Goal: Task Accomplishment & Management: Use online tool/utility

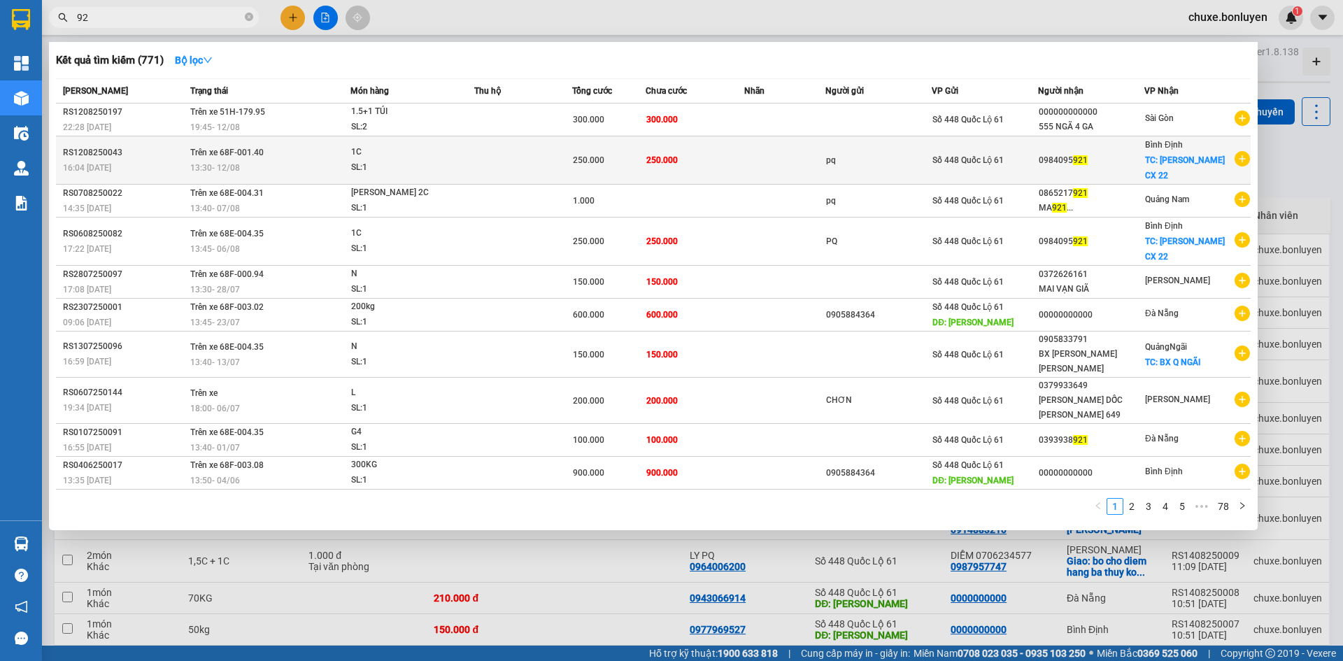
type input "9"
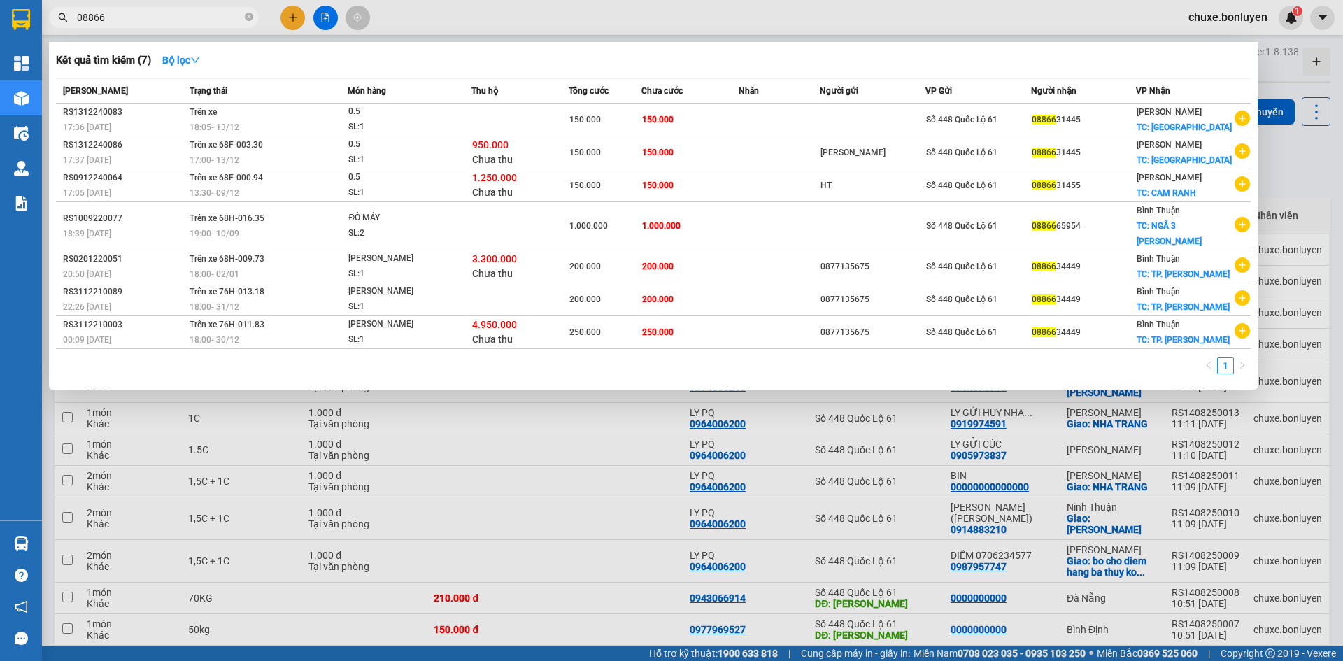
type input "088665"
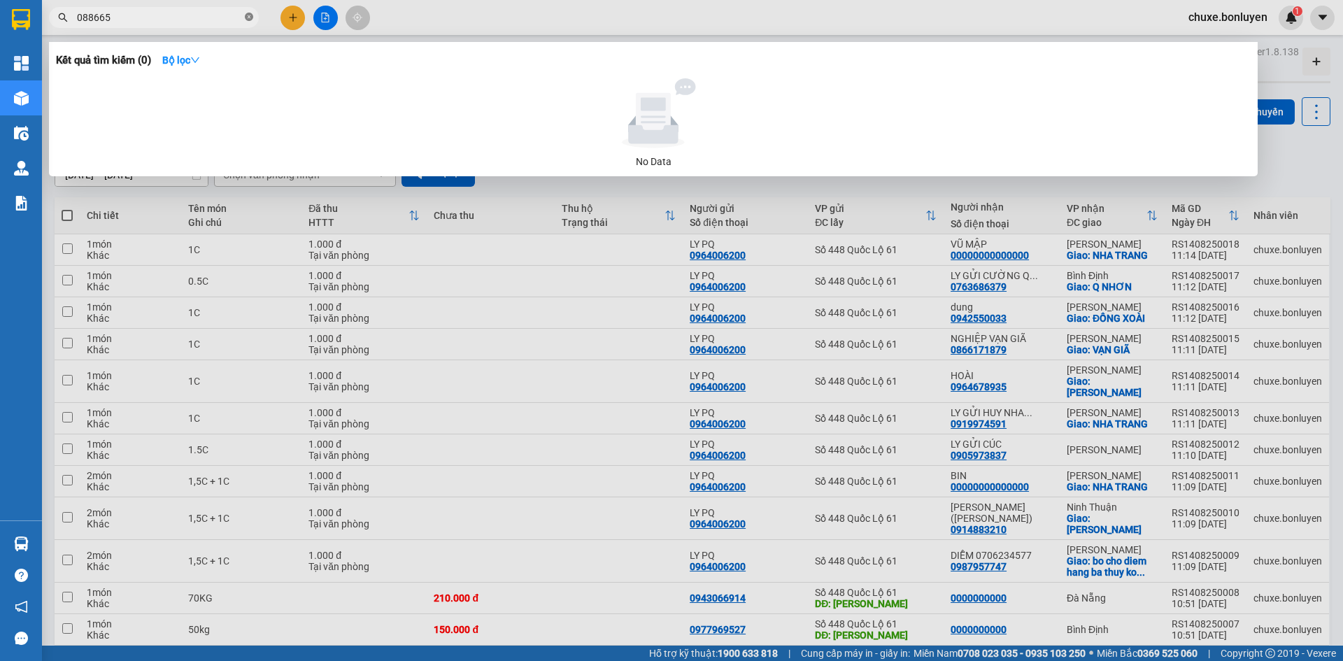
click at [248, 17] on icon "close-circle" at bounding box center [249, 17] width 8 height 8
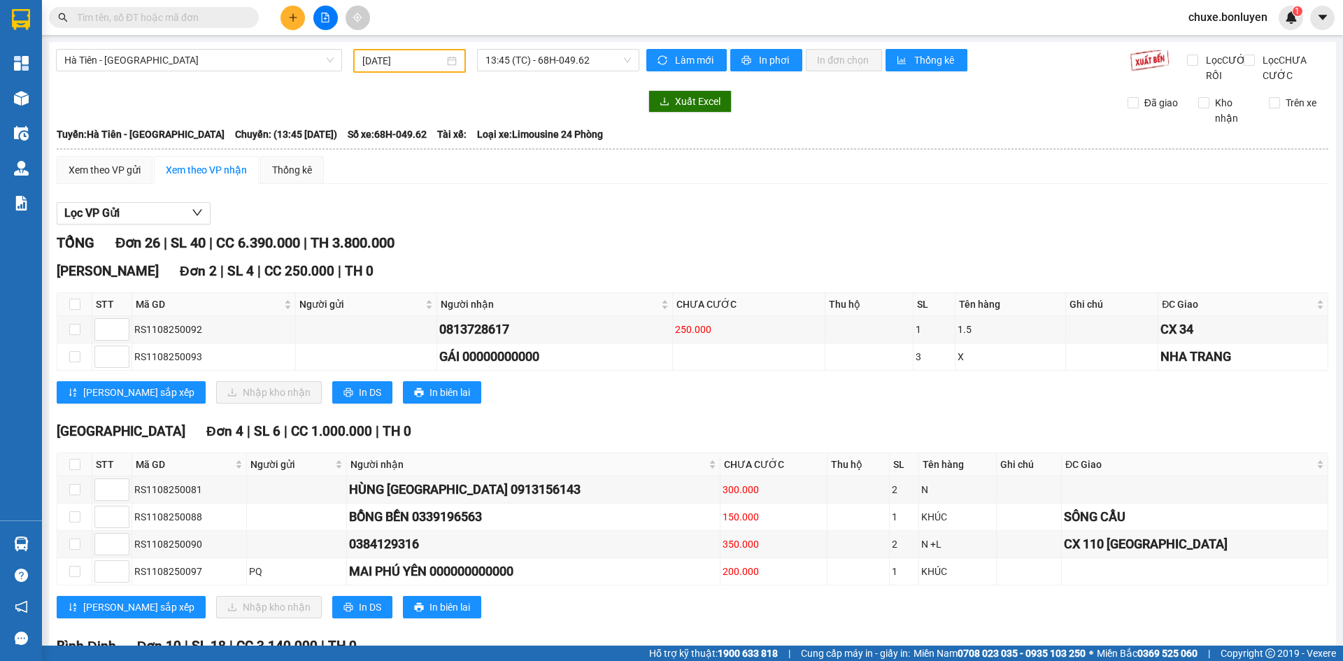
scroll to position [1100, 0]
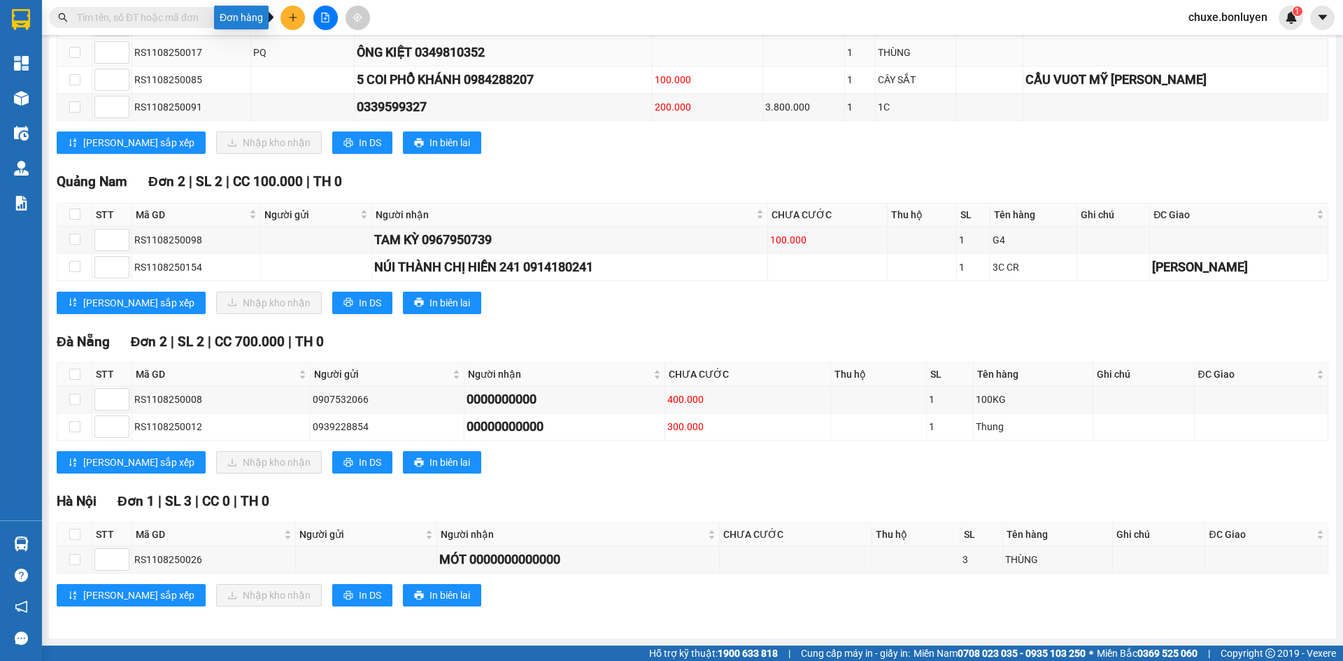
drag, startPoint x: 295, startPoint y: 20, endPoint x: 270, endPoint y: 61, distance: 47.7
click at [290, 25] on button at bounding box center [292, 18] width 24 height 24
click at [333, 52] on div "Tạo đơn hàng" at bounding box center [348, 52] width 61 height 15
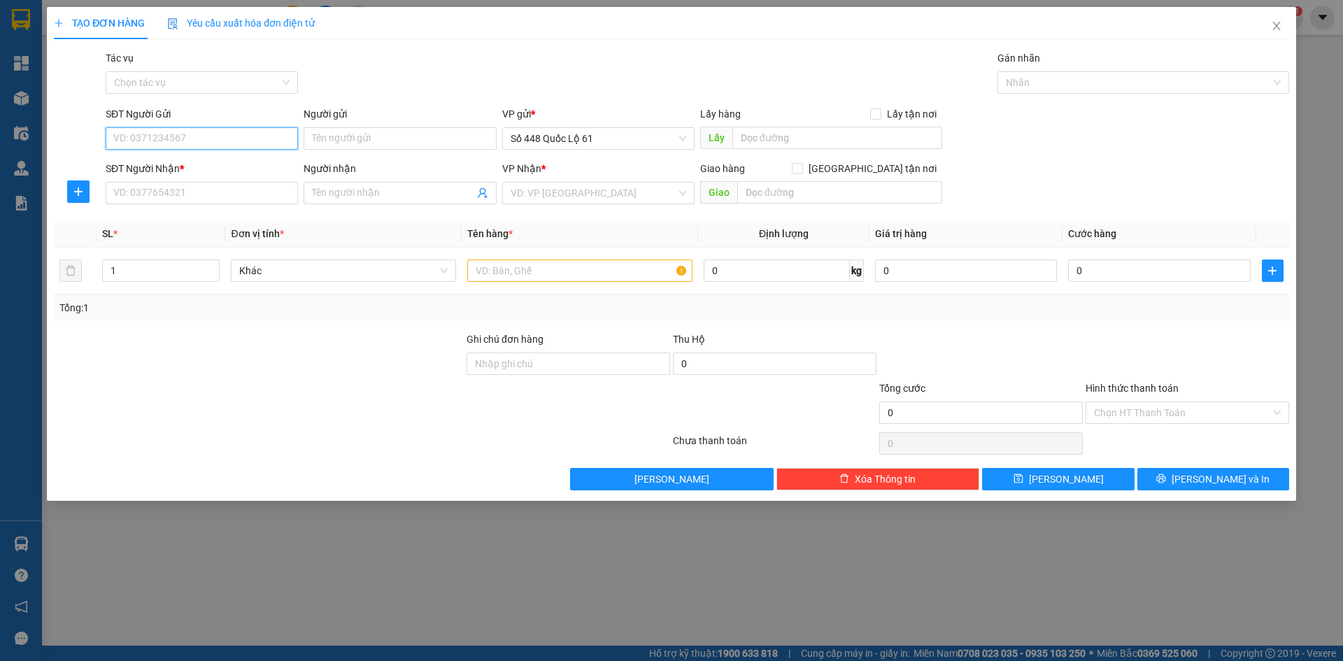
click at [268, 138] on input "SĐT Người Gửi" at bounding box center [202, 138] width 192 height 22
drag, startPoint x: 229, startPoint y: 169, endPoint x: 435, endPoint y: 180, distance: 206.0
click at [232, 169] on div "0899472128 - THAO" at bounding box center [202, 166] width 176 height 15
type input "0899472128"
type input "THAO"
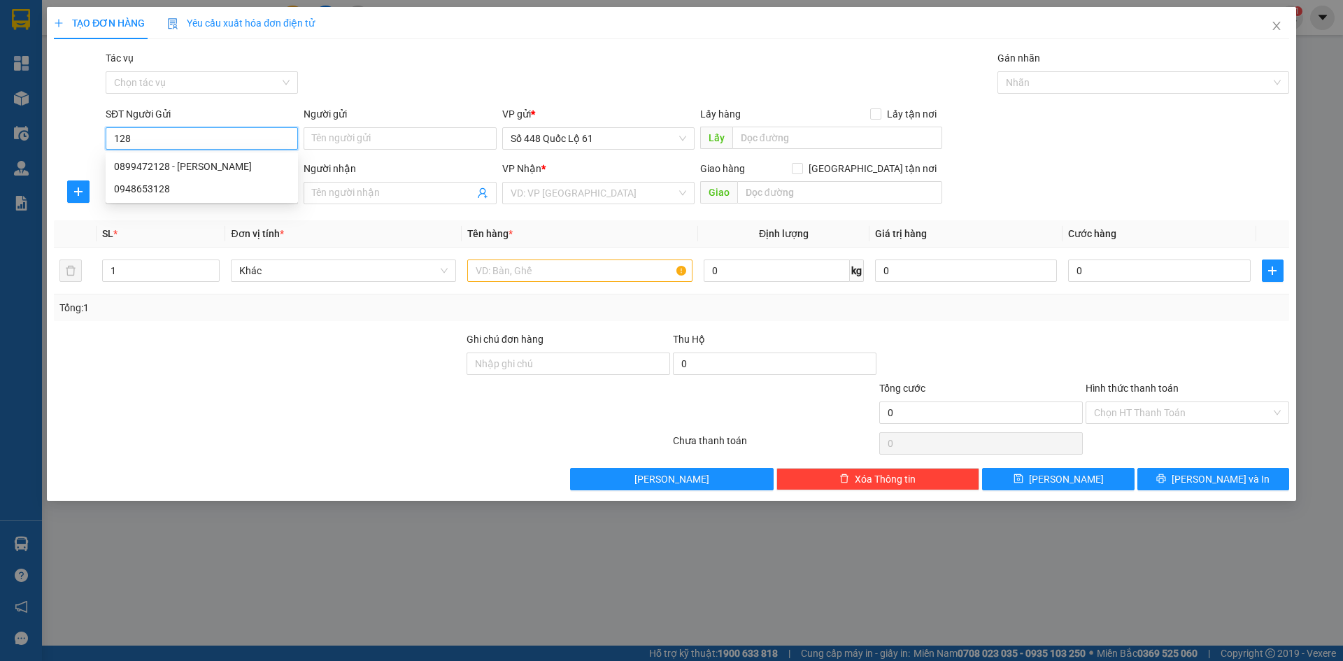
type input "0000000000000"
type input "250.000"
type input "0899472128"
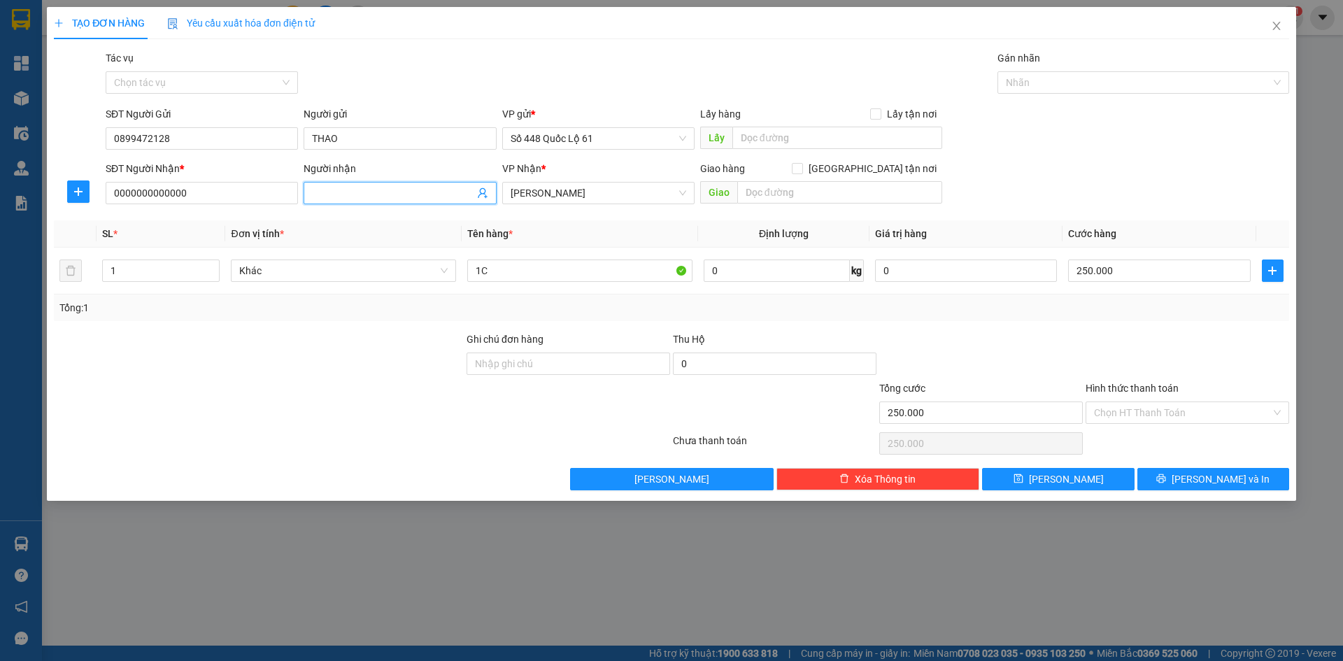
click at [391, 194] on input "Người nhận" at bounding box center [393, 192] width 162 height 15
type input "OANH"
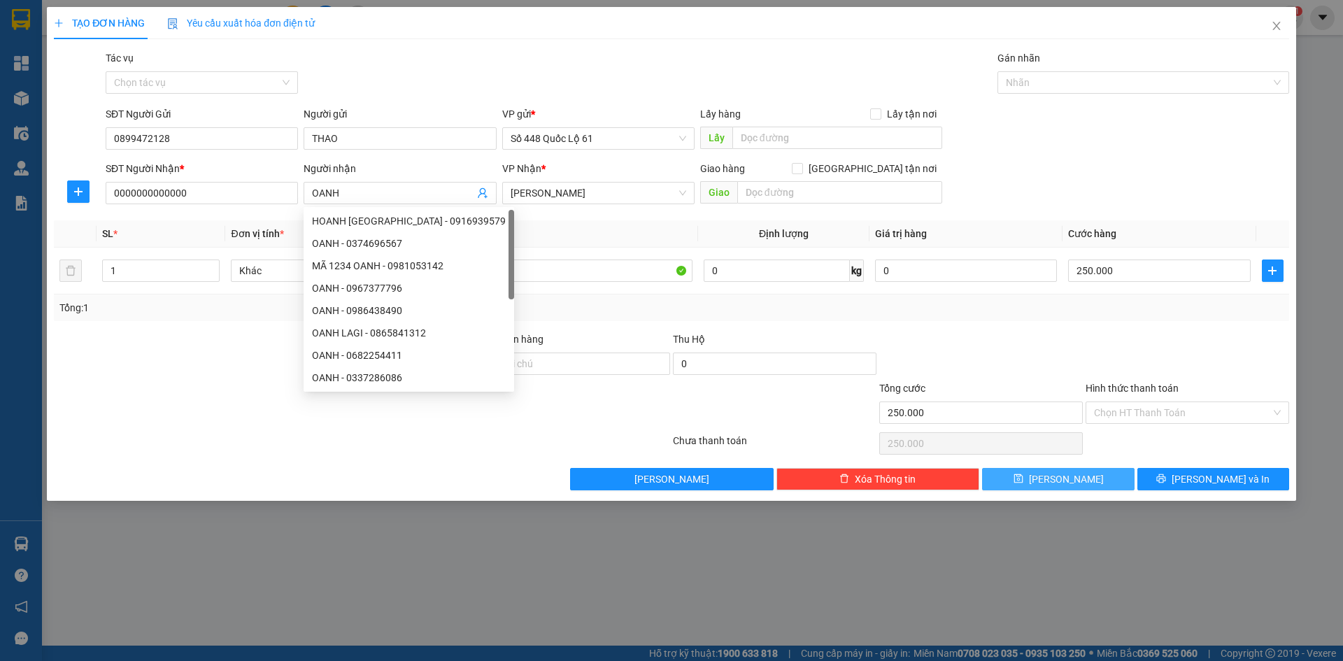
click at [1093, 483] on button "Lưu" at bounding box center [1058, 479] width 152 height 22
type input "0"
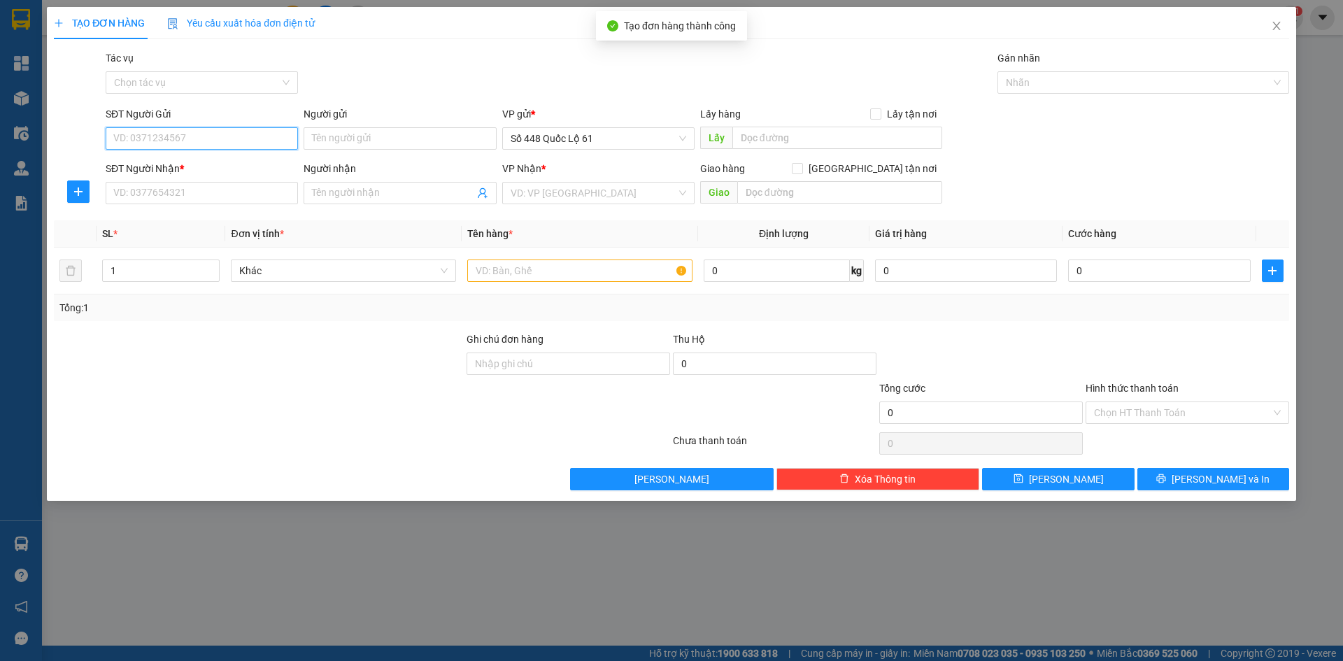
click at [186, 134] on input "SĐT Người Gửi" at bounding box center [202, 138] width 192 height 22
click at [242, 164] on div "0899472128 - THAO" at bounding box center [202, 166] width 176 height 15
type input "0899472128"
type input "THAO"
type input "0000000000000"
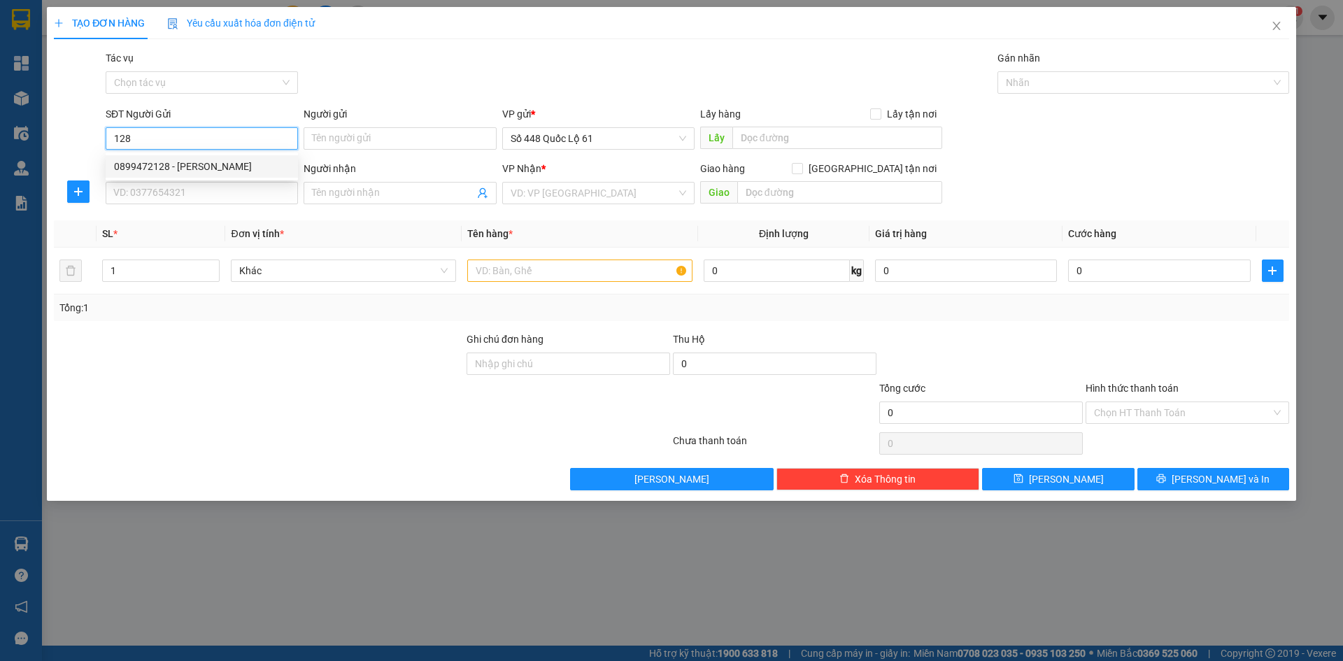
type input "OANH"
type input "250.000"
type input "0899472128"
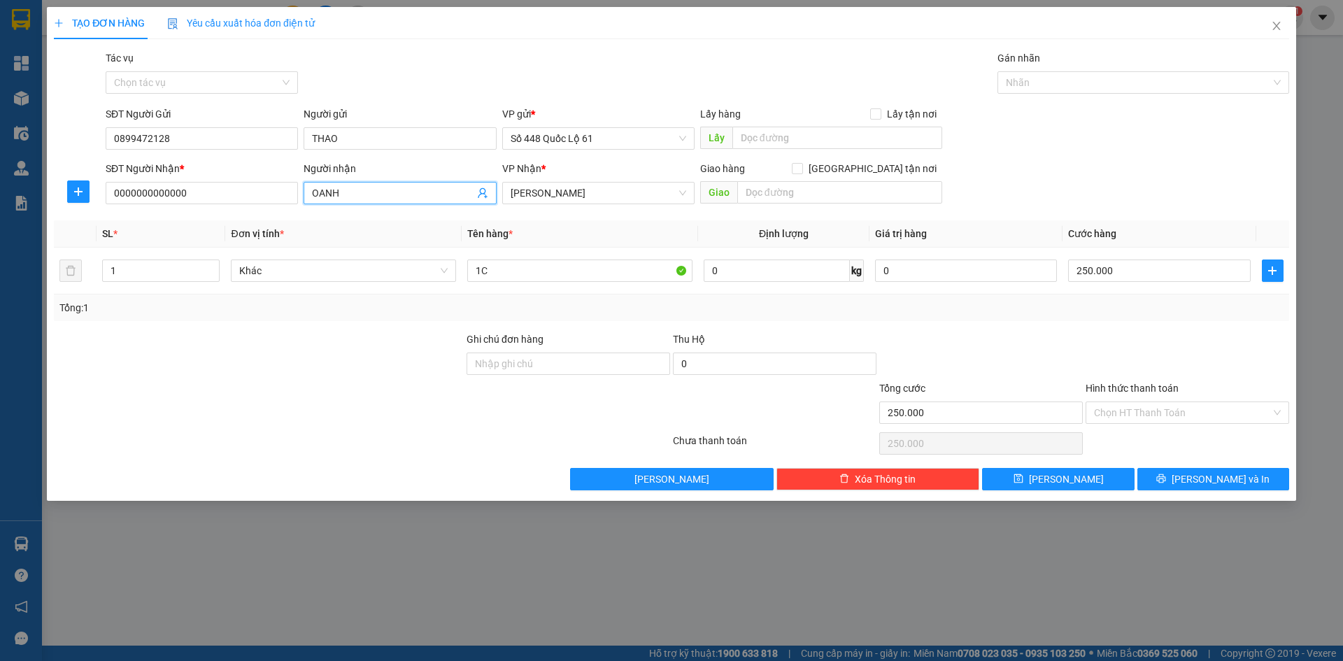
click at [343, 192] on input "OANH" at bounding box center [393, 192] width 162 height 15
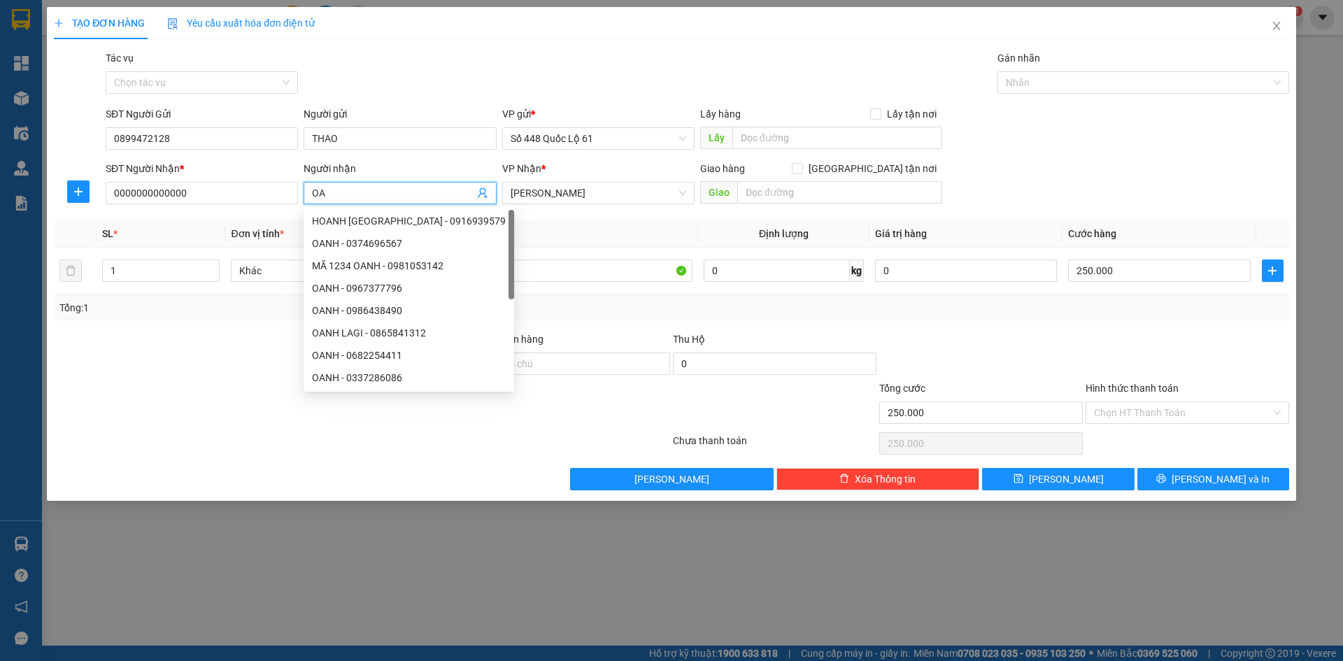
type input "O"
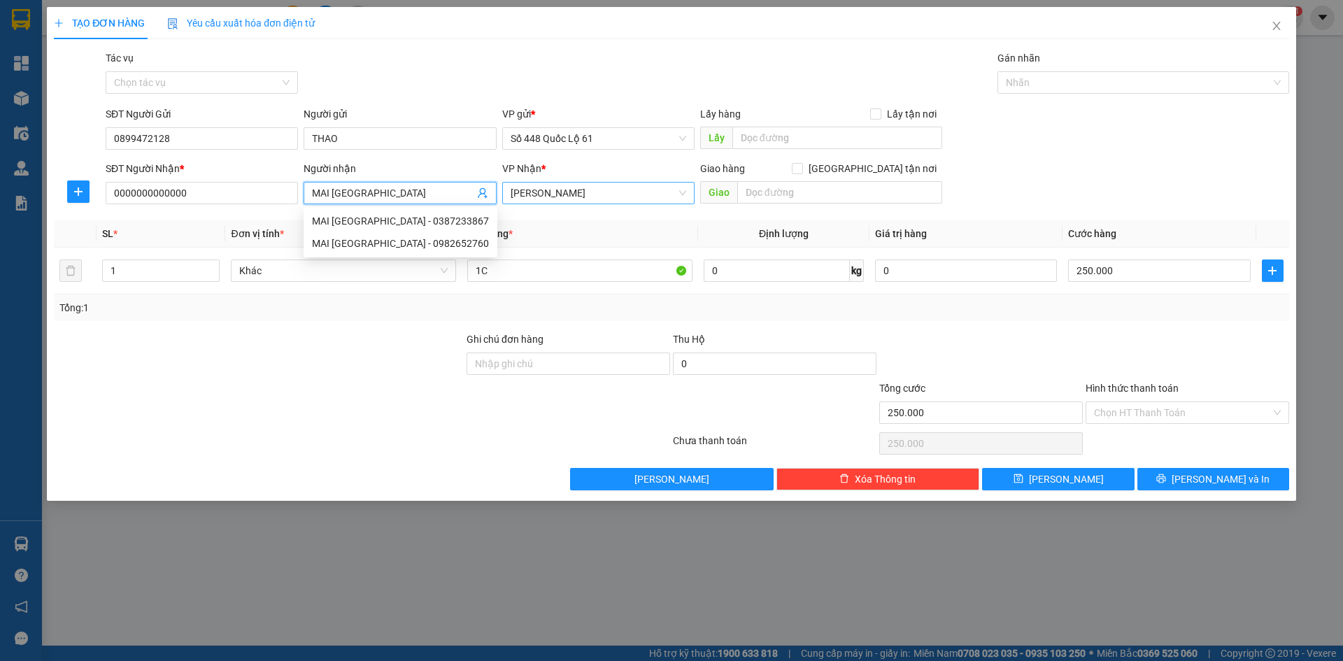
click at [669, 189] on span "[PERSON_NAME]" at bounding box center [599, 193] width 176 height 21
type input "MAI PHÚ YÊN"
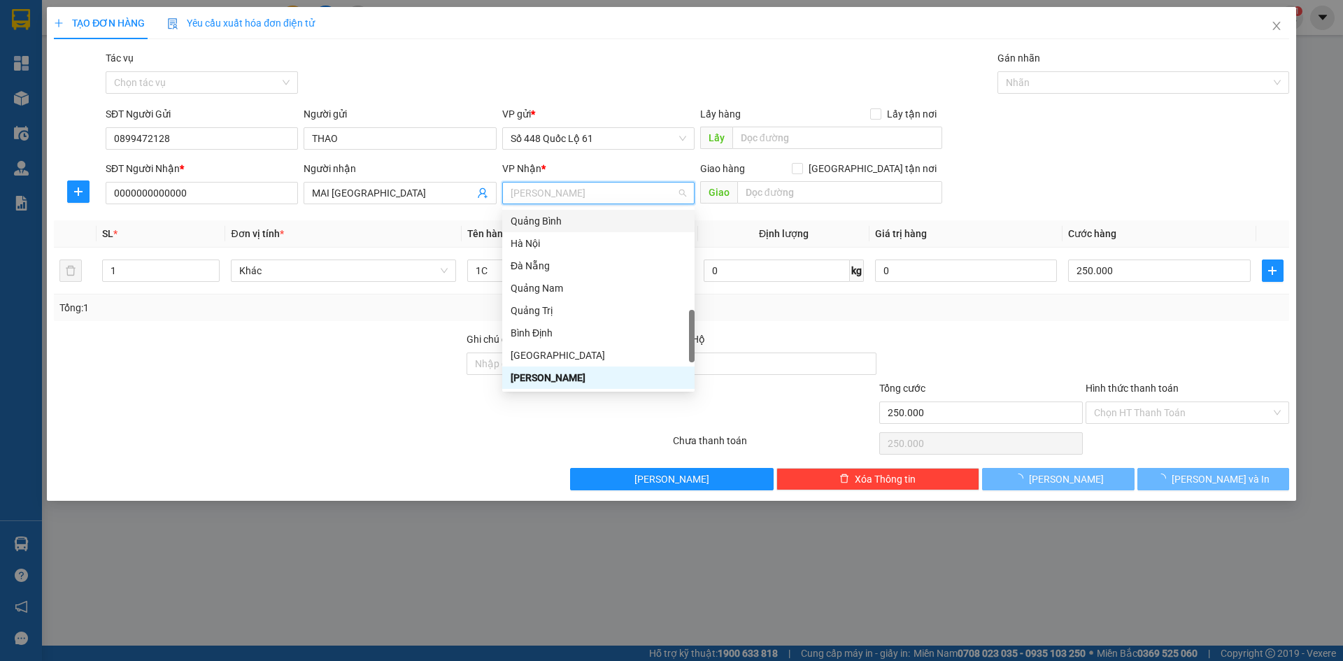
type input "P"
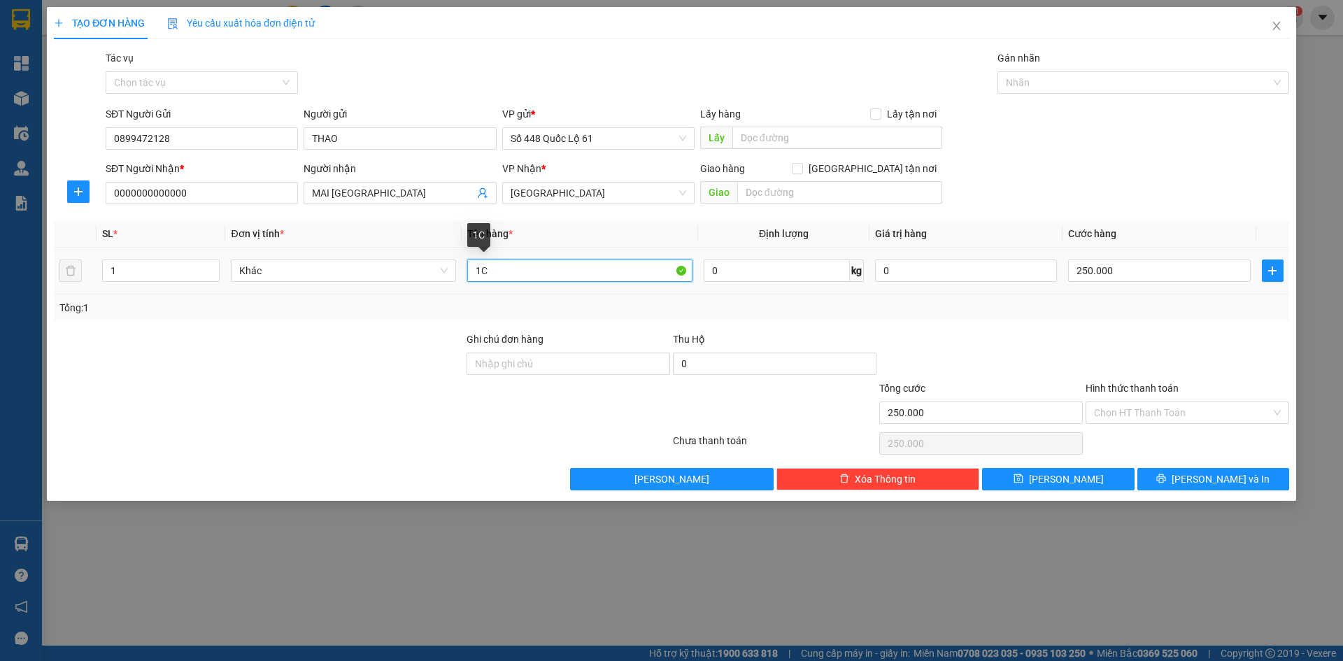
click at [506, 276] on input "1C" at bounding box center [579, 271] width 225 height 22
type input "1"
type input "1C +1KHUC"
type input "2"
click at [207, 265] on span "Increase Value" at bounding box center [211, 266] width 15 height 13
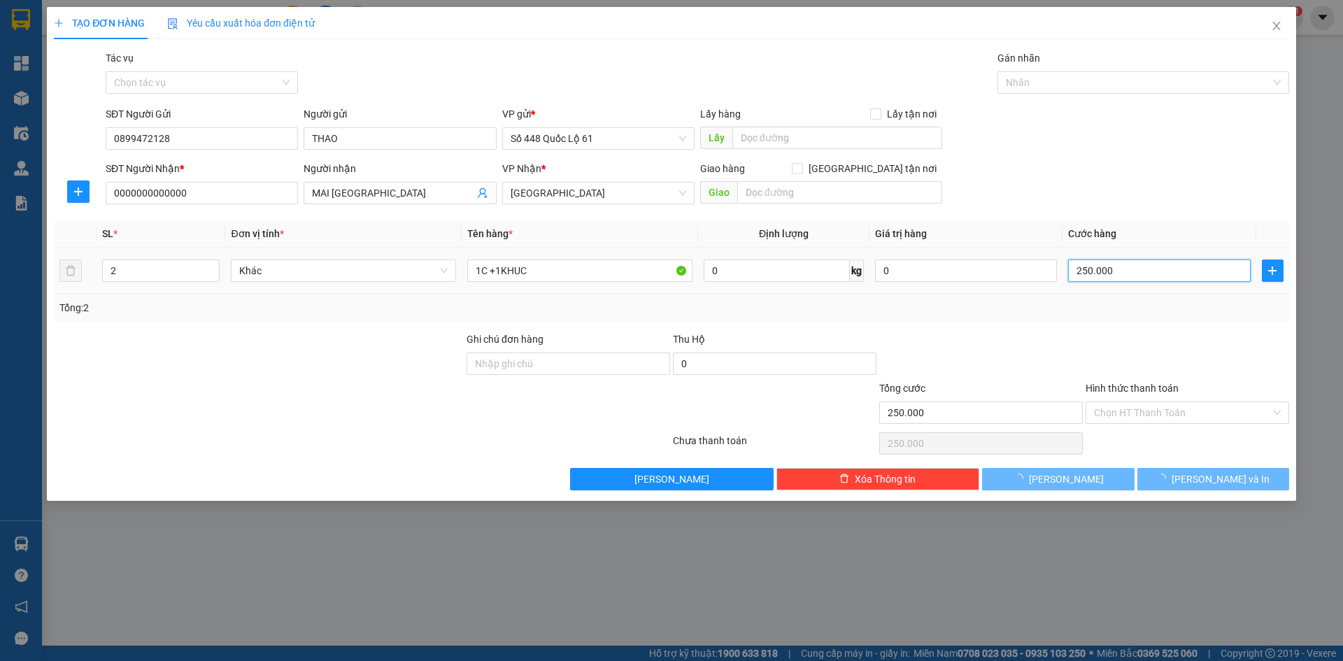
click at [1127, 276] on input "250.000" at bounding box center [1159, 271] width 182 height 22
type input "0"
type input "4"
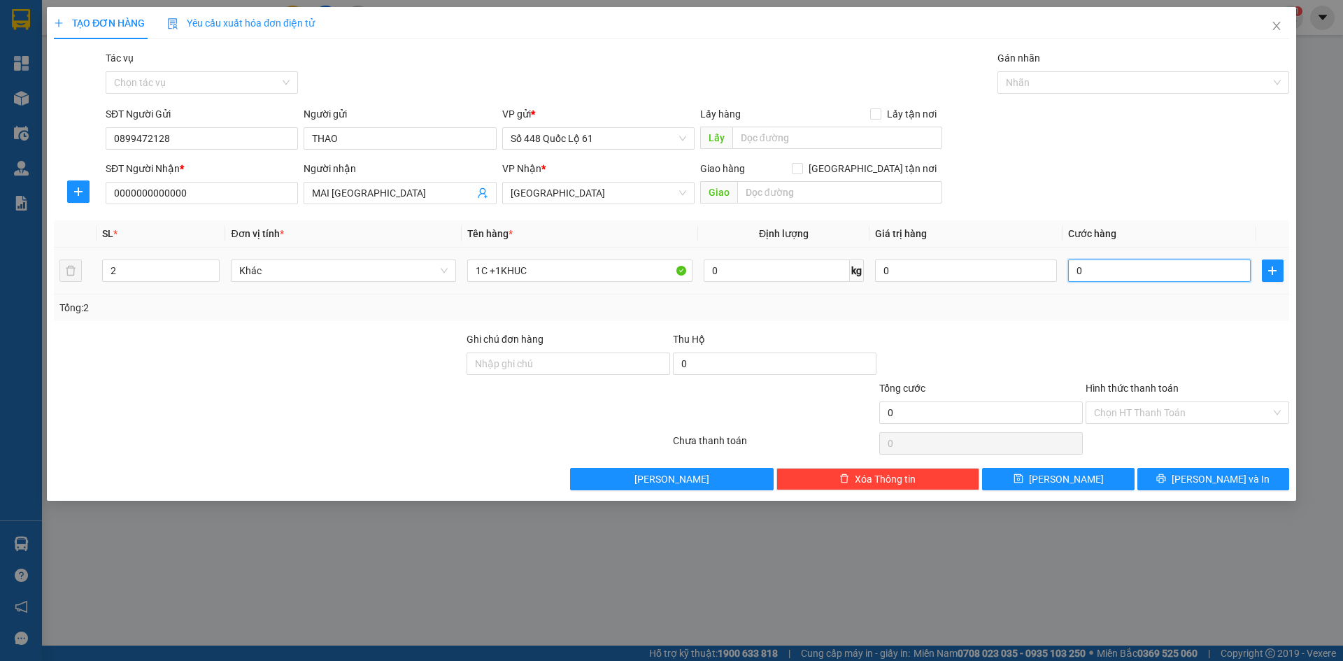
type input "4"
type input "004"
type input "45"
type input "0.045"
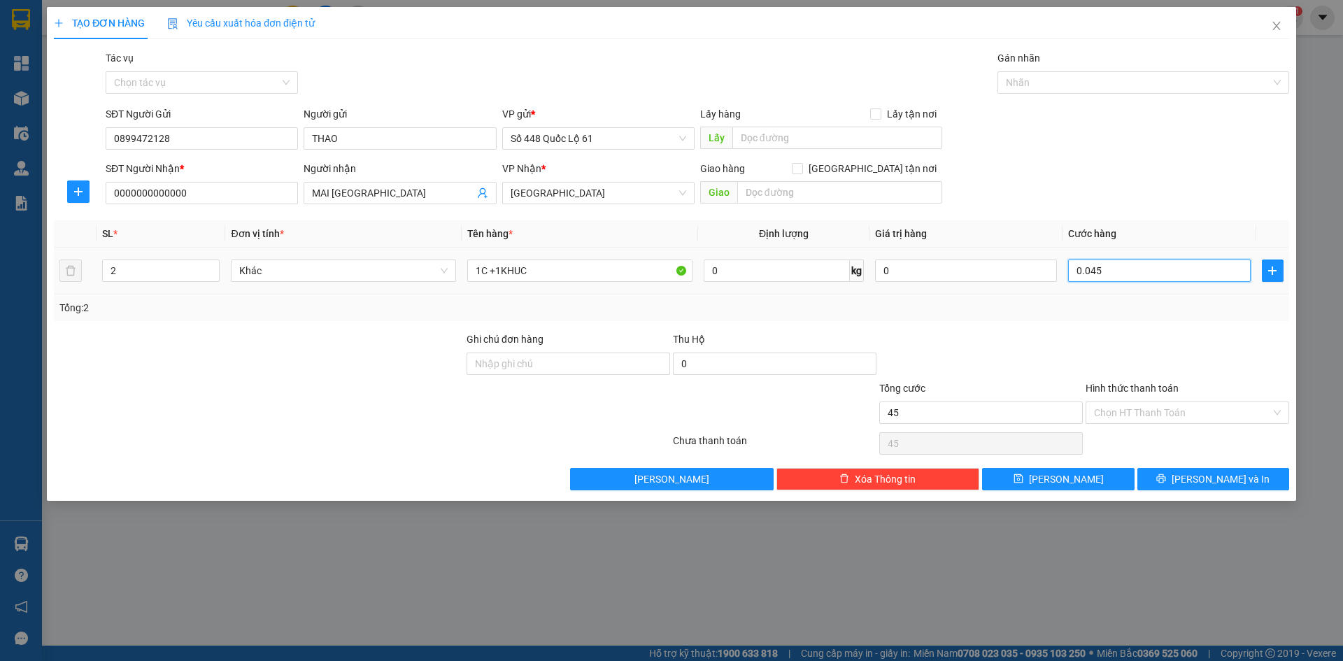
type input "450"
type input "000.450"
type input "450.000"
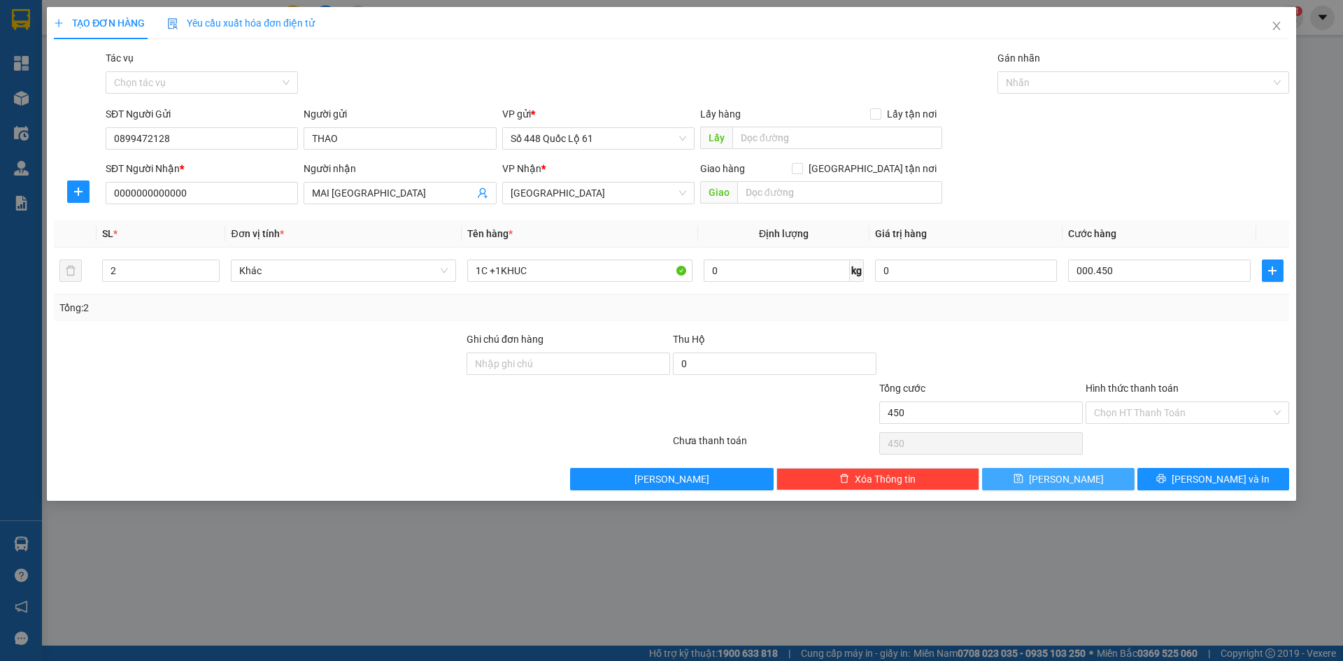
type input "450.000"
click at [1054, 479] on button "Lưu" at bounding box center [1058, 479] width 152 height 22
type input "0"
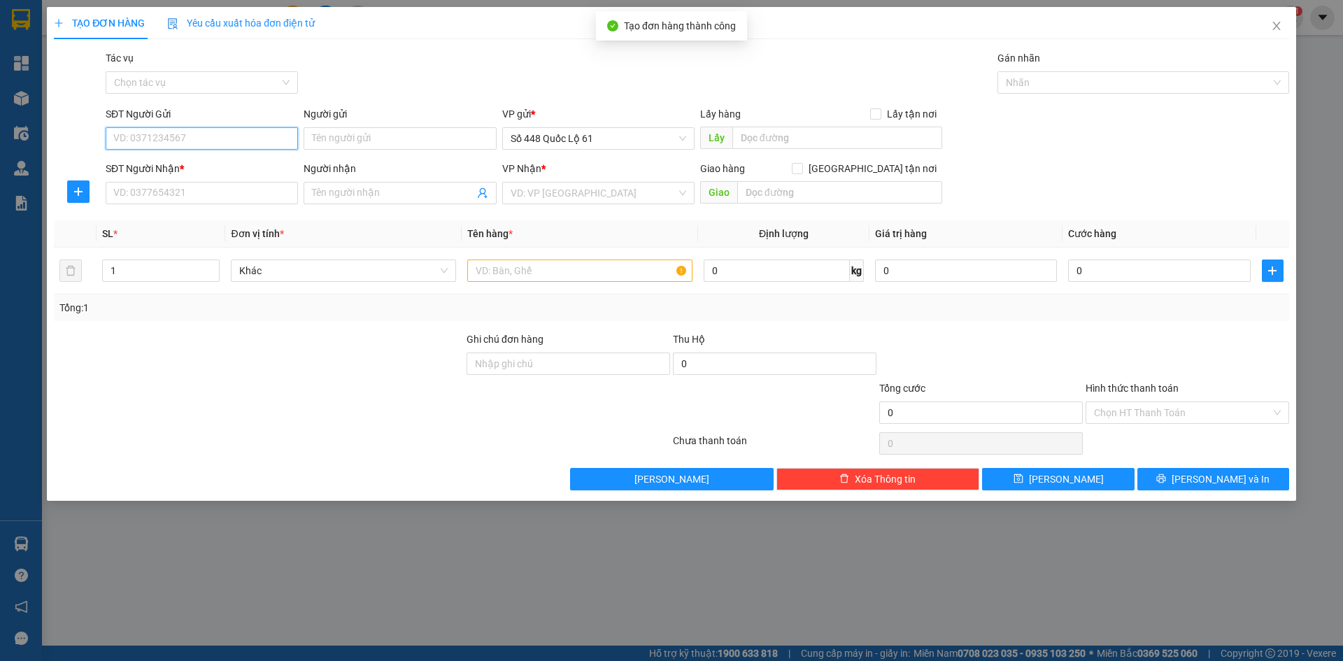
click at [157, 134] on input "SĐT Người Gửi" at bounding box center [202, 138] width 192 height 22
drag, startPoint x: 157, startPoint y: 167, endPoint x: 446, endPoint y: 233, distance: 296.9
click at [165, 169] on div "0899472128 - THAO" at bounding box center [202, 166] width 176 height 15
type input "0899472128"
type input "THAO"
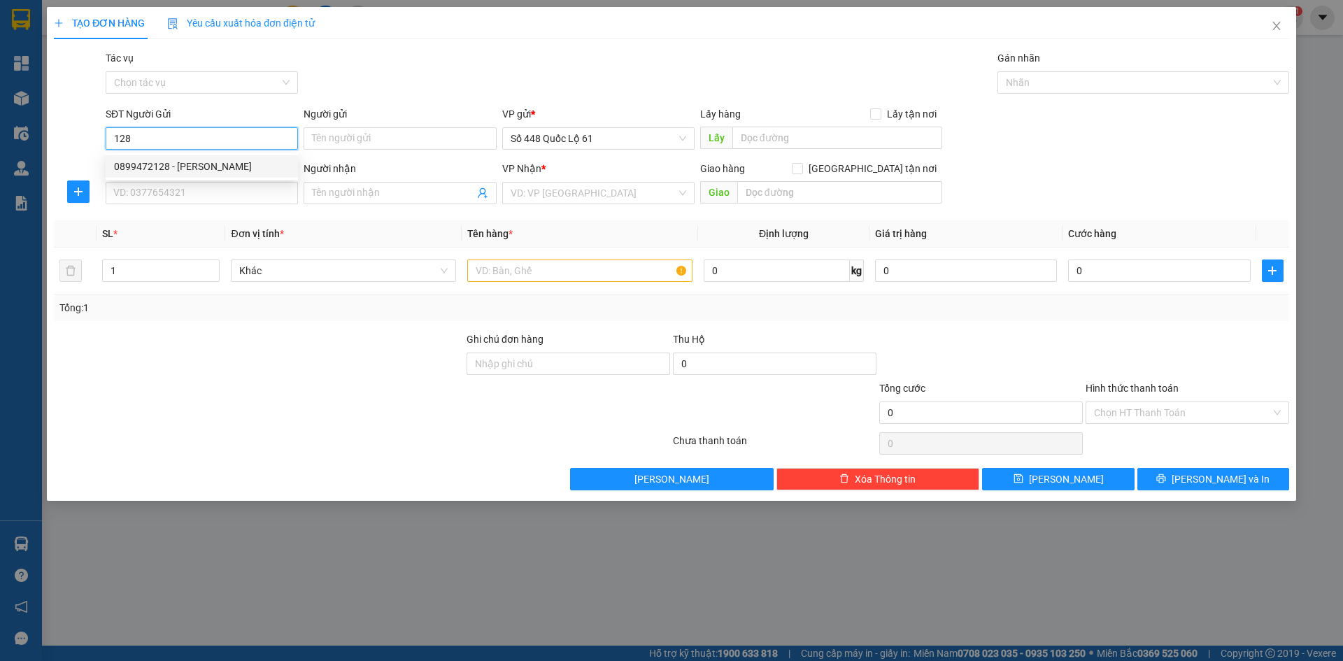
type input "0000000000000"
type input "OANH"
type input "450.000"
type input "0899472128"
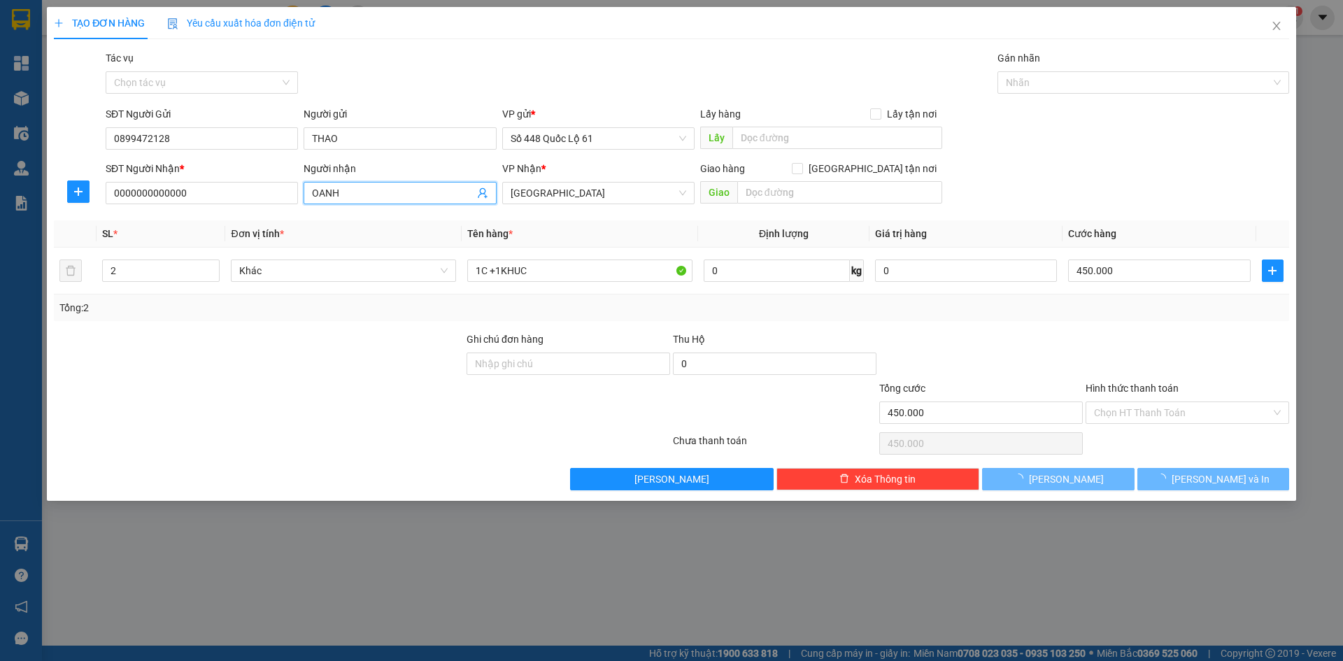
drag, startPoint x: 368, startPoint y: 192, endPoint x: 2, endPoint y: 227, distance: 367.5
click at [55, 192] on div "SĐT Người Nhận * 0000000000000 Người nhận OANH OANH VP Nhận * Phú Yên Giao hàn…" at bounding box center [671, 185] width 1238 height 49
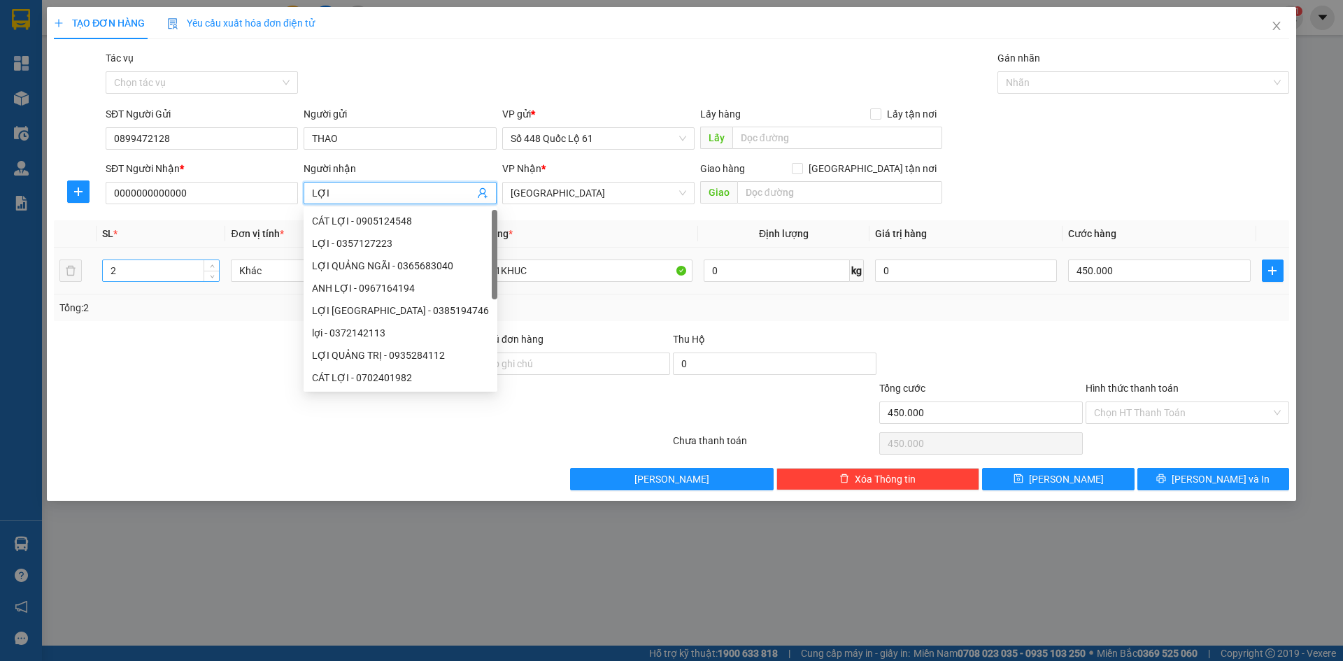
type input "LỢI"
drag, startPoint x: 113, startPoint y: 270, endPoint x: 122, endPoint y: 277, distance: 11.5
click at [112, 270] on input "2" at bounding box center [161, 270] width 116 height 21
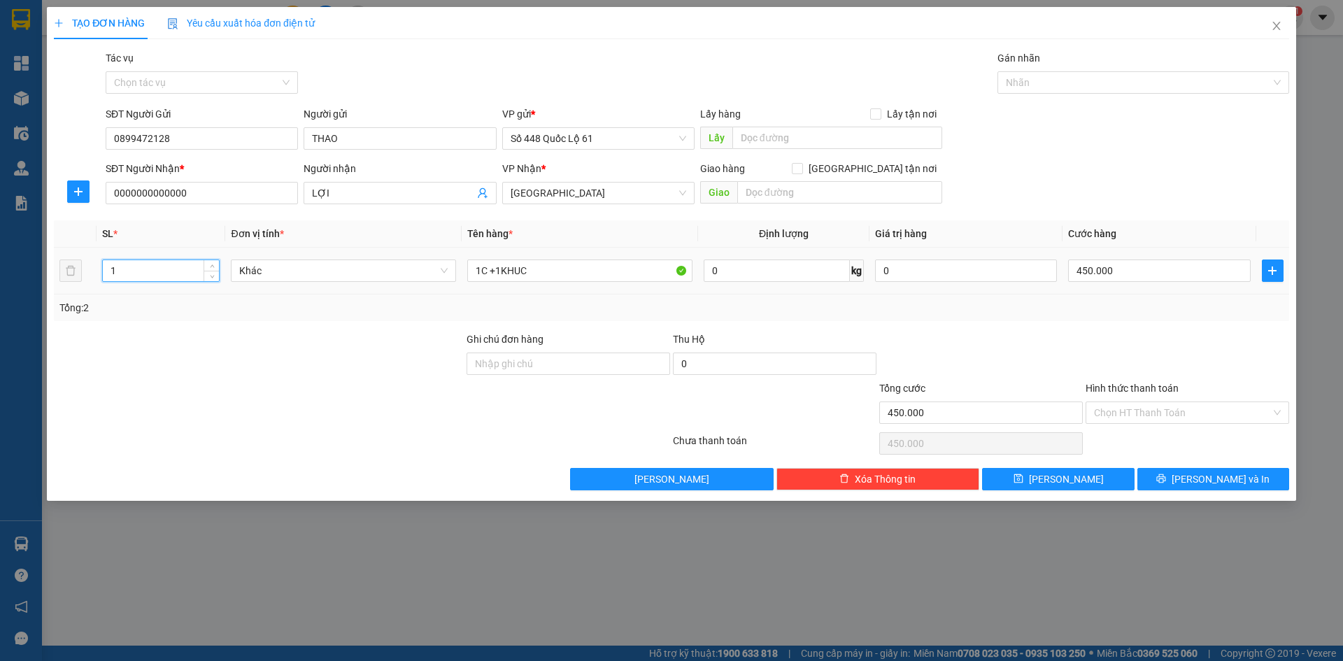
type input "1"
type input "0"
drag, startPoint x: 462, startPoint y: 262, endPoint x: 536, endPoint y: 287, distance: 78.3
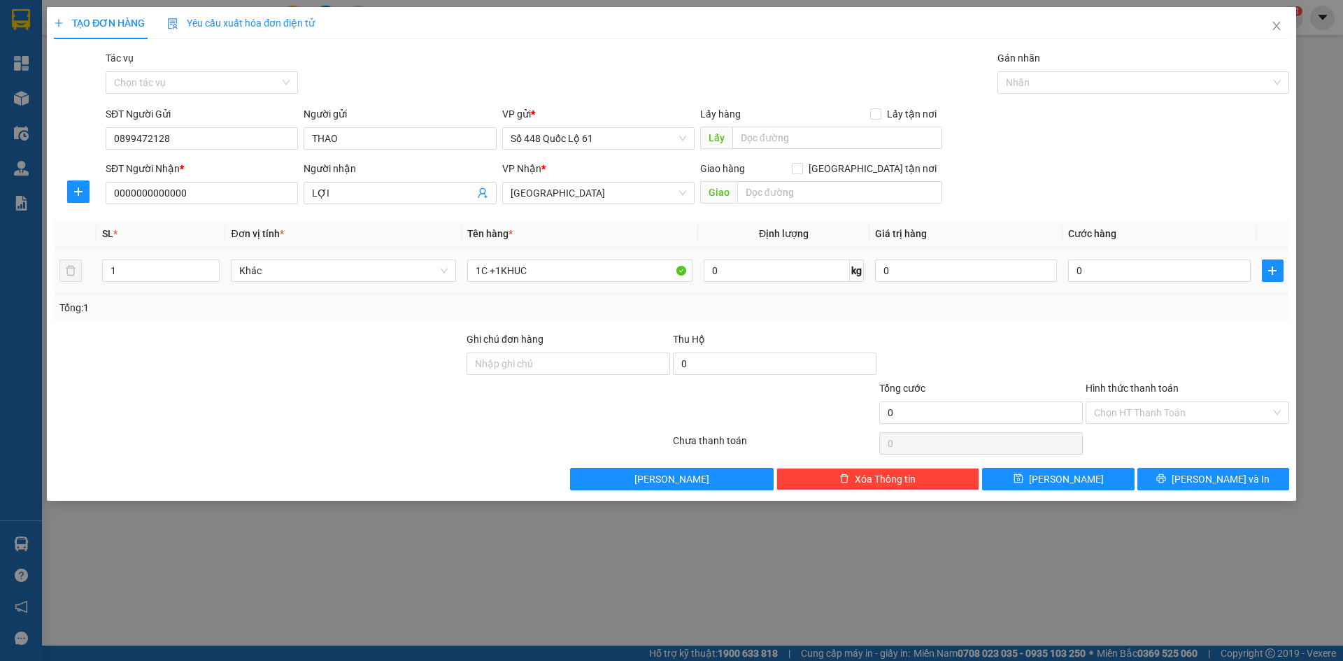
click at [467, 264] on td "1C +1KHUC" at bounding box center [580, 271] width 236 height 47
drag, startPoint x: 518, startPoint y: 276, endPoint x: 334, endPoint y: 304, distance: 185.3
click at [325, 293] on tr "1 Khác 1C +1KHUC 0 kg 0 0" at bounding box center [671, 271] width 1235 height 47
type input "1.5"
click at [1167, 262] on input "0" at bounding box center [1159, 271] width 182 height 22
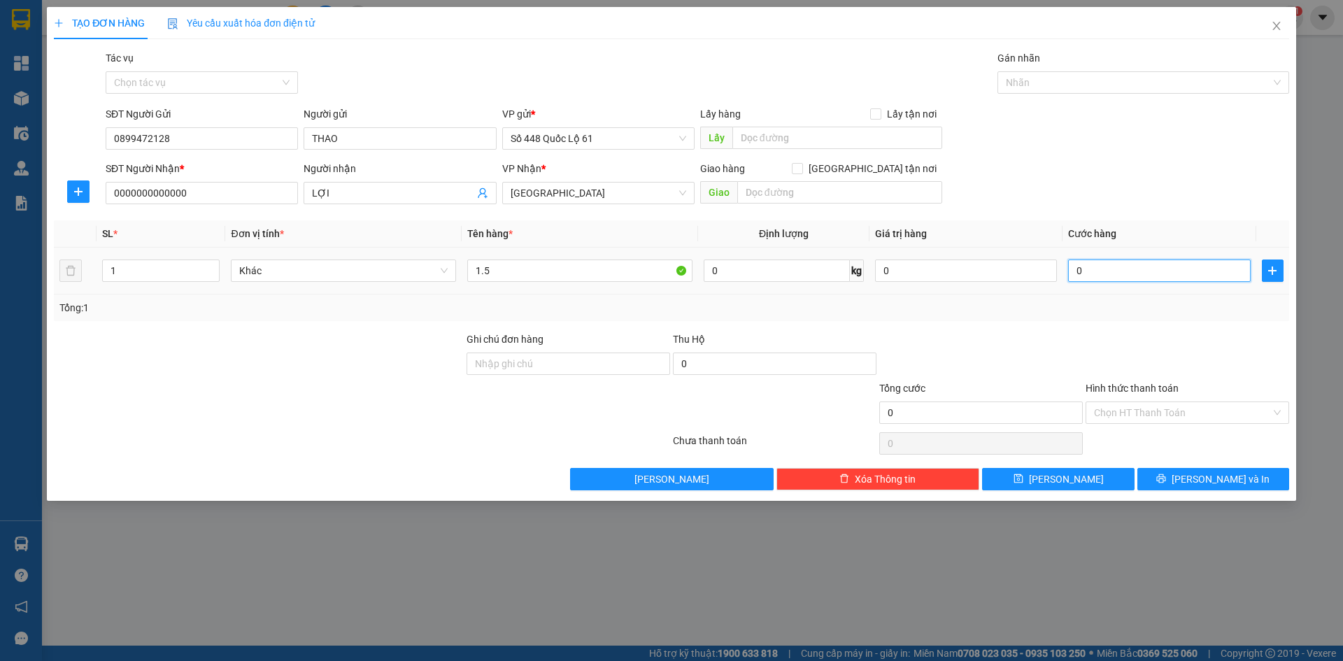
type input "3"
type input "003"
type input "30"
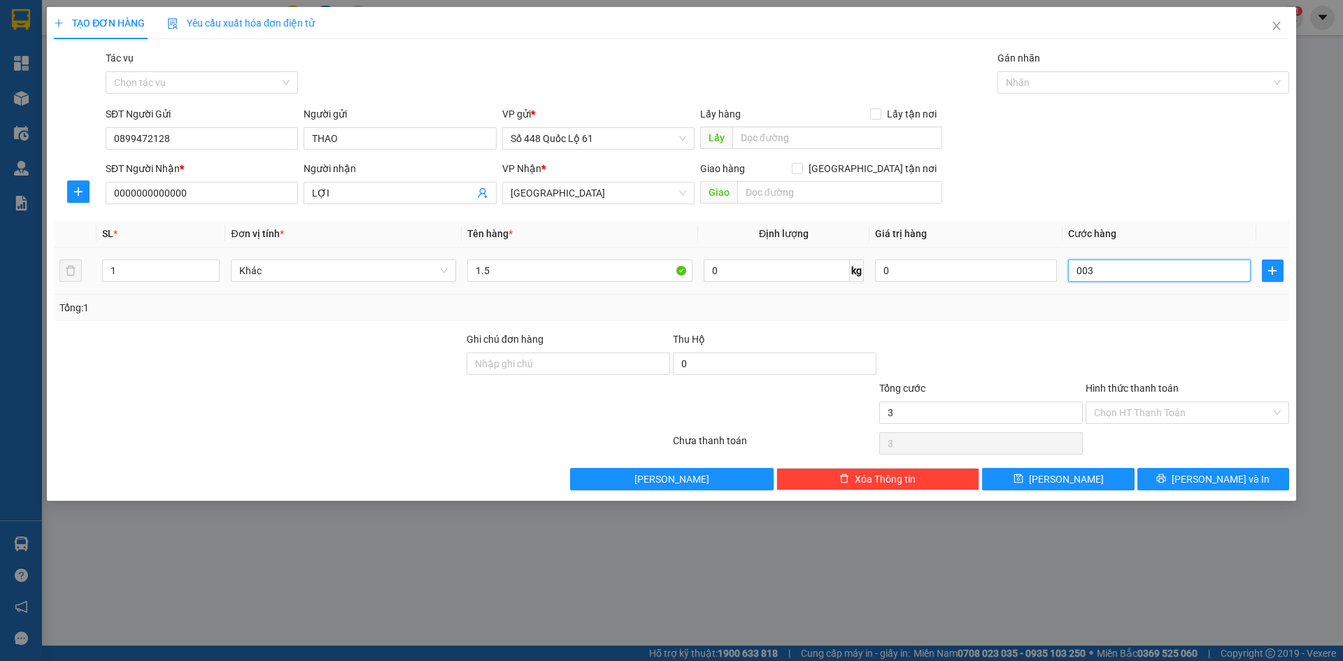
type input "0.030"
type input "300"
type input "00.300"
type input "300"
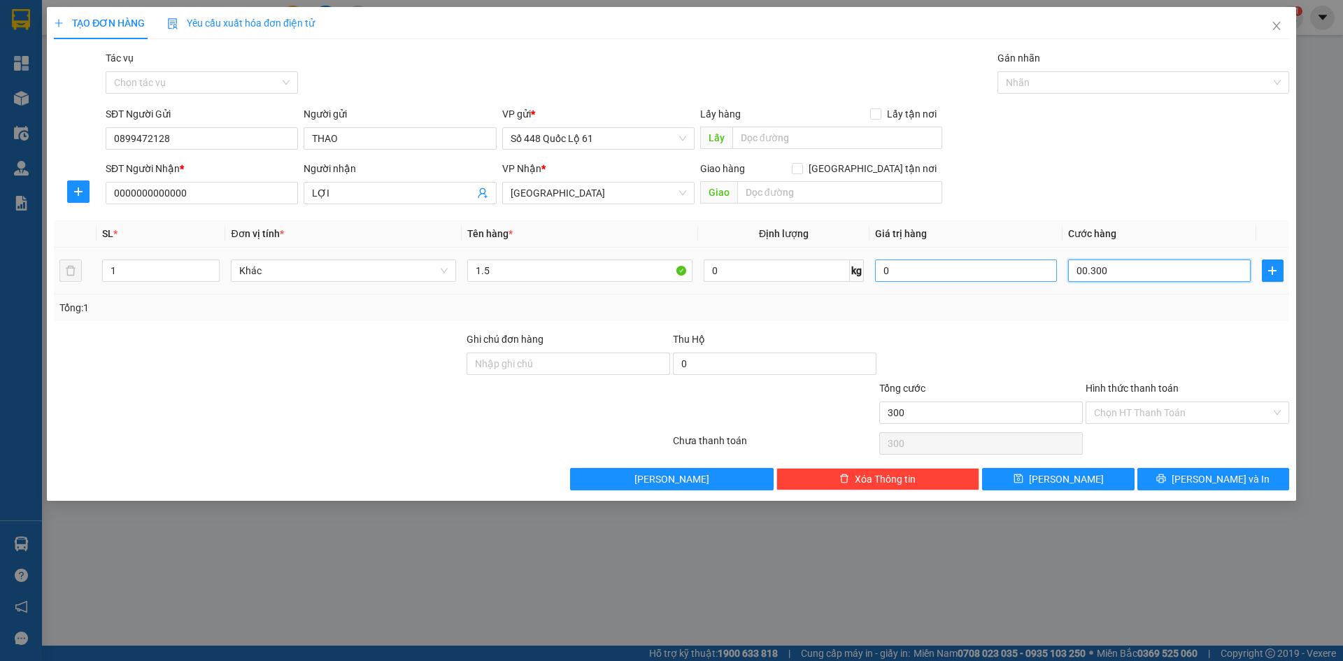
type input "300"
type input "00.300"
click at [1039, 274] on tr "1 Khác 1.5 0 kg 0 00.300" at bounding box center [671, 271] width 1235 height 47
type input "1"
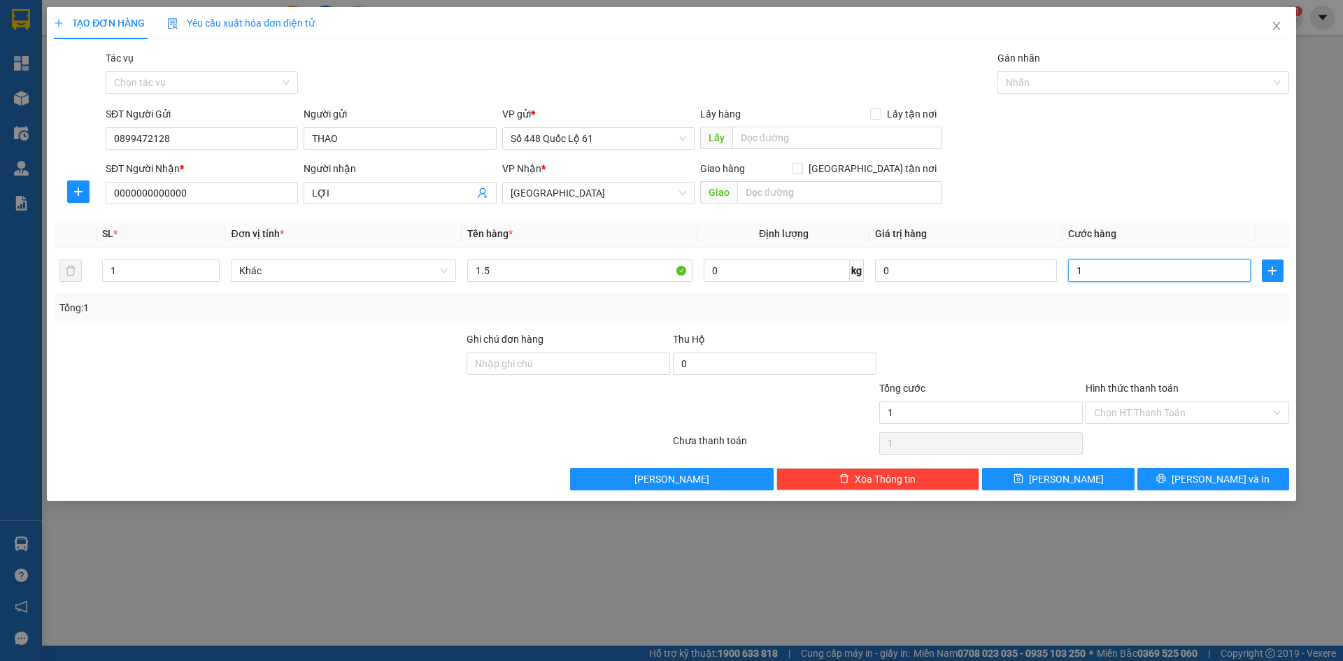
type input "01"
type input "1.000"
drag, startPoint x: 1109, startPoint y: 329, endPoint x: 1132, endPoint y: 388, distance: 63.1
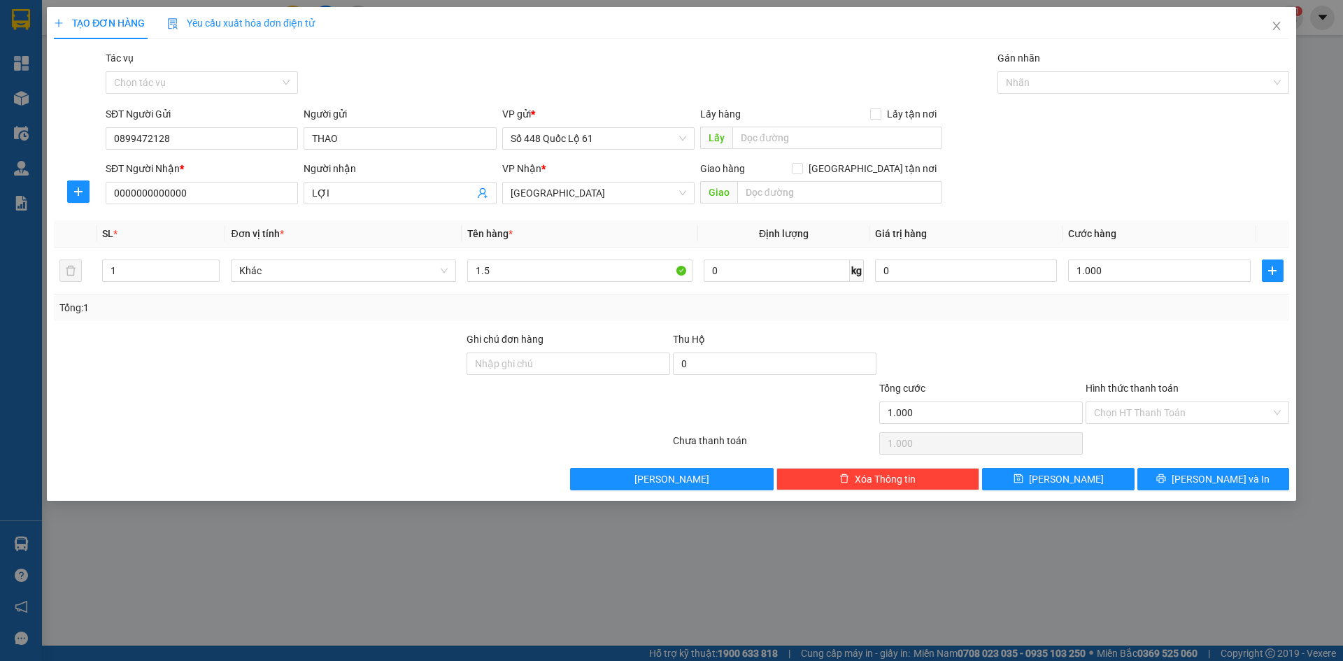
click at [1112, 334] on div "Transit Pickup Surcharge Ids Transit Deliver Surcharge Ids Transit Deliver Surc…" at bounding box center [671, 270] width 1235 height 440
click at [1139, 416] on input "Hình thức thanh toán" at bounding box center [1182, 412] width 177 height 21
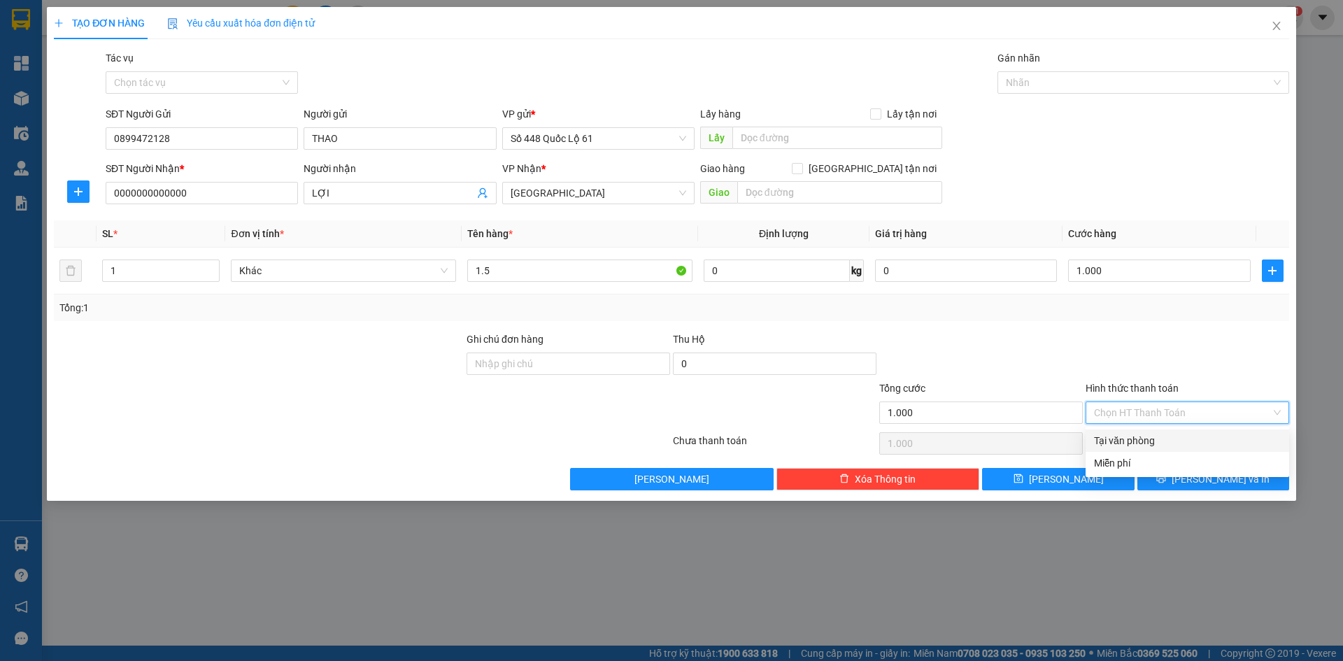
click at [1139, 435] on div "Tại văn phòng" at bounding box center [1187, 440] width 187 height 15
type input "0"
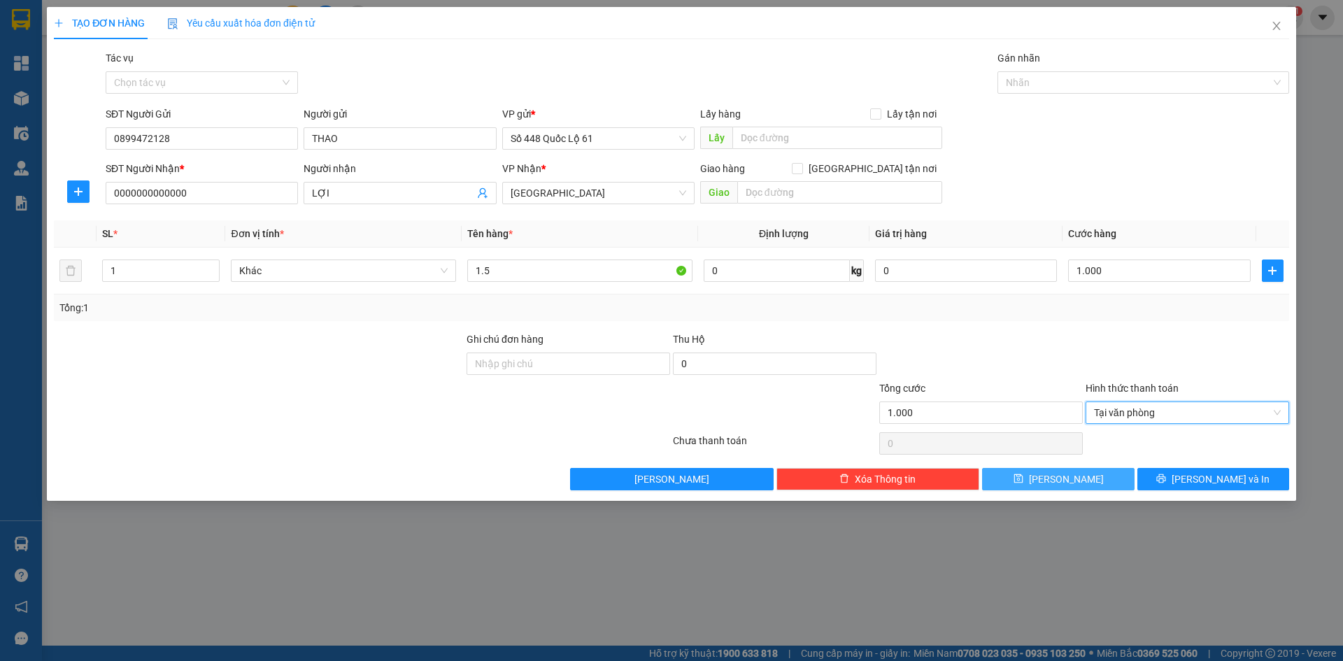
click at [1072, 485] on span "Lưu" at bounding box center [1066, 478] width 75 height 15
type input "0"
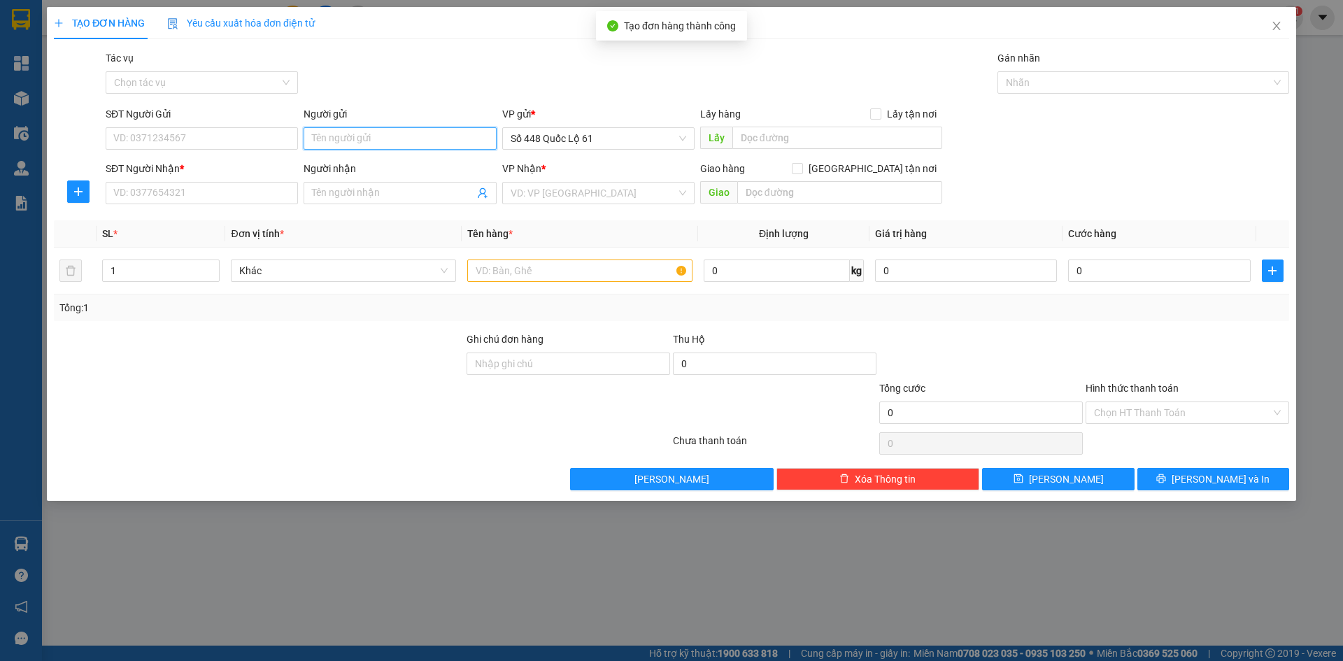
click at [389, 141] on input "Người gửi" at bounding box center [400, 138] width 192 height 22
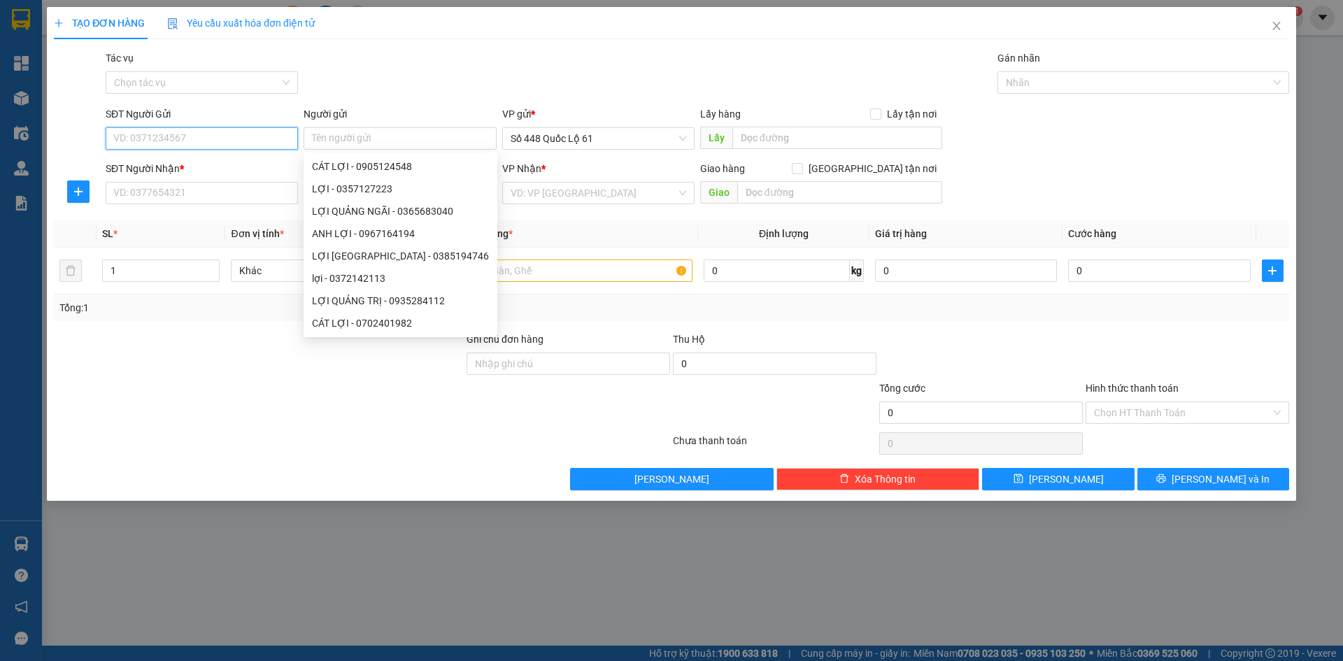
click at [157, 138] on input "SĐT Người Gửi" at bounding box center [202, 138] width 192 height 22
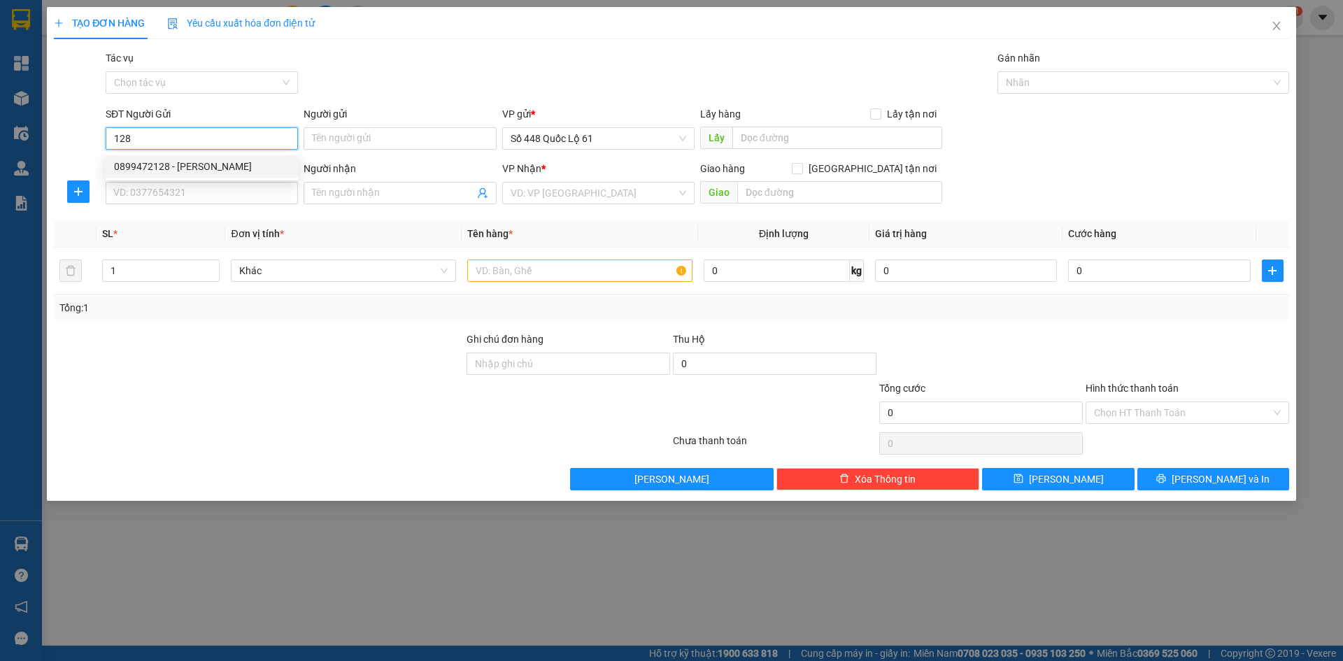
click at [240, 162] on div "0899472128 - THAO" at bounding box center [202, 166] width 176 height 15
type input "0899472128"
type input "THAO"
type input "0000000000000"
type input "MAI PHÚ YÊN"
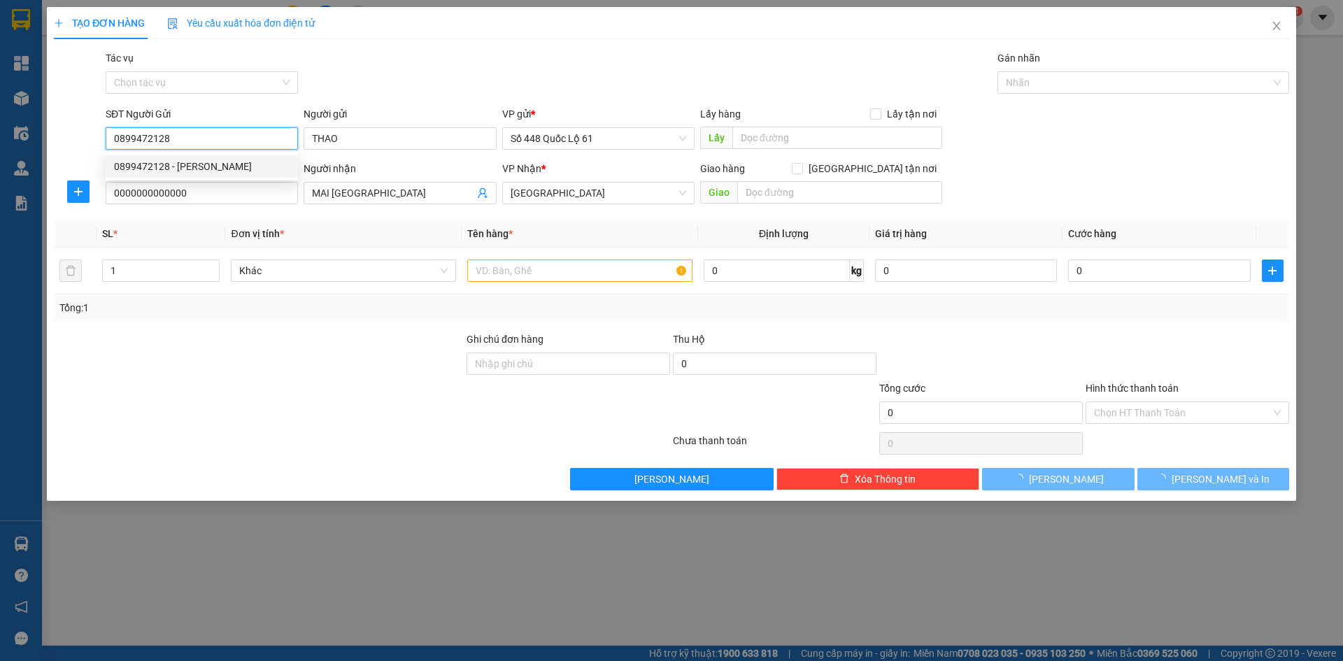
type input "1.000"
type input "0899472128"
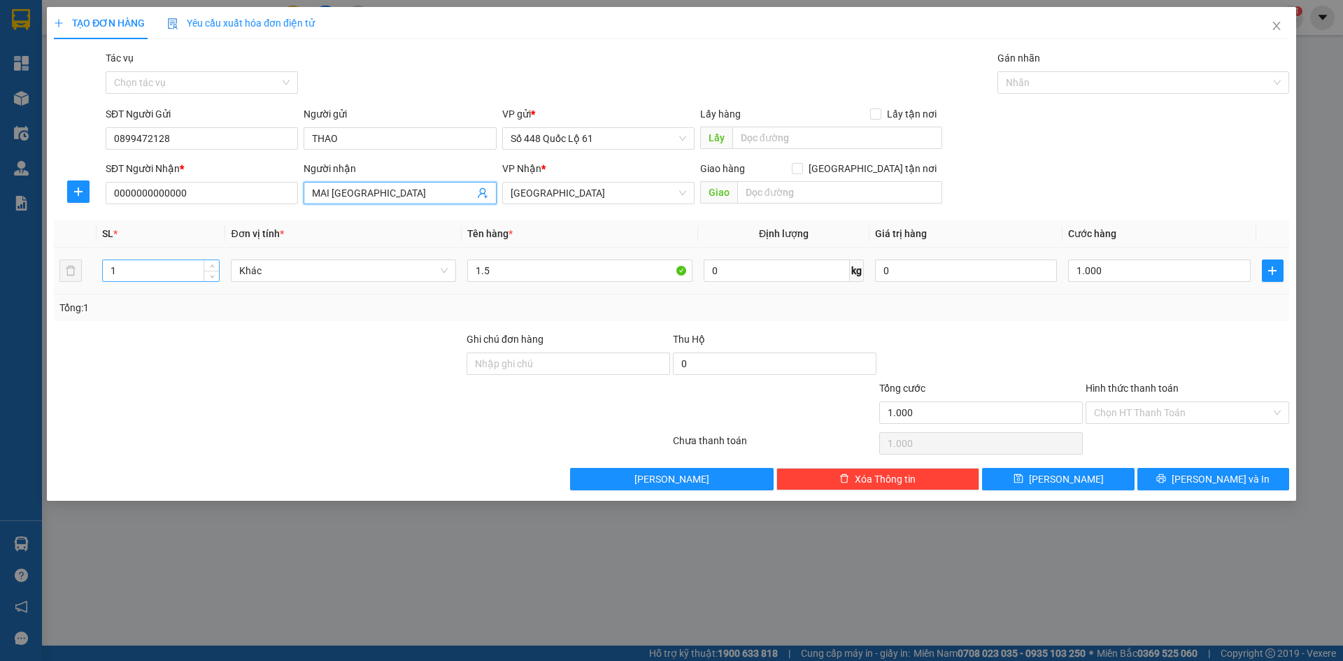
drag, startPoint x: 421, startPoint y: 198, endPoint x: 189, endPoint y: 277, distance: 245.3
click at [292, 211] on div "Transit Pickup Surcharge Ids Transit Deliver Surcharge Ids Transit Deliver Surc…" at bounding box center [671, 270] width 1235 height 440
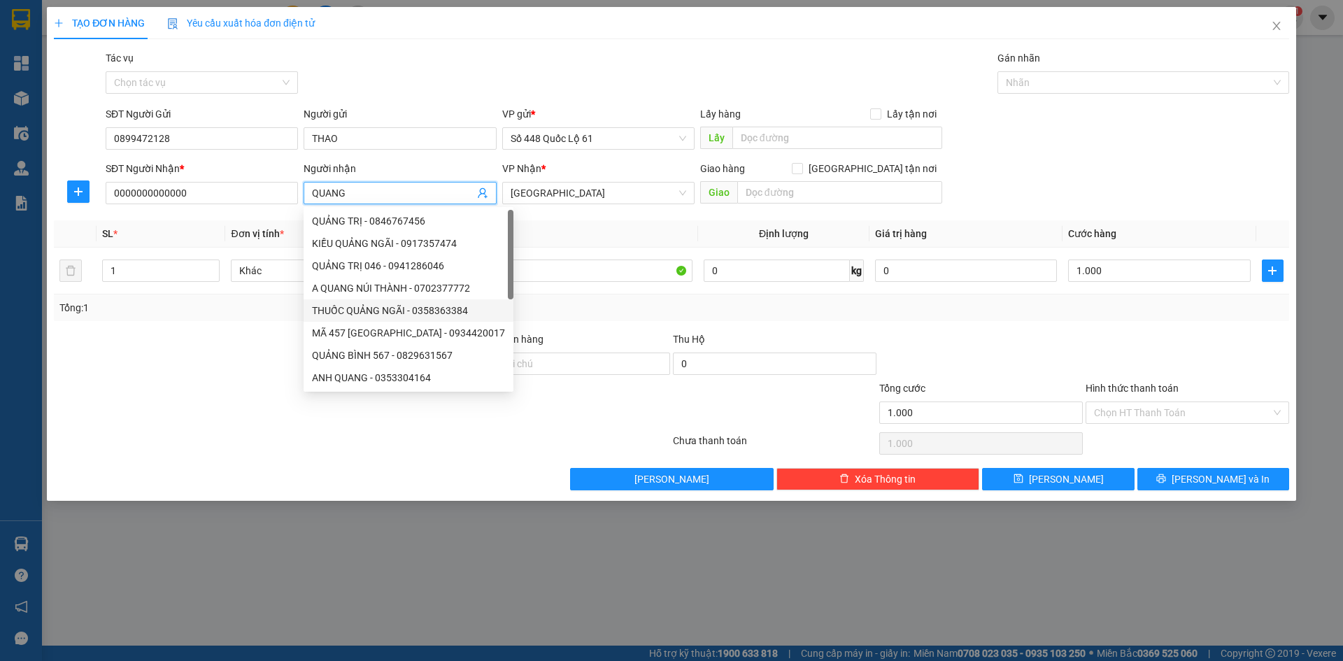
type input "QUANG"
click at [578, 317] on div "Tổng: 1" at bounding box center [671, 307] width 1235 height 27
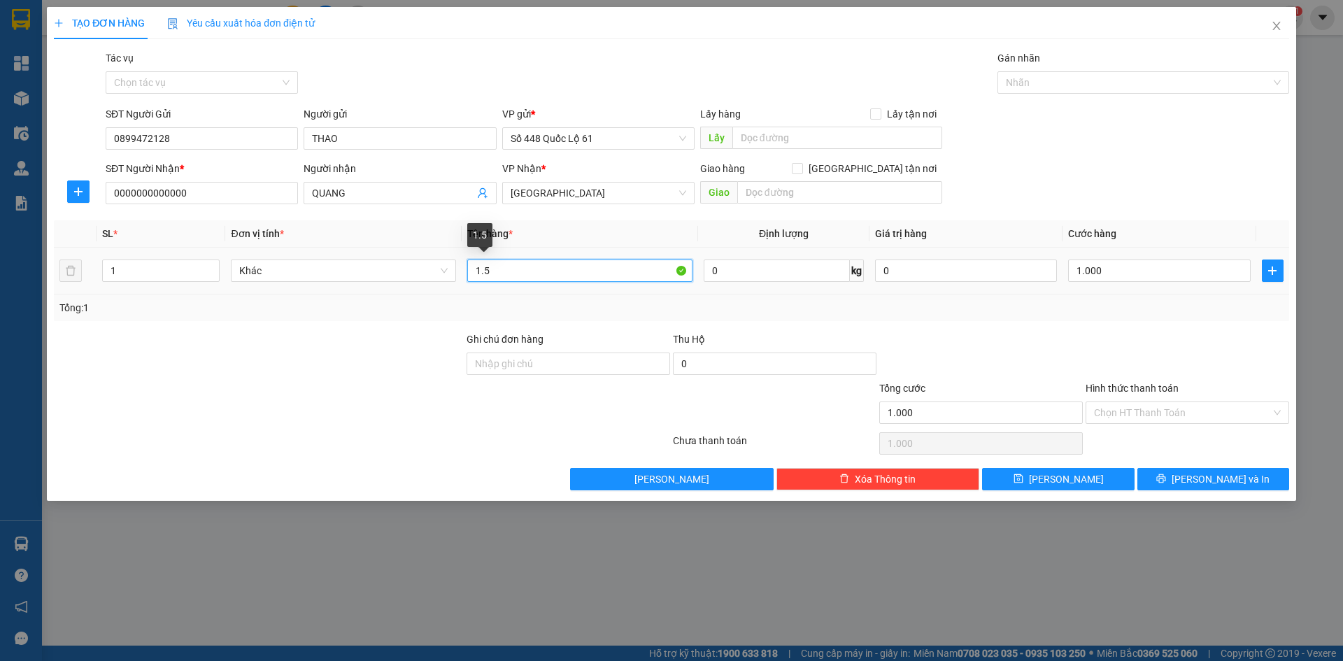
drag, startPoint x: 528, startPoint y: 273, endPoint x: 432, endPoint y: 296, distance: 98.4
click at [425, 294] on tr "1 Khác 1.5 0 kg 0 1.000" at bounding box center [671, 271] width 1235 height 47
type input "N"
click at [1183, 271] on input "1.000" at bounding box center [1159, 271] width 182 height 22
type input "2"
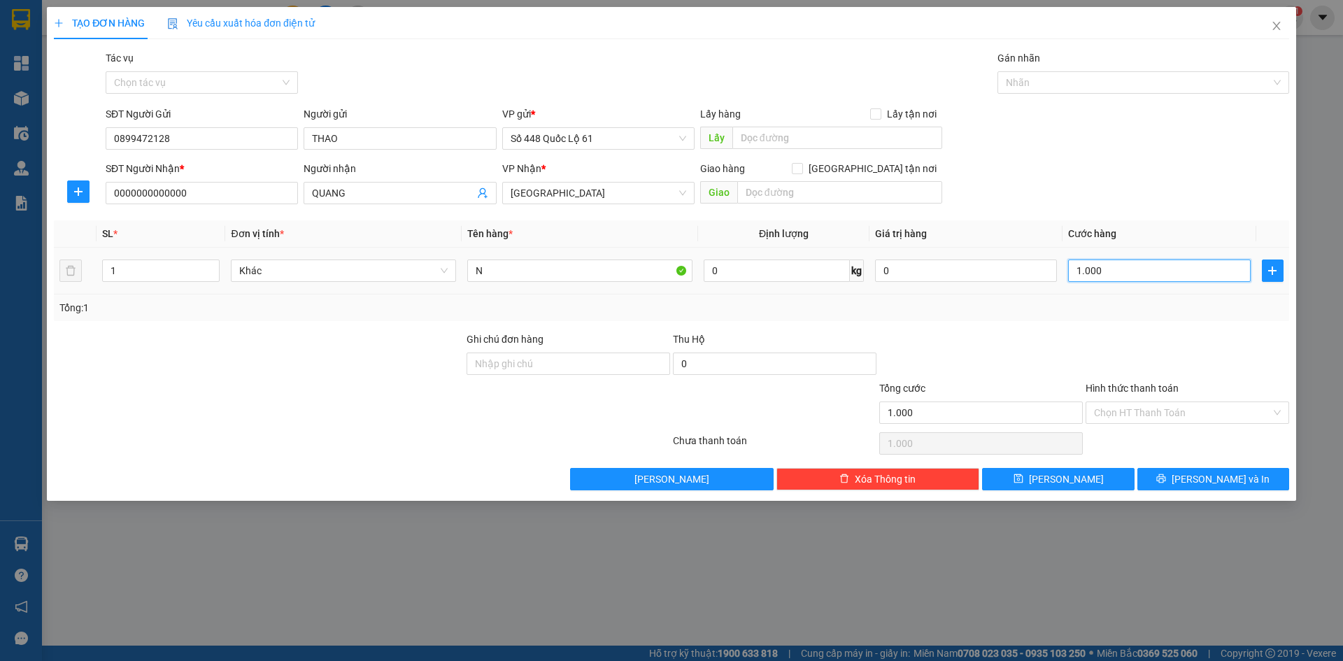
type input "2"
type input "00.002"
type input "20"
type input "000.000.200"
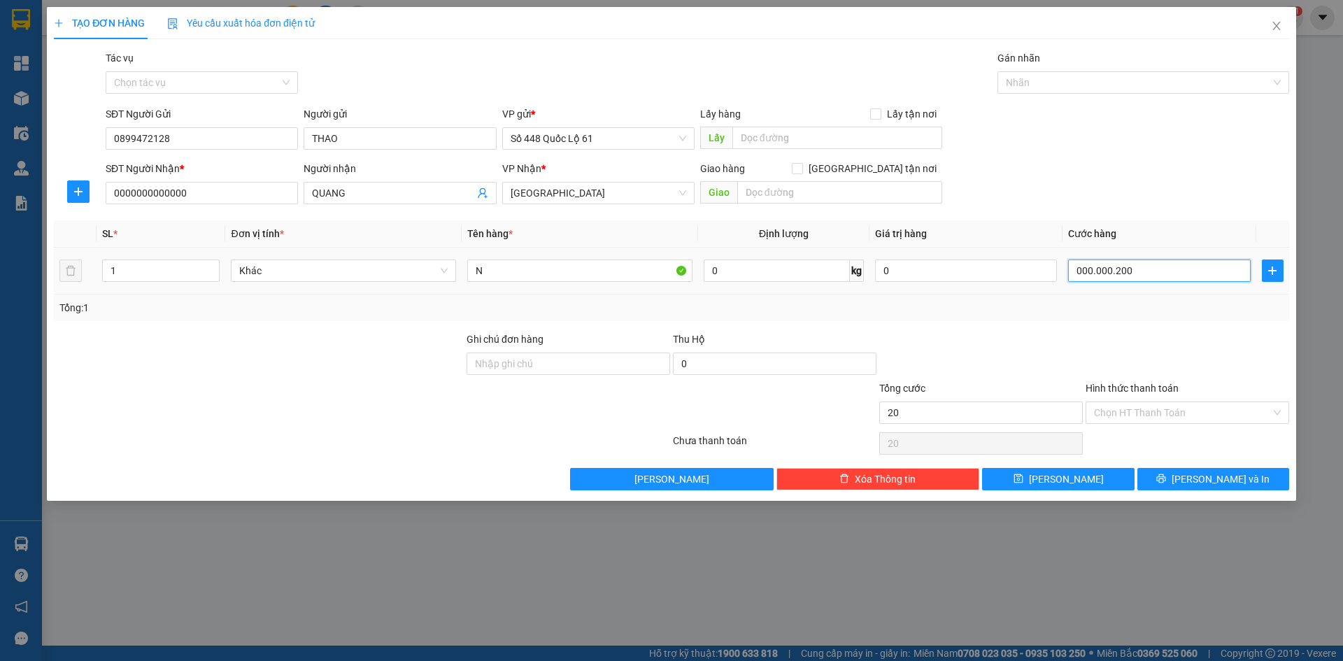
type input "200"
type input "00.000.200"
type input "200.000"
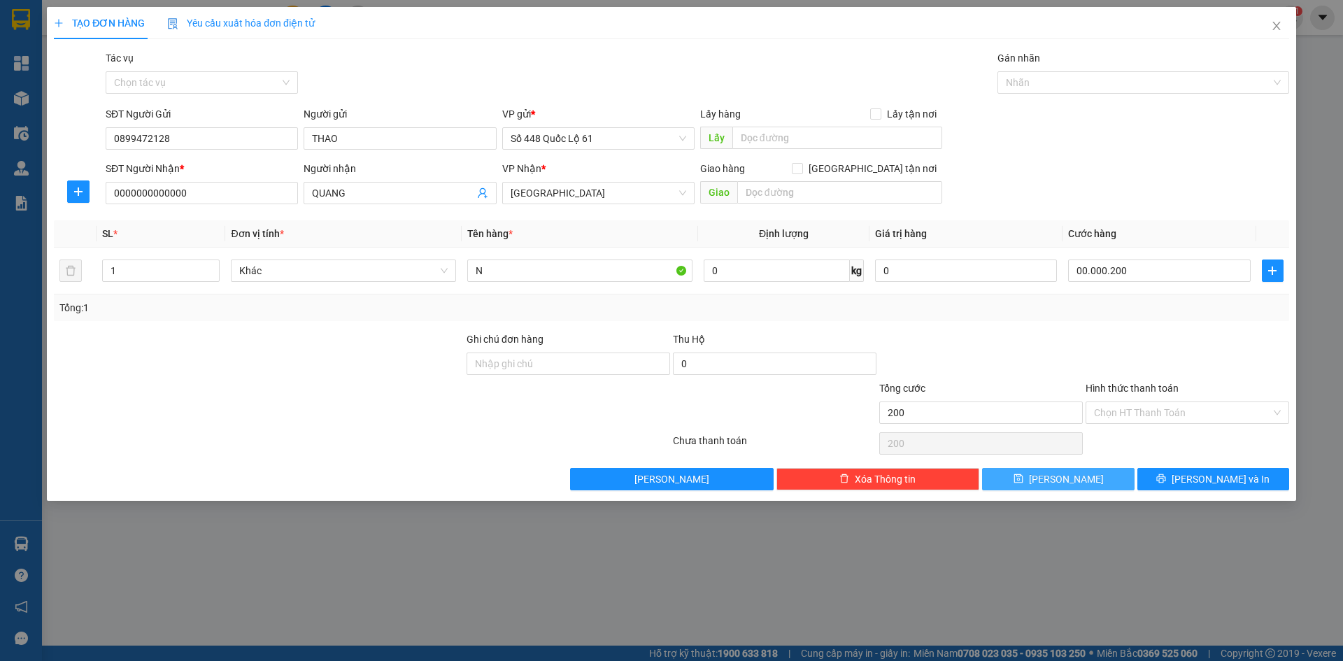
type input "200.000"
drag, startPoint x: 1052, startPoint y: 483, endPoint x: 648, endPoint y: 359, distance: 422.2
click at [1023, 478] on icon "save" at bounding box center [1019, 479] width 10 height 10
type input "0"
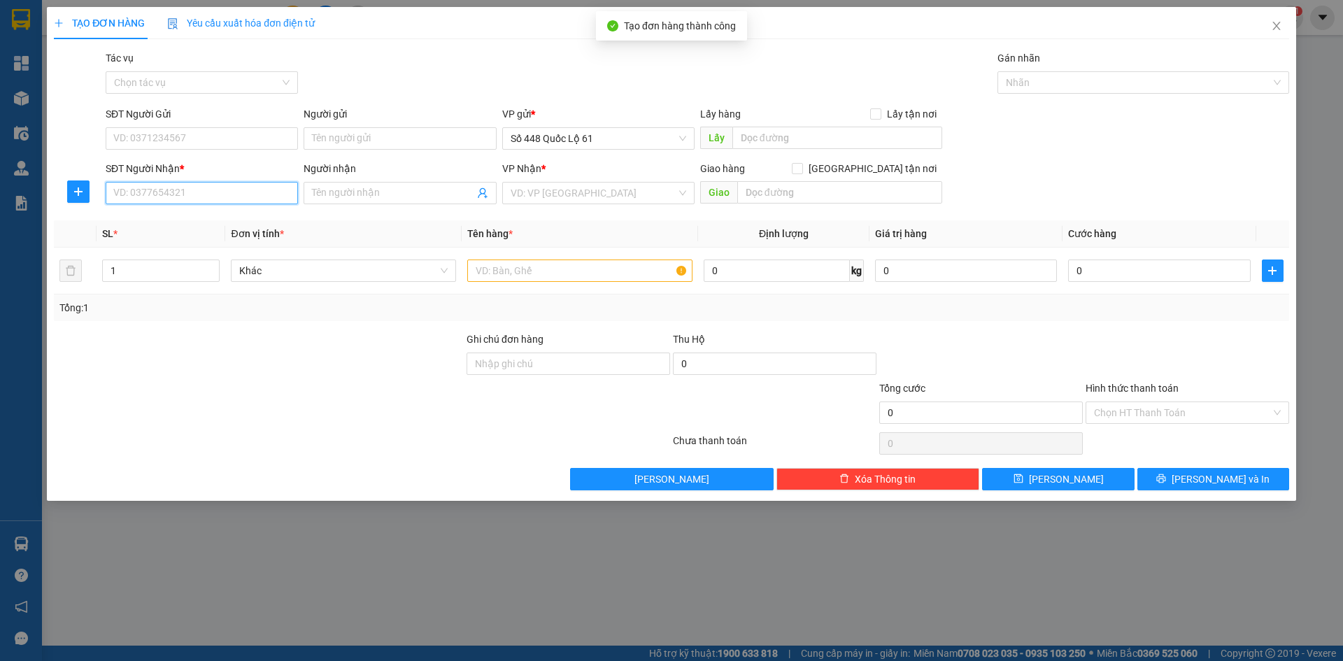
click at [150, 197] on input "SĐT Người Nhận *" at bounding box center [202, 193] width 192 height 22
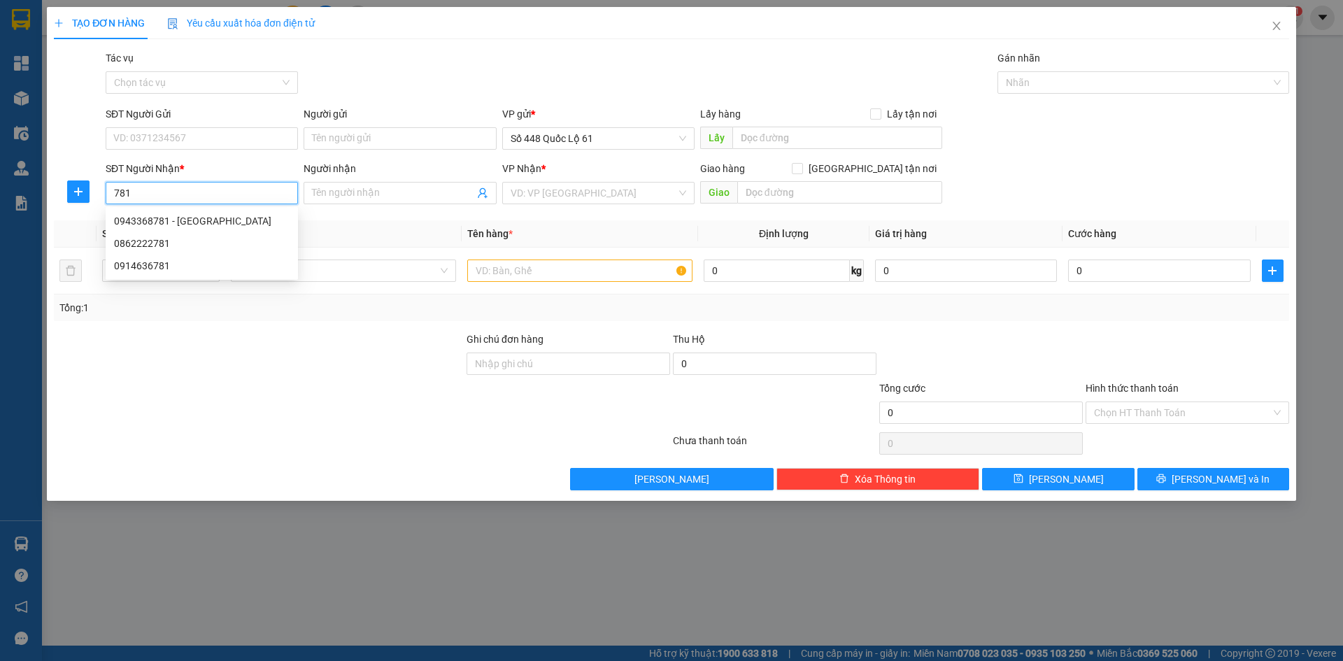
click at [170, 215] on div "0943368781 - HỒNG PHÚ YÊN" at bounding box center [202, 220] width 176 height 15
type input "0943368781"
type input "HỒNG PHÚ YÊN"
checkbox input "true"
type input "SÔNG CẦU"
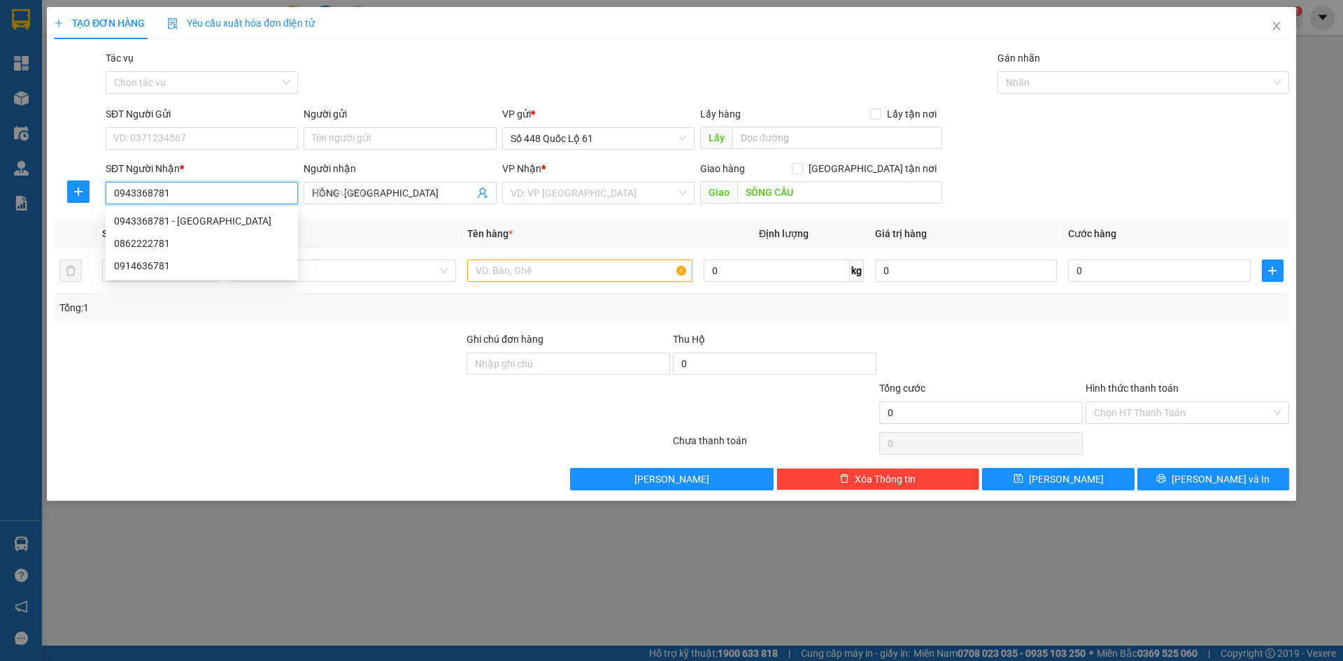
type input "250.000"
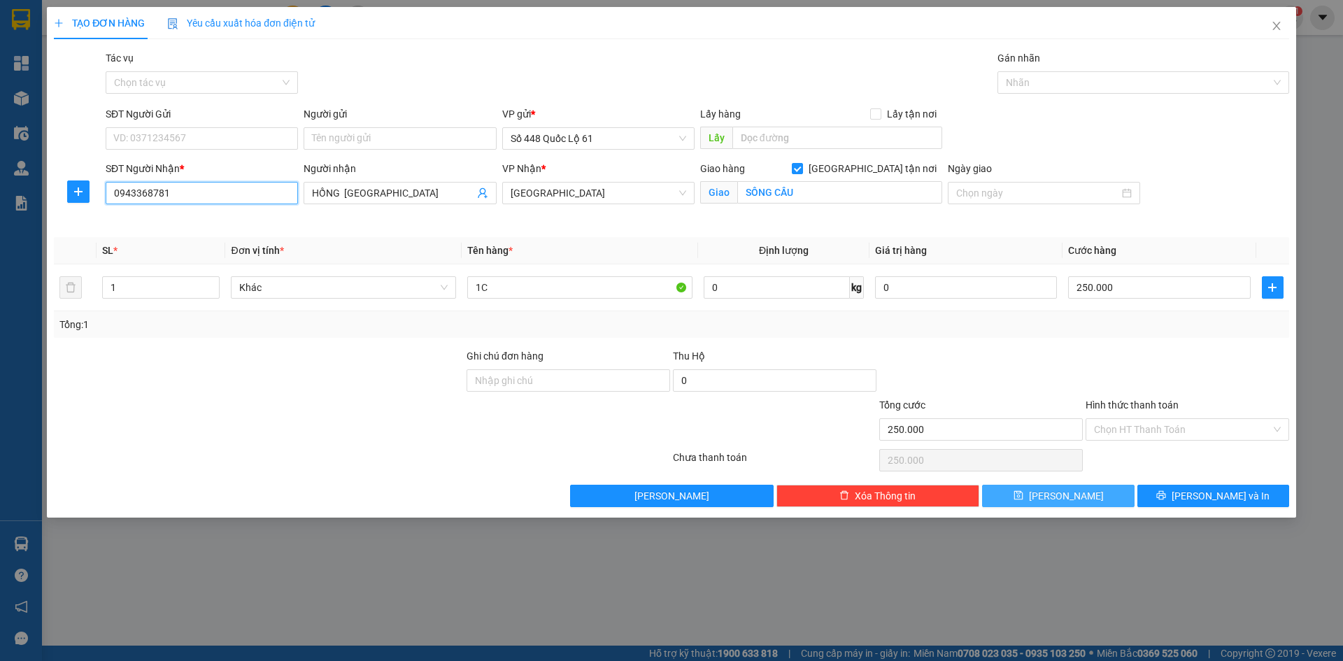
type input "0943368781"
drag, startPoint x: 1092, startPoint y: 492, endPoint x: 690, endPoint y: 349, distance: 426.3
click at [1091, 492] on button "[PERSON_NAME]" at bounding box center [1058, 496] width 152 height 22
checkbox input "false"
type input "0"
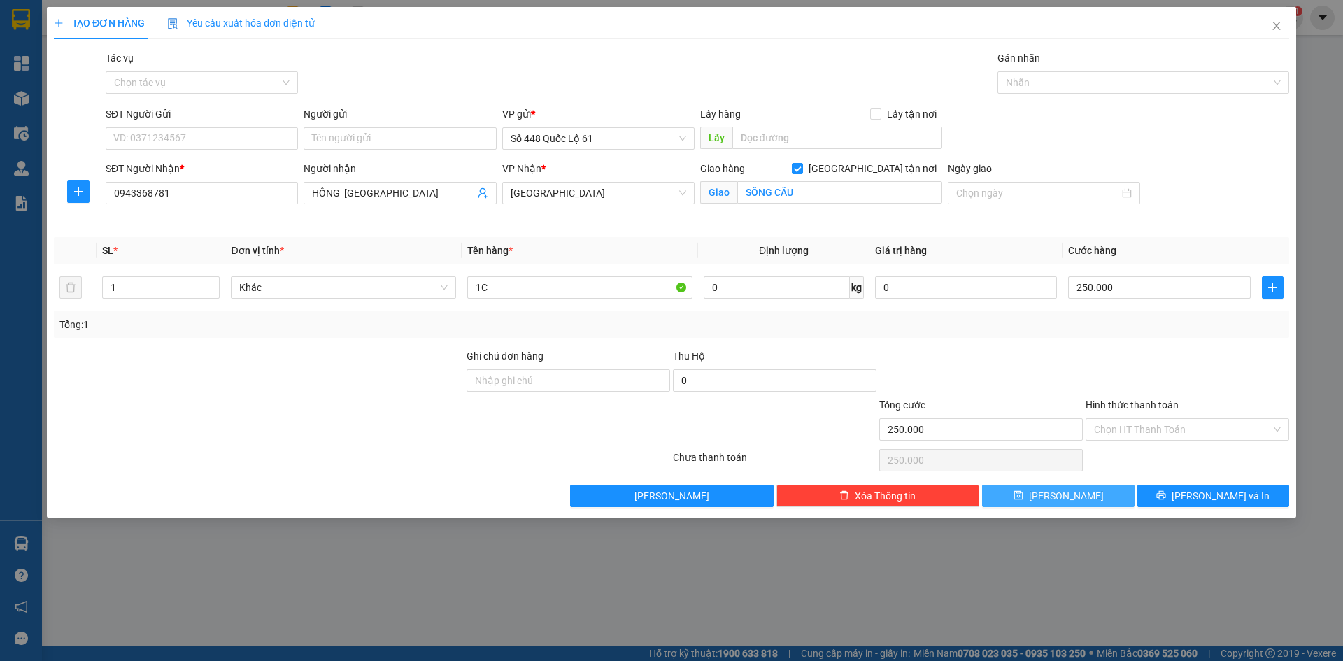
type input "0"
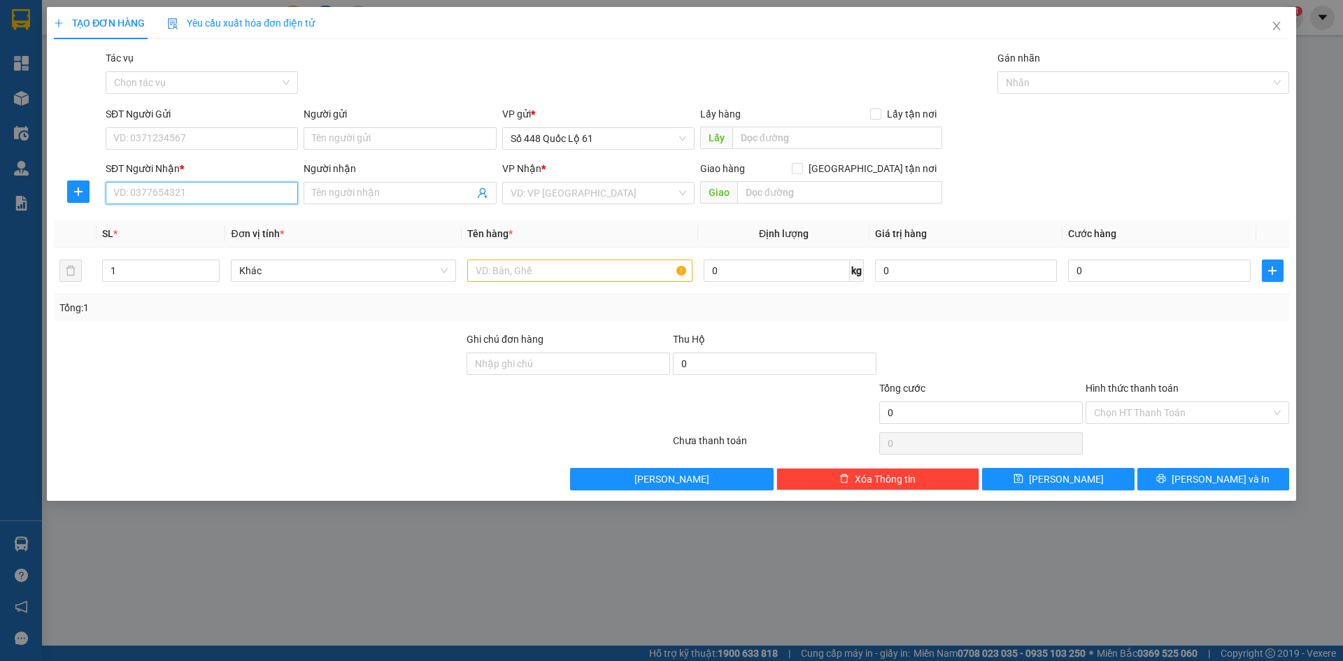
click at [202, 185] on input "SĐT Người Nhận *" at bounding box center [202, 193] width 192 height 22
type input "000000000000"
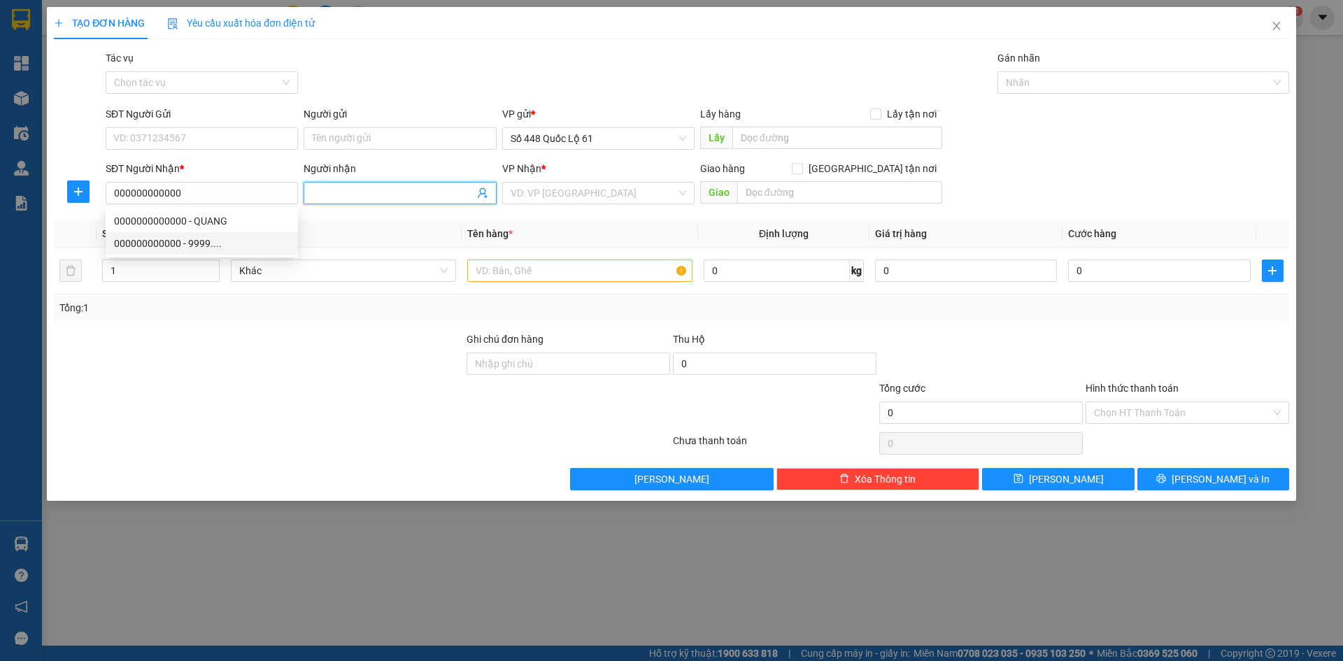
click at [348, 199] on input "Người nhận" at bounding box center [393, 192] width 162 height 15
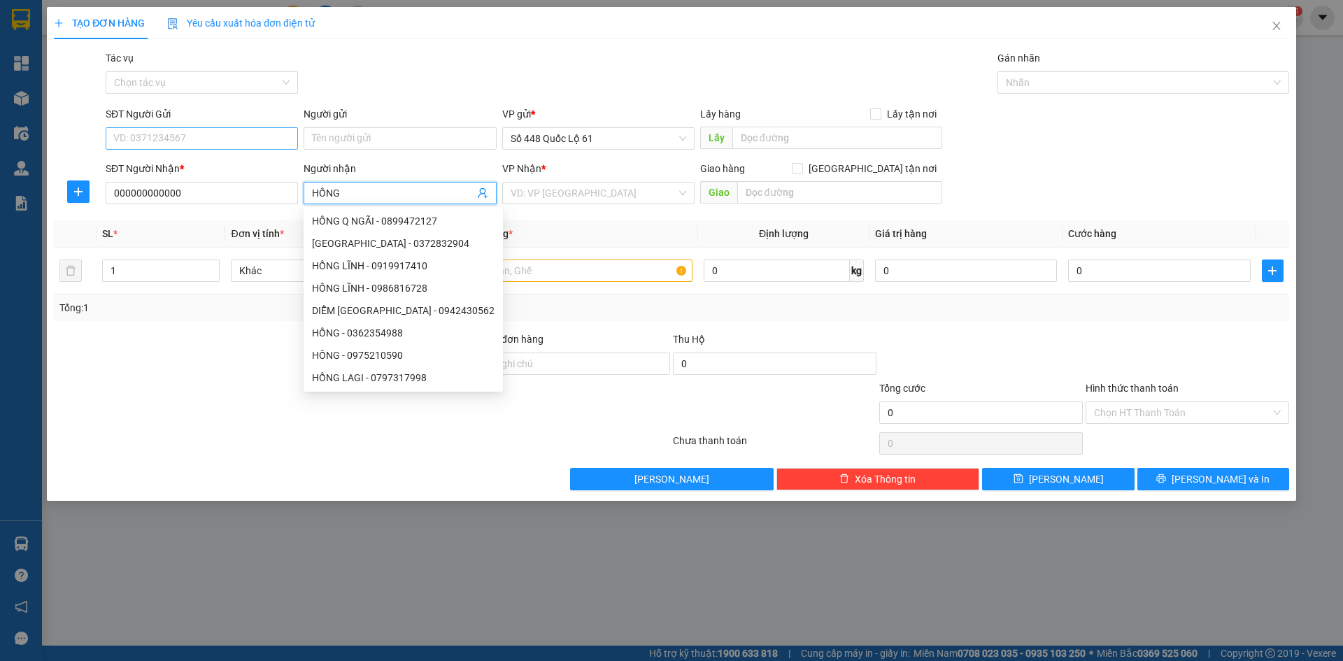
type input "HỒNG"
click at [227, 134] on input "SĐT Người Gửi" at bounding box center [202, 138] width 192 height 22
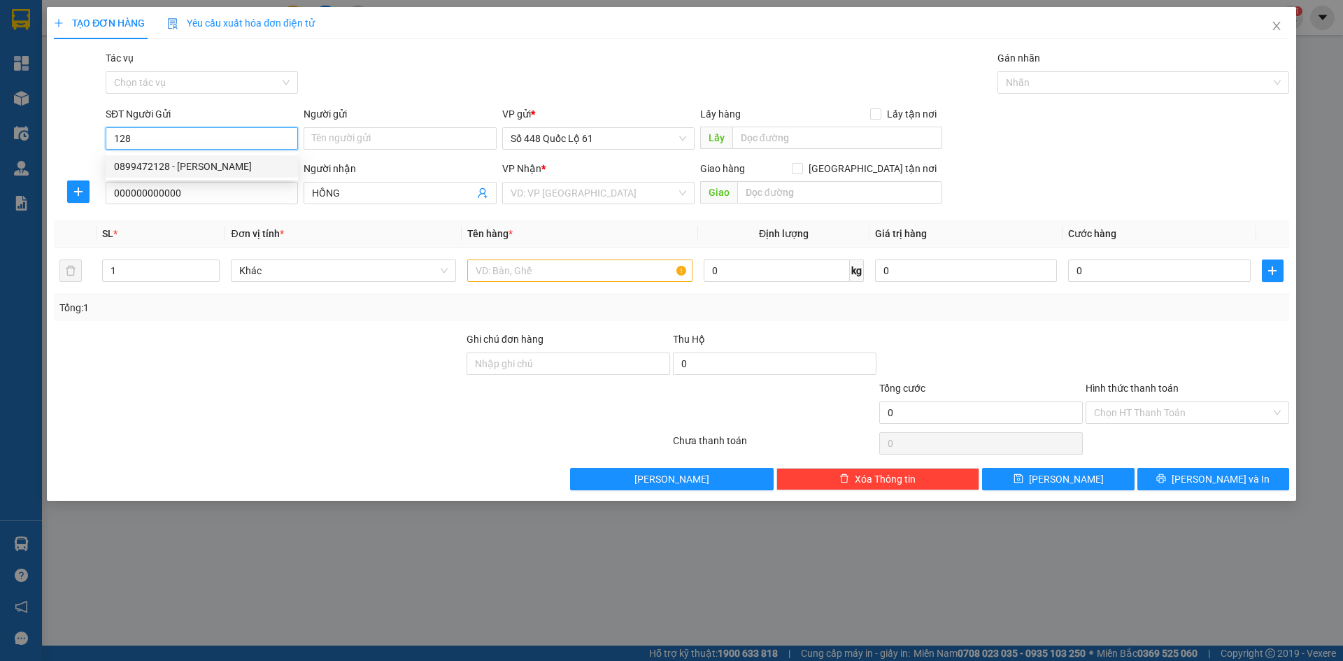
click at [166, 170] on div "0899472128 - THAO" at bounding box center [202, 166] width 176 height 15
type input "0899472128"
type input "THAO"
type input "200.000"
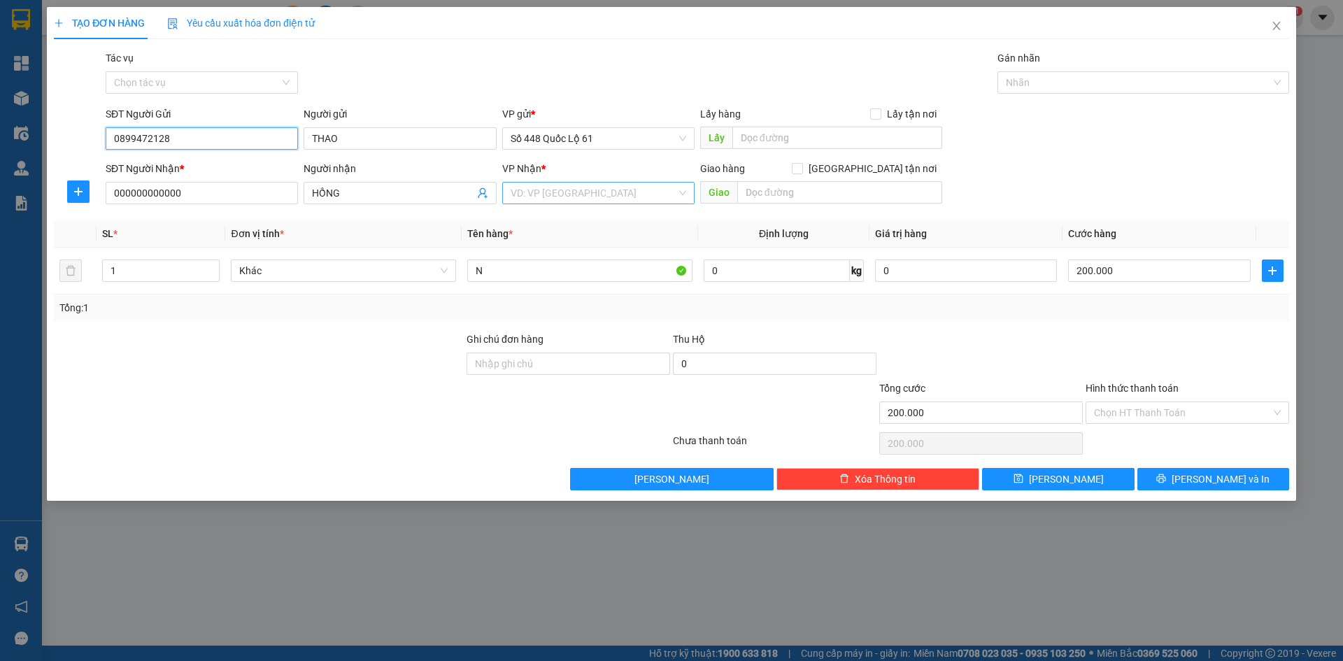
type input "0899472128"
click at [537, 193] on input "search" at bounding box center [594, 193] width 166 height 21
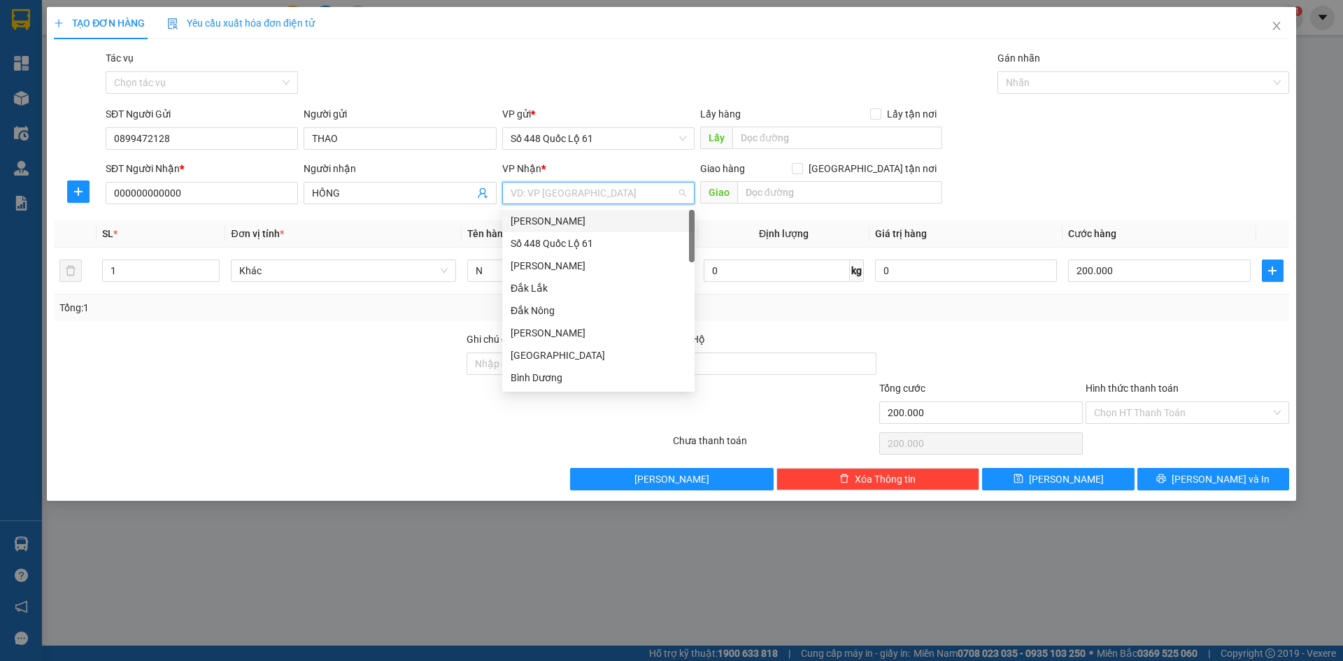
type input "Q"
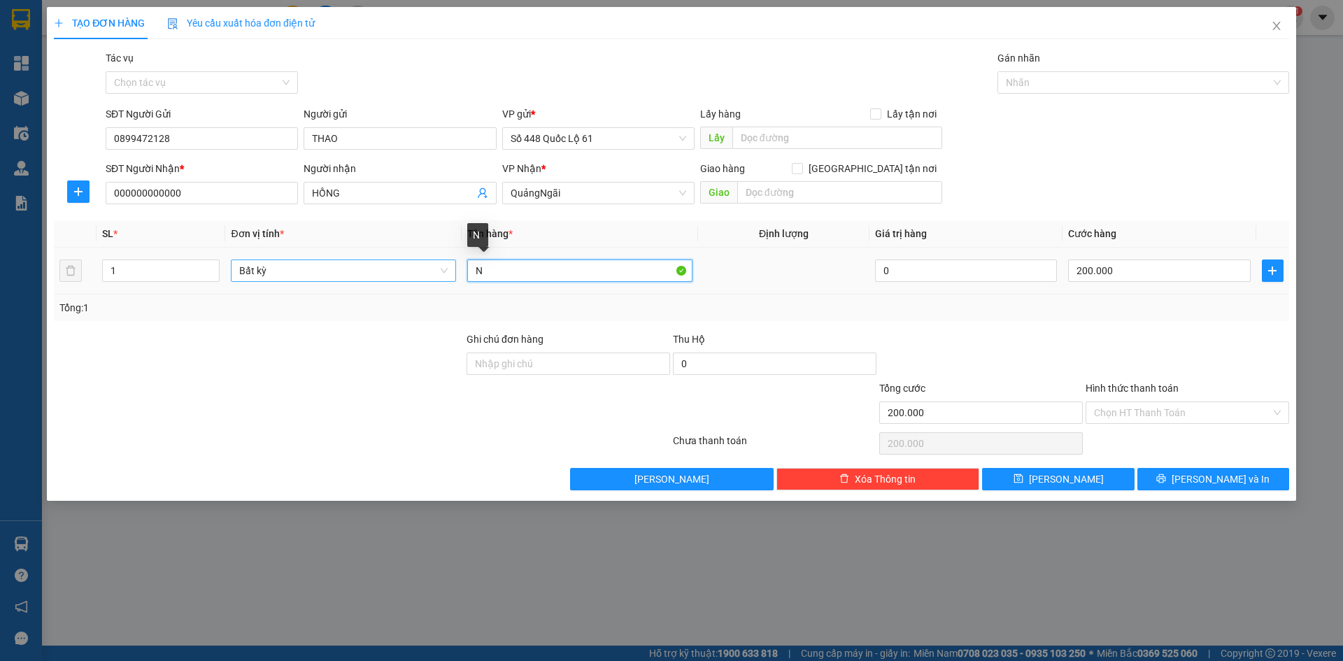
drag, startPoint x: 526, startPoint y: 267, endPoint x: 260, endPoint y: 274, distance: 266.6
click at [260, 274] on tr "1 Bất kỳ N 0 200.000" at bounding box center [671, 271] width 1235 height 47
type input "KHÚC"
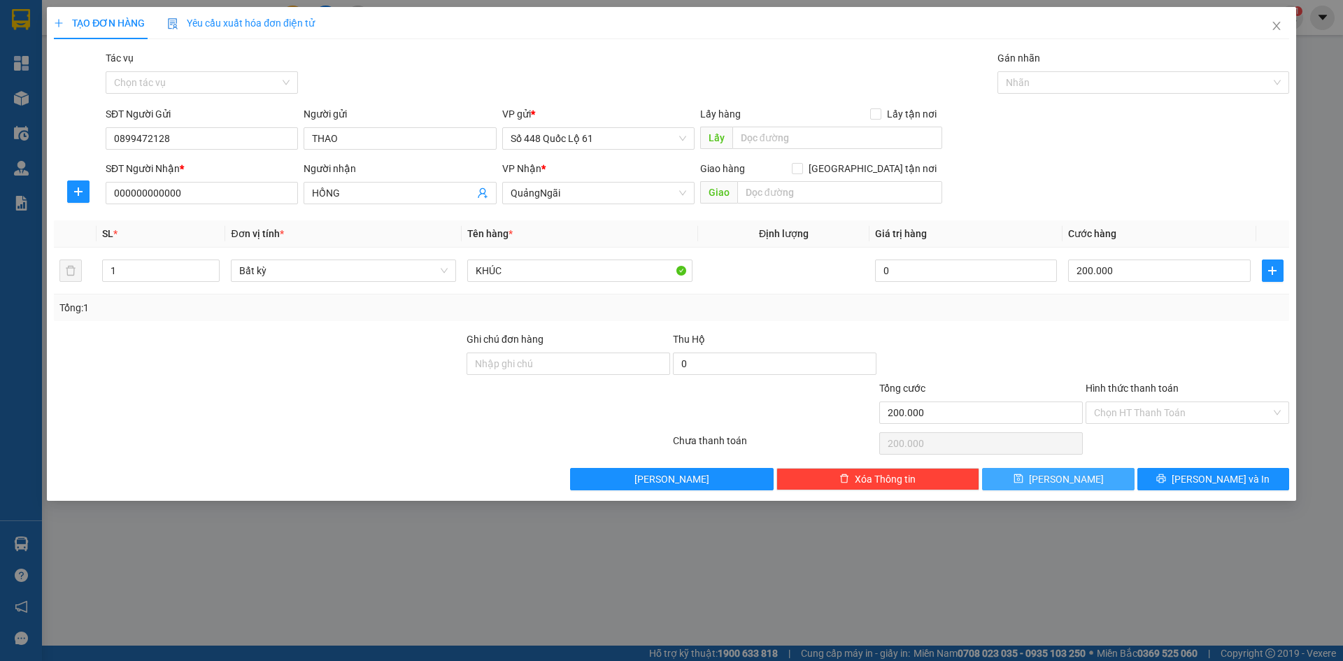
drag, startPoint x: 1070, startPoint y: 482, endPoint x: 934, endPoint y: 453, distance: 139.5
click at [1065, 480] on span "[PERSON_NAME]" at bounding box center [1066, 478] width 75 height 15
type input "0"
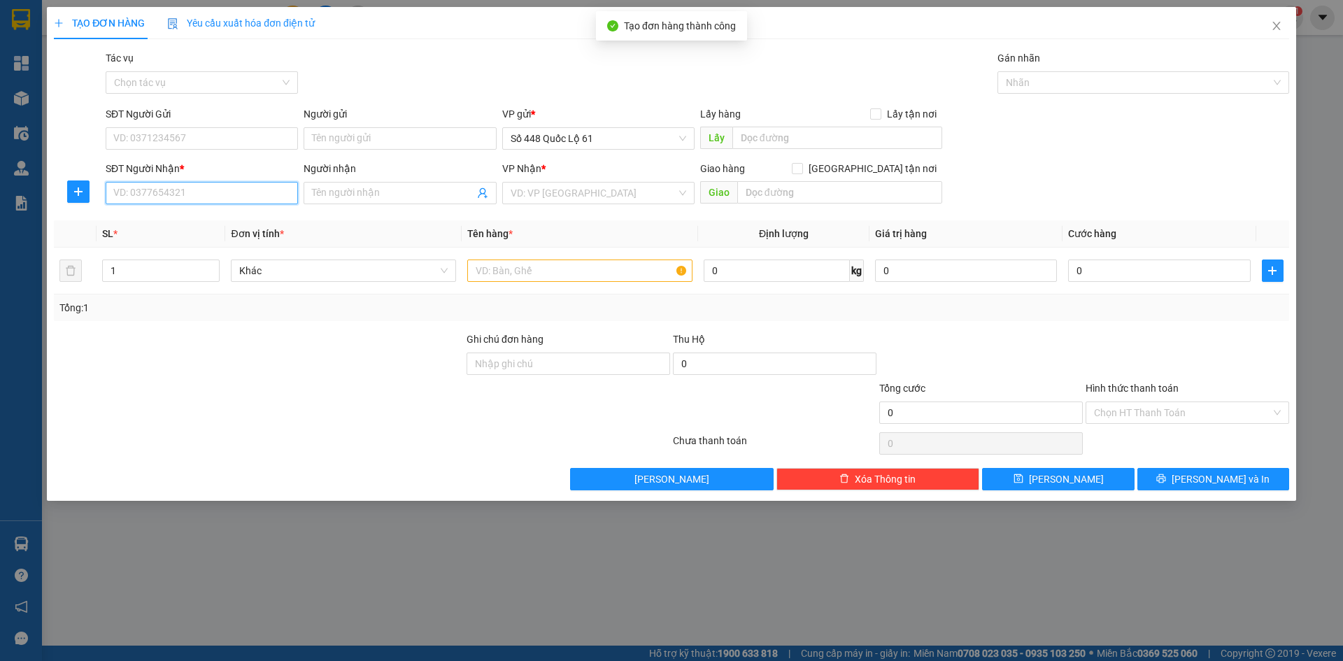
click at [183, 196] on input "SĐT Người Nhận *" at bounding box center [202, 193] width 192 height 22
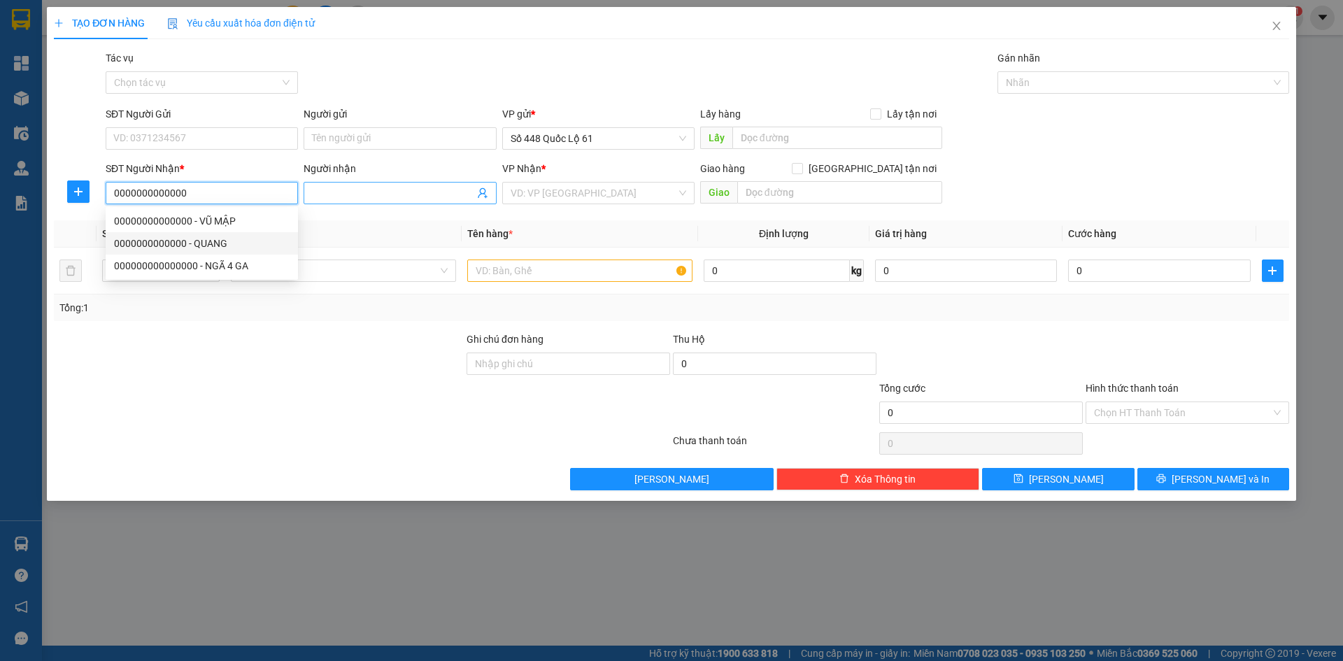
type input "0000000000000"
click at [420, 192] on input "Người nhận" at bounding box center [393, 192] width 162 height 15
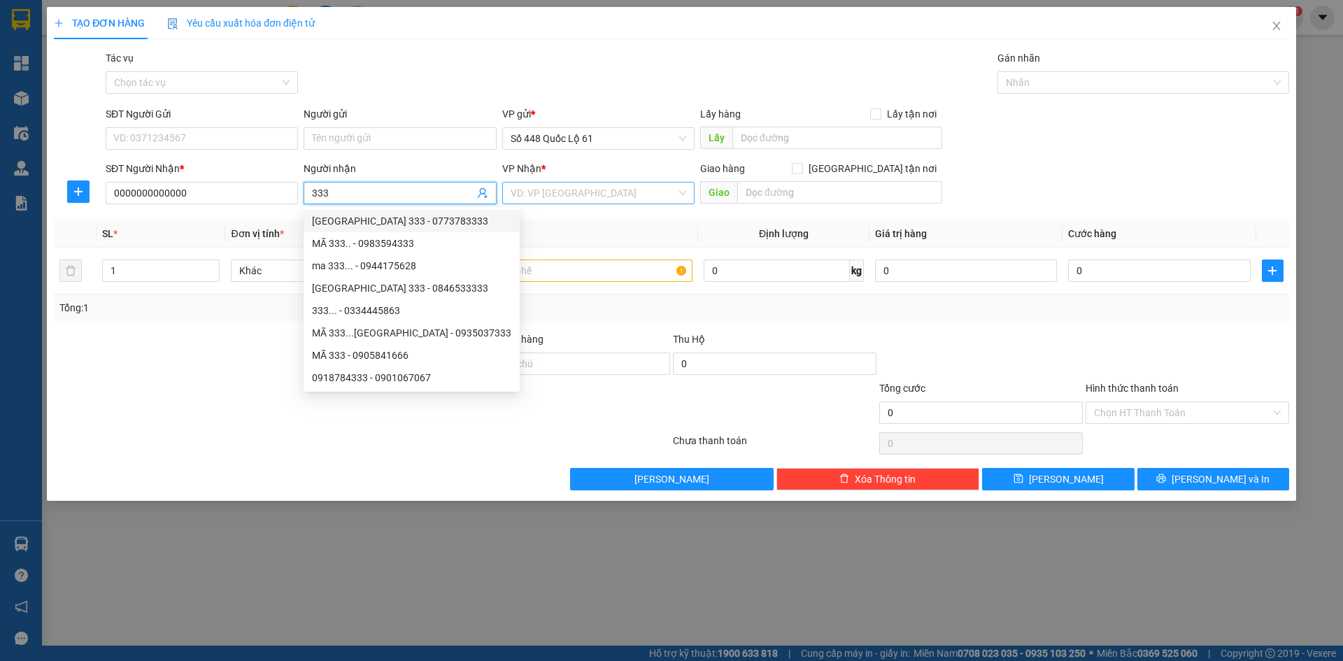
type input "333"
click at [584, 200] on input "search" at bounding box center [594, 193] width 166 height 21
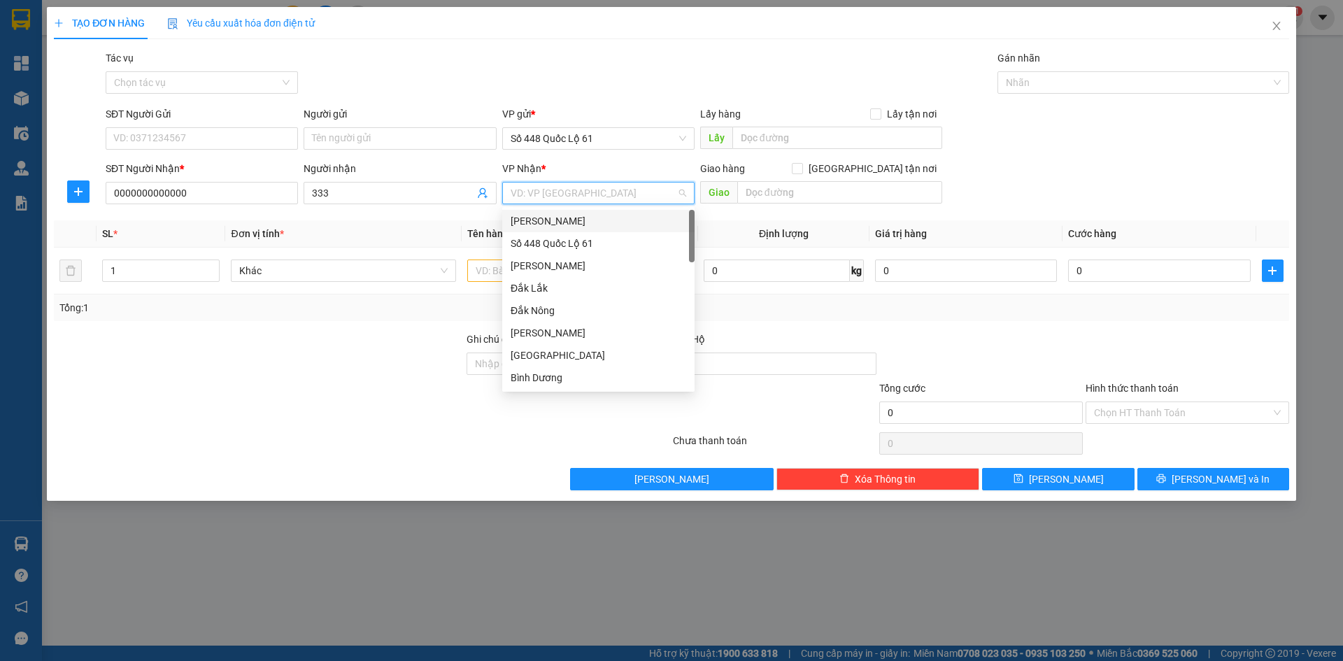
type input "K"
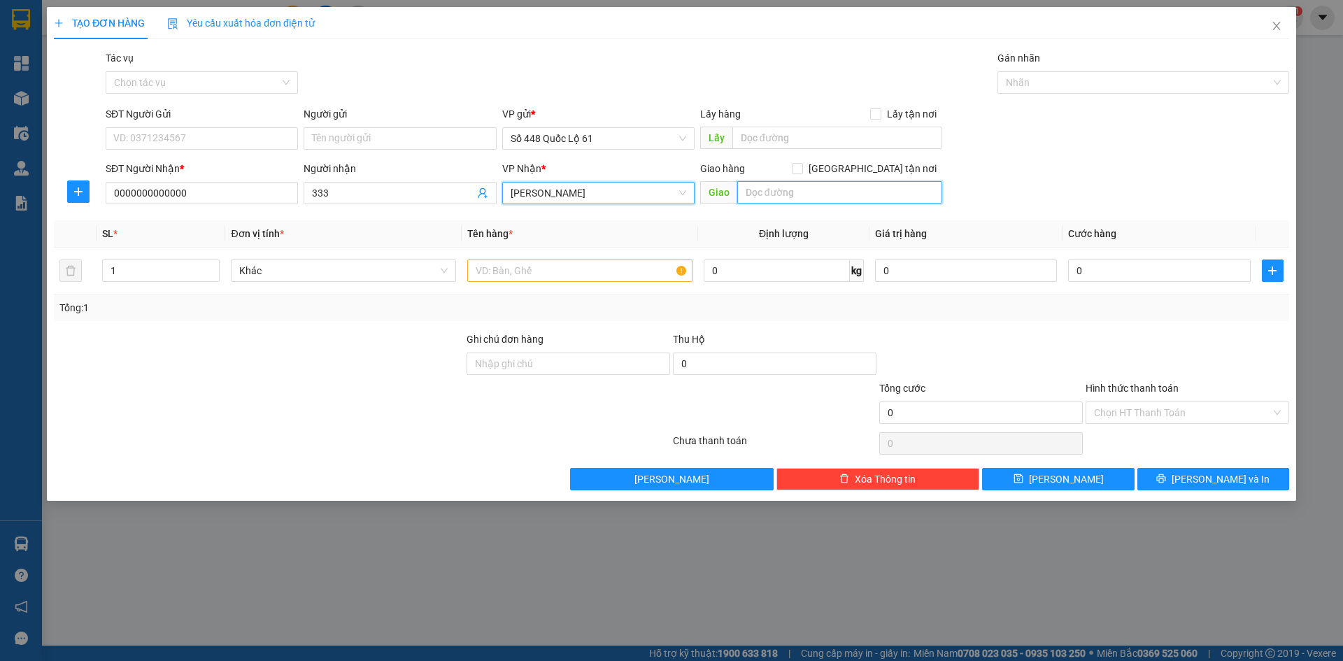
click at [812, 192] on input "text" at bounding box center [839, 192] width 205 height 22
type input "NHA TRANG"
click at [802, 169] on input "[GEOGRAPHIC_DATA] tận nơi" at bounding box center [797, 168] width 10 height 10
checkbox input "true"
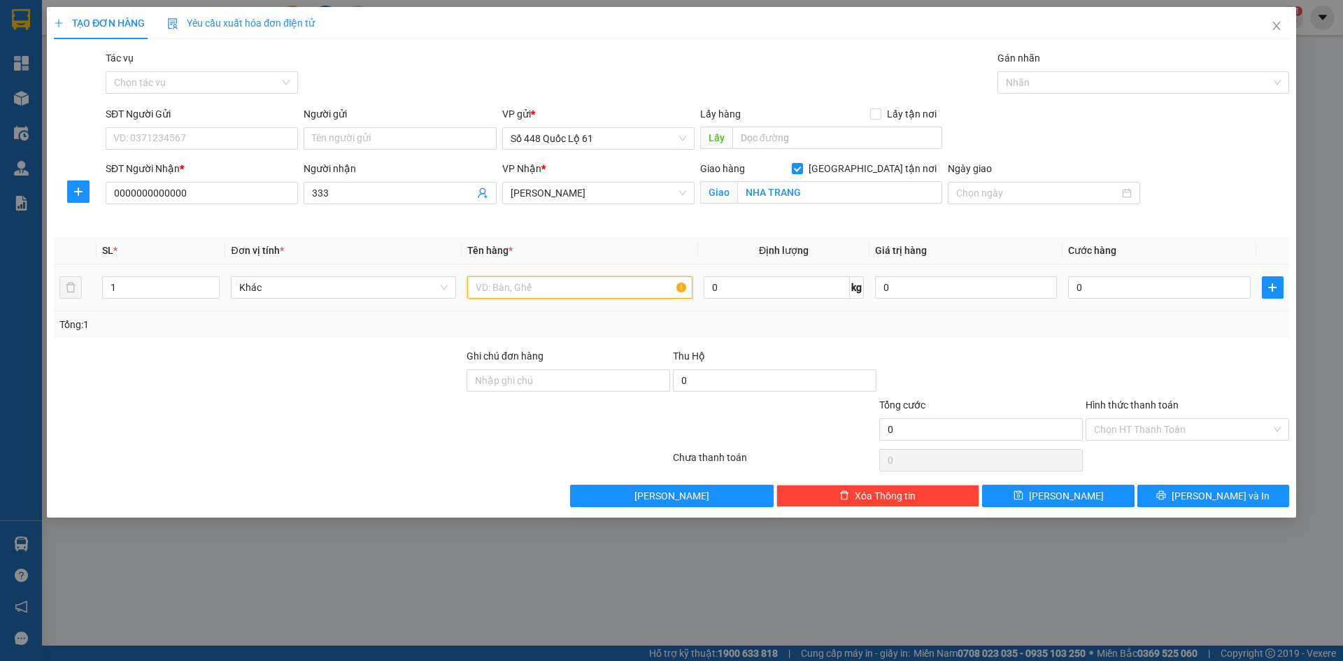
click at [564, 291] on input "text" at bounding box center [579, 287] width 225 height 22
type input "D"
click at [208, 281] on span "up" at bounding box center [212, 284] width 8 height 8
type input "3"
click at [208, 281] on span "up" at bounding box center [212, 284] width 8 height 8
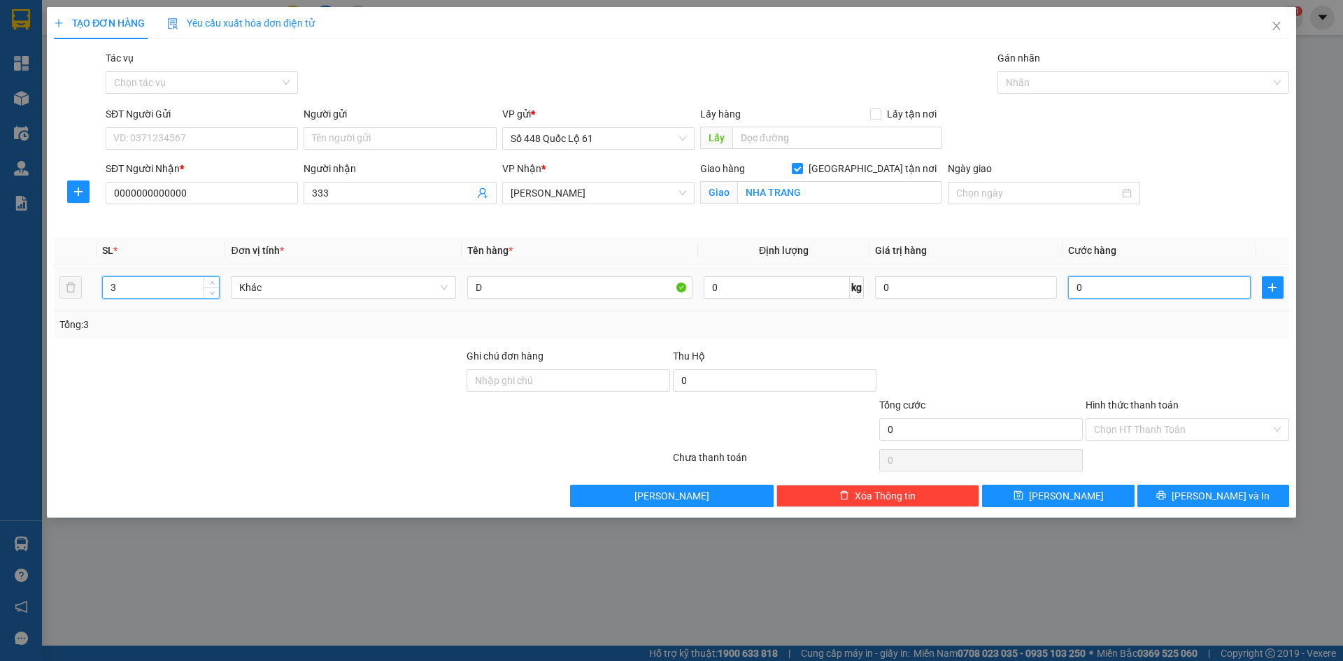
click at [1124, 287] on input "0" at bounding box center [1159, 287] width 182 height 22
type input "001"
type input "1"
type input "001"
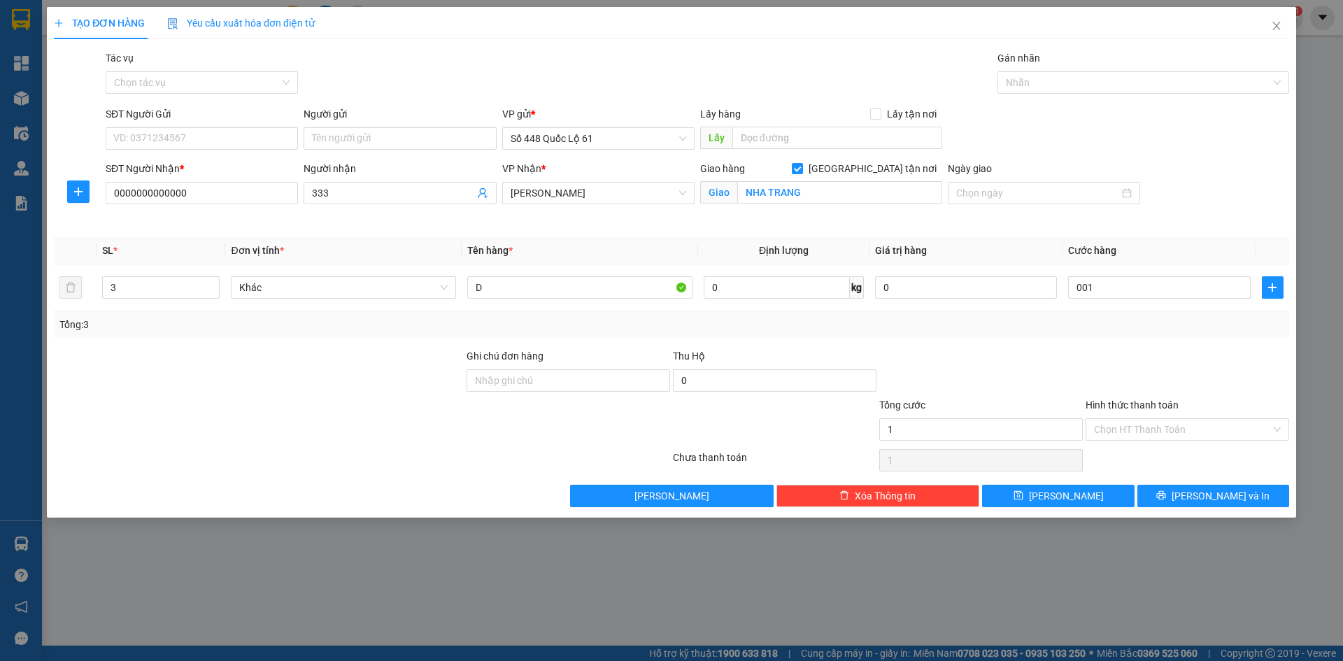
type input "1.000"
click at [1121, 371] on div at bounding box center [1187, 372] width 206 height 49
drag, startPoint x: 1121, startPoint y: 413, endPoint x: 1121, endPoint y: 420, distance: 7.7
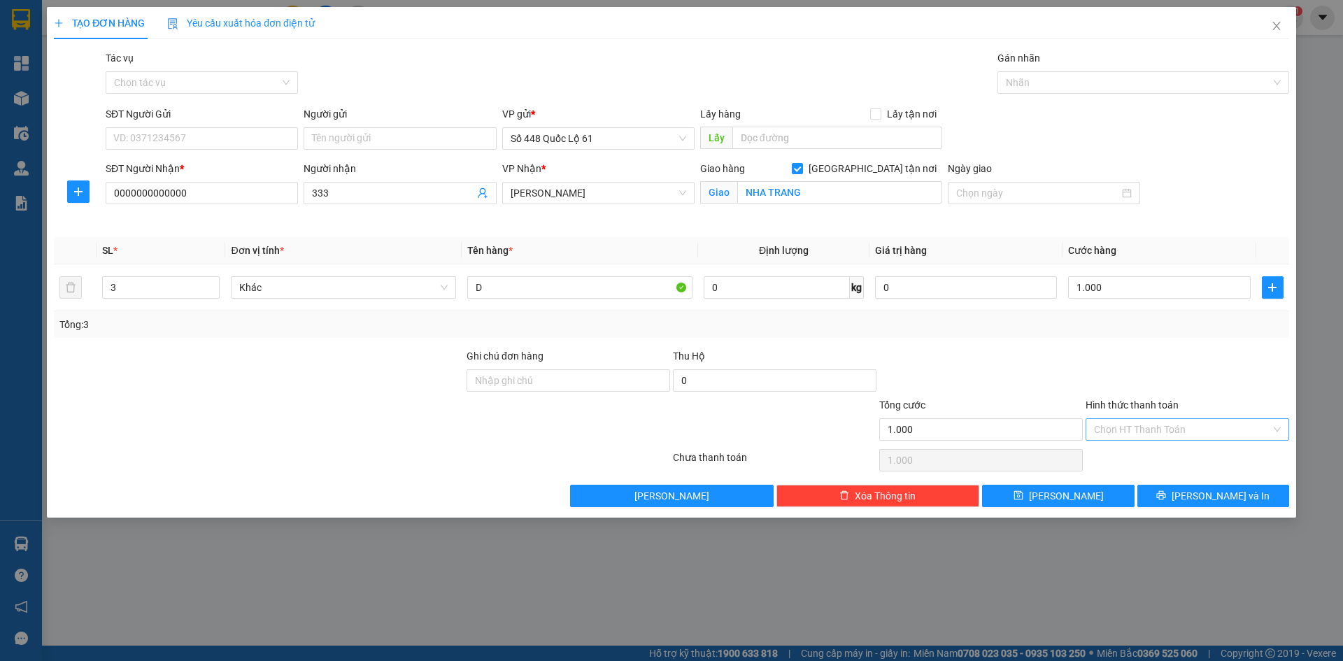
click at [1121, 416] on div "Hình thức thanh toán" at bounding box center [1188, 407] width 204 height 21
click at [1122, 425] on input "Hình thức thanh toán" at bounding box center [1182, 429] width 177 height 21
drag, startPoint x: 1129, startPoint y: 453, endPoint x: 1085, endPoint y: 490, distance: 57.6
click at [1129, 454] on div "Tại văn phòng" at bounding box center [1187, 457] width 187 height 15
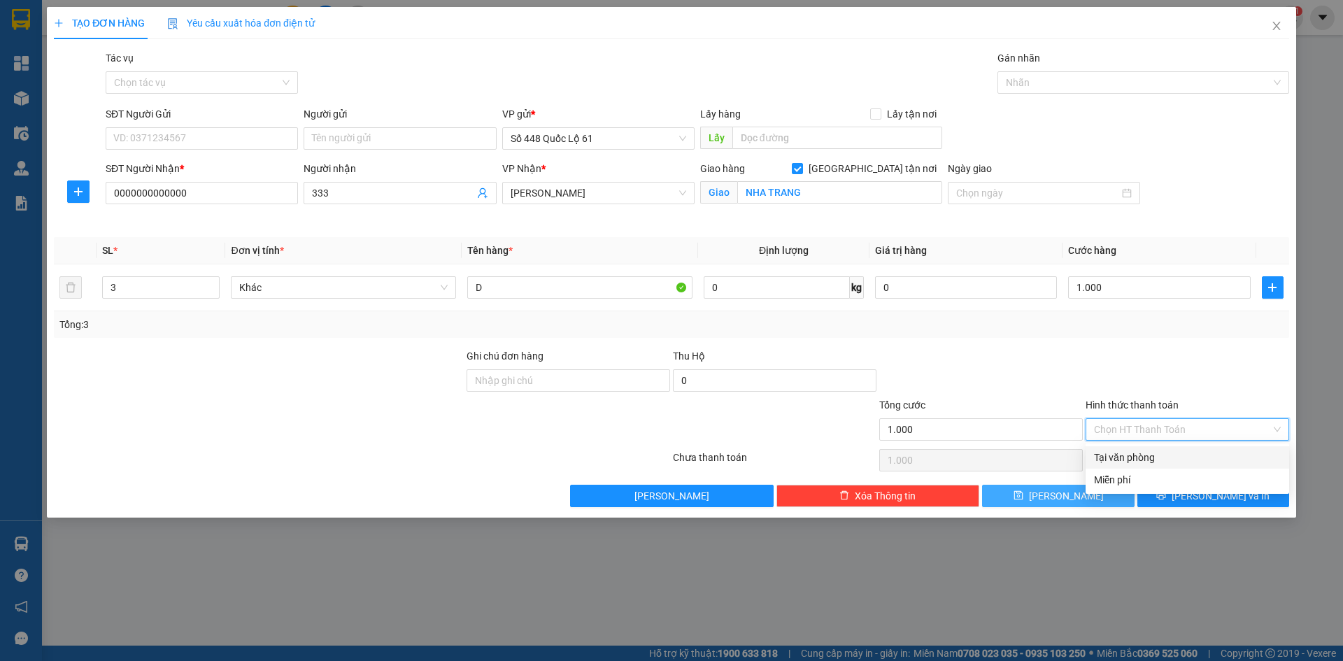
type input "0"
click at [1083, 492] on button "[PERSON_NAME]" at bounding box center [1058, 496] width 152 height 22
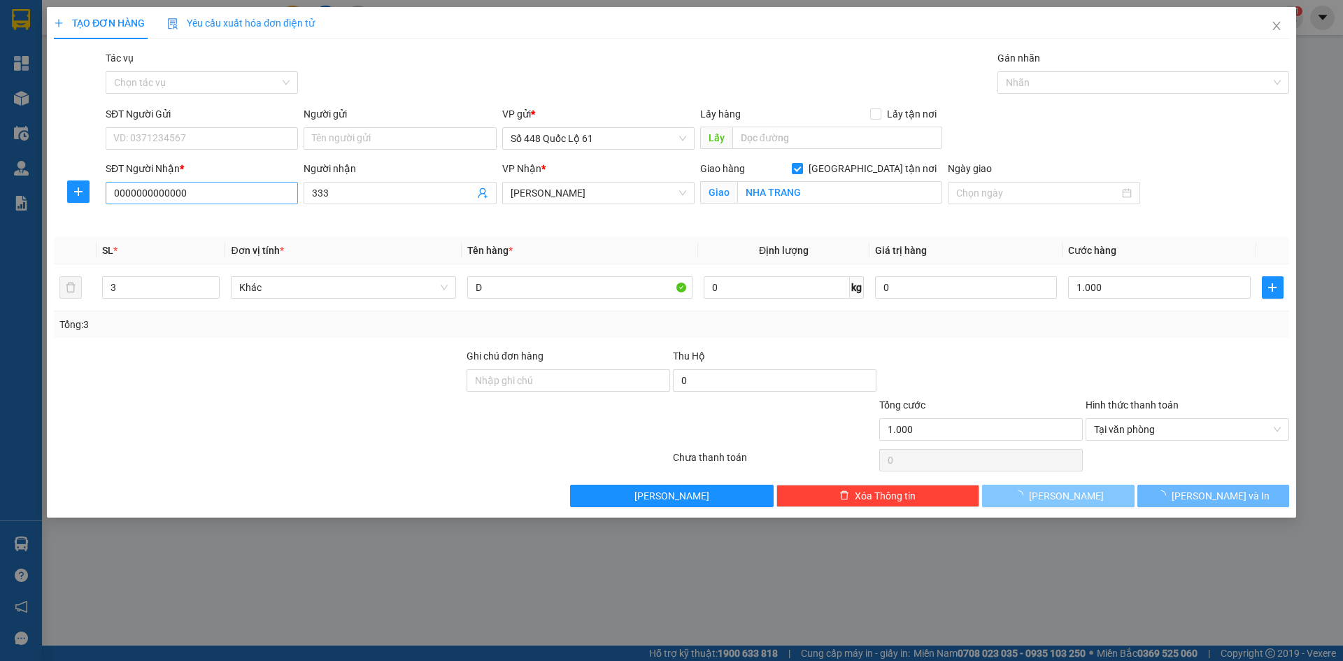
checkbox input "false"
type input "0"
type input "1"
type input "0"
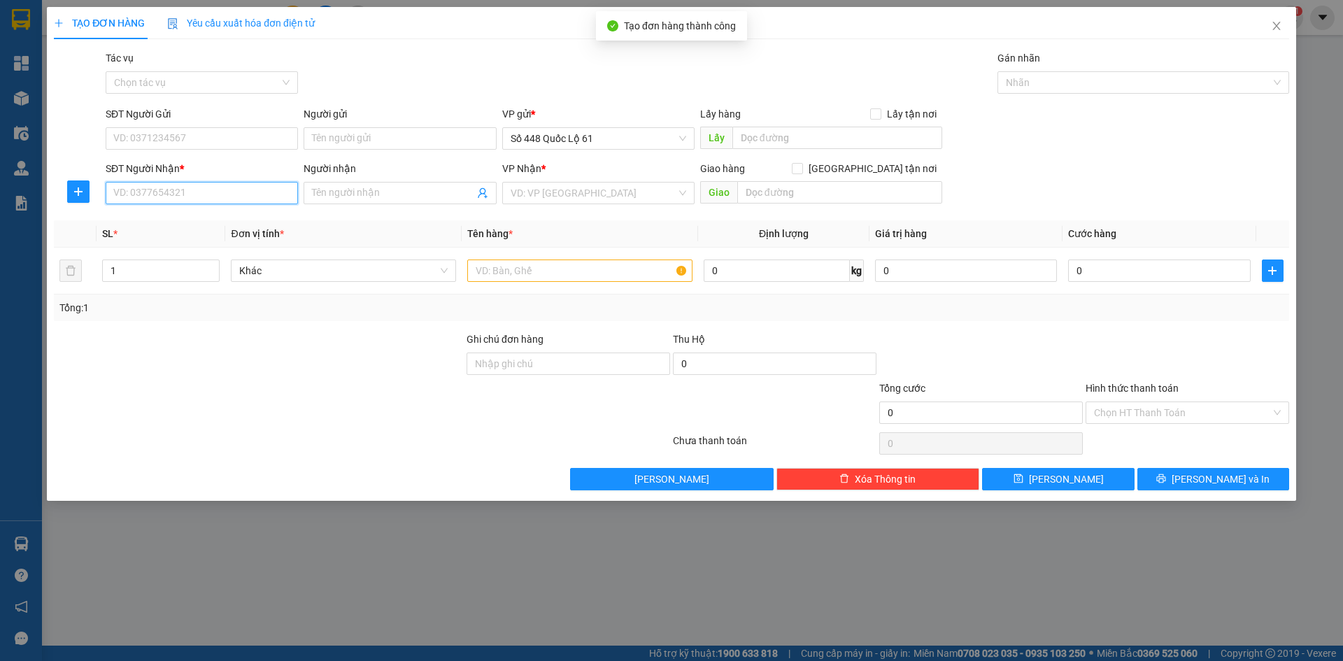
click at [188, 190] on input "SĐT Người Nhận *" at bounding box center [202, 193] width 192 height 22
type input "0000000000000"
click at [359, 197] on input "Người nhận" at bounding box center [393, 192] width 162 height 15
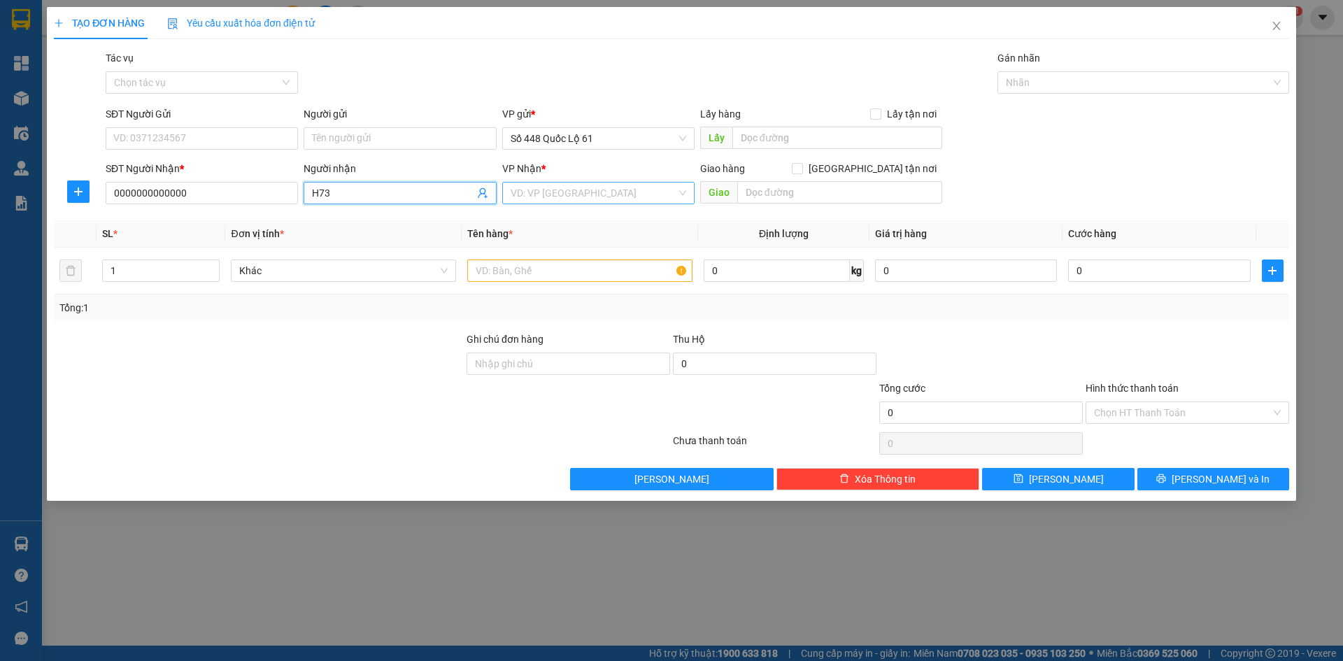
type input "H73"
click at [604, 199] on input "search" at bounding box center [594, 193] width 166 height 21
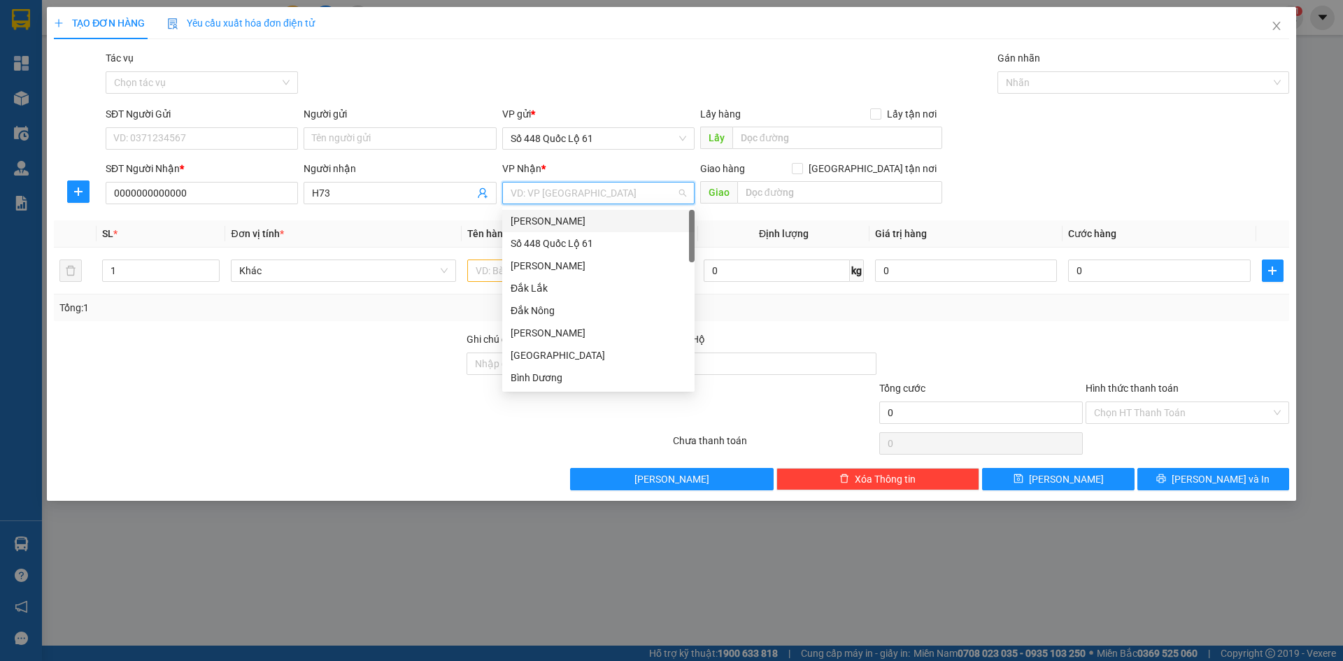
type input "D"
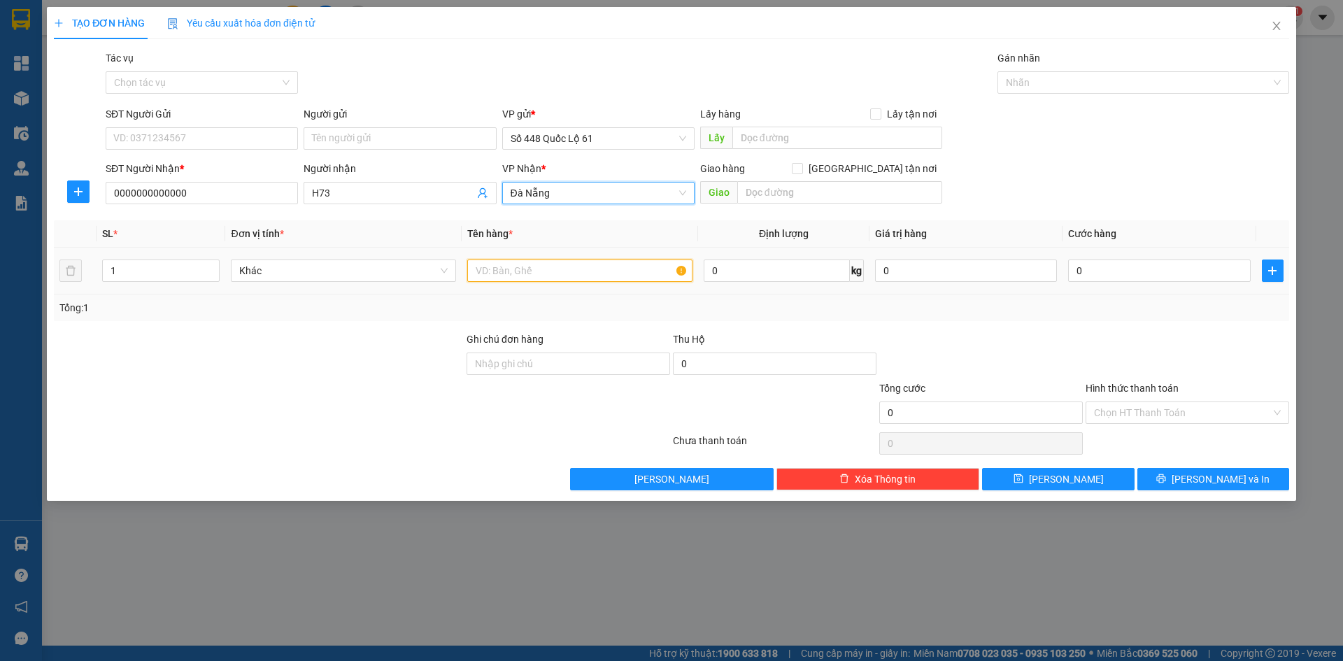
click at [497, 275] on input "text" at bounding box center [579, 271] width 225 height 22
type input "D"
type input "2"
click at [215, 269] on span "up" at bounding box center [212, 267] width 8 height 8
drag, startPoint x: 1135, startPoint y: 285, endPoint x: 1135, endPoint y: 271, distance: 14.0
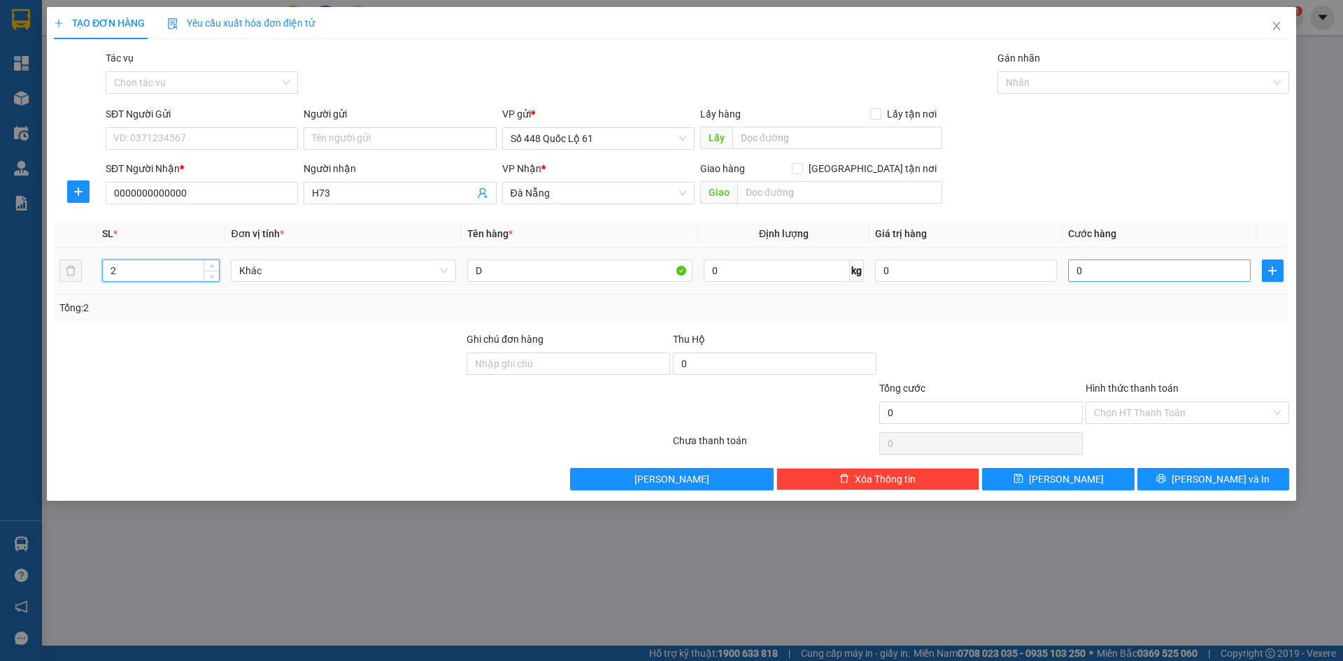
click at [1136, 285] on td "0" at bounding box center [1158, 271] width 193 height 47
drag, startPoint x: 1135, startPoint y: 271, endPoint x: 1130, endPoint y: 283, distance: 12.9
click at [1134, 271] on input "0" at bounding box center [1159, 271] width 182 height 22
type input "1"
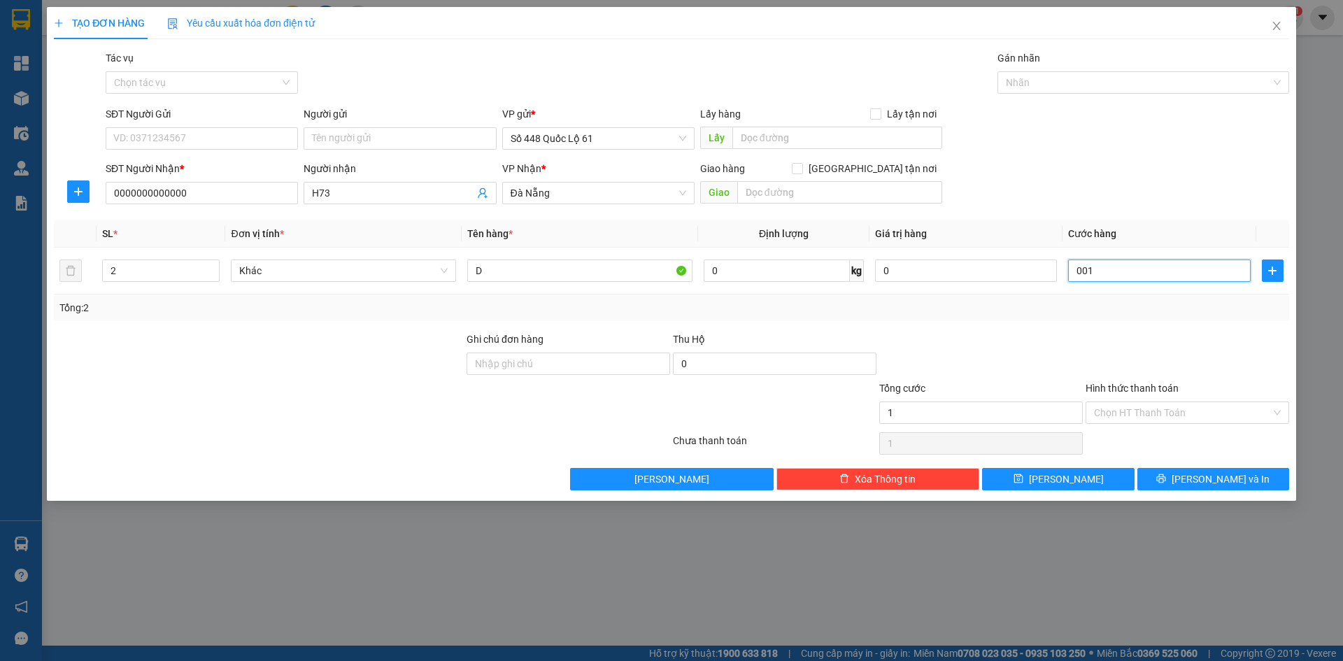
type input "001"
type input "1.000"
drag, startPoint x: 1123, startPoint y: 350, endPoint x: 1123, endPoint y: 399, distance: 49.7
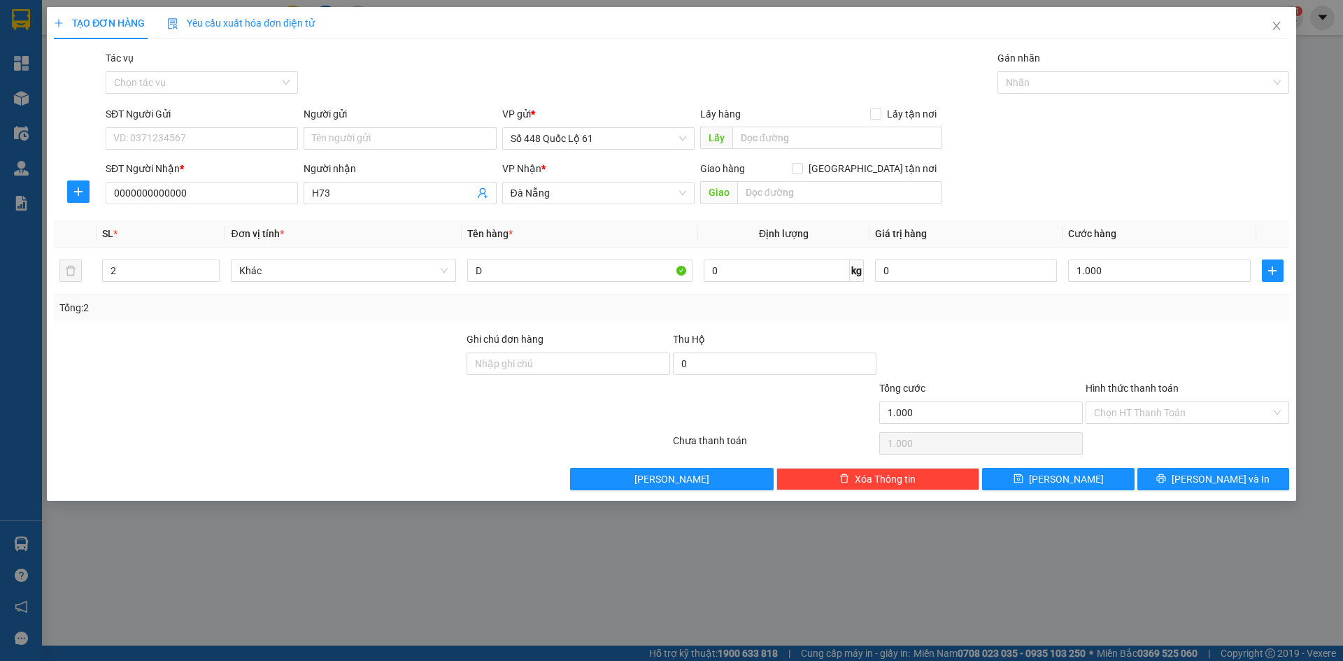
click at [1123, 355] on div at bounding box center [1187, 356] width 206 height 49
drag, startPoint x: 1123, startPoint y: 407, endPoint x: 1136, endPoint y: 444, distance: 39.4
click at [1123, 409] on input "Hình thức thanh toán" at bounding box center [1182, 412] width 177 height 21
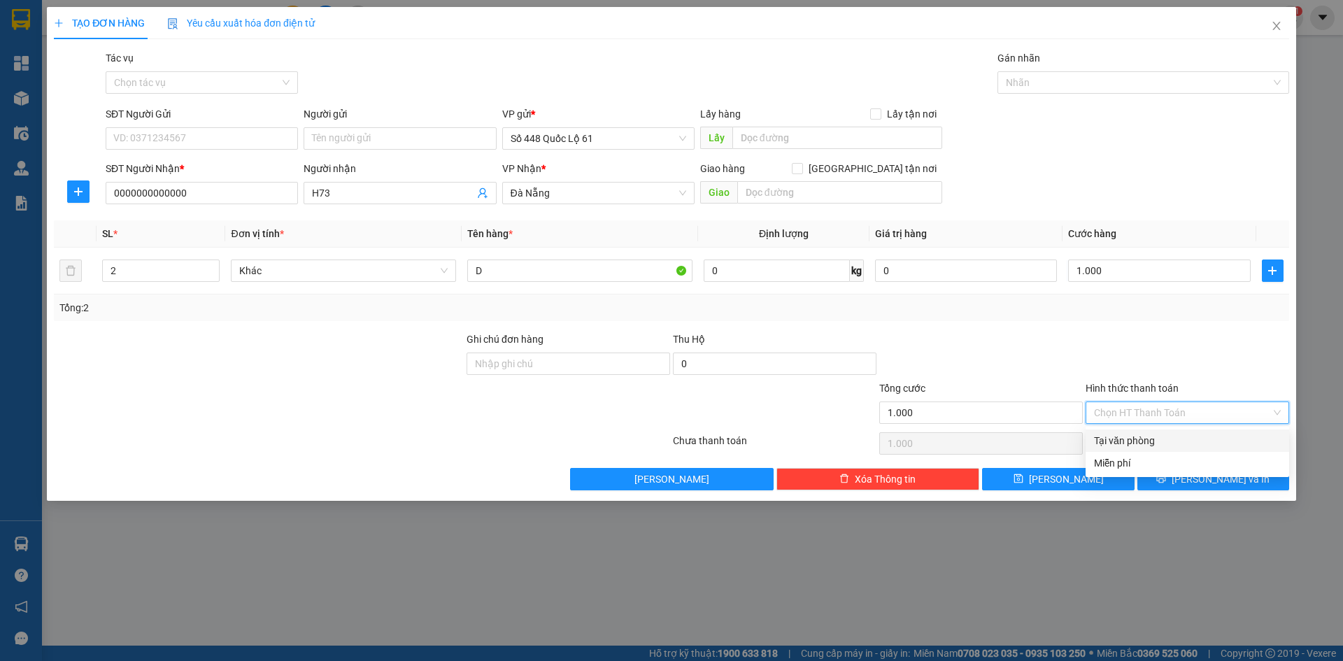
click at [1136, 444] on div "Tại văn phòng" at bounding box center [1187, 440] width 187 height 15
type input "0"
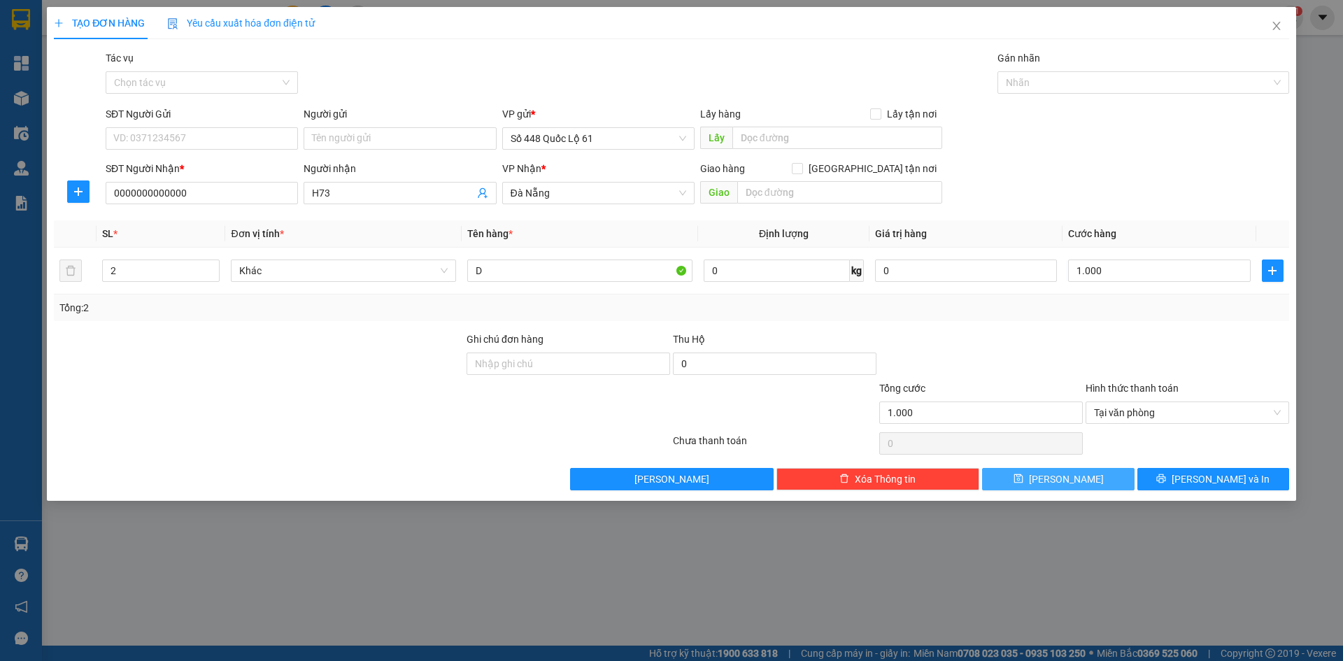
click at [1069, 475] on span "Lưu" at bounding box center [1066, 478] width 75 height 15
type input "0"
type input "1"
type input "0"
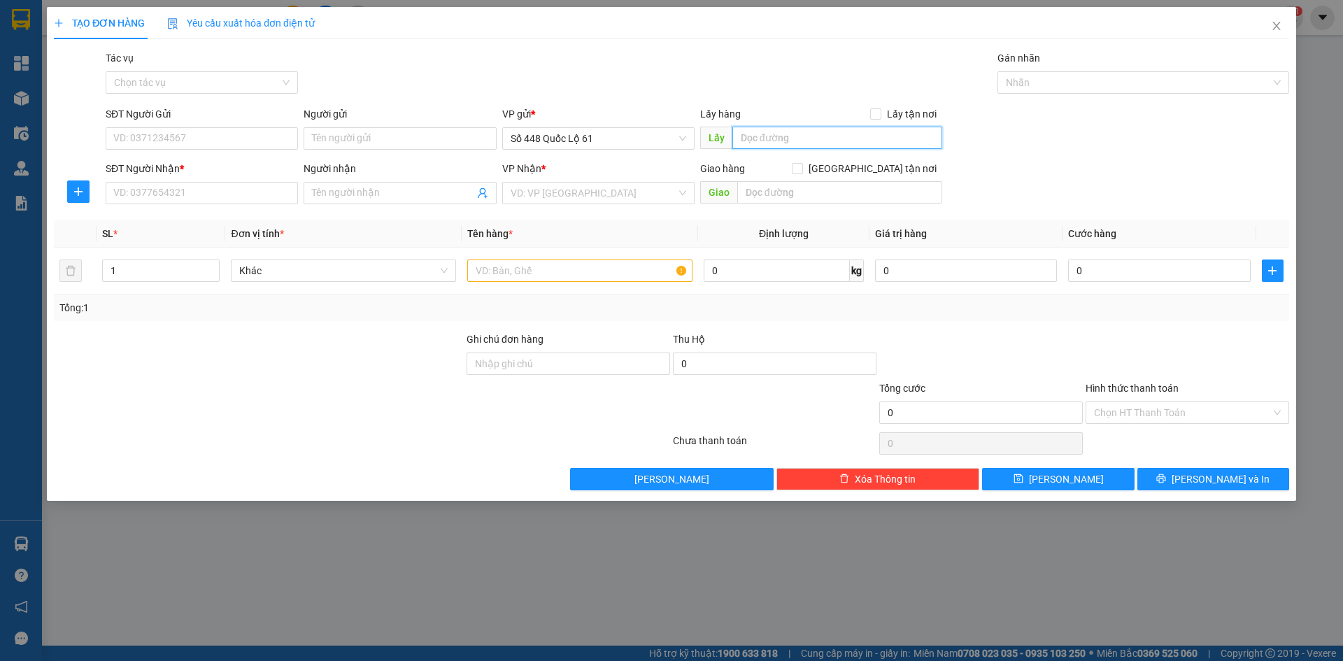
click at [794, 135] on input "text" at bounding box center [837, 138] width 210 height 22
type input "MINH PHÁT"
click at [171, 198] on input "SĐT Người Nhận *" at bounding box center [202, 193] width 192 height 22
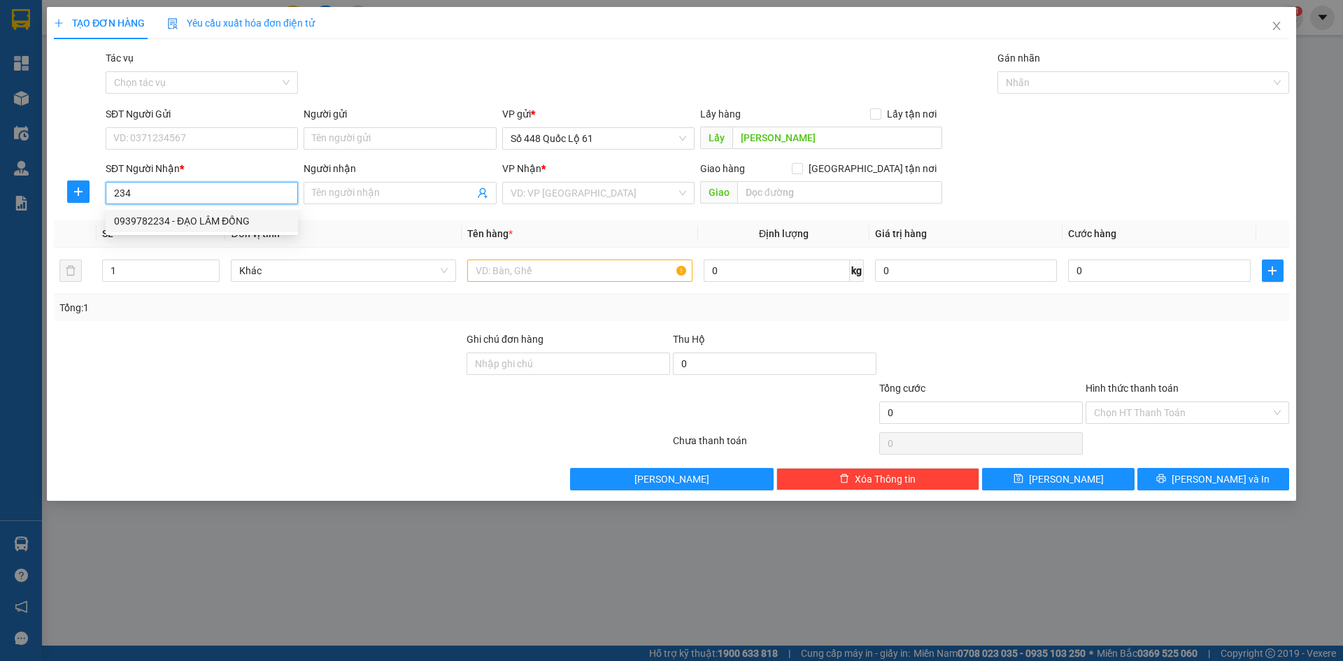
click at [184, 222] on div "0939782234 - ĐẠO LÂM ĐỒNG" at bounding box center [202, 220] width 176 height 15
type input "0939782234"
type input "ĐẠO LÂM ĐỒNG"
type input "200.000"
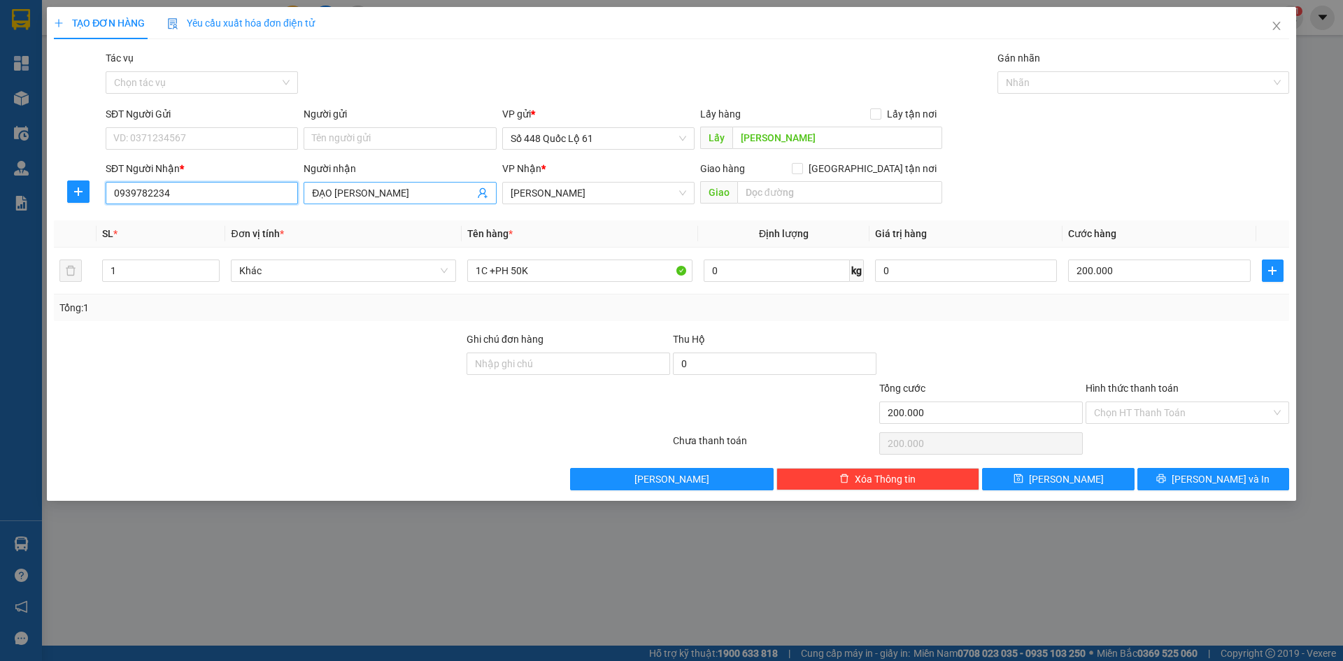
type input "0939782234"
drag, startPoint x: 404, startPoint y: 194, endPoint x: 0, endPoint y: 204, distance: 404.4
click at [0, 197] on div "TẠO ĐƠN HÀNG Yêu cầu xuất hóa đơn điện tử Transit Pickup Surcharge Ids Transit …" at bounding box center [671, 330] width 1343 height 661
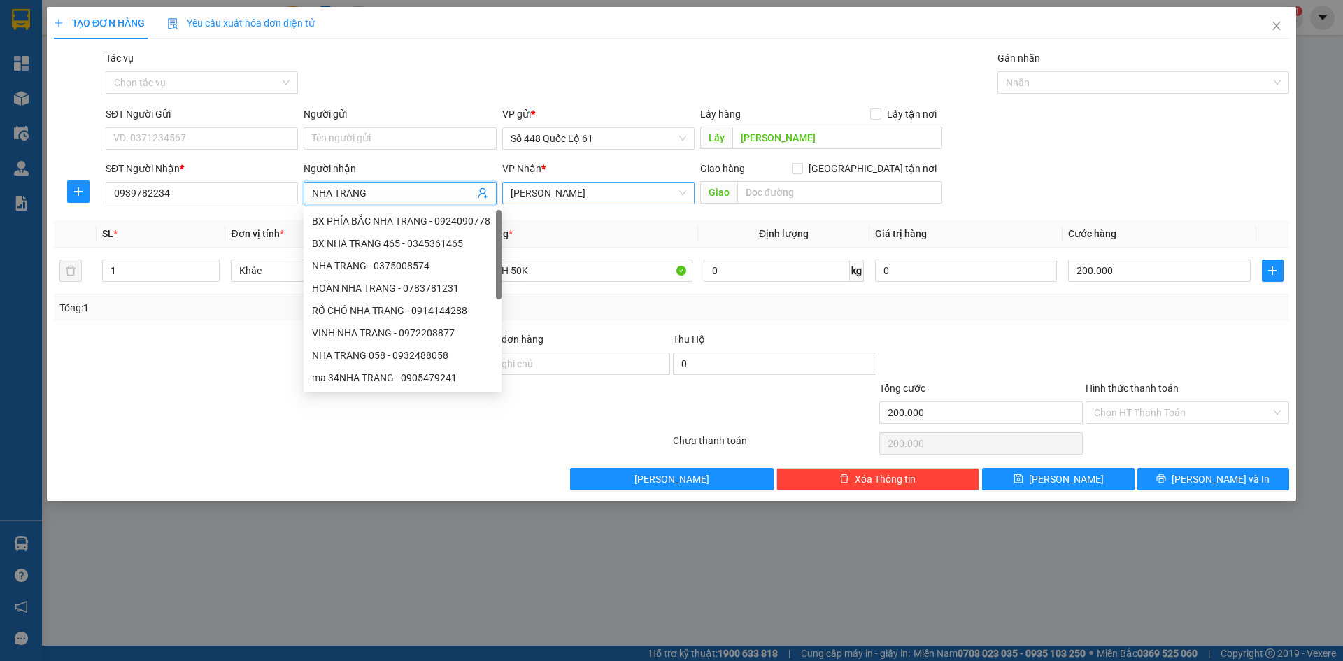
click at [596, 194] on span "[PERSON_NAME]" at bounding box center [599, 193] width 176 height 21
type input "NHA TRANG"
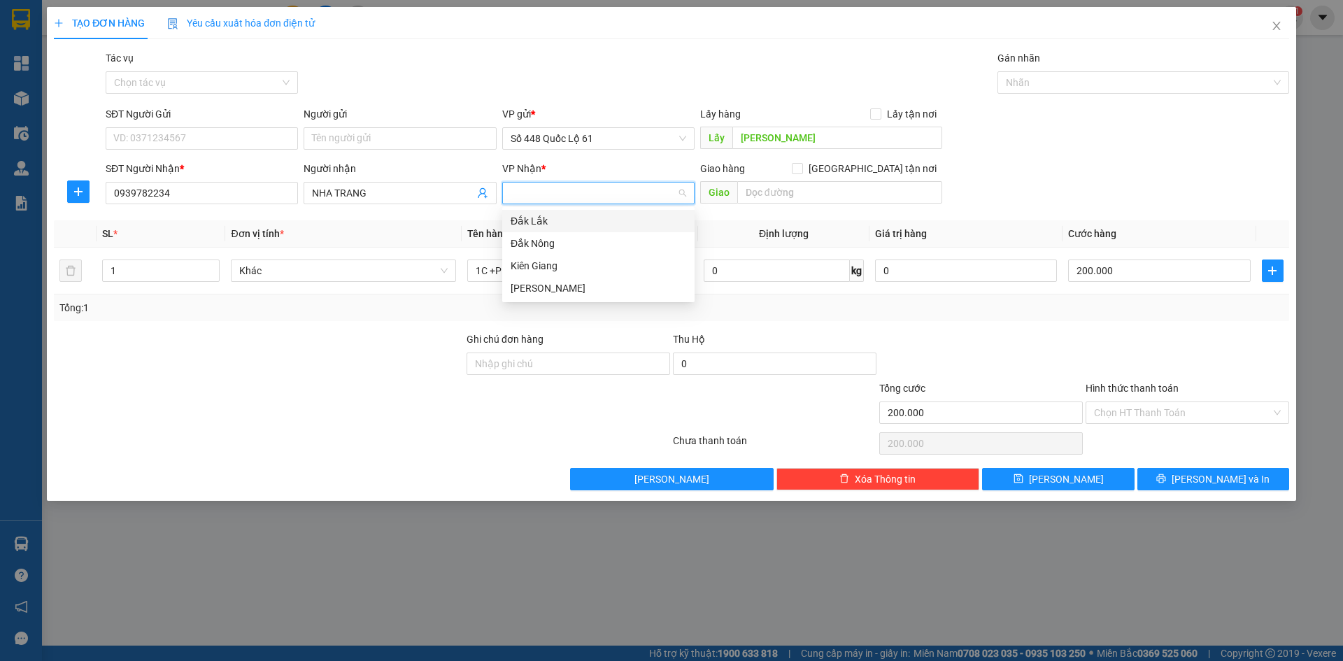
type input "K"
click at [383, 190] on input "NHA TRANG" at bounding box center [393, 192] width 162 height 15
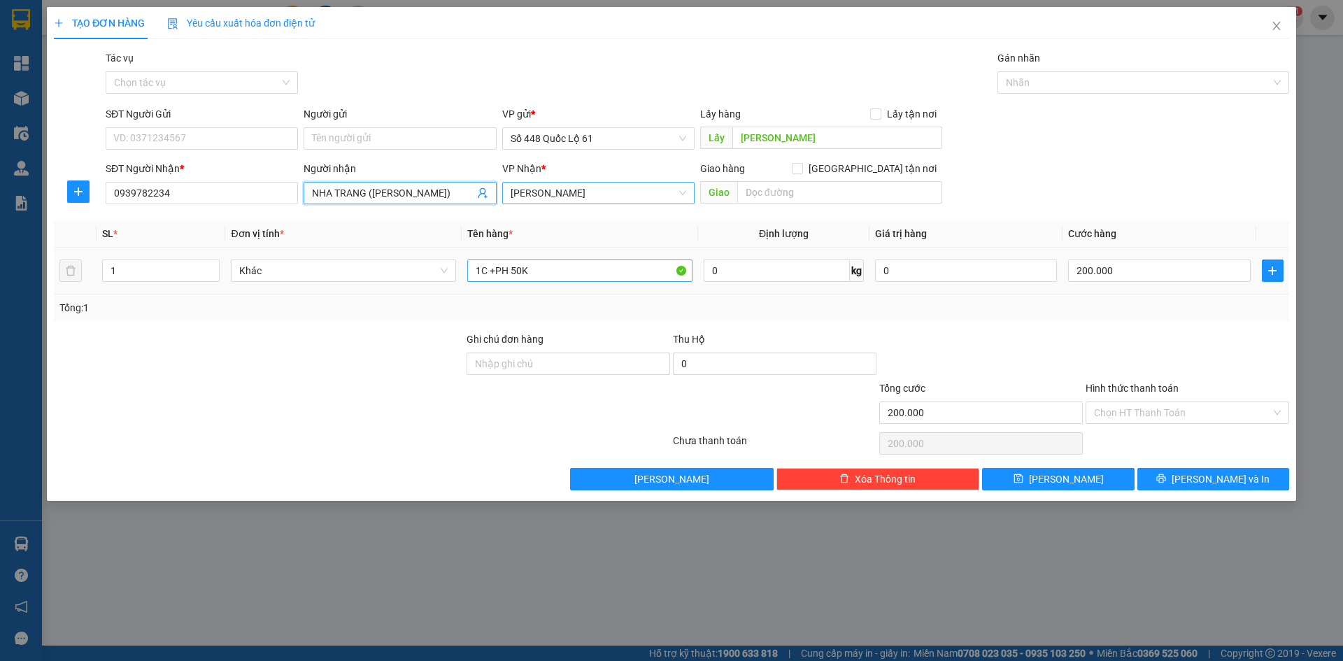
type input "NHA TRANG (BỐC MINH PHÁT)"
drag, startPoint x: 545, startPoint y: 272, endPoint x: 248, endPoint y: 323, distance: 300.9
click at [250, 322] on div "Transit Pickup Surcharge Ids Transit Deliver Surcharge Ids Transit Deliver Surc…" at bounding box center [671, 270] width 1235 height 440
type input "1.5C"
click at [1135, 264] on input "200.000" at bounding box center [1159, 271] width 182 height 22
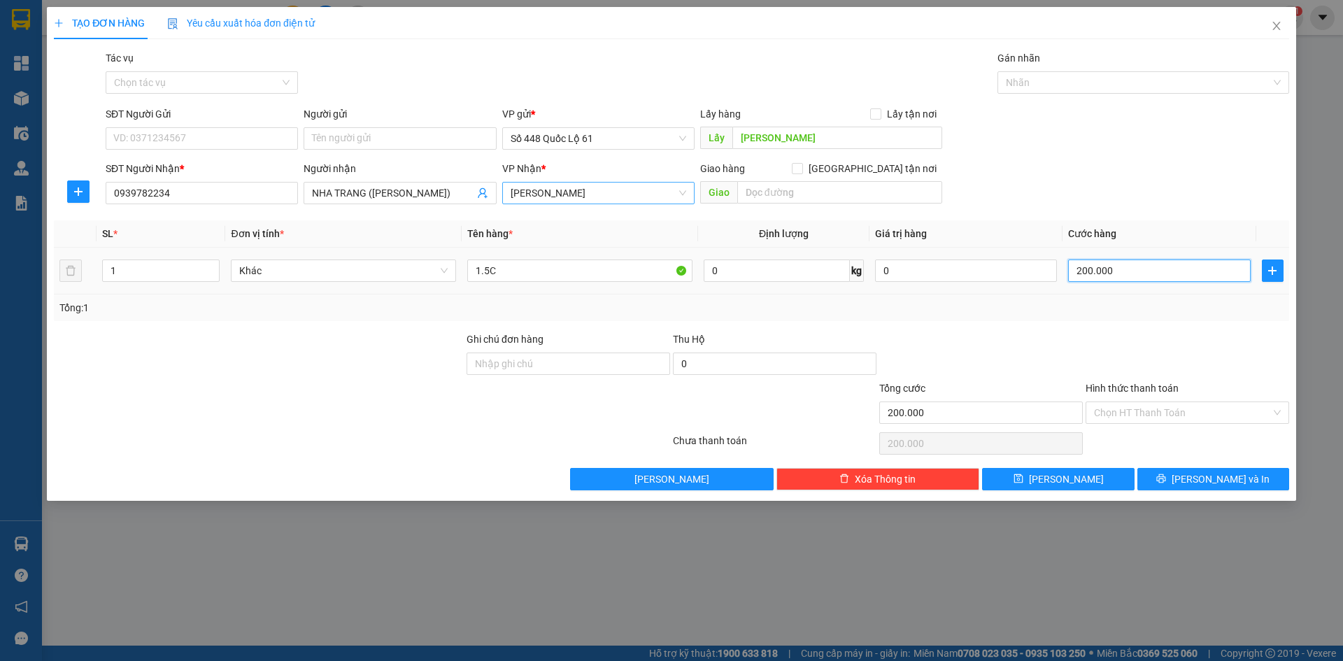
type input "2"
type input "00.002"
type input "20"
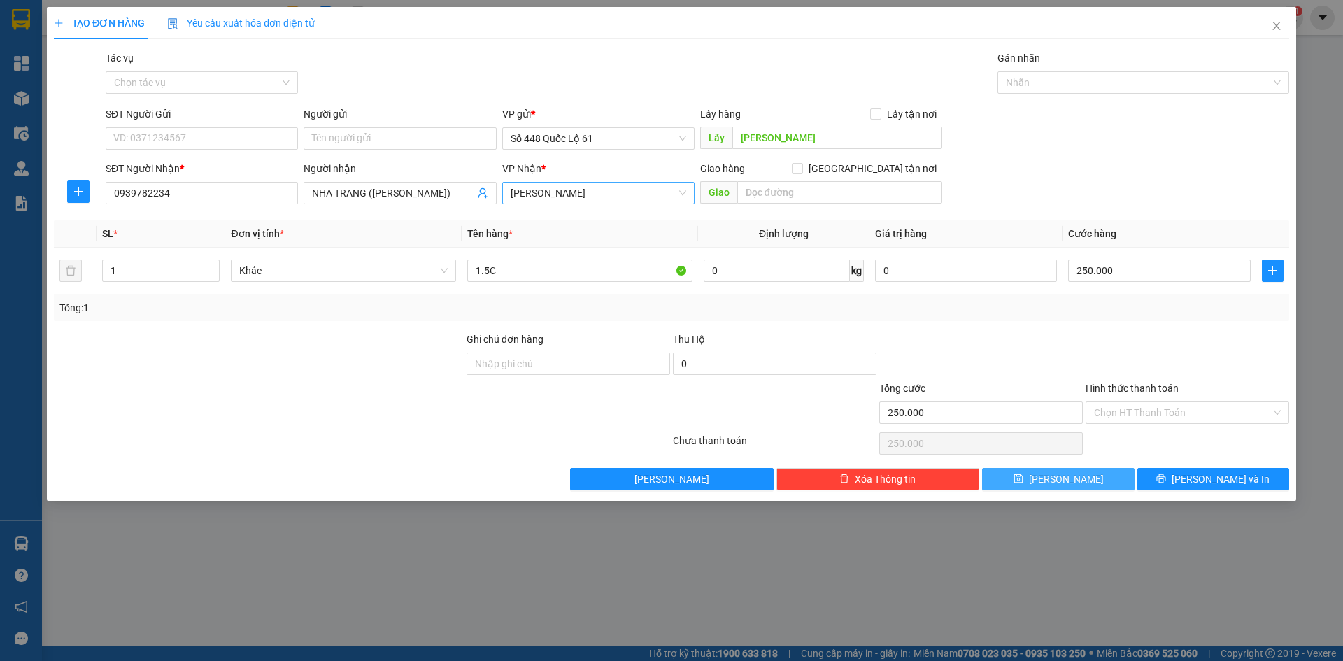
click at [1090, 475] on button "[PERSON_NAME]" at bounding box center [1058, 479] width 152 height 22
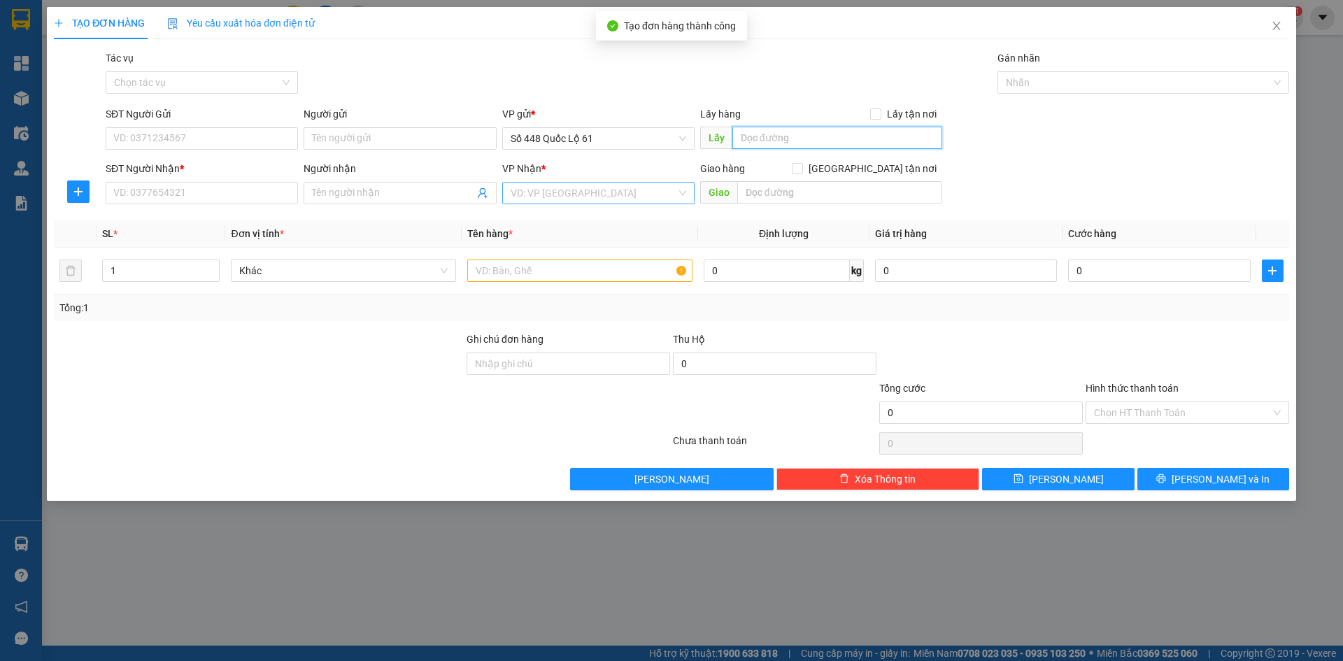
click at [802, 134] on input "text" at bounding box center [837, 138] width 210 height 22
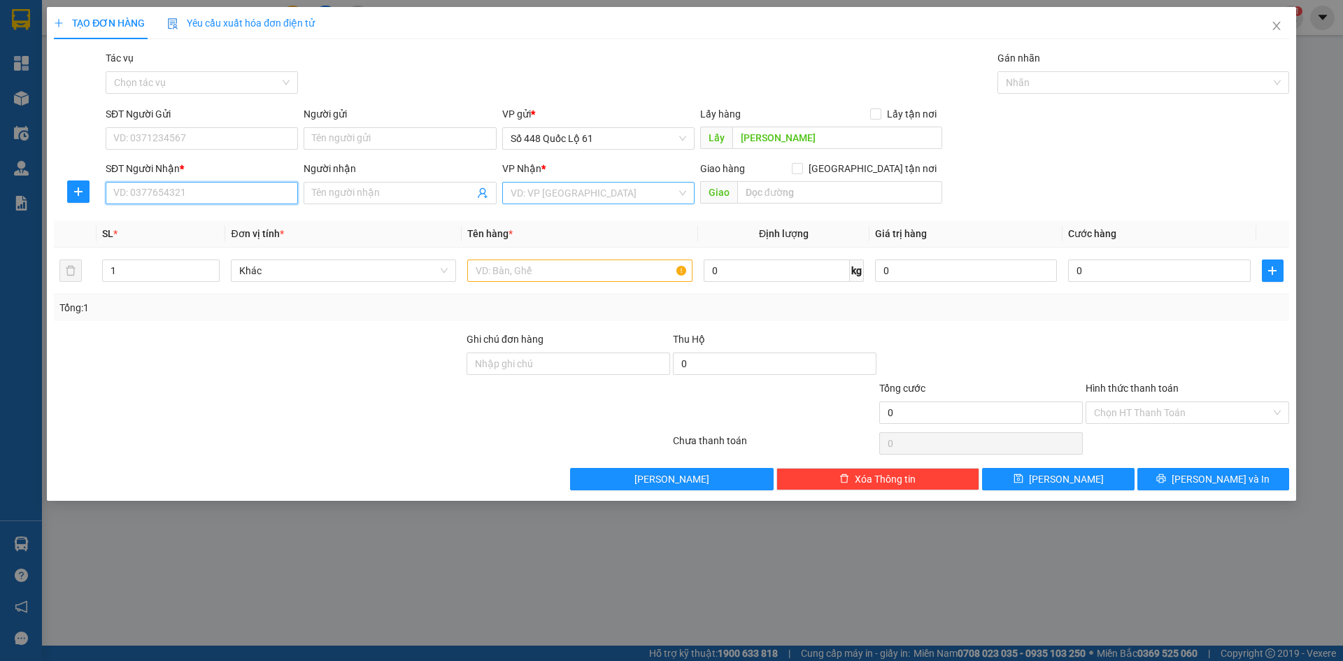
click at [242, 190] on input "SĐT Người Nhận *" at bounding box center [202, 193] width 192 height 22
drag, startPoint x: 247, startPoint y: 222, endPoint x: 191, endPoint y: 222, distance: 56.0
click at [243, 222] on div "0337180341 - CX 162" at bounding box center [202, 220] width 176 height 15
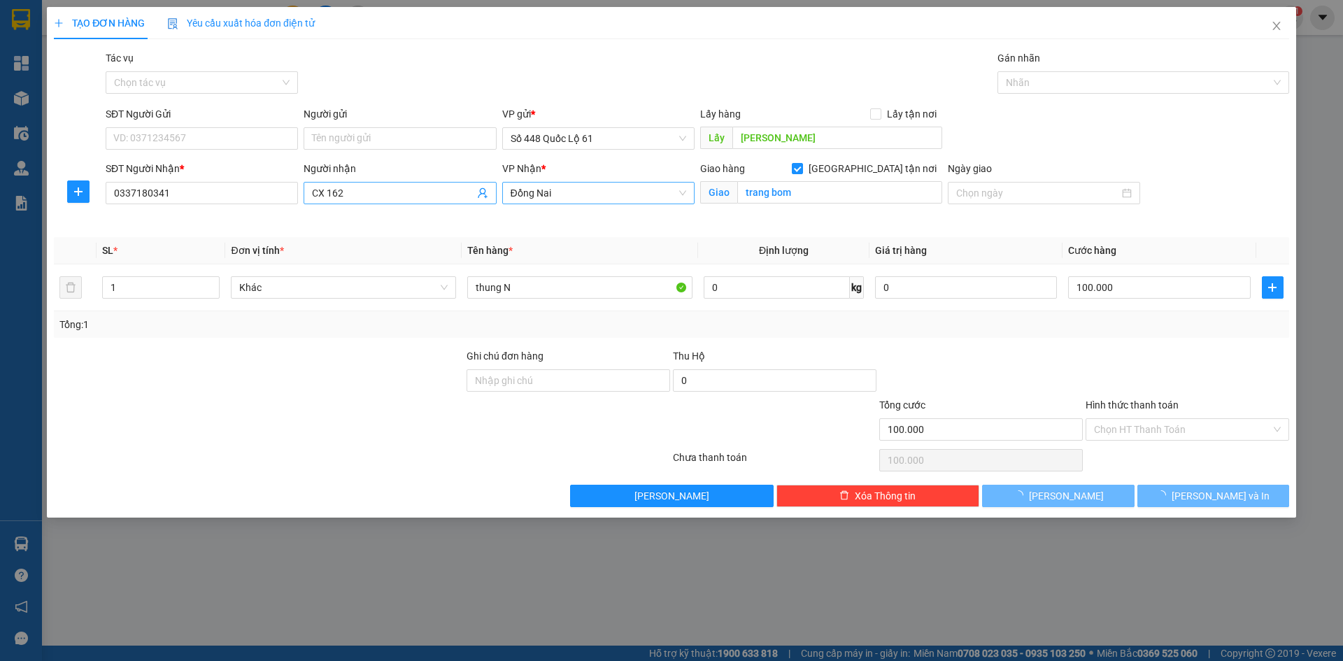
click at [429, 183] on span "CX 162" at bounding box center [400, 193] width 192 height 22
click at [1058, 497] on span "[PERSON_NAME]" at bounding box center [1066, 495] width 75 height 15
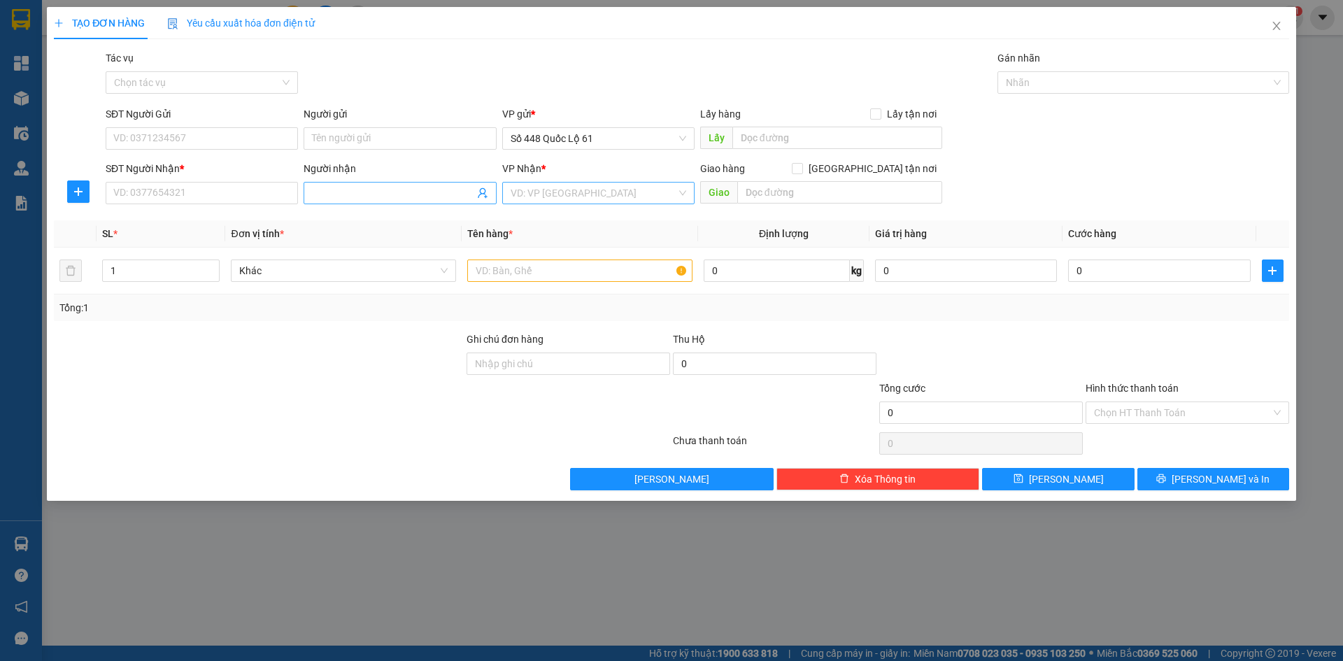
click at [348, 187] on input "Người nhận" at bounding box center [393, 192] width 162 height 15
click at [367, 218] on div "THIỆP ĐL - 0396885857" at bounding box center [400, 220] width 176 height 15
click at [588, 197] on input "search" at bounding box center [594, 193] width 166 height 21
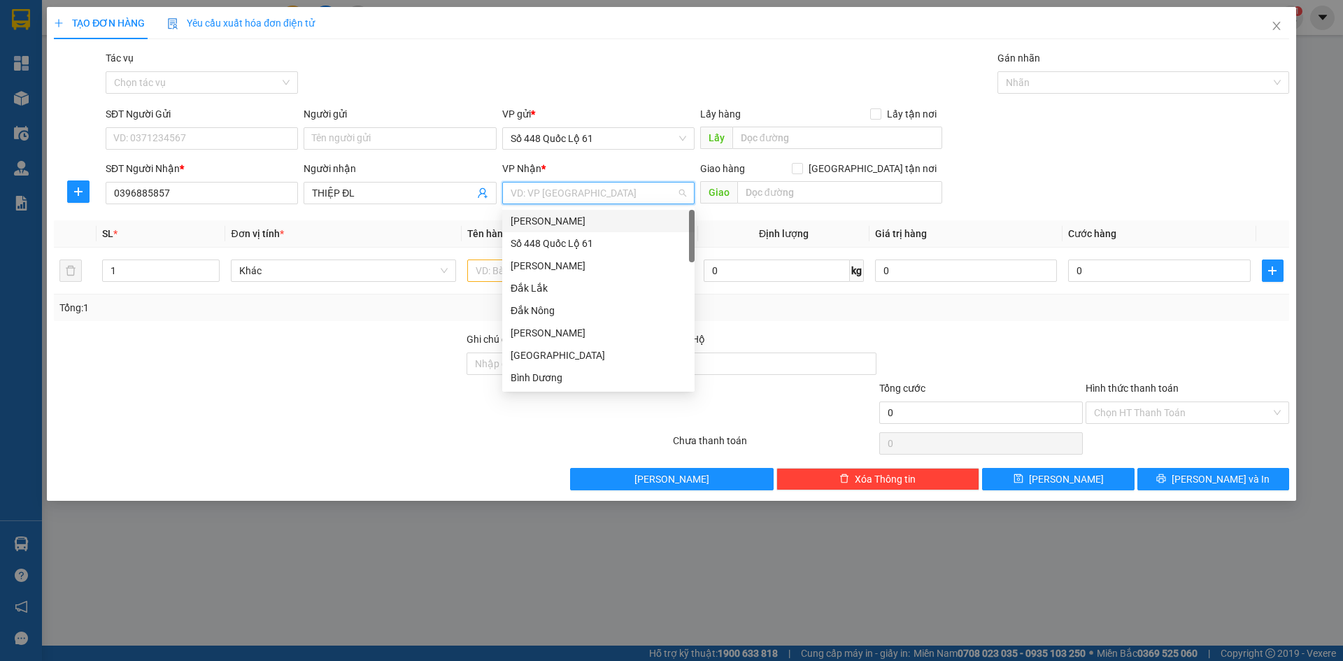
click at [562, 220] on div "[PERSON_NAME]" at bounding box center [599, 220] width 176 height 15
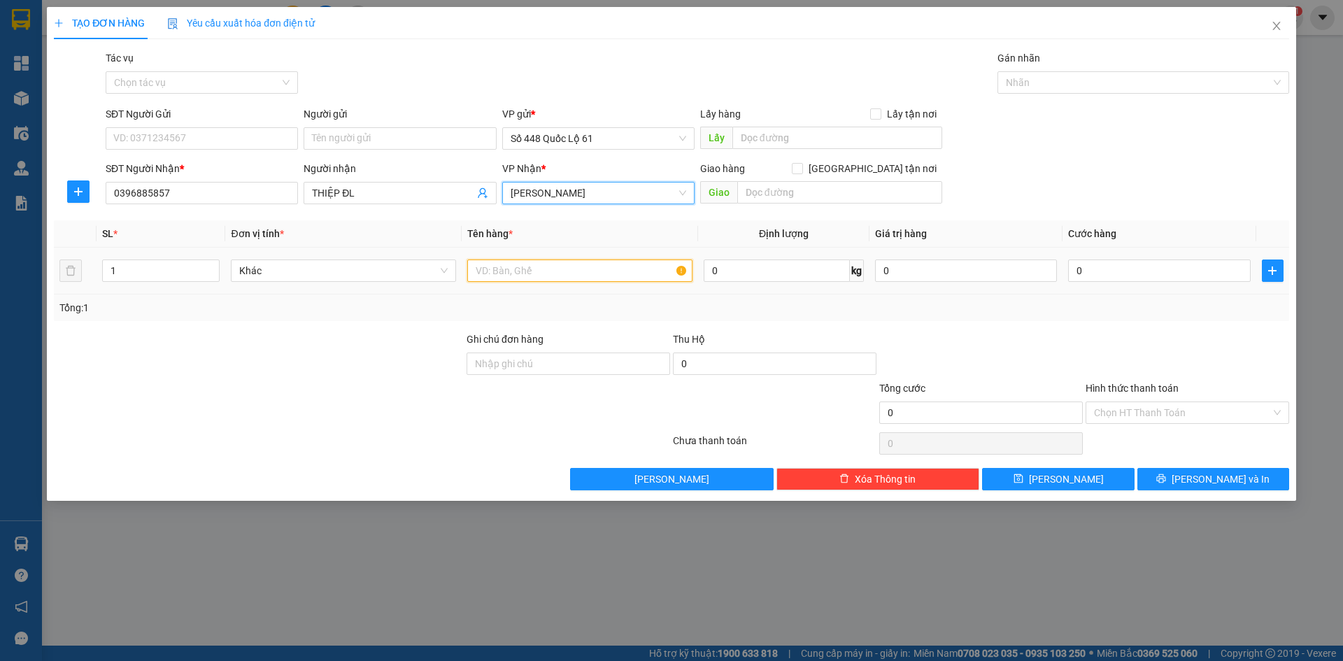
click at [502, 279] on input "text" at bounding box center [579, 271] width 225 height 22
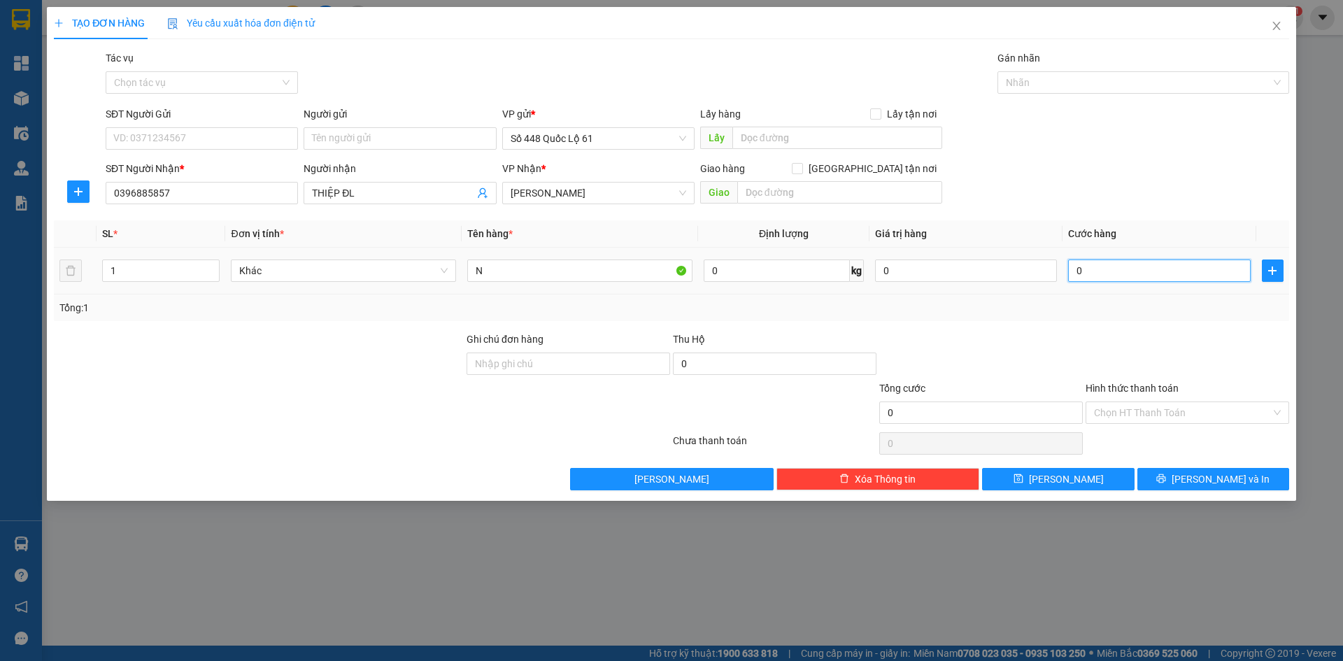
click at [1098, 271] on input "0" at bounding box center [1159, 271] width 182 height 22
drag, startPoint x: 1067, startPoint y: 480, endPoint x: 889, endPoint y: 417, distance: 188.5
click at [1067, 480] on span "[PERSON_NAME]" at bounding box center [1066, 478] width 75 height 15
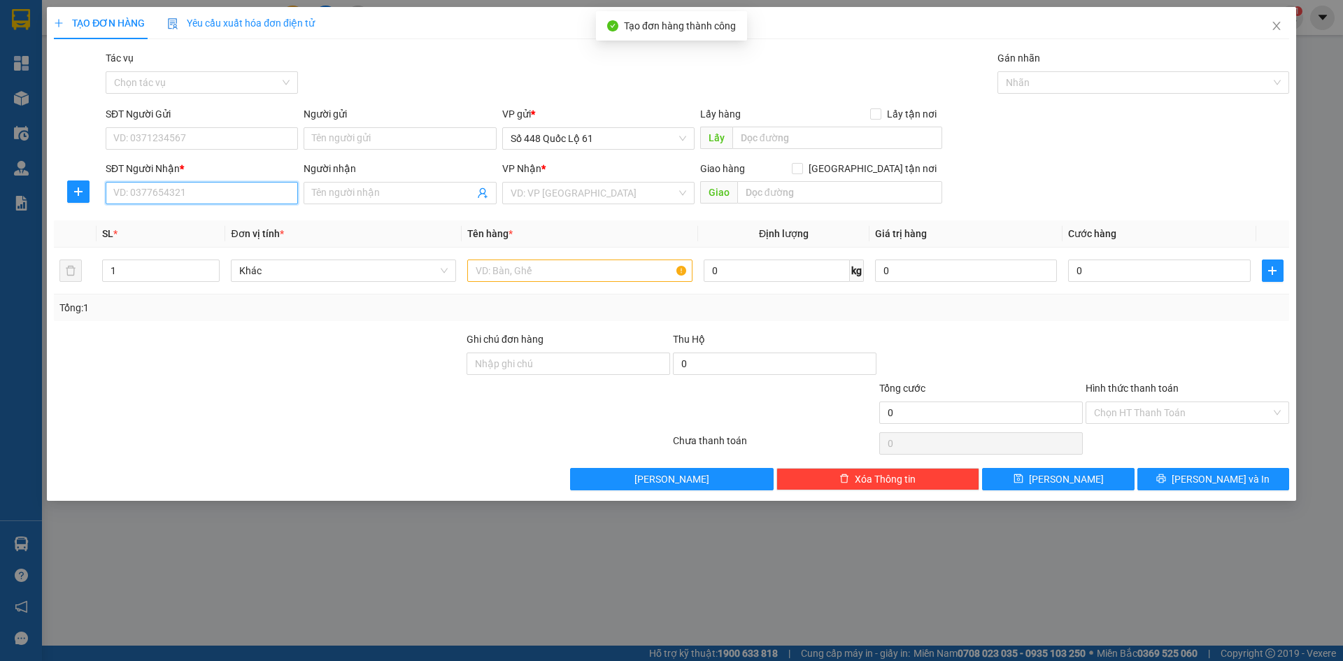
click at [211, 188] on input "SĐT Người Nhận *" at bounding box center [202, 193] width 192 height 22
click at [211, 218] on div "0932286978 - CF SƠN LÂM" at bounding box center [202, 220] width 176 height 15
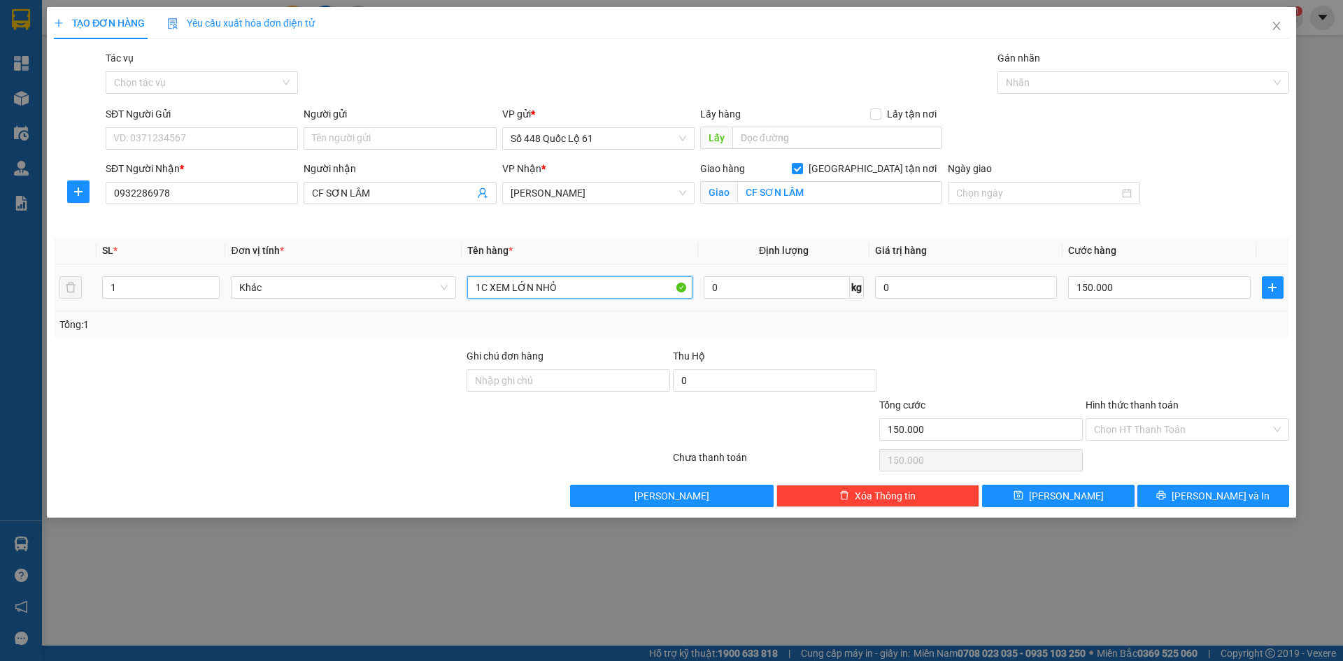
drag, startPoint x: 606, startPoint y: 284, endPoint x: 456, endPoint y: 302, distance: 151.5
click at [452, 302] on tr "1 Khác 1C XEM LỚN NHỎ 0 kg 0 150.000" at bounding box center [671, 287] width 1235 height 47
drag, startPoint x: 1111, startPoint y: 304, endPoint x: 1120, endPoint y: 297, distance: 11.5
click at [1117, 300] on td "150.000" at bounding box center [1158, 287] width 193 height 47
click at [1128, 287] on input "150.000" at bounding box center [1159, 287] width 182 height 22
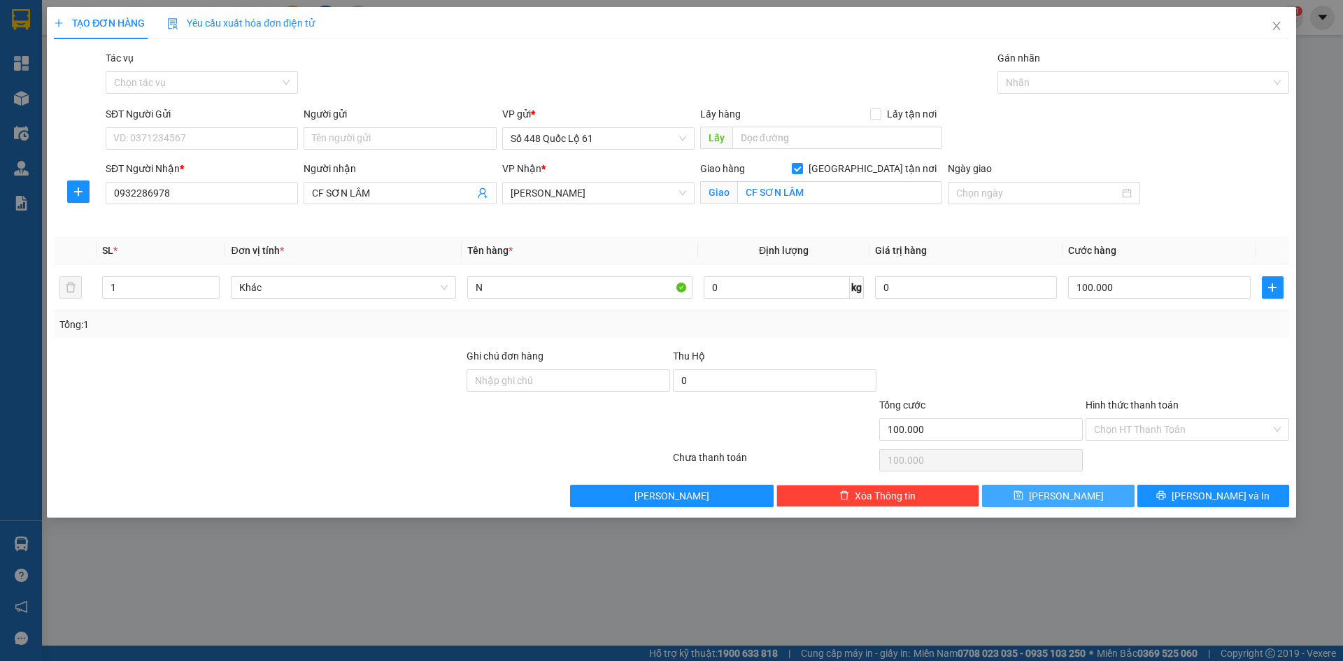
click at [1087, 502] on button "[PERSON_NAME]" at bounding box center [1058, 496] width 152 height 22
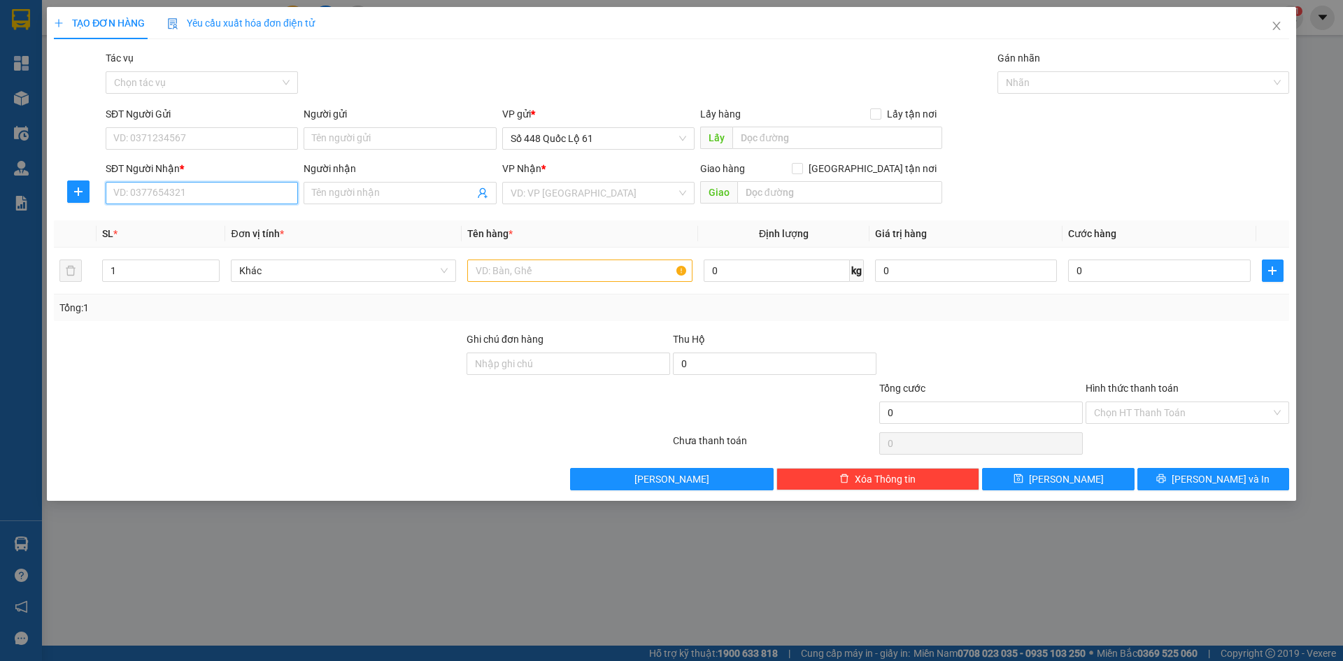
click at [262, 190] on input "SĐT Người Nhận *" at bounding box center [202, 193] width 192 height 22
click at [243, 217] on div "0966765612 - BẢO LỘC" at bounding box center [202, 220] width 176 height 15
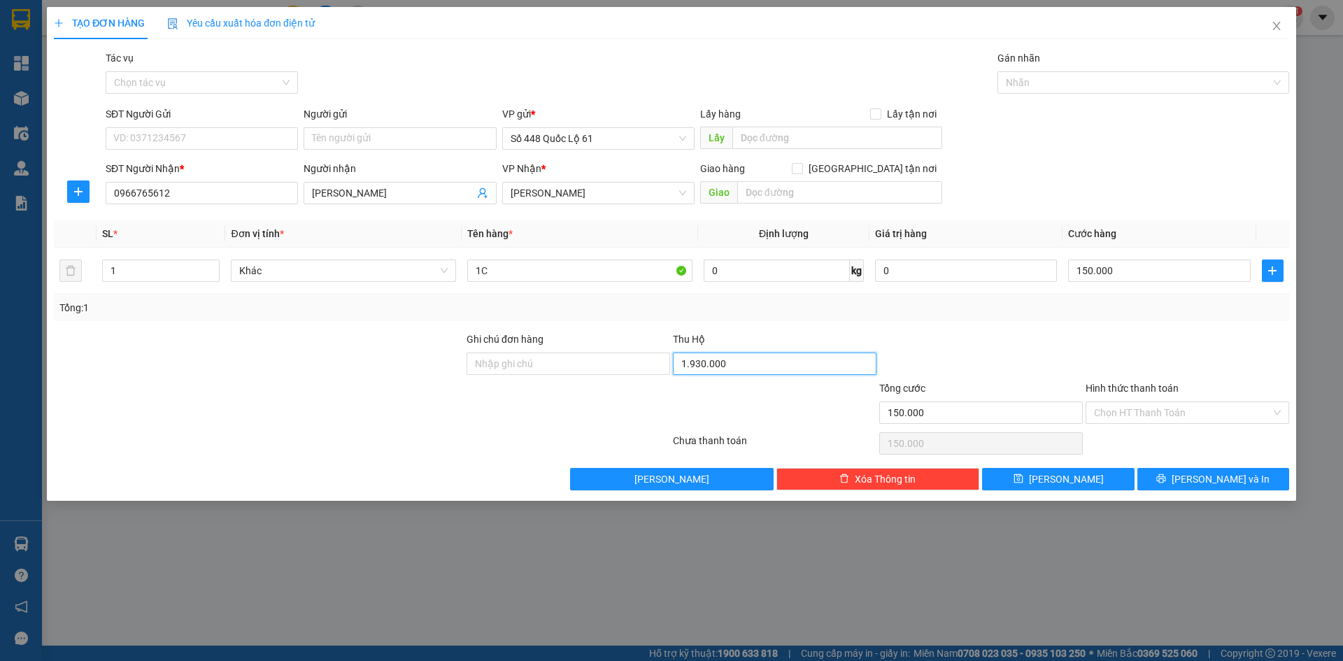
click at [791, 366] on input "1.930.000" at bounding box center [775, 364] width 204 height 22
click at [820, 315] on div "Tổng: 1" at bounding box center [671, 307] width 1235 height 27
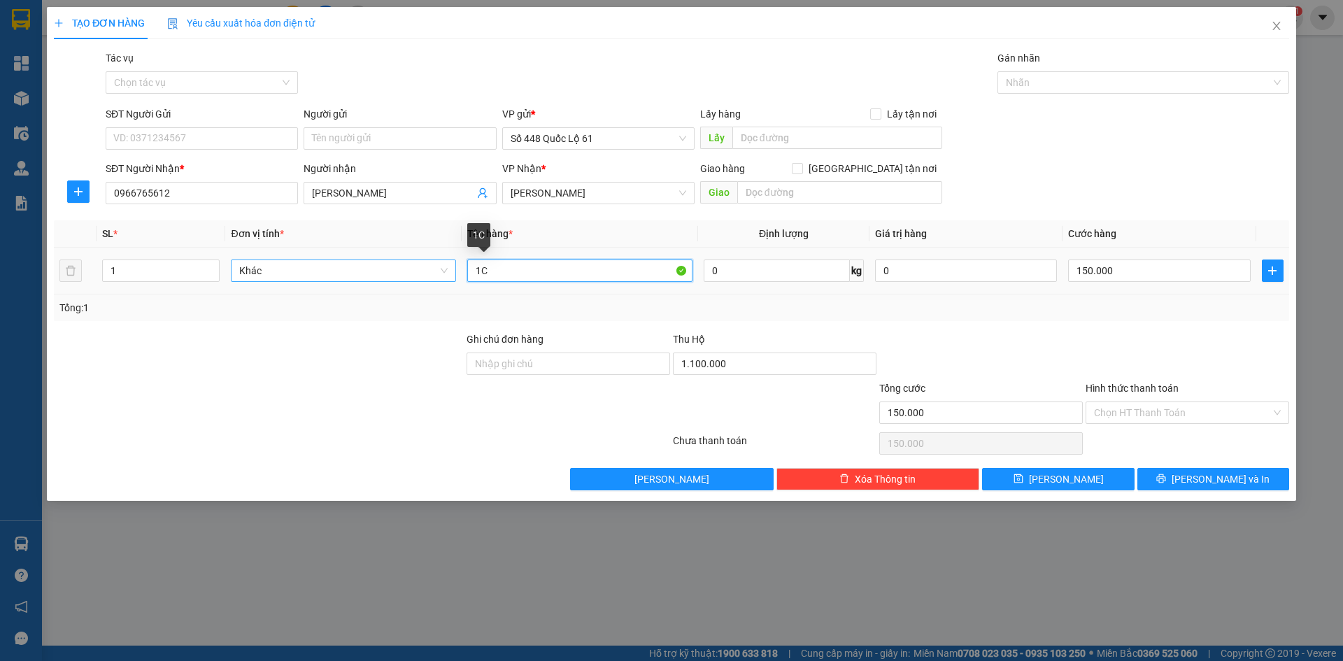
drag, startPoint x: 488, startPoint y: 271, endPoint x: 422, endPoint y: 271, distance: 66.5
click at [422, 271] on tr "1 Khác 1C 0 kg 0 150.000" at bounding box center [671, 271] width 1235 height 47
click at [1198, 269] on input "150.000" at bounding box center [1159, 271] width 182 height 22
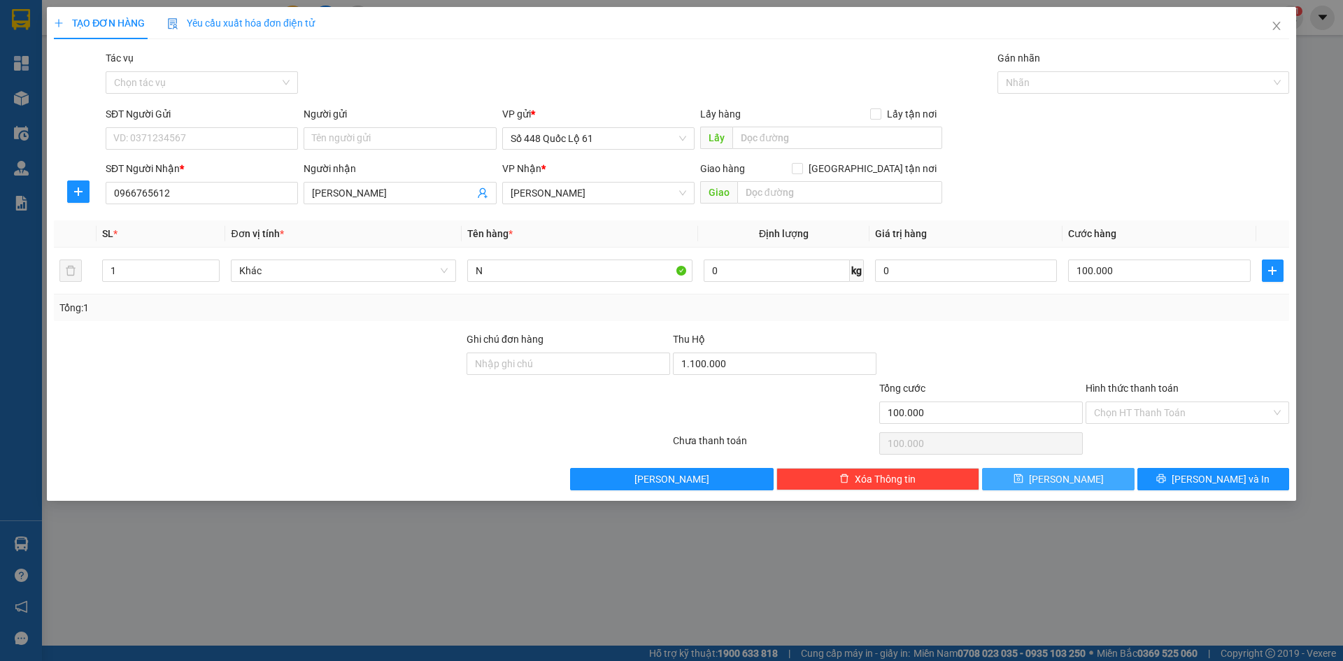
drag, startPoint x: 1079, startPoint y: 486, endPoint x: 1066, endPoint y: 478, distance: 14.8
click at [1079, 485] on button "[PERSON_NAME]" at bounding box center [1058, 479] width 152 height 22
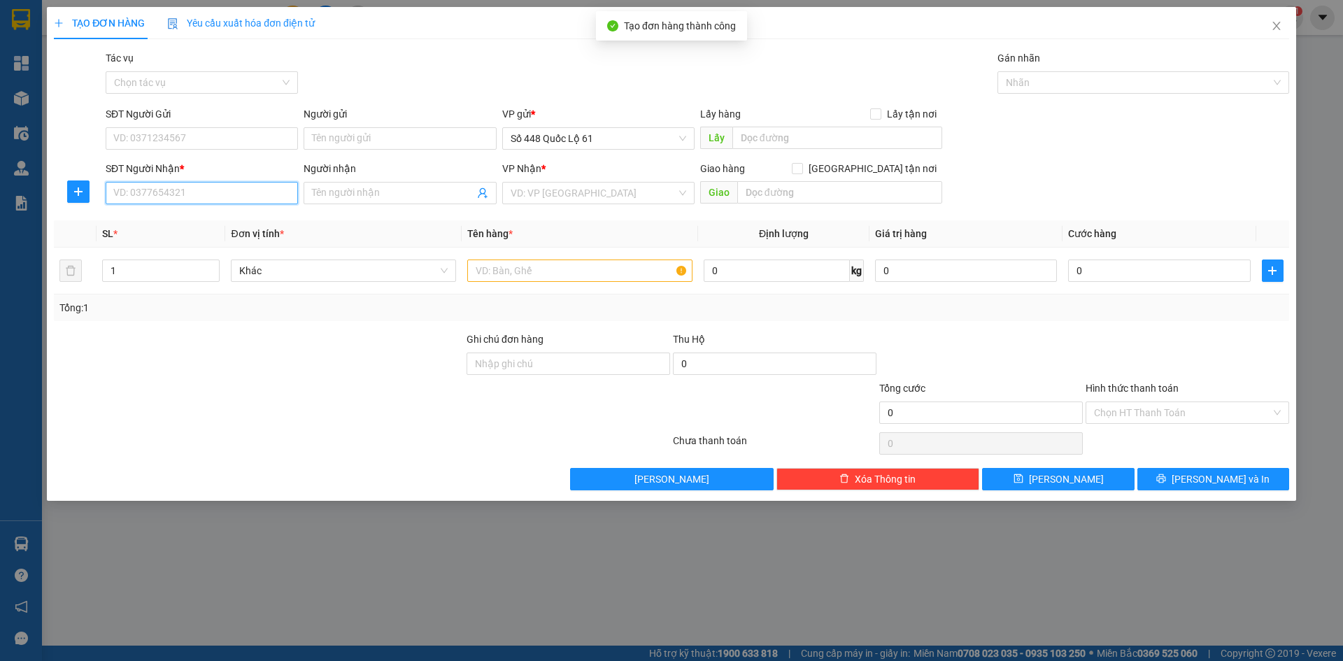
click at [227, 193] on input "SĐT Người Nhận *" at bounding box center [202, 193] width 192 height 22
click at [250, 226] on div "0397728240 - CF SƠN LÂM 240" at bounding box center [202, 220] width 176 height 15
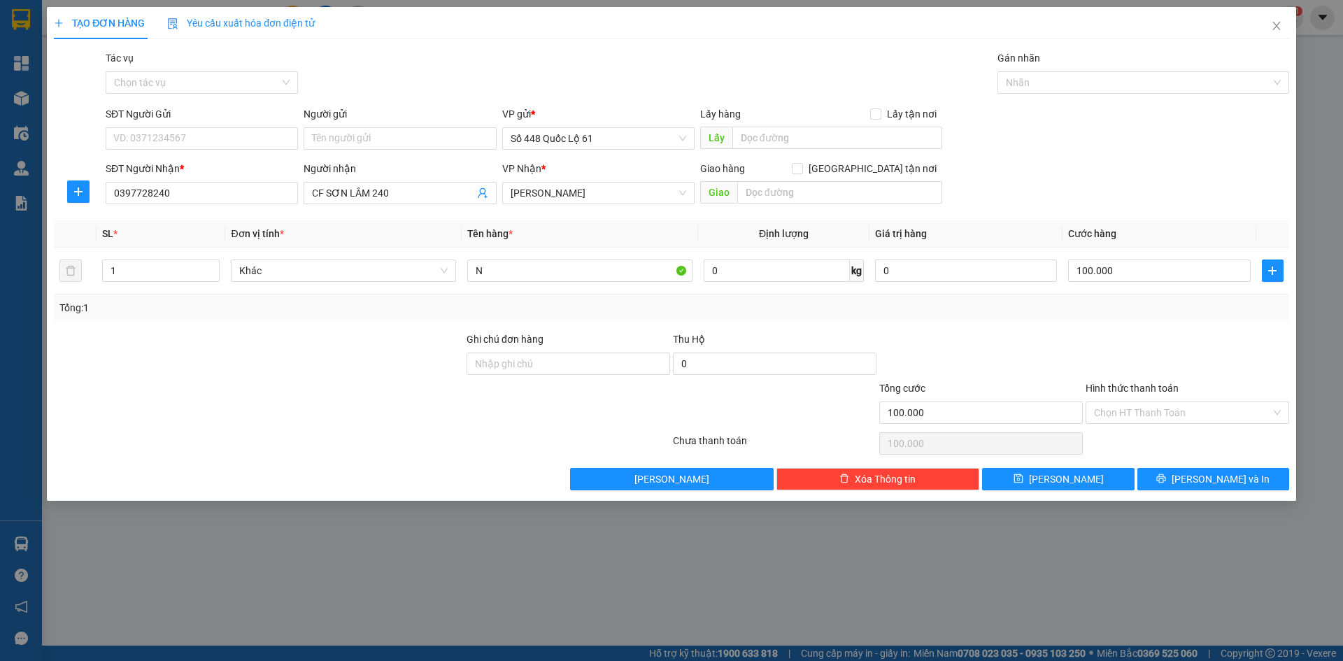
click at [359, 237] on th "Đơn vị tính *" at bounding box center [343, 233] width 236 height 27
drag, startPoint x: 1067, startPoint y: 483, endPoint x: 239, endPoint y: 176, distance: 883.3
click at [1067, 483] on span "[PERSON_NAME]" at bounding box center [1066, 478] width 75 height 15
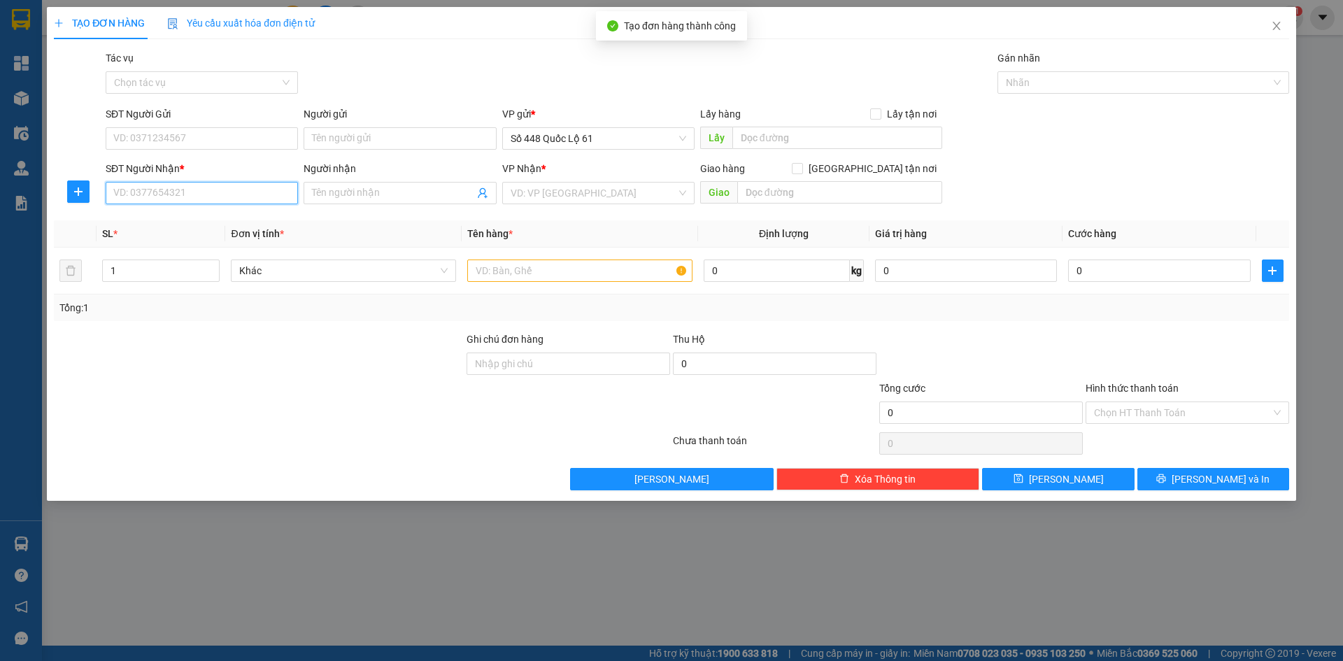
click at [181, 204] on input "SĐT Người Nhận *" at bounding box center [202, 193] width 192 height 22
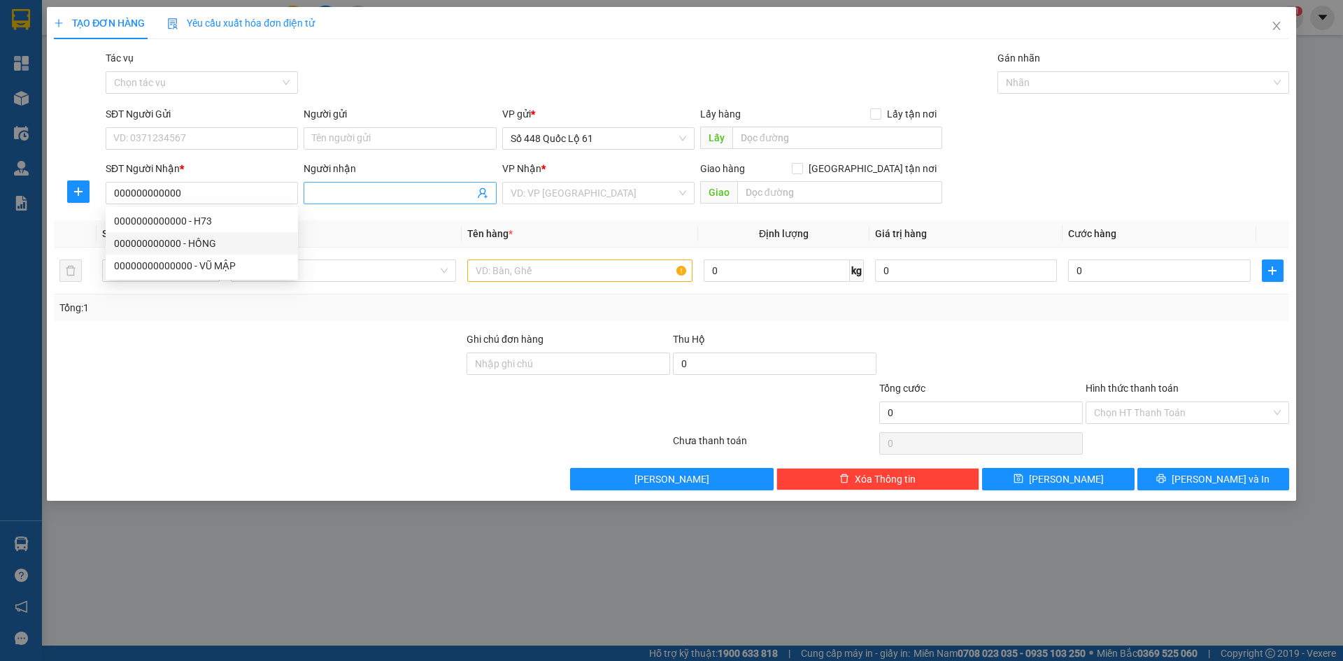
click at [360, 185] on input "Người nhận" at bounding box center [393, 192] width 162 height 15
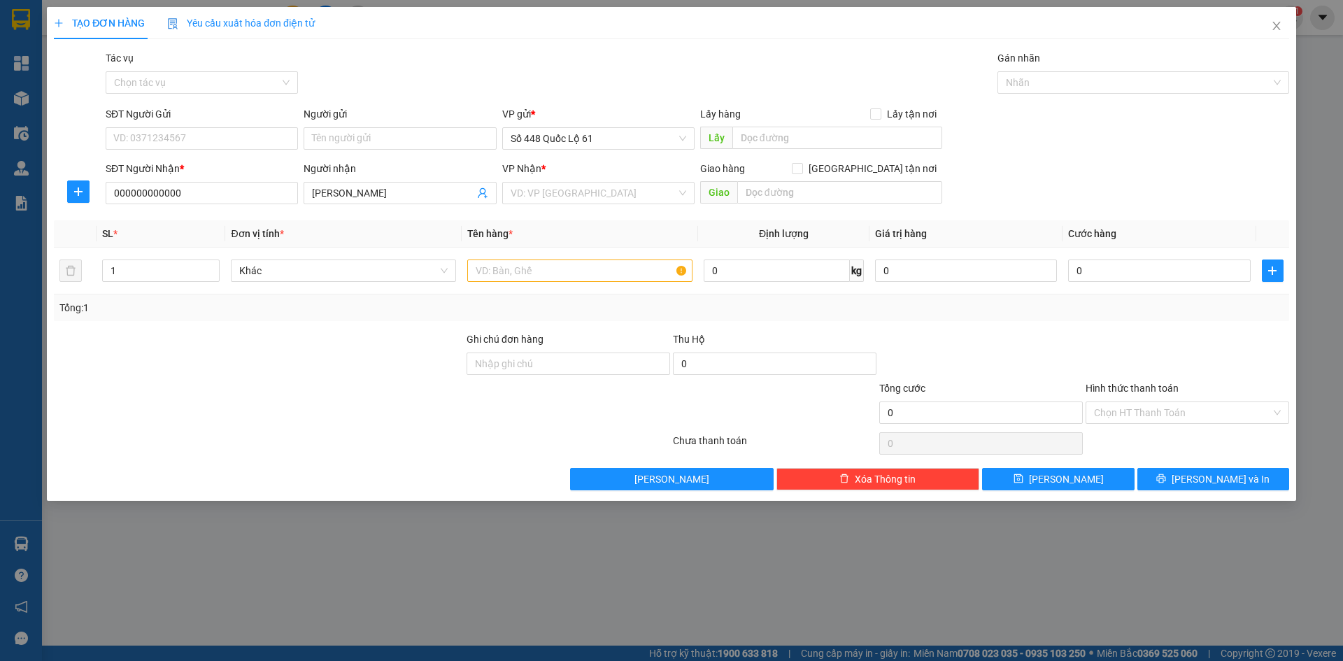
click at [602, 181] on div "VP Nhận *" at bounding box center [598, 171] width 192 height 21
drag, startPoint x: 598, startPoint y: 191, endPoint x: 583, endPoint y: 166, distance: 29.2
click at [598, 192] on input "search" at bounding box center [594, 193] width 166 height 21
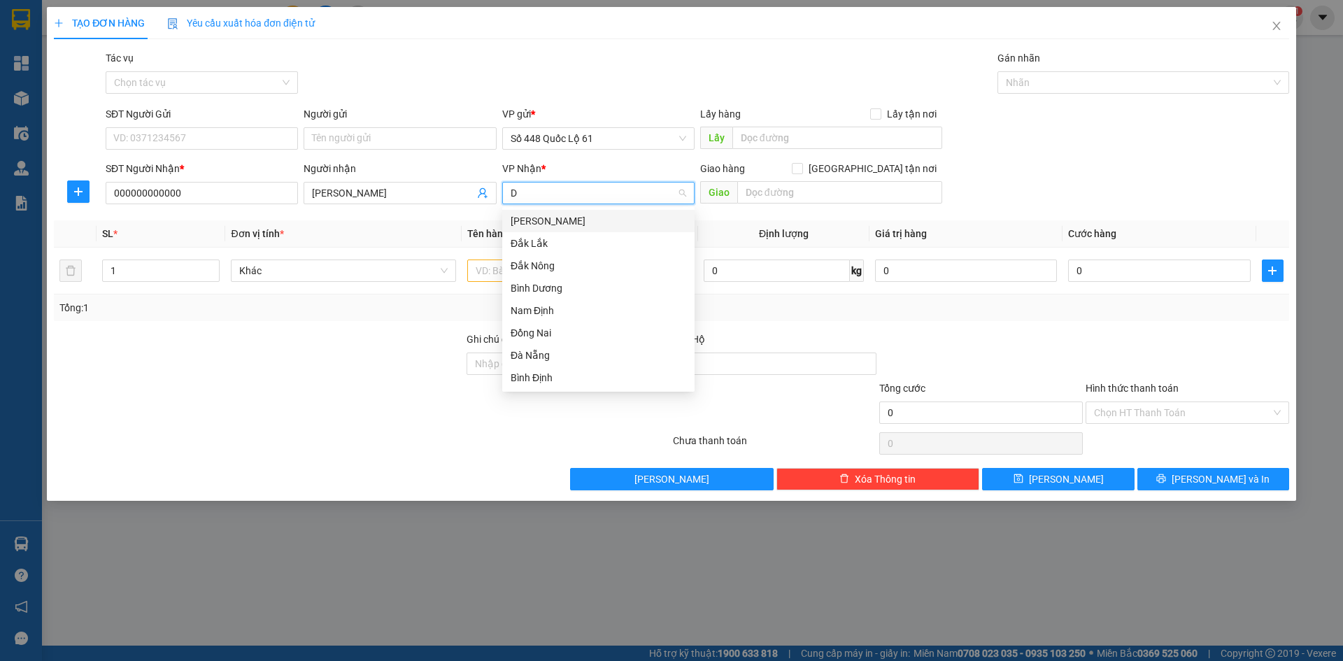
click at [576, 225] on div "[PERSON_NAME]" at bounding box center [599, 220] width 176 height 15
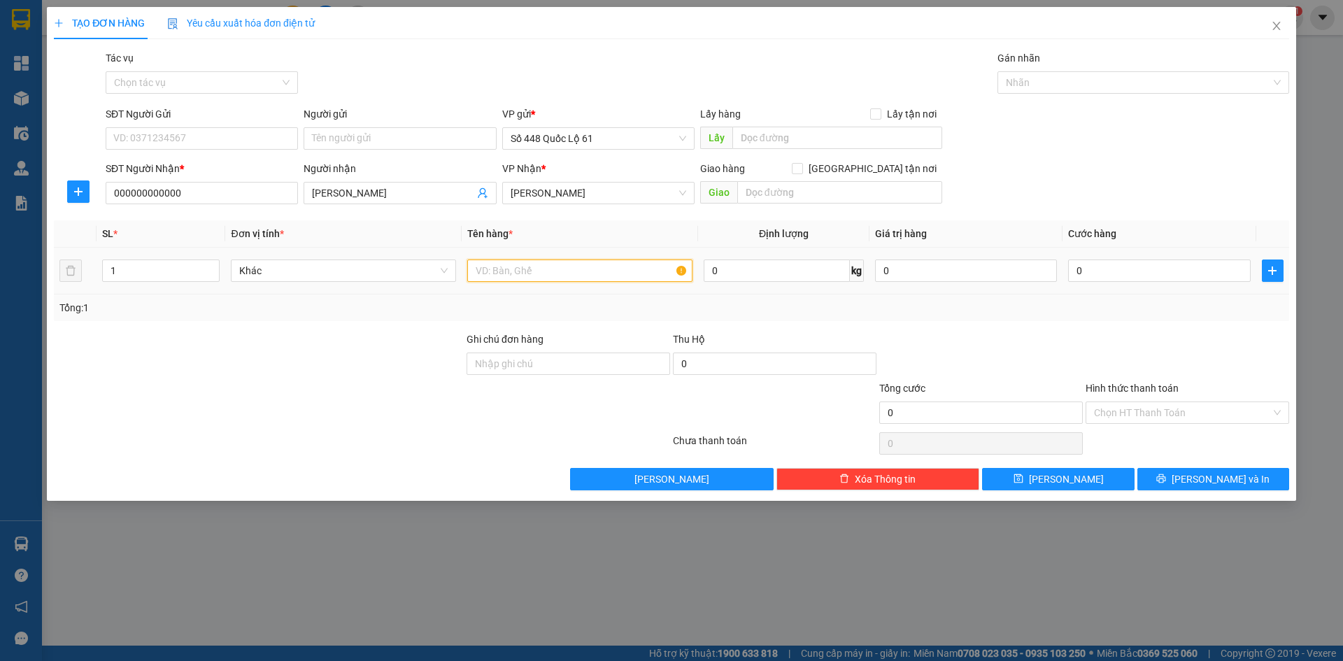
click at [504, 272] on input "text" at bounding box center [579, 271] width 225 height 22
drag, startPoint x: 1189, startPoint y: 270, endPoint x: 1161, endPoint y: 346, distance: 80.6
click at [1188, 271] on input "0" at bounding box center [1159, 271] width 182 height 22
drag, startPoint x: 1161, startPoint y: 346, endPoint x: 1153, endPoint y: 401, distance: 55.9
click at [1160, 349] on div at bounding box center [1187, 356] width 206 height 49
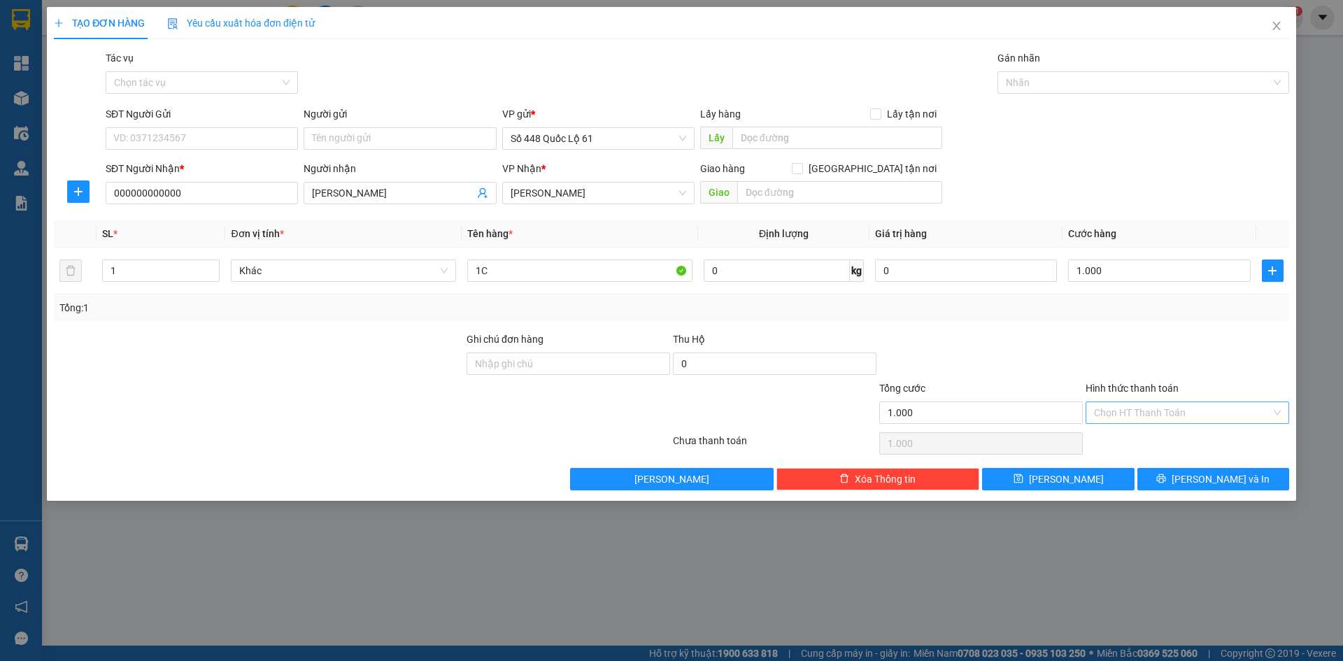
click at [1147, 418] on input "Hình thức thanh toán" at bounding box center [1182, 412] width 177 height 21
click at [1158, 441] on div "Tại văn phòng" at bounding box center [1187, 440] width 187 height 15
click at [1079, 474] on button "[PERSON_NAME]" at bounding box center [1058, 479] width 152 height 22
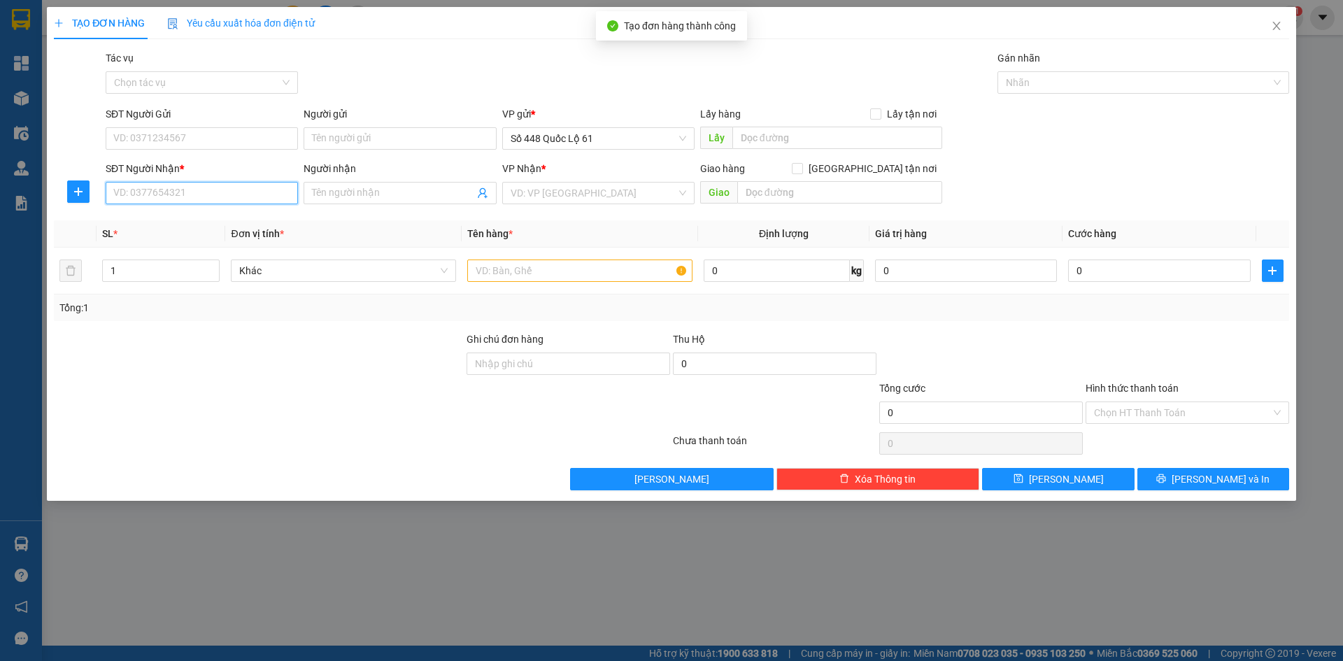
click at [185, 190] on input "SĐT Người Nhận *" at bounding box center [202, 193] width 192 height 22
click at [180, 216] on div "0326321303 - BX ĐL 303" at bounding box center [202, 220] width 176 height 15
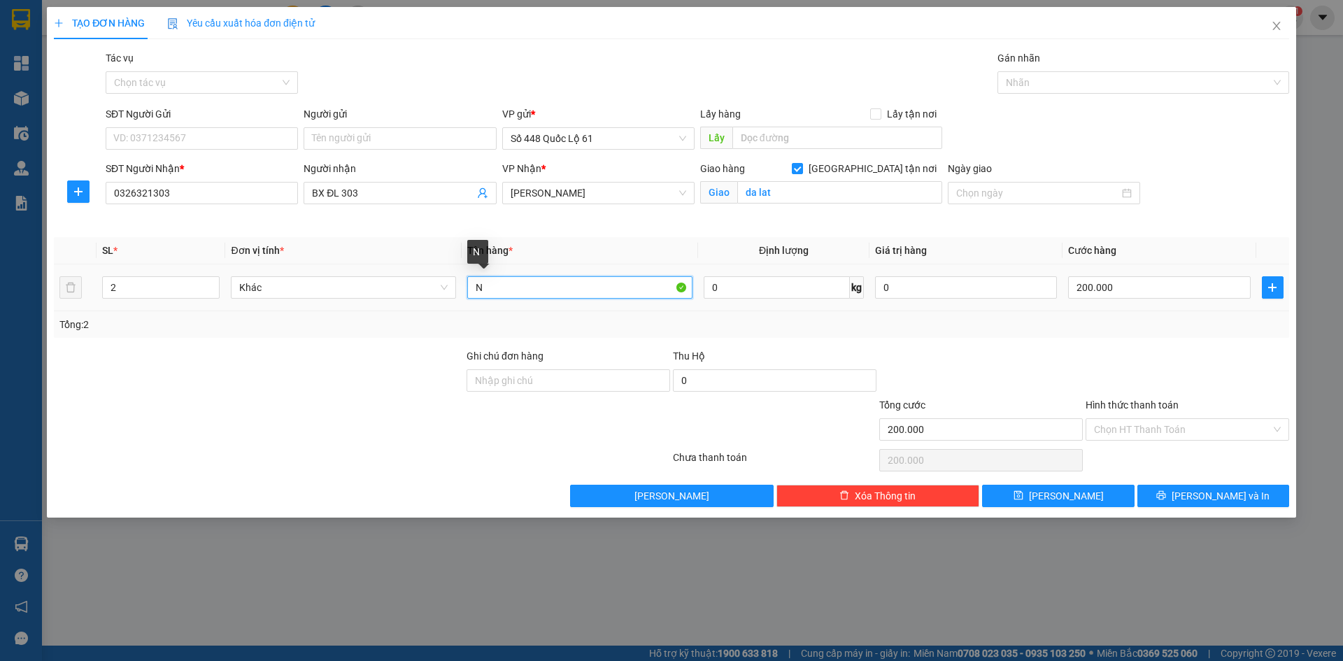
drag, startPoint x: 544, startPoint y: 286, endPoint x: 470, endPoint y: 301, distance: 75.7
click at [463, 303] on td "N" at bounding box center [580, 287] width 236 height 47
click at [73, 281] on tr "2 Khác 1C 0 kg 0 200.000" at bounding box center [671, 287] width 1235 height 47
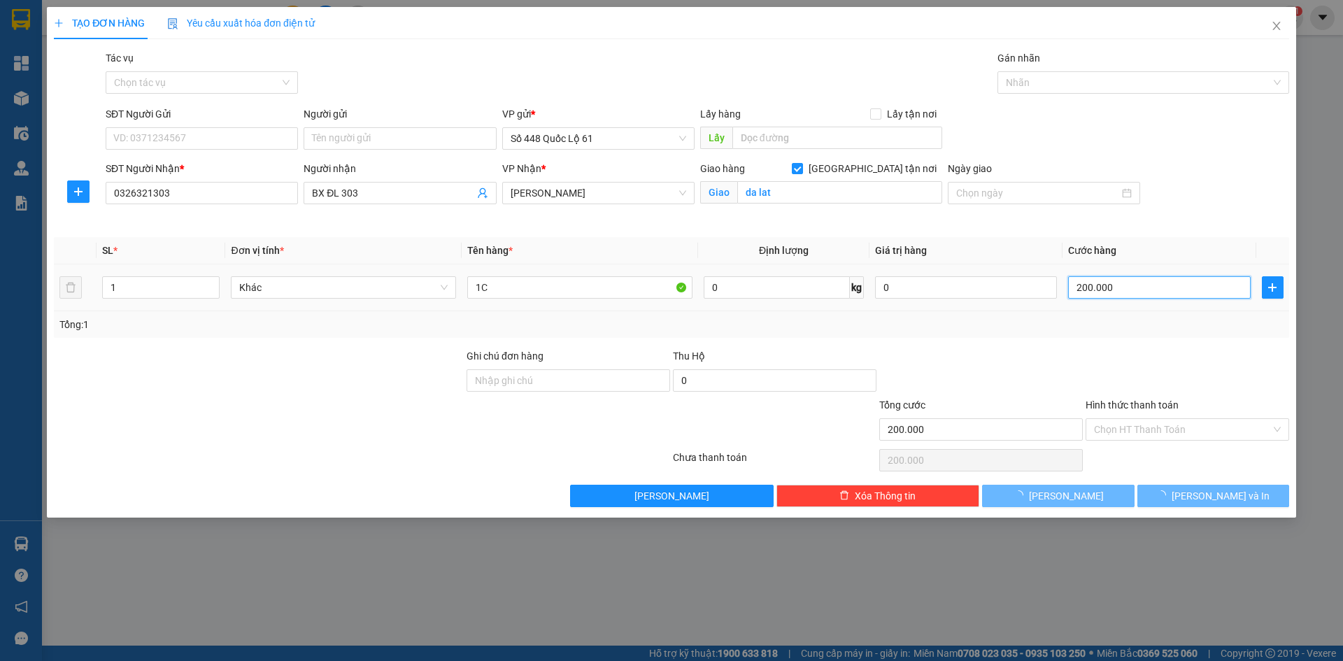
click at [1108, 287] on input "200.000" at bounding box center [1159, 287] width 182 height 22
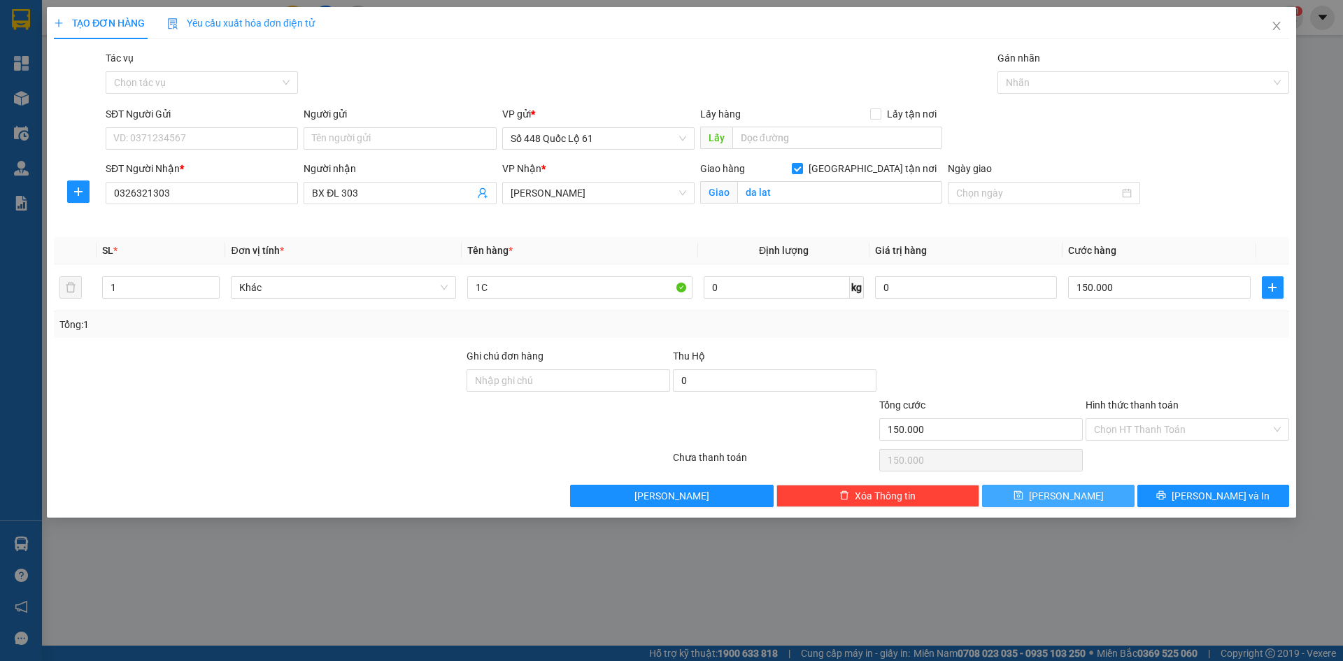
click at [1067, 494] on span "[PERSON_NAME]" at bounding box center [1066, 495] width 75 height 15
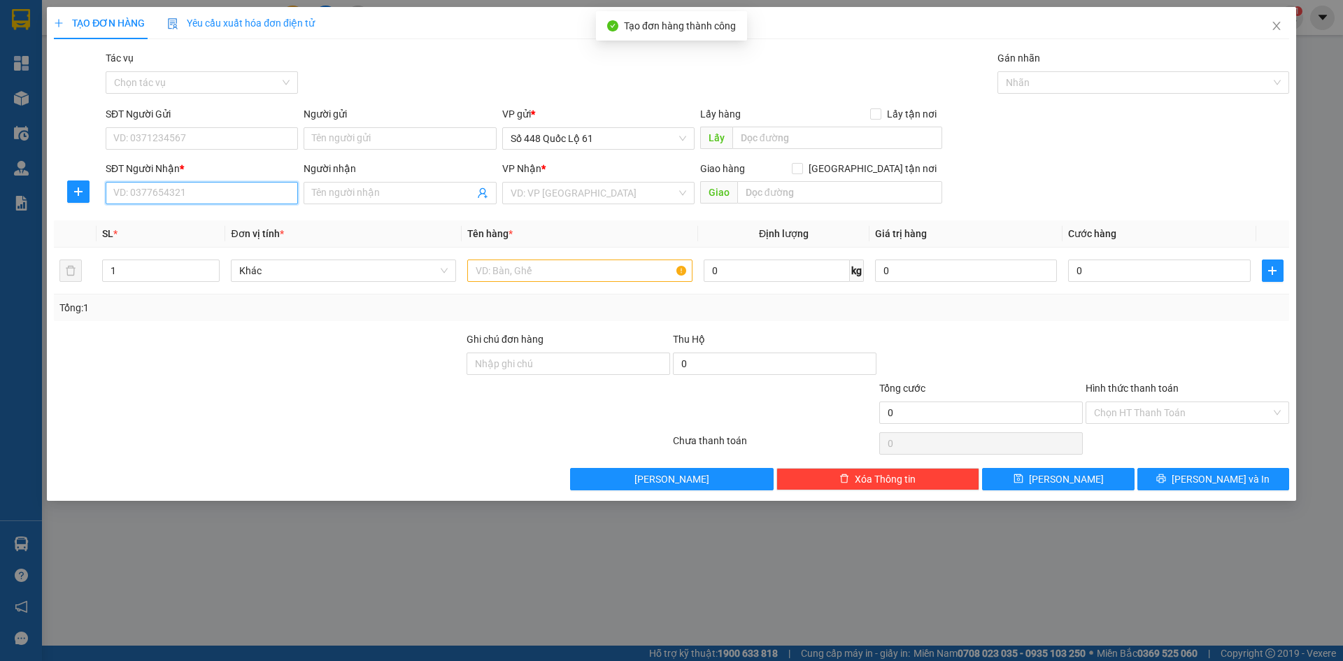
click at [234, 191] on input "SĐT Người Nhận *" at bounding box center [202, 193] width 192 height 22
click at [231, 213] on div "0358071902 - ĐỨC TRỌNG LÂM ĐỒNG" at bounding box center [202, 221] width 192 height 22
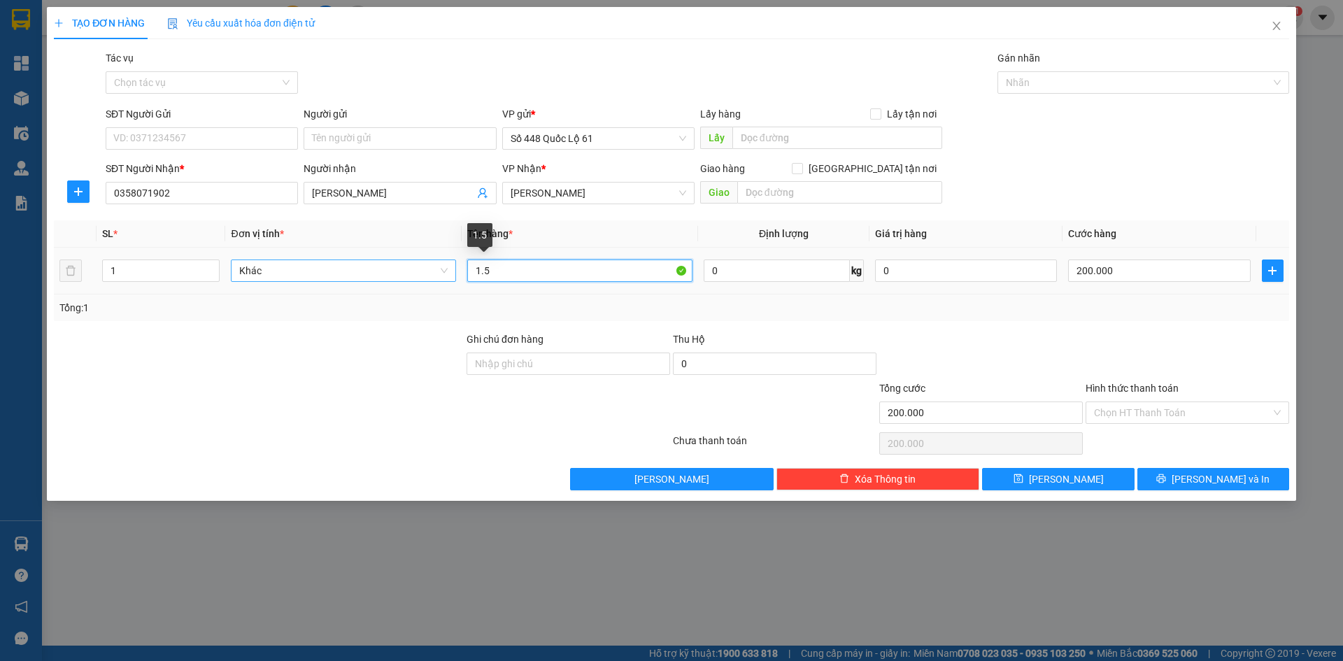
drag, startPoint x: 500, startPoint y: 269, endPoint x: 443, endPoint y: 276, distance: 57.2
click at [443, 276] on tr "1 Khác 1.5 0 kg 0 200.000" at bounding box center [671, 271] width 1235 height 47
click at [1128, 274] on input "200.000" at bounding box center [1159, 271] width 182 height 22
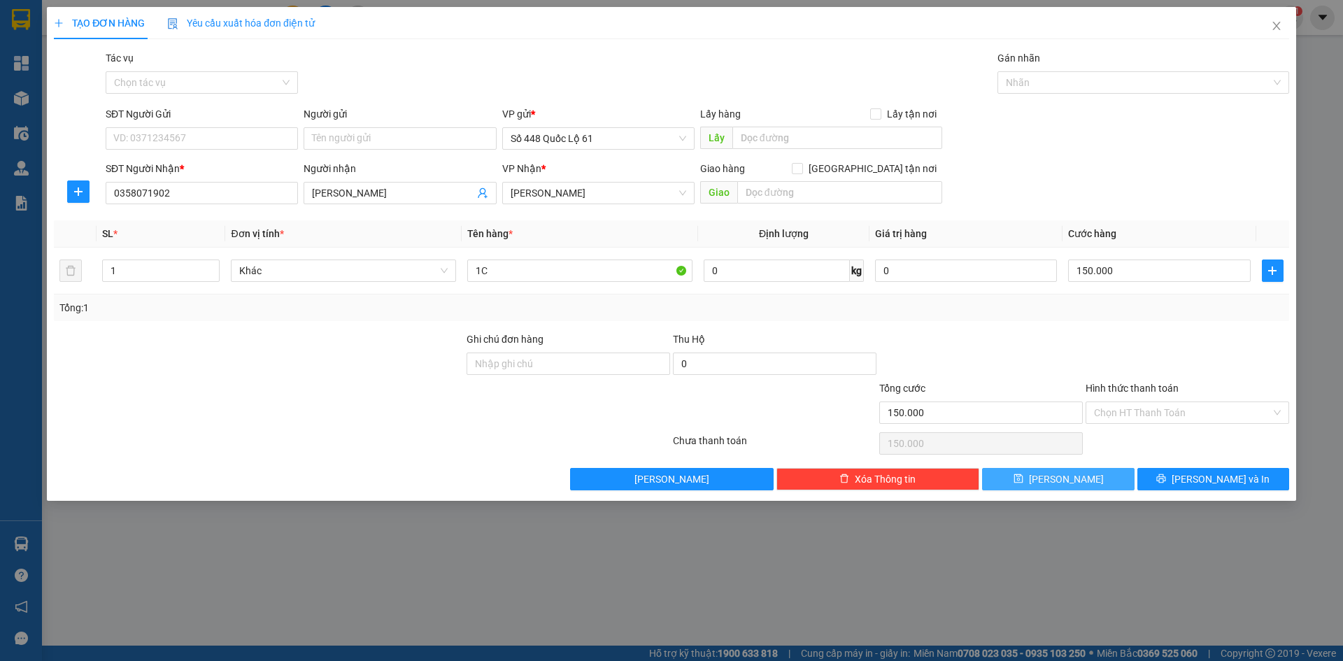
click at [1093, 486] on button "[PERSON_NAME]" at bounding box center [1058, 479] width 152 height 22
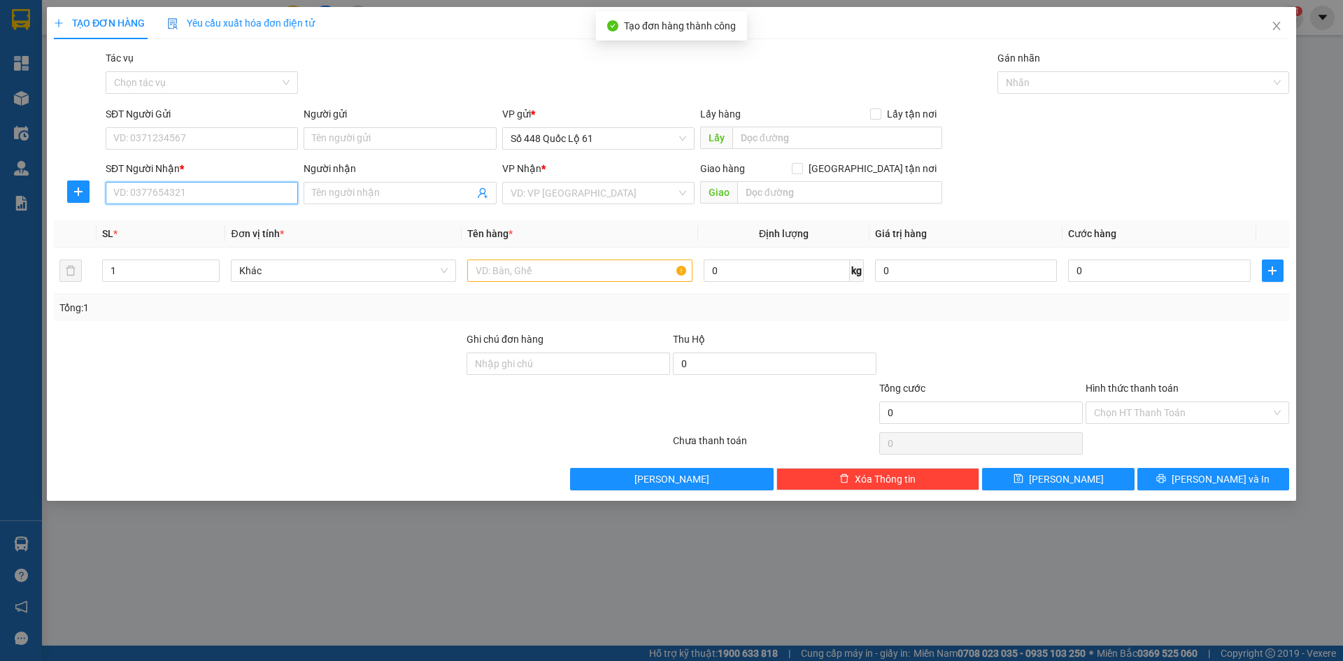
click at [256, 196] on input "SĐT Người Nhận *" at bounding box center [202, 193] width 192 height 22
click at [251, 216] on div "0343123212 - THÀNH BƯỞI" at bounding box center [202, 220] width 176 height 15
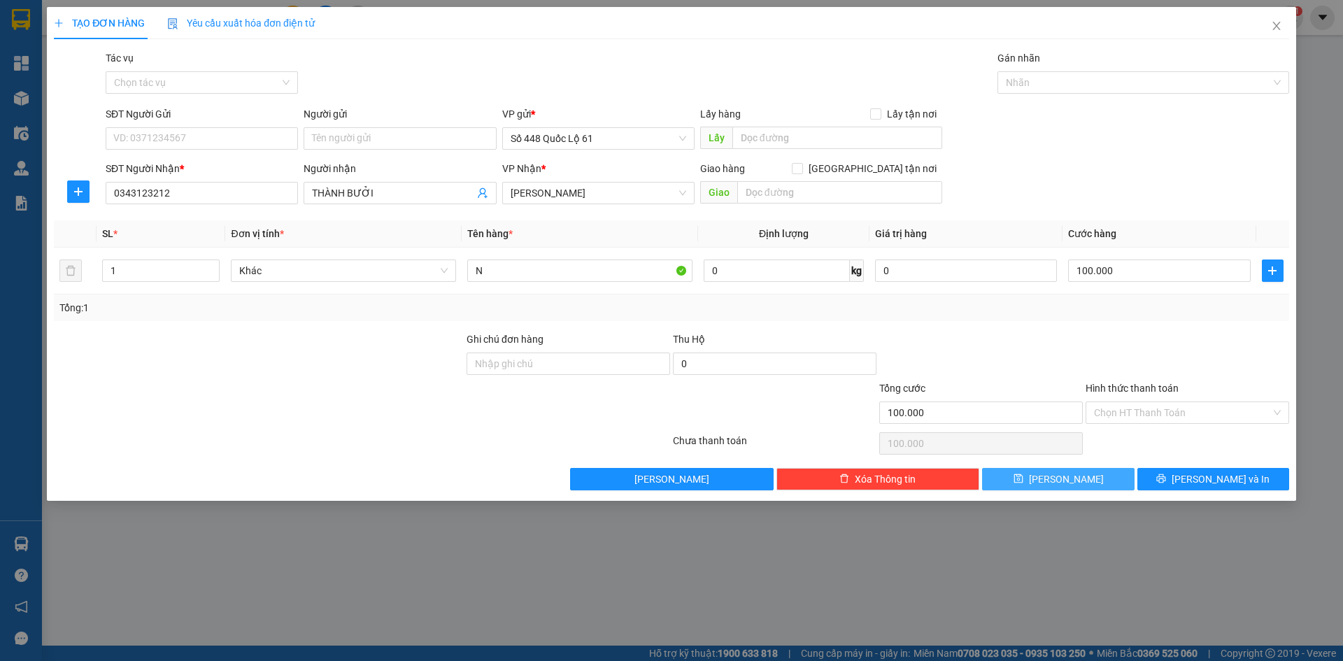
click at [1053, 474] on button "[PERSON_NAME]" at bounding box center [1058, 479] width 152 height 22
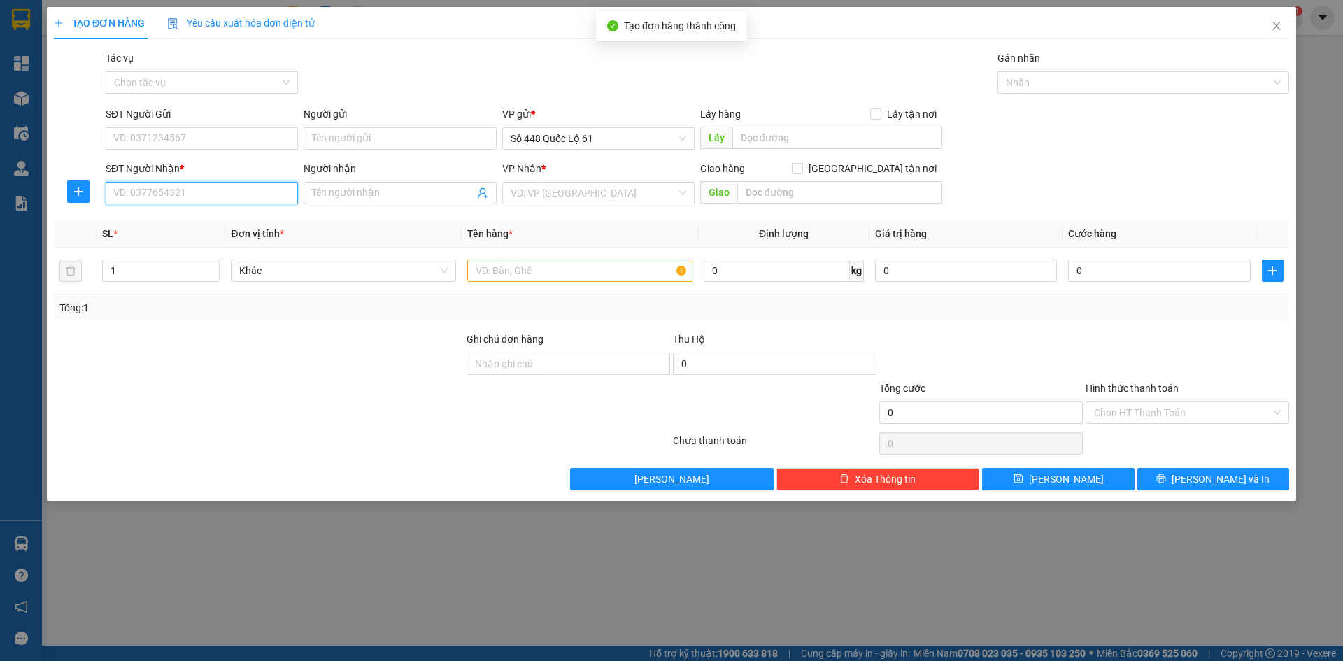
click at [222, 198] on input "SĐT Người Nhận *" at bounding box center [202, 193] width 192 height 22
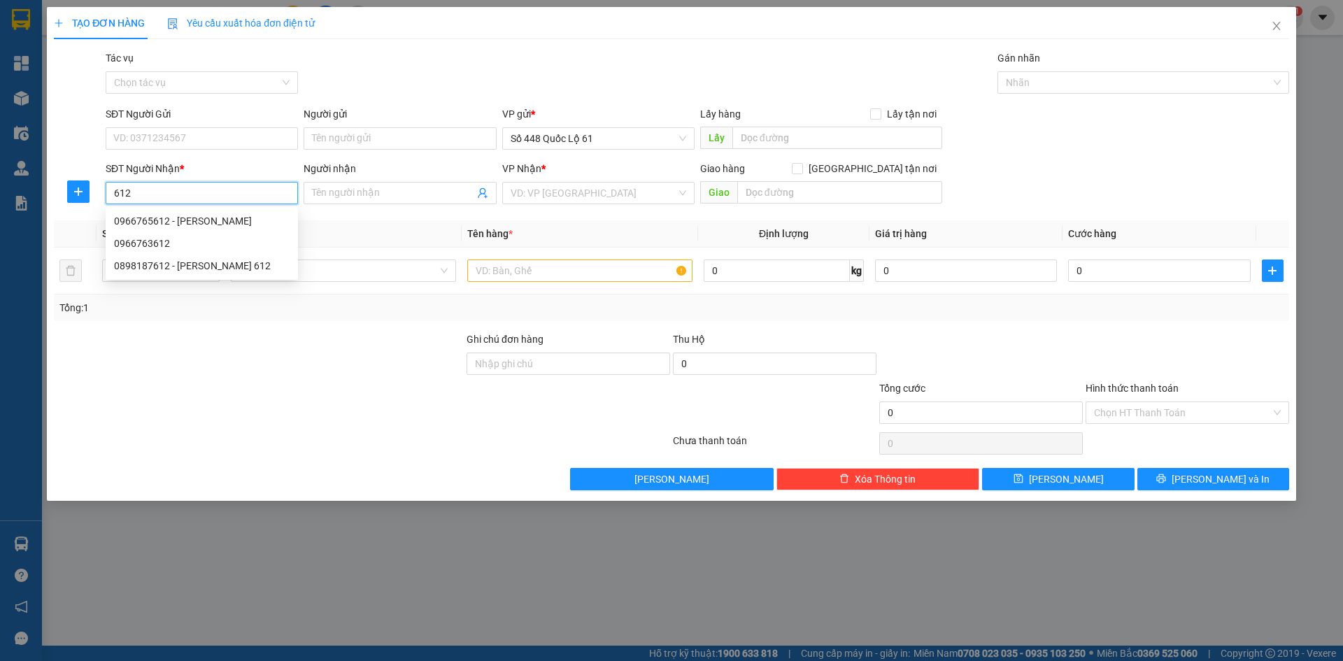
click at [224, 215] on div "0966765612 - BẢO LỘC" at bounding box center [202, 220] width 176 height 15
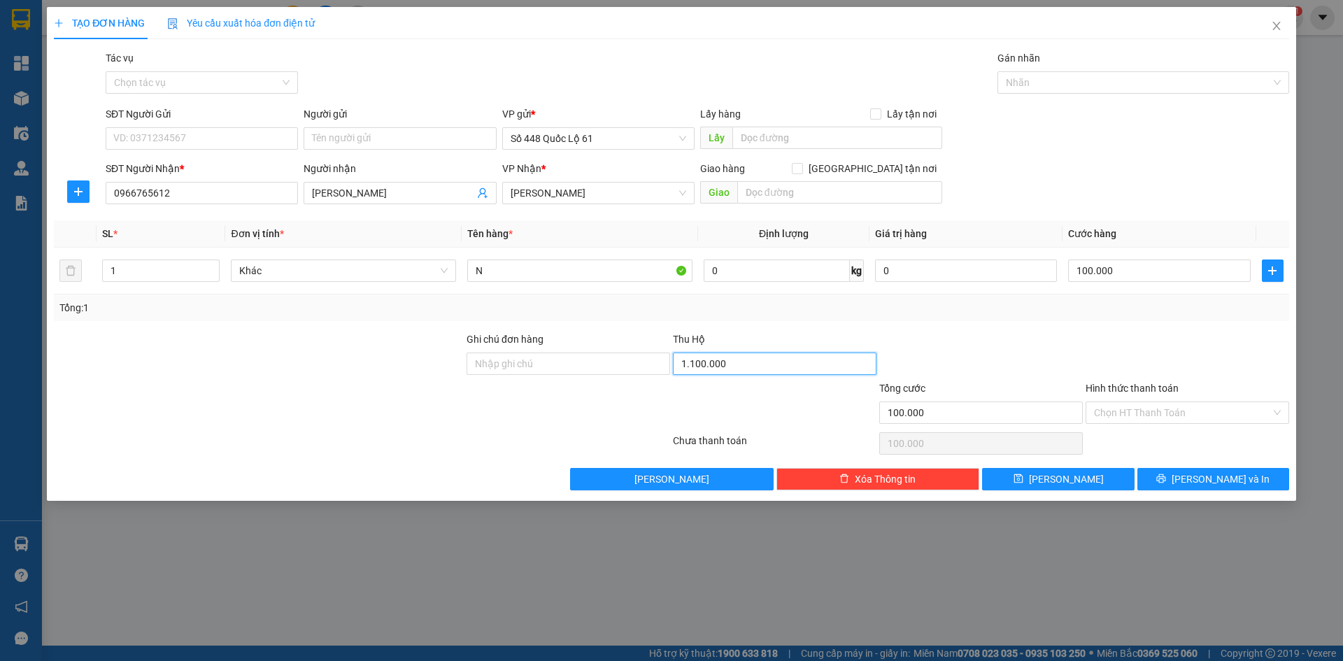
click at [723, 359] on input "1.100.000" at bounding box center [775, 364] width 204 height 22
drag, startPoint x: 1059, startPoint y: 479, endPoint x: 439, endPoint y: 236, distance: 666.2
click at [1059, 478] on span "[PERSON_NAME]" at bounding box center [1066, 478] width 75 height 15
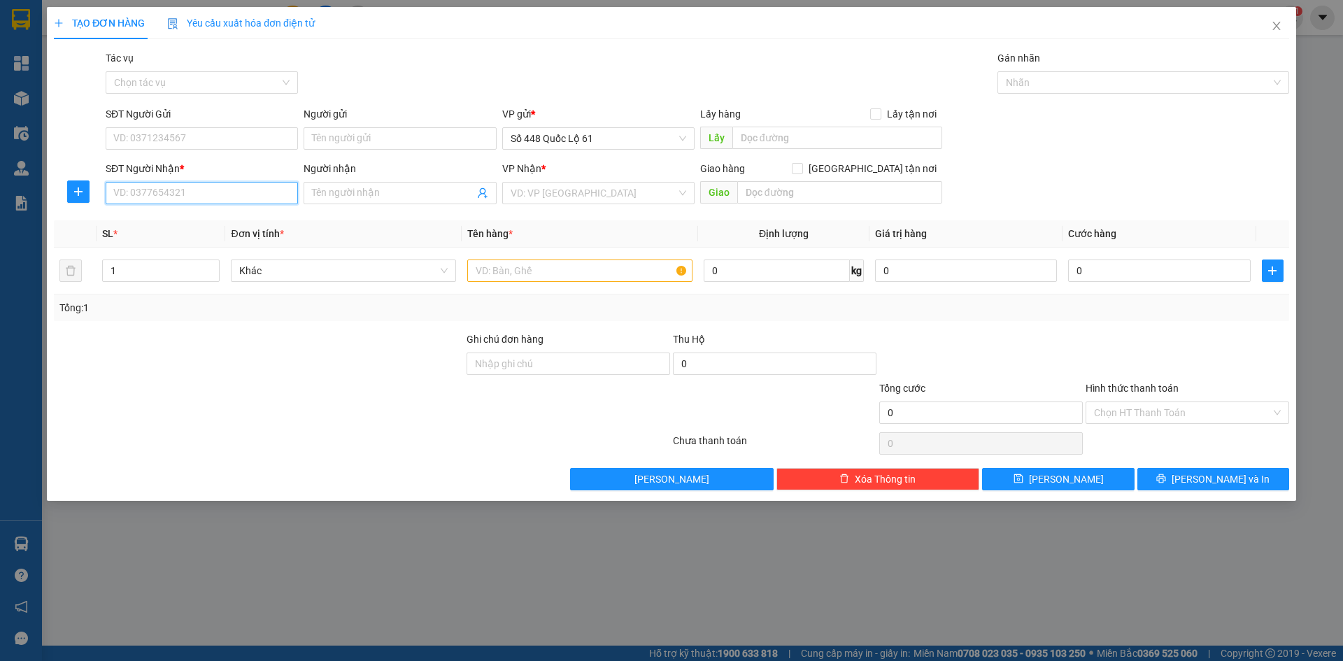
click at [211, 192] on input "SĐT Người Nhận *" at bounding box center [202, 193] width 192 height 22
click at [209, 220] on div "0907819466 - THÚY ĐL 466" at bounding box center [202, 220] width 176 height 15
click at [1036, 491] on div "TẠO ĐƠN HÀNG Yêu cầu xuất hóa đơn điện tử Transit Pickup Surcharge Ids Transit …" at bounding box center [671, 254] width 1249 height 494
click at [1023, 485] on span "save" at bounding box center [1019, 479] width 10 height 11
click at [259, 194] on input "SĐT Người Nhận *" at bounding box center [202, 193] width 192 height 22
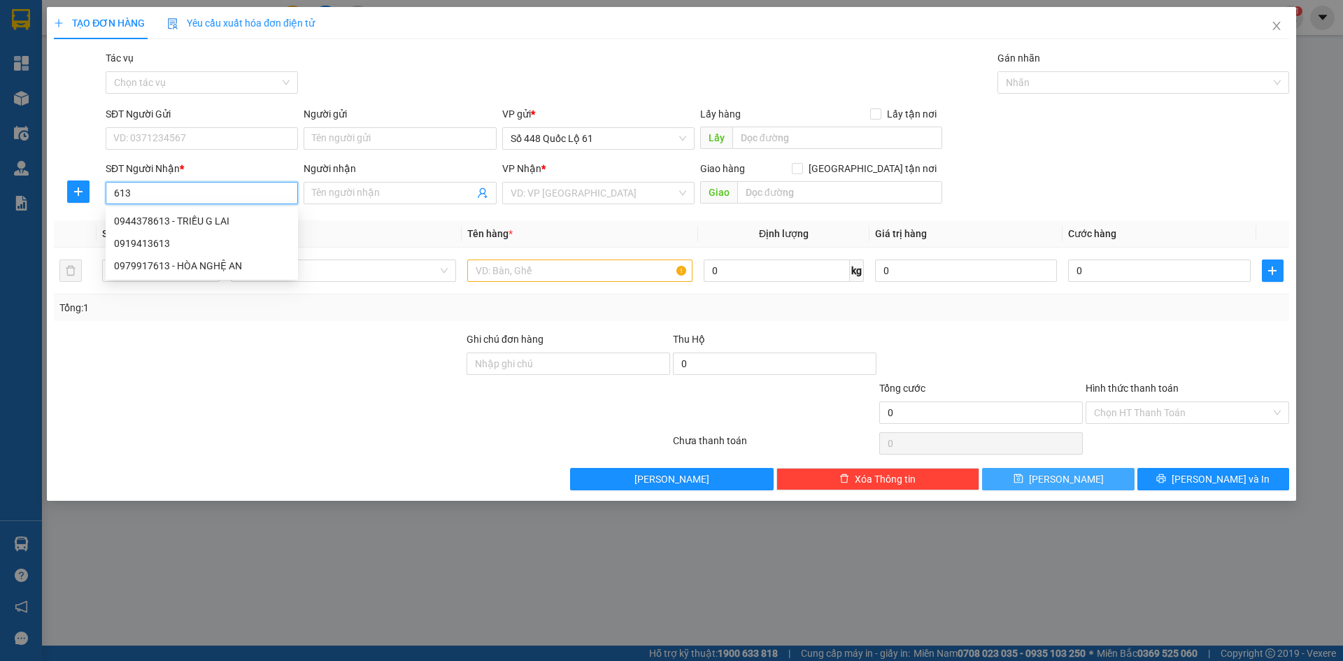
click at [220, 212] on div "0944378613 - TRIỀU G LAI" at bounding box center [202, 221] width 192 height 22
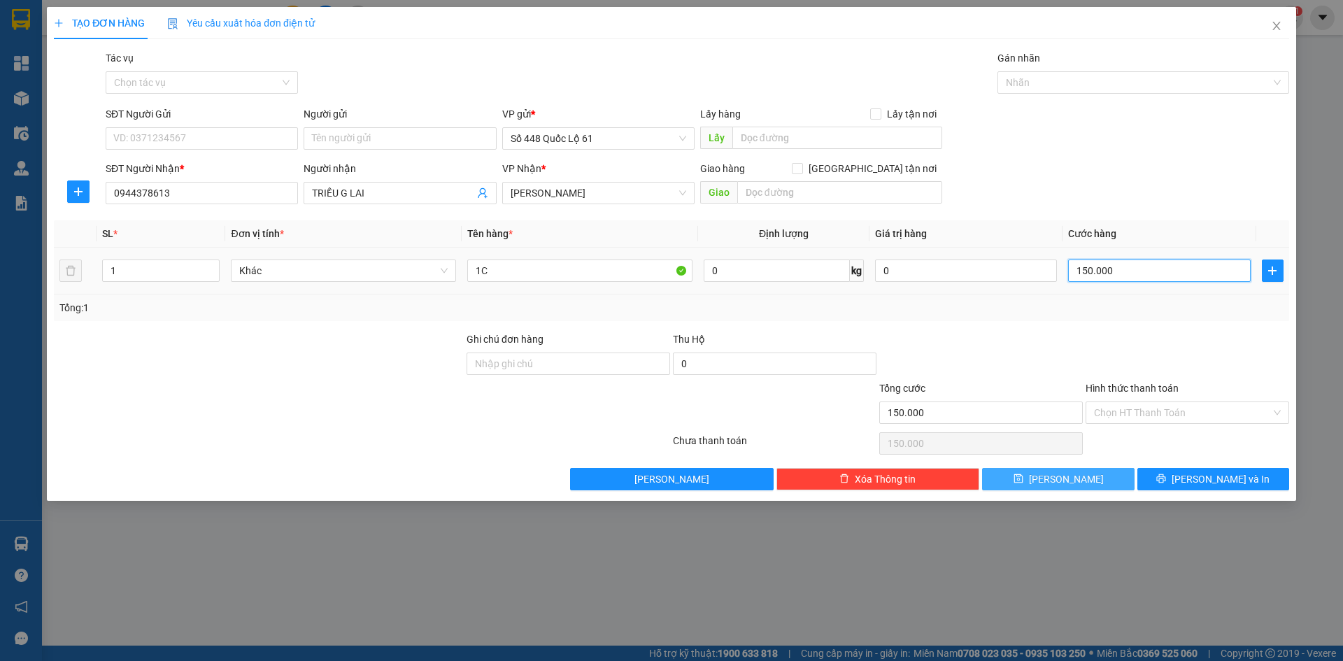
drag, startPoint x: 1127, startPoint y: 274, endPoint x: 1121, endPoint y: 354, distance: 79.9
click at [1127, 276] on input "150.000" at bounding box center [1159, 271] width 182 height 22
drag, startPoint x: 1121, startPoint y: 354, endPoint x: 1121, endPoint y: 399, distance: 44.8
click at [1121, 355] on div at bounding box center [1187, 356] width 206 height 49
click at [1121, 406] on input "Hình thức thanh toán" at bounding box center [1182, 412] width 177 height 21
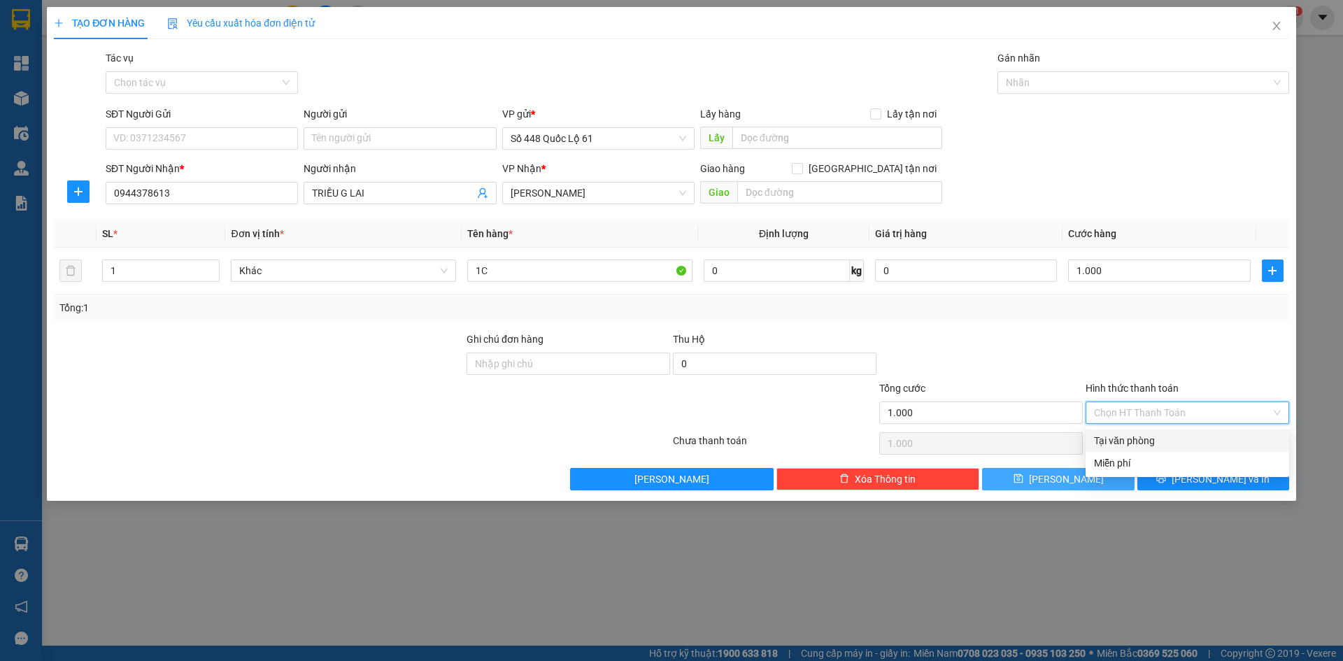
click at [1132, 436] on div "Tại văn phòng" at bounding box center [1187, 440] width 187 height 15
click at [1086, 472] on button "[PERSON_NAME]" at bounding box center [1058, 479] width 152 height 22
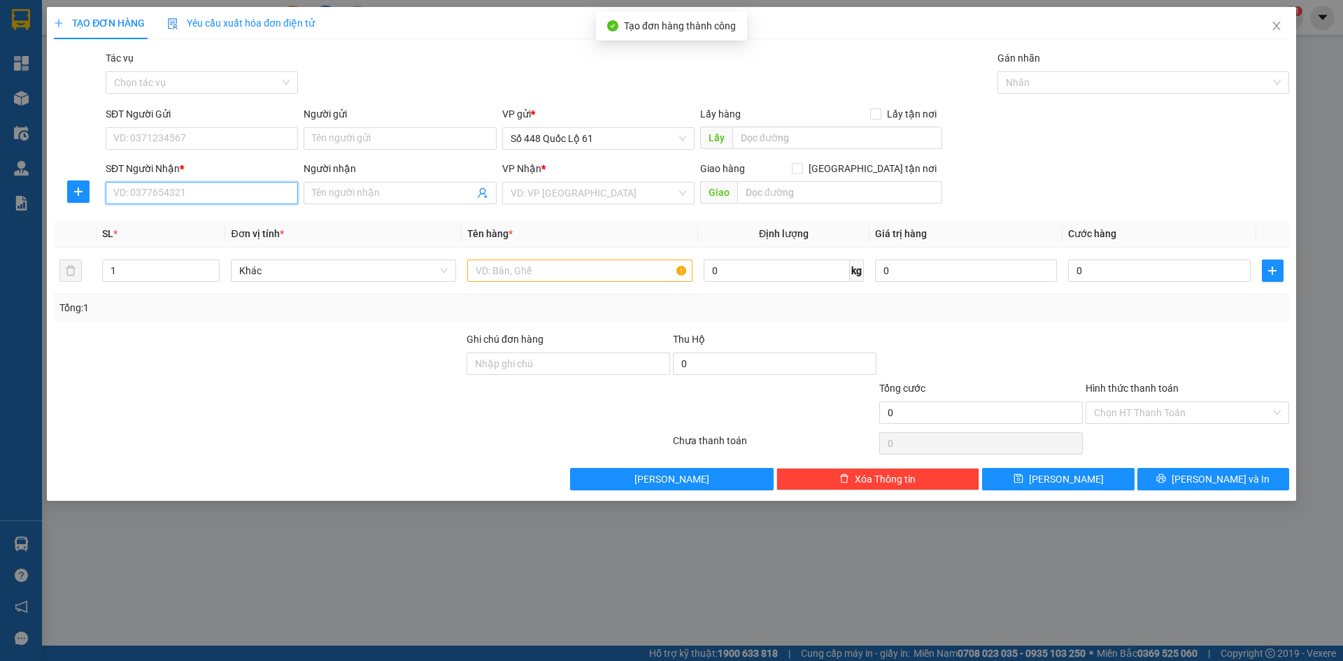
click at [205, 199] on input "SĐT Người Nhận *" at bounding box center [202, 193] width 192 height 22
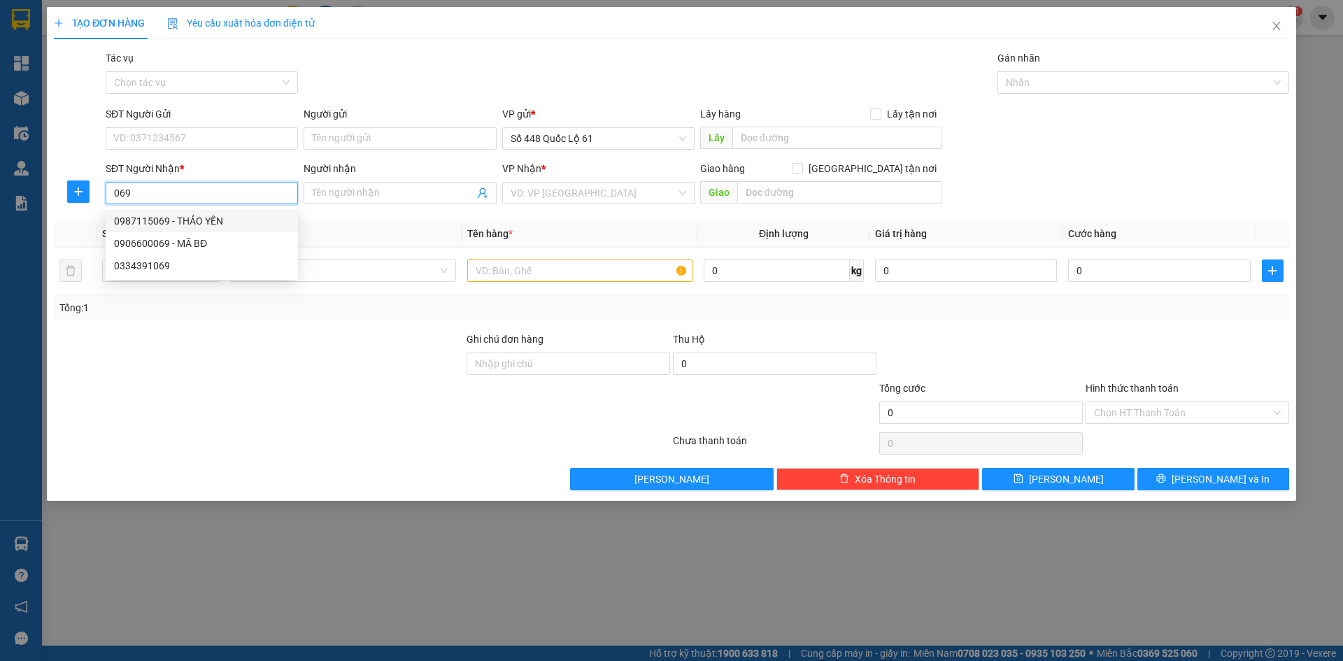
click at [220, 225] on div "0987115069 - THẢO YẾN" at bounding box center [202, 220] width 176 height 15
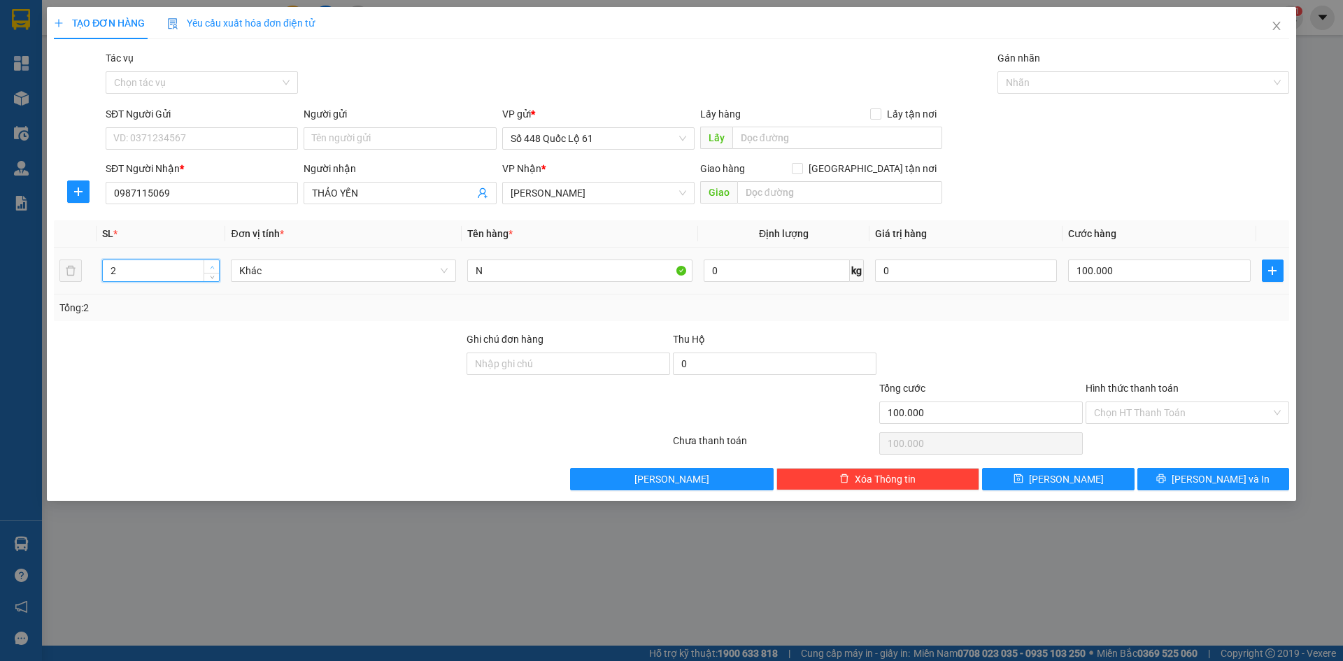
click at [206, 262] on span "Increase Value" at bounding box center [211, 266] width 15 height 13
click at [1105, 269] on input "100.000" at bounding box center [1159, 271] width 182 height 22
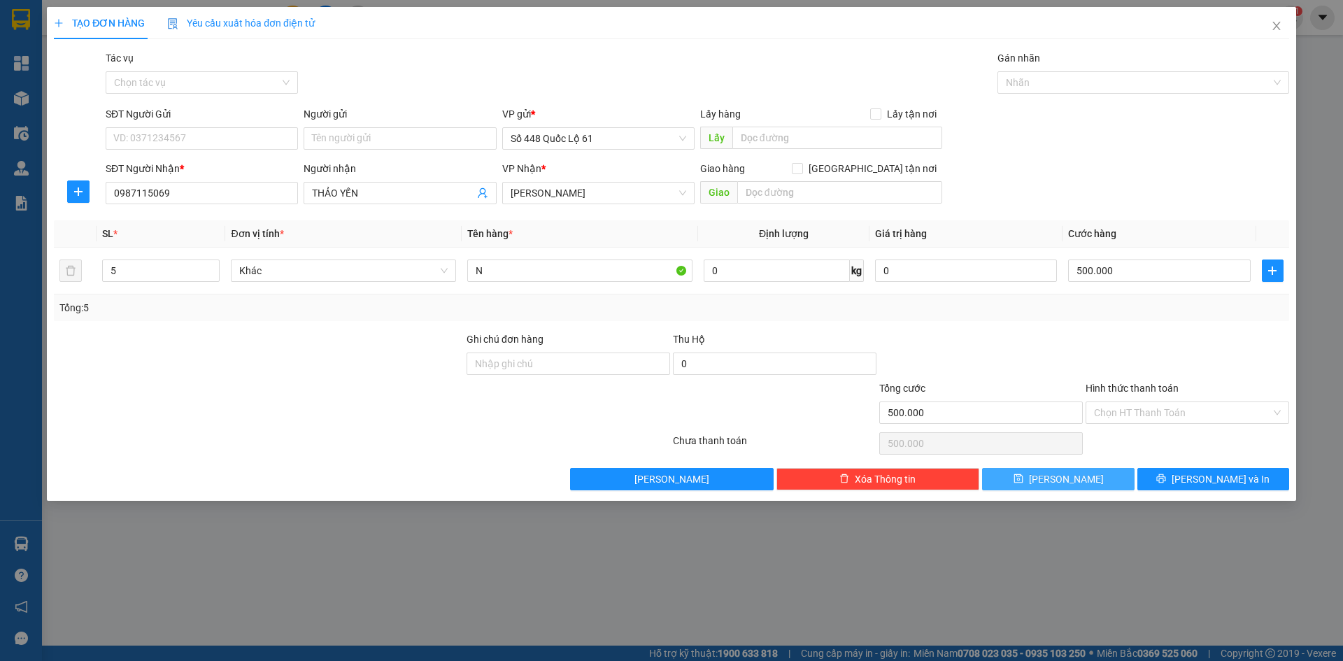
drag, startPoint x: 1033, startPoint y: 475, endPoint x: 981, endPoint y: 478, distance: 51.8
click at [1033, 474] on button "[PERSON_NAME]" at bounding box center [1058, 479] width 152 height 22
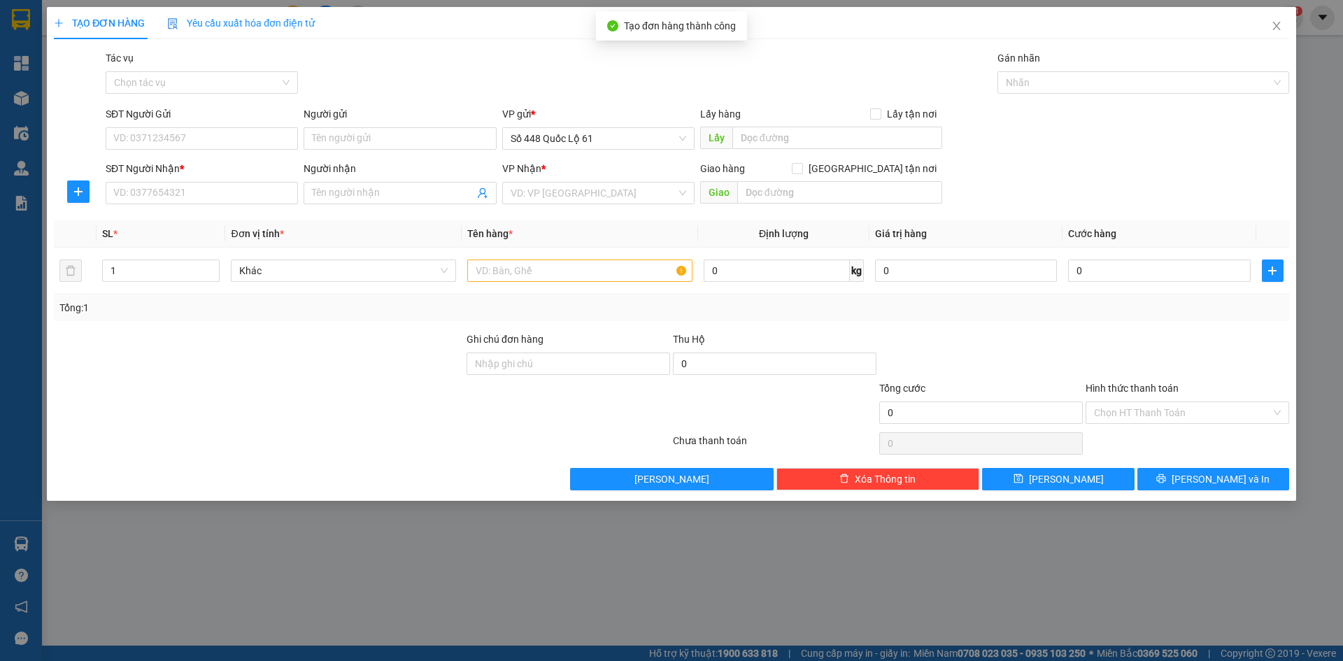
click at [213, 180] on div "SĐT Người Nhận *" at bounding box center [202, 171] width 192 height 21
click at [213, 187] on input "SĐT Người Nhận *" at bounding box center [202, 193] width 192 height 22
click at [525, 193] on input "search" at bounding box center [594, 193] width 166 height 21
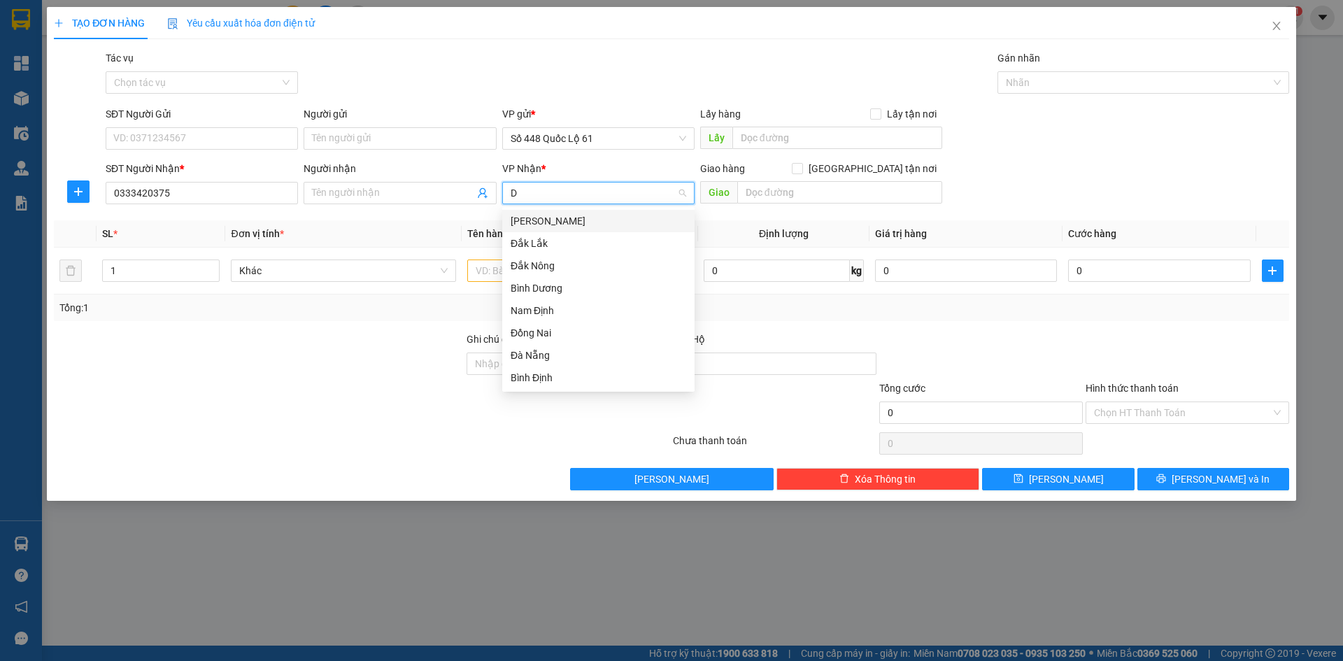
click at [527, 243] on div "Đắk Lắk" at bounding box center [599, 243] width 176 height 15
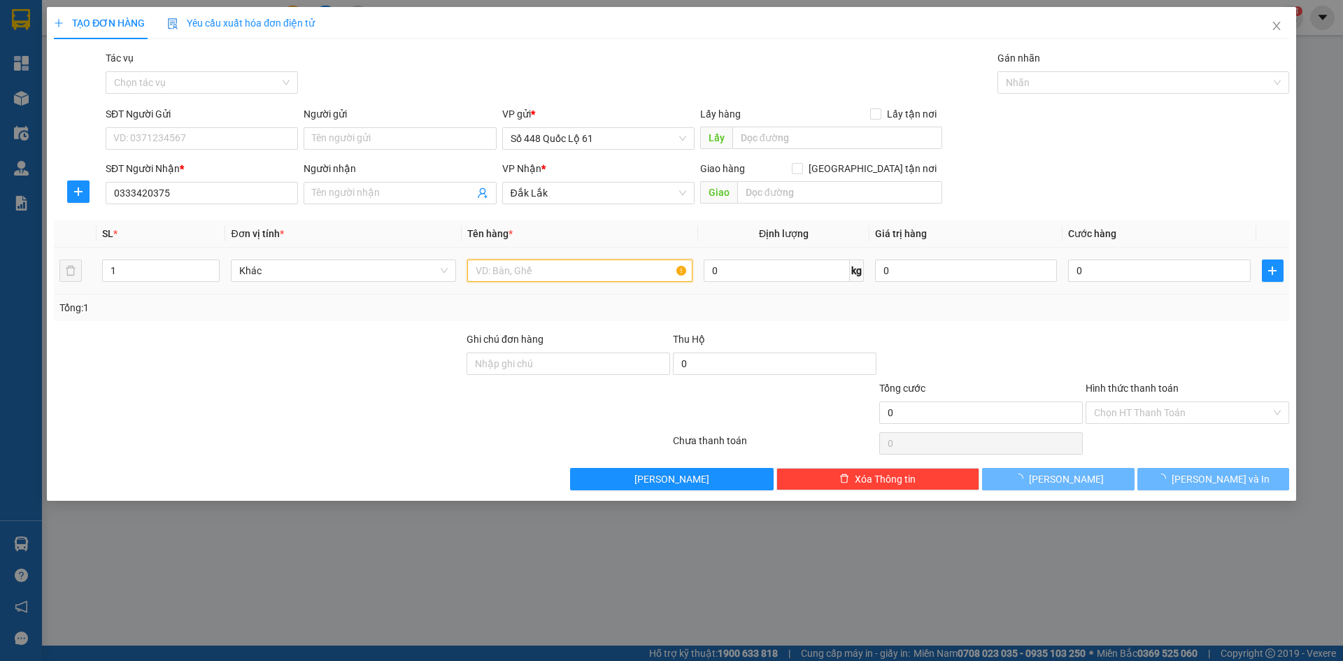
click at [497, 275] on input "text" at bounding box center [579, 271] width 225 height 22
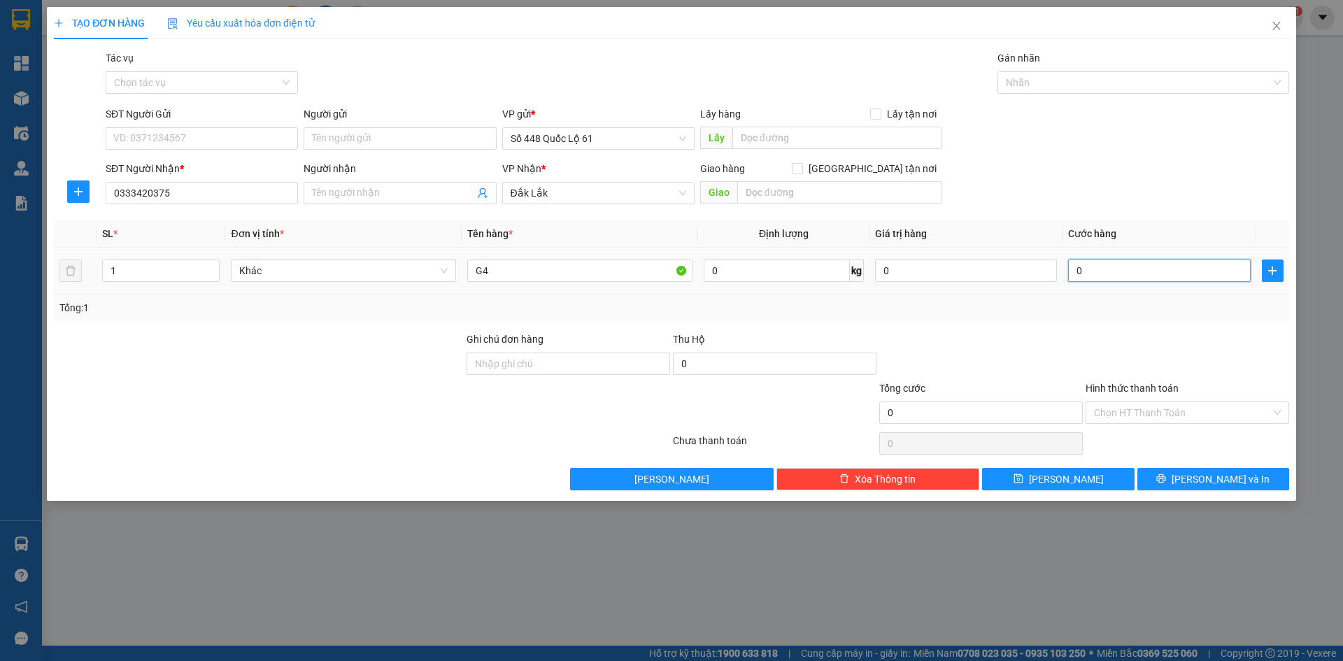
click at [1103, 265] on input "0" at bounding box center [1159, 271] width 182 height 22
drag, startPoint x: 1070, startPoint y: 481, endPoint x: 159, endPoint y: 245, distance: 940.7
click at [1067, 482] on span "[PERSON_NAME]" at bounding box center [1066, 478] width 75 height 15
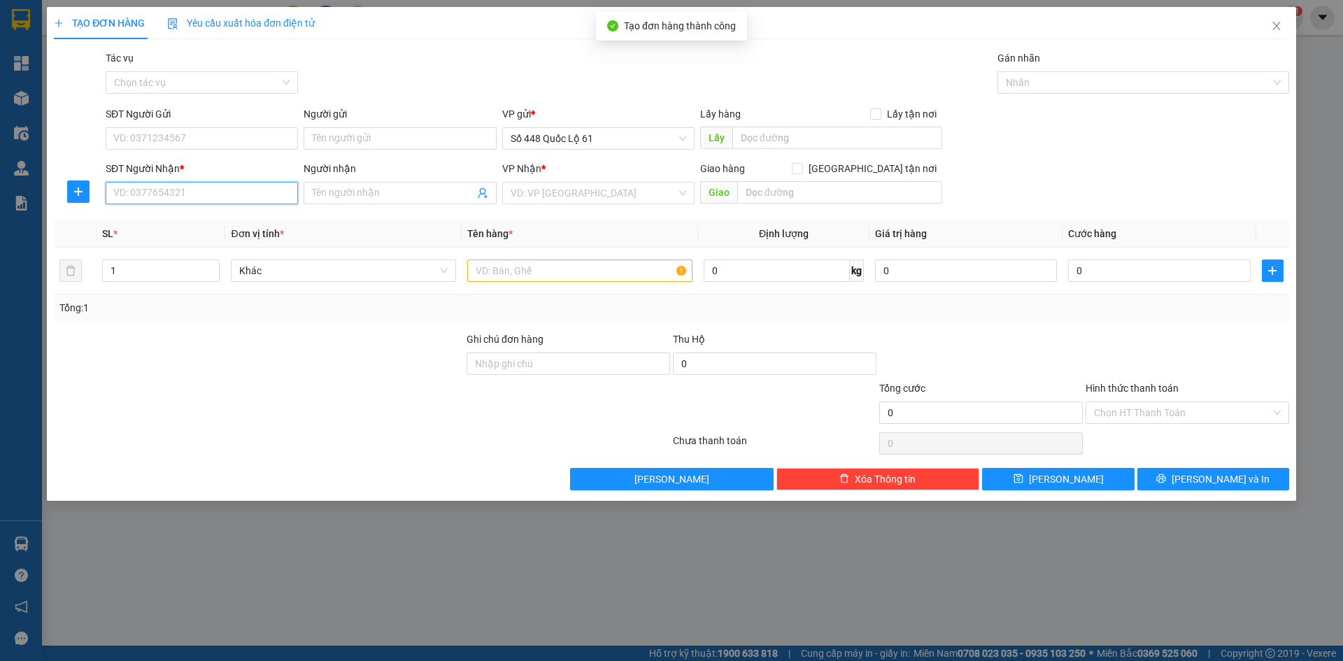
click at [197, 194] on input "SĐT Người Nhận *" at bounding box center [202, 193] width 192 height 22
click at [204, 219] on div "0933148488 - TRANG" at bounding box center [202, 220] width 176 height 15
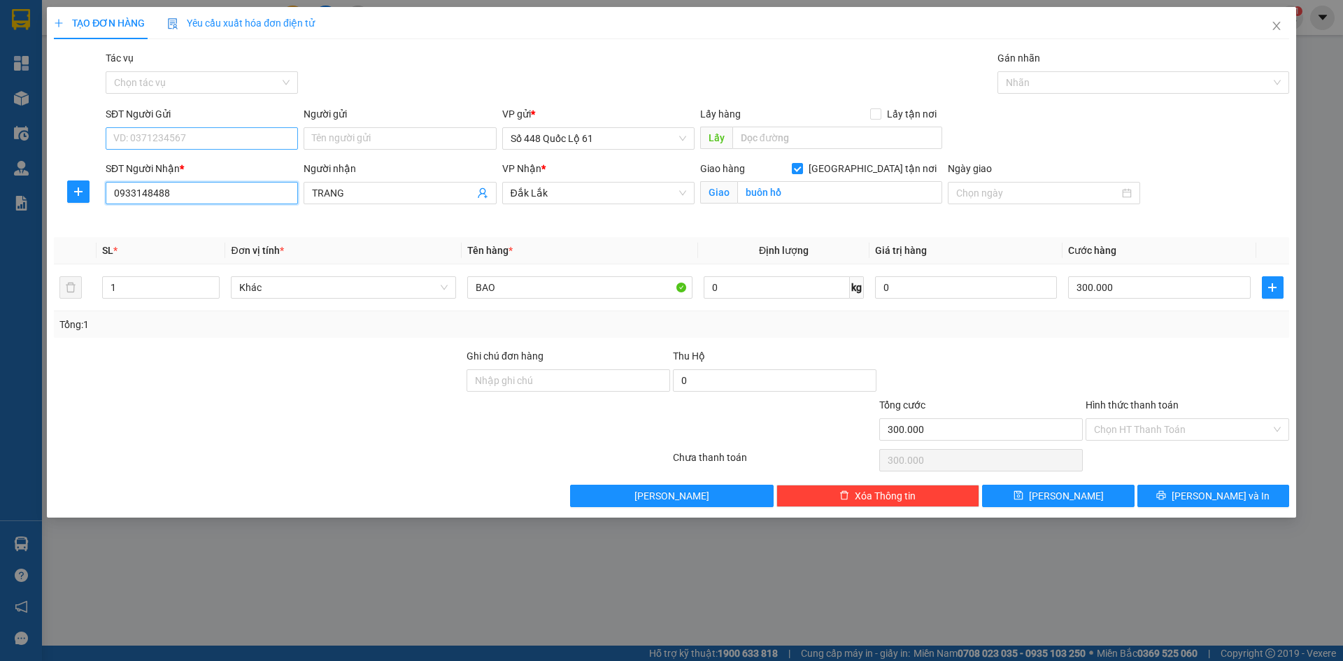
drag, startPoint x: 237, startPoint y: 192, endPoint x: 115, endPoint y: 147, distance: 129.9
click at [115, 147] on form "SĐT Người Gửi VD: 0371234567 Người gửi Tên người gửi VP gửi * Số 448 Quốc Lộ 61…" at bounding box center [671, 166] width 1235 height 120
drag, startPoint x: 362, startPoint y: 194, endPoint x: 299, endPoint y: 184, distance: 63.8
click at [299, 184] on div "SĐT Người Nhận * 0948870737 Người nhận TRANG TRANG VP Nhận * Đắk Lắk Giao hàng …" at bounding box center [697, 194] width 1189 height 66
drag, startPoint x: 360, startPoint y: 199, endPoint x: 237, endPoint y: 215, distance: 123.4
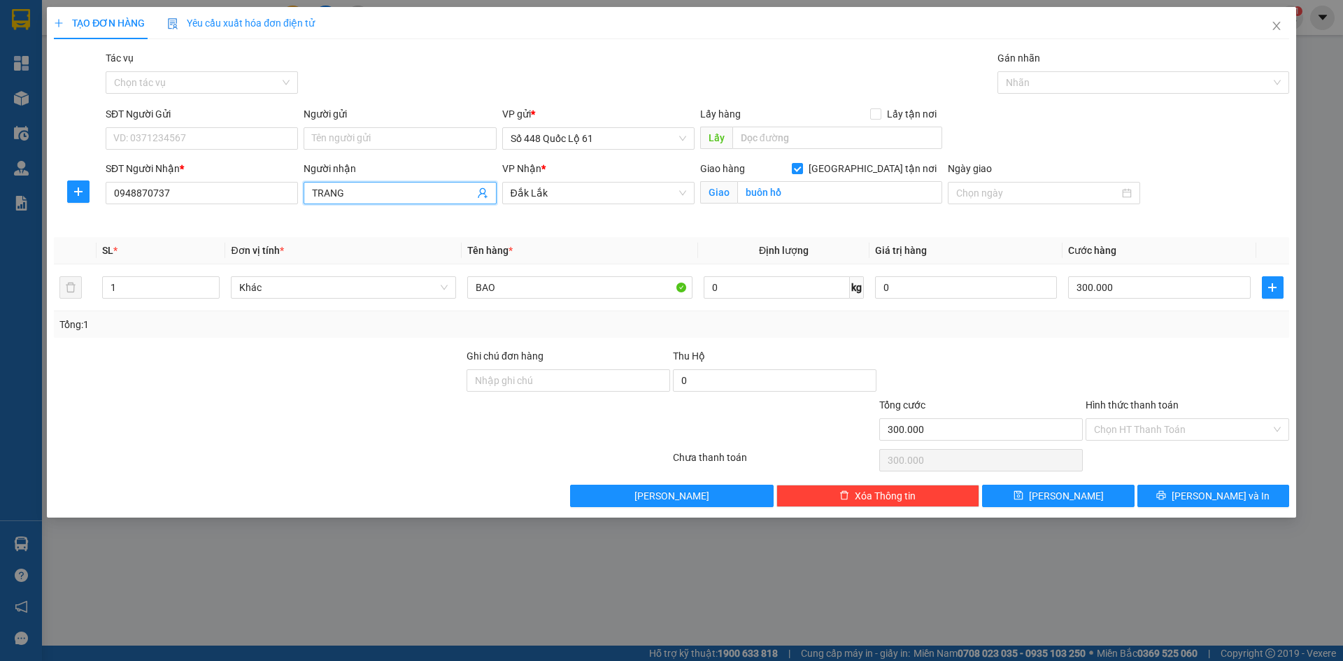
click at [234, 215] on div "SĐT Người Nhận * 0948870737 Người nhận TRANG TRANG VP Nhận * Đắk Lắk Giao hàng …" at bounding box center [697, 194] width 1189 height 66
click at [338, 133] on input "Người gửi" at bounding box center [400, 138] width 192 height 22
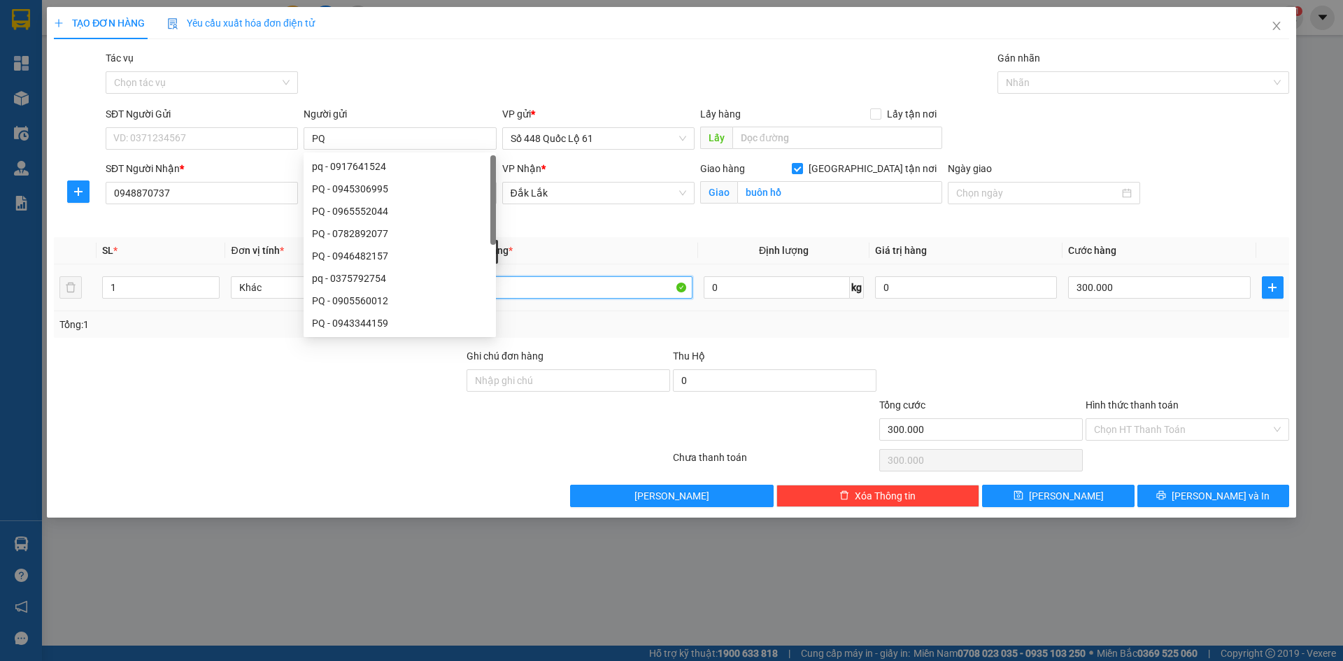
click at [548, 287] on input "BAO" at bounding box center [579, 287] width 225 height 22
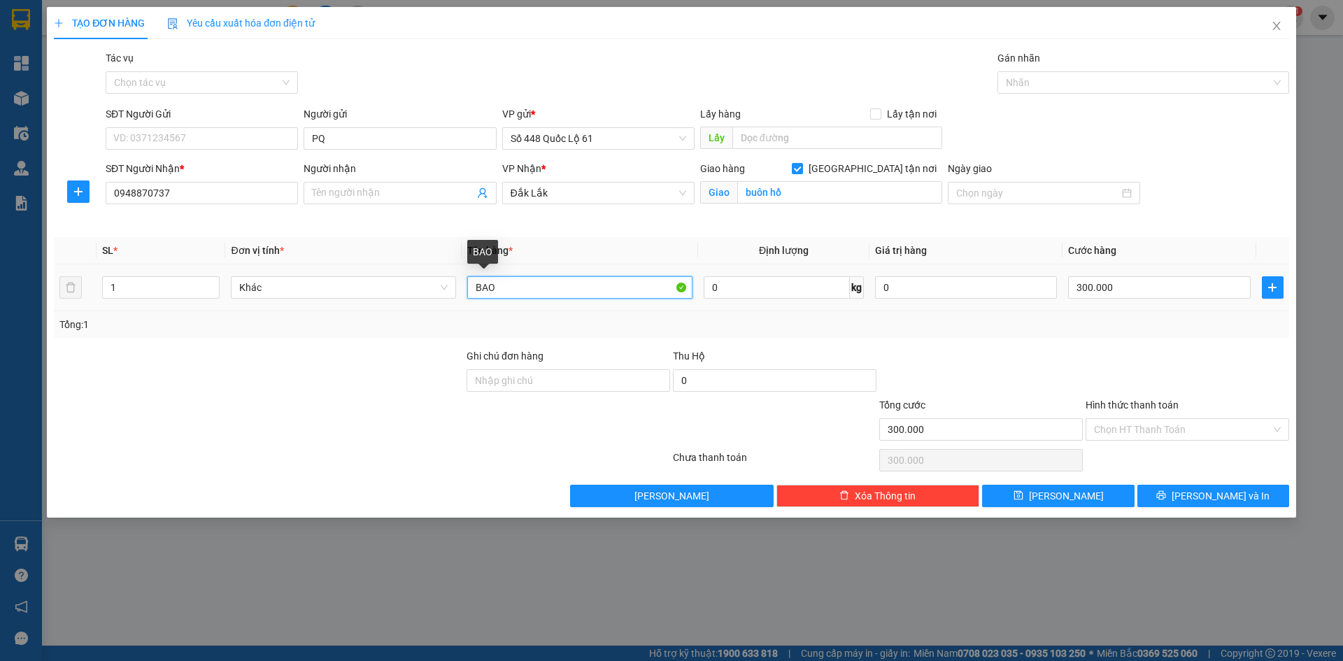
drag, startPoint x: 533, startPoint y: 292, endPoint x: 455, endPoint y: 299, distance: 78.0
click at [455, 299] on tr "1 Khác BAO 0 kg 0 300.000" at bounding box center [671, 287] width 1235 height 47
click at [1138, 291] on input "300.000" at bounding box center [1159, 287] width 182 height 22
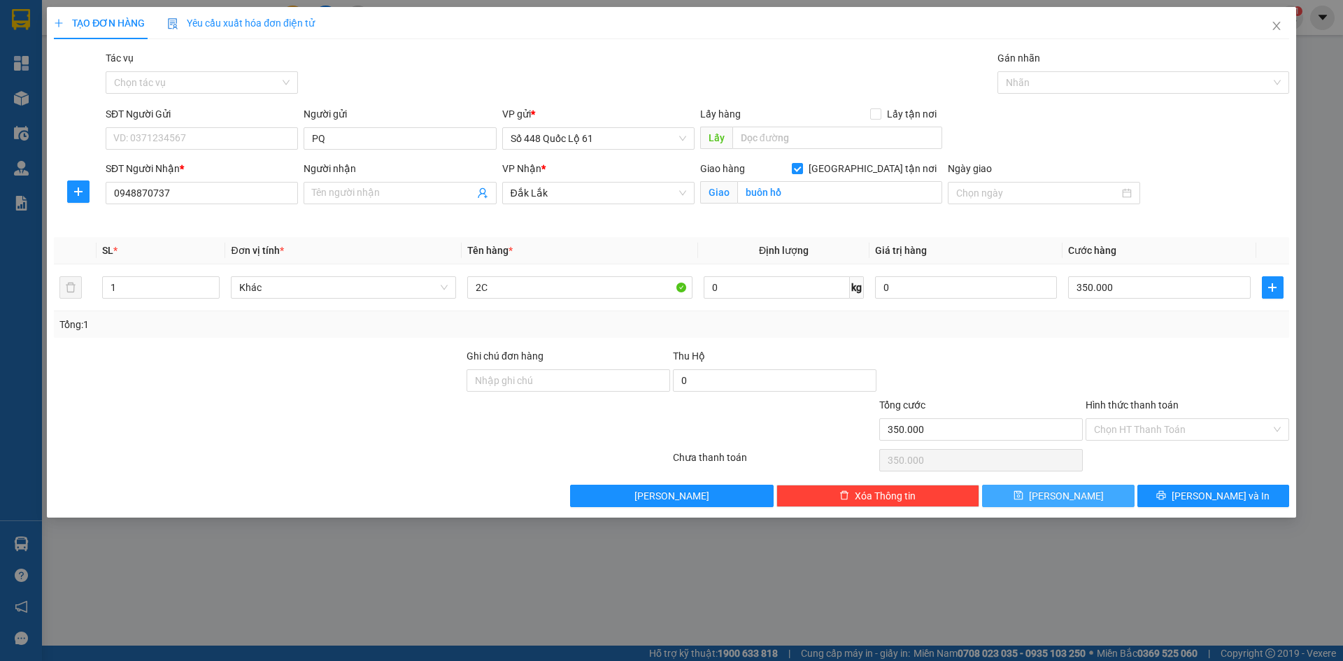
click at [1057, 495] on button "[PERSON_NAME]" at bounding box center [1058, 496] width 152 height 22
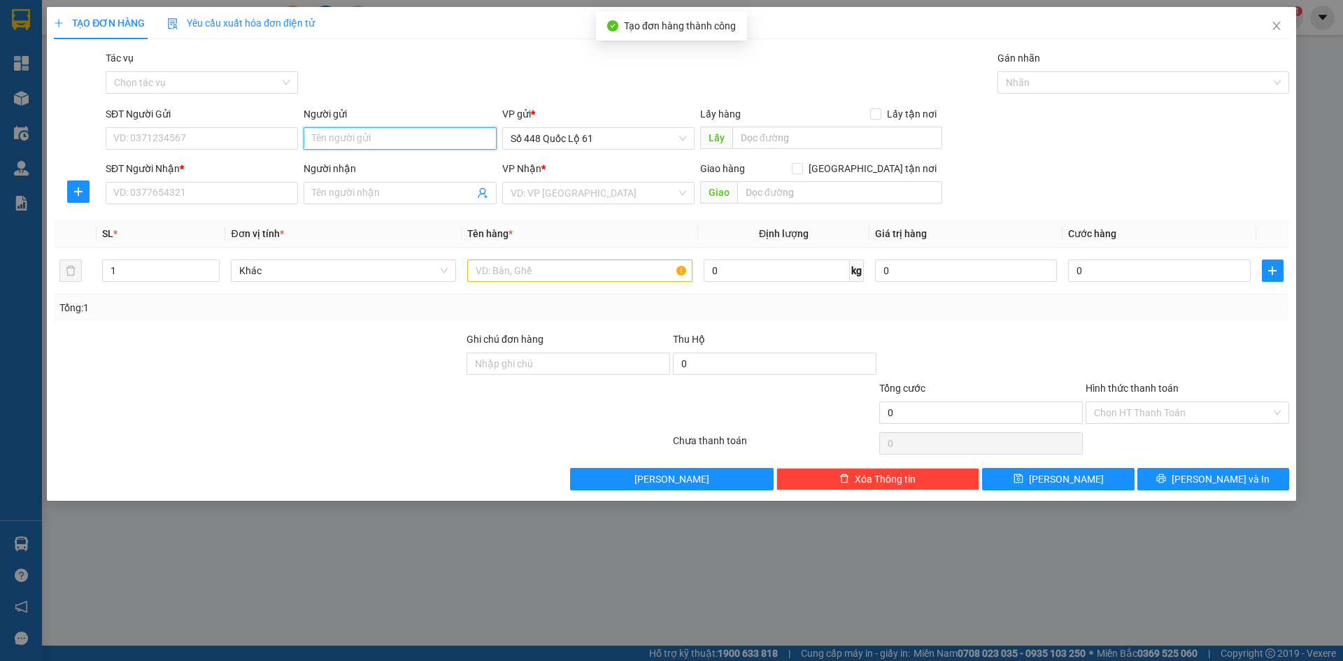
click at [433, 146] on input "Người gửi" at bounding box center [400, 138] width 192 height 22
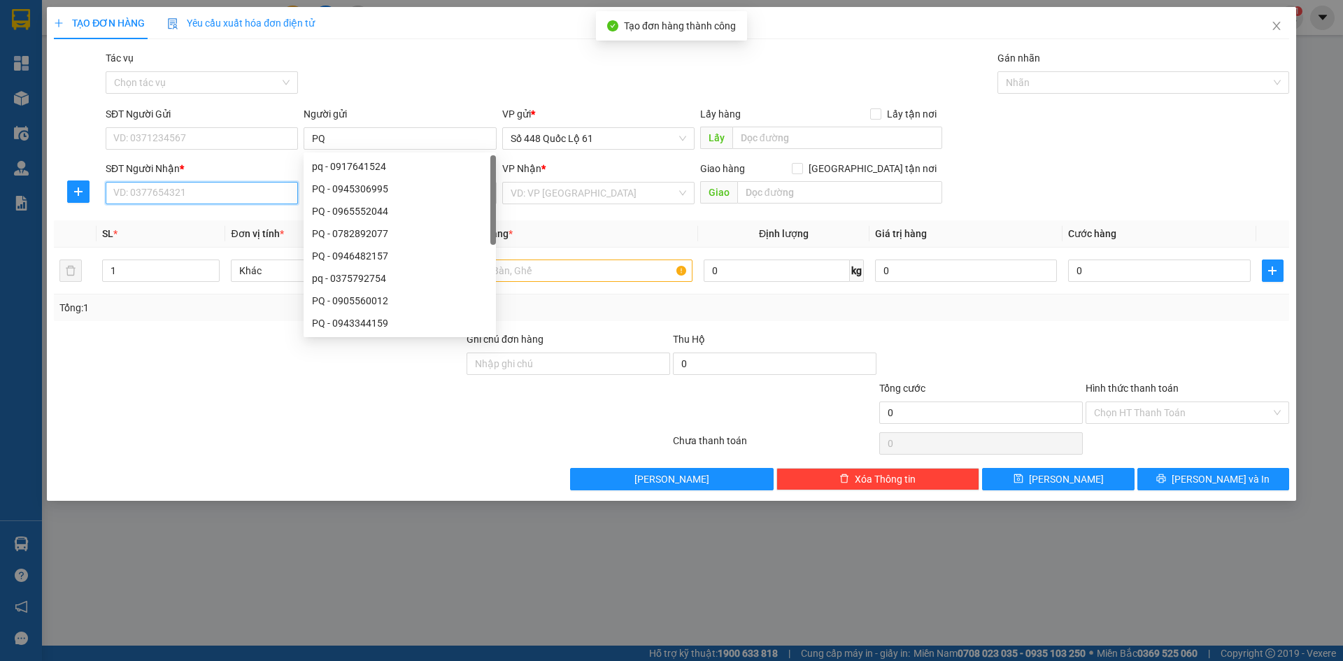
click at [250, 189] on input "SĐT Người Nhận *" at bounding box center [202, 193] width 192 height 22
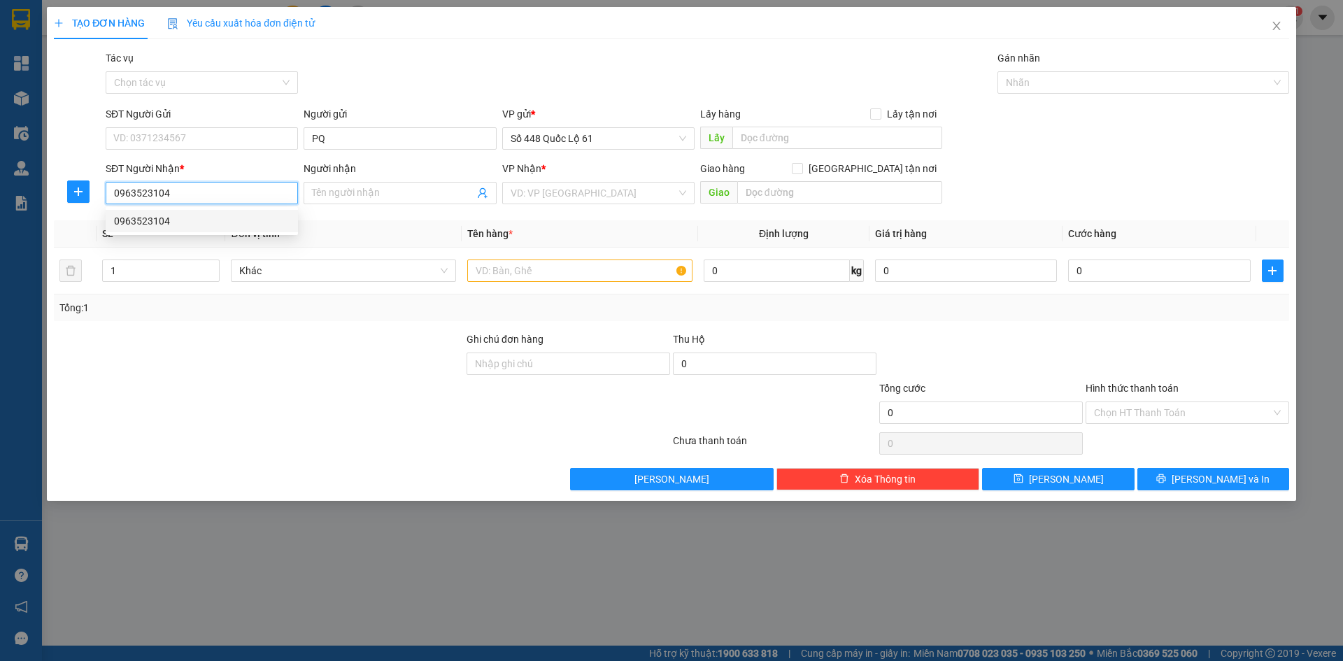
click at [194, 227] on div "0963523104" at bounding box center [202, 220] width 176 height 15
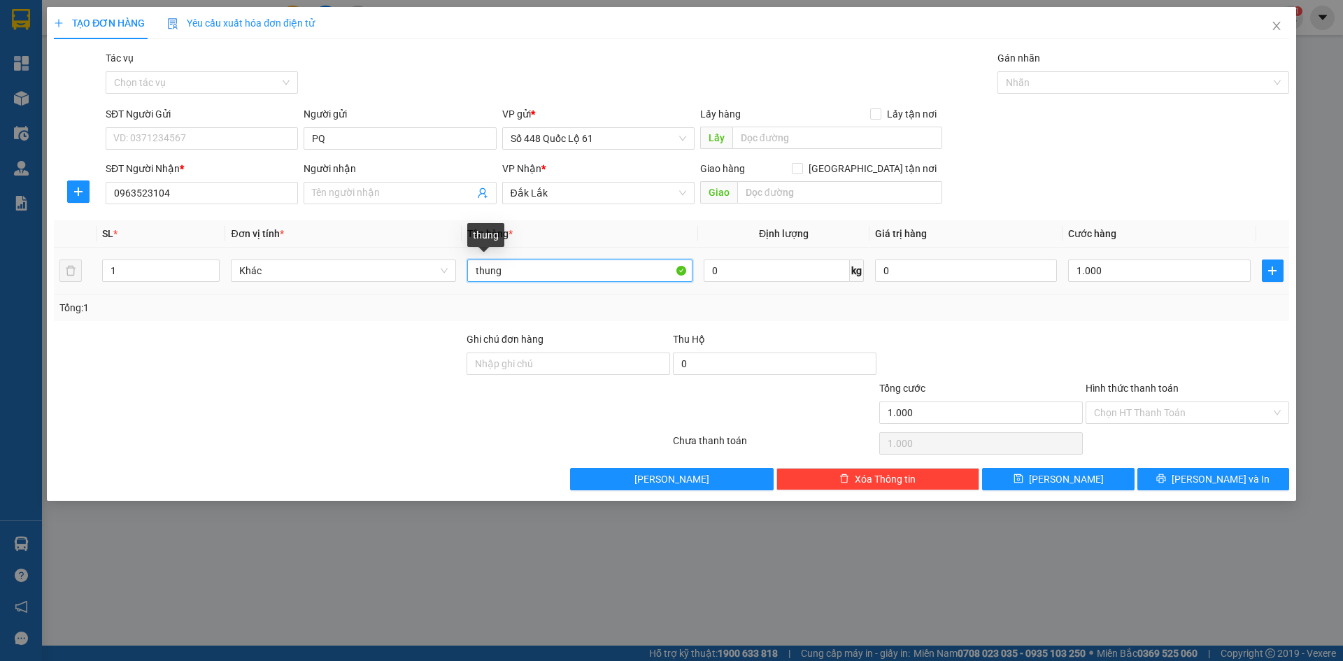
drag, startPoint x: 521, startPoint y: 276, endPoint x: 332, endPoint y: 285, distance: 189.1
click at [332, 285] on tr "1 Khác thung 0 kg 0 1.000" at bounding box center [671, 271] width 1235 height 47
click at [1109, 264] on input "1.000" at bounding box center [1159, 271] width 182 height 22
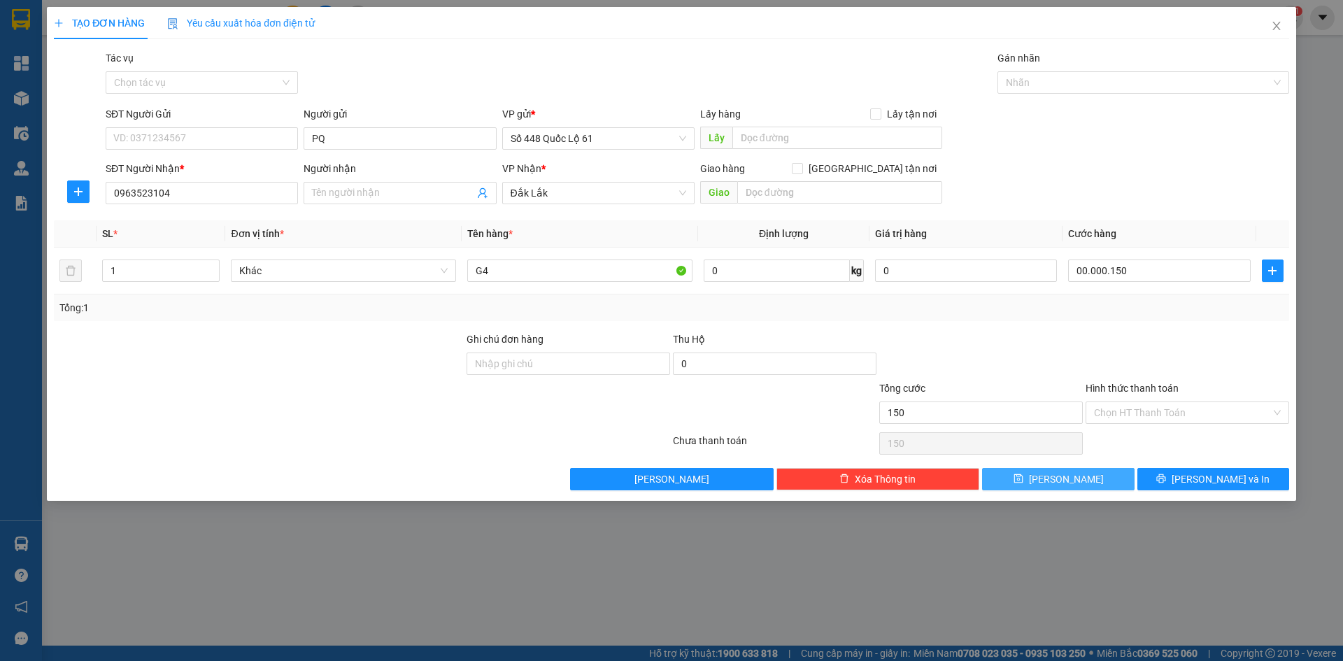
click at [1080, 488] on button "[PERSON_NAME]" at bounding box center [1058, 479] width 152 height 22
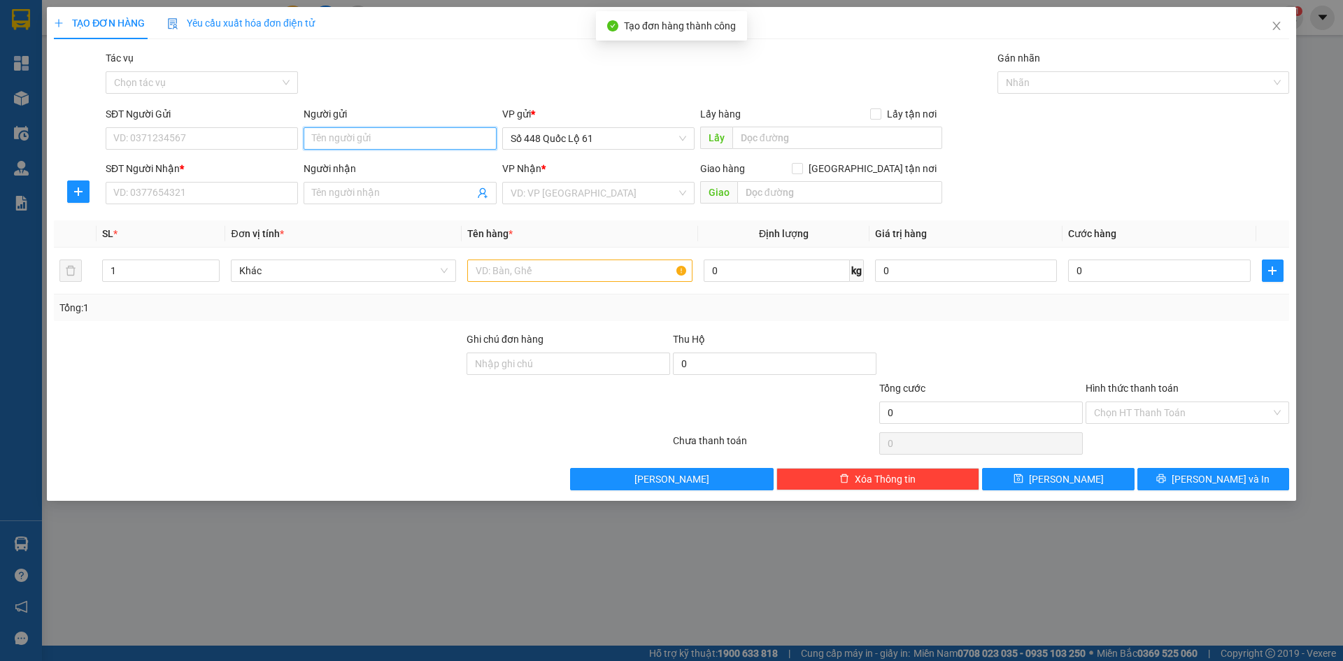
click at [396, 144] on input "Người gửi" at bounding box center [400, 138] width 192 height 22
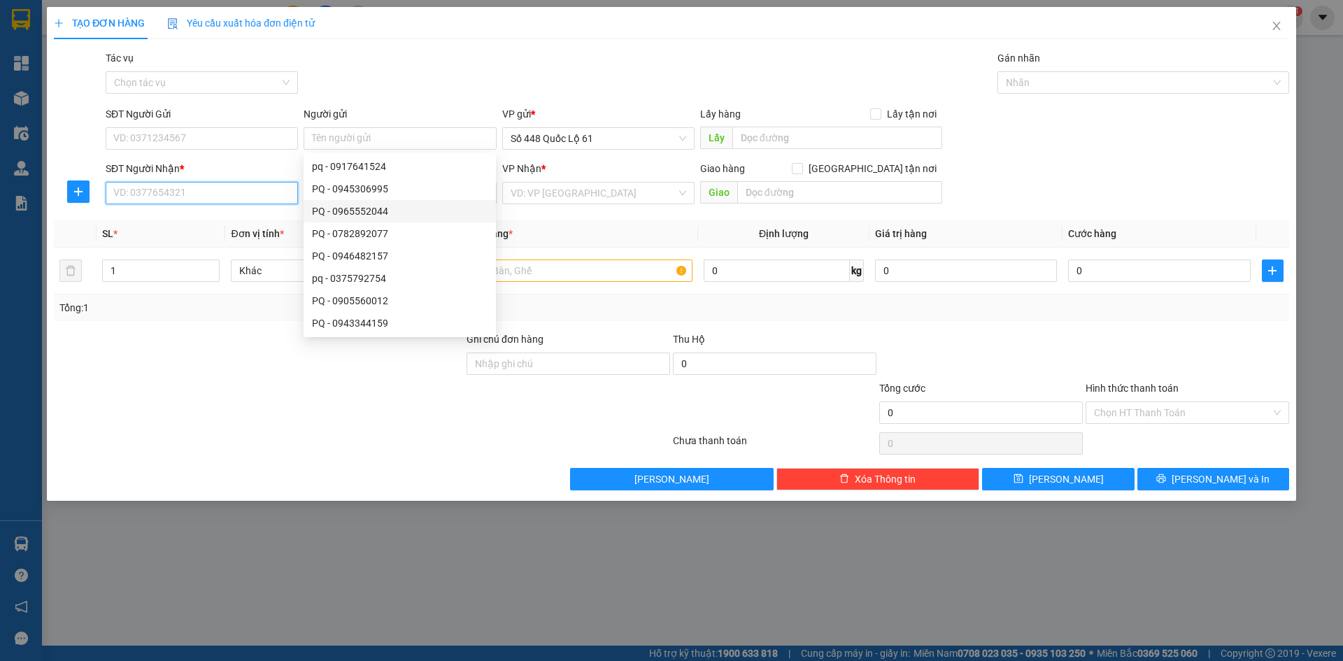
click at [248, 199] on input "SĐT Người Nhận *" at bounding box center [202, 193] width 192 height 22
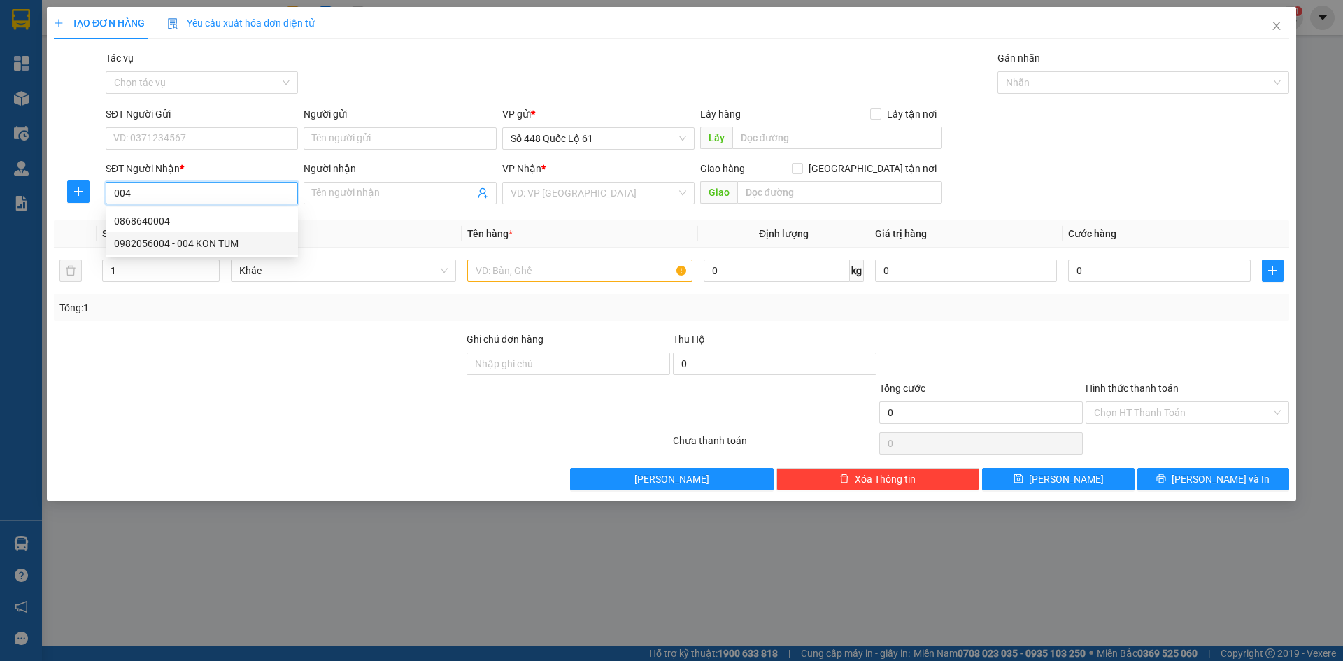
click at [214, 243] on div "0982056004 - 004 KON TUM" at bounding box center [202, 243] width 176 height 15
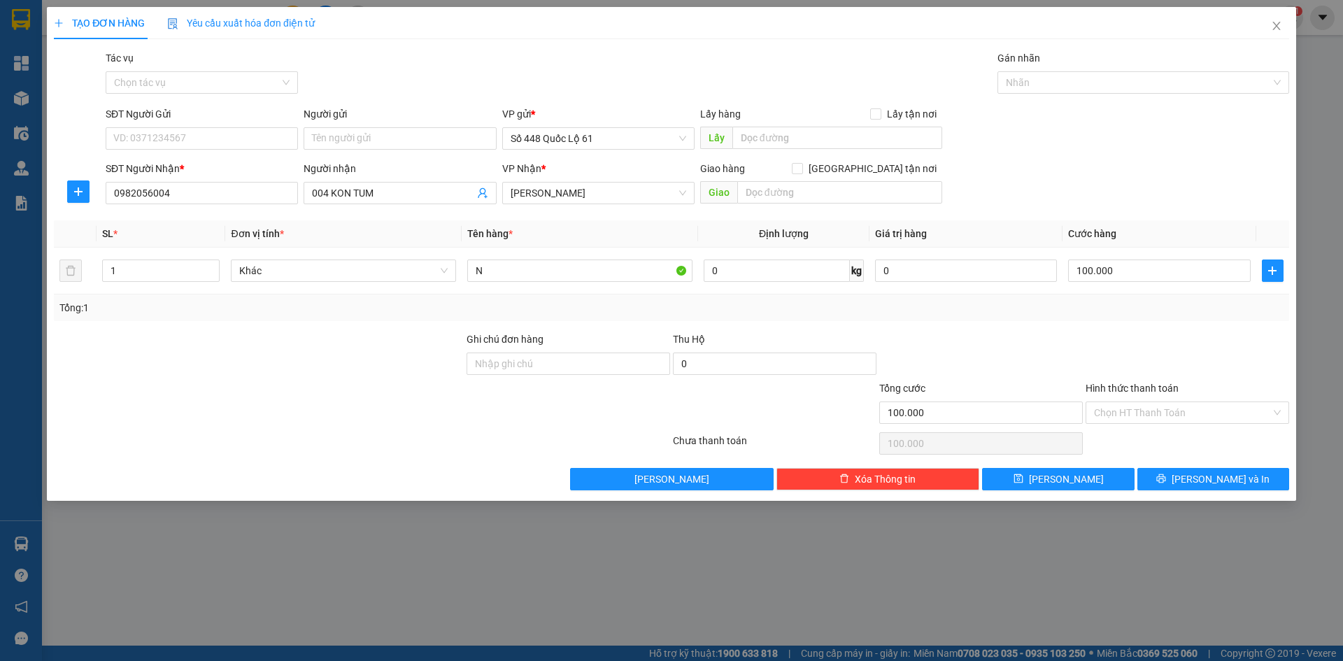
click at [1065, 491] on div "TẠO ĐƠN HÀNG Yêu cầu xuất hóa đơn điện tử Transit Pickup Surcharge Ids Transit …" at bounding box center [671, 254] width 1249 height 494
click at [1055, 483] on button "[PERSON_NAME]" at bounding box center [1058, 479] width 152 height 22
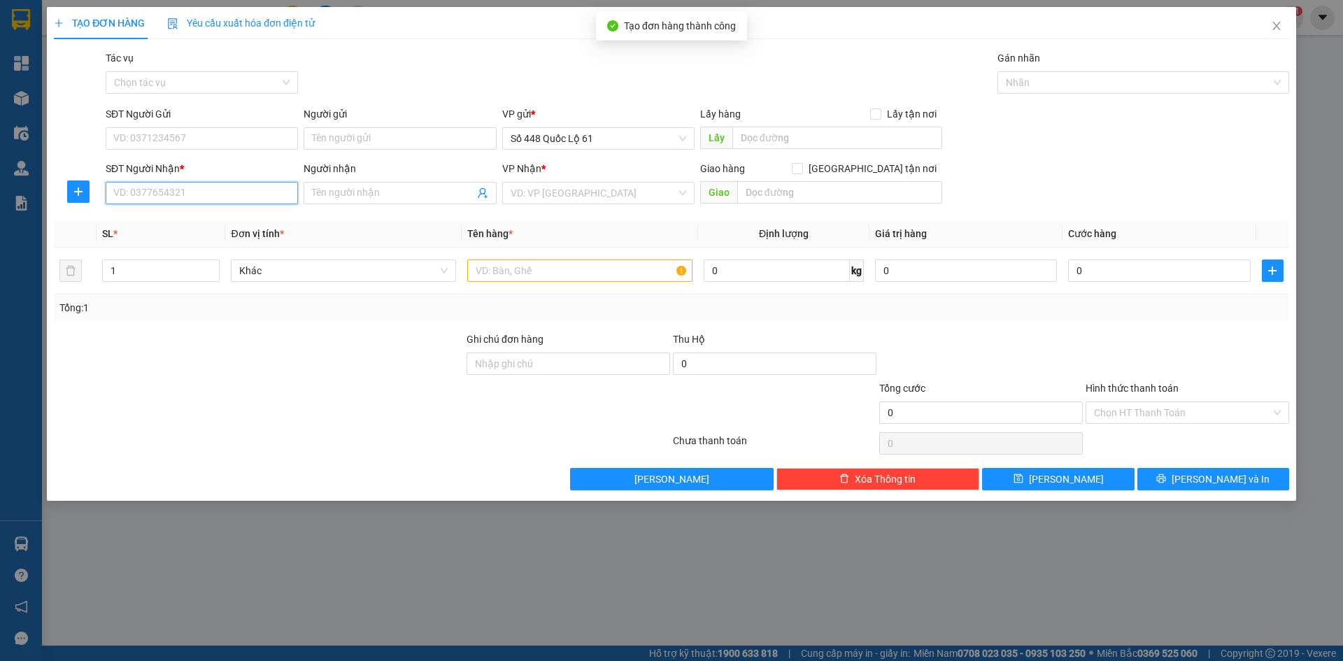
click at [237, 197] on input "SĐT Người Nhận *" at bounding box center [202, 193] width 192 height 22
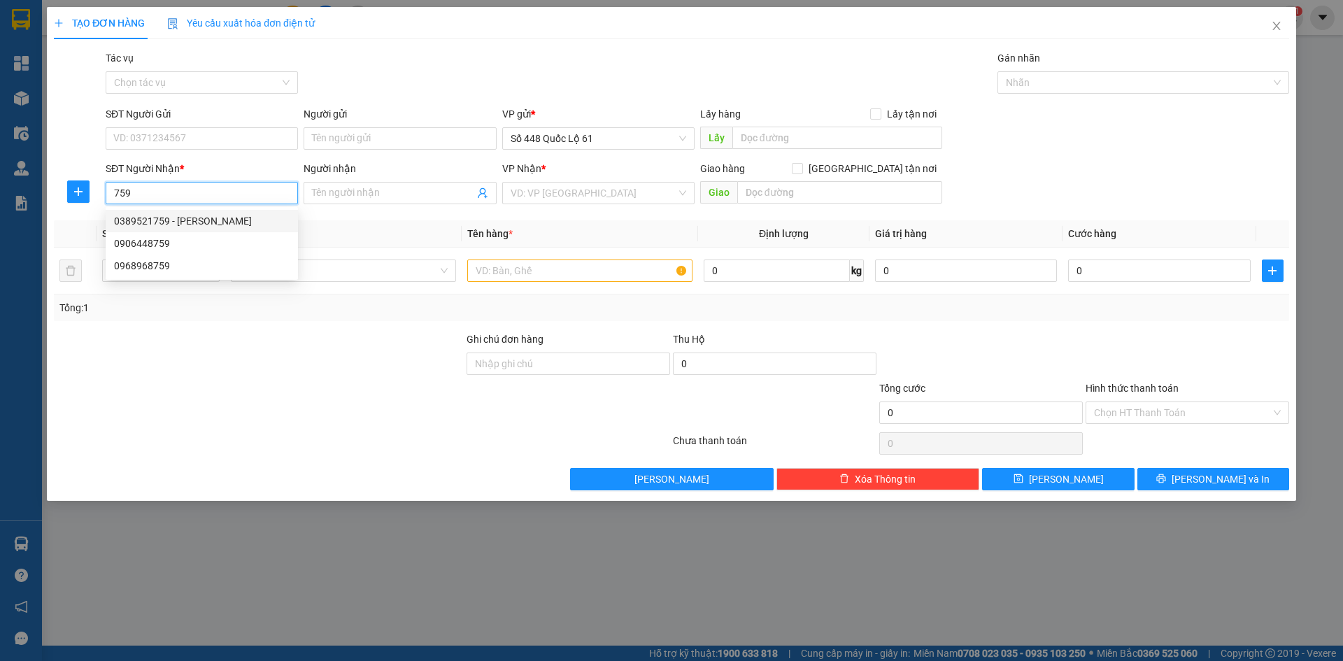
click at [246, 219] on div "0389521759 - HƯƠNG GIA LAI" at bounding box center [202, 220] width 176 height 15
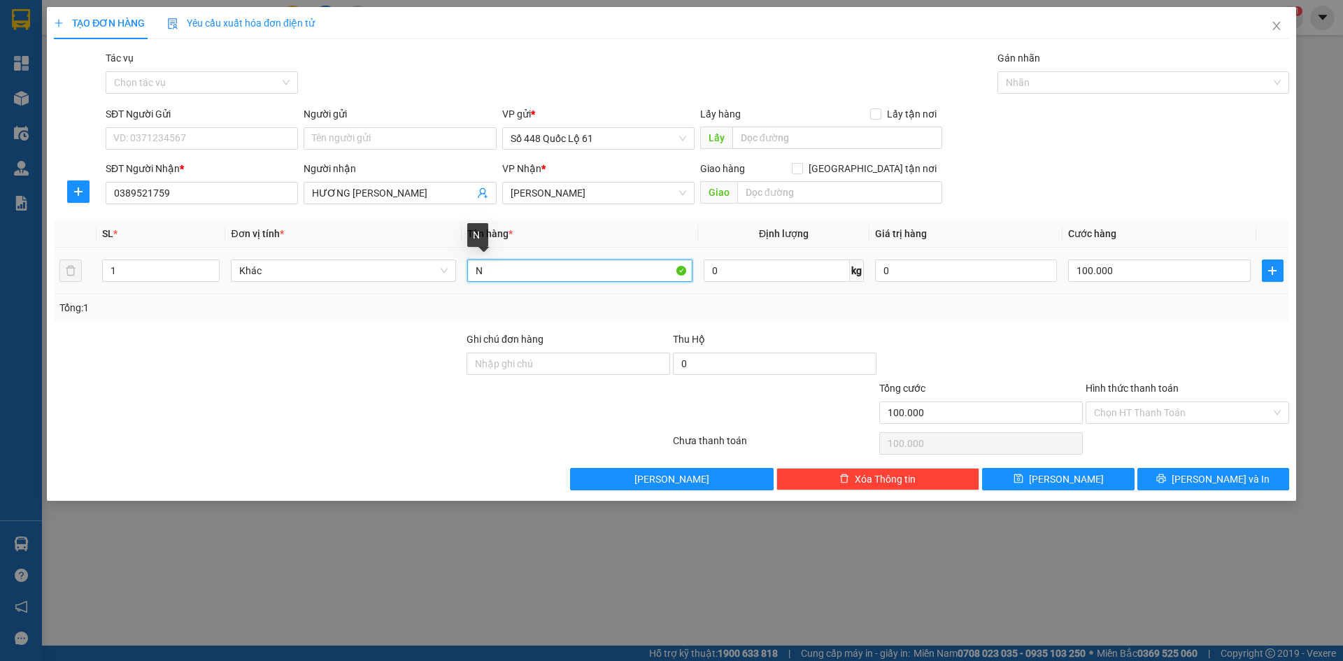
drag, startPoint x: 531, startPoint y: 274, endPoint x: 448, endPoint y: 289, distance: 84.5
click at [445, 286] on tr "1 Khác N 0 kg 0 100.000" at bounding box center [671, 271] width 1235 height 47
drag, startPoint x: 1097, startPoint y: 266, endPoint x: 1093, endPoint y: 283, distance: 17.3
click at [1098, 266] on input "100.000" at bounding box center [1159, 271] width 182 height 22
drag, startPoint x: 1081, startPoint y: 475, endPoint x: 169, endPoint y: 205, distance: 951.9
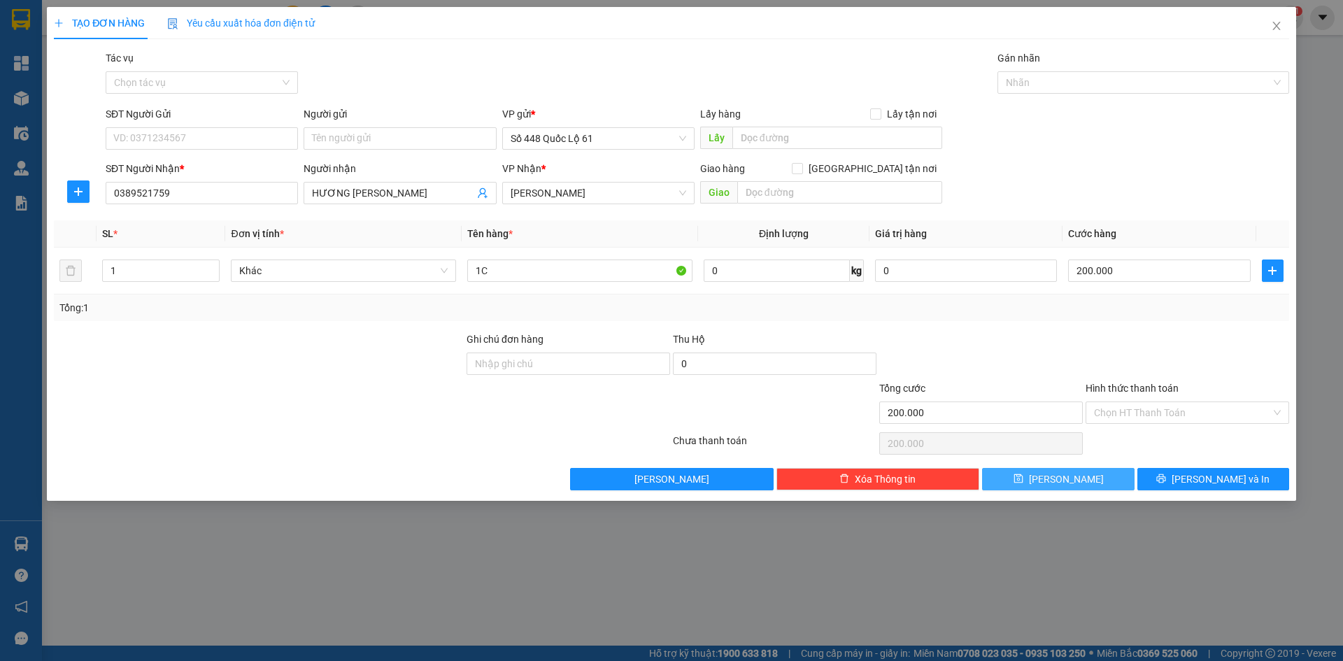
click at [1081, 474] on button "[PERSON_NAME]" at bounding box center [1058, 479] width 152 height 22
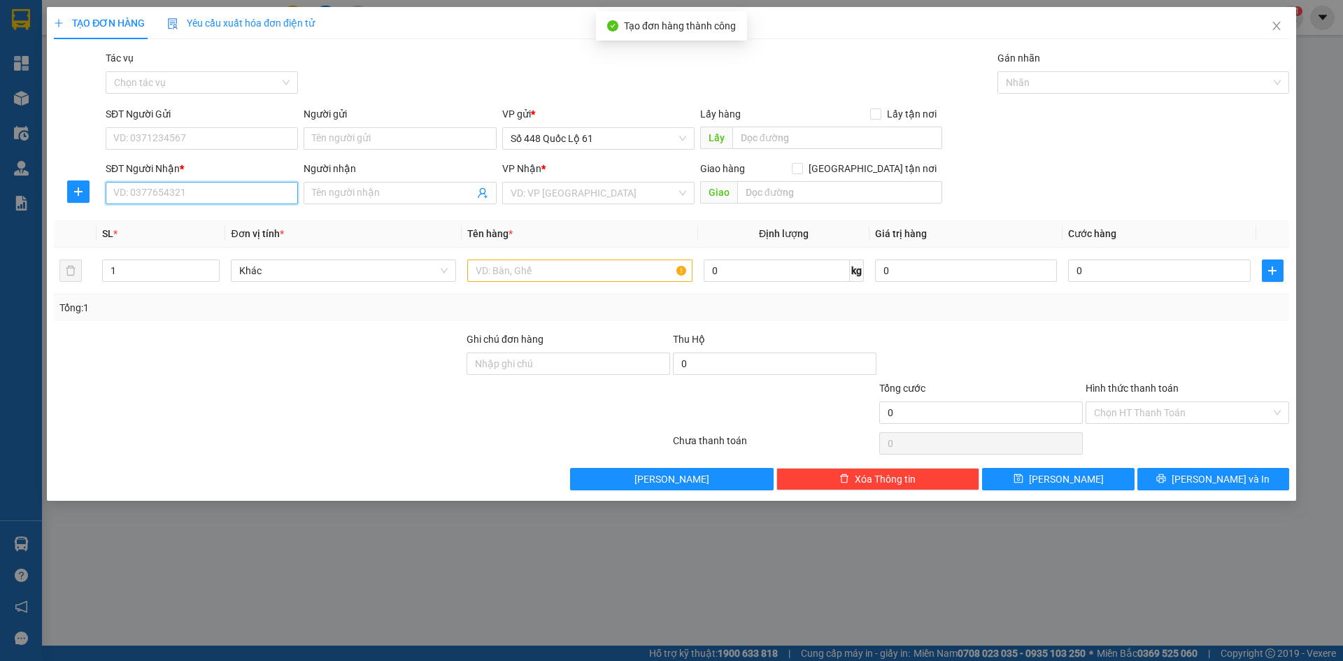
click at [166, 204] on input "SĐT Người Nhận *" at bounding box center [202, 193] width 192 height 22
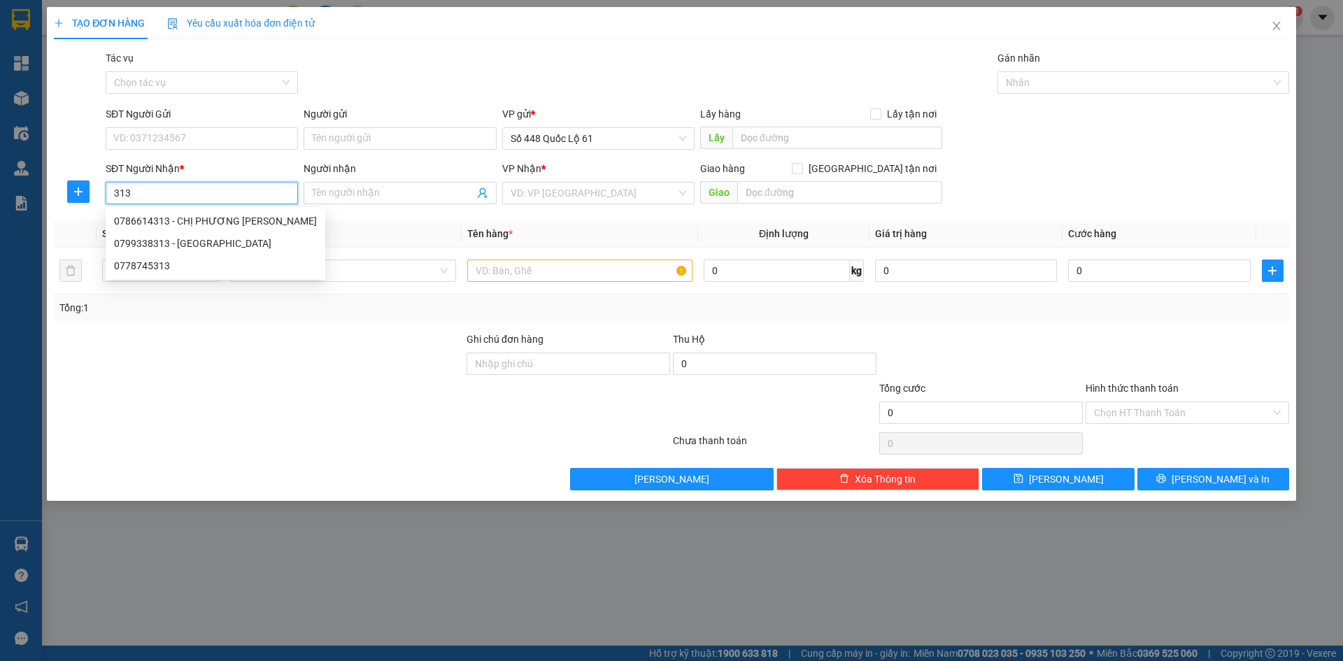
drag, startPoint x: 174, startPoint y: 223, endPoint x: 277, endPoint y: 231, distance: 103.1
click at [176, 223] on div "0786614313 - CHỊ PHƯƠNG GIA LAI" at bounding box center [215, 220] width 203 height 15
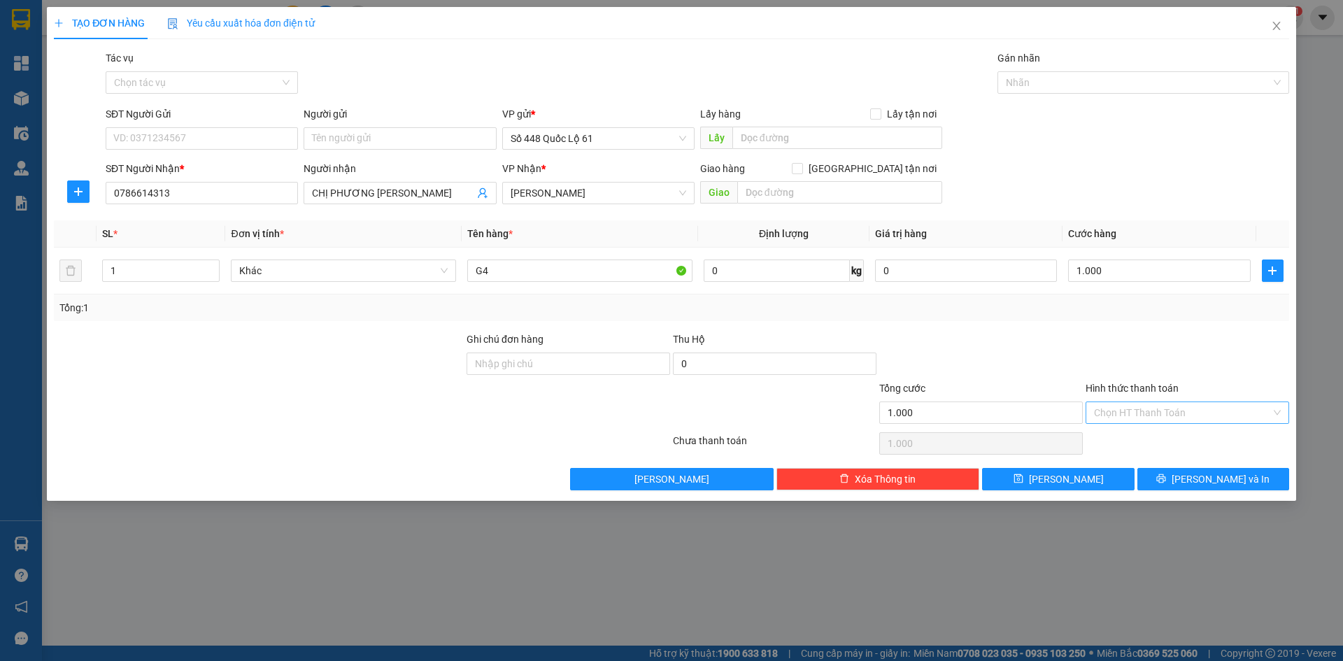
drag, startPoint x: 1166, startPoint y: 414, endPoint x: 1166, endPoint y: 428, distance: 14.0
click at [1166, 417] on input "Hình thức thanh toán" at bounding box center [1182, 412] width 177 height 21
click at [1166, 438] on div "Tại văn phòng" at bounding box center [1187, 440] width 187 height 15
click at [1073, 485] on span "[PERSON_NAME]" at bounding box center [1066, 478] width 75 height 15
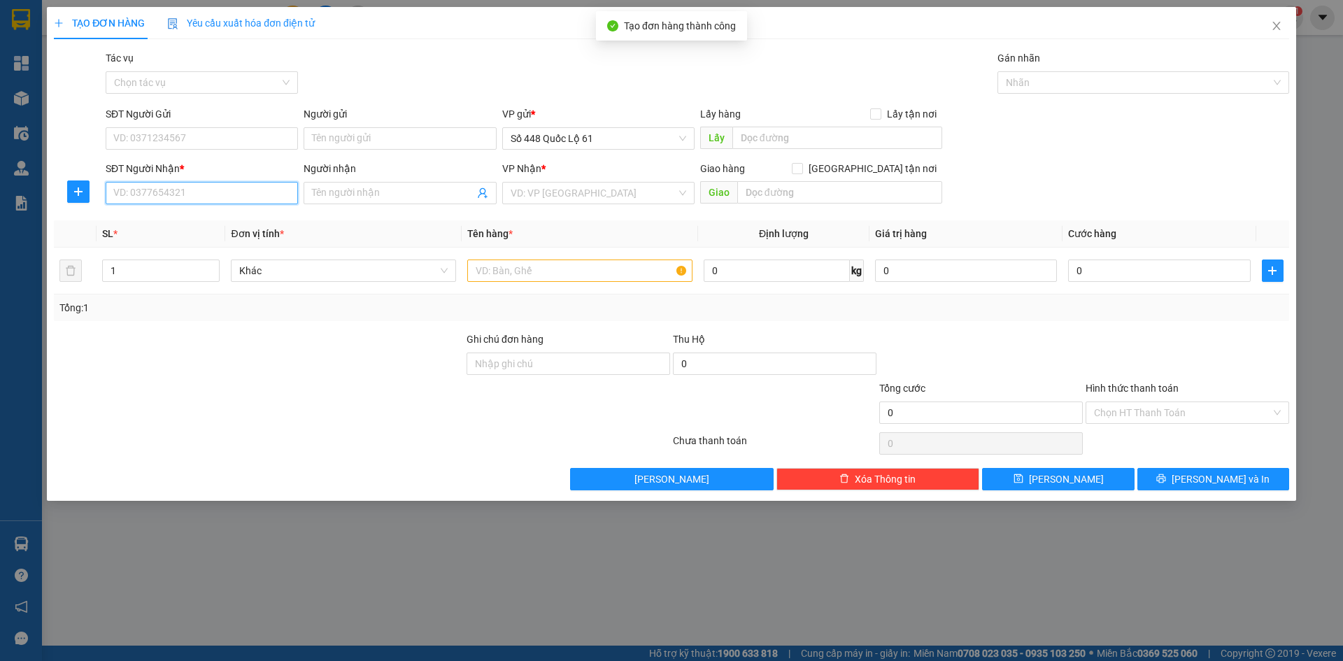
click at [234, 197] on input "SĐT Người Nhận *" at bounding box center [202, 193] width 192 height 22
click at [809, 138] on input "text" at bounding box center [837, 138] width 210 height 22
click at [216, 193] on input "SĐT Người Nhận *" at bounding box center [202, 193] width 192 height 22
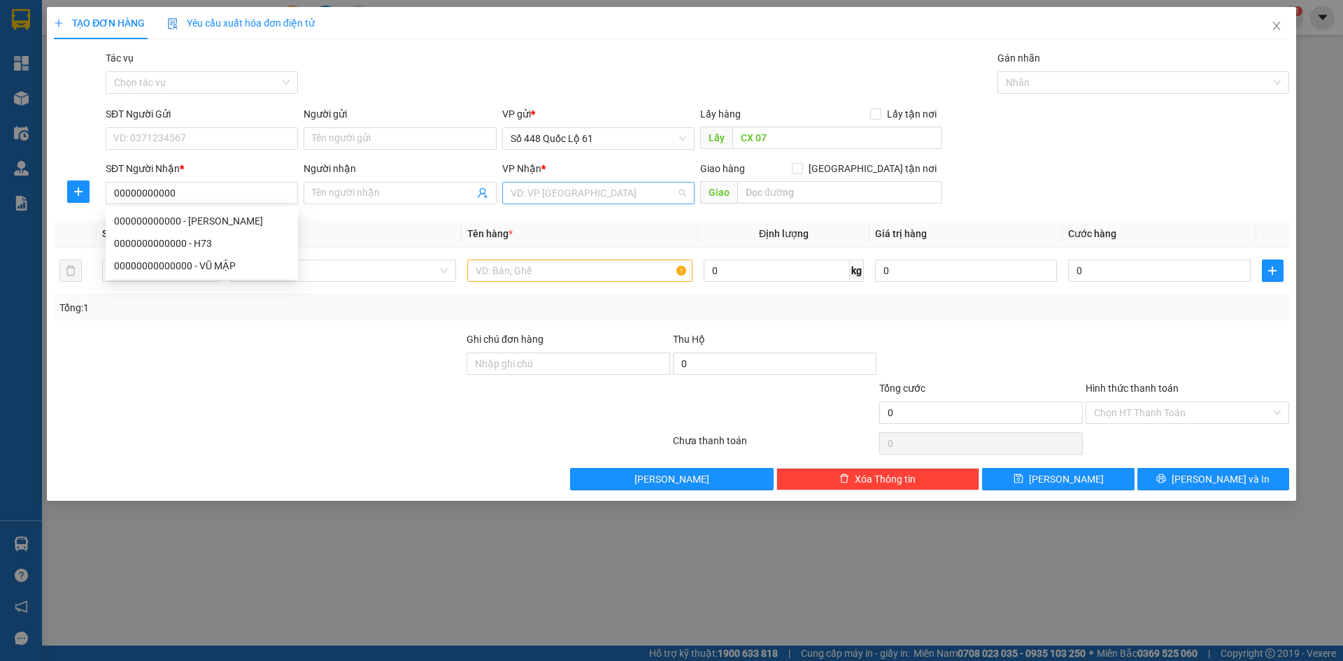
click at [546, 190] on input "search" at bounding box center [594, 193] width 166 height 21
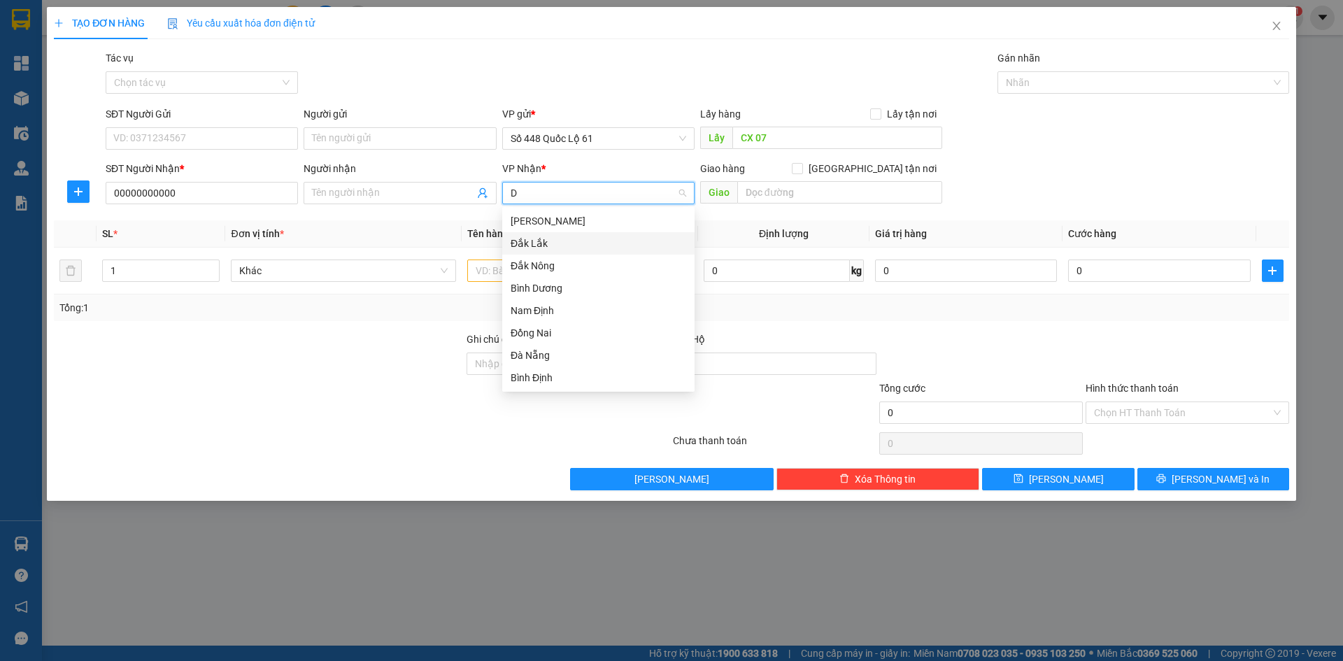
drag, startPoint x: 558, startPoint y: 241, endPoint x: 488, endPoint y: 240, distance: 70.0
click at [558, 241] on div "Đắk Lắk" at bounding box center [599, 243] width 176 height 15
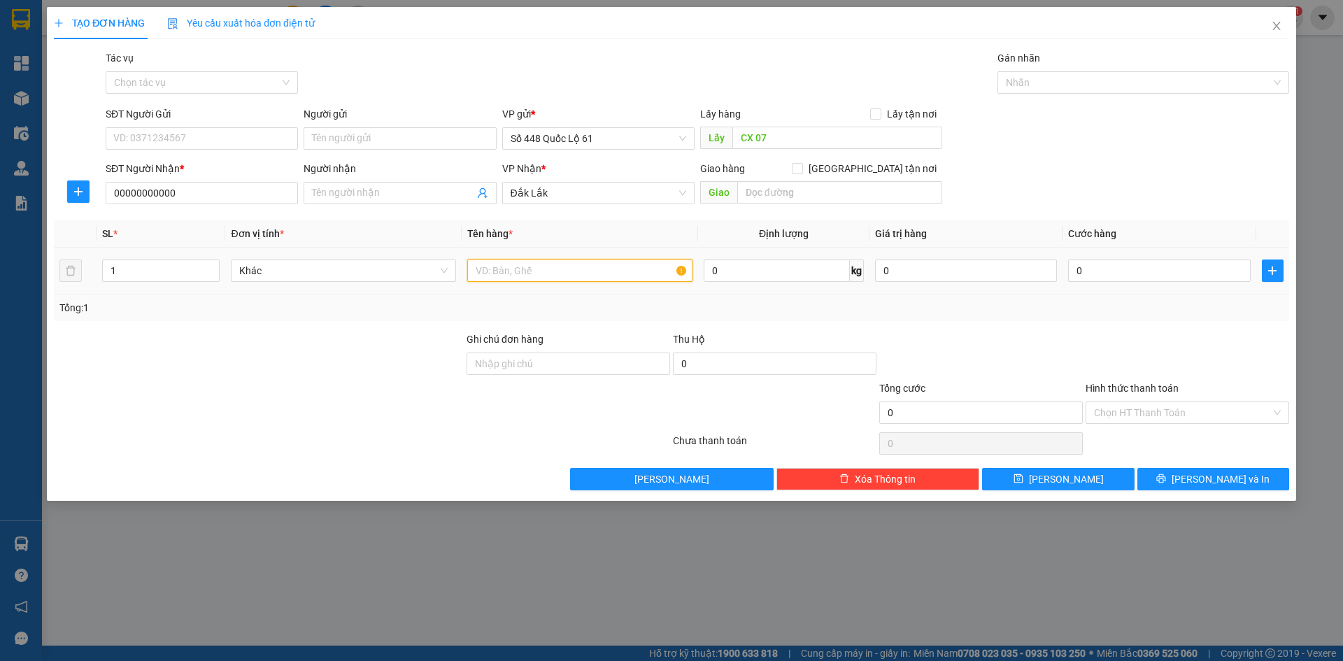
click at [511, 264] on input "text" at bounding box center [579, 271] width 225 height 22
click at [504, 276] on input "text" at bounding box center [579, 271] width 225 height 22
click at [215, 263] on span "up" at bounding box center [212, 267] width 8 height 8
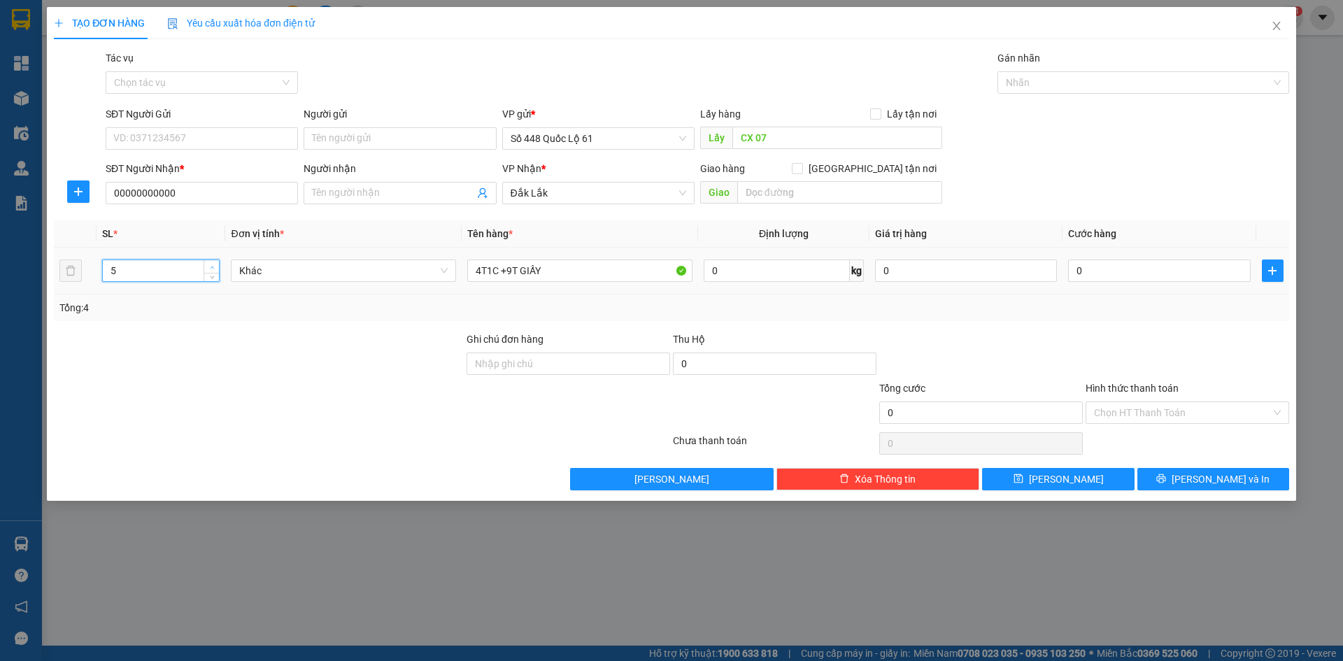
click at [215, 263] on span "up" at bounding box center [212, 267] width 8 height 8
drag, startPoint x: 22, startPoint y: 283, endPoint x: 245, endPoint y: 295, distance: 222.7
click at [41, 289] on div "TẠO ĐƠN HÀNG Yêu cầu xuất hóa đơn điện tử Transit Pickup Surcharge Ids Transit …" at bounding box center [671, 330] width 1343 height 661
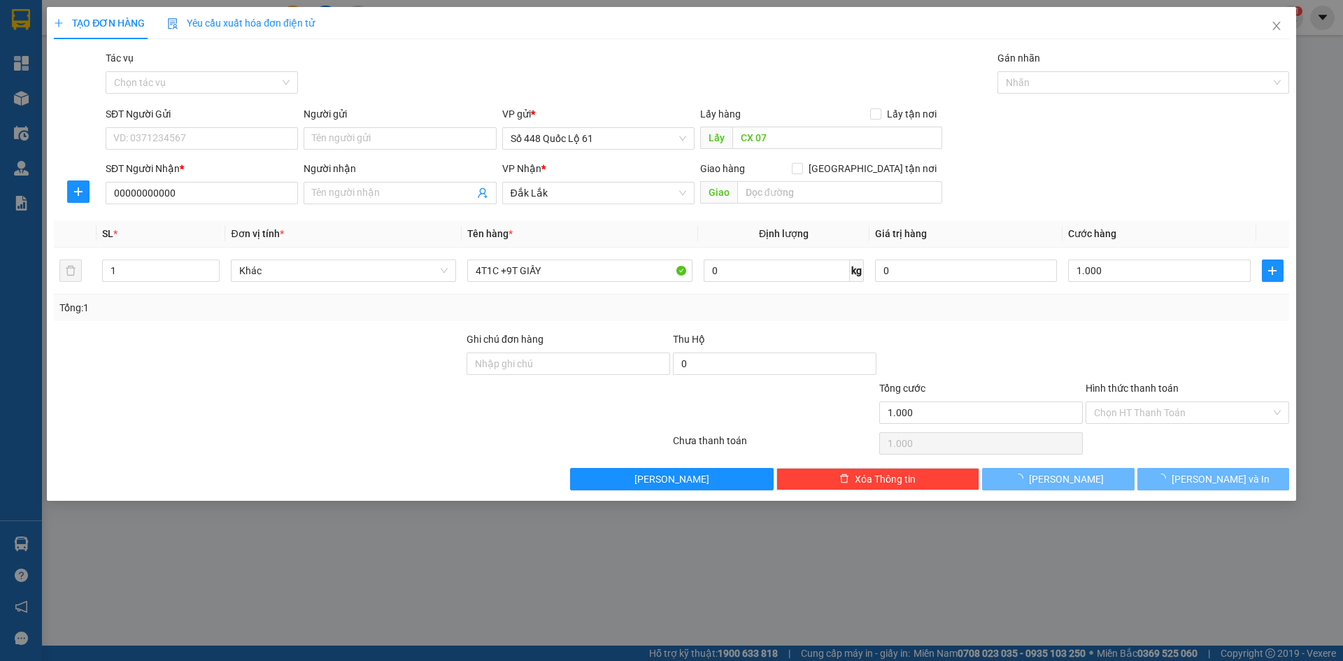
drag, startPoint x: 1137, startPoint y: 331, endPoint x: 1081, endPoint y: 428, distance: 112.2
click at [1137, 334] on div at bounding box center [1187, 356] width 206 height 49
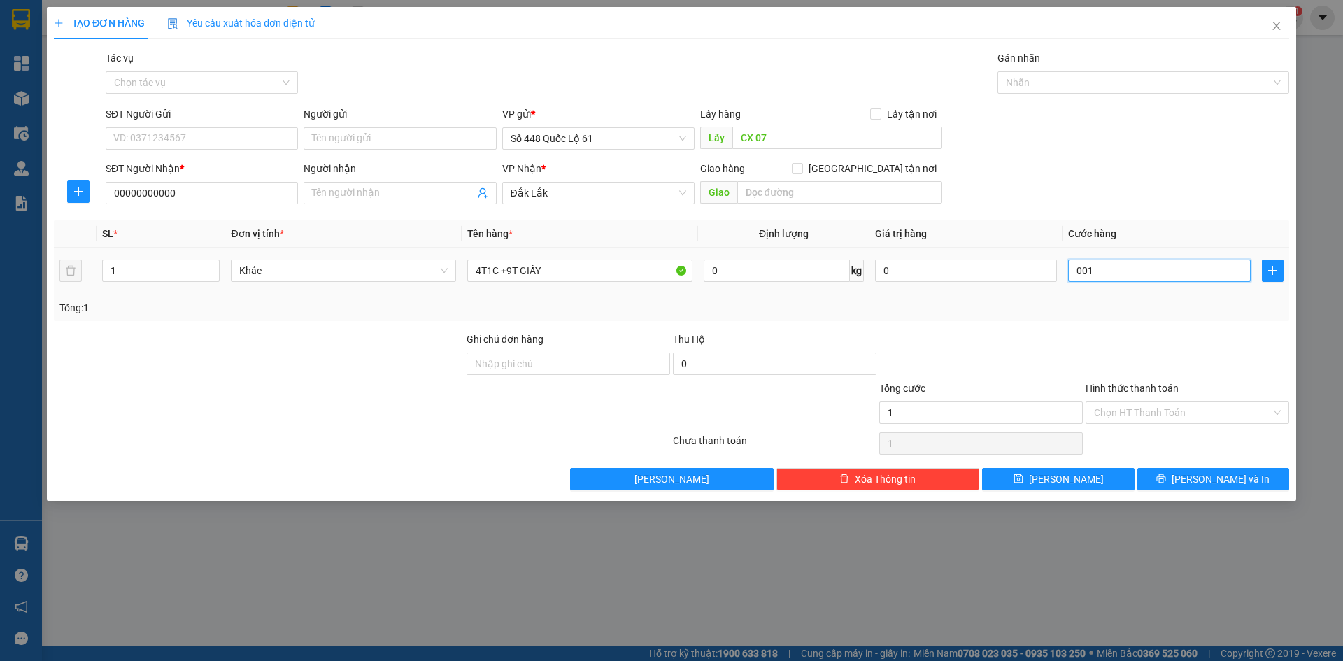
drag, startPoint x: 1124, startPoint y: 262, endPoint x: 1122, endPoint y: 327, distance: 64.4
click at [1125, 266] on input "001" at bounding box center [1159, 271] width 182 height 22
drag, startPoint x: 1122, startPoint y: 327, endPoint x: 1111, endPoint y: 352, distance: 27.6
click at [1122, 327] on div "Transit Pickup Surcharge Ids Transit Deliver Surcharge Ids Transit Deliver Surc…" at bounding box center [671, 270] width 1235 height 440
drag, startPoint x: 1063, startPoint y: 488, endPoint x: 1072, endPoint y: 484, distance: 9.4
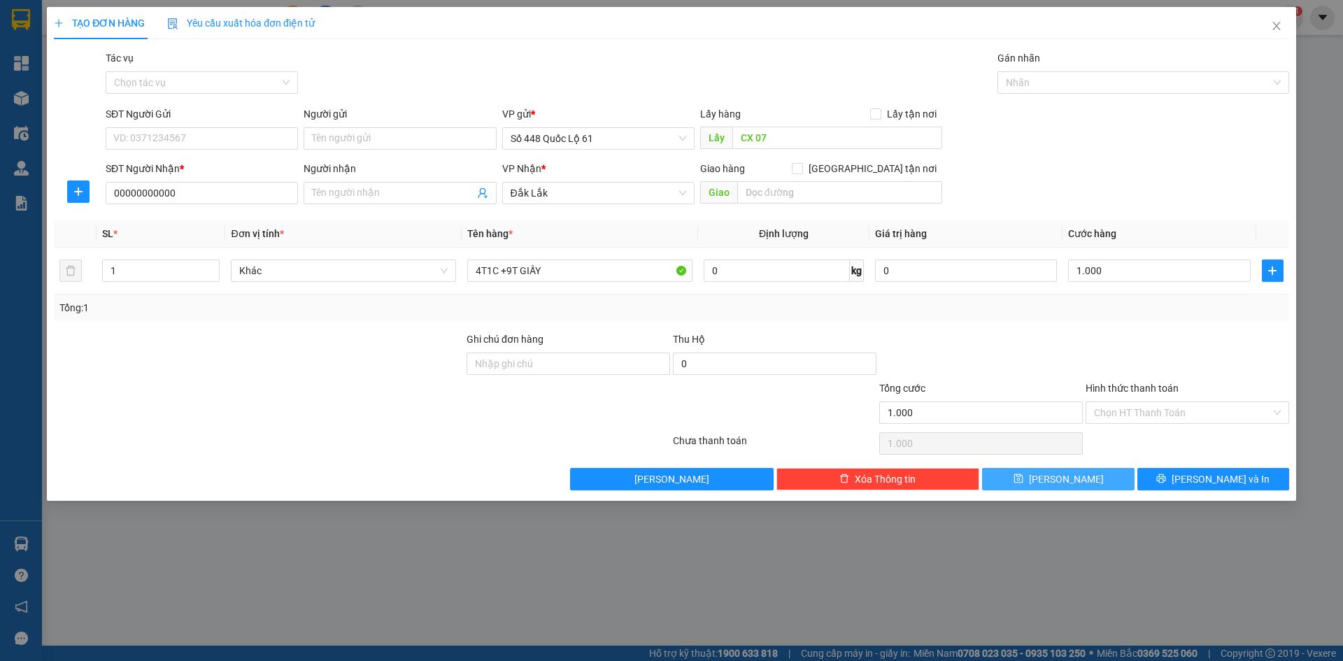
click at [1063, 488] on button "[PERSON_NAME]" at bounding box center [1058, 479] width 152 height 22
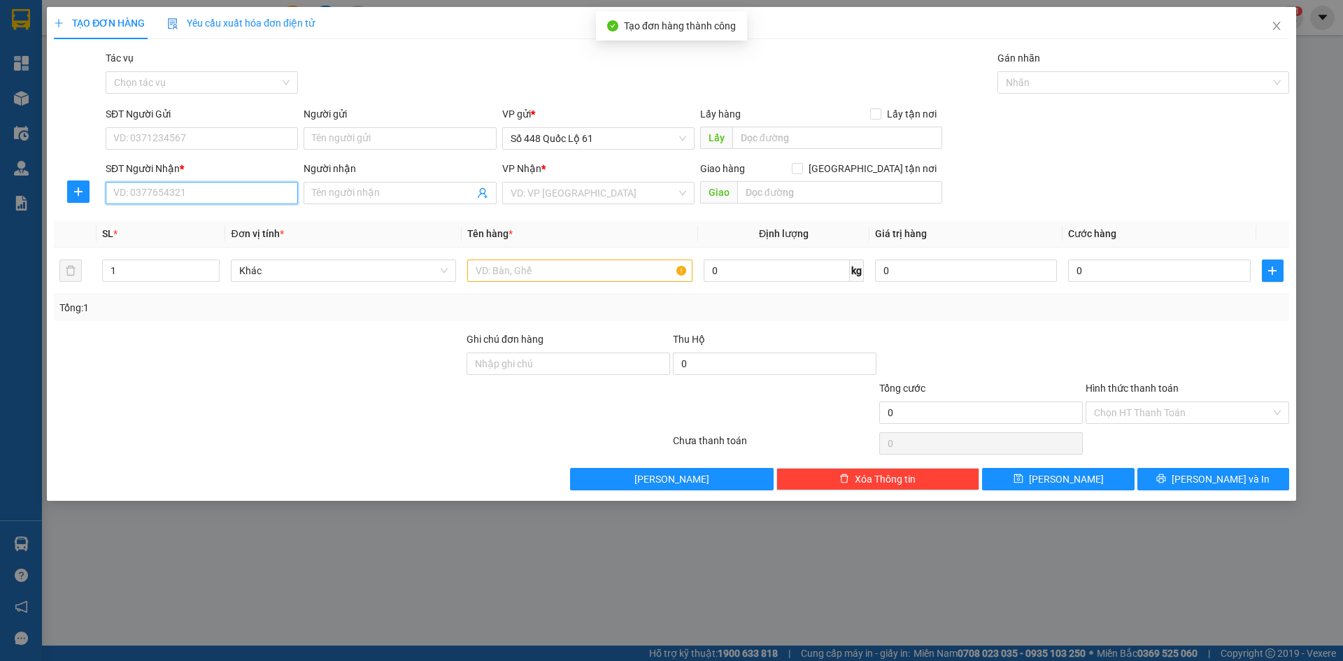
click at [271, 190] on input "SĐT Người Nhận *" at bounding box center [202, 193] width 192 height 22
click at [252, 218] on div "0967130630" at bounding box center [202, 220] width 176 height 15
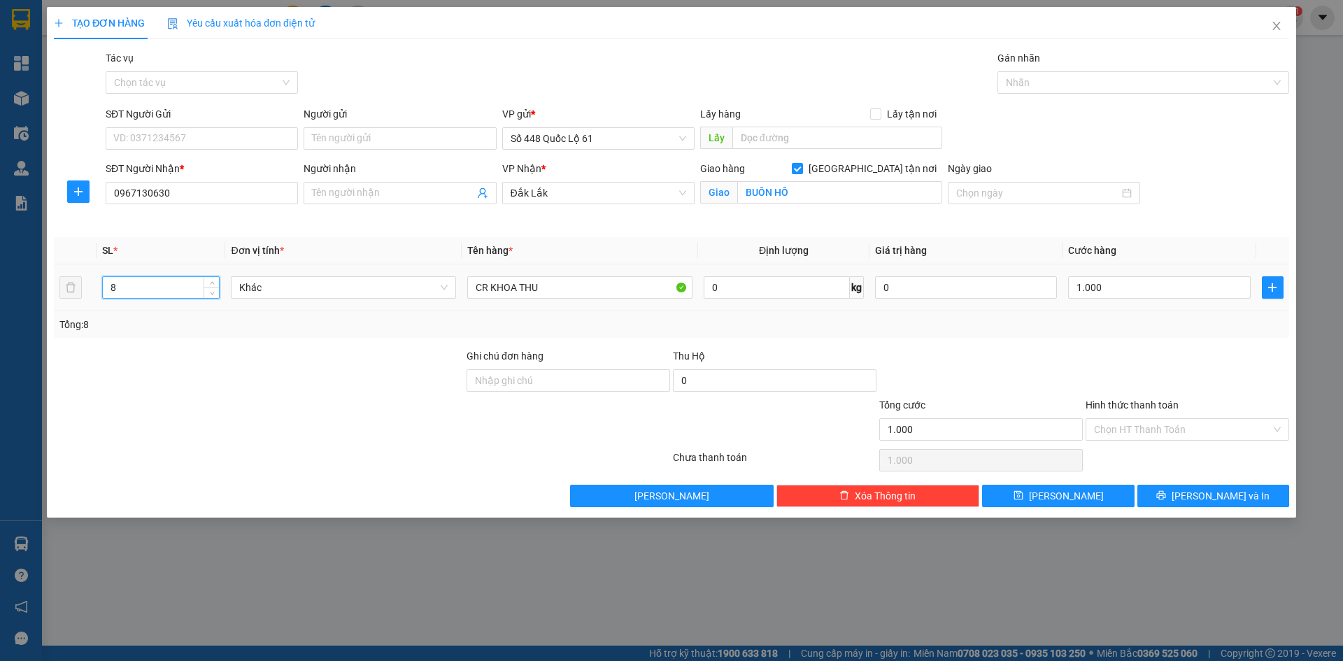
drag, startPoint x: 87, startPoint y: 297, endPoint x: 7, endPoint y: 300, distance: 79.8
click at [1, 303] on div "TẠO ĐƠN HÀNG Yêu cầu xuất hóa đơn điện tử Transit Pickup Surcharge Ids Transit …" at bounding box center [671, 330] width 1343 height 661
drag, startPoint x: 1217, startPoint y: 289, endPoint x: 1172, endPoint y: 375, distance: 97.0
click at [1216, 289] on input "1.000" at bounding box center [1159, 287] width 182 height 22
click at [1172, 375] on div at bounding box center [1187, 372] width 206 height 49
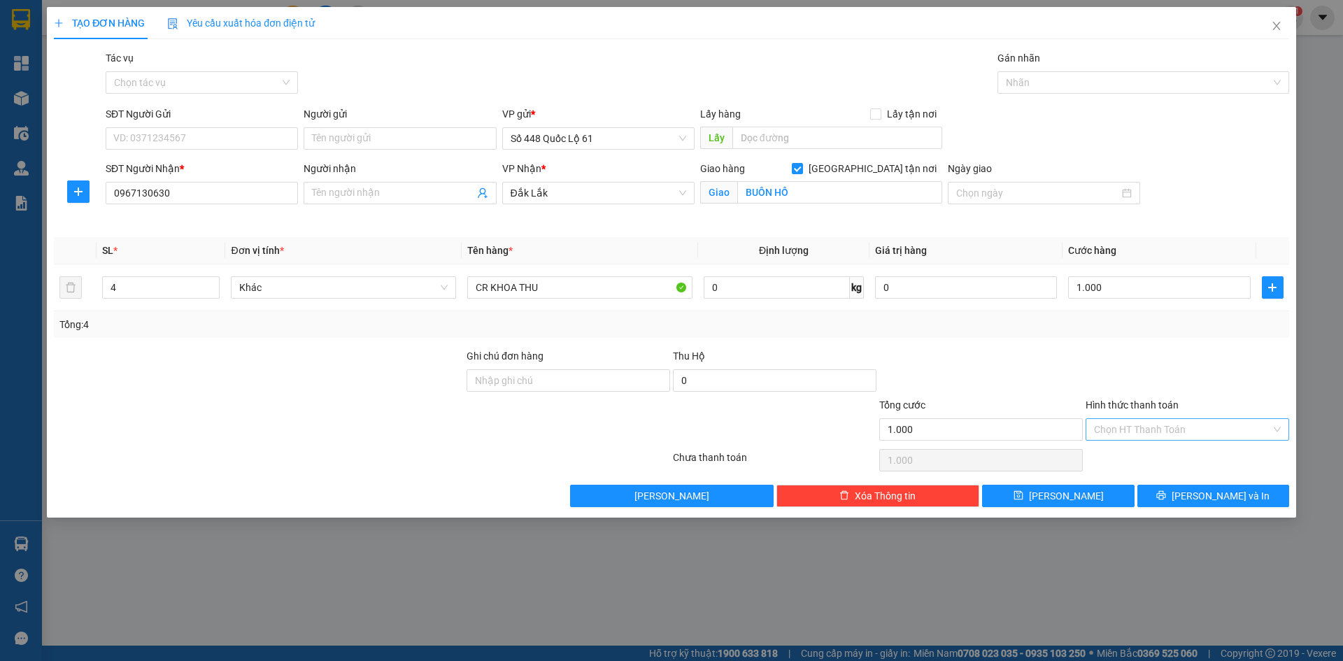
click at [1160, 434] on input "Hình thức thanh toán" at bounding box center [1182, 429] width 177 height 21
click at [1160, 448] on div "Tại văn phòng" at bounding box center [1188, 457] width 204 height 22
click at [1092, 493] on button "[PERSON_NAME]" at bounding box center [1058, 496] width 152 height 22
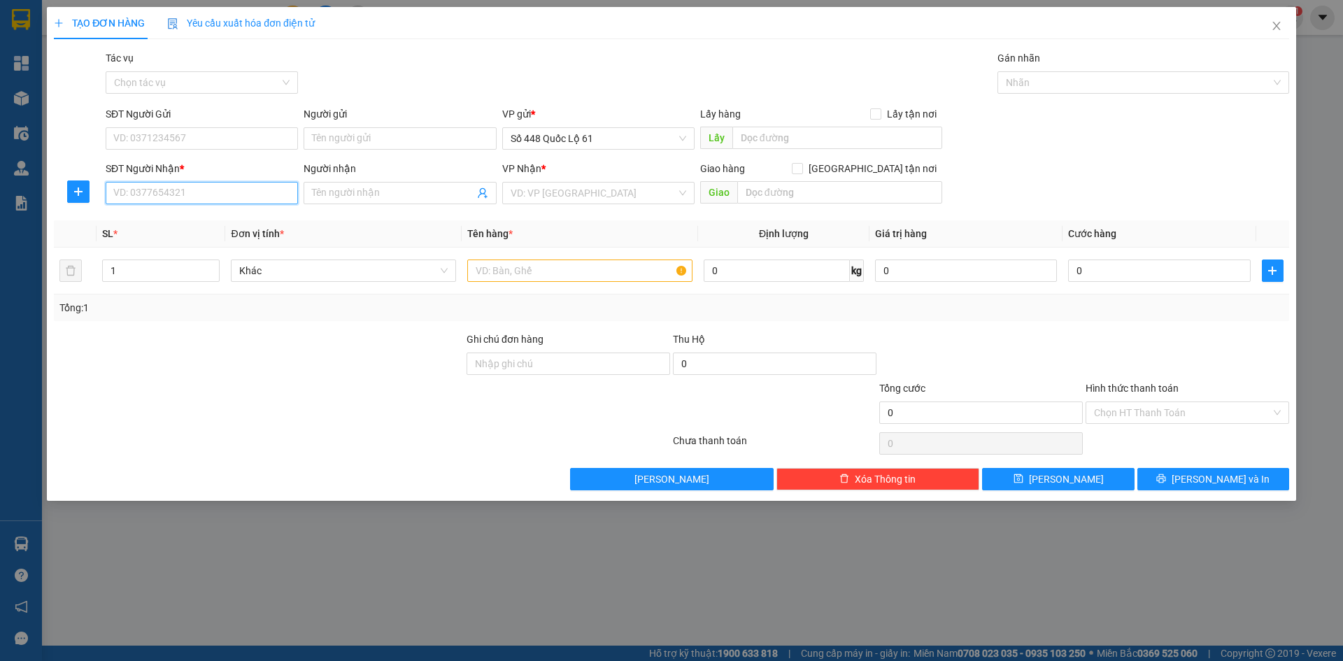
click at [265, 192] on input "SĐT Người Nhận *" at bounding box center [202, 193] width 192 height 22
click at [239, 220] on div "0582828484" at bounding box center [202, 220] width 176 height 15
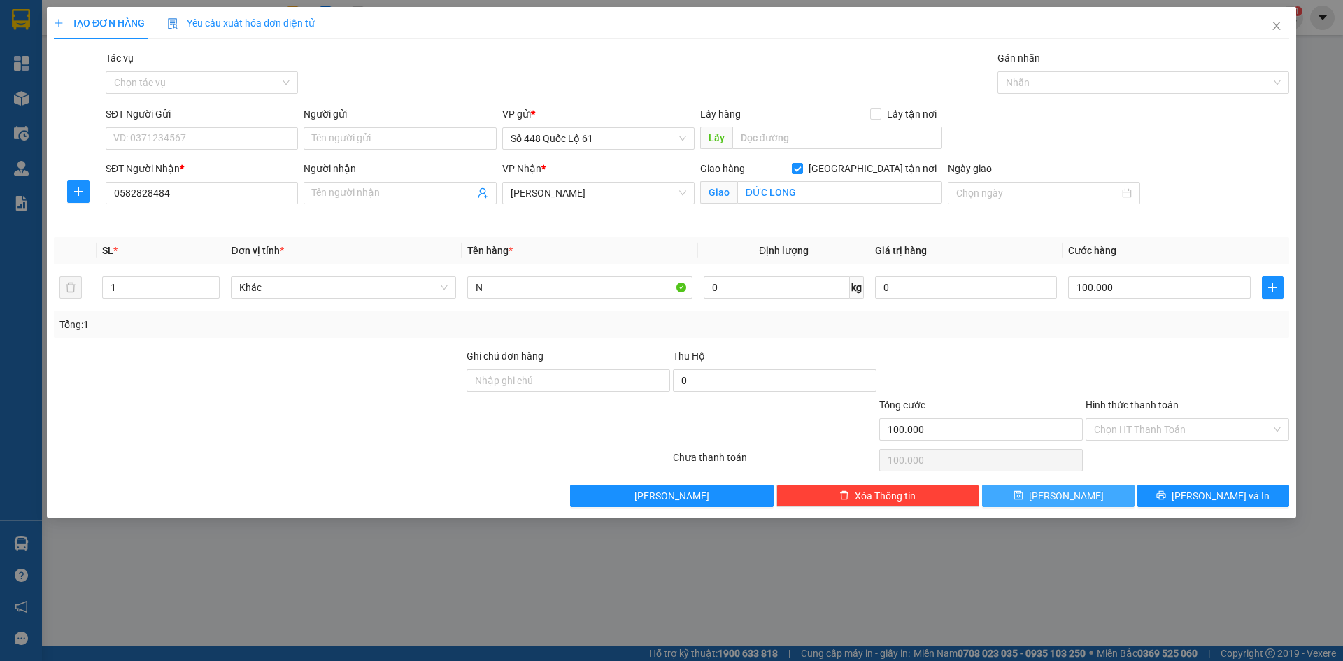
click at [1101, 499] on button "[PERSON_NAME]" at bounding box center [1058, 496] width 152 height 22
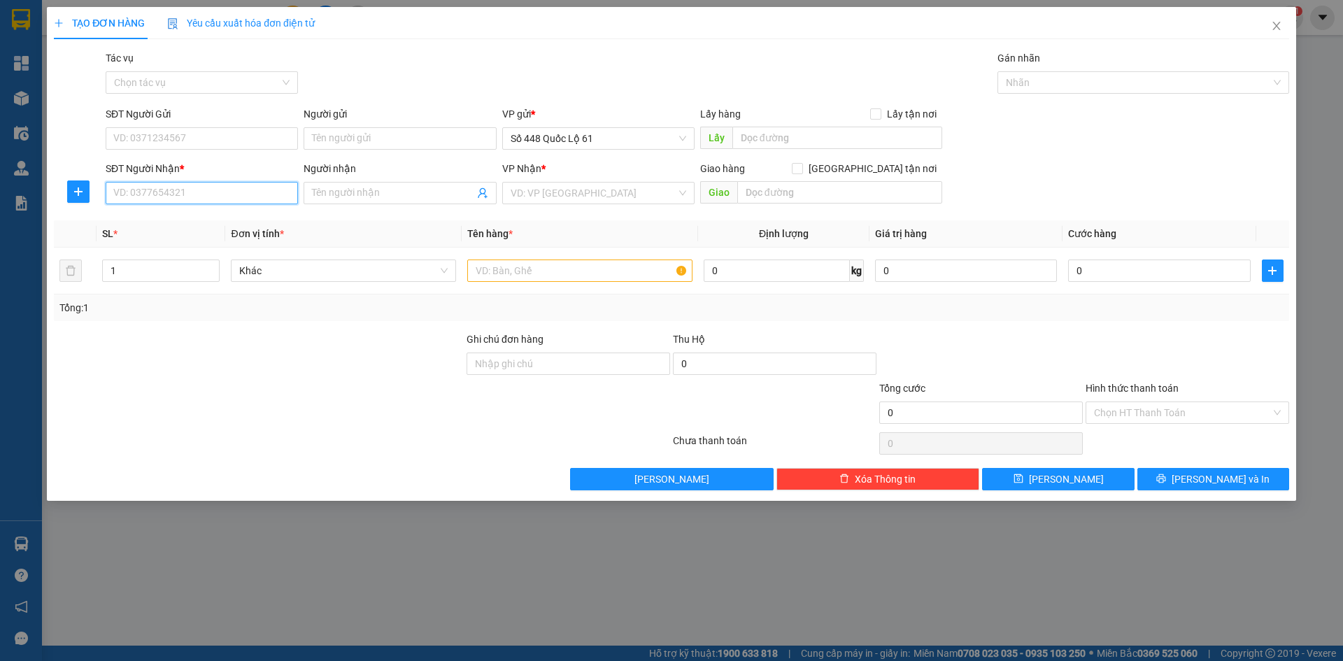
click at [171, 187] on input "SĐT Người Nhận *" at bounding box center [202, 193] width 192 height 22
click at [236, 218] on div "0944996167 - THẢO DAK LAK" at bounding box center [202, 220] width 176 height 15
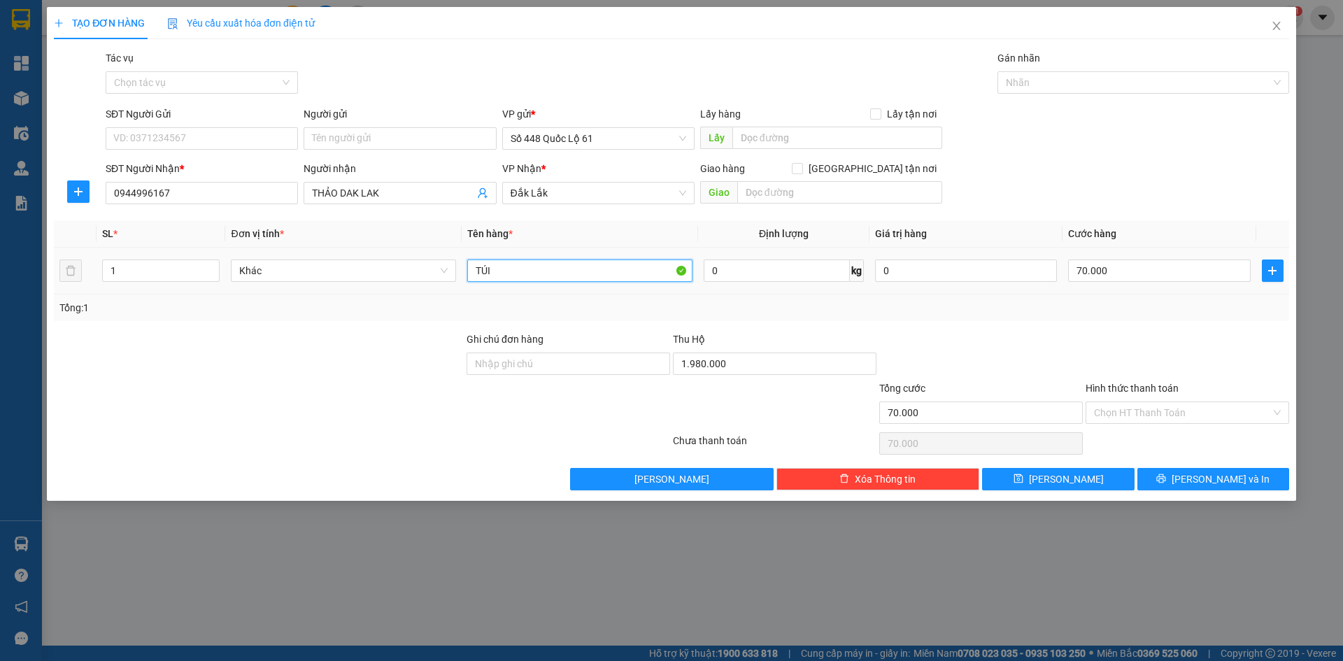
drag, startPoint x: 513, startPoint y: 275, endPoint x: 534, endPoint y: 276, distance: 21.0
click at [522, 276] on input "TÚI" at bounding box center [579, 271] width 225 height 22
click at [759, 357] on input "1.980.000" at bounding box center [775, 364] width 204 height 22
click at [1155, 271] on input "70.000" at bounding box center [1159, 271] width 182 height 22
click at [1065, 481] on span "[PERSON_NAME]" at bounding box center [1066, 478] width 75 height 15
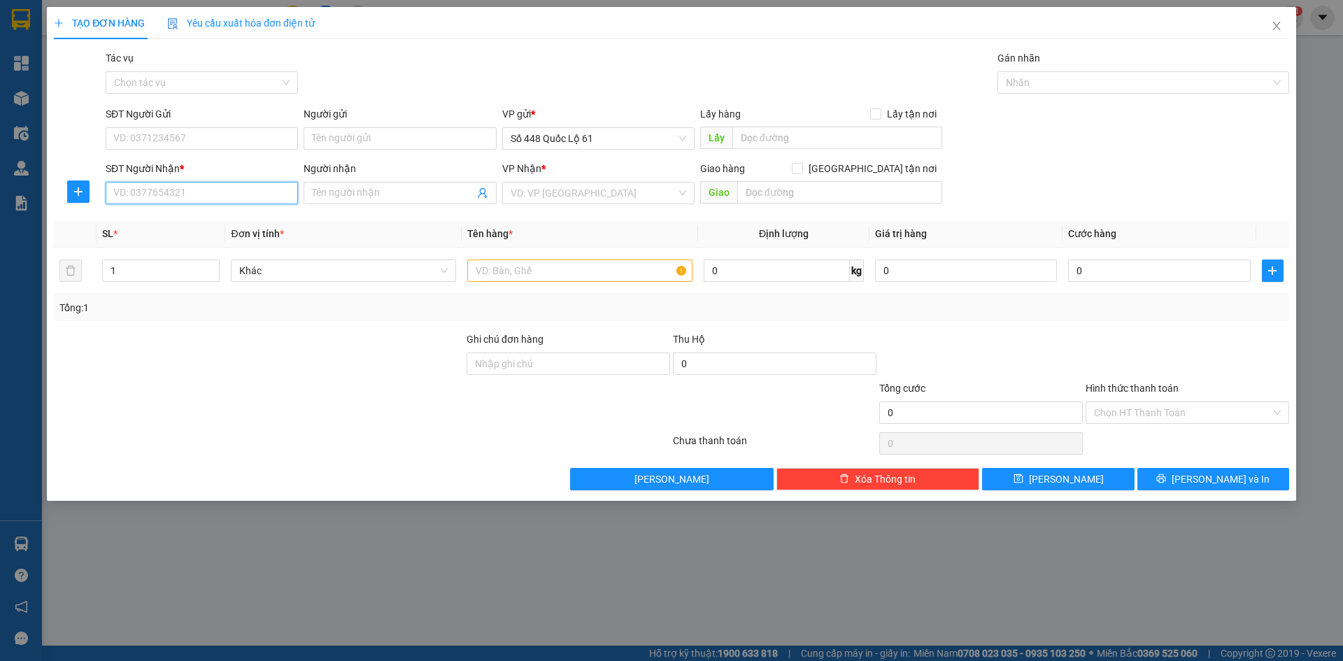
click at [250, 201] on input "SĐT Người Nhận *" at bounding box center [202, 193] width 192 height 22
click at [251, 190] on input "SĐT Người Nhận *" at bounding box center [202, 193] width 192 height 22
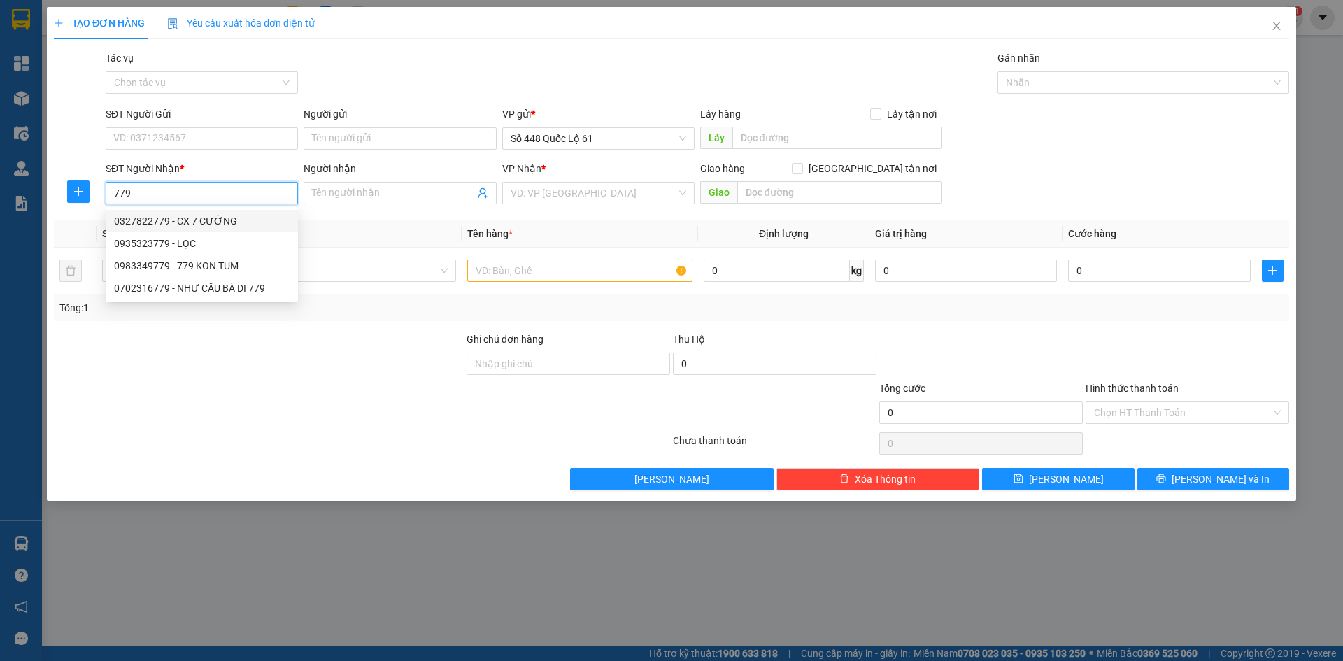
click at [242, 216] on div "0327822779 - CX 7 CƯỜNG" at bounding box center [202, 220] width 176 height 15
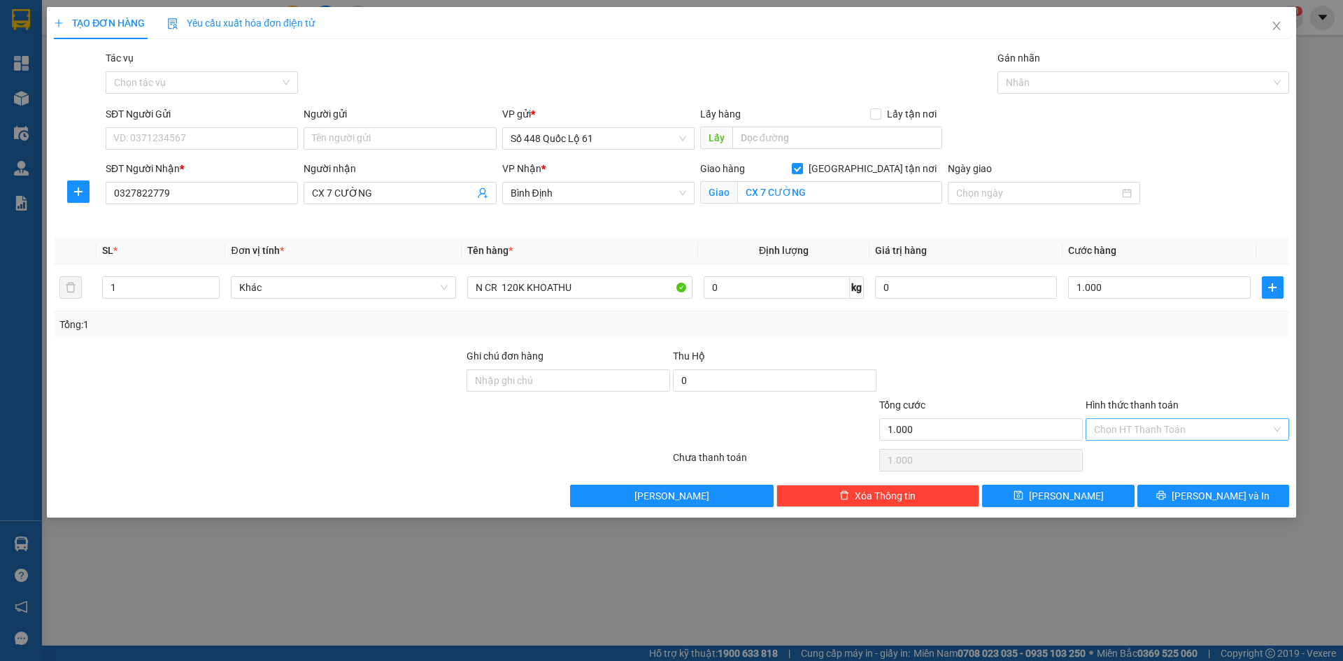
click at [1170, 429] on input "Hình thức thanh toán" at bounding box center [1182, 429] width 177 height 21
click at [1170, 457] on div "Tại văn phòng" at bounding box center [1187, 457] width 187 height 15
click at [1116, 487] on button "[PERSON_NAME]" at bounding box center [1058, 496] width 152 height 22
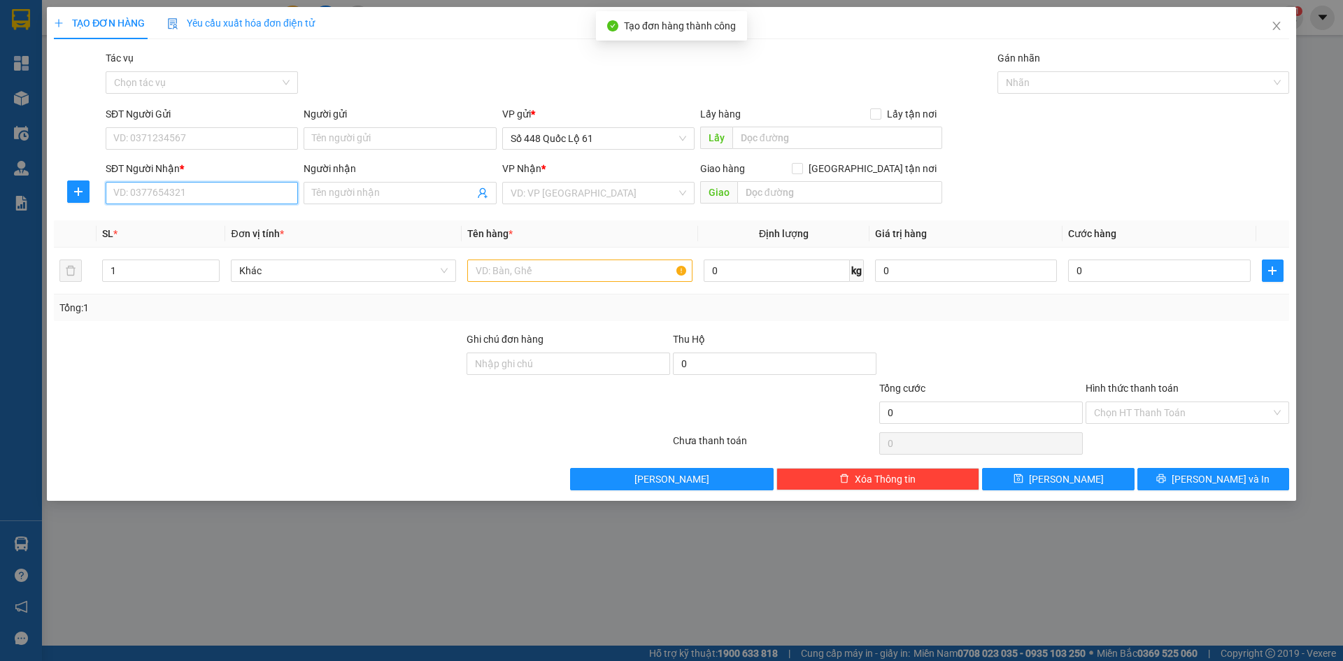
click at [202, 186] on input "SĐT Người Nhận *" at bounding box center [202, 193] width 192 height 22
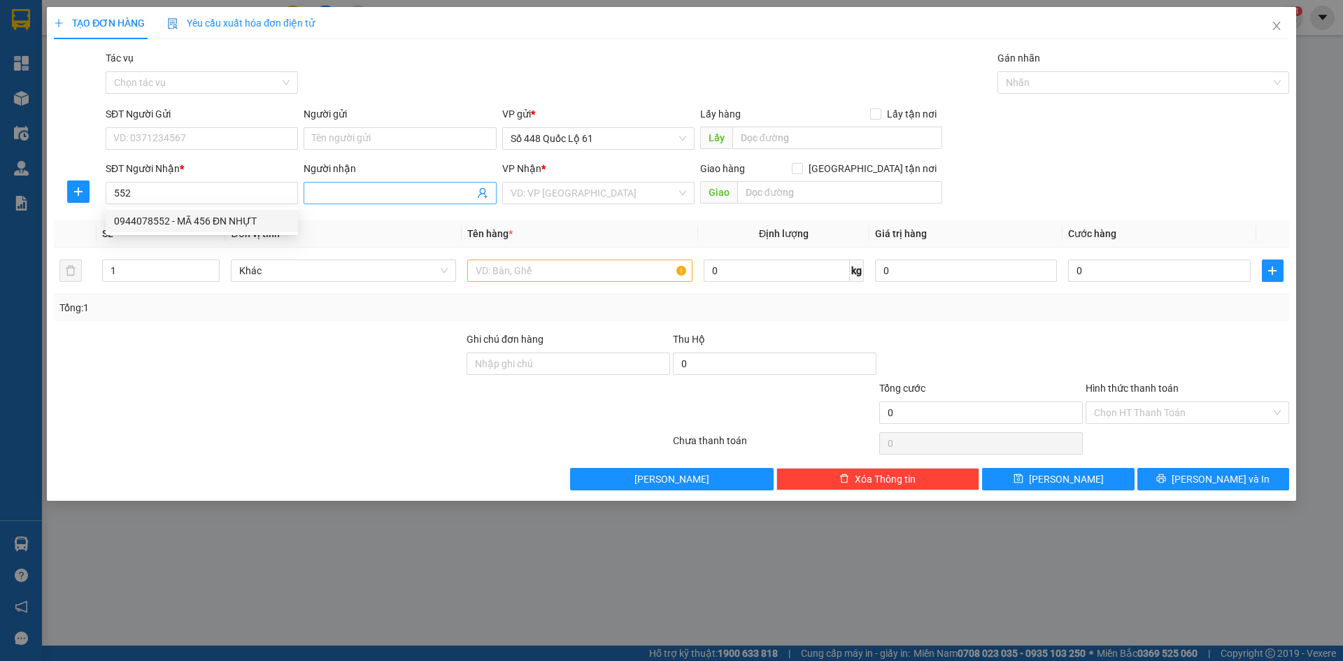
click at [368, 198] on input "Người nhận" at bounding box center [393, 192] width 162 height 15
click at [381, 215] on div "SANG ĐẬP ĐÁ - 0984483552" at bounding box center [400, 220] width 176 height 15
click at [583, 195] on input "search" at bounding box center [594, 193] width 166 height 21
click at [522, 270] on input "text" at bounding box center [579, 271] width 225 height 22
click at [211, 265] on icon "up" at bounding box center [212, 267] width 5 height 5
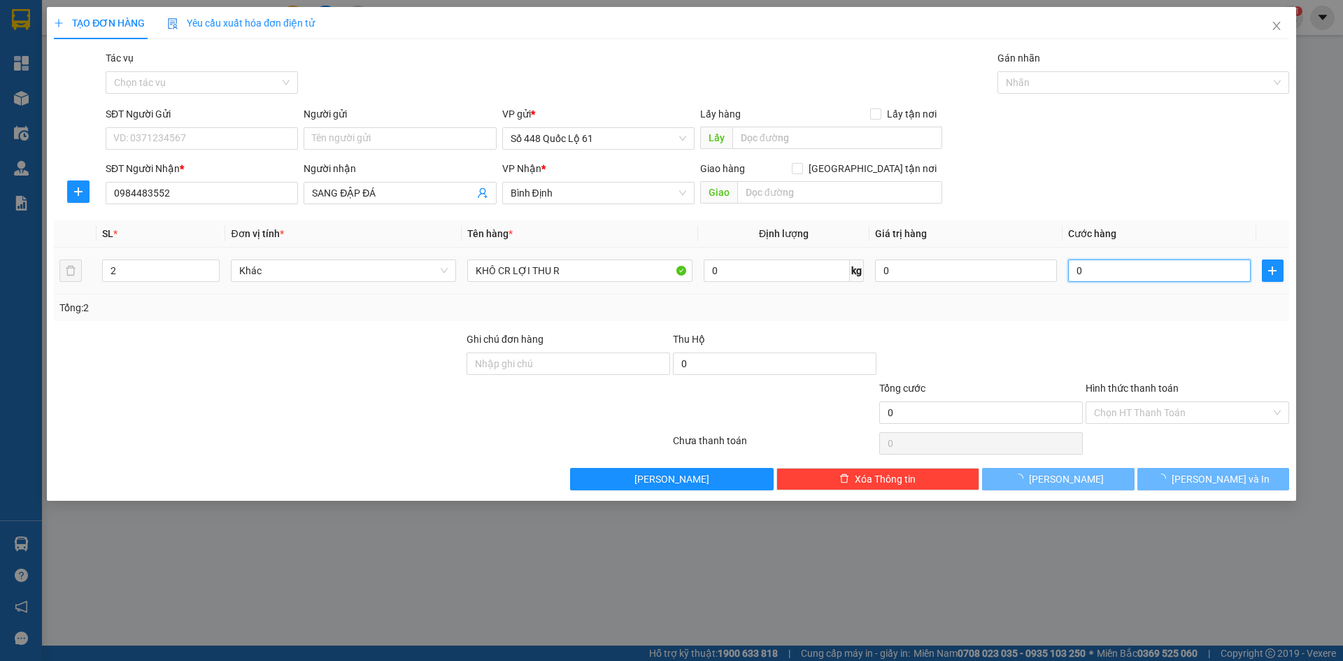
click at [1137, 267] on input "0" at bounding box center [1159, 271] width 182 height 22
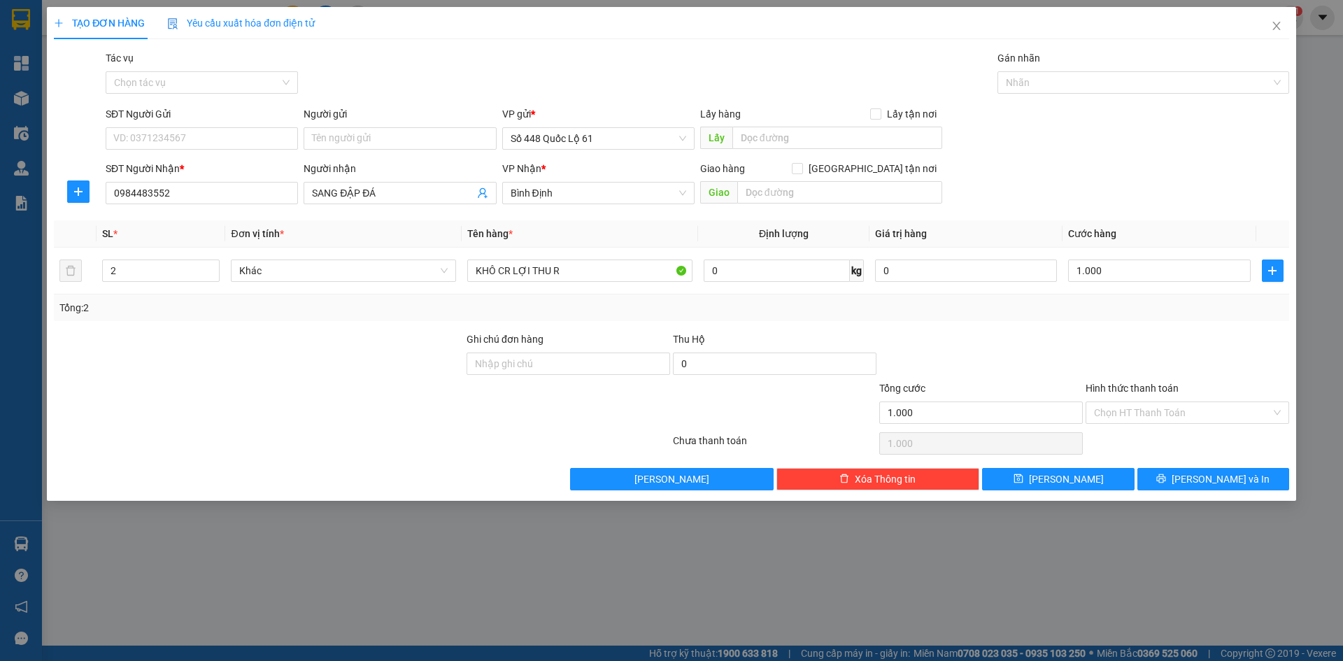
click at [1166, 334] on div at bounding box center [1187, 356] width 206 height 49
click at [1152, 411] on input "Hình thức thanh toán" at bounding box center [1182, 412] width 177 height 21
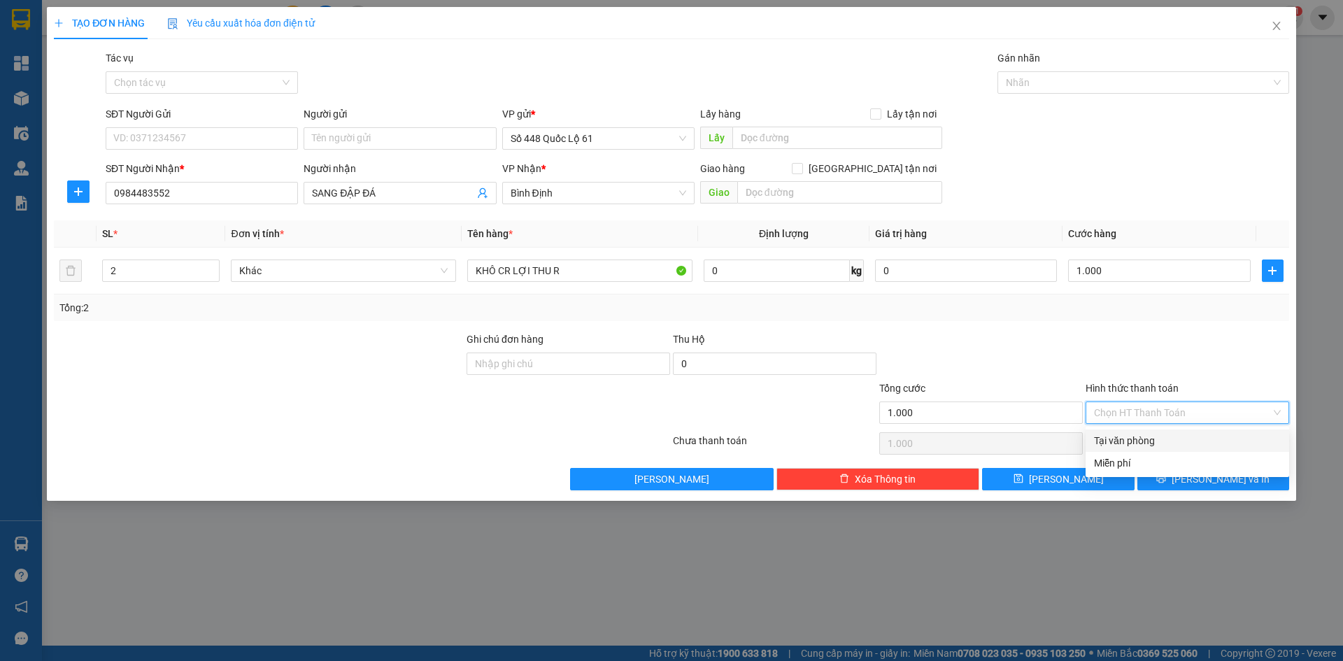
click at [1147, 435] on div "Tại văn phòng" at bounding box center [1187, 440] width 187 height 15
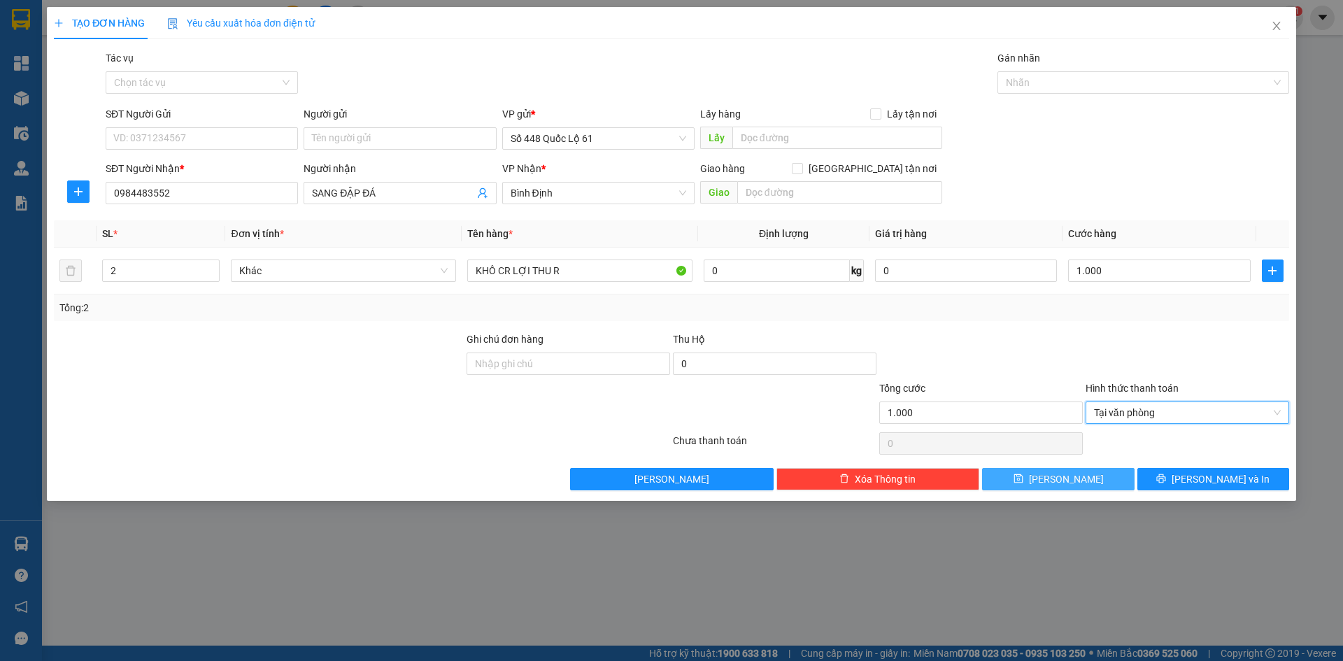
click at [1074, 481] on button "[PERSON_NAME]" at bounding box center [1058, 479] width 152 height 22
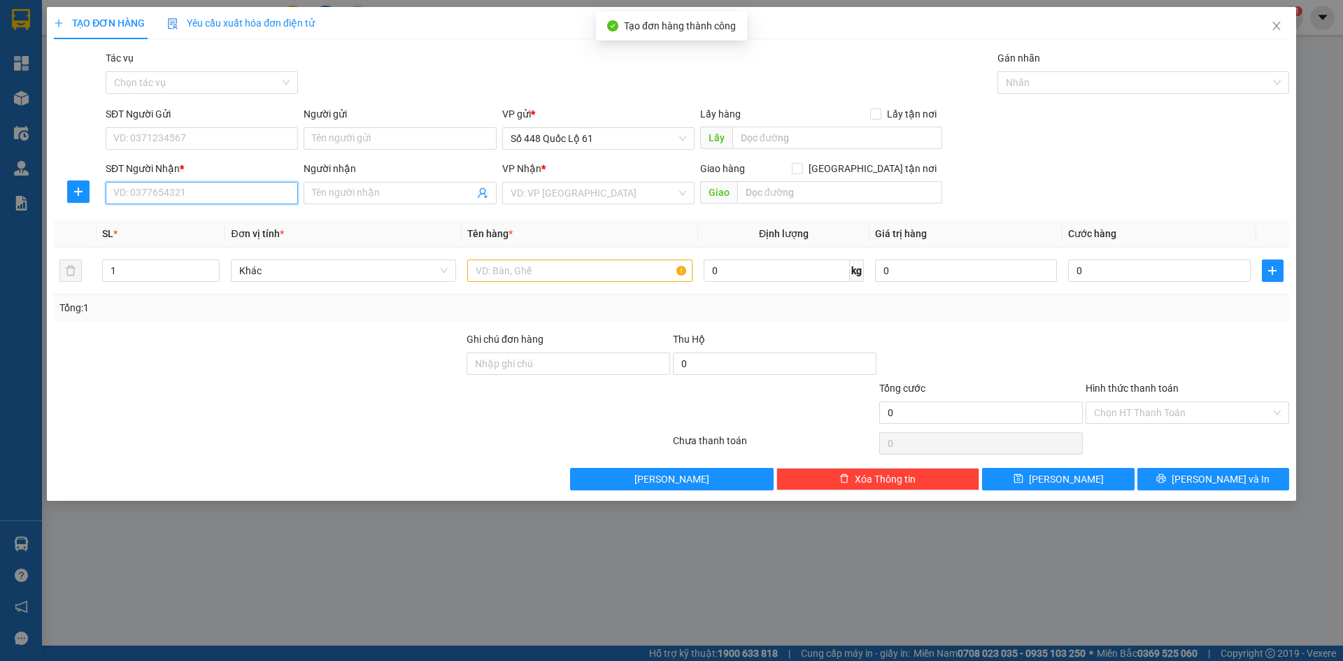
click at [162, 193] on input "SĐT Người Nhận *" at bounding box center [202, 193] width 192 height 22
click at [201, 222] on div "0979247201" at bounding box center [202, 220] width 176 height 15
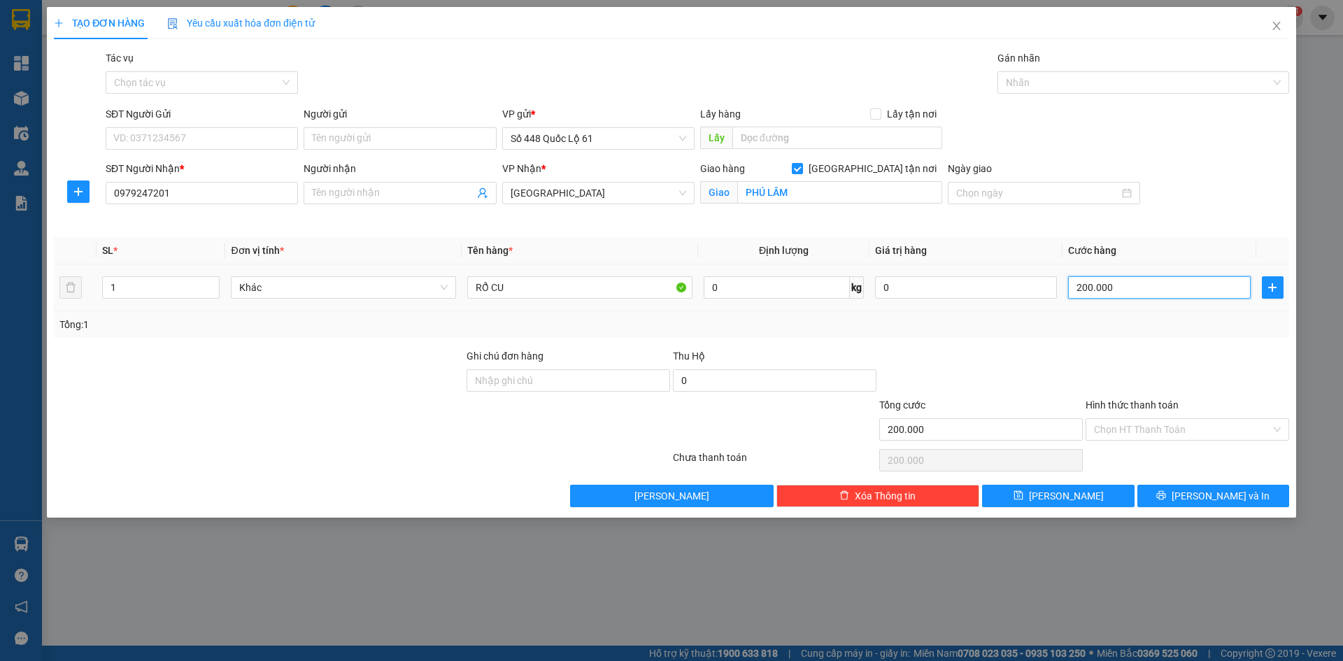
click at [1125, 283] on input "200.000" at bounding box center [1159, 287] width 182 height 22
click at [1093, 489] on button "[PERSON_NAME]" at bounding box center [1058, 496] width 152 height 22
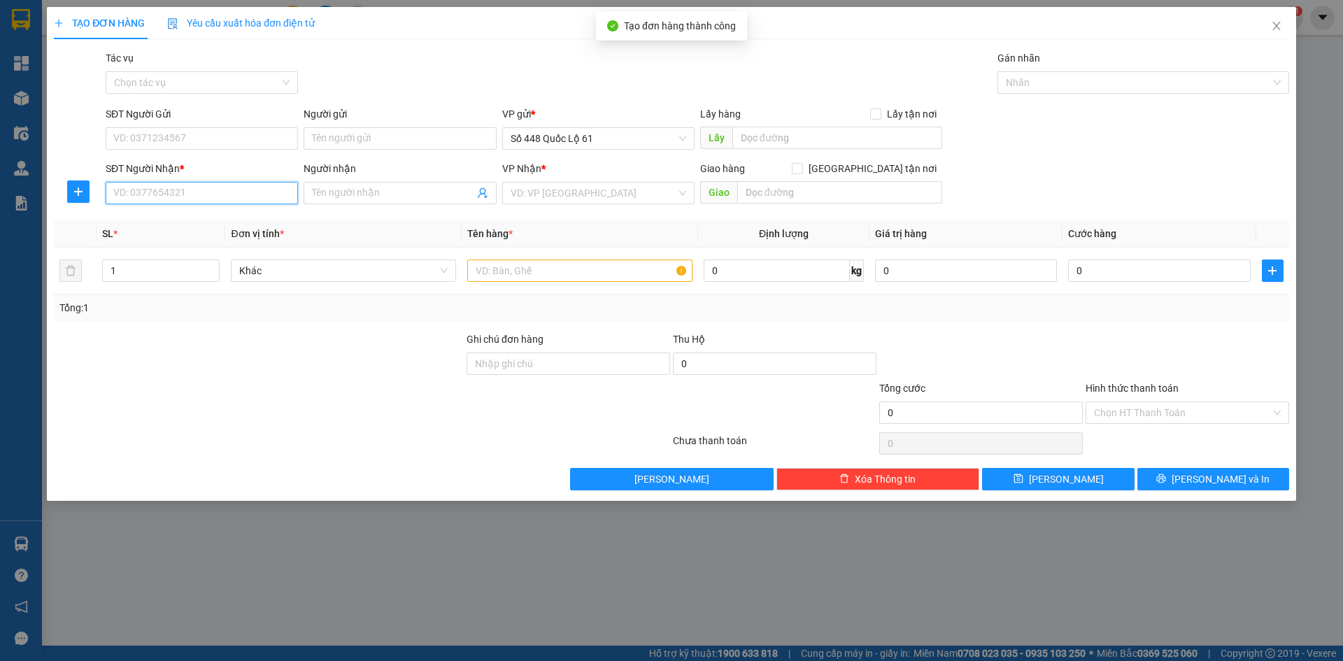
click at [180, 201] on input "SĐT Người Nhận *" at bounding box center [202, 193] width 192 height 22
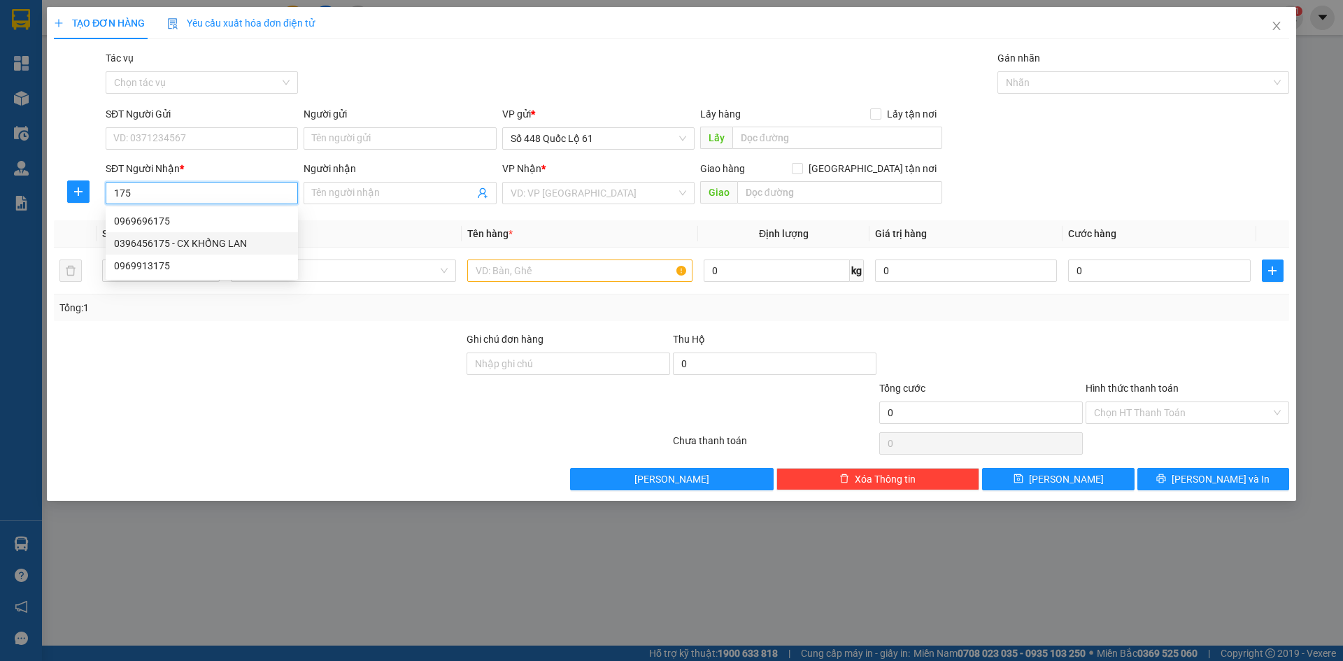
click at [180, 241] on div "0396456175 - CX KHỔNG LAN" at bounding box center [202, 243] width 176 height 15
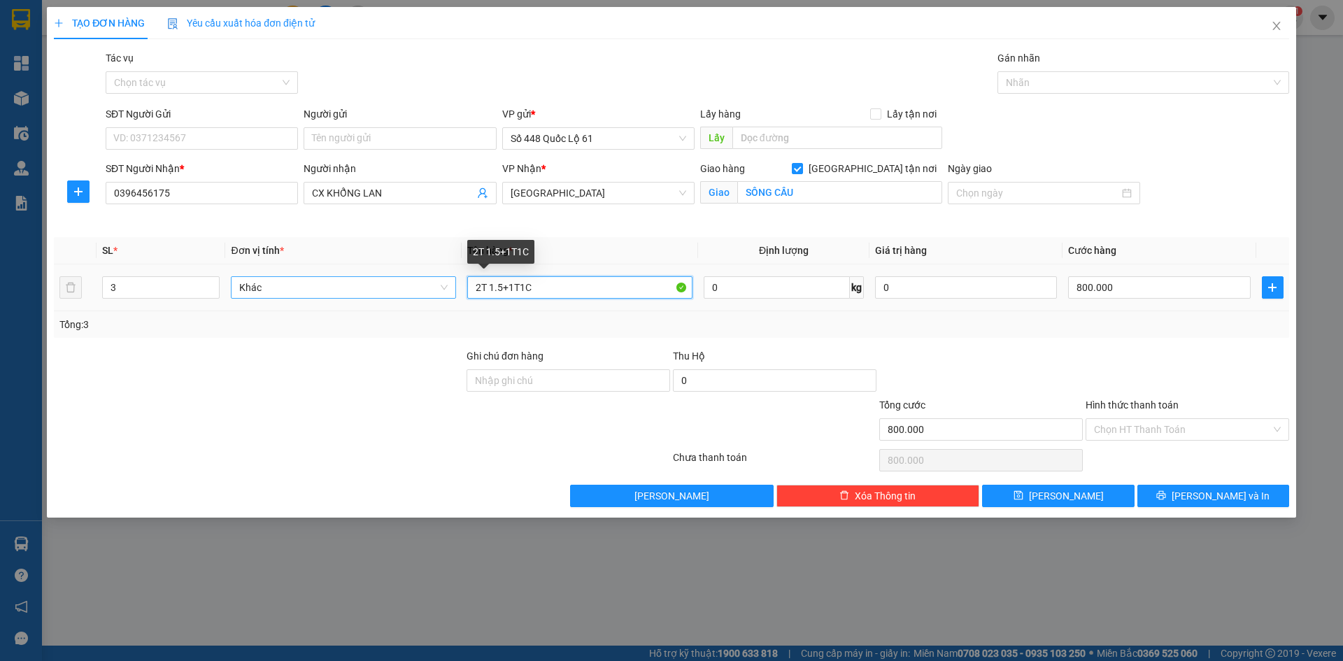
drag, startPoint x: 603, startPoint y: 295, endPoint x: 418, endPoint y: 298, distance: 184.7
click at [418, 298] on tr "3 Khác 2T 1.5+1T1C 0 kg 0 800.000" at bounding box center [671, 287] width 1235 height 47
click at [211, 295] on span "down" at bounding box center [212, 292] width 8 height 8
click at [207, 295] on span "Decrease Value" at bounding box center [211, 291] width 15 height 13
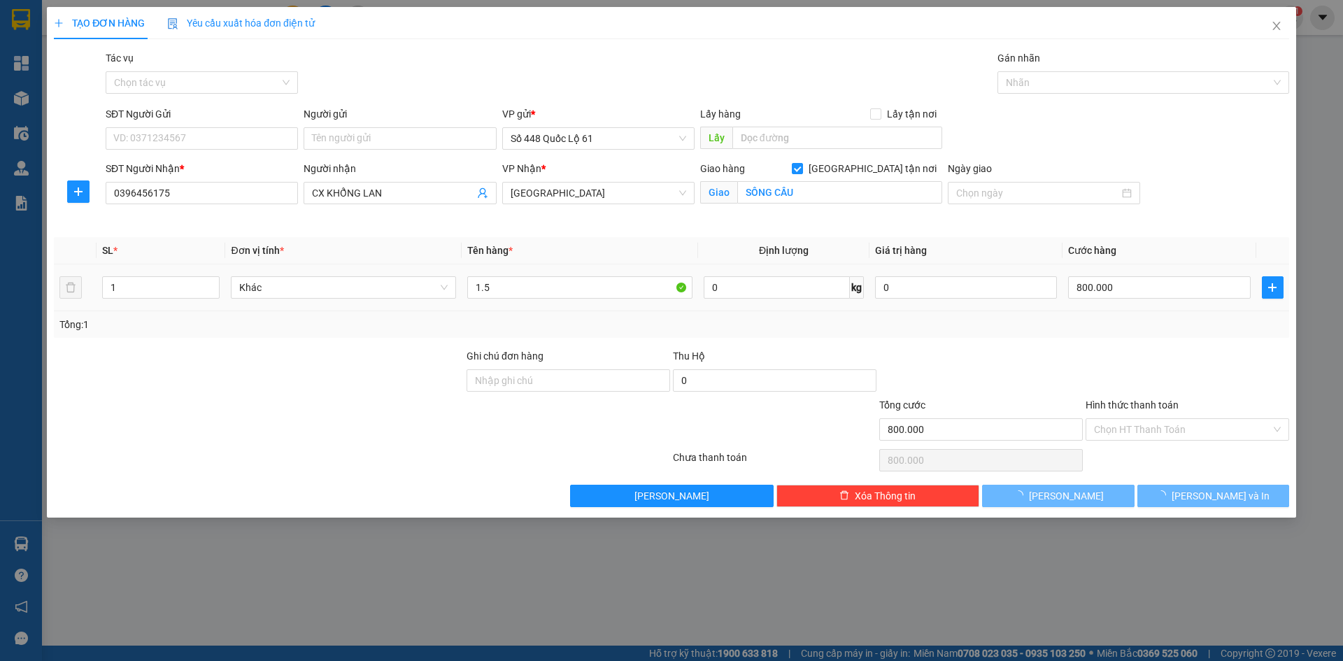
click at [1182, 271] on td "800.000" at bounding box center [1158, 287] width 193 height 47
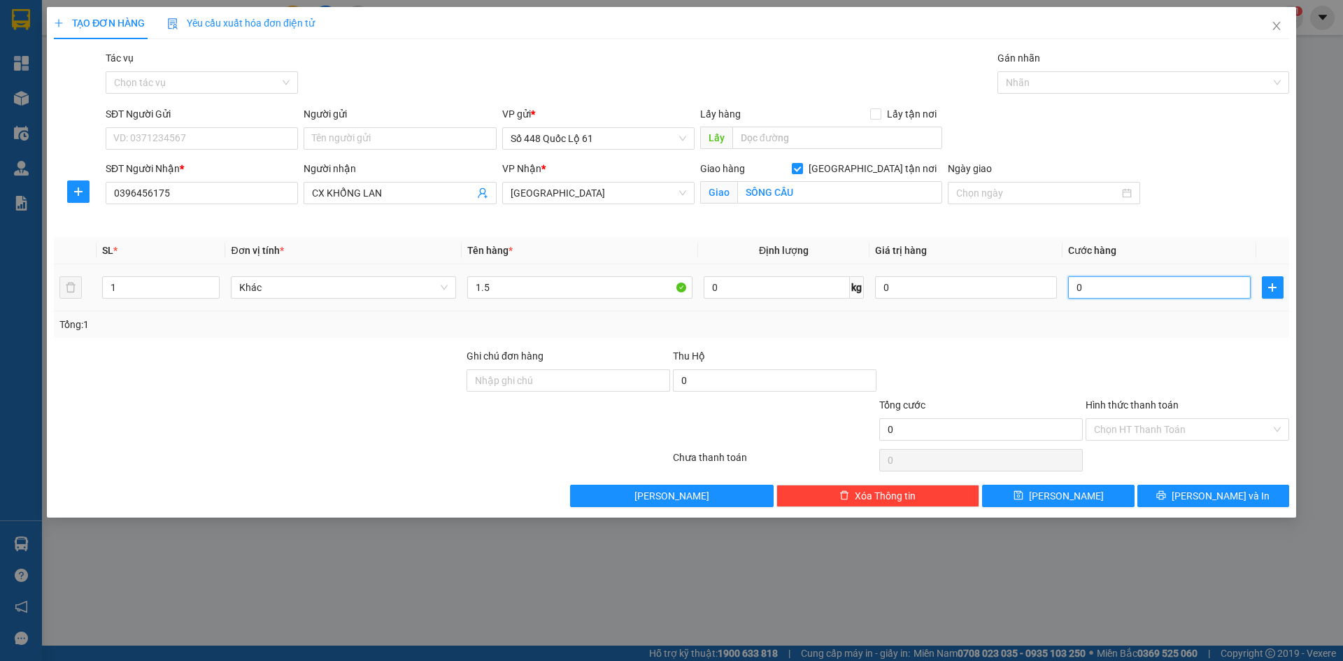
click at [1152, 279] on input "0" at bounding box center [1159, 287] width 182 height 22
click at [1053, 491] on button "[PERSON_NAME]" at bounding box center [1058, 496] width 152 height 22
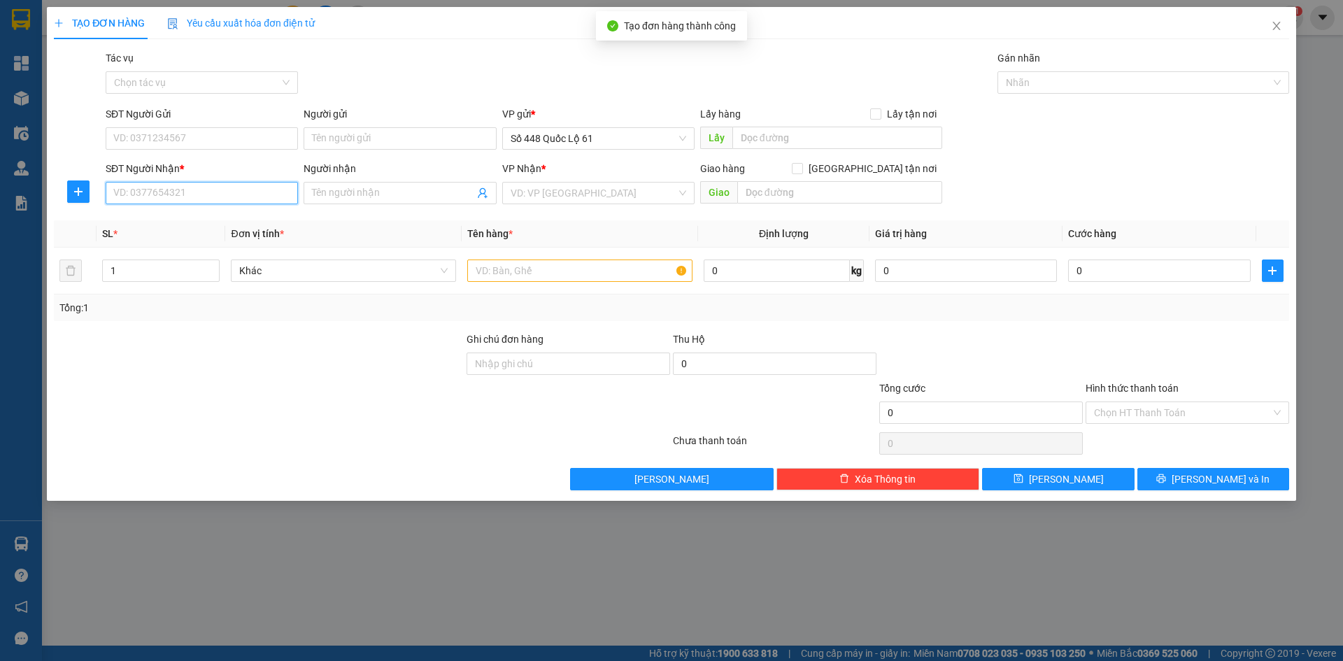
click at [164, 191] on input "SĐT Người Nhận *" at bounding box center [202, 193] width 192 height 22
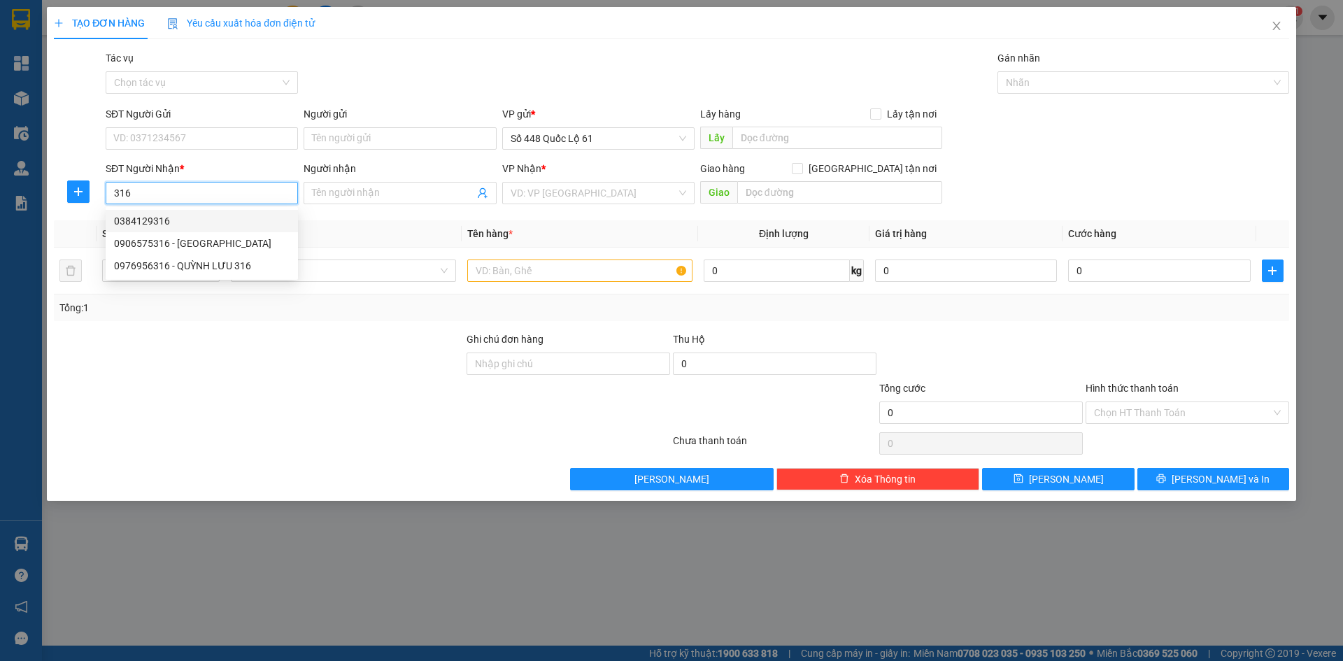
click at [164, 226] on div "0384129316" at bounding box center [202, 220] width 176 height 15
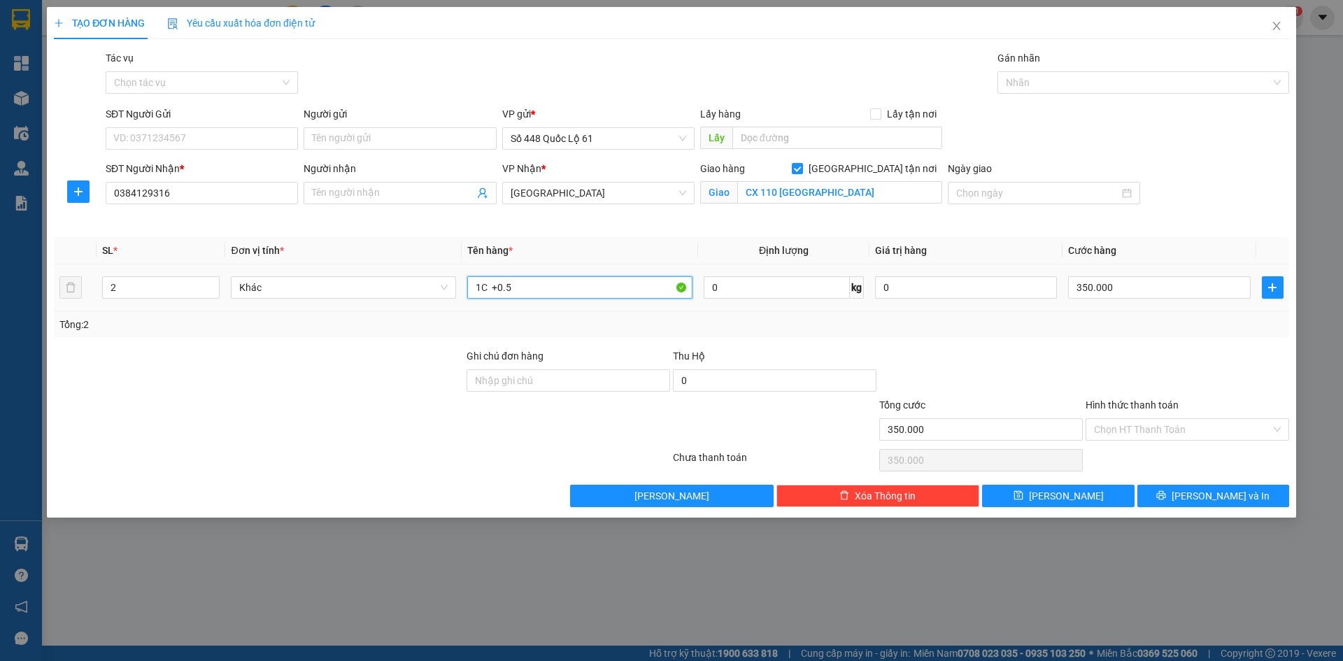
drag, startPoint x: 534, startPoint y: 288, endPoint x: 343, endPoint y: 306, distance: 191.1
click at [343, 306] on tr "2 Khác 1C +0.5 0 kg 0 350.000" at bounding box center [671, 287] width 1235 height 47
click at [211, 294] on icon "down" at bounding box center [212, 292] width 5 height 5
click at [1183, 295] on input "350.000" at bounding box center [1159, 287] width 182 height 22
click at [1051, 489] on button "[PERSON_NAME]" at bounding box center [1058, 496] width 152 height 22
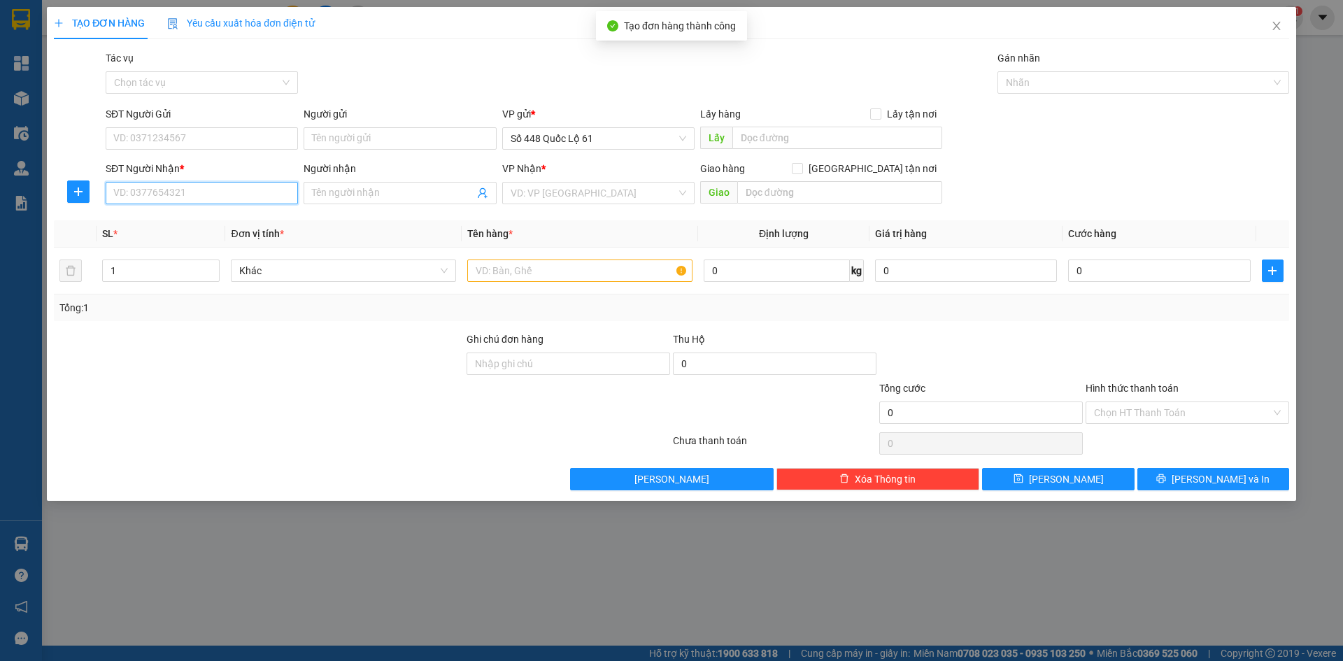
click at [275, 196] on input "SĐT Người Nhận *" at bounding box center [202, 193] width 192 height 22
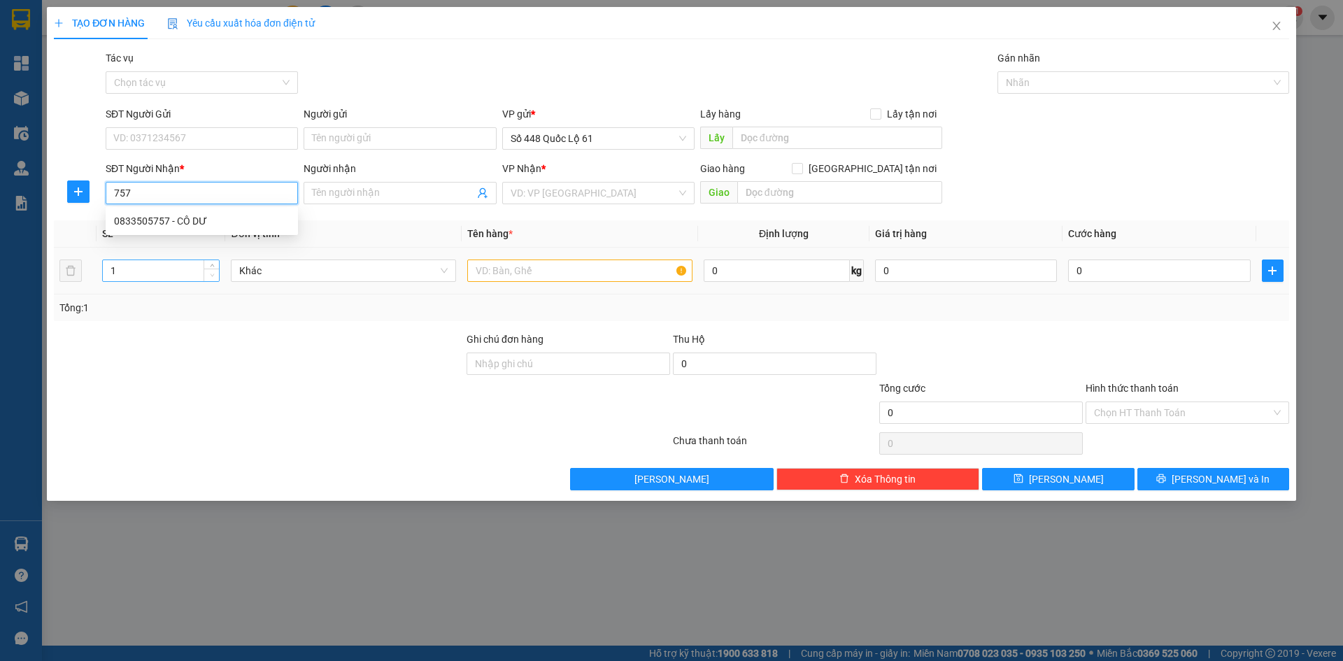
drag, startPoint x: 201, startPoint y: 222, endPoint x: 212, endPoint y: 275, distance: 54.2
click at [201, 223] on div "0833505757 - CÔ DƯ" at bounding box center [202, 220] width 176 height 15
click at [214, 265] on icon "up" at bounding box center [212, 267] width 5 height 5
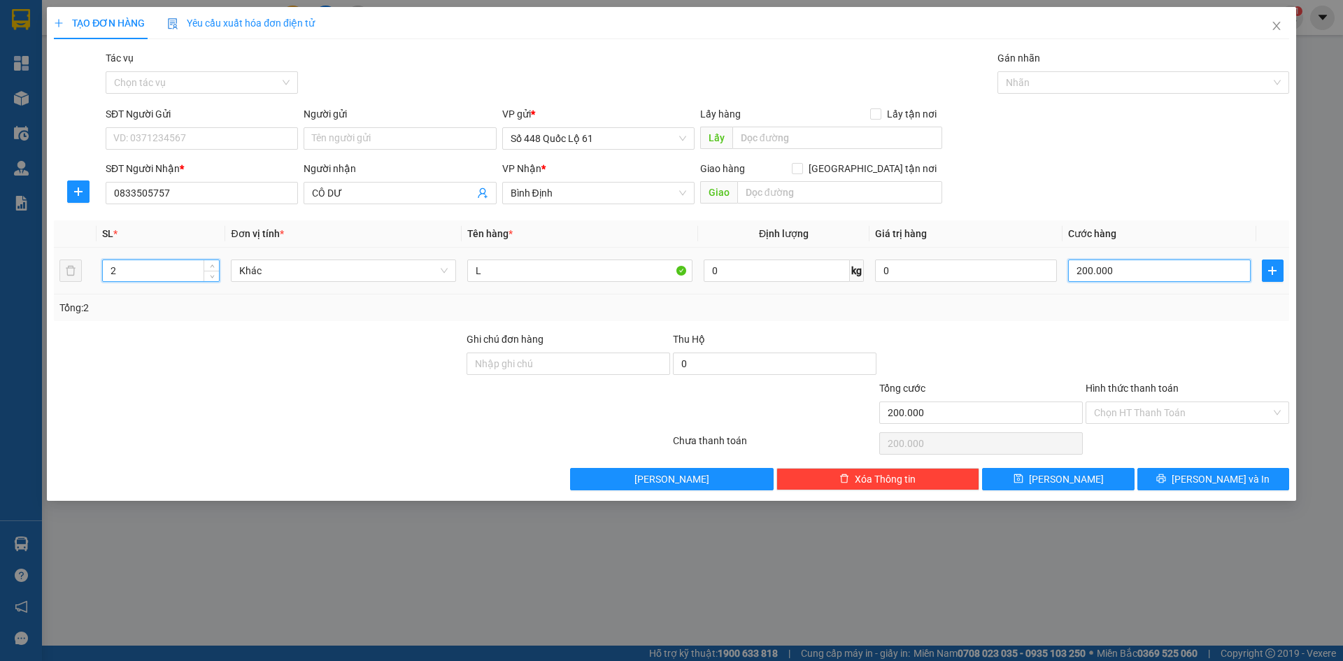
click at [1133, 271] on input "200.000" at bounding box center [1159, 271] width 182 height 22
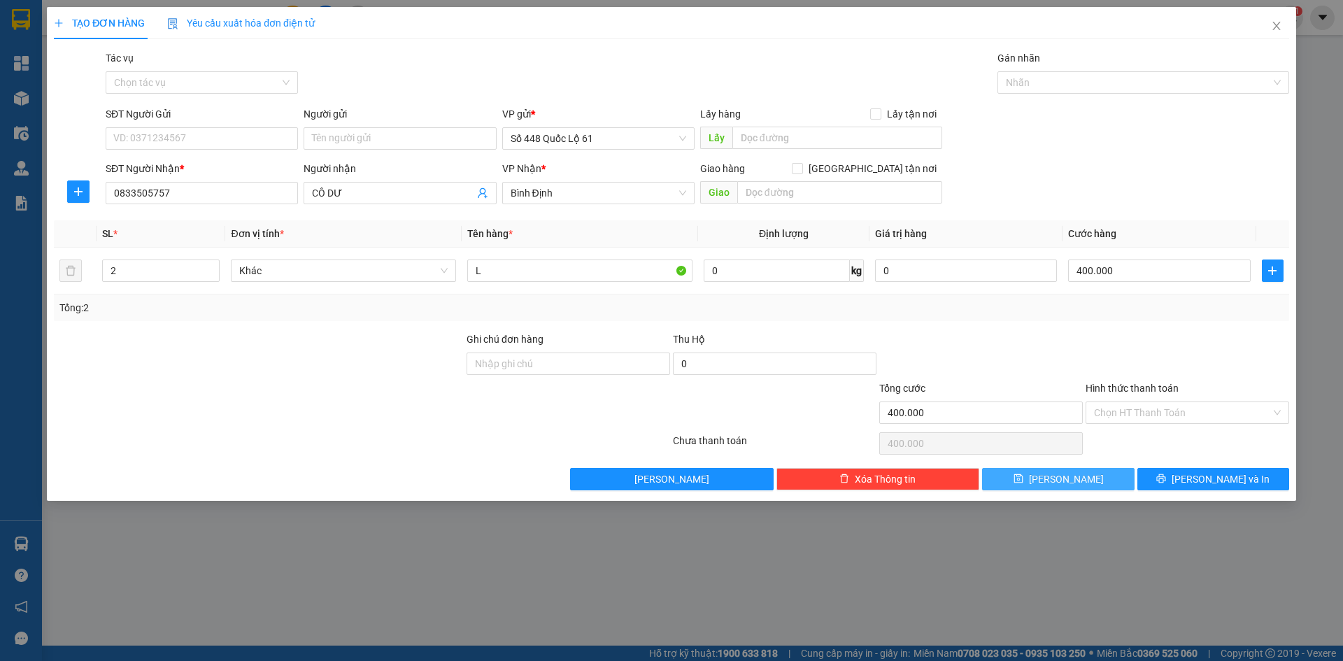
click at [1081, 487] on button "[PERSON_NAME]" at bounding box center [1058, 479] width 152 height 22
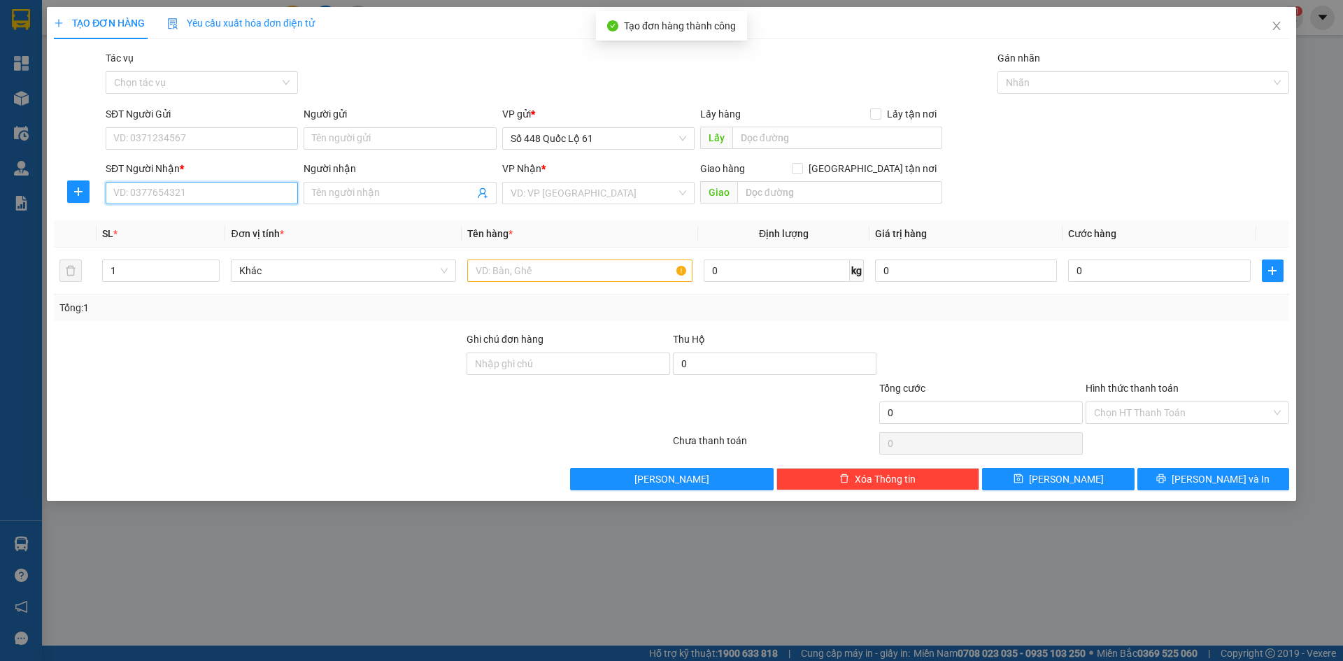
click at [263, 194] on input "SĐT Người Nhận *" at bounding box center [202, 193] width 192 height 22
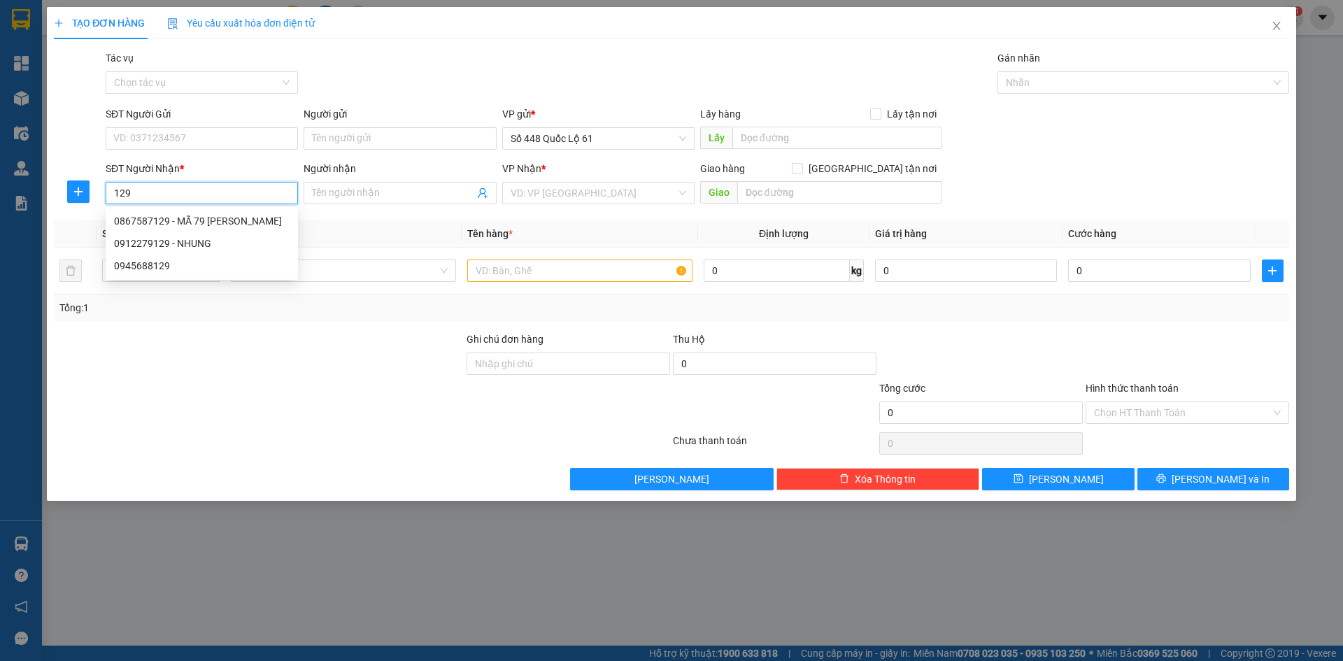
click at [193, 213] on div "0867587129 - MÃ 79 TAM QUAN" at bounding box center [202, 220] width 176 height 15
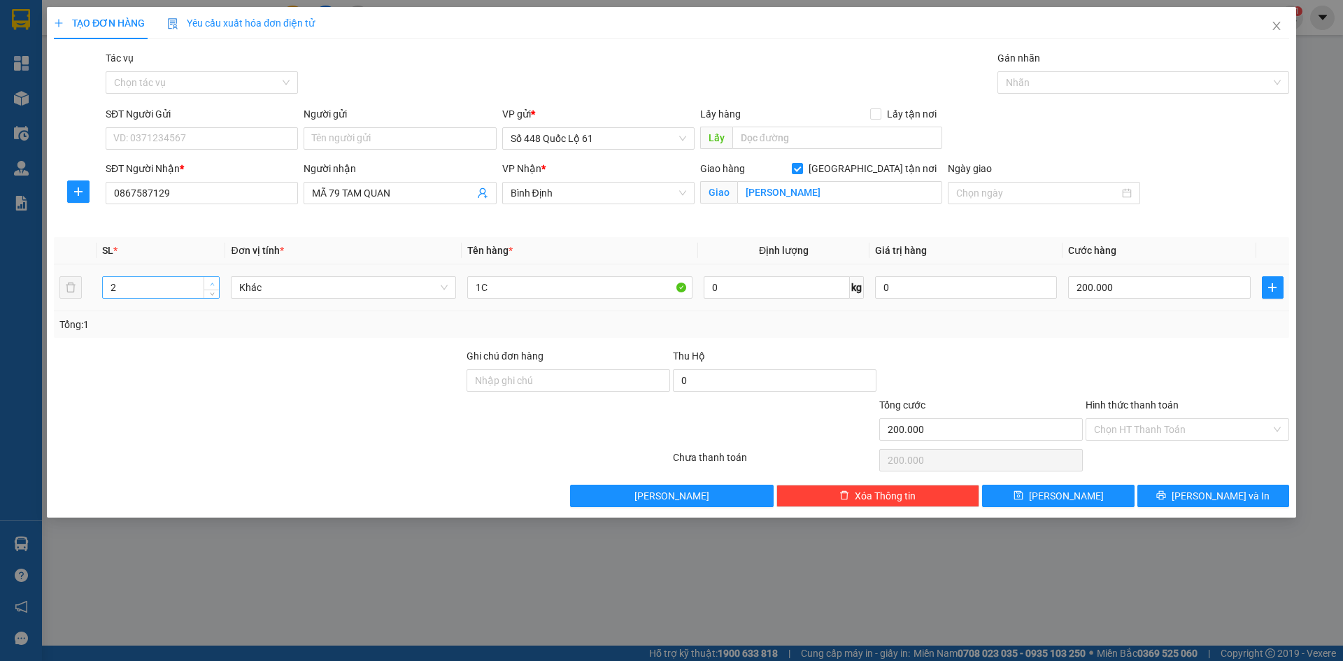
click at [213, 282] on icon "up" at bounding box center [212, 284] width 5 height 5
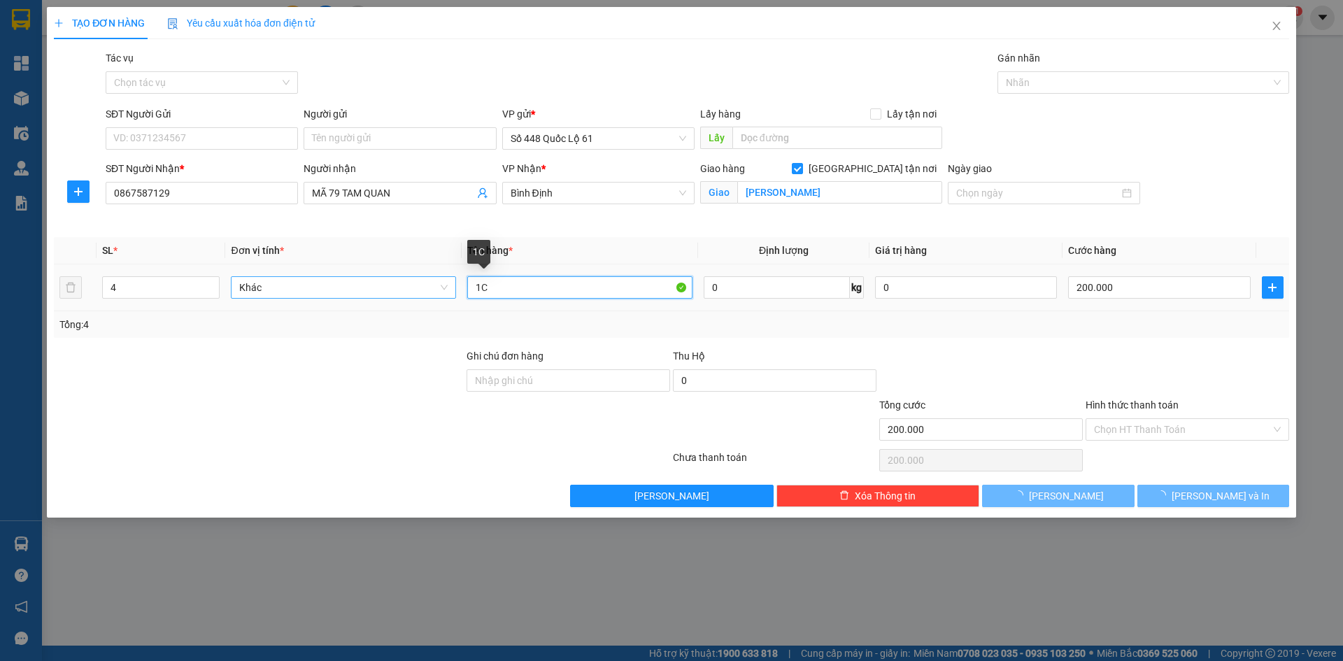
drag, startPoint x: 511, startPoint y: 293, endPoint x: 352, endPoint y: 293, distance: 159.5
click at [352, 293] on tr "4 Khác 1C 0 kg 0 200.000" at bounding box center [671, 287] width 1235 height 47
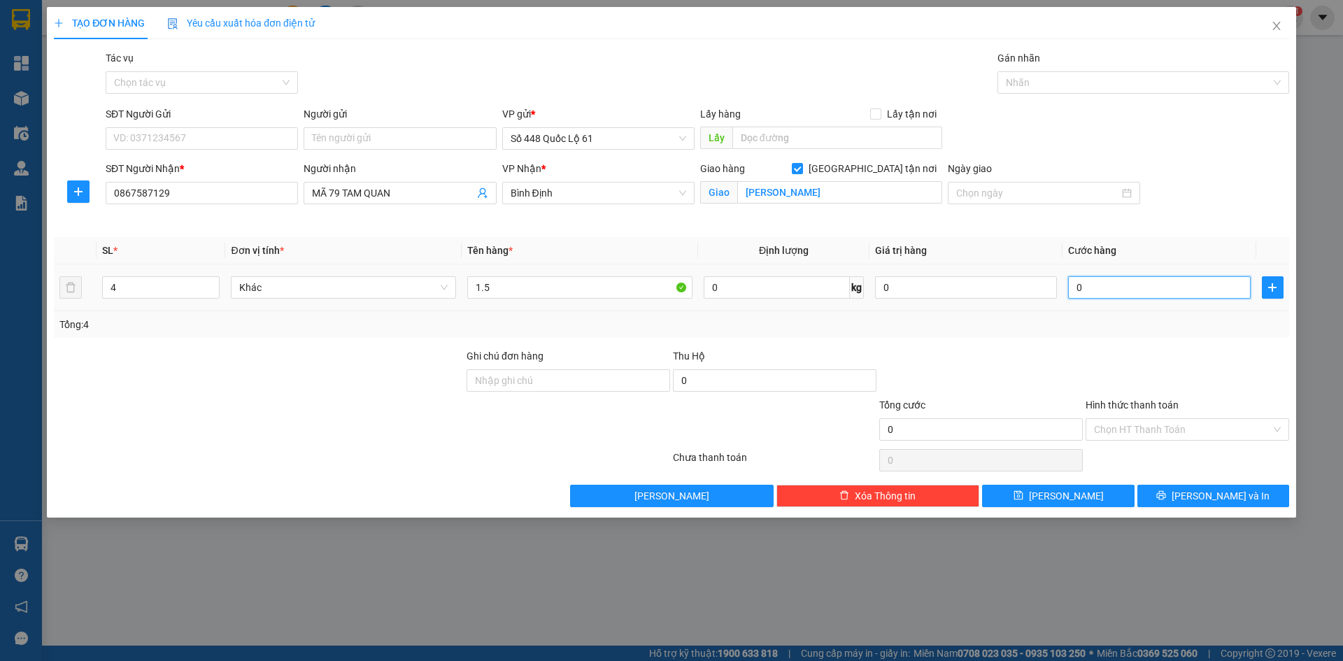
click at [1094, 278] on input "0" at bounding box center [1159, 287] width 182 height 22
click at [1116, 497] on button "[PERSON_NAME]" at bounding box center [1058, 496] width 152 height 22
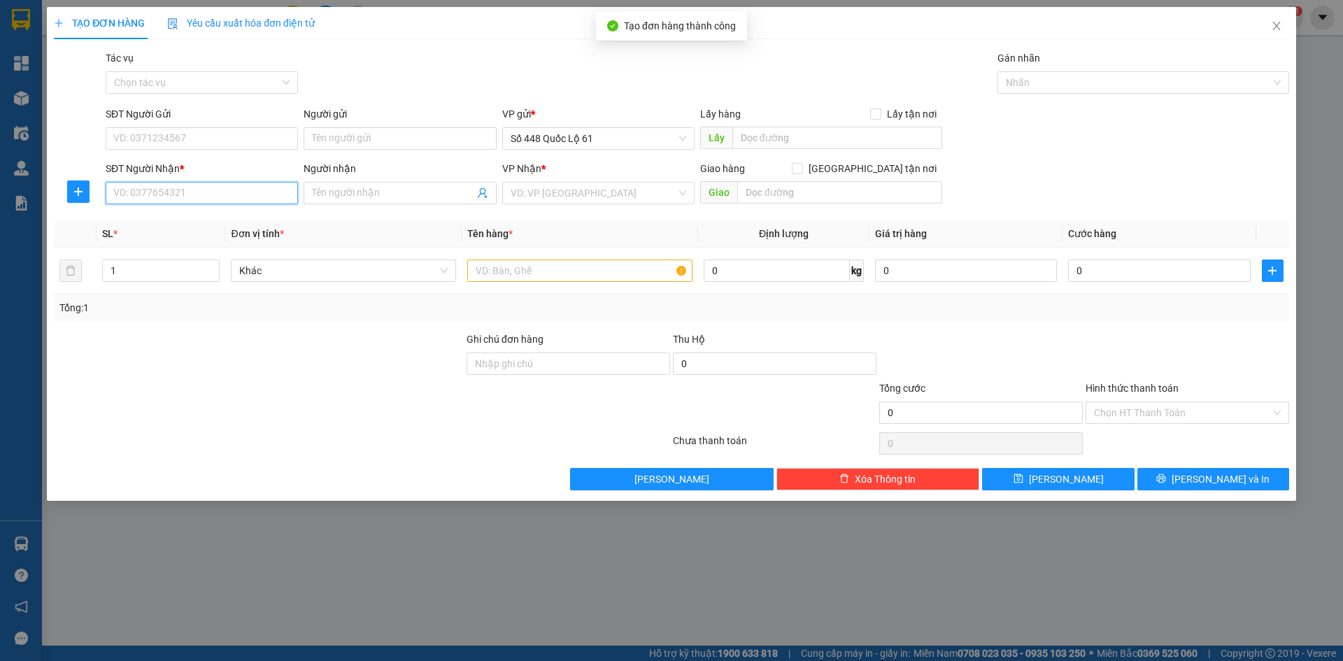
click at [219, 187] on input "SĐT Người Nhận *" at bounding box center [202, 193] width 192 height 22
drag, startPoint x: 198, startPoint y: 215, endPoint x: 277, endPoint y: 246, distance: 84.6
click at [201, 217] on div "0378302443 - CAM RANH" at bounding box center [202, 220] width 176 height 15
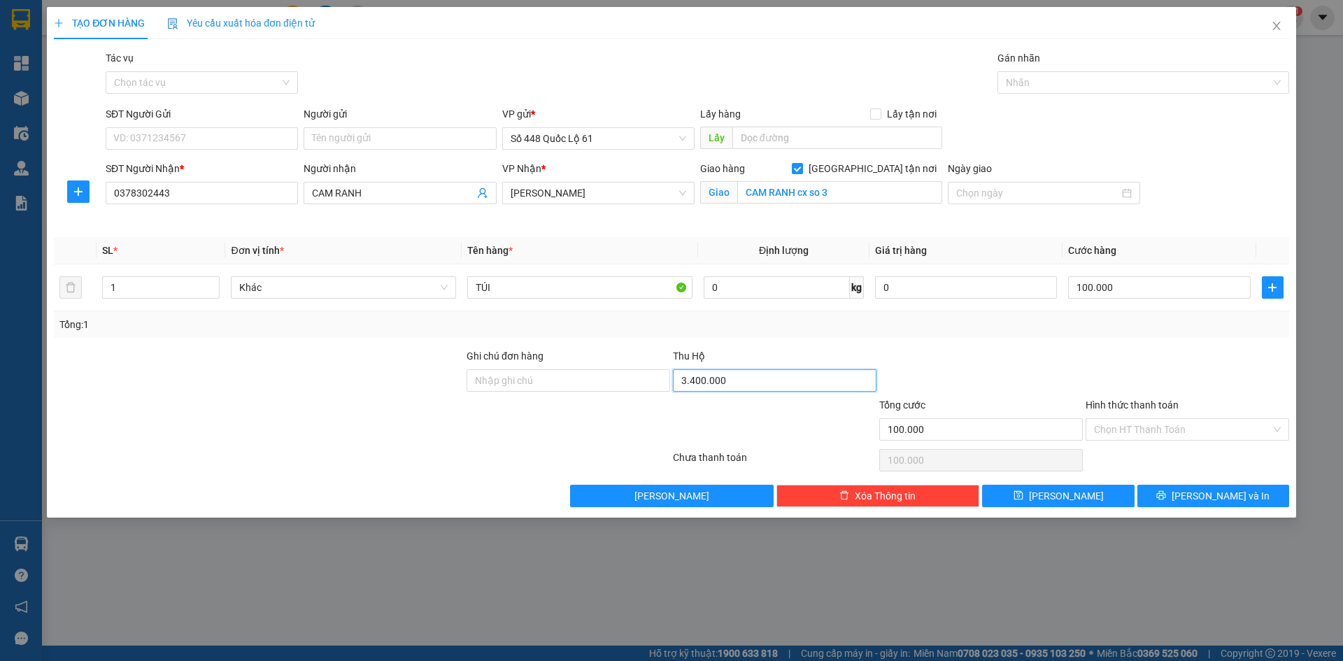
click at [779, 374] on input "3.400.000" at bounding box center [775, 380] width 204 height 22
click at [1139, 318] on div "Tổng: 1" at bounding box center [671, 324] width 1224 height 15
click at [1106, 490] on button "[PERSON_NAME]" at bounding box center [1058, 496] width 152 height 22
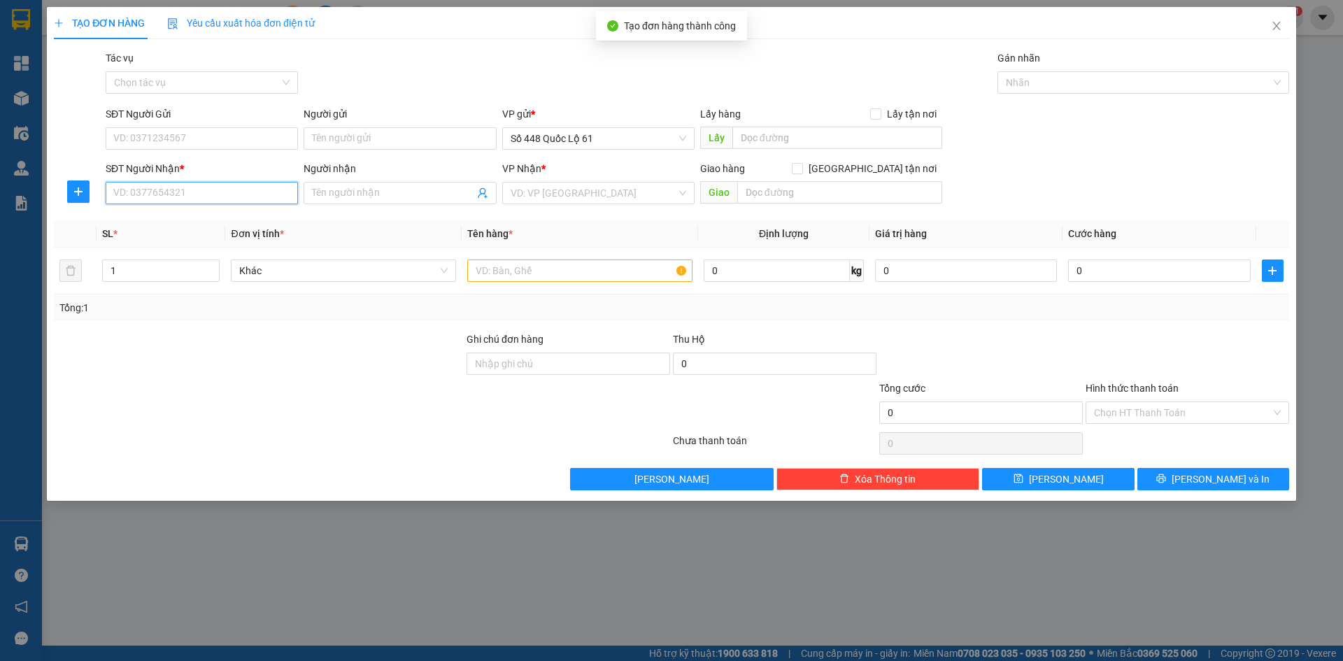
click at [222, 201] on input "SĐT Người Nhận *" at bounding box center [202, 193] width 192 height 22
click at [273, 183] on input "SĐT Người Nhận *" at bounding box center [202, 193] width 192 height 22
click at [185, 219] on div "0335091101 - MÃ H18" at bounding box center [202, 220] width 176 height 15
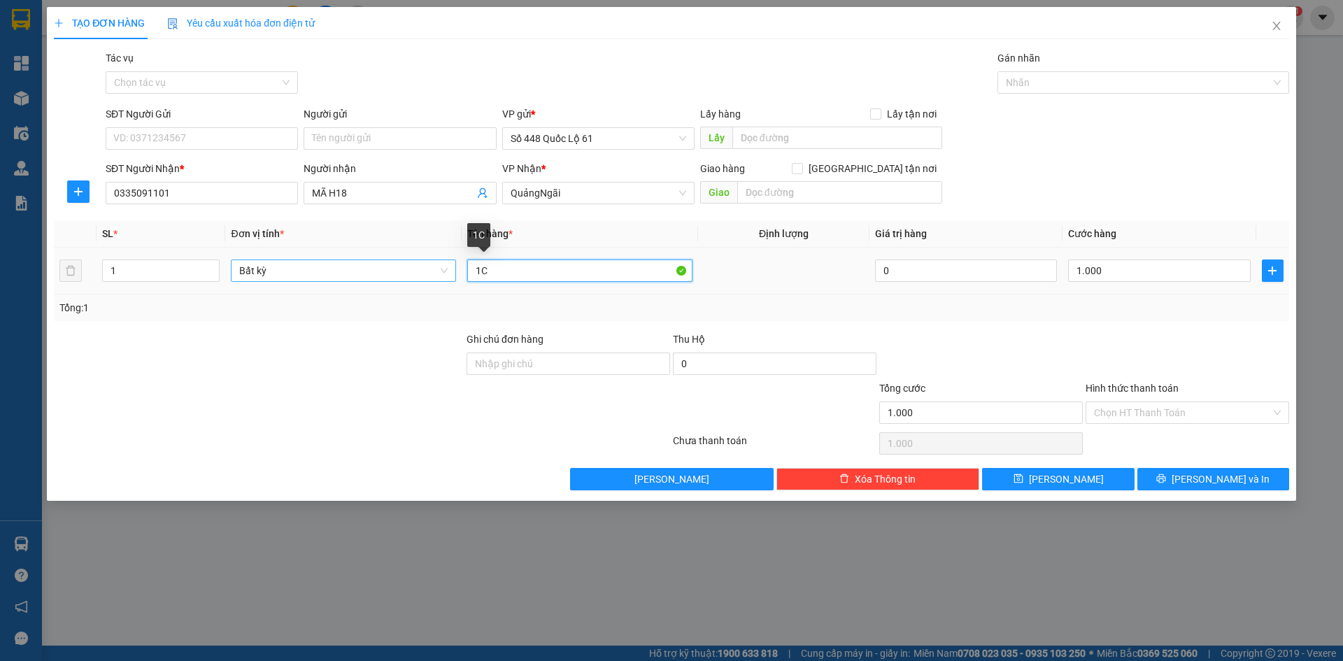
drag, startPoint x: 463, startPoint y: 271, endPoint x: 393, endPoint y: 268, distance: 70.0
click at [434, 273] on tr "1 Bất kỳ 1C 0 1.000" at bounding box center [671, 271] width 1235 height 47
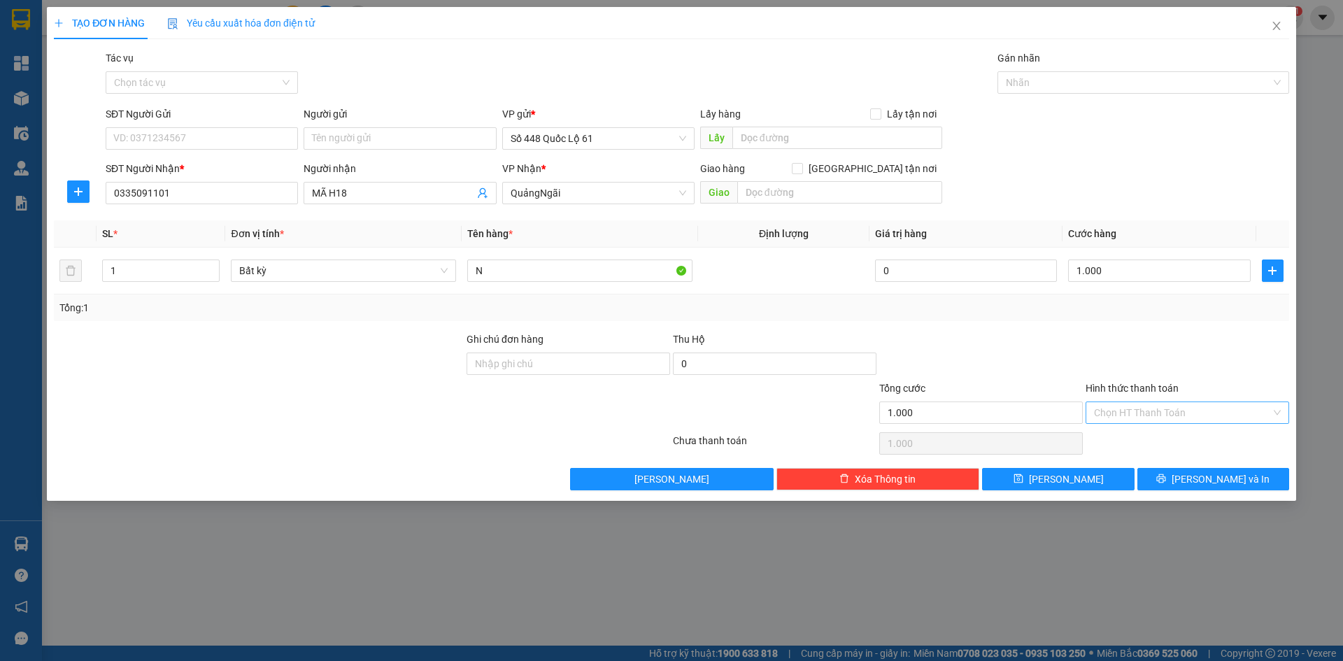
click at [1131, 422] on input "Hình thức thanh toán" at bounding box center [1182, 412] width 177 height 21
click at [1132, 442] on div "Tại văn phòng" at bounding box center [1187, 440] width 187 height 15
click at [1066, 481] on span "[PERSON_NAME]" at bounding box center [1066, 478] width 75 height 15
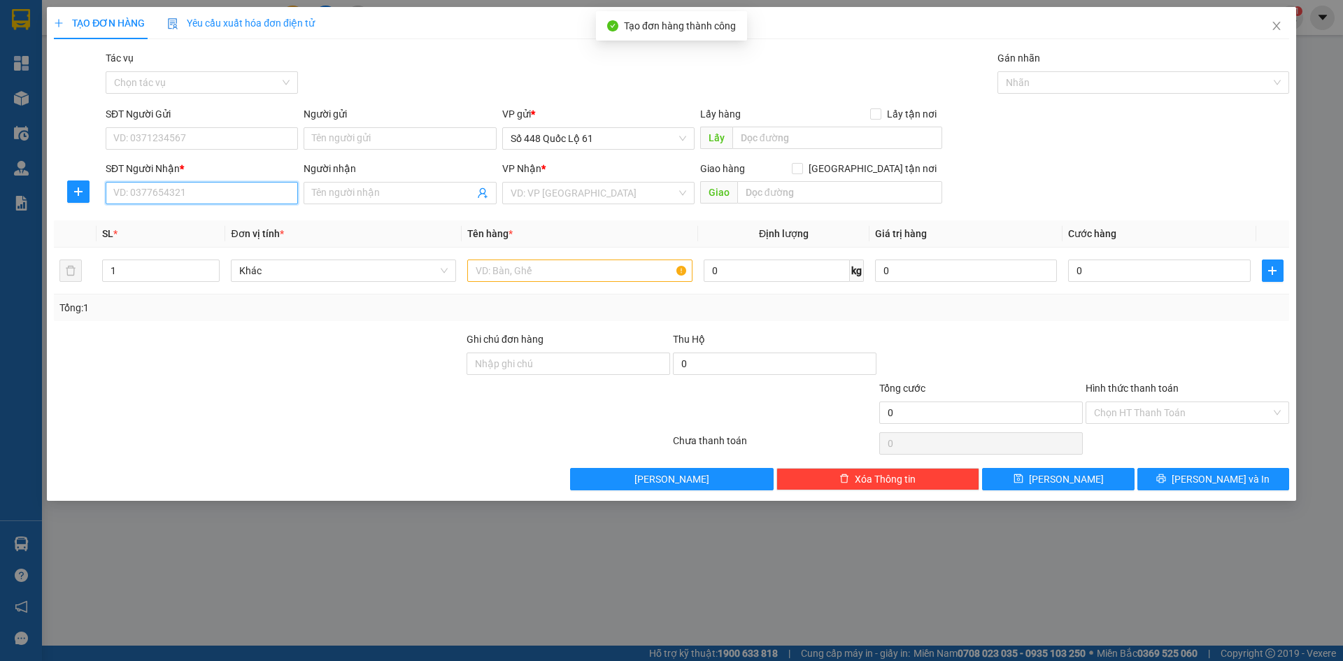
click at [162, 190] on input "SĐT Người Nhận *" at bounding box center [202, 193] width 192 height 22
drag, startPoint x: 192, startPoint y: 218, endPoint x: 405, endPoint y: 204, distance: 213.1
click at [194, 218] on div "0388782126 - MÃ 126" at bounding box center [202, 220] width 176 height 15
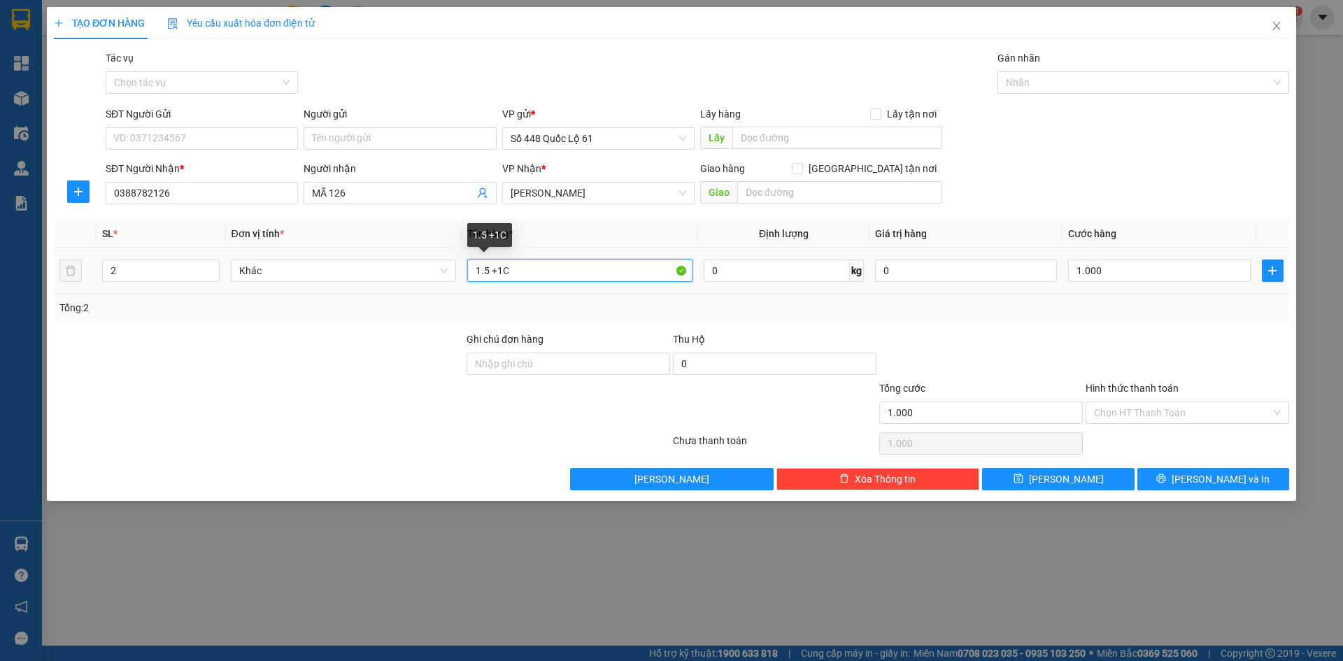
drag, startPoint x: 444, startPoint y: 280, endPoint x: 308, endPoint y: 283, distance: 135.7
click at [308, 283] on tr "2 Khác 1.5 +1C 0 kg 0 1.000" at bounding box center [671, 271] width 1235 height 47
click at [218, 266] on span "Increase Value" at bounding box center [211, 266] width 15 height 13
click at [211, 274] on icon "down" at bounding box center [212, 275] width 5 height 5
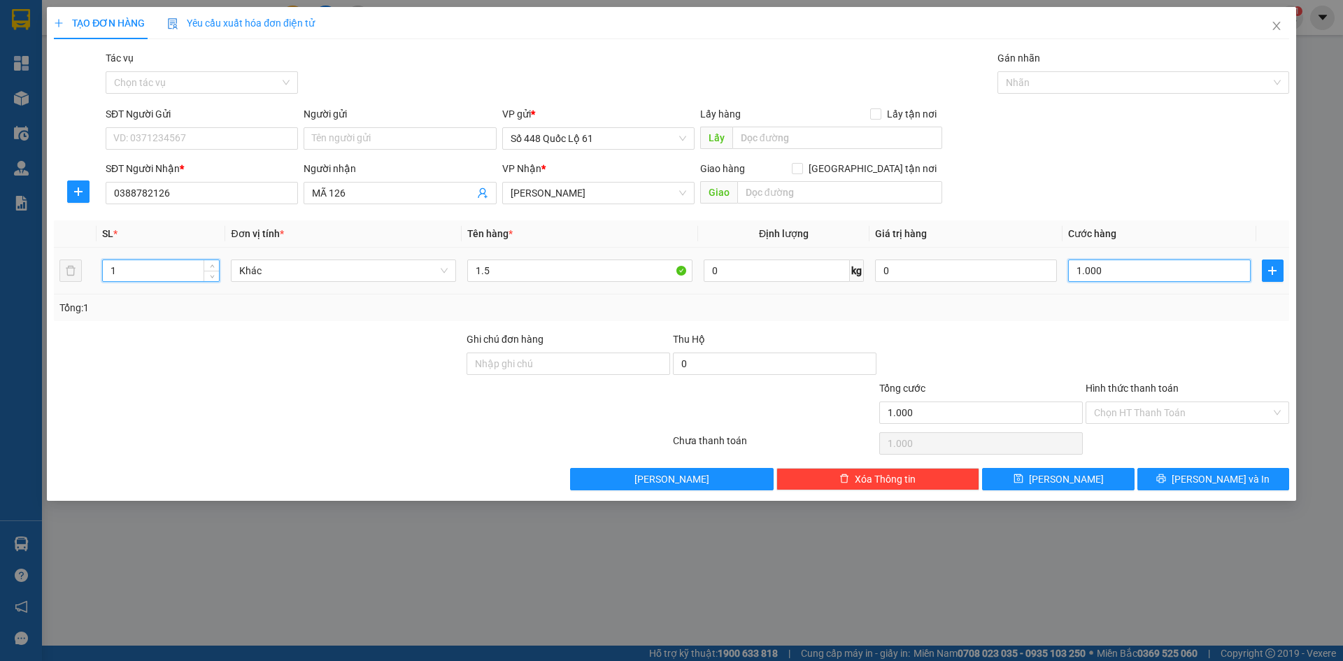
click at [1128, 275] on input "1.000" at bounding box center [1159, 271] width 182 height 22
click at [1131, 332] on div at bounding box center [1187, 356] width 206 height 49
click at [1120, 406] on input "Hình thức thanh toán" at bounding box center [1182, 412] width 177 height 21
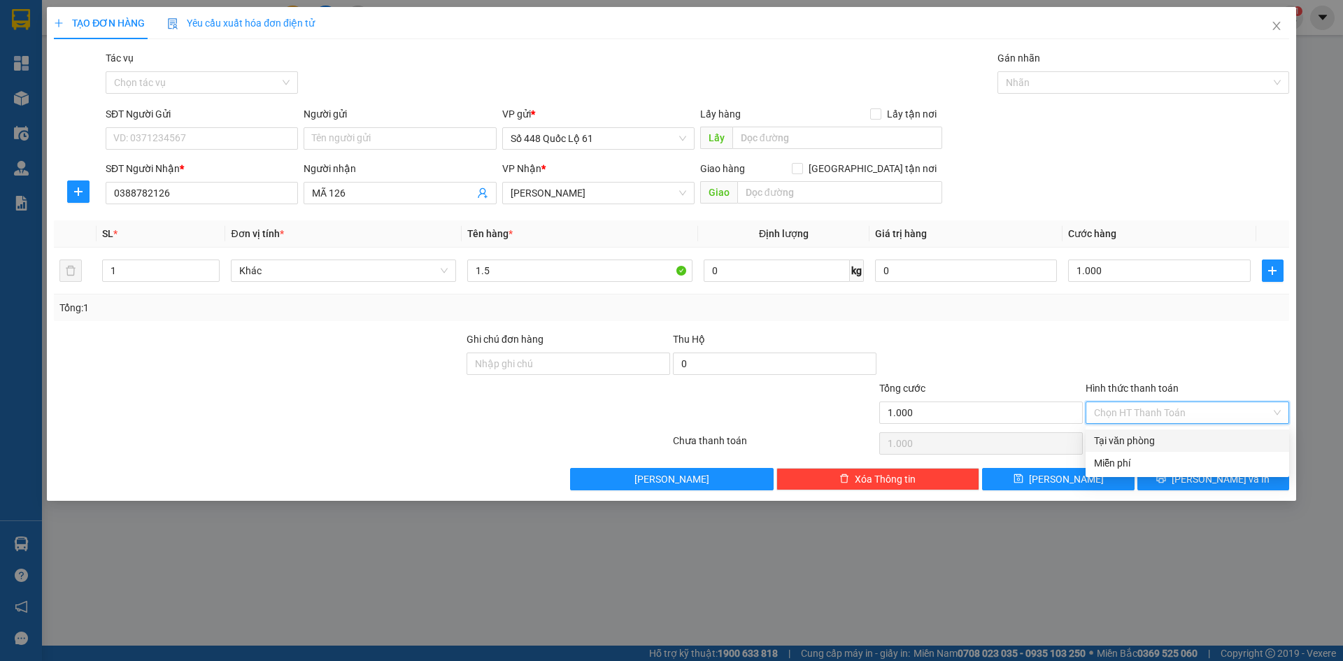
click at [1128, 432] on div "Tại văn phòng" at bounding box center [1188, 440] width 204 height 22
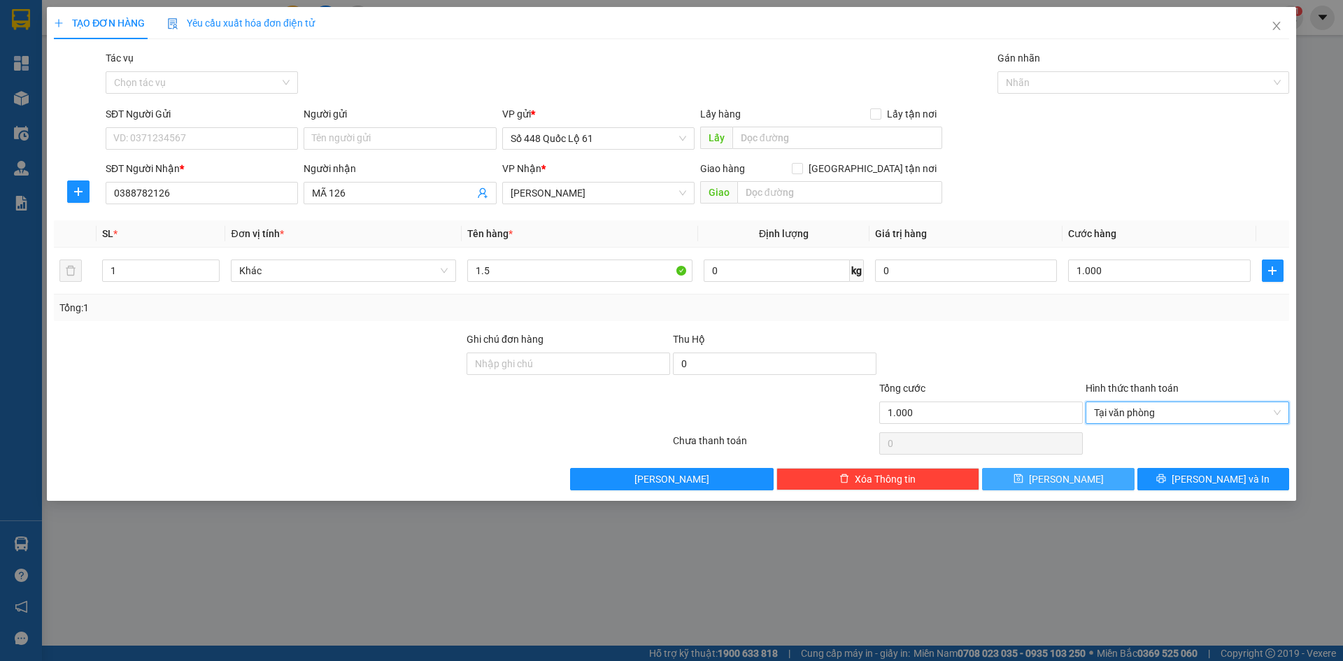
click at [1069, 471] on span "[PERSON_NAME]" at bounding box center [1066, 478] width 75 height 15
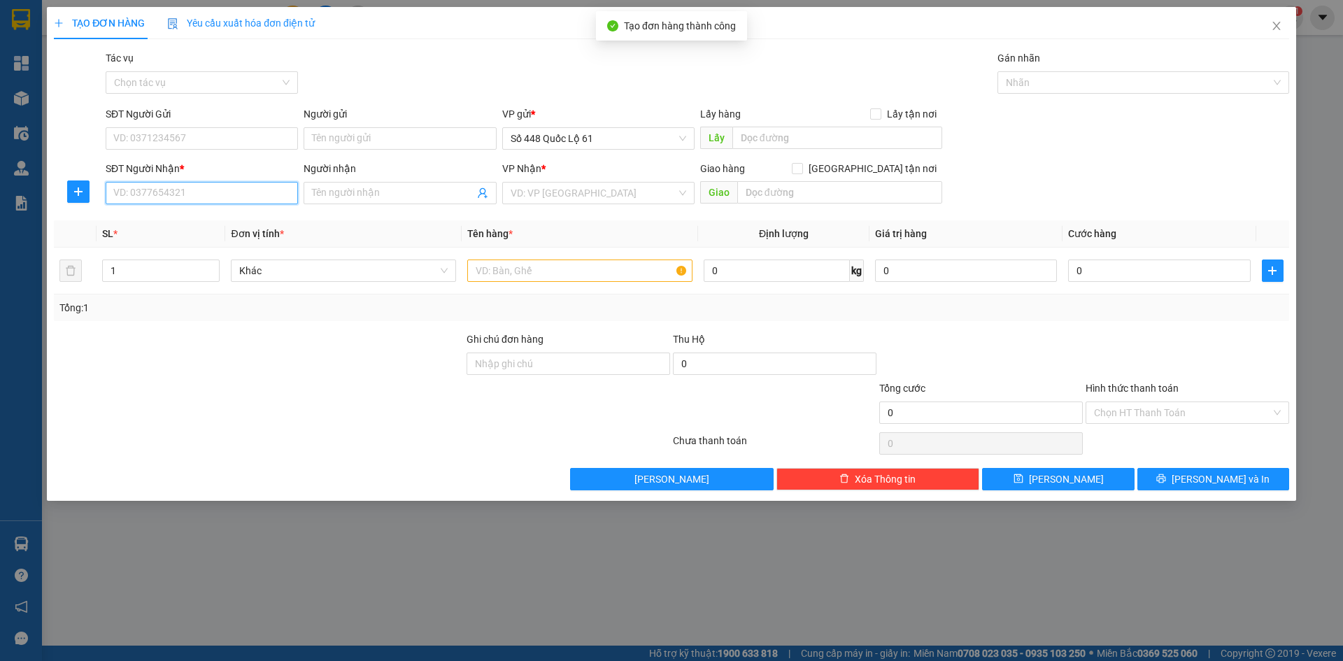
click at [206, 185] on input "SĐT Người Nhận *" at bounding box center [202, 193] width 192 height 22
drag, startPoint x: 213, startPoint y: 192, endPoint x: 150, endPoint y: 282, distance: 110.4
click at [125, 279] on div "Transit Pickup Surcharge Ids Transit Deliver Surcharge Ids Transit Deliver Surc…" at bounding box center [671, 270] width 1235 height 440
click at [227, 222] on div "0339196563 - BỒNG BỀN" at bounding box center [202, 220] width 176 height 15
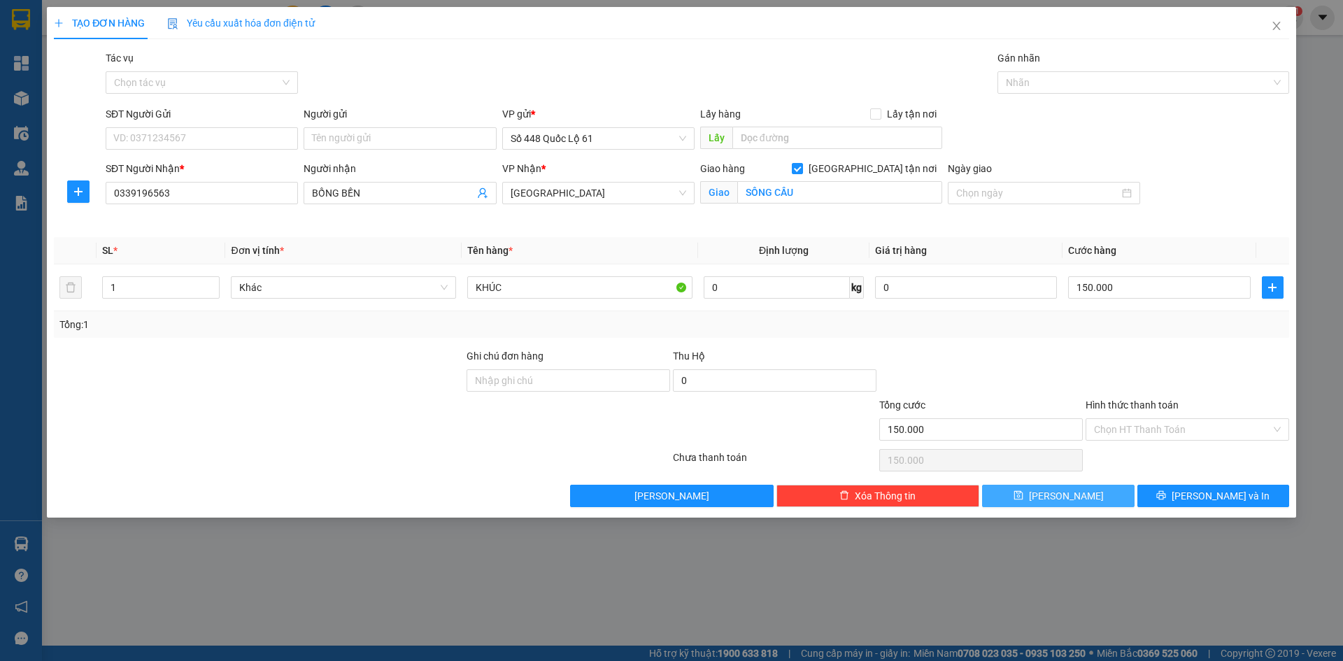
click at [1031, 488] on button "[PERSON_NAME]" at bounding box center [1058, 496] width 152 height 22
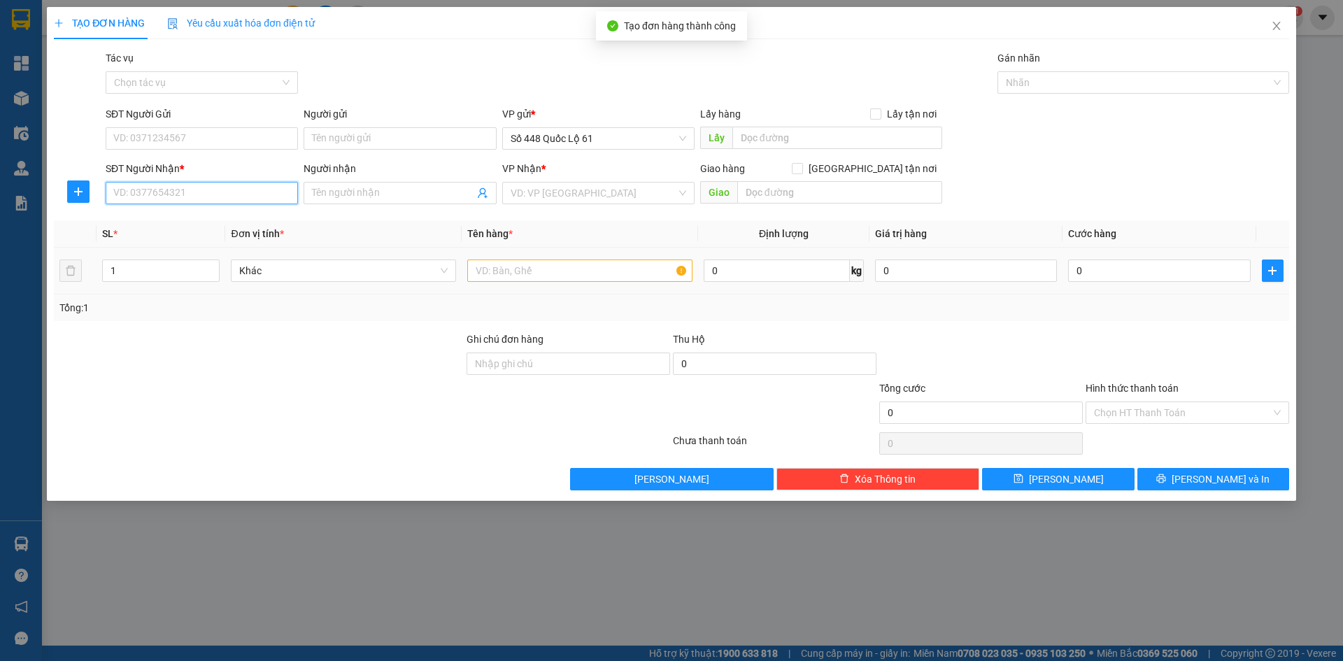
click at [204, 194] on input "SĐT Người Nhận *" at bounding box center [202, 193] width 192 height 22
click at [201, 215] on div "0352828683 - BÀ DI 683" at bounding box center [202, 220] width 176 height 15
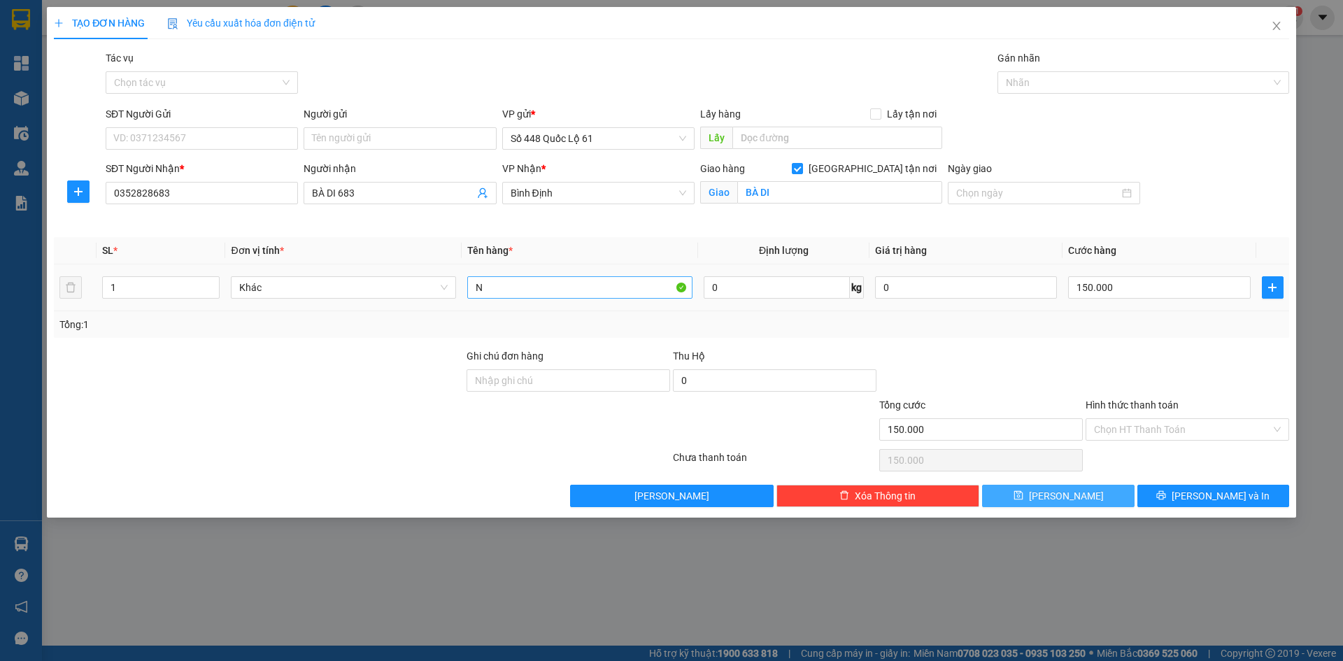
drag, startPoint x: 1093, startPoint y: 497, endPoint x: 522, endPoint y: 278, distance: 611.1
click at [1091, 496] on button "[PERSON_NAME]" at bounding box center [1058, 496] width 152 height 22
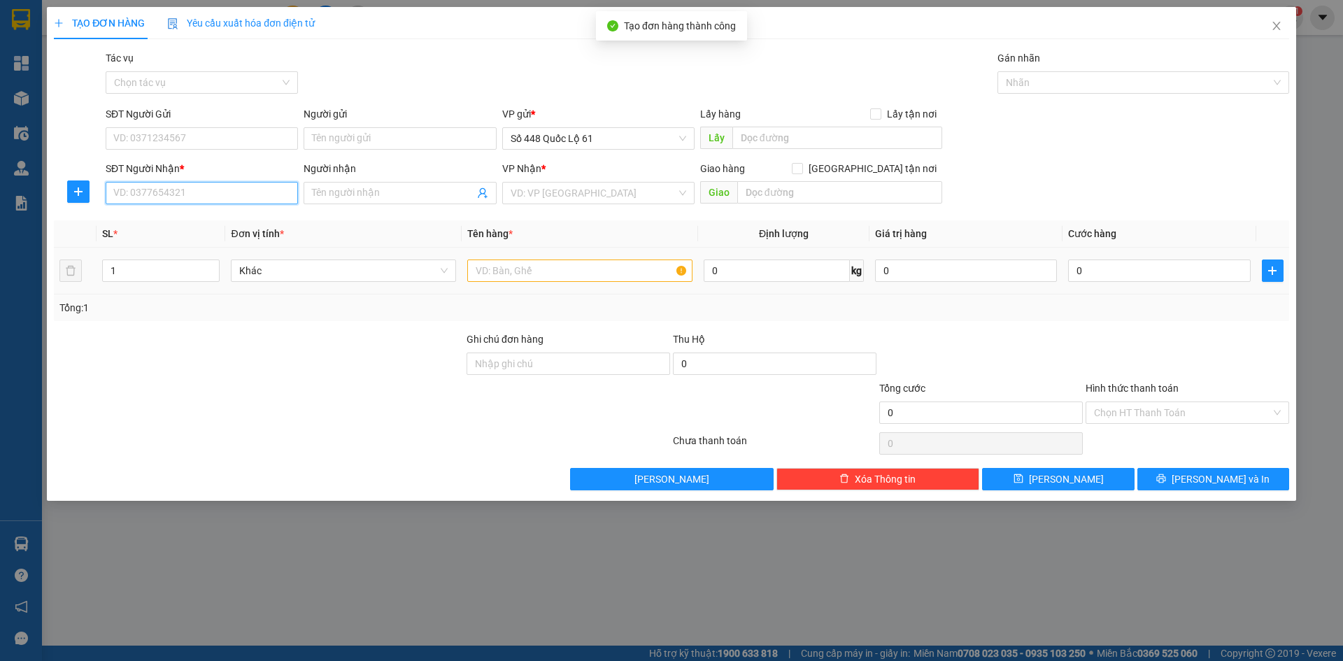
click at [264, 194] on input "SĐT Người Nhận *" at bounding box center [202, 193] width 192 height 22
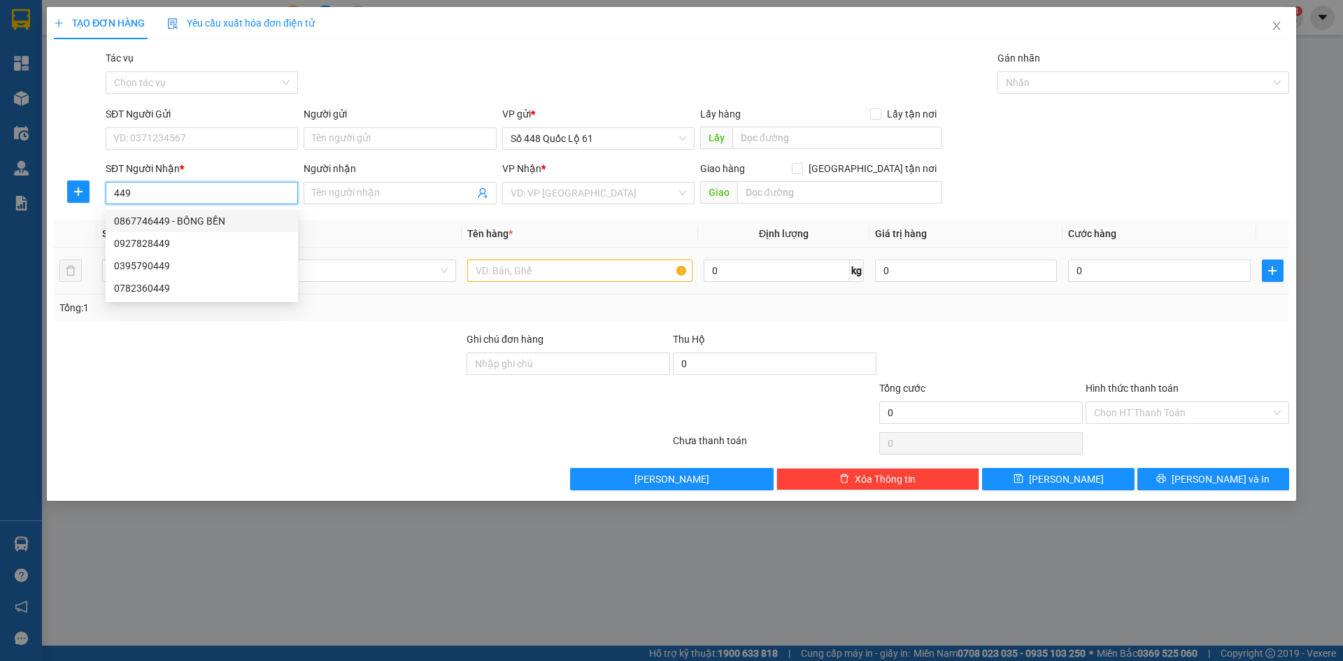
click at [252, 217] on div "0867746449 - BỒNG BỀN" at bounding box center [202, 220] width 176 height 15
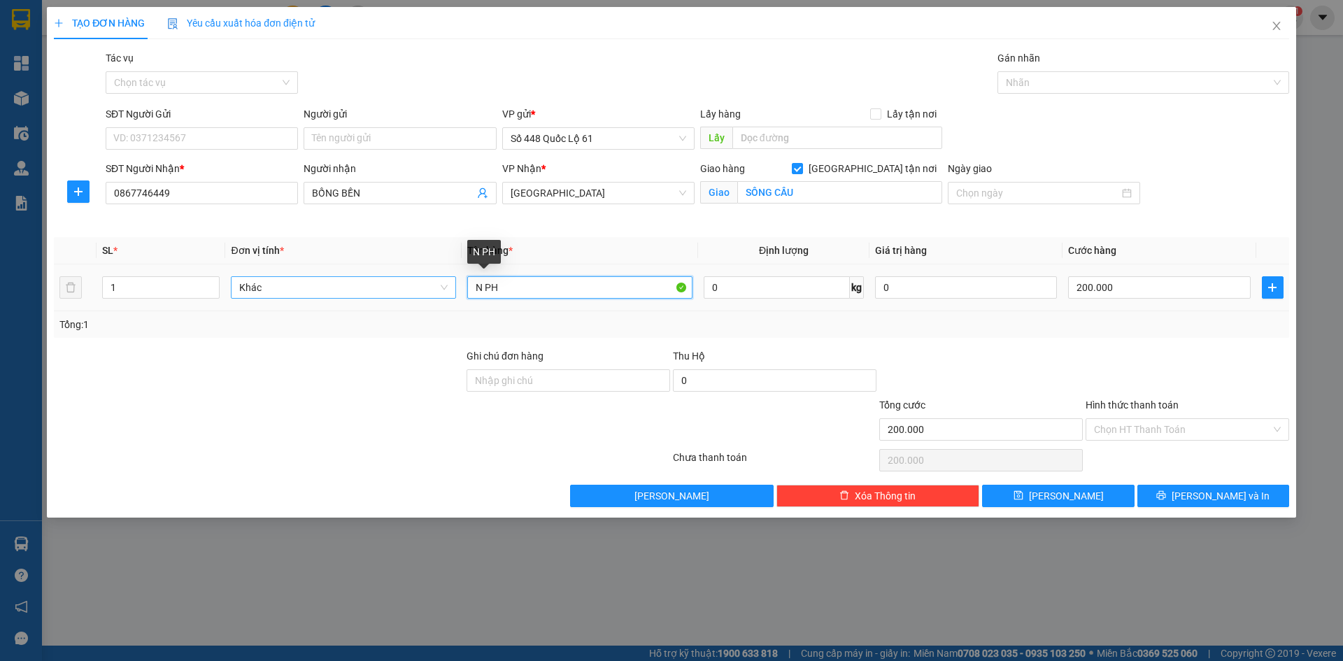
drag, startPoint x: 508, startPoint y: 287, endPoint x: 311, endPoint y: 287, distance: 197.2
click at [314, 285] on tr "1 Khác N PH 0 kg 0 200.000" at bounding box center [671, 287] width 1235 height 47
click at [1144, 289] on input "200.000" at bounding box center [1159, 287] width 182 height 22
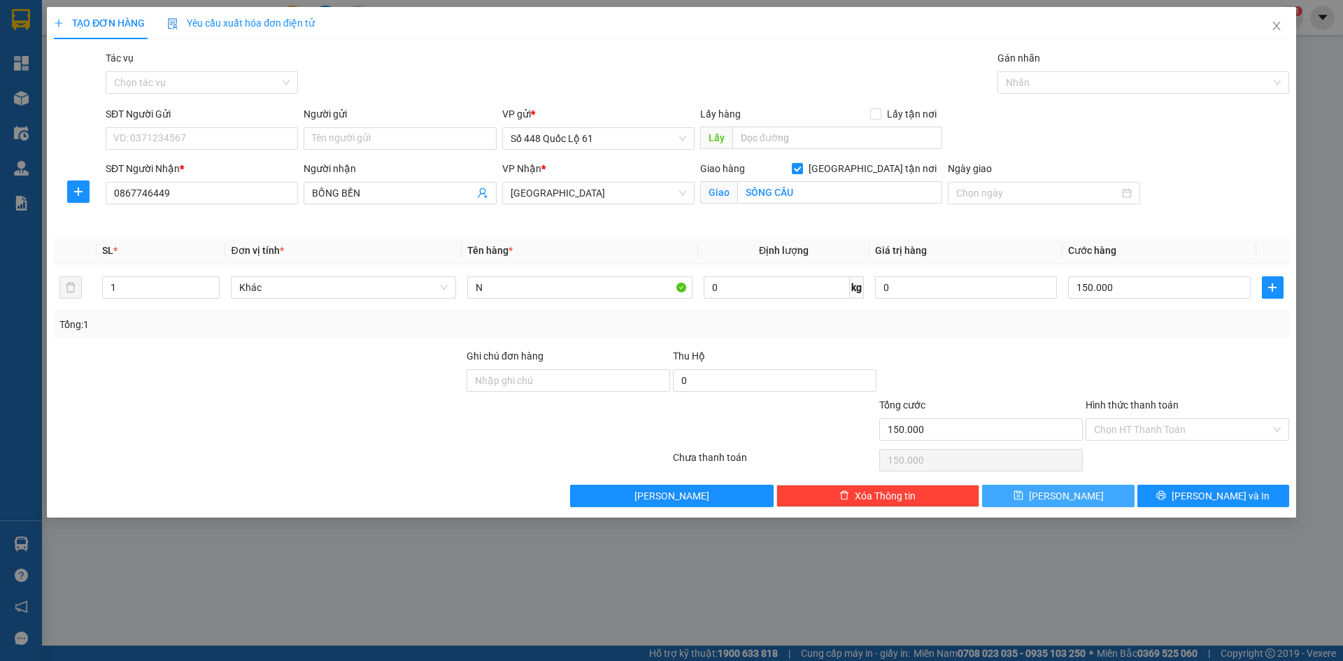
click at [1082, 493] on button "[PERSON_NAME]" at bounding box center [1058, 496] width 152 height 22
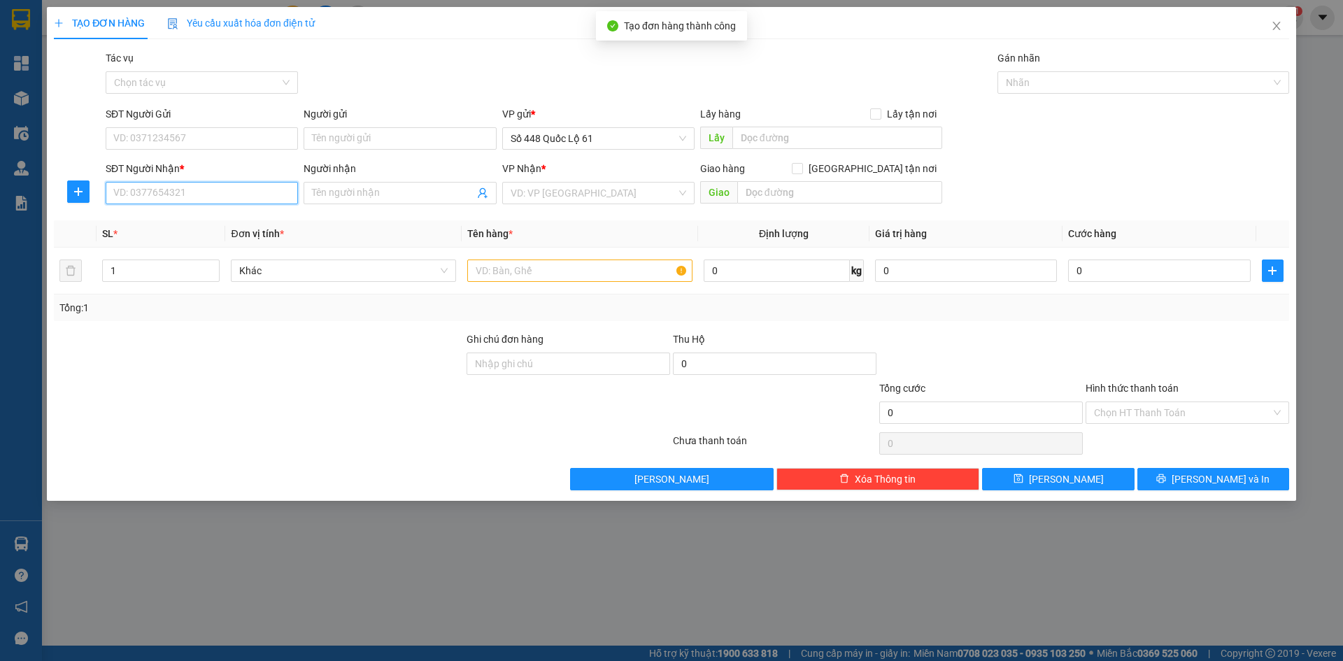
click at [183, 191] on input "SĐT Người Nhận *" at bounding box center [202, 193] width 192 height 22
click at [556, 190] on input "search" at bounding box center [594, 193] width 166 height 21
click at [194, 197] on input "0342595439" at bounding box center [202, 193] width 192 height 22
click at [518, 195] on input "search" at bounding box center [594, 193] width 166 height 21
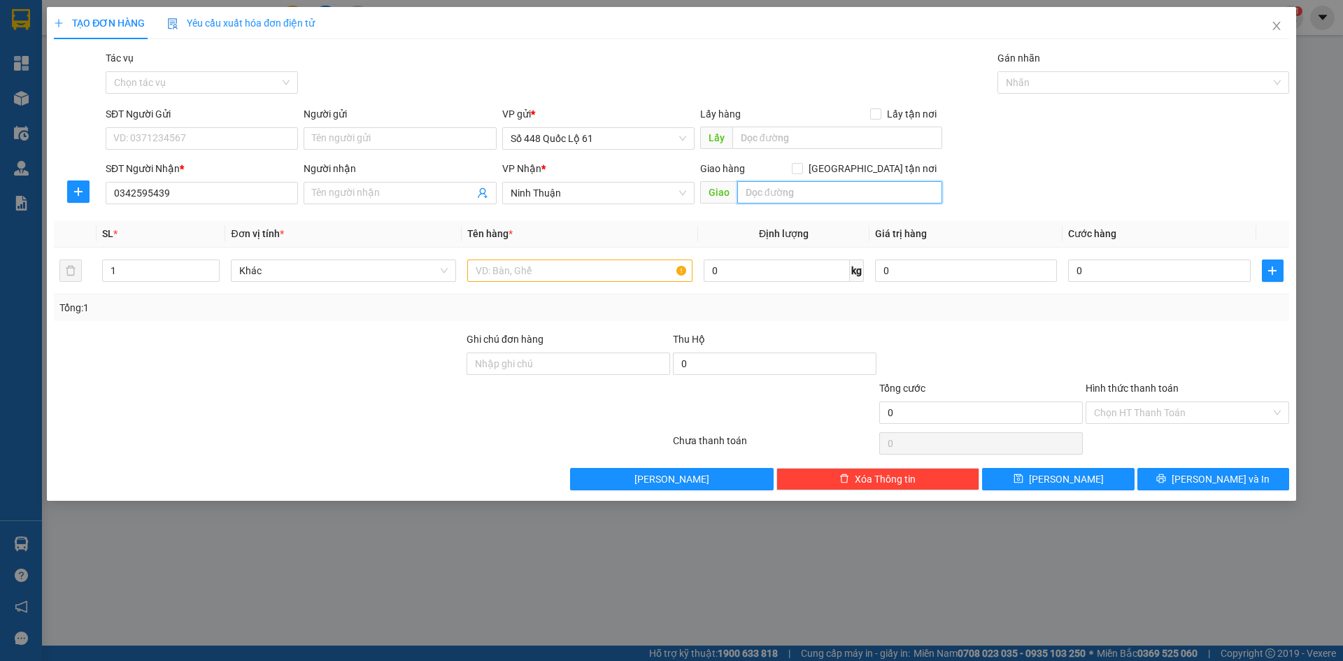
click at [880, 201] on input "text" at bounding box center [839, 192] width 205 height 22
click at [879, 171] on span "Giao tận nơi" at bounding box center [872, 168] width 139 height 15
click at [802, 171] on input "Giao tận nơi" at bounding box center [797, 168] width 10 height 10
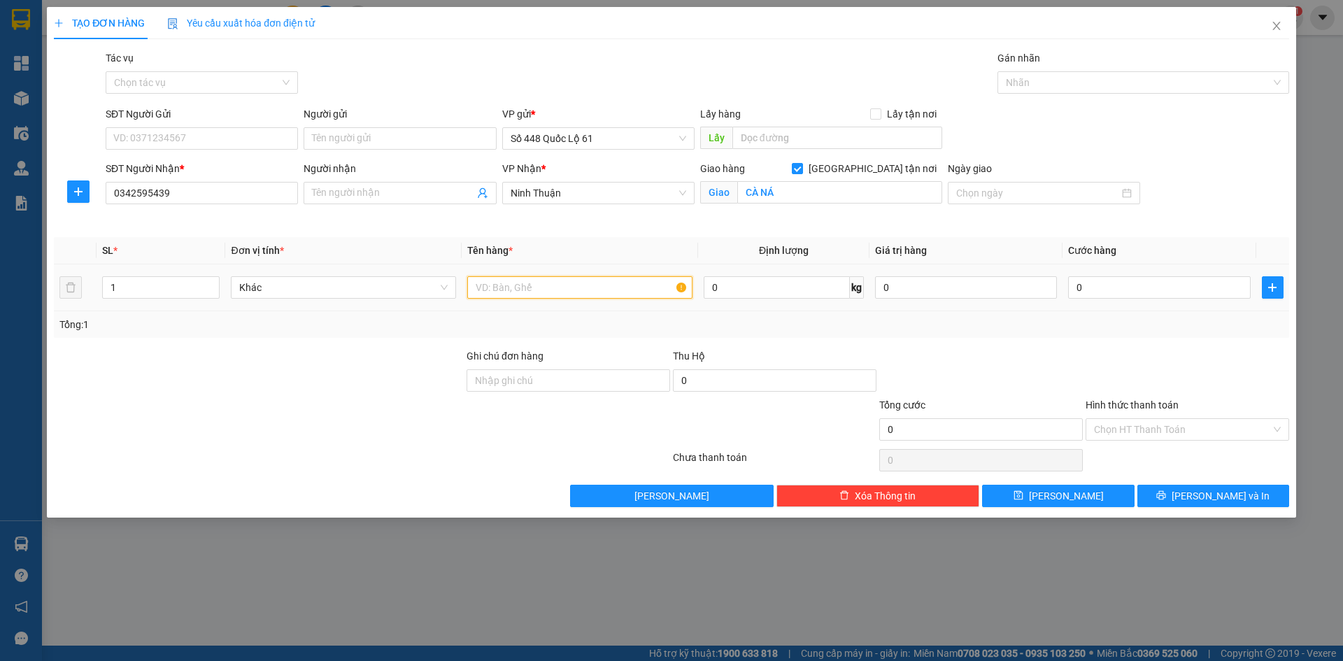
click at [588, 294] on input "text" at bounding box center [579, 287] width 225 height 22
click at [1185, 294] on input "0" at bounding box center [1159, 287] width 182 height 22
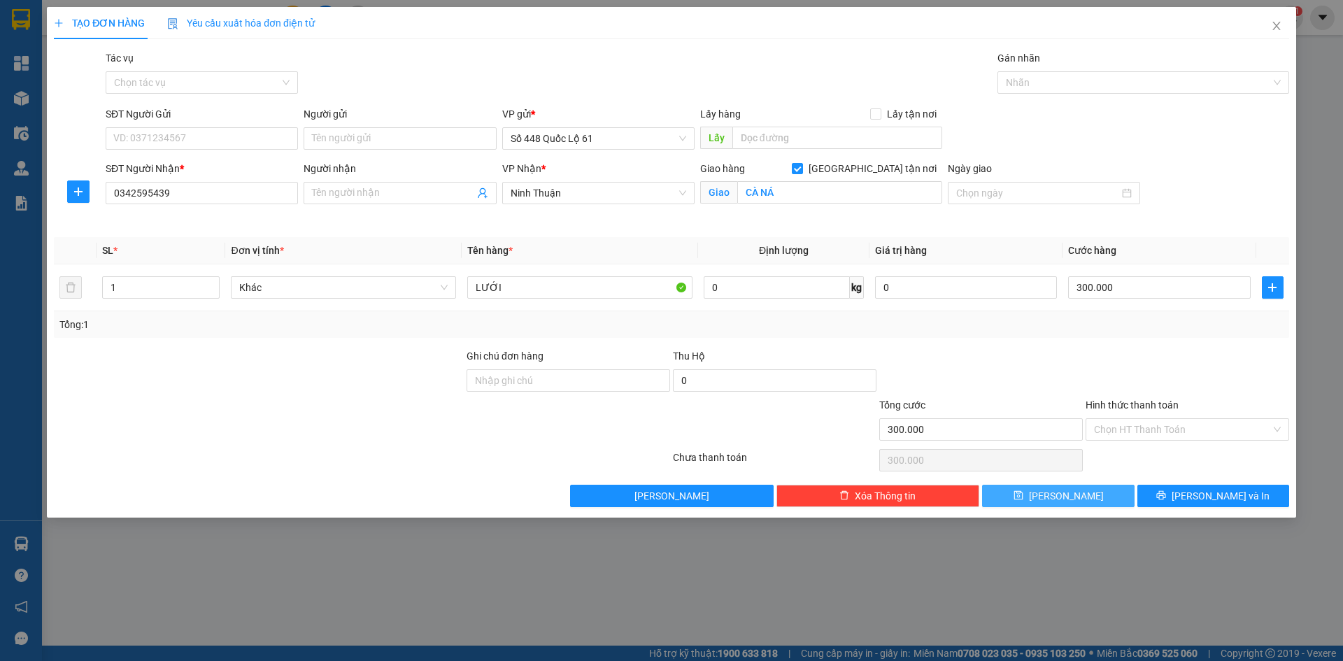
click at [1079, 499] on button "[PERSON_NAME]" at bounding box center [1058, 496] width 152 height 22
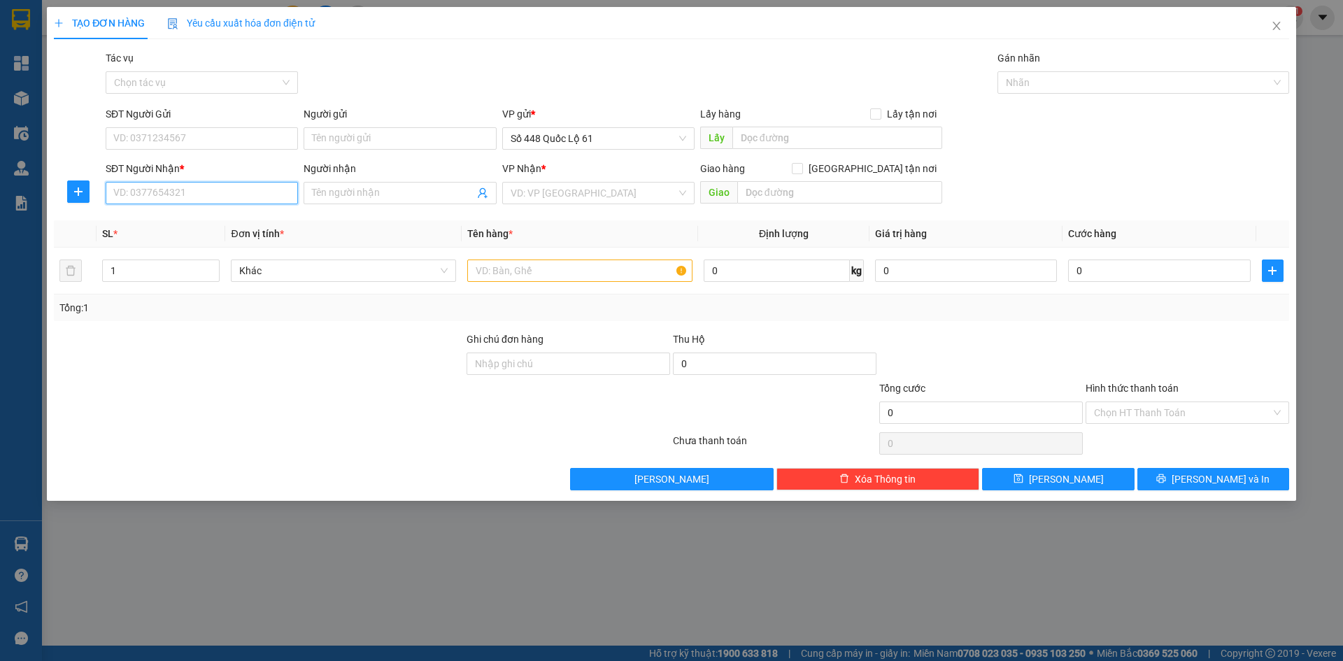
click at [197, 187] on input "SĐT Người Nhận *" at bounding box center [202, 193] width 192 height 22
click at [195, 215] on div "0855955716 - KHÔ PHAN RANG" at bounding box center [202, 220] width 176 height 15
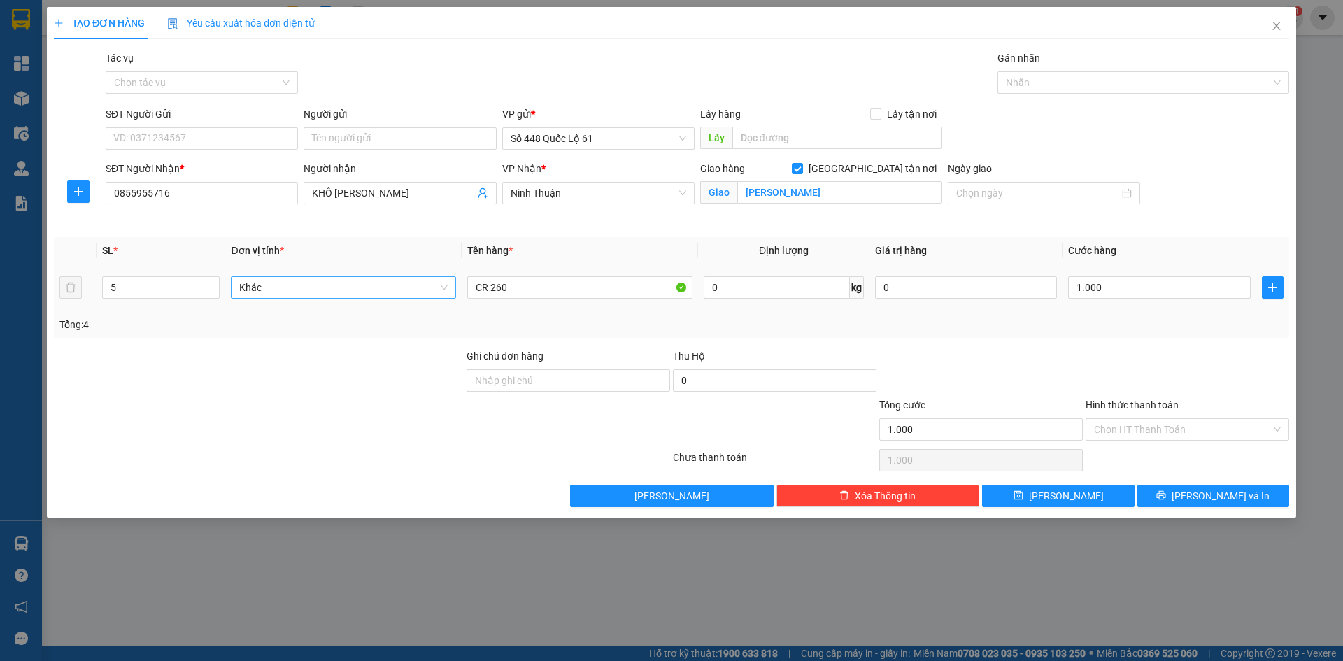
drag, startPoint x: 214, startPoint y: 282, endPoint x: 363, endPoint y: 294, distance: 149.5
click at [214, 283] on icon "up" at bounding box center [212, 282] width 5 height 5
click at [506, 287] on input "CR 260" at bounding box center [579, 287] width 225 height 22
drag, startPoint x: 1188, startPoint y: 286, endPoint x: 1165, endPoint y: 348, distance: 66.6
click at [1187, 287] on input "0" at bounding box center [1159, 287] width 182 height 22
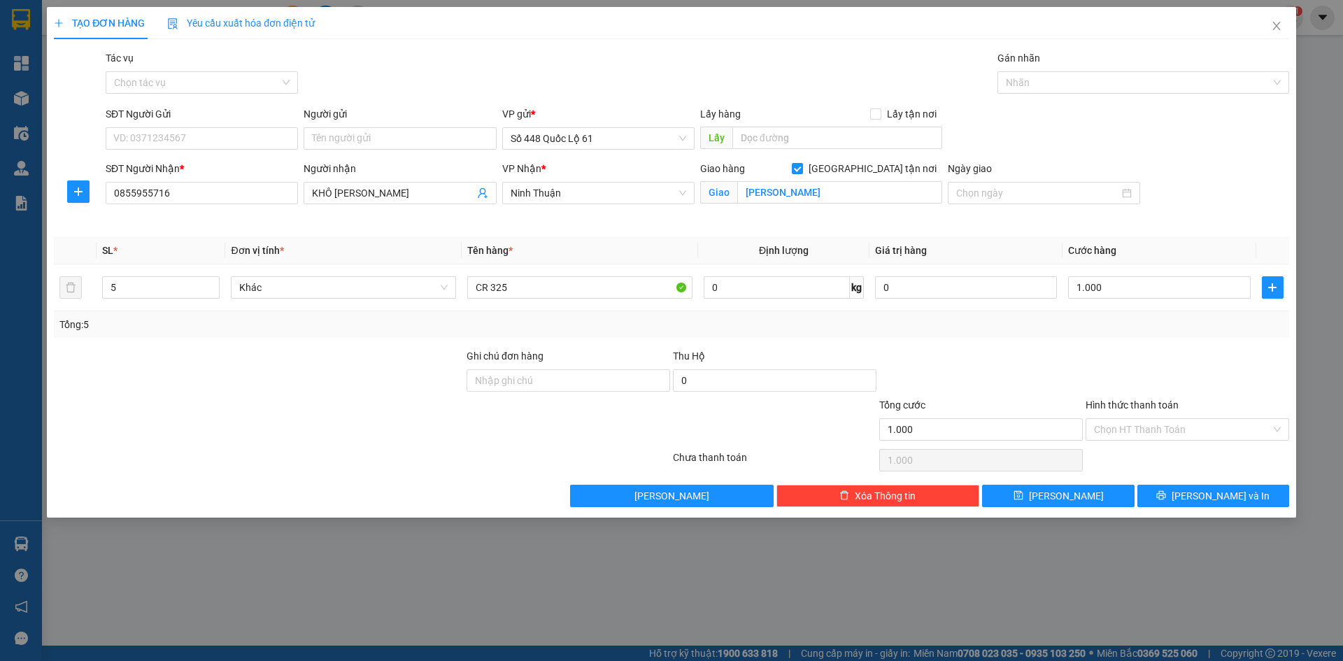
drag, startPoint x: 1165, startPoint y: 369, endPoint x: 1163, endPoint y: 388, distance: 18.9
click at [1165, 378] on div at bounding box center [1187, 372] width 206 height 49
click at [1145, 430] on input "Hình thức thanh toán" at bounding box center [1182, 429] width 177 height 21
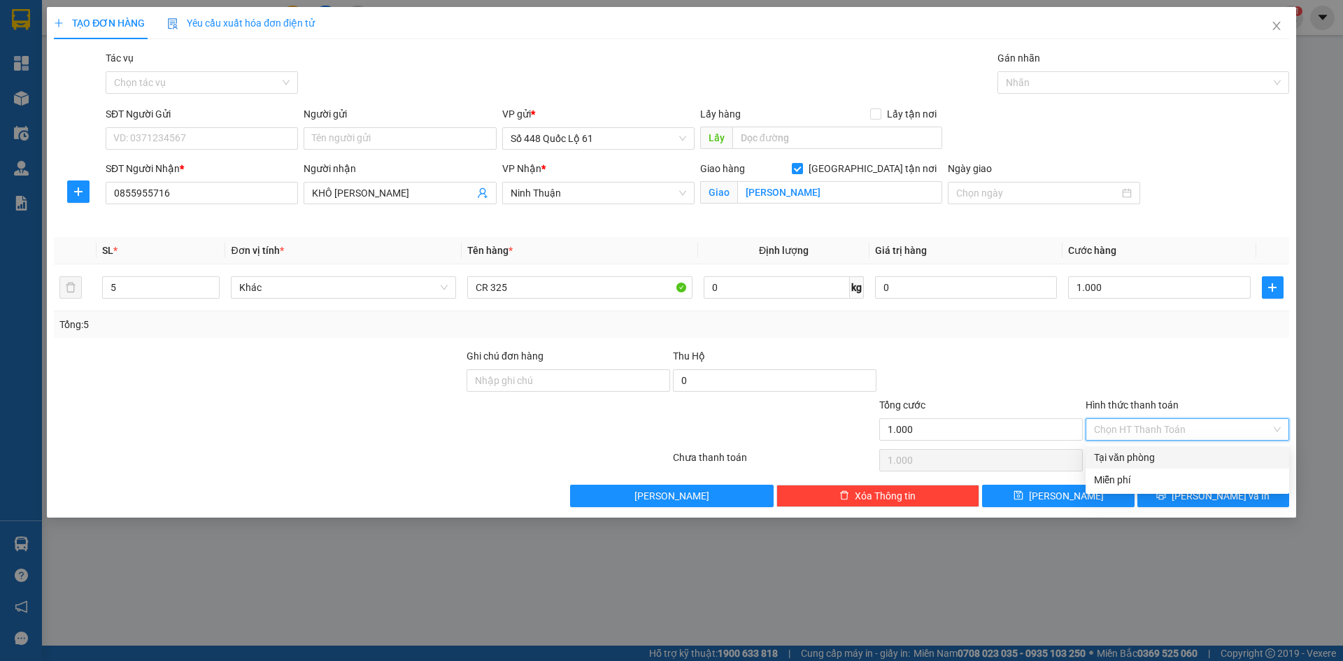
click at [1146, 449] on div "Tại văn phòng" at bounding box center [1188, 457] width 204 height 22
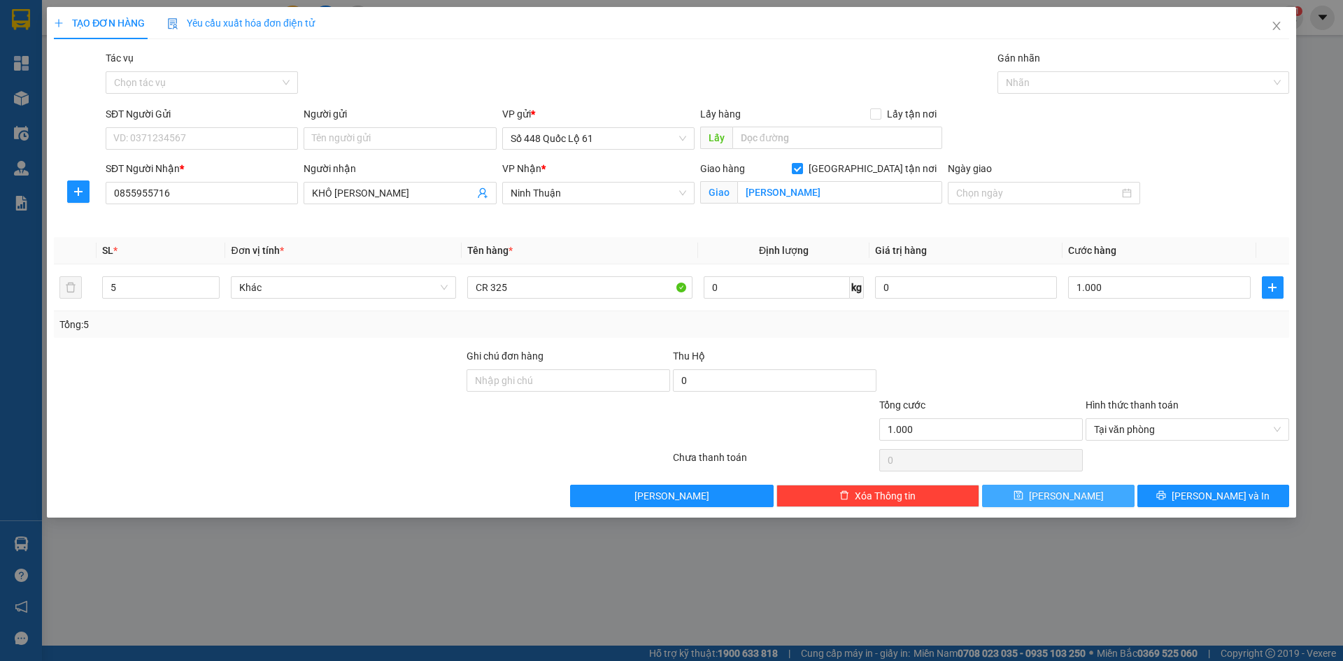
click at [1110, 485] on button "[PERSON_NAME]" at bounding box center [1058, 496] width 152 height 22
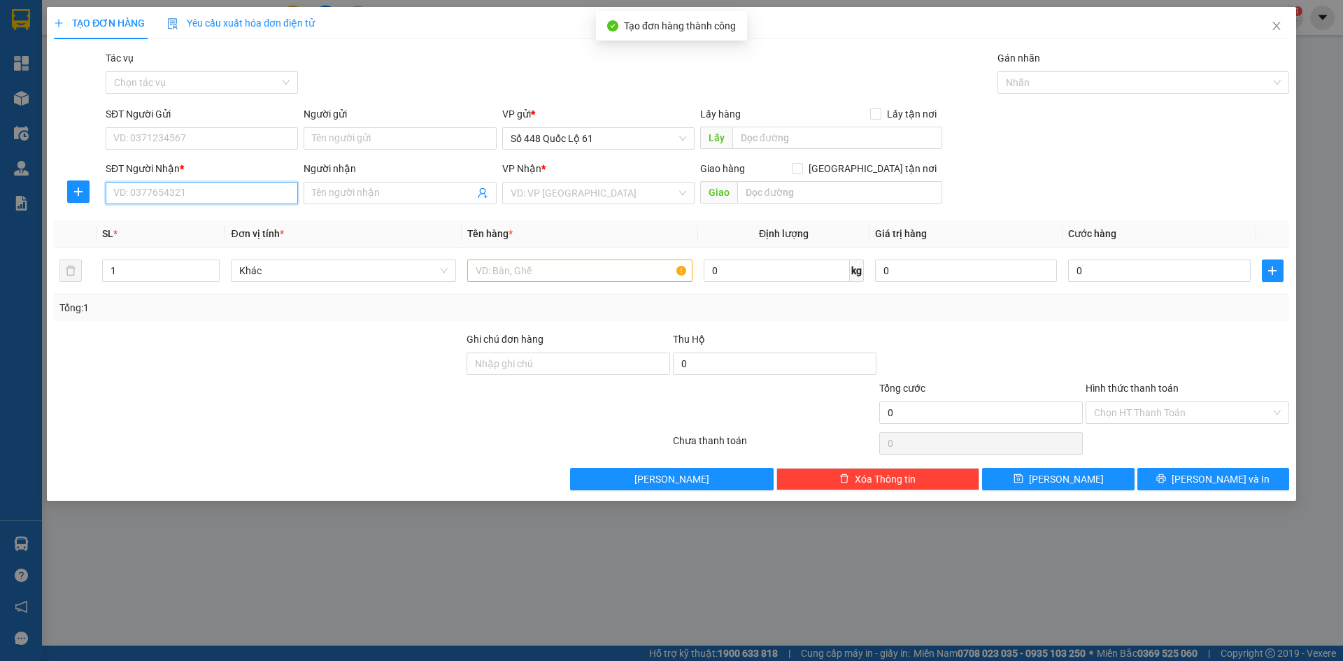
click at [225, 197] on input "SĐT Người Nhận *" at bounding box center [202, 193] width 192 height 22
click at [359, 189] on input "Người nhận" at bounding box center [393, 192] width 162 height 15
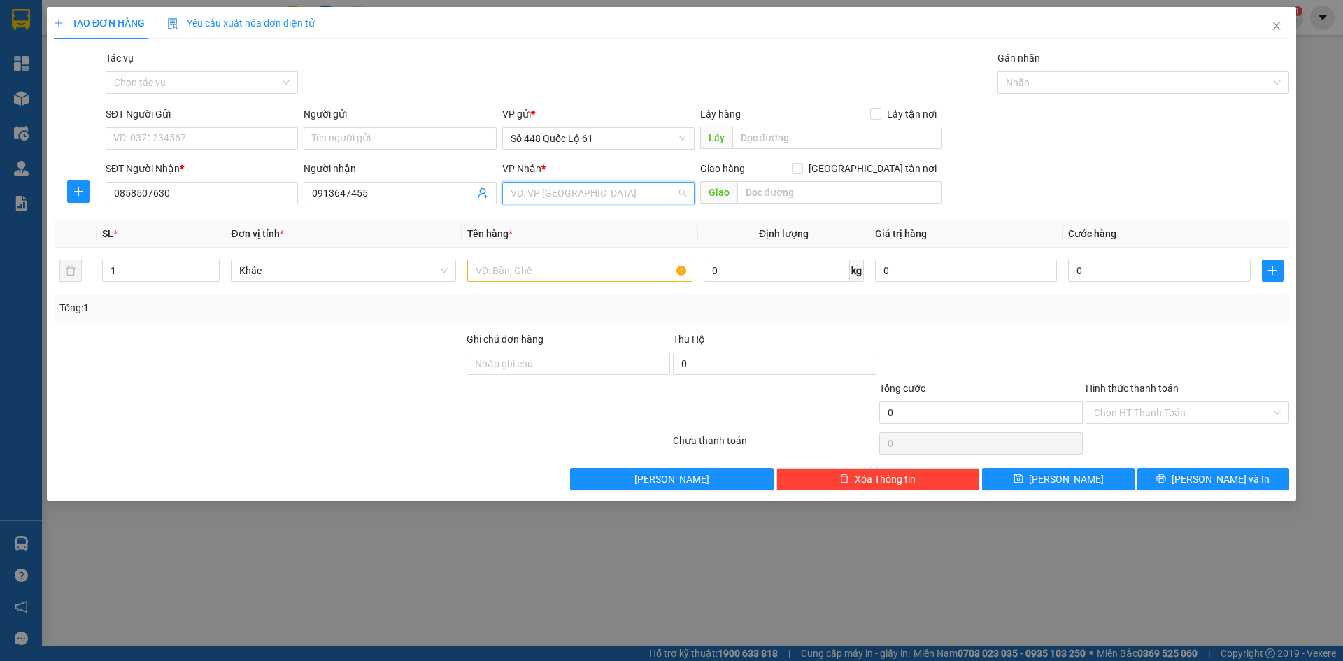
click at [644, 197] on input "search" at bounding box center [594, 193] width 166 height 21
click at [502, 269] on input "text" at bounding box center [579, 271] width 225 height 22
click at [1141, 273] on input "0" at bounding box center [1159, 271] width 182 height 22
click at [1146, 419] on input "Hình thức thanh toán" at bounding box center [1182, 412] width 177 height 21
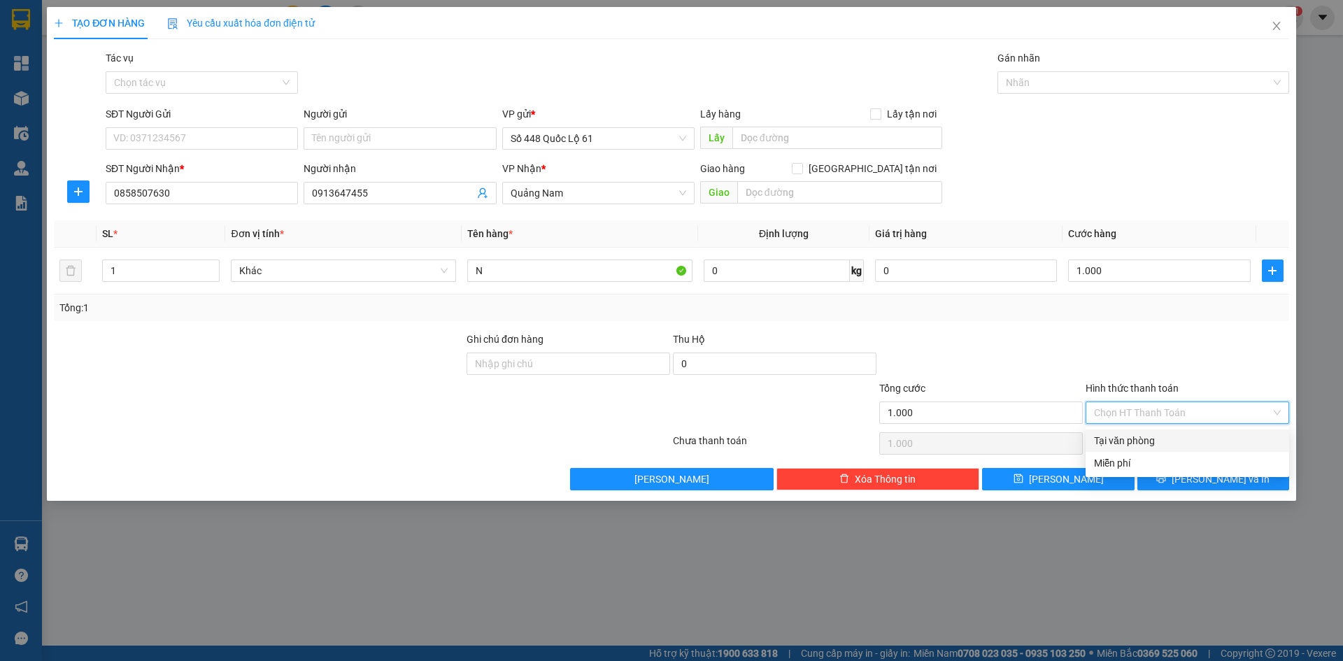
click at [1149, 442] on div "Tại văn phòng" at bounding box center [1187, 440] width 187 height 15
click at [565, 258] on div "N" at bounding box center [579, 271] width 225 height 28
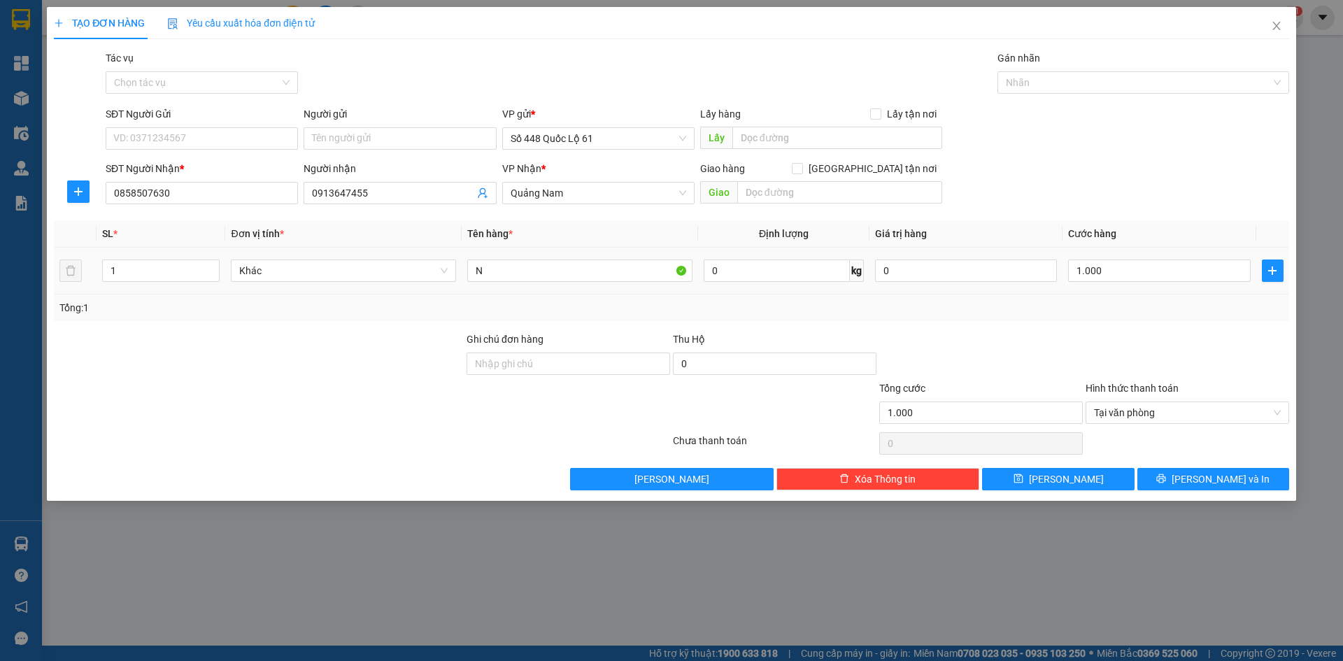
click at [565, 282] on div "N" at bounding box center [579, 271] width 225 height 28
click at [570, 274] on input "N" at bounding box center [579, 271] width 225 height 22
click at [1111, 485] on button "[PERSON_NAME]" at bounding box center [1058, 479] width 152 height 22
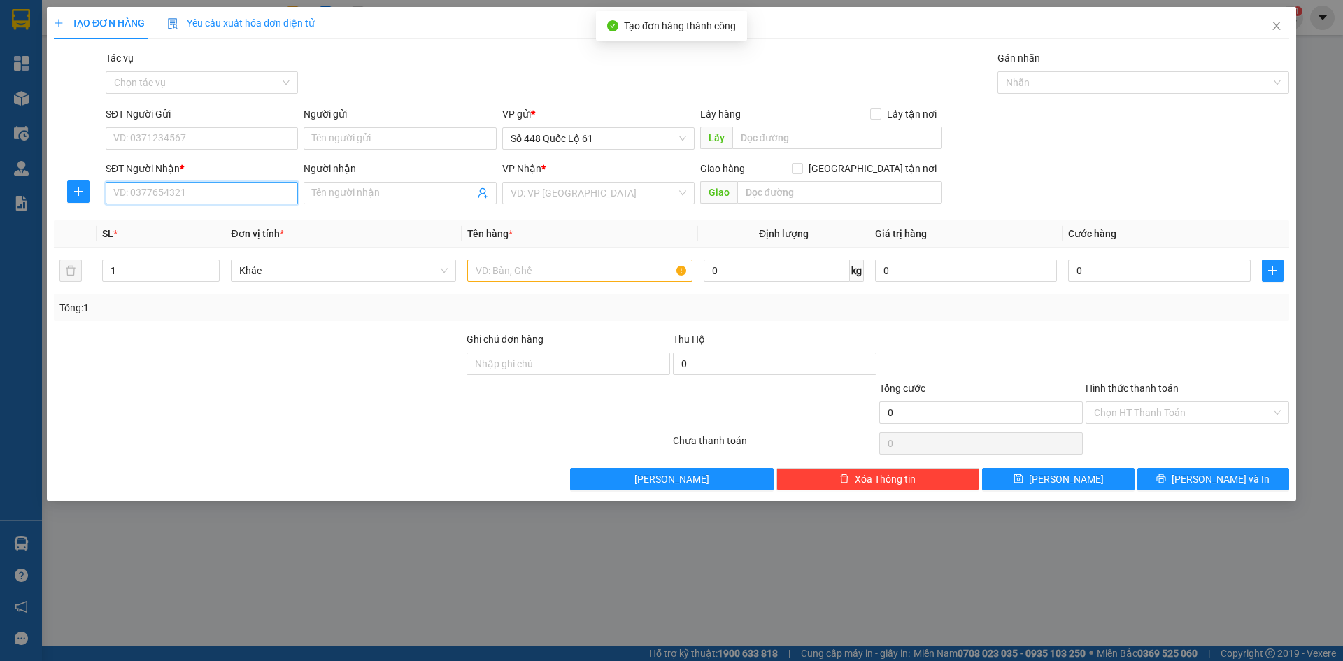
click at [206, 200] on input "SĐT Người Nhận *" at bounding box center [202, 193] width 192 height 22
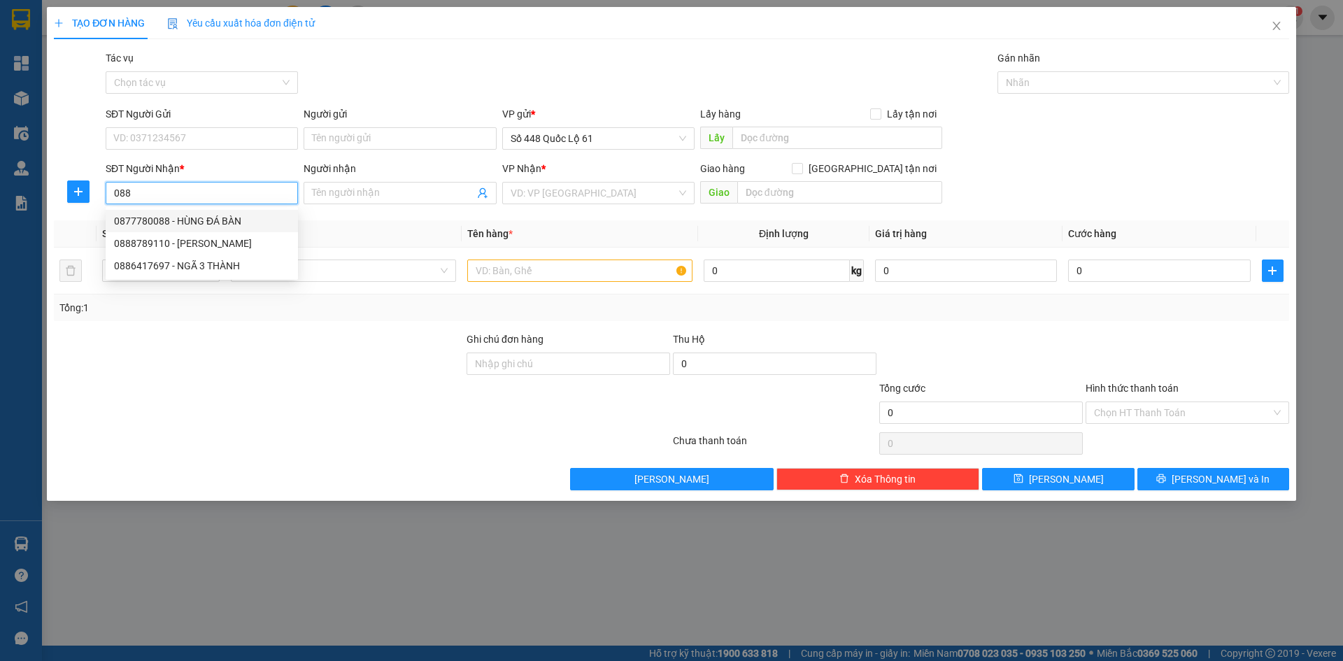
click at [199, 220] on div "0877780088 - HÙNG ĐÁ BÀN" at bounding box center [202, 220] width 176 height 15
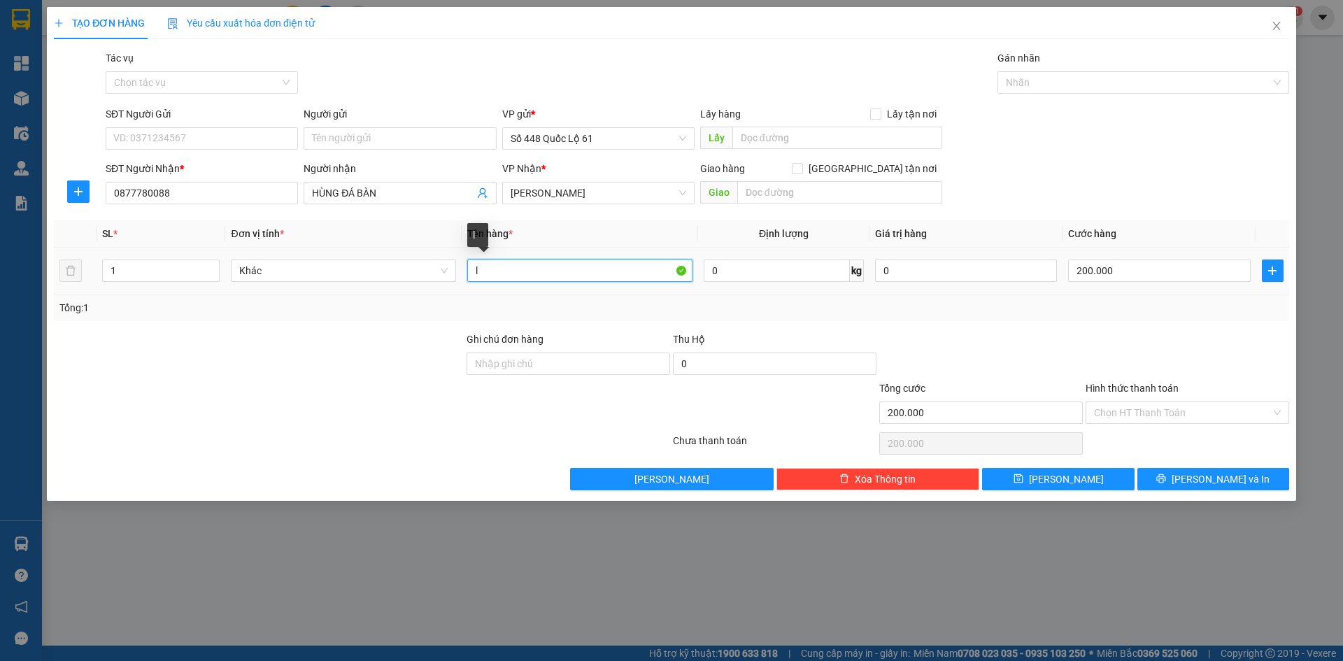
drag, startPoint x: 472, startPoint y: 275, endPoint x: 462, endPoint y: 275, distance: 9.8
click at [462, 275] on td "l" at bounding box center [580, 271] width 236 height 47
click at [1188, 281] on input "200.000" at bounding box center [1159, 271] width 182 height 22
drag, startPoint x: 1088, startPoint y: 476, endPoint x: 404, endPoint y: 298, distance: 706.1
click at [1087, 475] on button "[PERSON_NAME]" at bounding box center [1058, 479] width 152 height 22
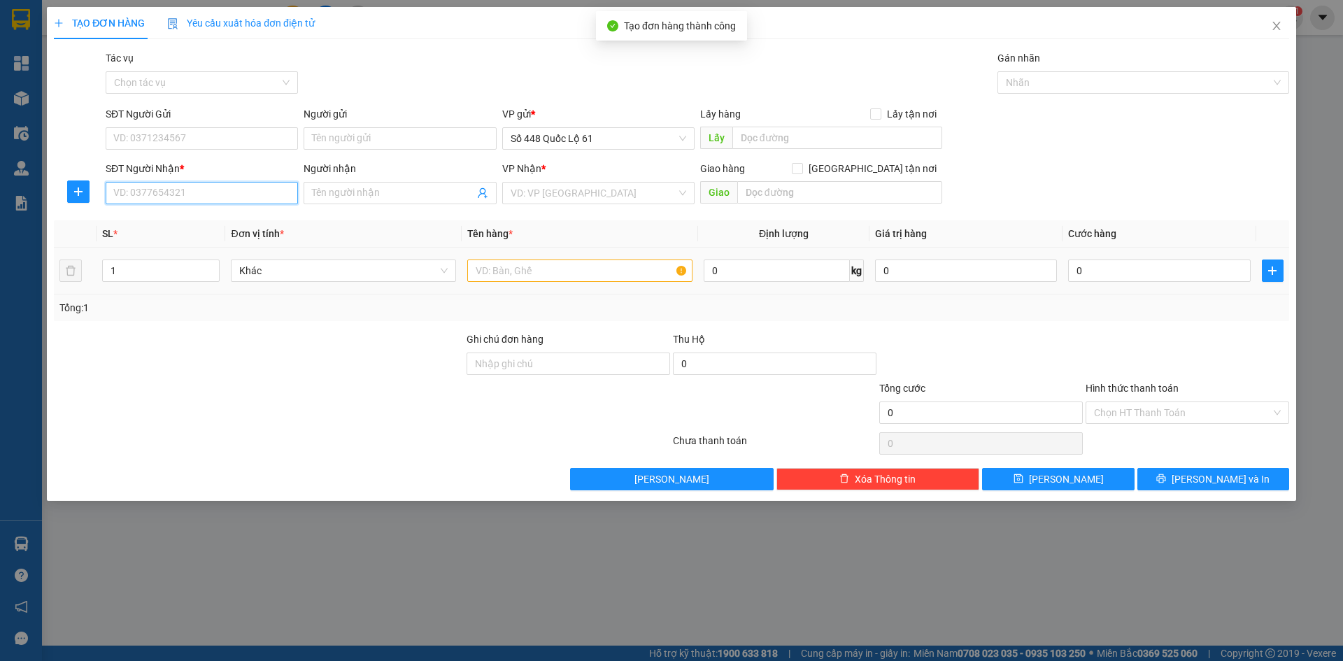
click at [220, 193] on input "SĐT Người Nhận *" at bounding box center [202, 193] width 192 height 22
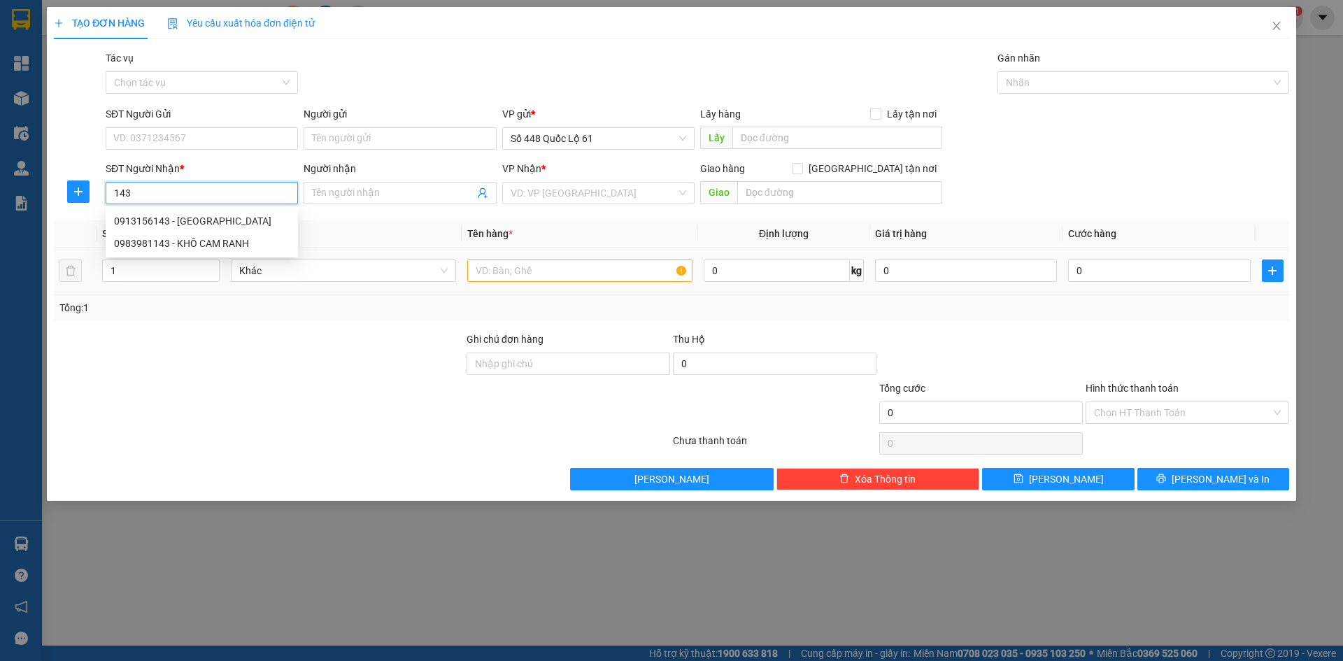
click at [200, 215] on div "0913156143 - HÙNG PHÚ YÊN" at bounding box center [202, 220] width 176 height 15
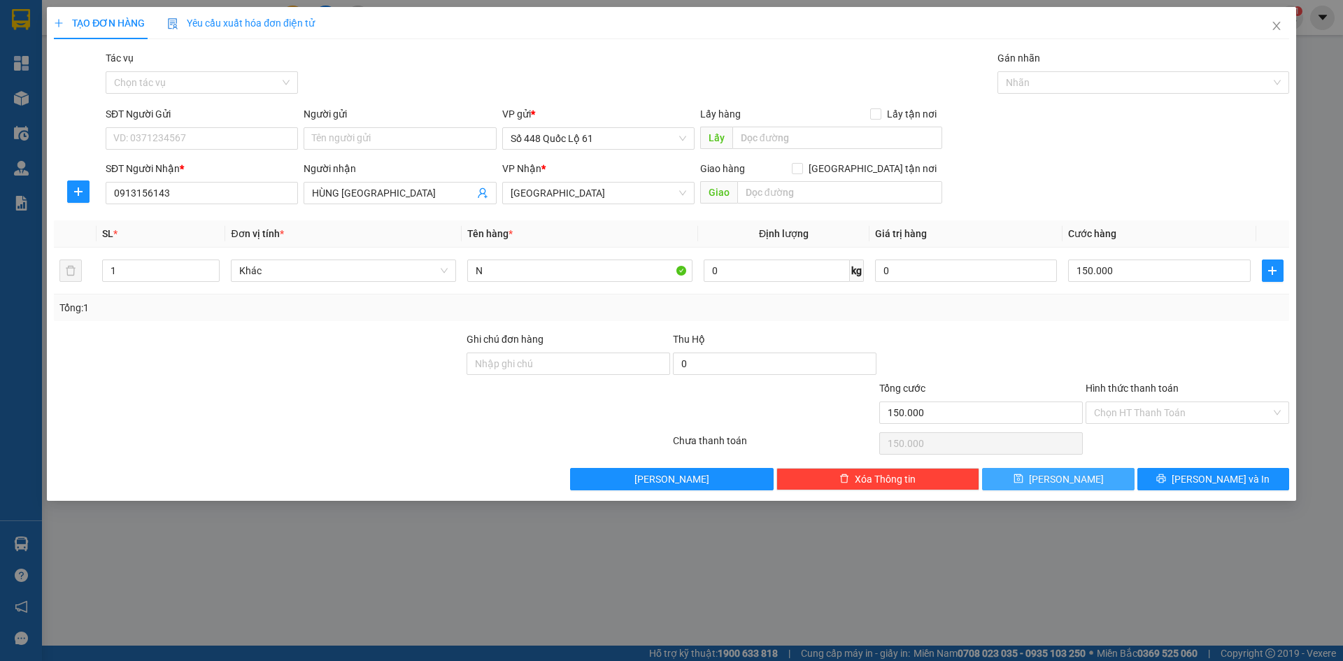
click at [1063, 476] on span "[PERSON_NAME]" at bounding box center [1066, 478] width 75 height 15
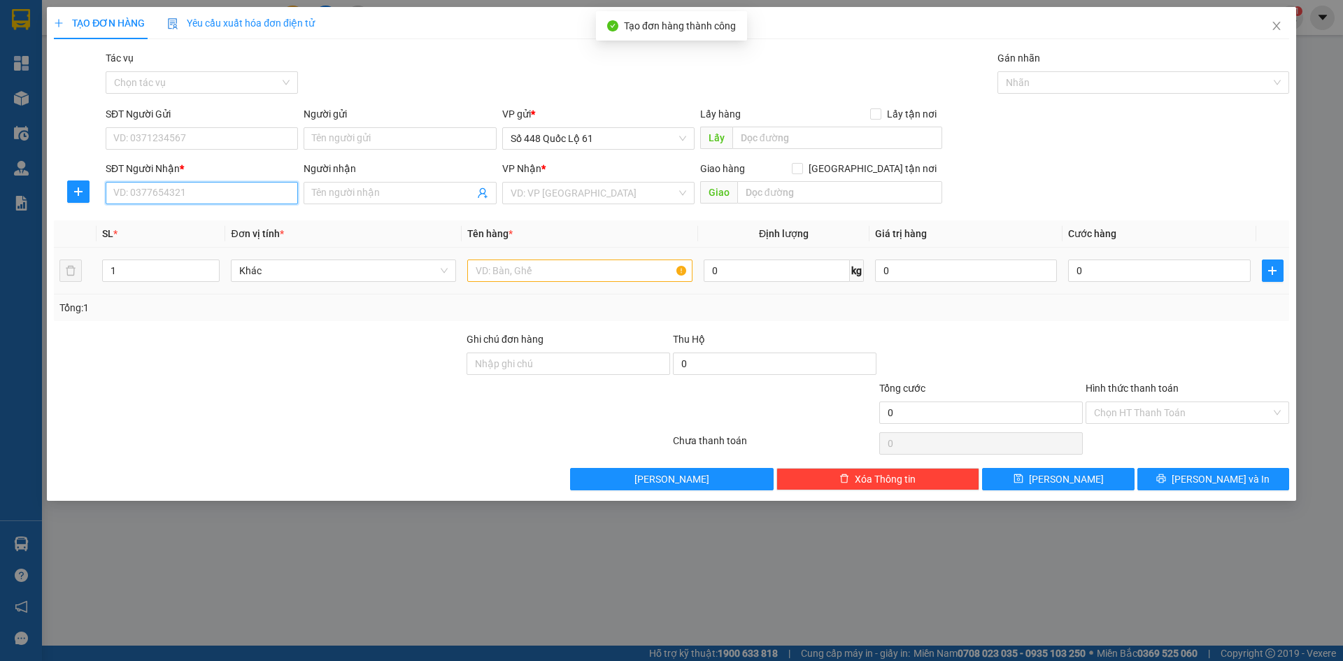
click at [249, 194] on input "SĐT Người Nhận *" at bounding box center [202, 193] width 192 height 22
click at [247, 225] on div "0336045029" at bounding box center [202, 220] width 176 height 15
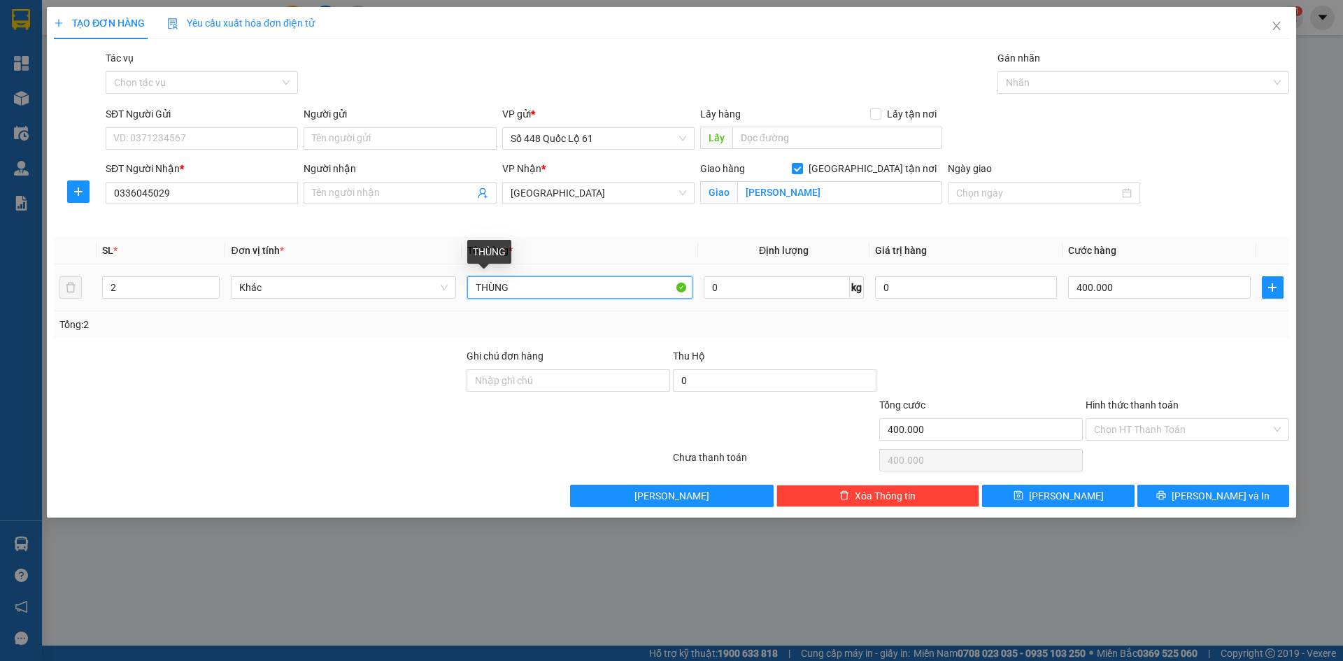
drag, startPoint x: 539, startPoint y: 292, endPoint x: 481, endPoint y: 292, distance: 58.1
click at [453, 285] on tr "2 Khác THÙNG 0 kg 0 400.000" at bounding box center [671, 287] width 1235 height 47
click at [214, 291] on icon "down" at bounding box center [212, 292] width 5 height 5
click at [1127, 288] on input "400.000" at bounding box center [1159, 287] width 182 height 22
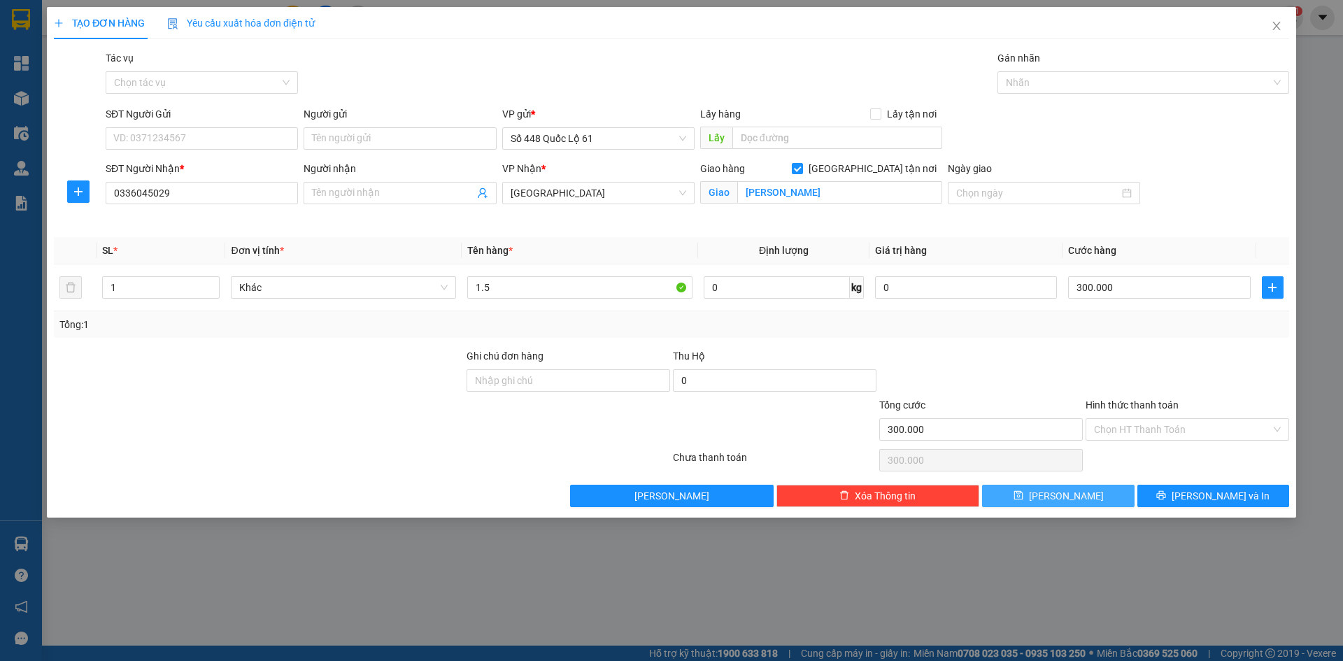
drag, startPoint x: 1059, startPoint y: 496, endPoint x: 1066, endPoint y: 489, distance: 9.9
click at [1060, 496] on span "[PERSON_NAME]" at bounding box center [1066, 495] width 75 height 15
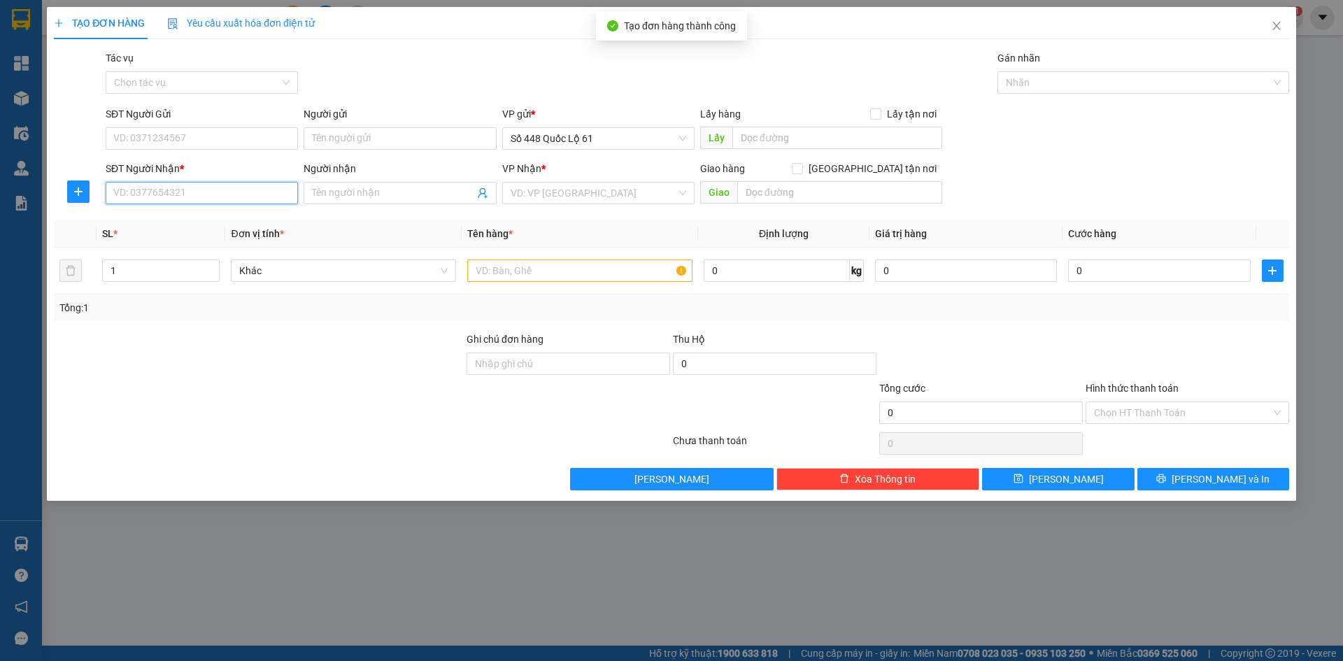
click at [201, 200] on input "SĐT Người Nhận *" at bounding box center [202, 193] width 192 height 22
click at [399, 62] on div "Gói vận chuyển * Tiêu chuẩn Tác vụ Chọn tác vụ Gán nhãn Nhãn" at bounding box center [697, 74] width 1189 height 49
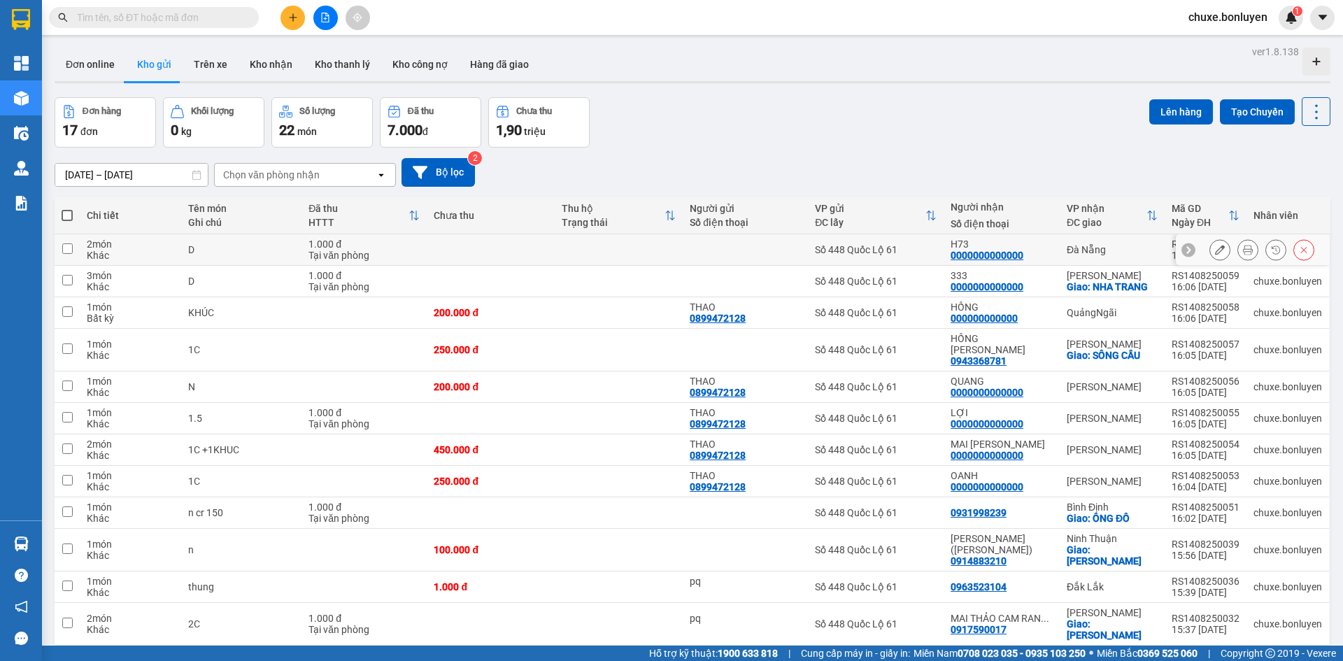
drag, startPoint x: 997, startPoint y: 248, endPoint x: 997, endPoint y: 258, distance: 10.5
click at [997, 254] on div "H73 0000000000000" at bounding box center [1002, 250] width 102 height 22
checkbox input "true"
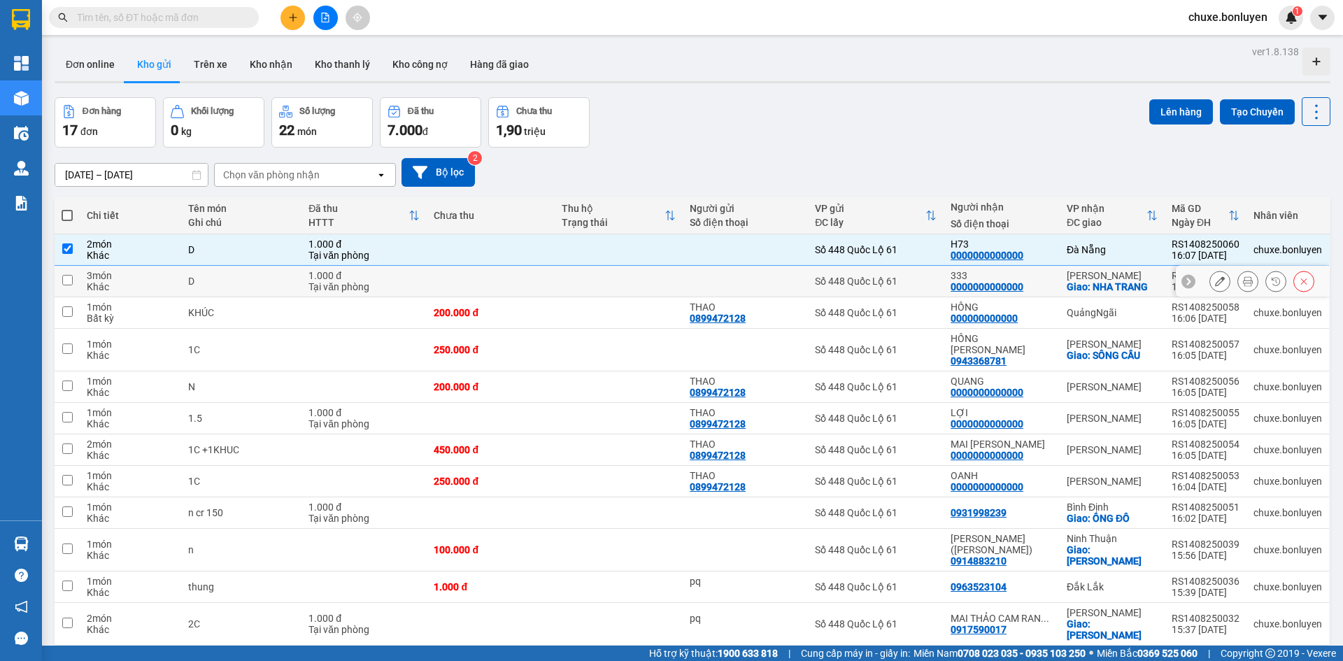
click at [1002, 281] on div "0000000000000" at bounding box center [987, 286] width 73 height 11
click at [1006, 309] on div "HỒNG" at bounding box center [1002, 306] width 102 height 11
checkbox input "true"
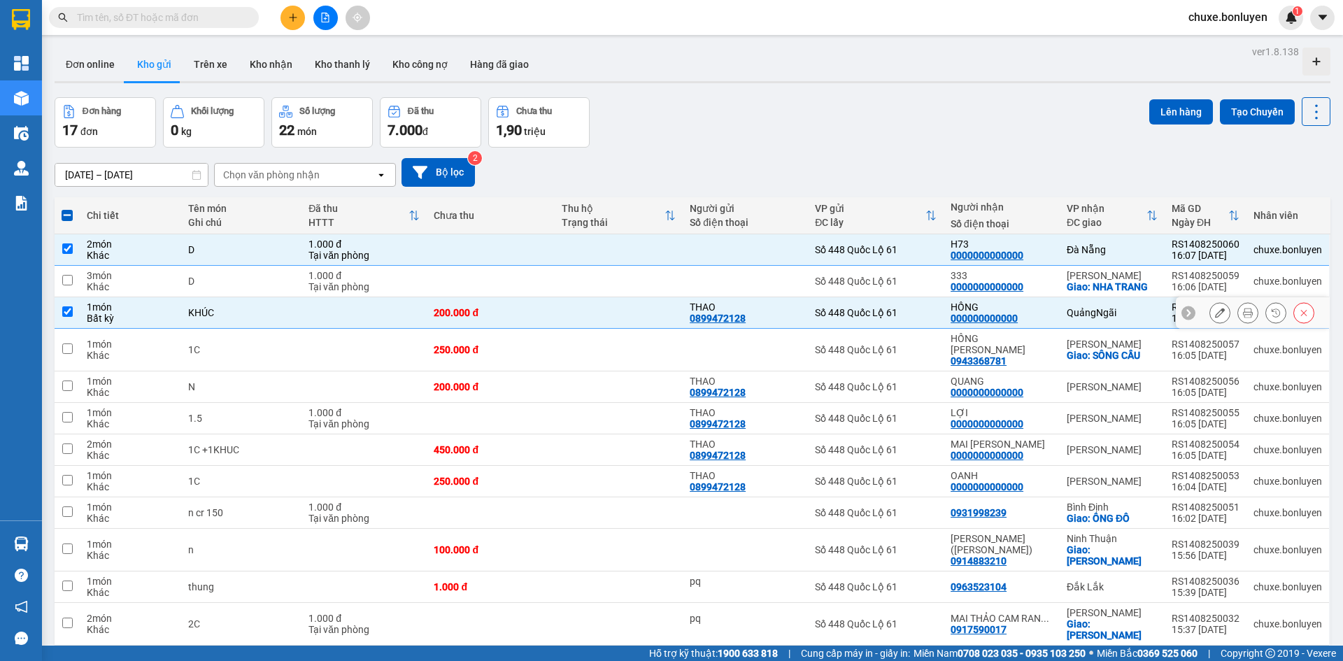
click at [1007, 334] on div "HỒNG PHÚ YÊN" at bounding box center [1002, 344] width 102 height 22
checkbox input "true"
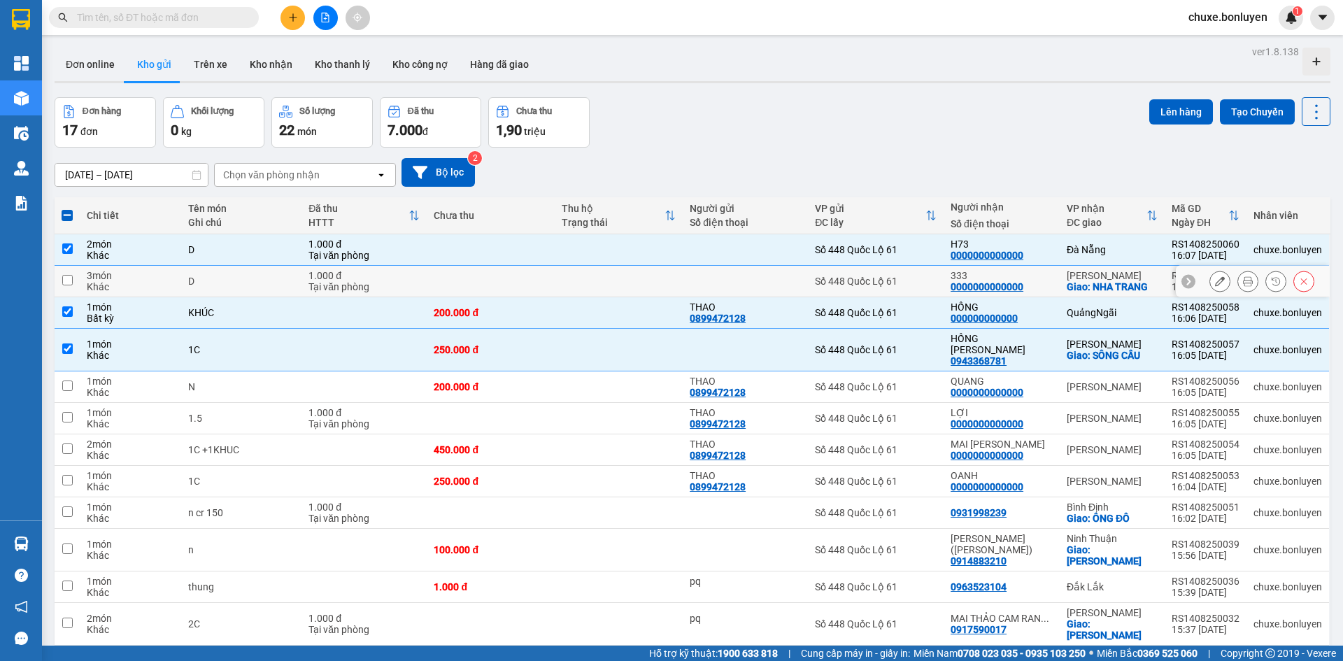
click at [1014, 282] on div "0000000000000" at bounding box center [987, 286] width 73 height 11
click at [1006, 376] on div "QUANG" at bounding box center [1002, 381] width 102 height 11
checkbox input "true"
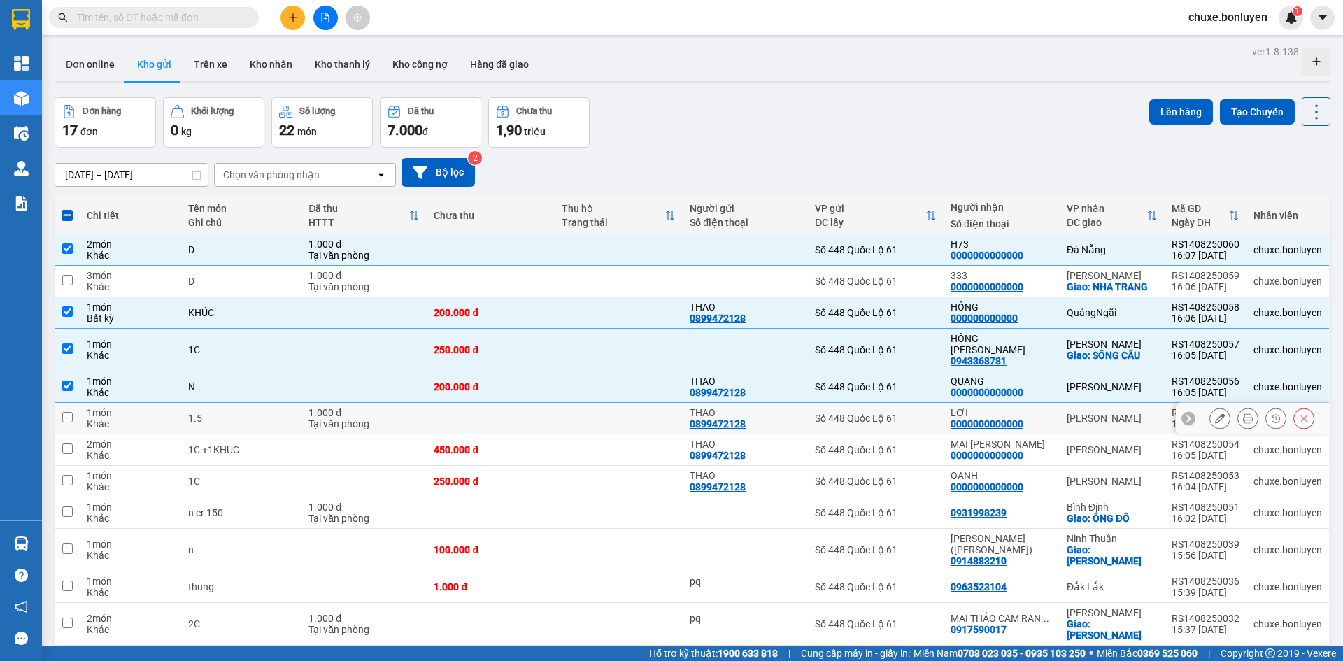
drag, startPoint x: 1007, startPoint y: 400, endPoint x: 1009, endPoint y: 450, distance: 50.4
click at [1007, 407] on div "LỢI" at bounding box center [1002, 412] width 102 height 11
checkbox input "true"
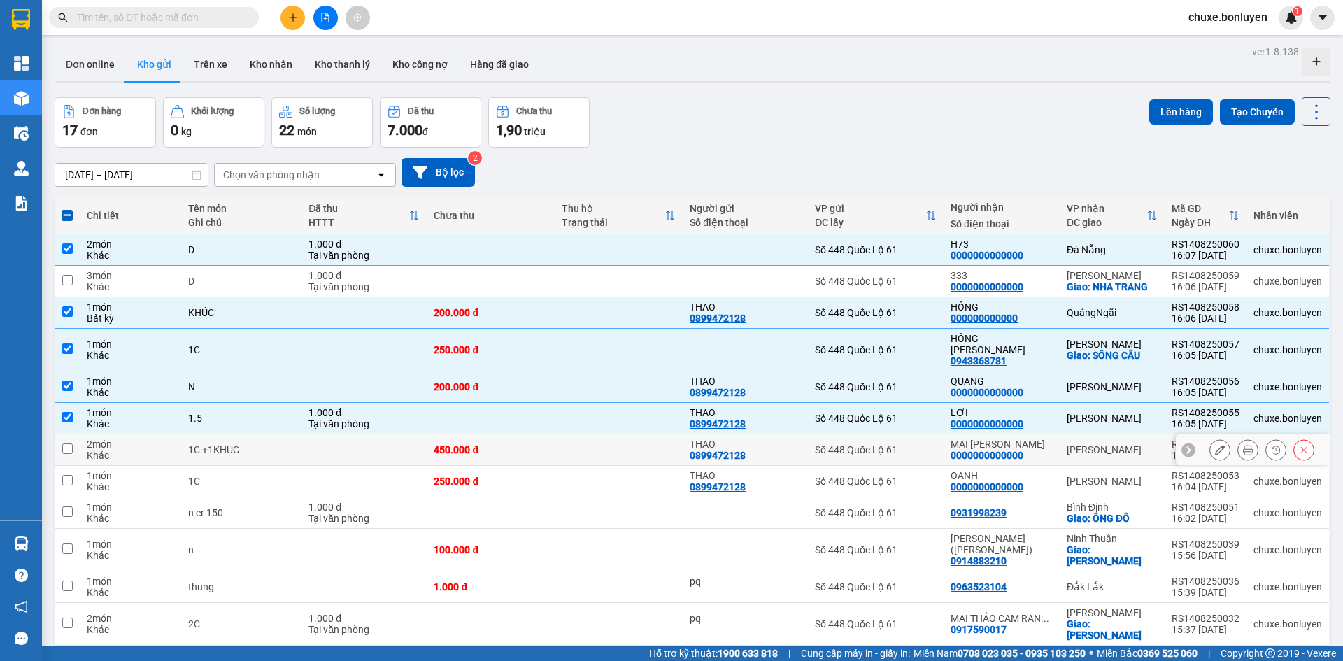
drag, startPoint x: 1011, startPoint y: 441, endPoint x: 1016, endPoint y: 463, distance: 22.2
click at [1012, 450] on div "0000000000000" at bounding box center [987, 455] width 73 height 11
drag, startPoint x: 1016, startPoint y: 463, endPoint x: 1017, endPoint y: 471, distance: 7.7
click at [1016, 470] on div "OANH" at bounding box center [1002, 475] width 102 height 11
checkbox input "true"
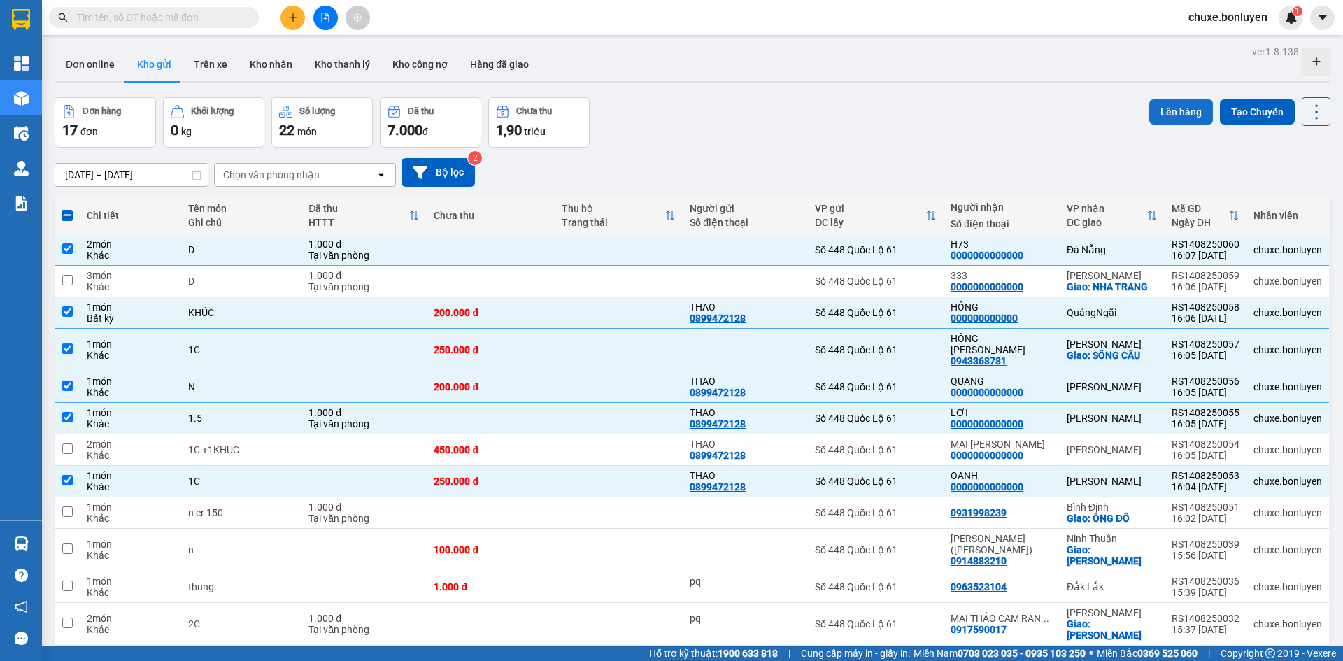
click at [1179, 107] on button "Lên hàng" at bounding box center [1181, 111] width 64 height 25
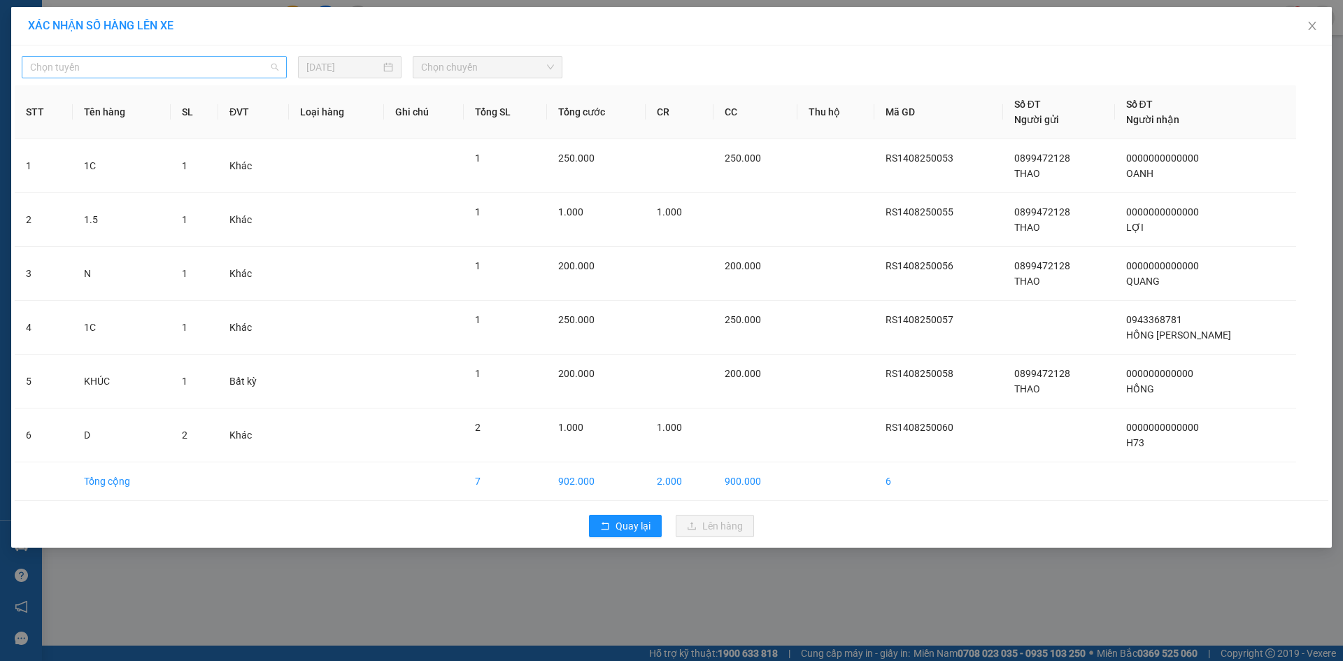
click at [208, 66] on span "Chọn tuyến" at bounding box center [154, 67] width 248 height 21
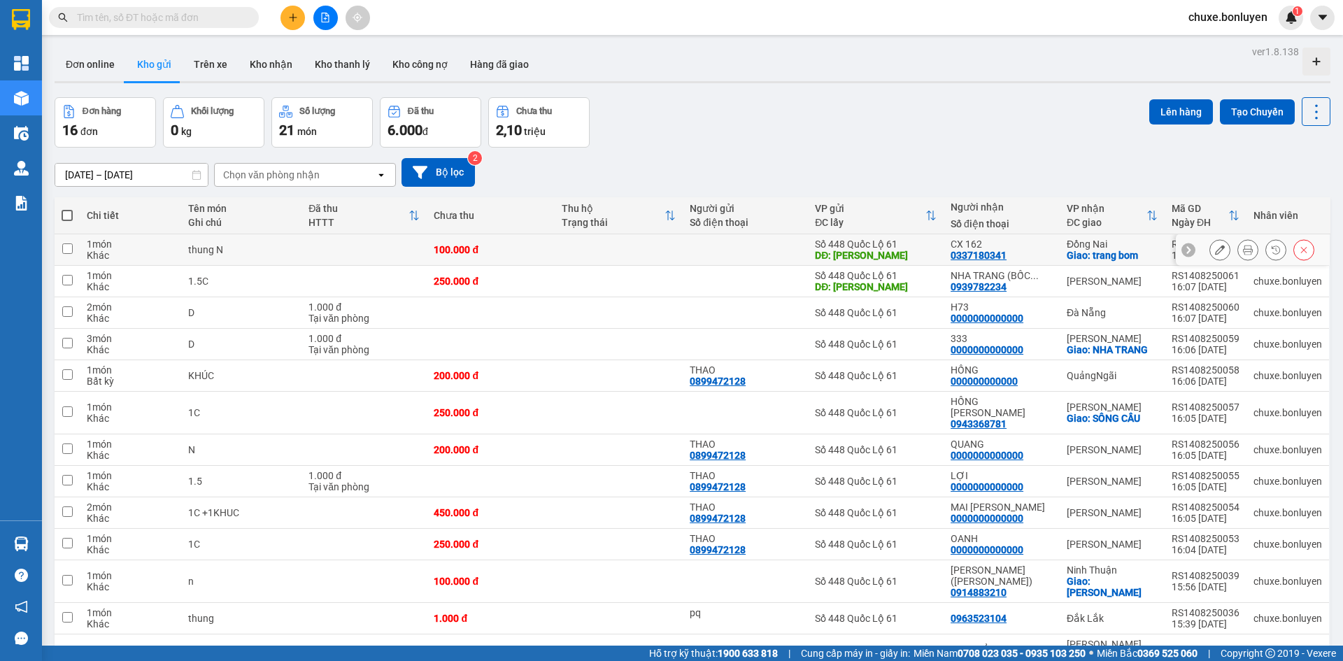
click at [1024, 239] on div "CX 162" at bounding box center [1002, 244] width 102 height 11
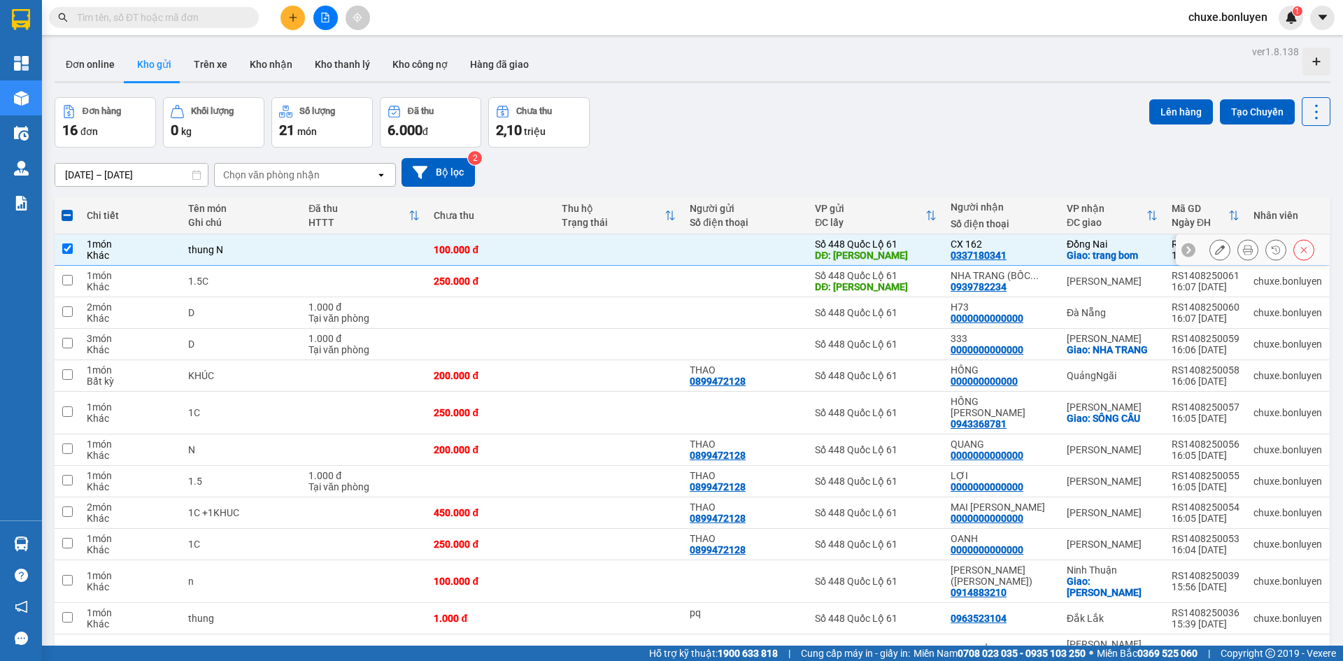
click at [1018, 239] on div "CX 162" at bounding box center [1002, 244] width 102 height 11
checkbox input "false"
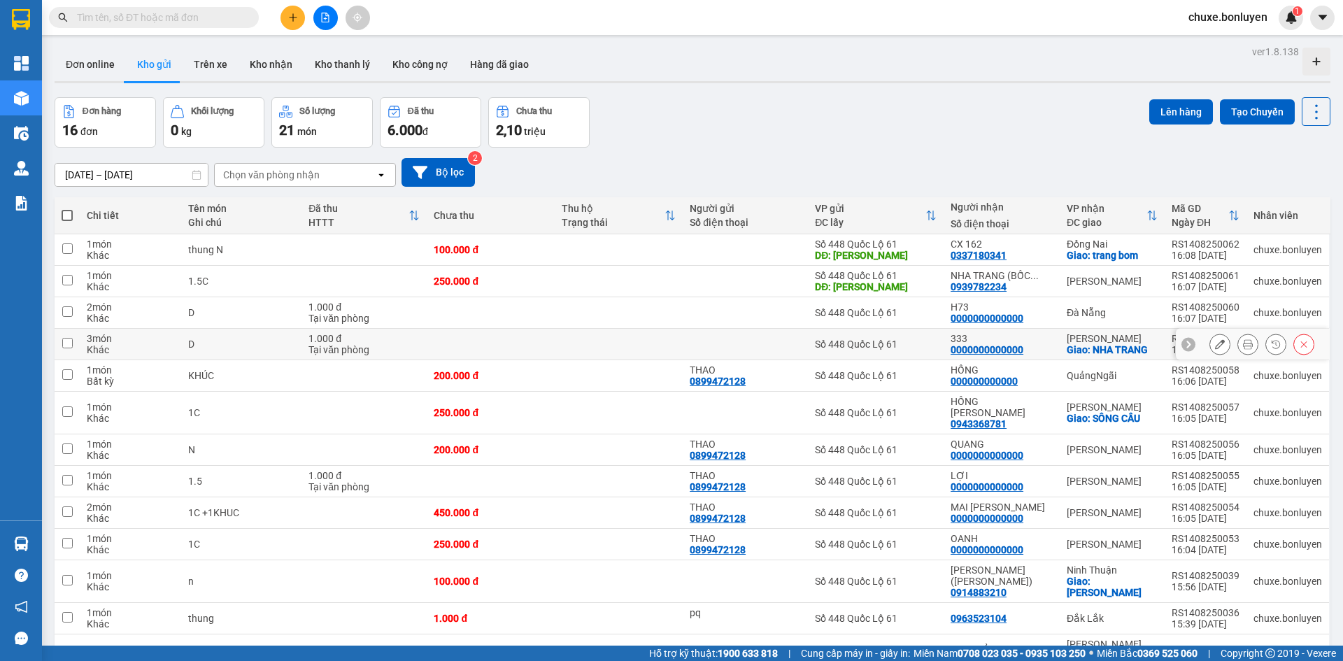
click at [1008, 350] on div "0000000000000" at bounding box center [987, 349] width 73 height 11
click at [1017, 313] on div "0000000000000" at bounding box center [987, 318] width 73 height 11
click at [1017, 347] on div "0000000000000" at bounding box center [987, 349] width 73 height 11
click at [1040, 300] on td "H73 0000000000000" at bounding box center [1002, 312] width 116 height 31
checkbox input "true"
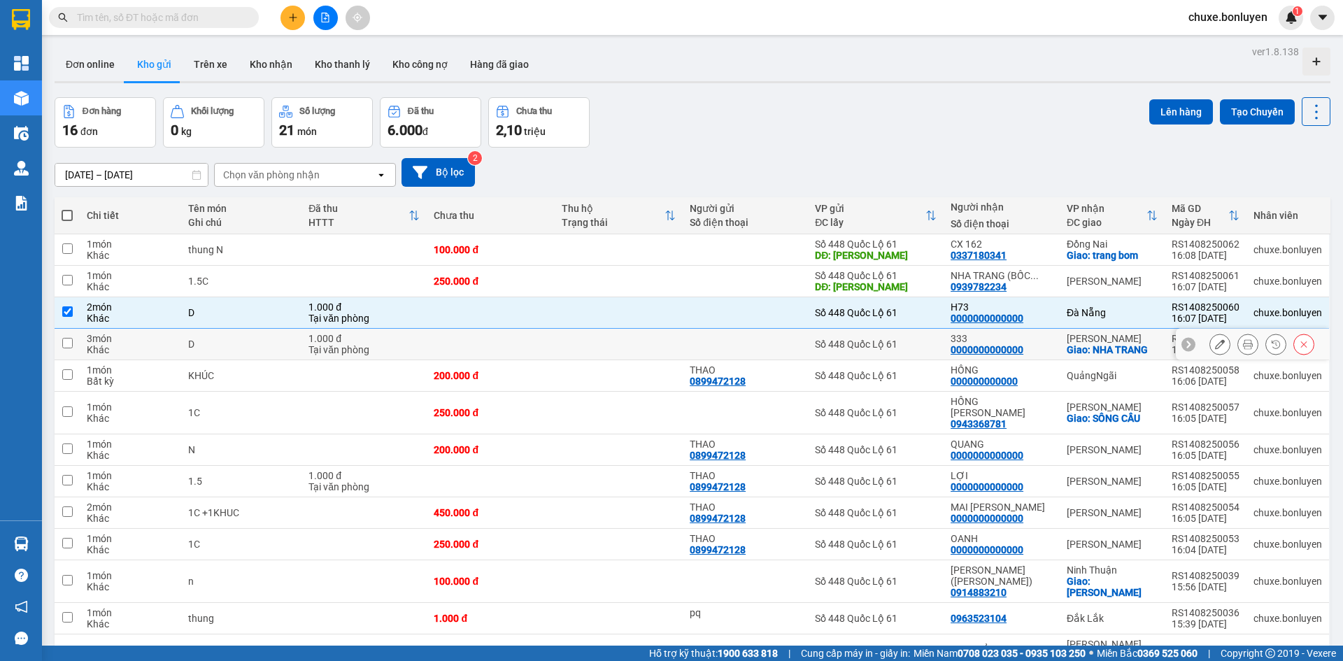
click at [1046, 346] on div "333 0000000000000" at bounding box center [1002, 344] width 102 height 22
checkbox input "true"
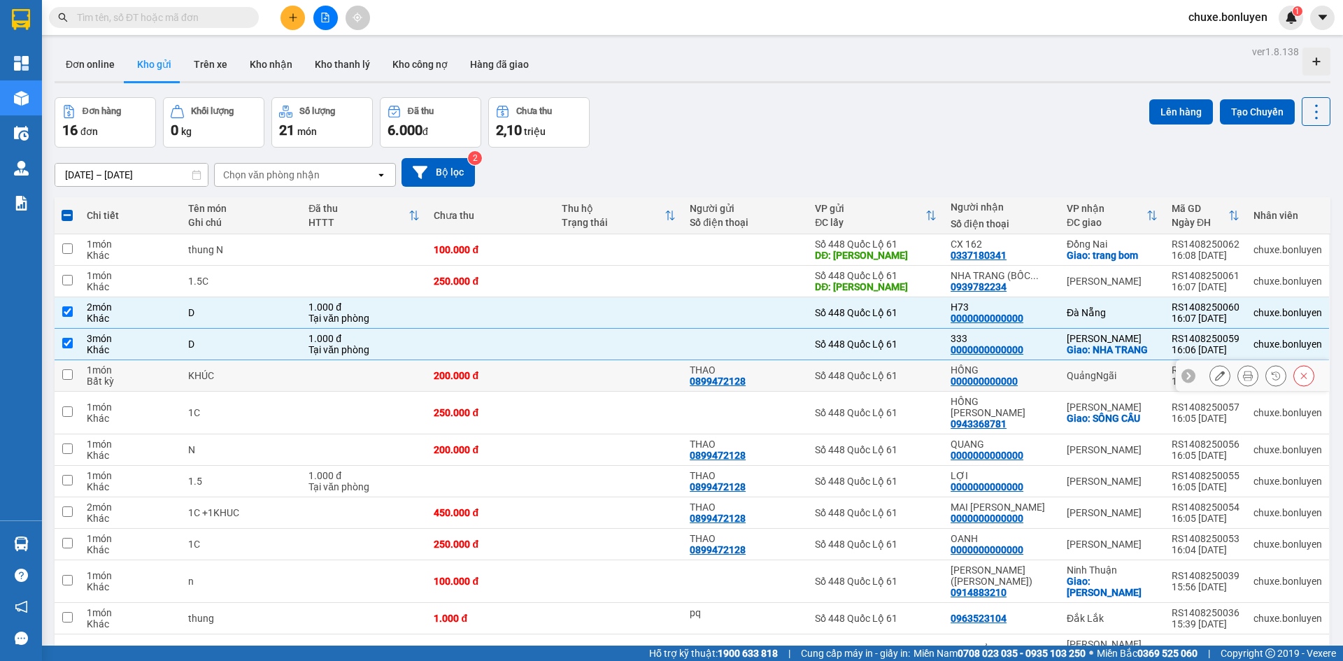
click at [1028, 378] on div "HỒNG 000000000000" at bounding box center [1002, 375] width 102 height 22
checkbox input "true"
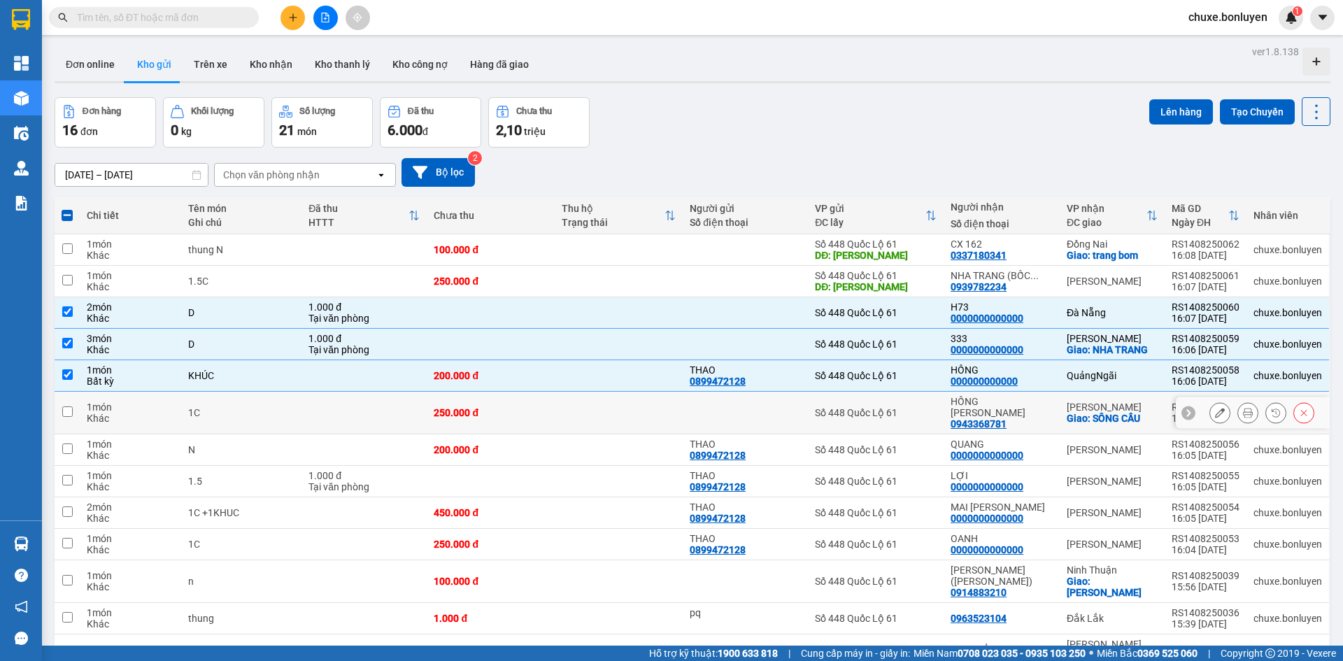
click at [1033, 402] on div "HỒNG PHÚ YÊN" at bounding box center [1002, 407] width 102 height 22
checkbox input "true"
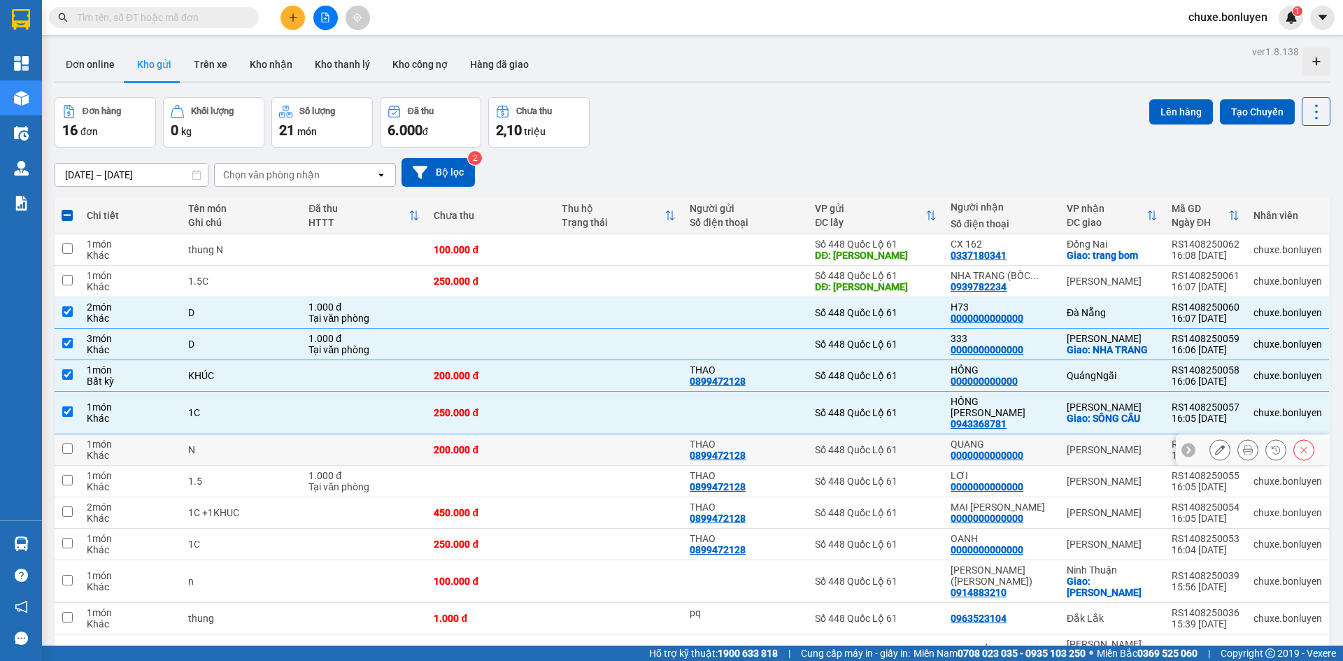
click at [1033, 439] on div "QUANG 0000000000000" at bounding box center [1002, 450] width 102 height 22
checkbox input "true"
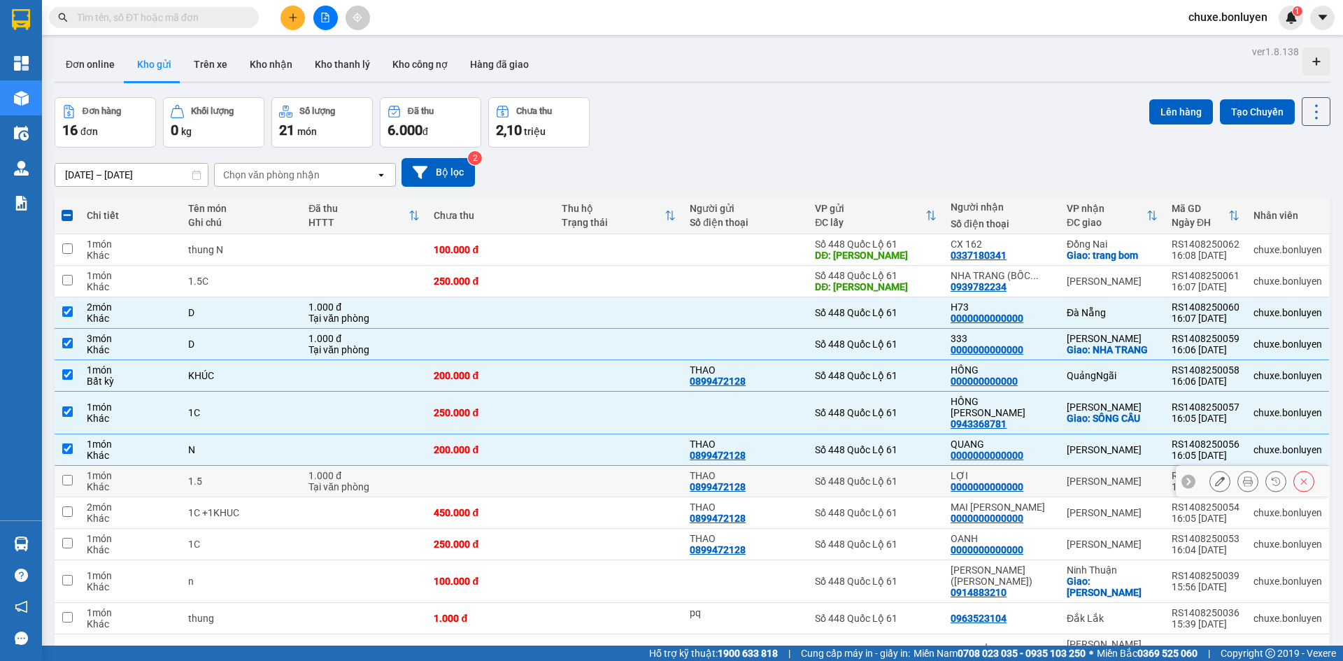
drag, startPoint x: 1028, startPoint y: 471, endPoint x: 1028, endPoint y: 492, distance: 21.7
click at [1028, 474] on div "LỢI 0000000000000" at bounding box center [1002, 481] width 102 height 22
checkbox input "true"
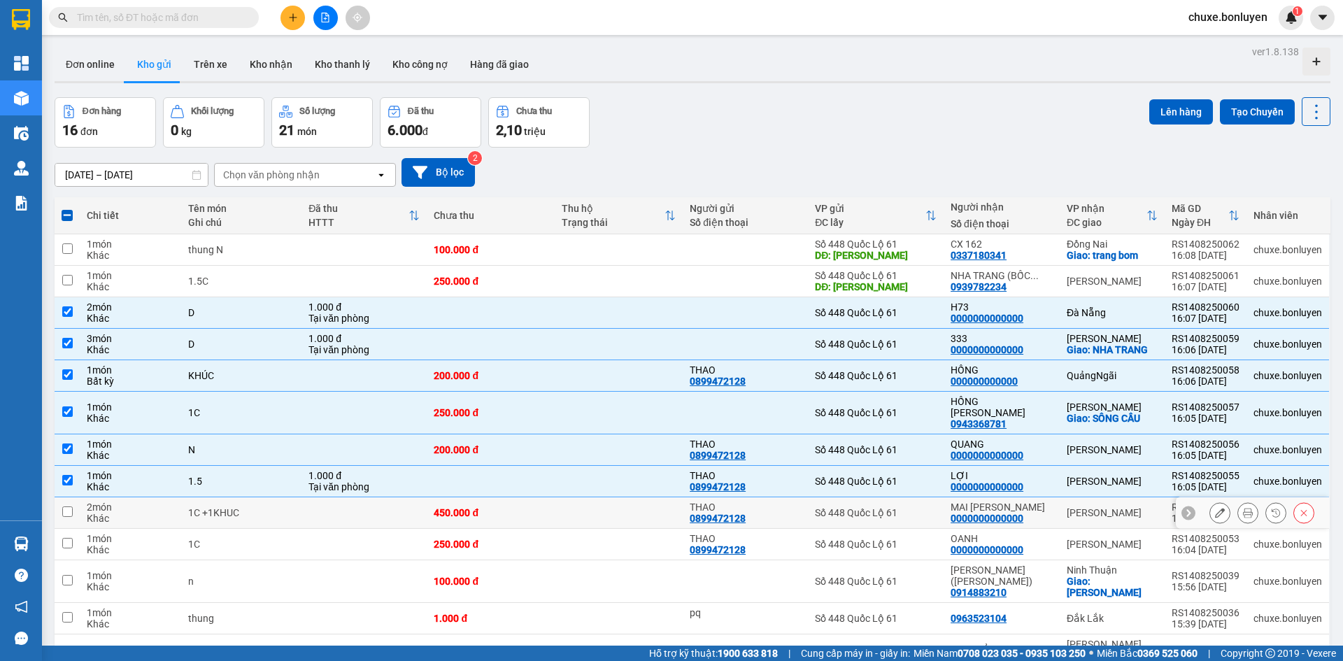
drag, startPoint x: 1028, startPoint y: 493, endPoint x: 1028, endPoint y: 525, distance: 31.5
click at [1028, 502] on div "MAI PHÚ YÊN" at bounding box center [1002, 507] width 102 height 11
checkbox input "true"
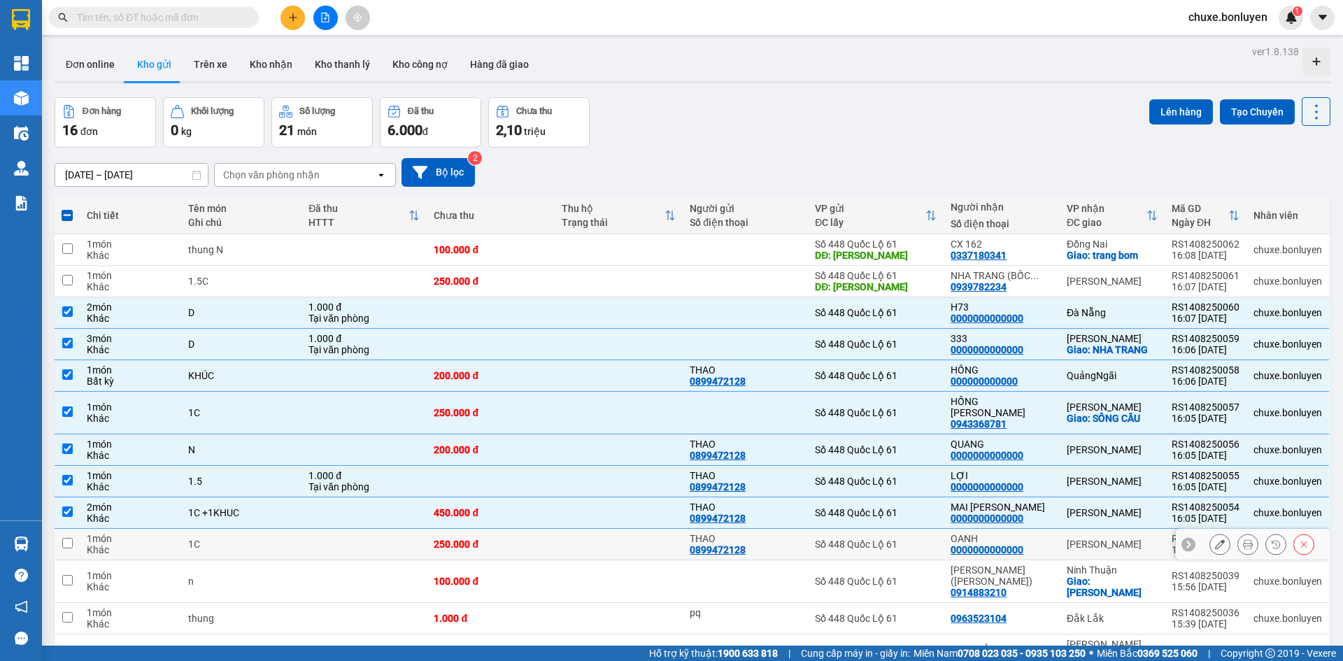
click at [1028, 533] on div "OANH" at bounding box center [1002, 538] width 102 height 11
checkbox input "true"
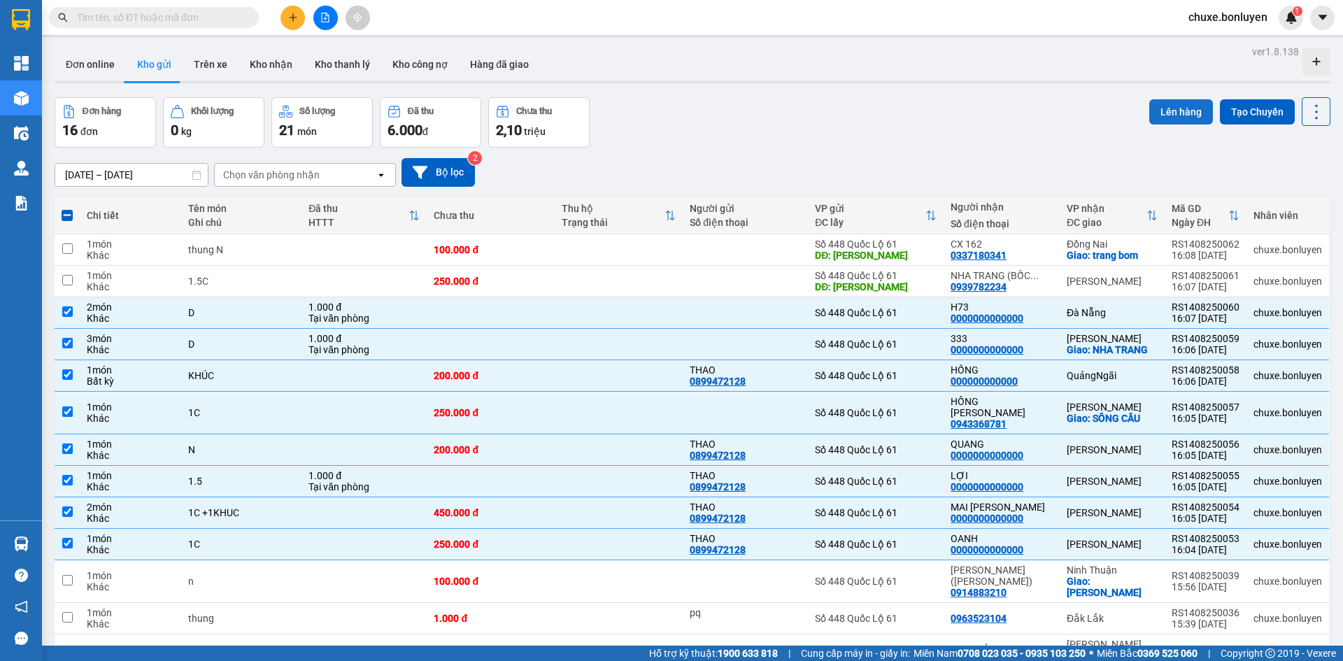
click at [1167, 115] on button "Lên hàng" at bounding box center [1181, 111] width 64 height 25
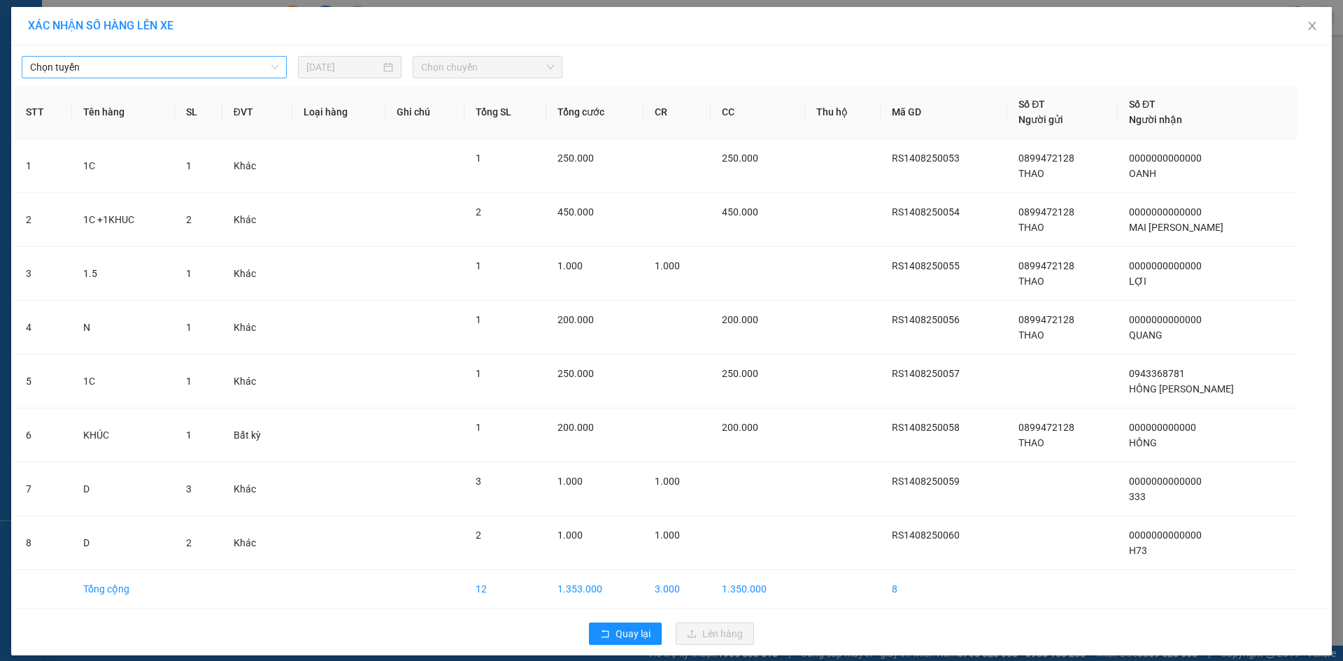
click at [130, 66] on span "Chọn tuyến" at bounding box center [154, 67] width 248 height 21
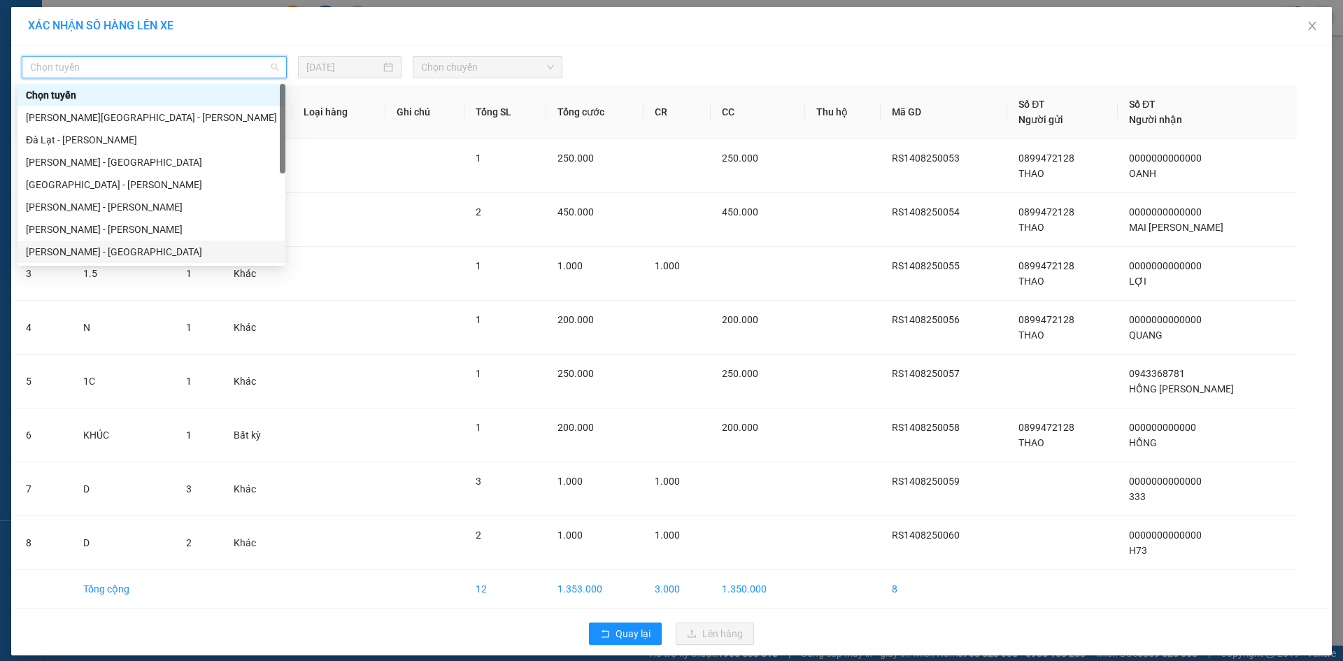
click at [89, 248] on div "Hà Tiên - Đà Nẵng" at bounding box center [151, 251] width 251 height 15
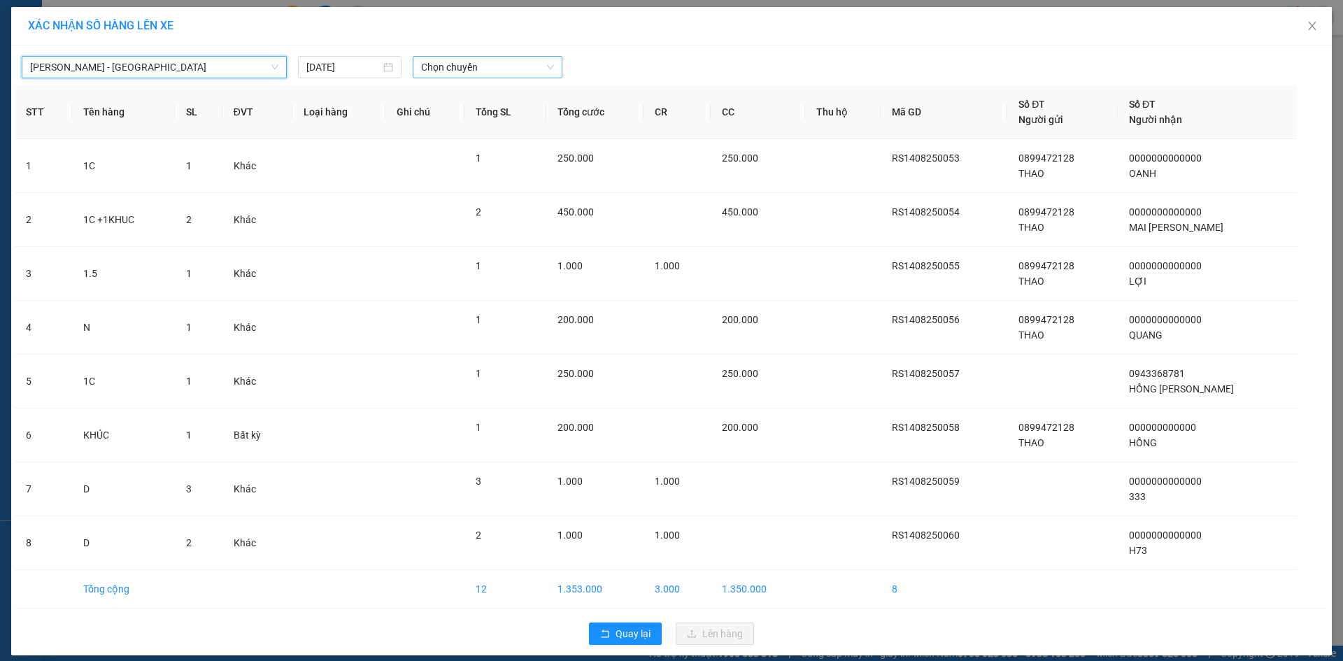
click at [446, 58] on span "Chọn chuyến" at bounding box center [487, 67] width 133 height 21
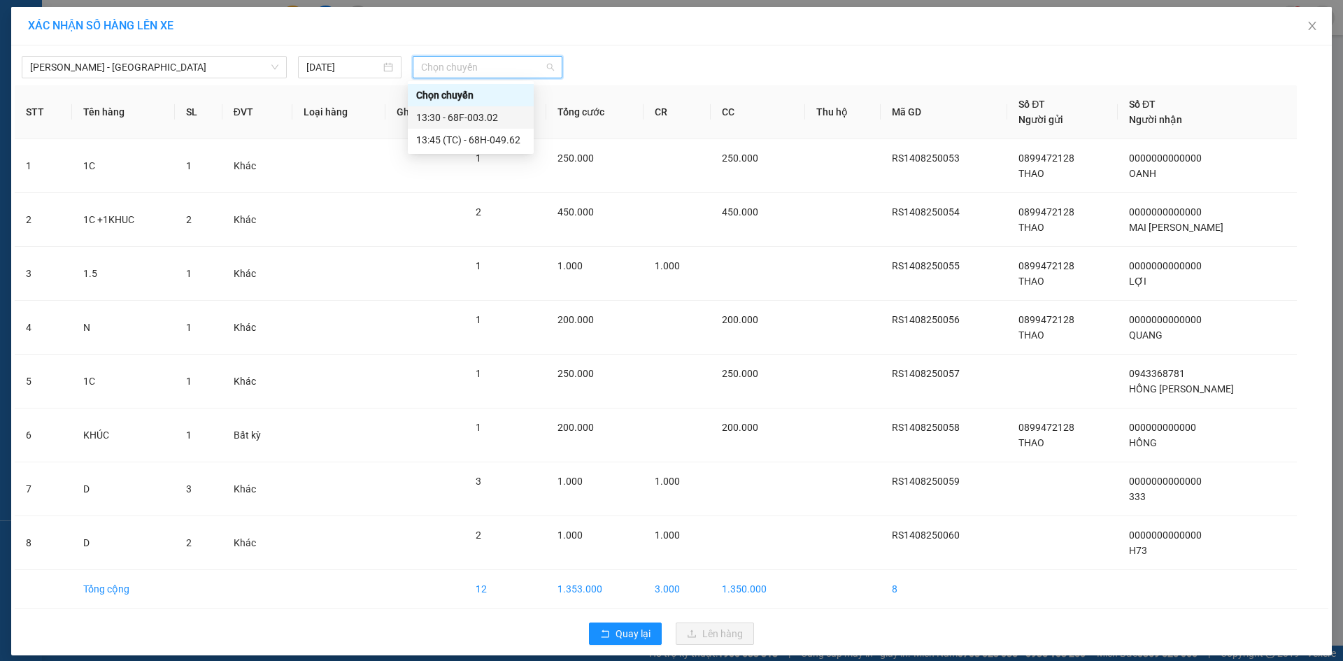
click at [454, 120] on div "13:30 - 68F-003.02" at bounding box center [470, 117] width 109 height 15
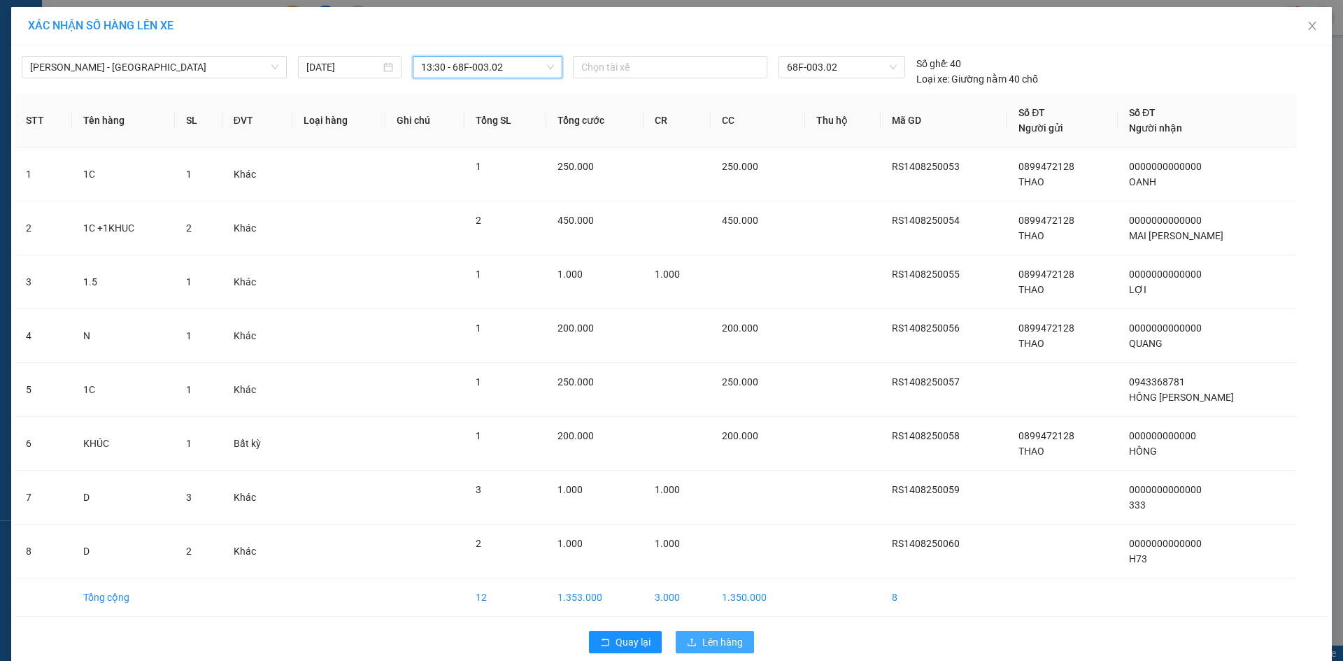
click at [708, 636] on span "Lên hàng" at bounding box center [722, 641] width 41 height 15
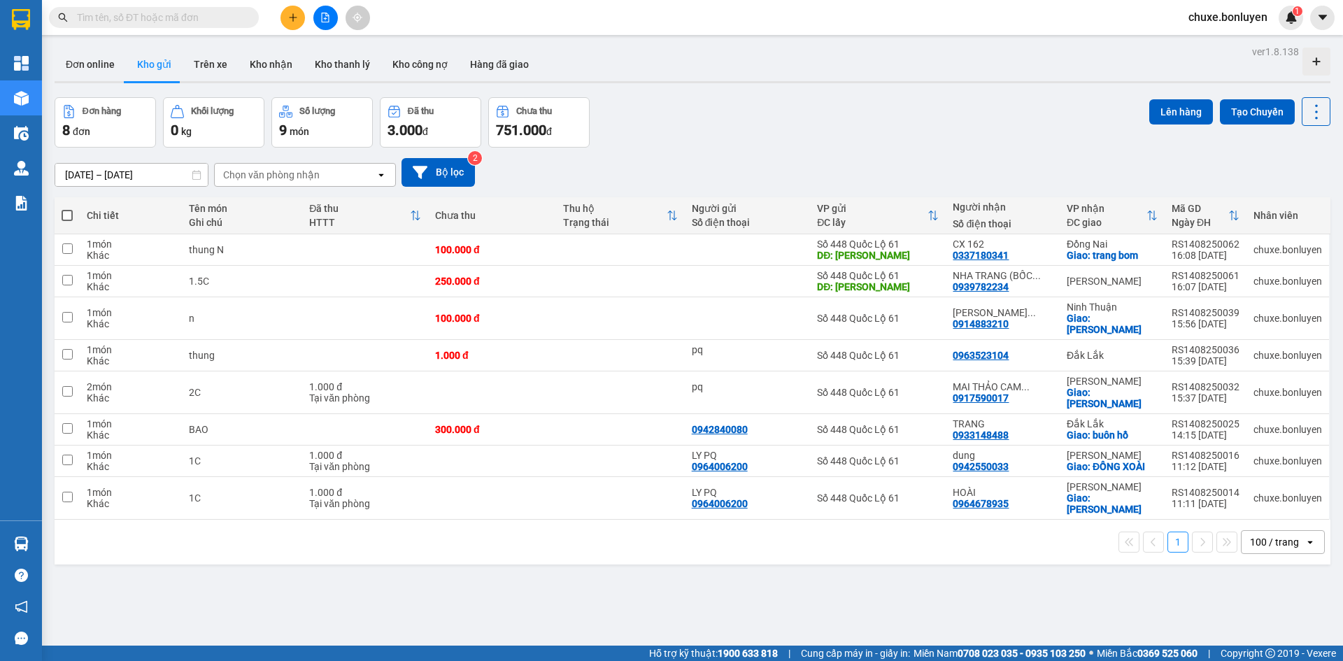
drag, startPoint x: 321, startPoint y: 18, endPoint x: 325, endPoint y: 38, distance: 20.6
click at [322, 18] on icon "file-add" at bounding box center [325, 18] width 10 height 10
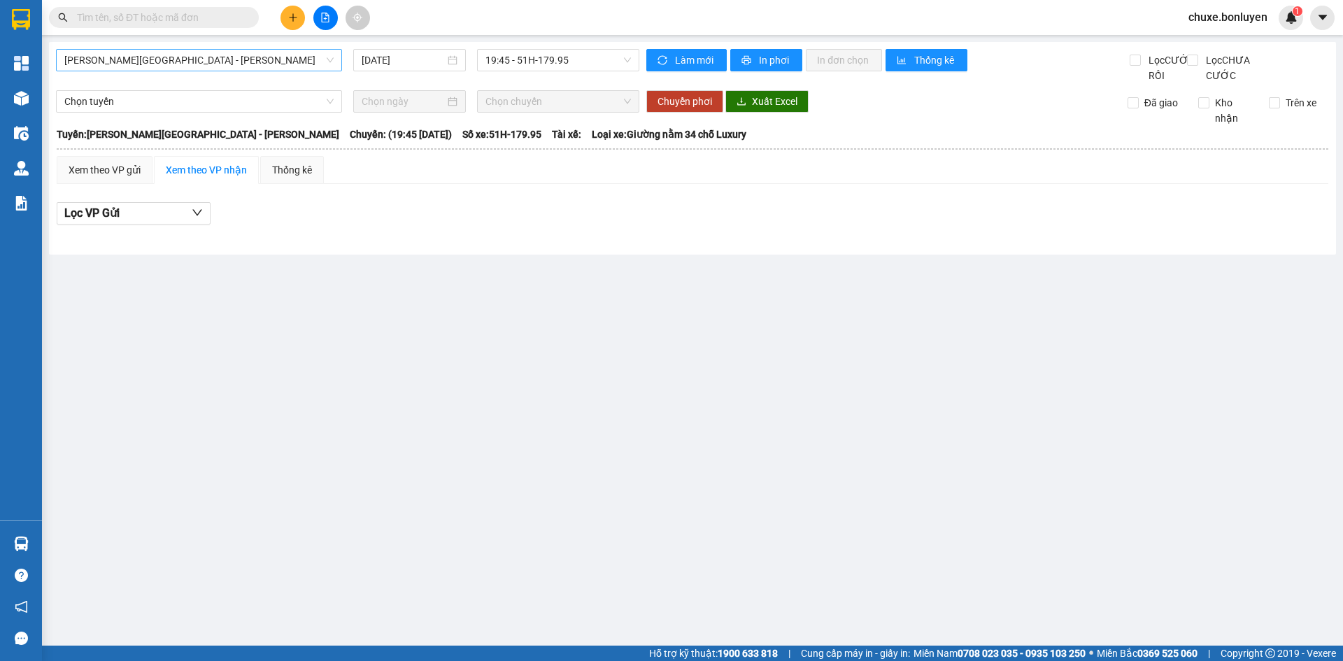
click at [299, 67] on span "Phú Quốc - Sài Gòn - Bình Phước" at bounding box center [198, 60] width 269 height 21
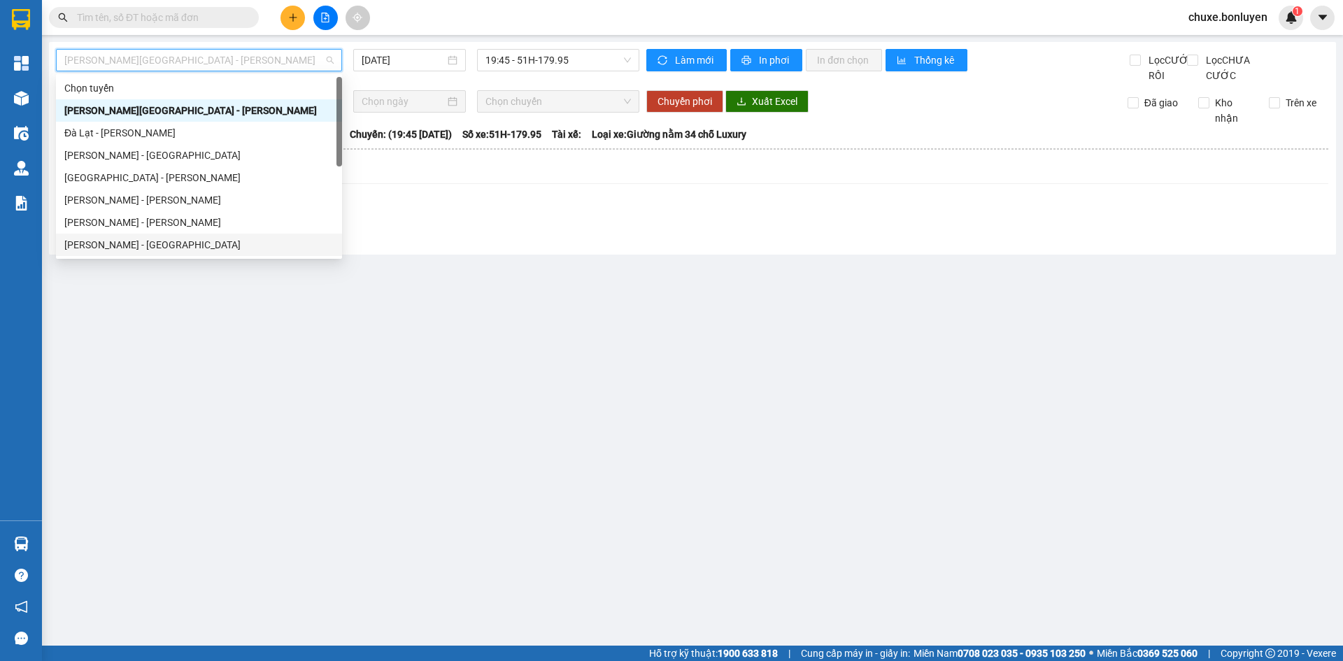
click at [200, 250] on div "Hà Tiên - Đà Nẵng" at bounding box center [198, 244] width 269 height 15
type input "14/08/2025"
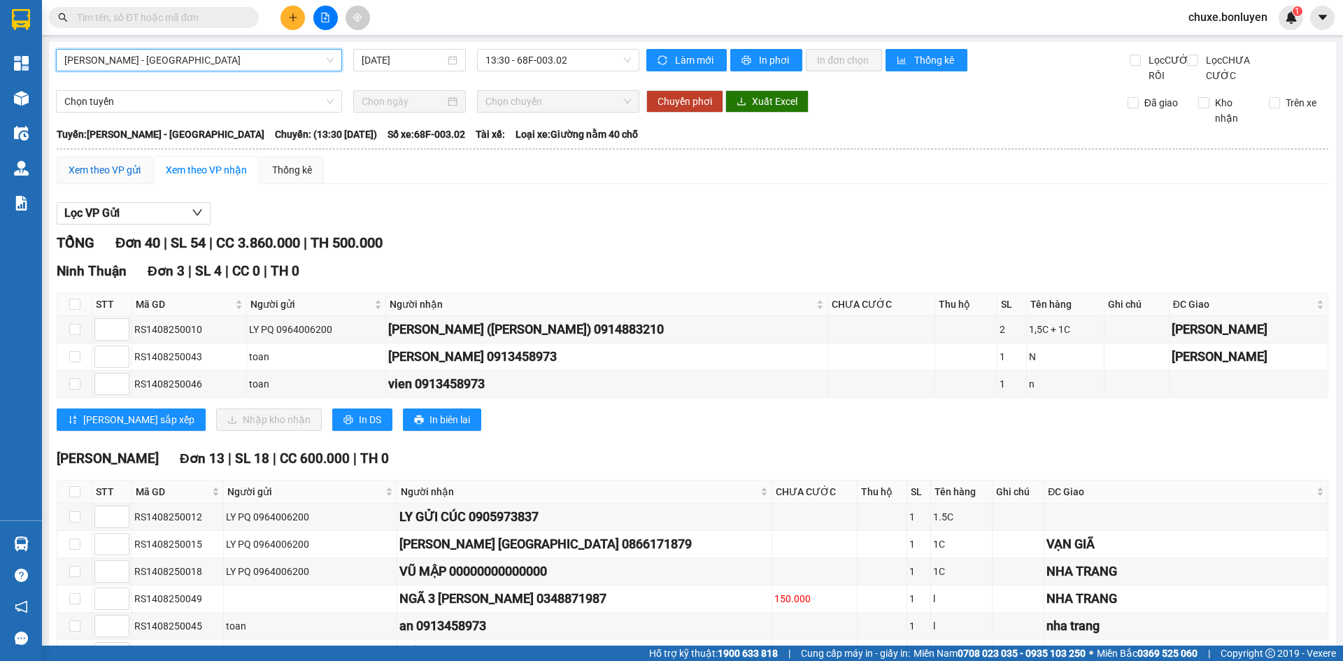
click at [124, 178] on div "Xem theo VP gửi" at bounding box center [105, 169] width 72 height 15
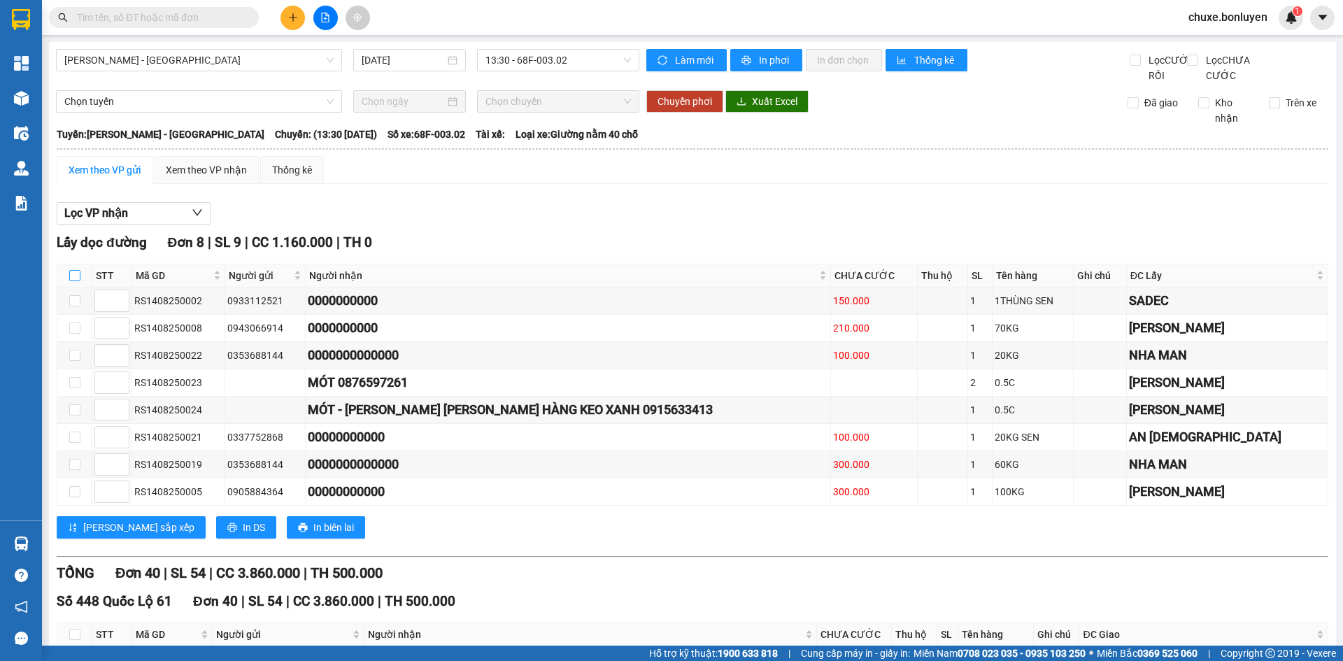
click at [69, 281] on input "checkbox" at bounding box center [74, 275] width 11 height 11
checkbox input "true"
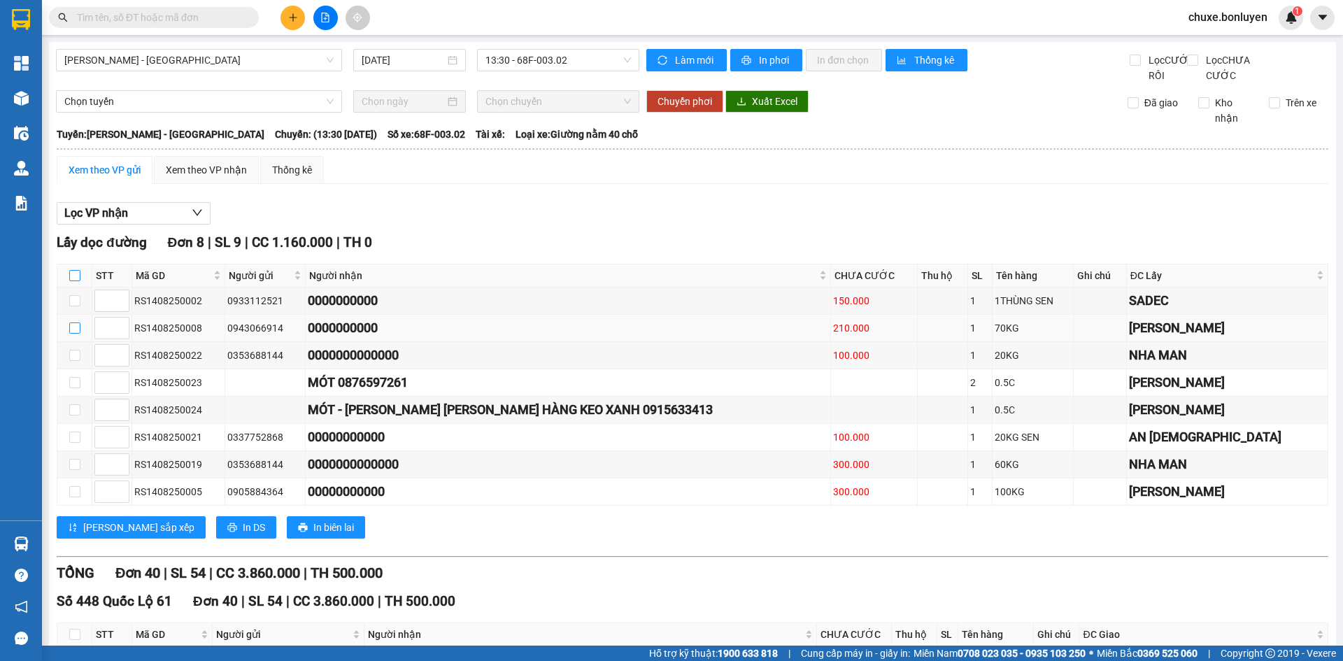
checkbox input "true"
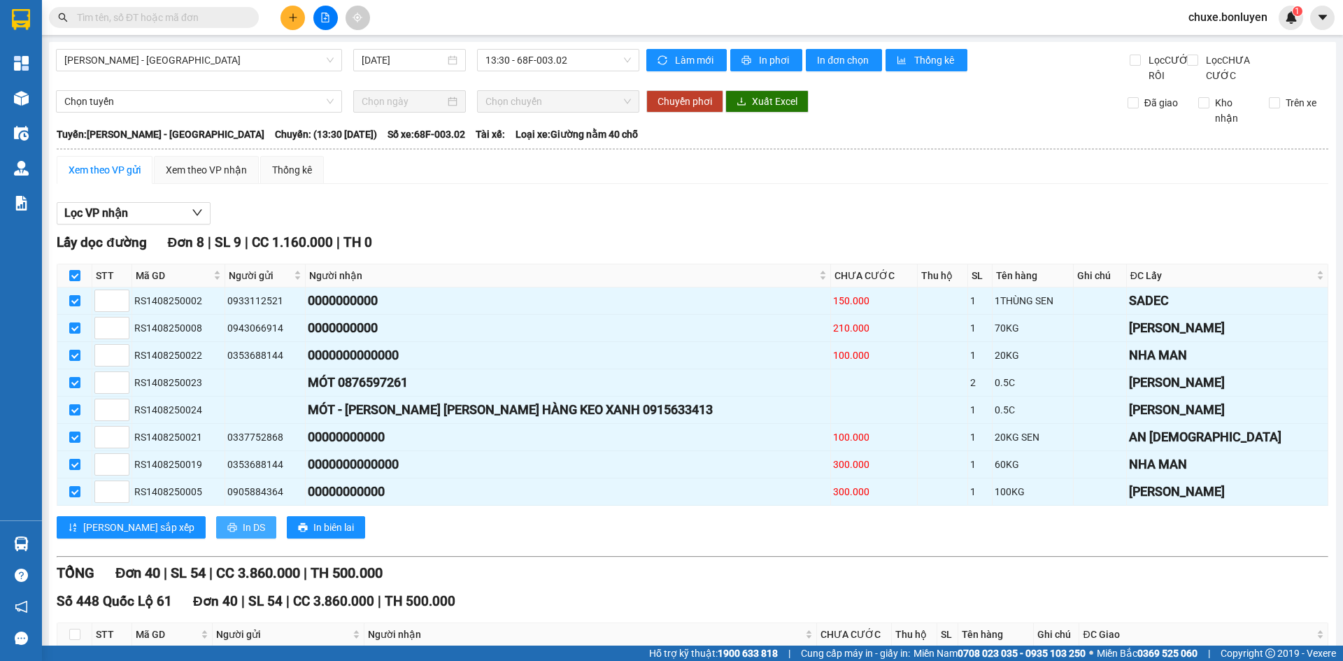
click at [227, 532] on icon "printer" at bounding box center [232, 527] width 10 height 10
click at [215, 178] on div "Xem theo VP nhận" at bounding box center [206, 169] width 81 height 15
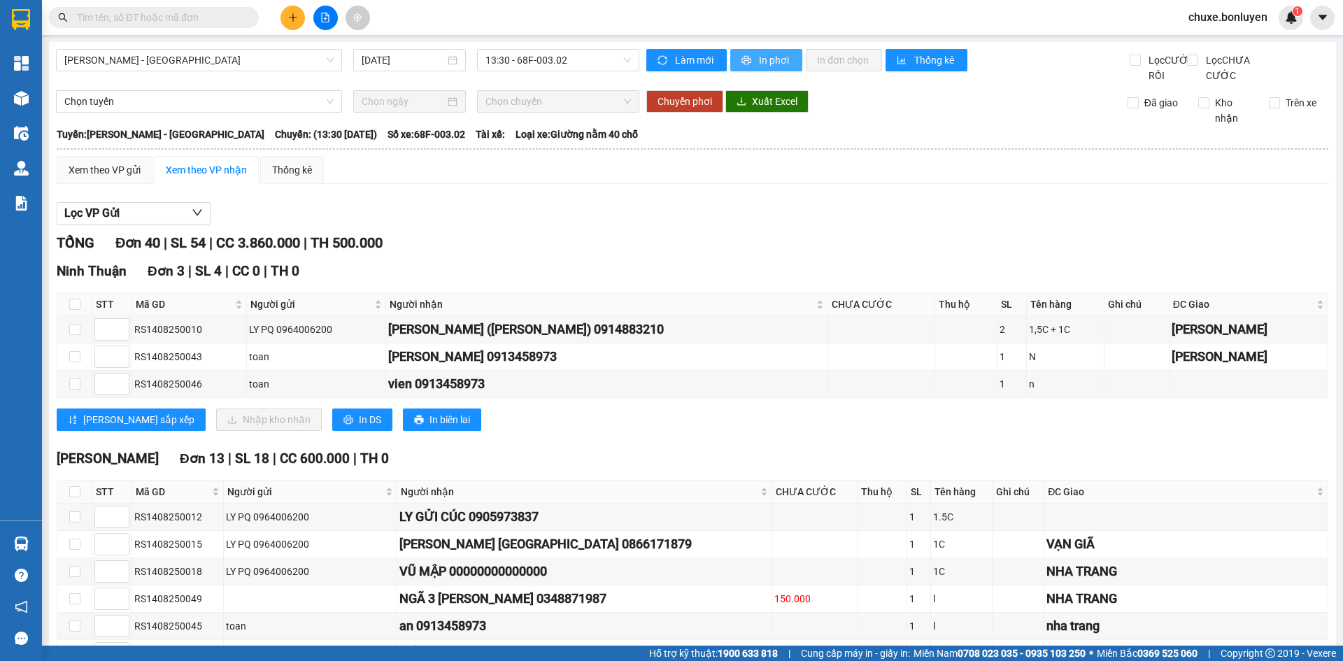
click at [765, 67] on span "In phơi" at bounding box center [775, 59] width 32 height 15
click at [592, 184] on div "Xem theo VP gửi Xem theo VP nhận Thống kê" at bounding box center [693, 170] width 1272 height 28
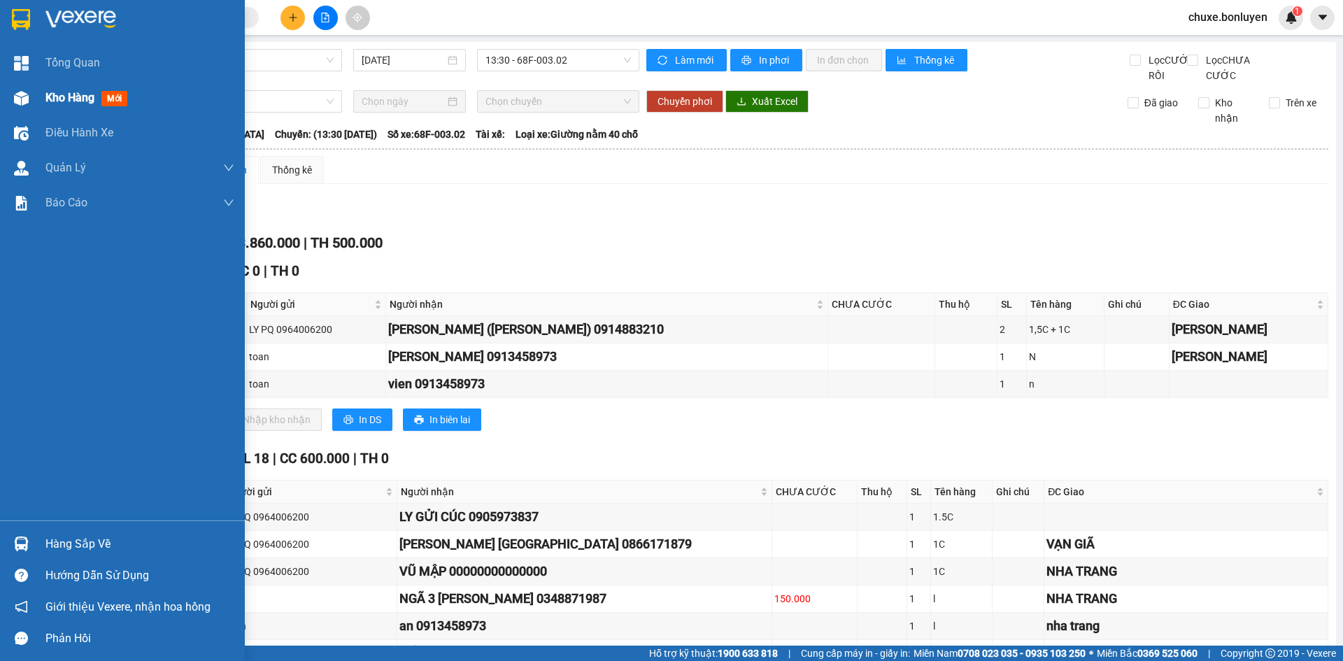
click at [49, 105] on div "Kho hàng mới" at bounding box center [88, 97] width 87 height 17
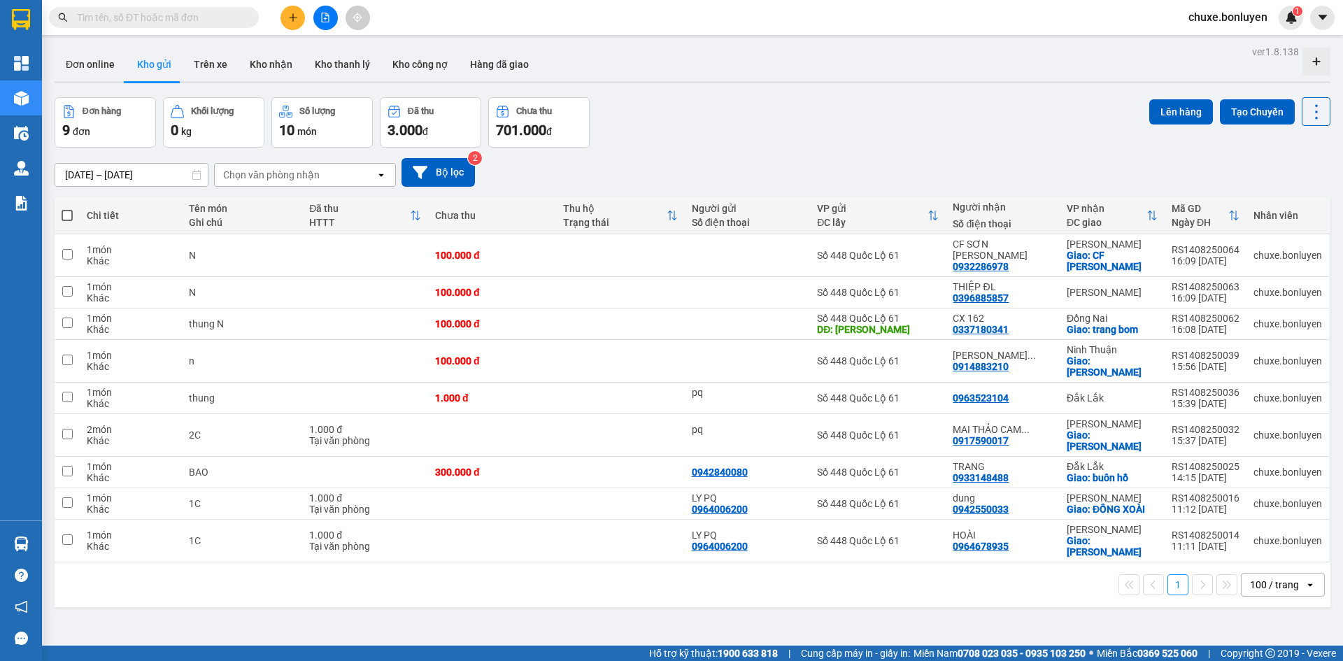
click at [128, 15] on input "text" at bounding box center [159, 17] width 165 height 15
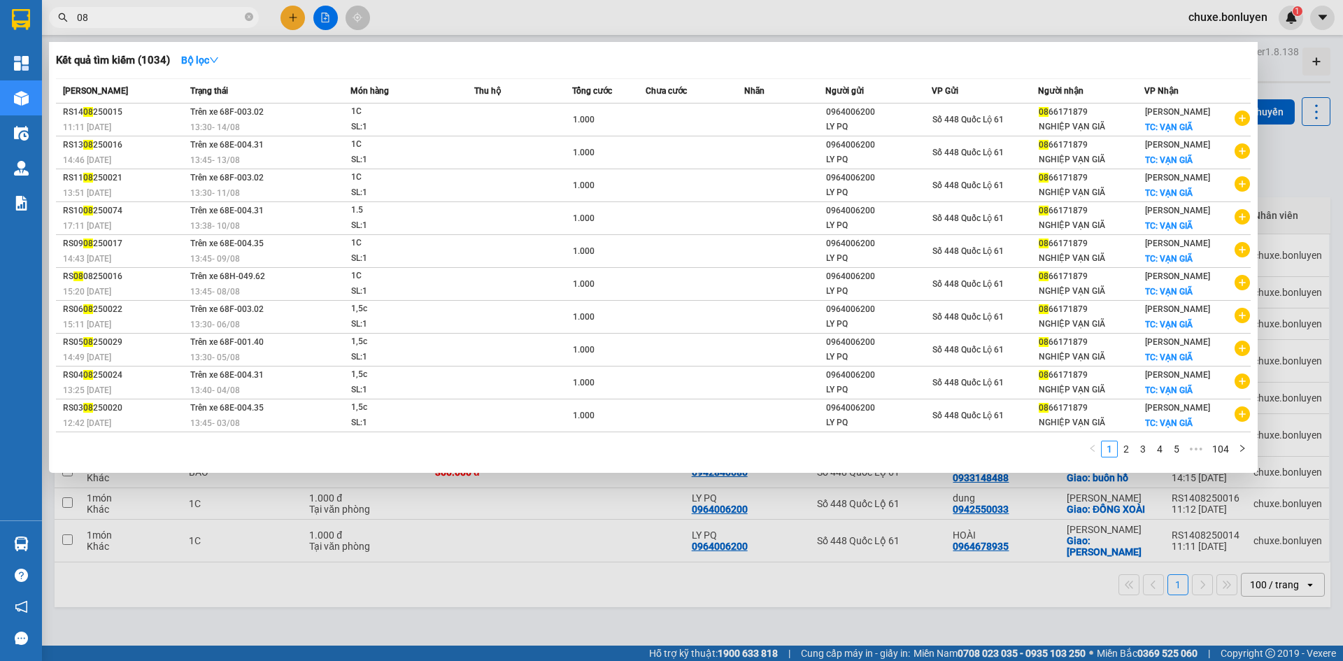
type input "0"
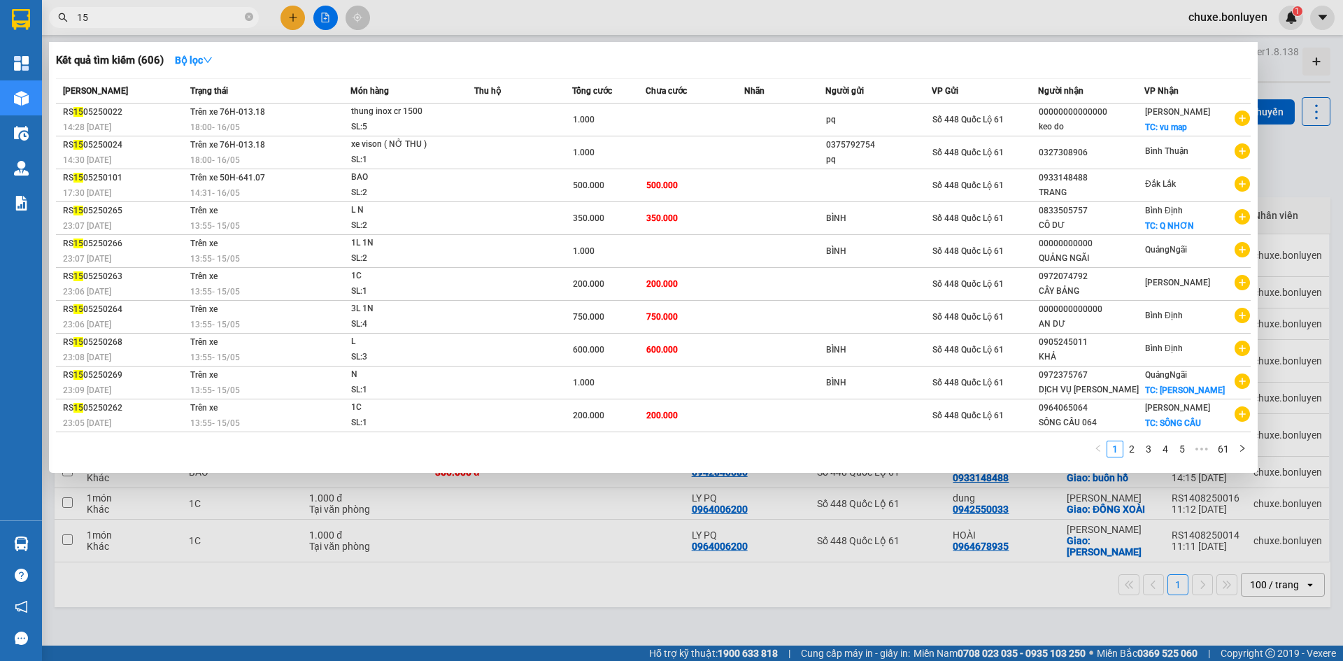
type input "1"
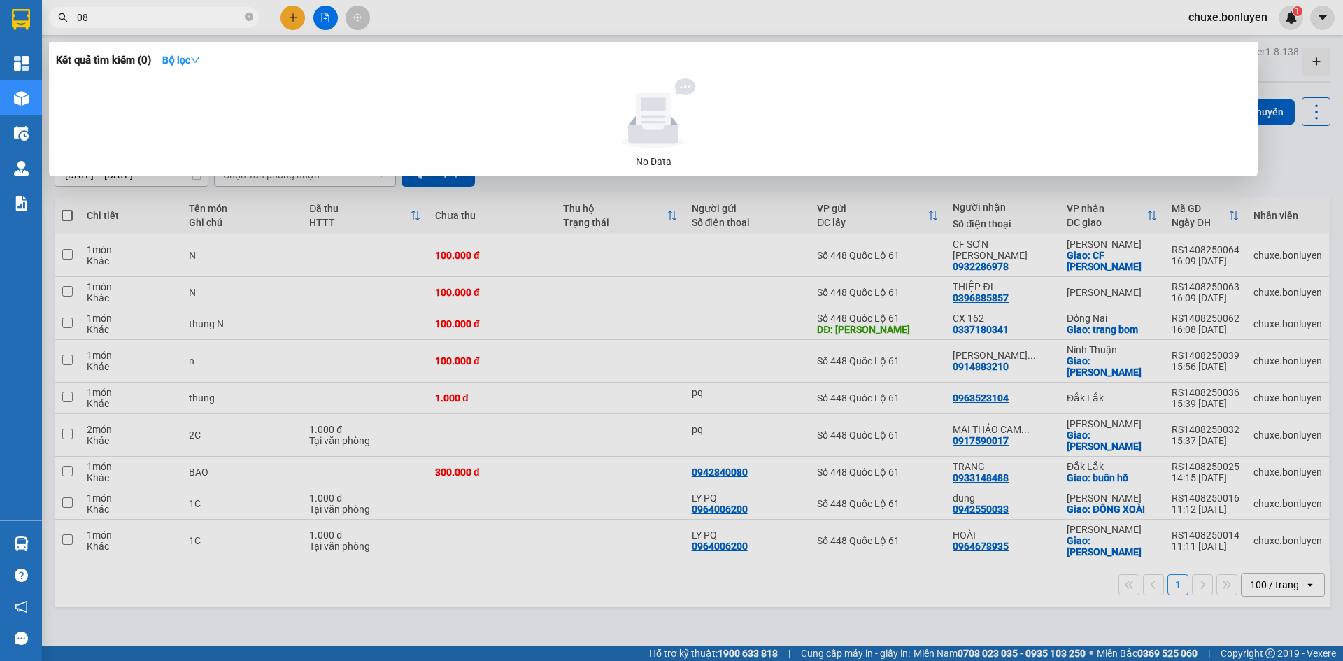
type input "0"
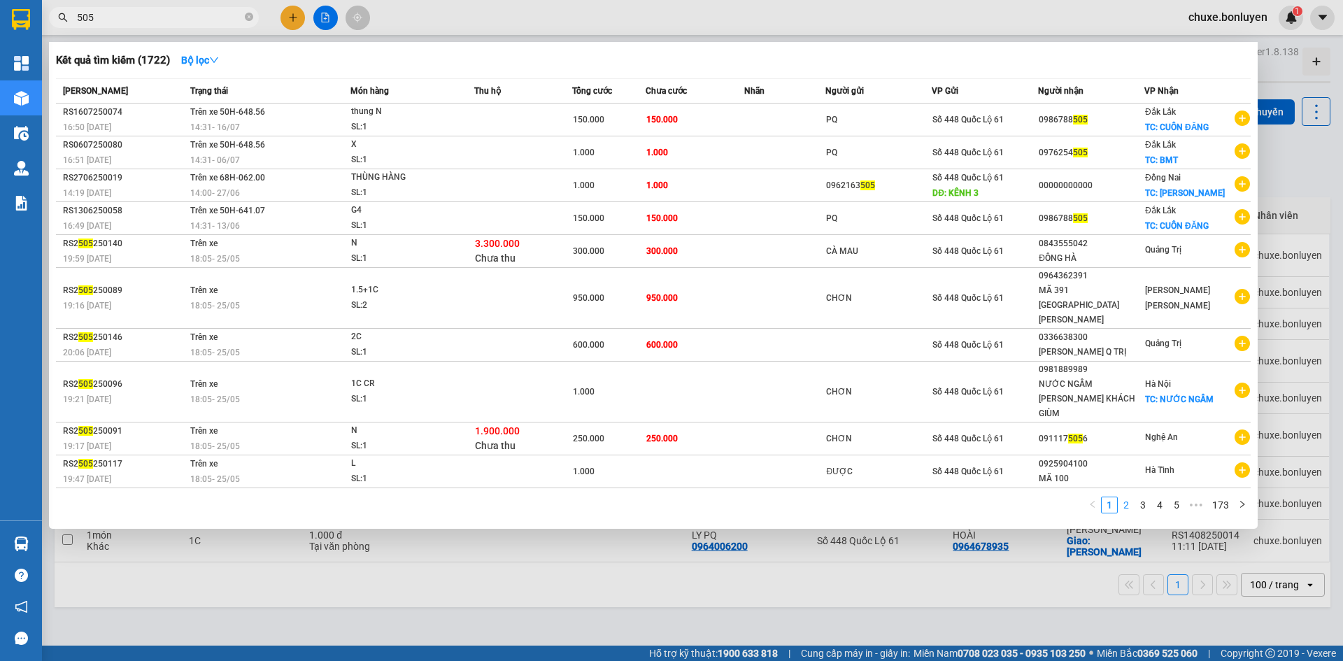
type input "505"
click at [1129, 497] on link "2" at bounding box center [1125, 504] width 15 height 15
click at [1147, 497] on link "3" at bounding box center [1142, 504] width 15 height 15
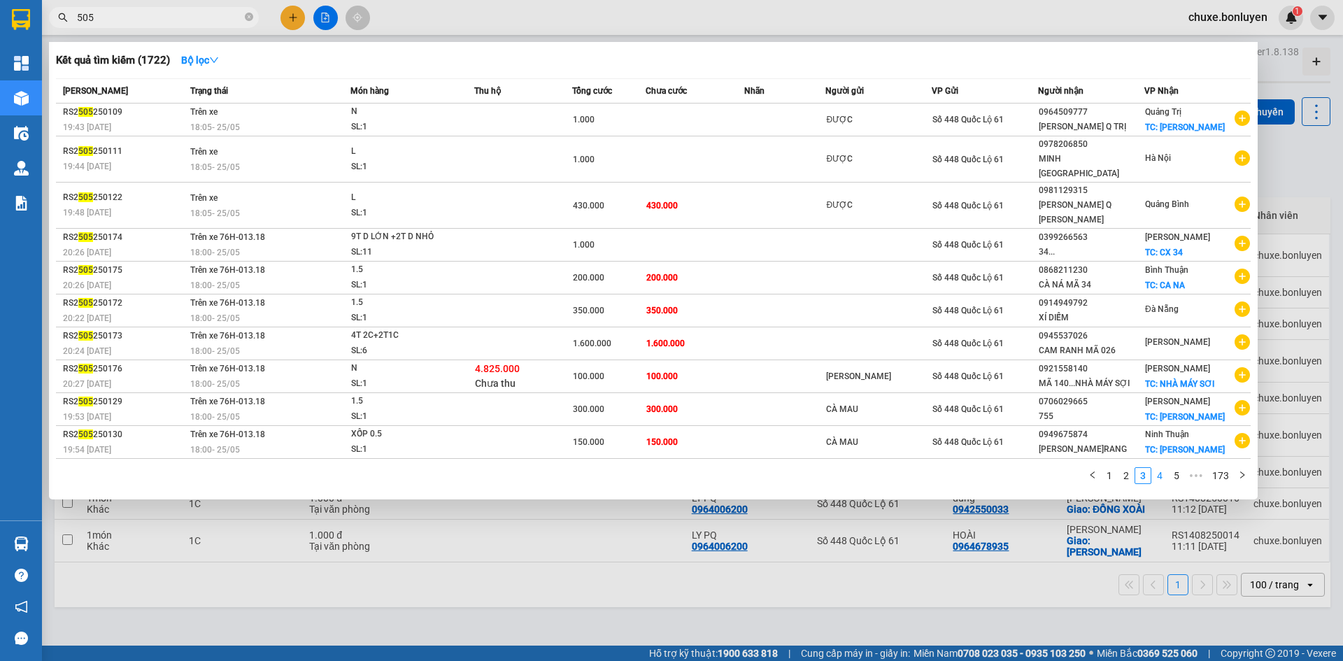
click at [1163, 468] on link "4" at bounding box center [1159, 475] width 15 height 15
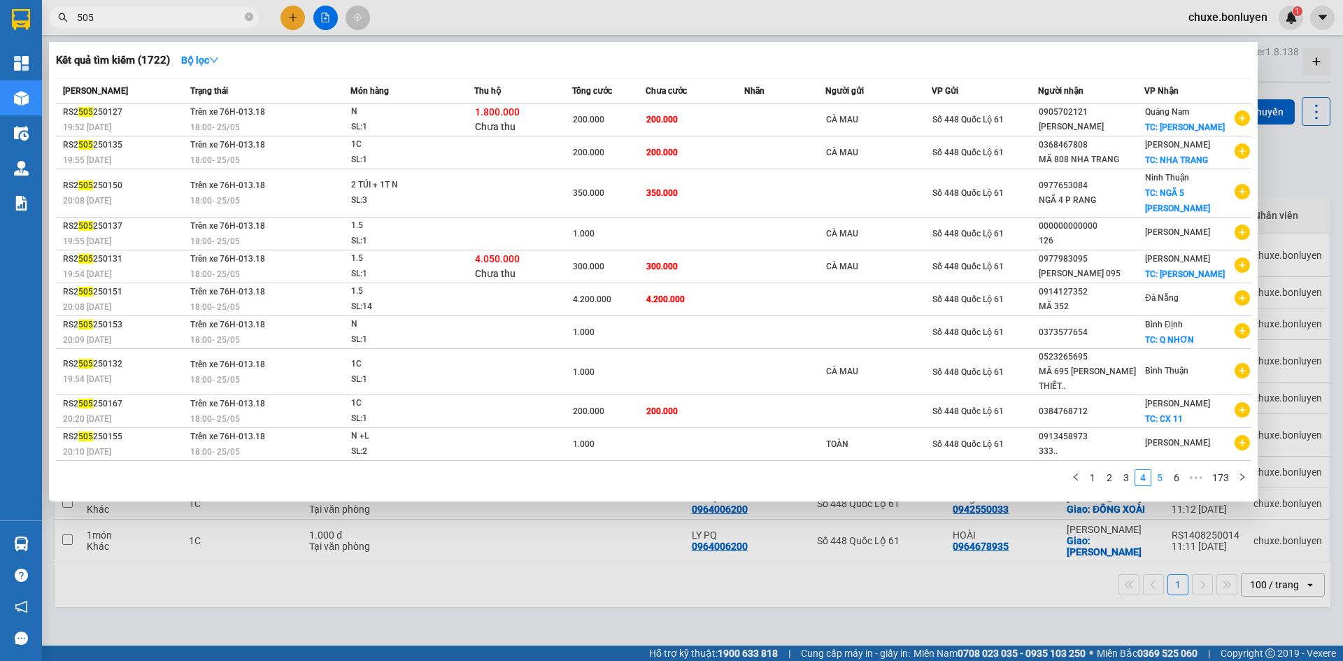
click at [1160, 479] on link "5" at bounding box center [1159, 477] width 15 height 15
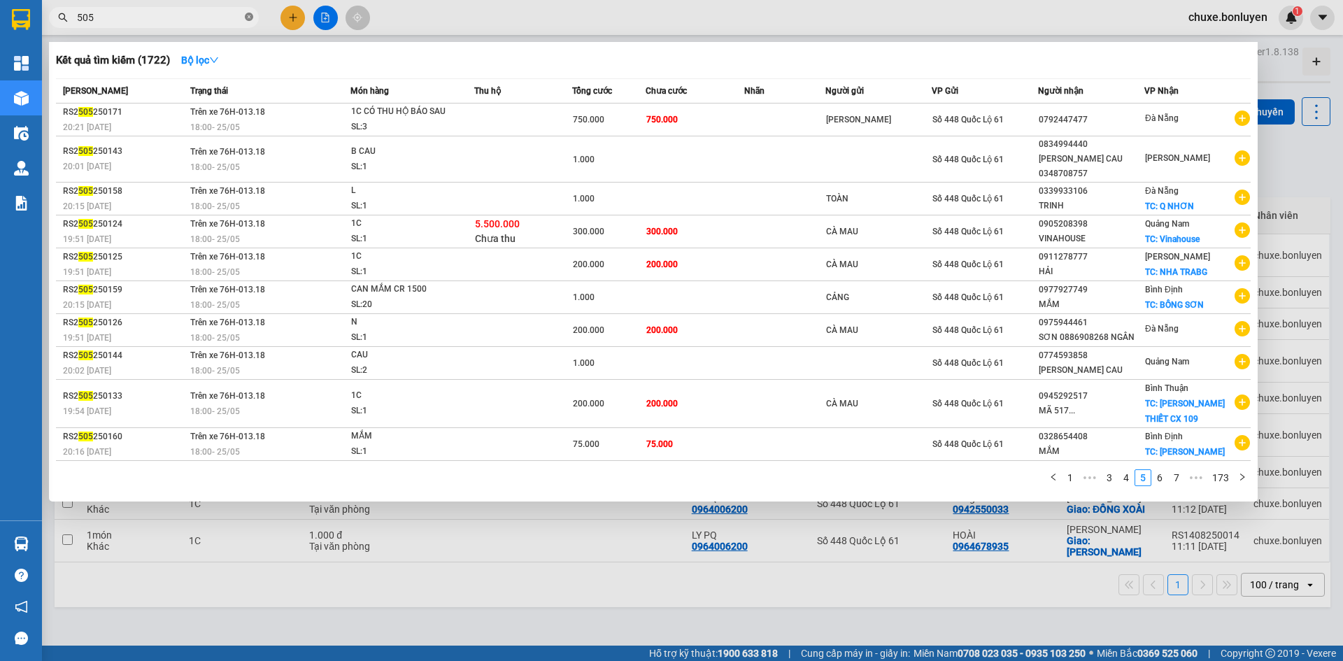
click at [248, 14] on icon "close-circle" at bounding box center [249, 17] width 8 height 8
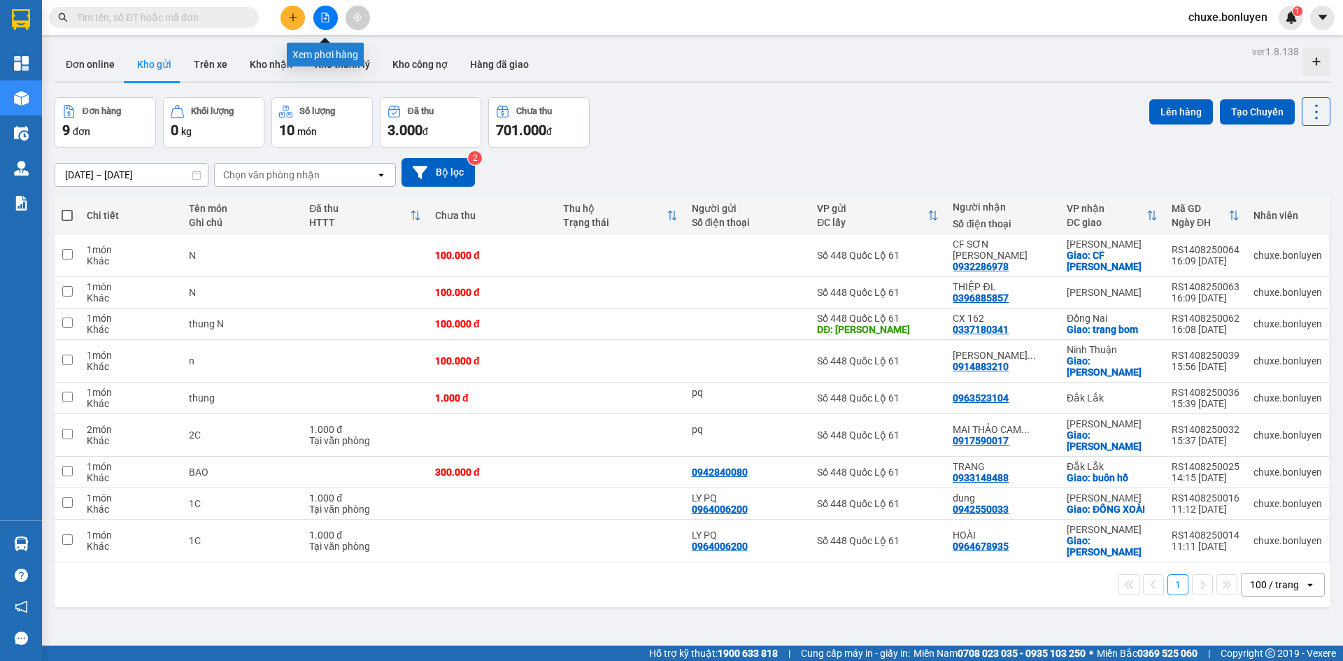
click at [320, 12] on button at bounding box center [325, 18] width 24 height 24
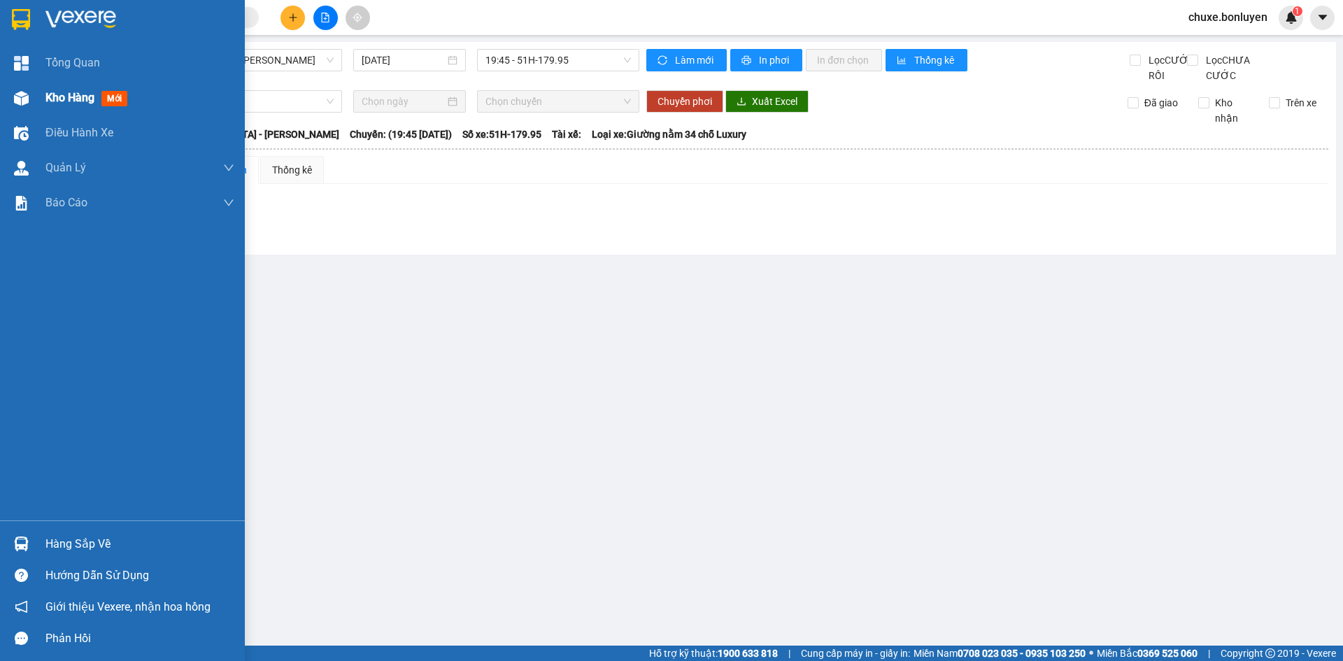
click at [57, 83] on div "Kho hàng mới" at bounding box center [139, 97] width 189 height 35
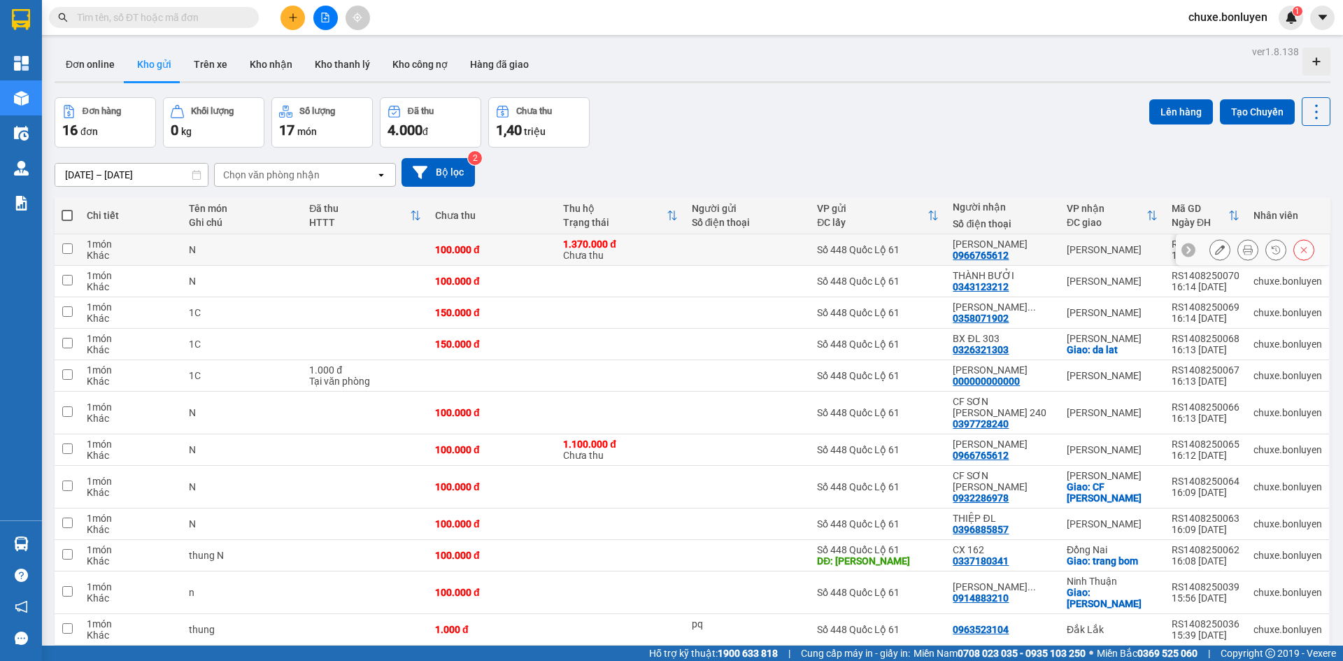
click at [756, 246] on div at bounding box center [748, 249] width 112 height 11
checkbox input "true"
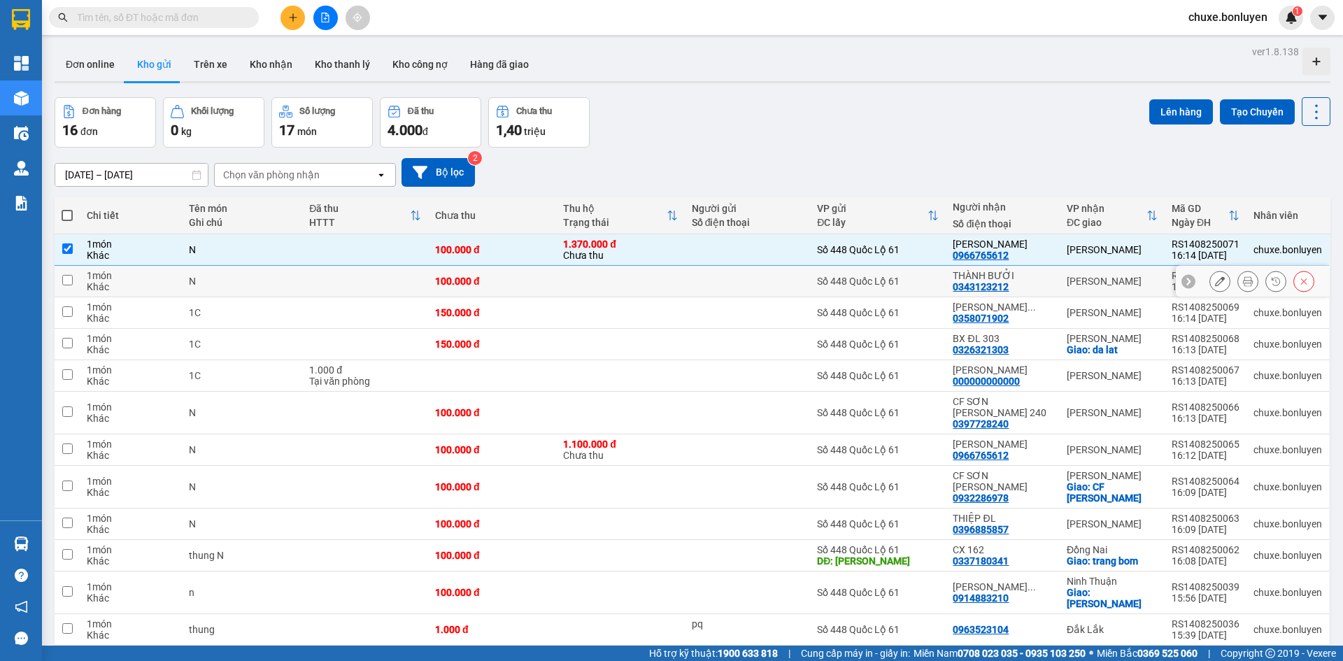
click at [741, 287] on td at bounding box center [748, 281] width 126 height 31
checkbox input "true"
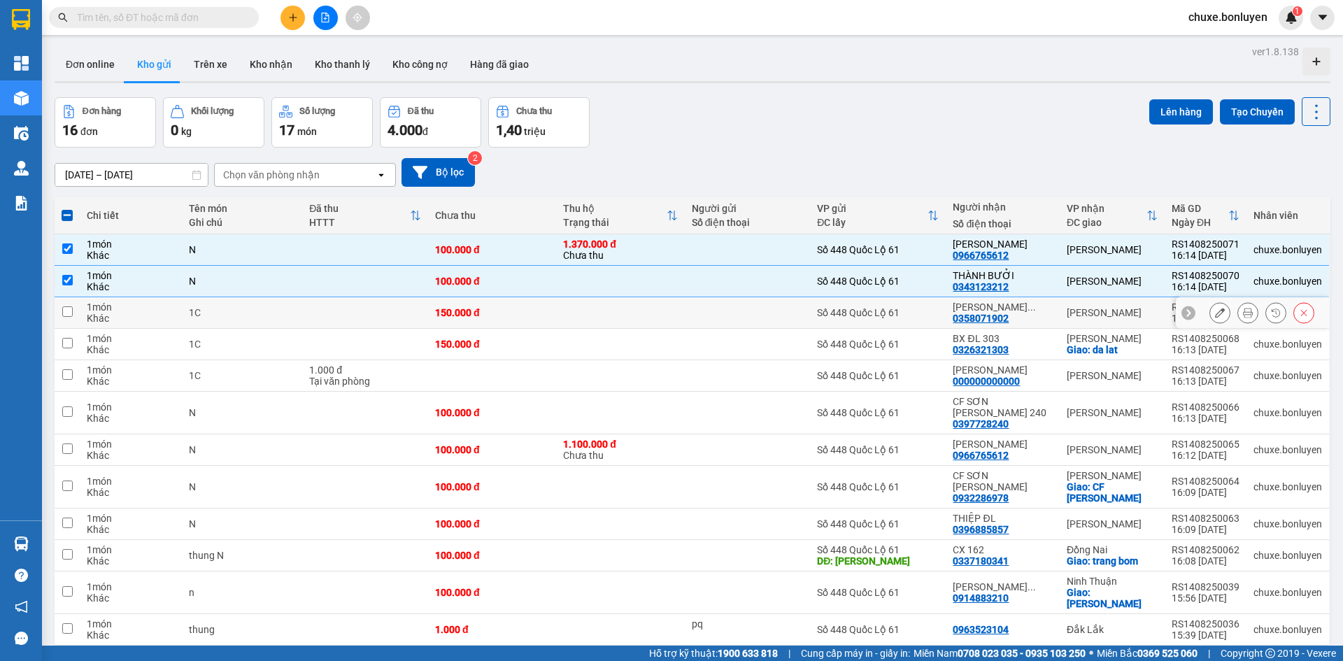
click at [738, 319] on td at bounding box center [748, 312] width 126 height 31
checkbox input "true"
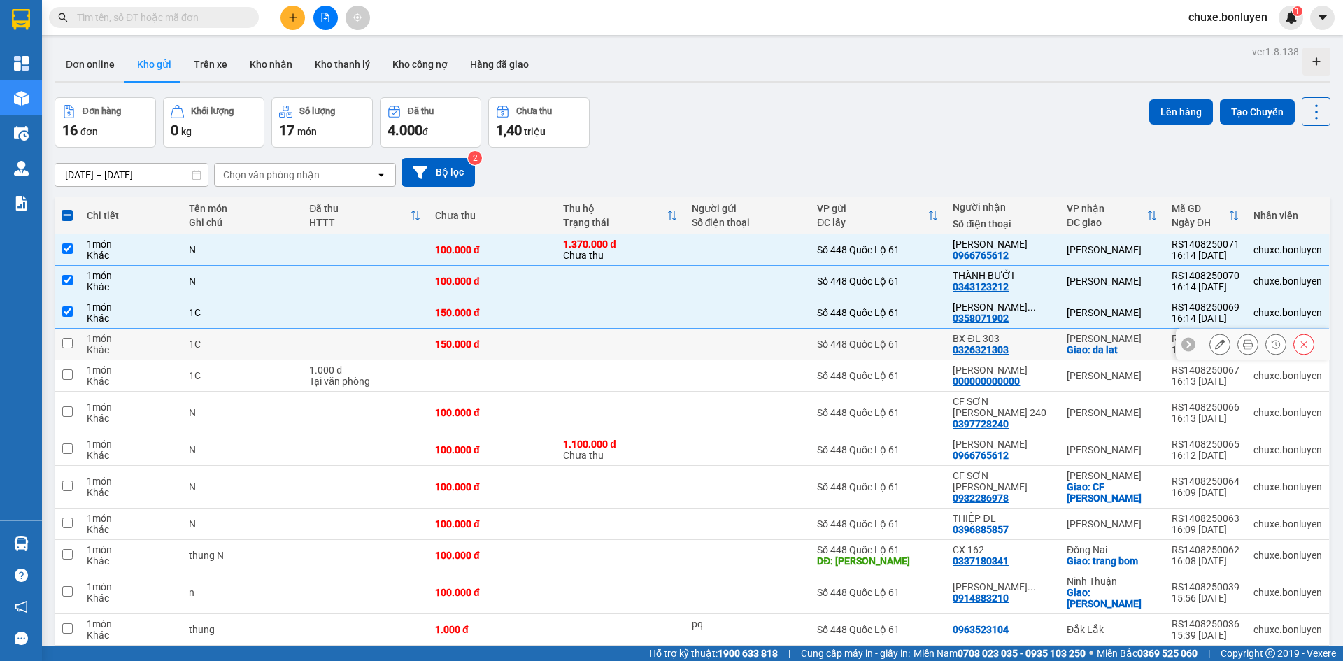
click at [737, 343] on div at bounding box center [748, 344] width 112 height 11
checkbox input "true"
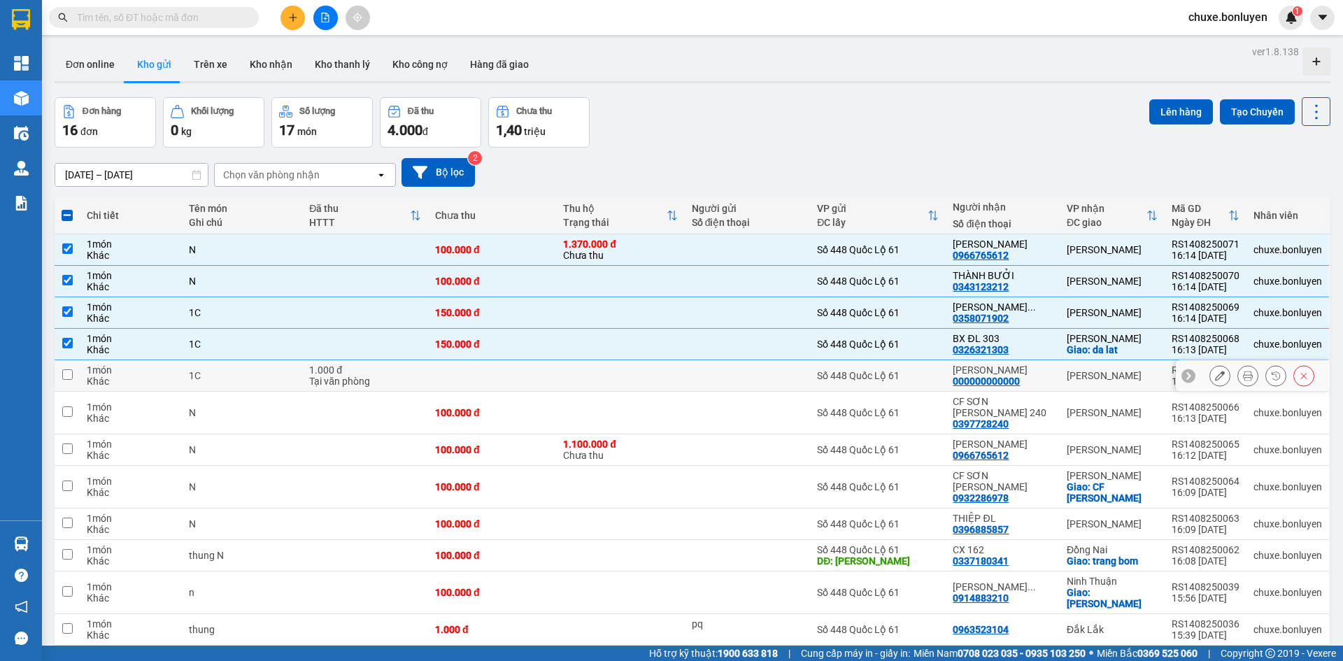
click at [737, 360] on td at bounding box center [748, 375] width 126 height 31
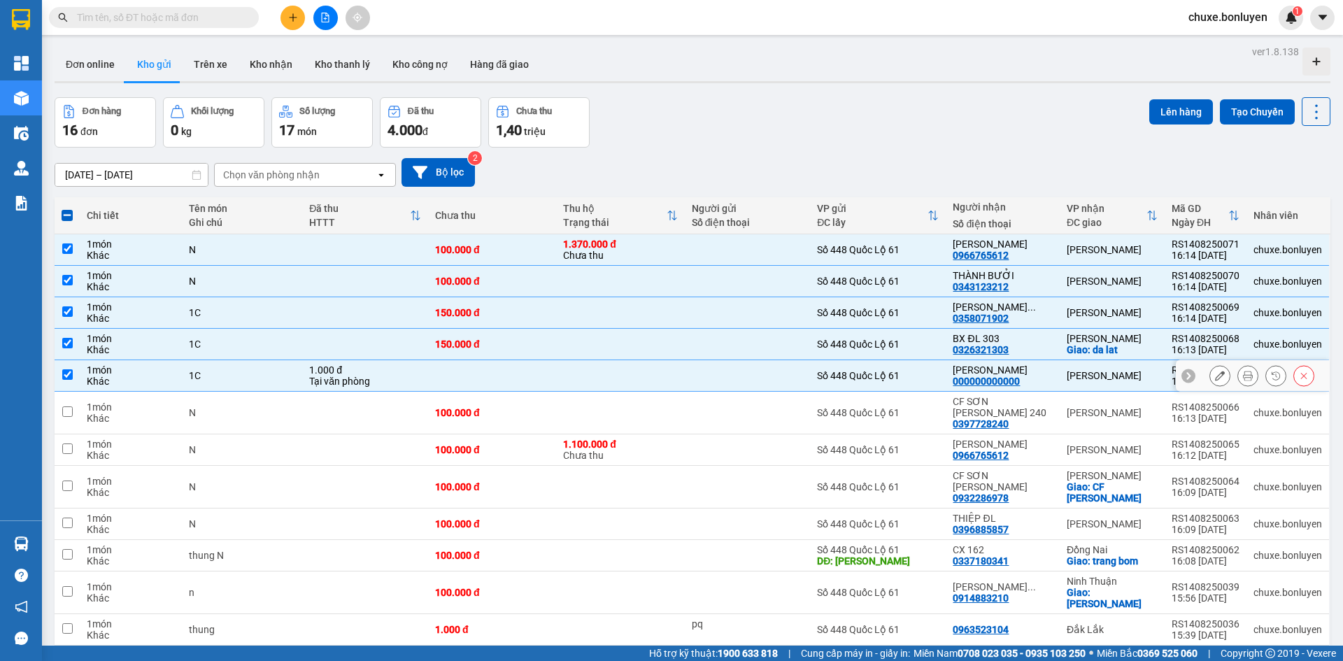
click at [736, 389] on td at bounding box center [748, 375] width 126 height 31
checkbox input "false"
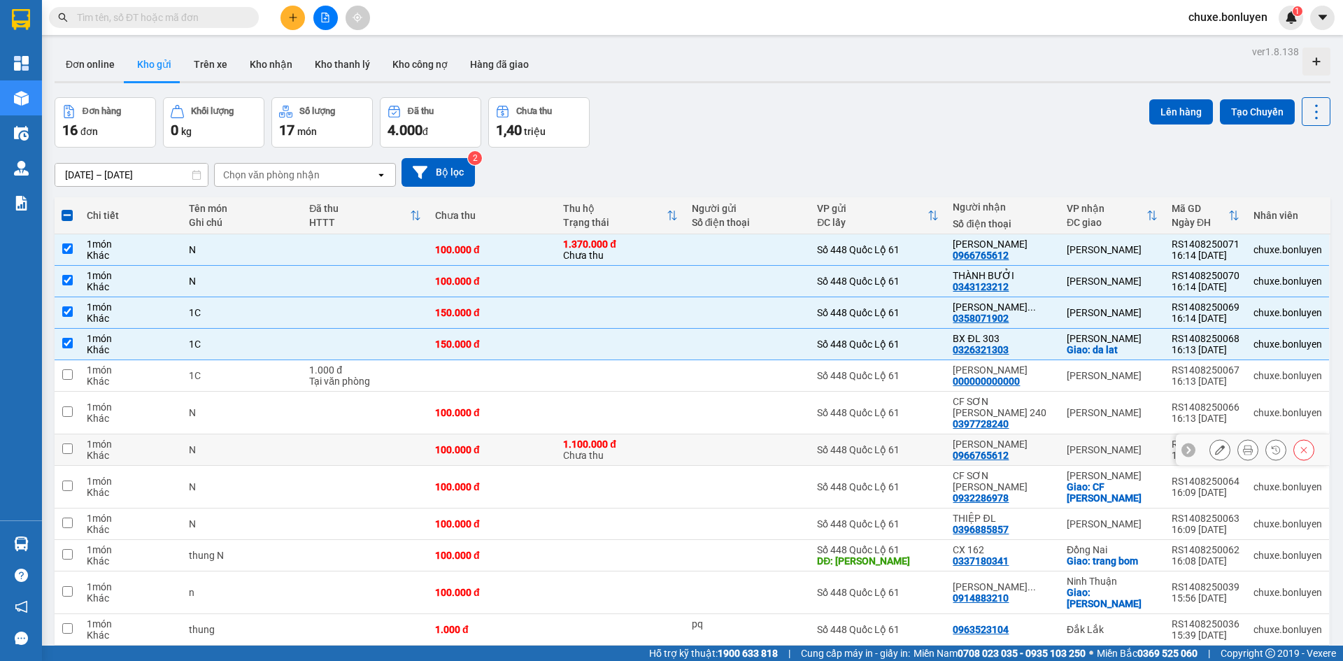
click at [731, 434] on td at bounding box center [748, 449] width 126 height 31
checkbox input "true"
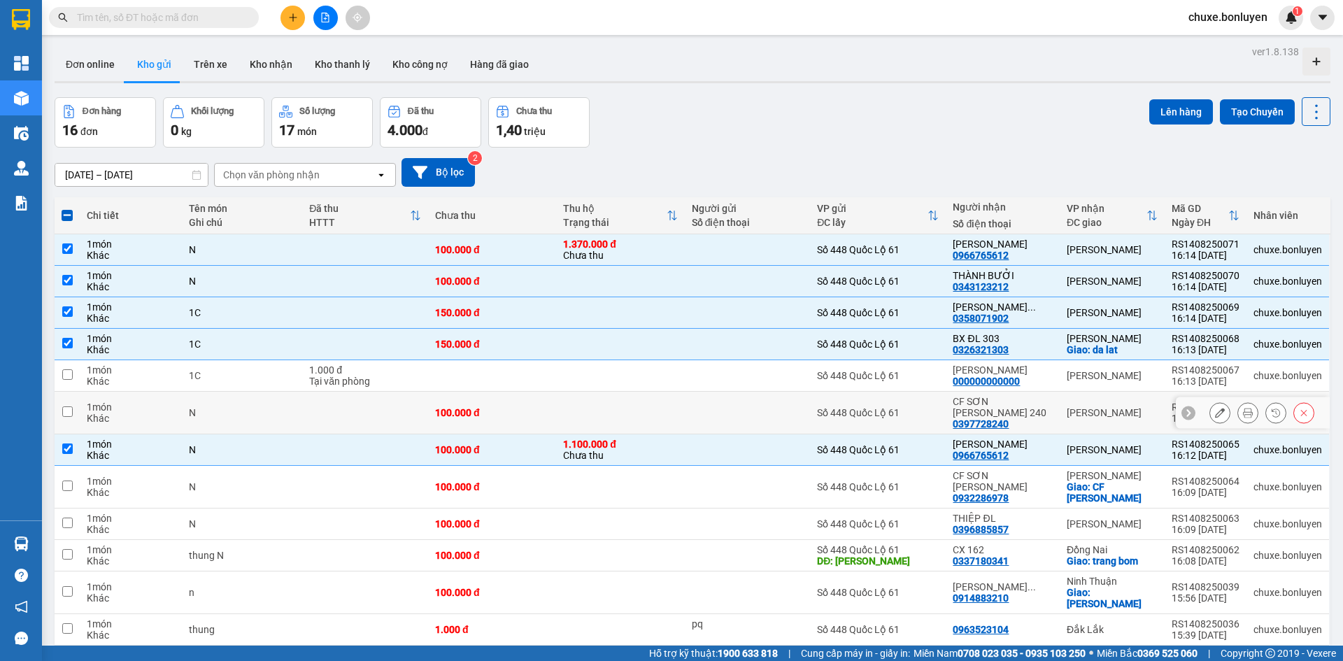
click at [742, 407] on div at bounding box center [748, 412] width 112 height 11
checkbox input "true"
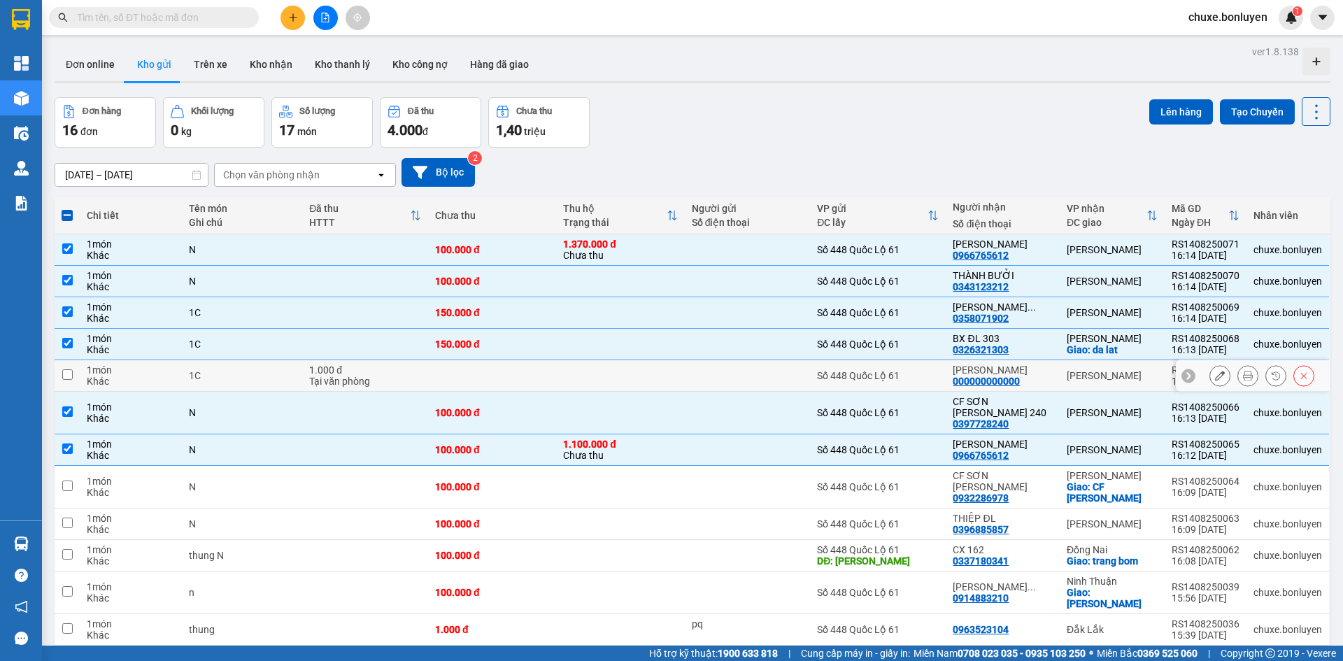
click at [752, 378] on div at bounding box center [748, 375] width 112 height 11
checkbox input "true"
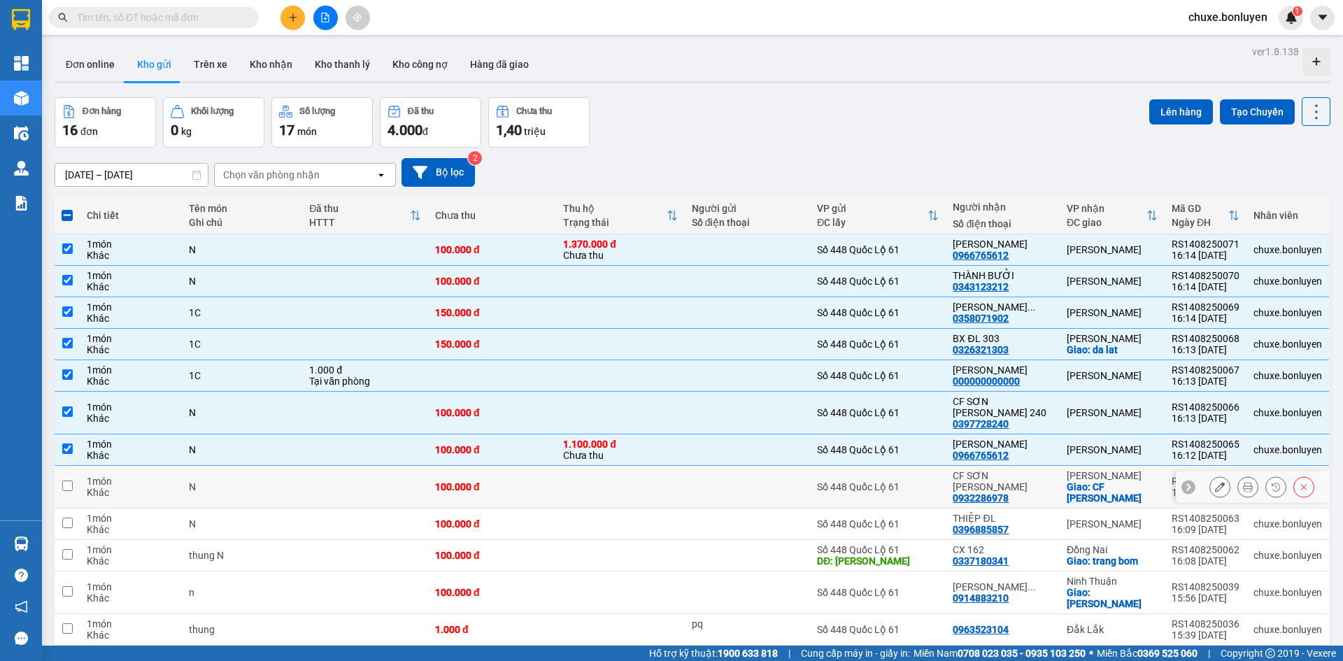
click at [741, 481] on div at bounding box center [748, 486] width 112 height 11
checkbox input "true"
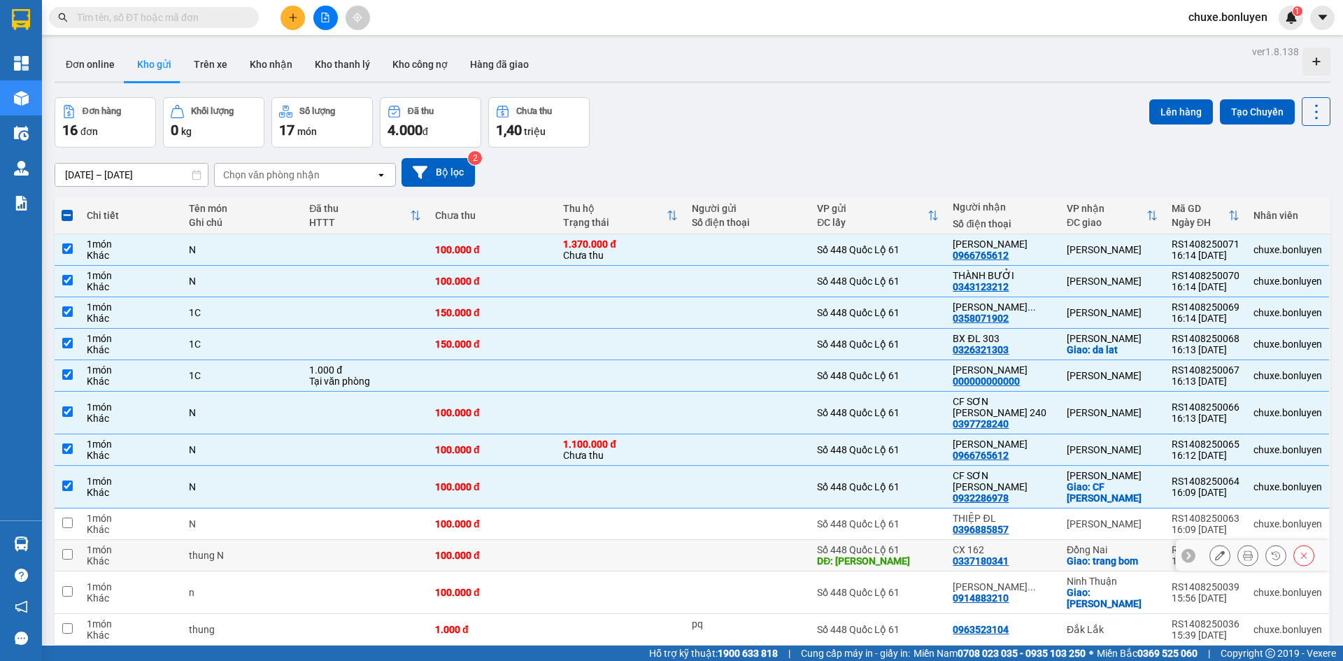
click at [743, 540] on td at bounding box center [748, 555] width 126 height 31
checkbox input "true"
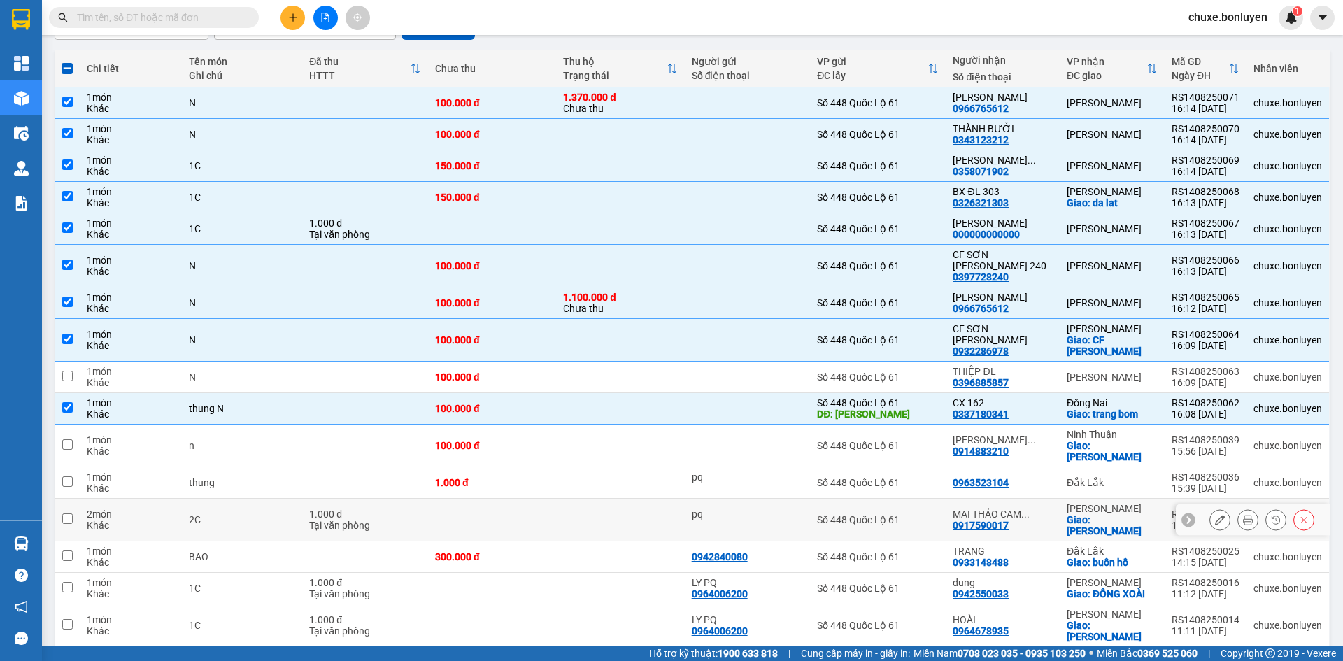
scroll to position [150, 0]
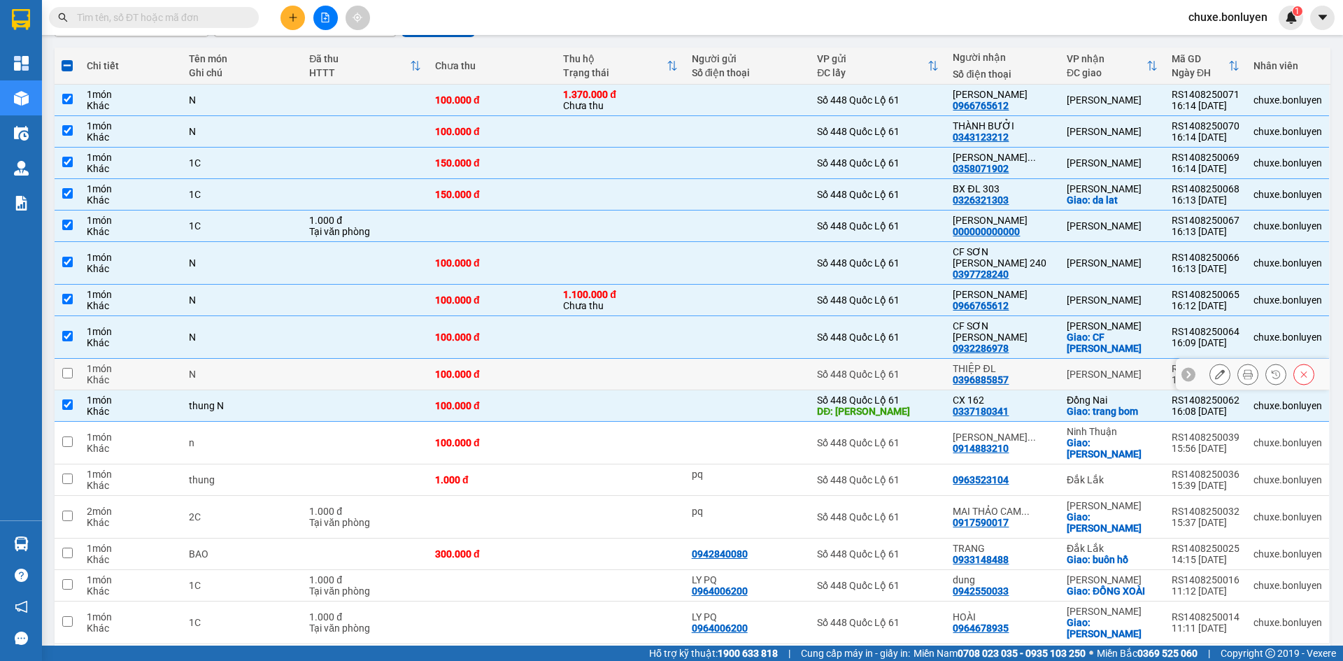
click at [779, 361] on td at bounding box center [748, 374] width 126 height 31
checkbox input "true"
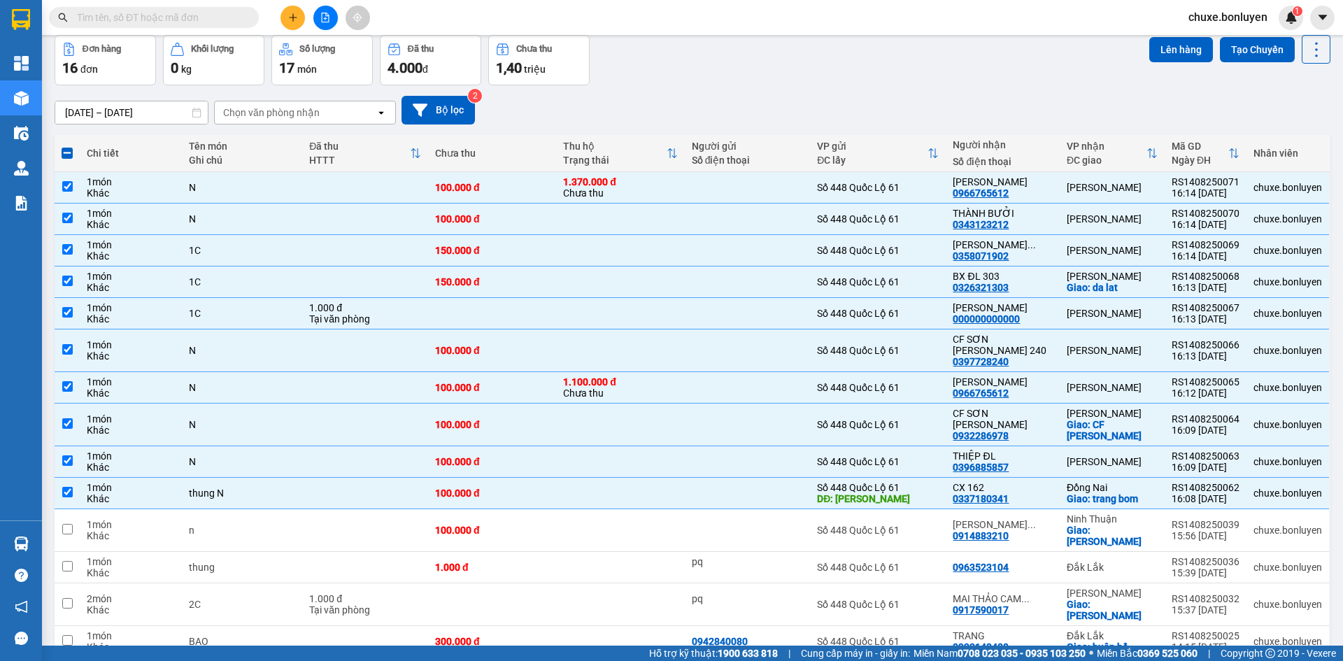
scroll to position [0, 0]
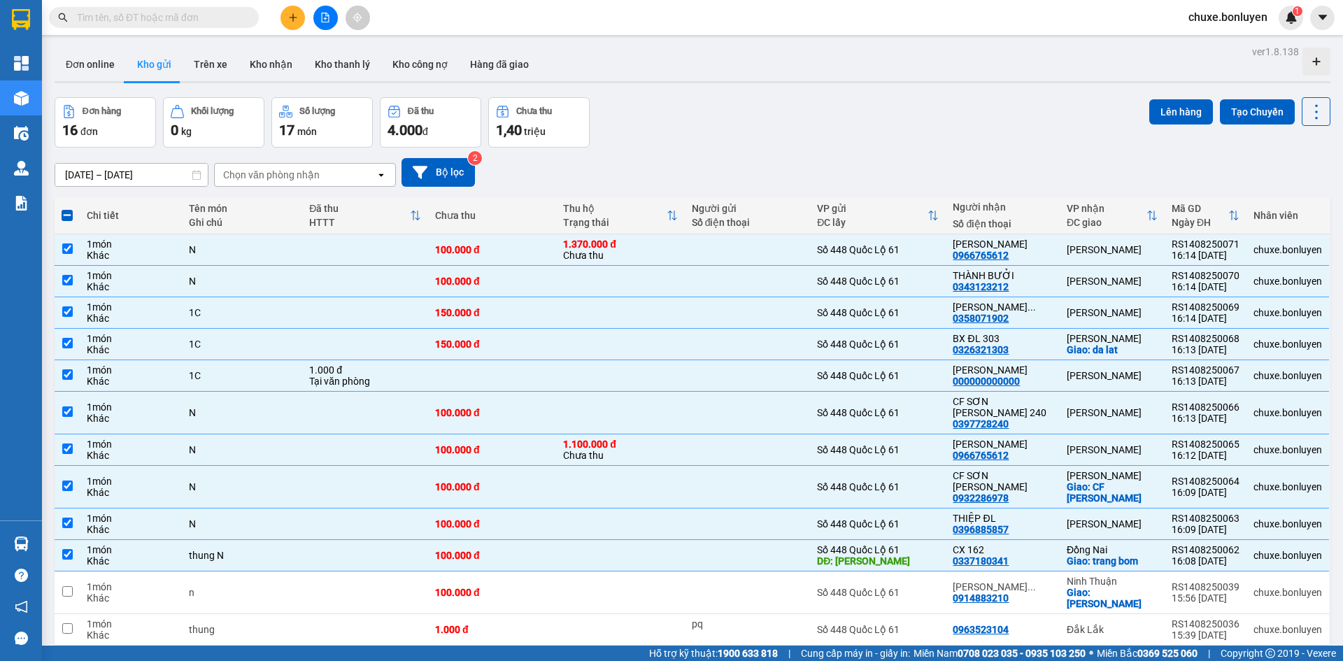
click at [1170, 92] on div "ver 1.8.138 Đơn online Kho gửi Trên xe Kho nhận Kho thanh lý Kho công nợ Hàng đ…" at bounding box center [692, 443] width 1287 height 802
click at [1171, 110] on button "Lên hàng" at bounding box center [1181, 111] width 64 height 25
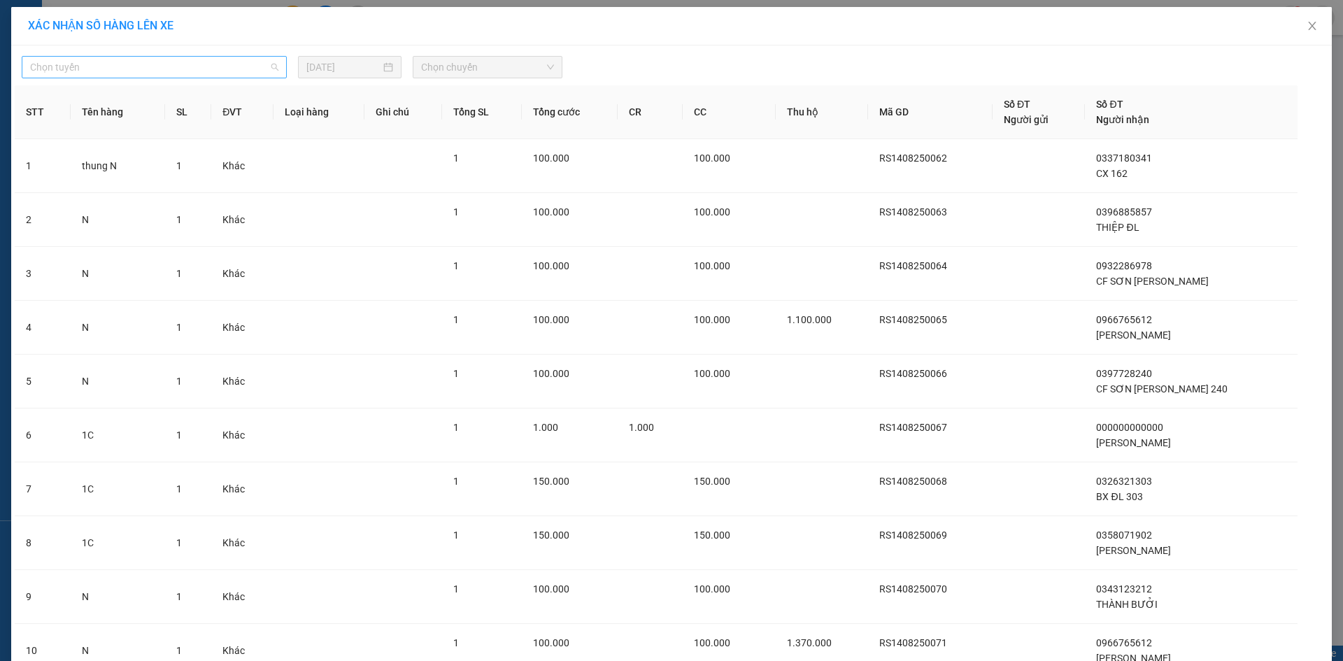
click at [153, 75] on span "Chọn tuyến" at bounding box center [154, 67] width 248 height 21
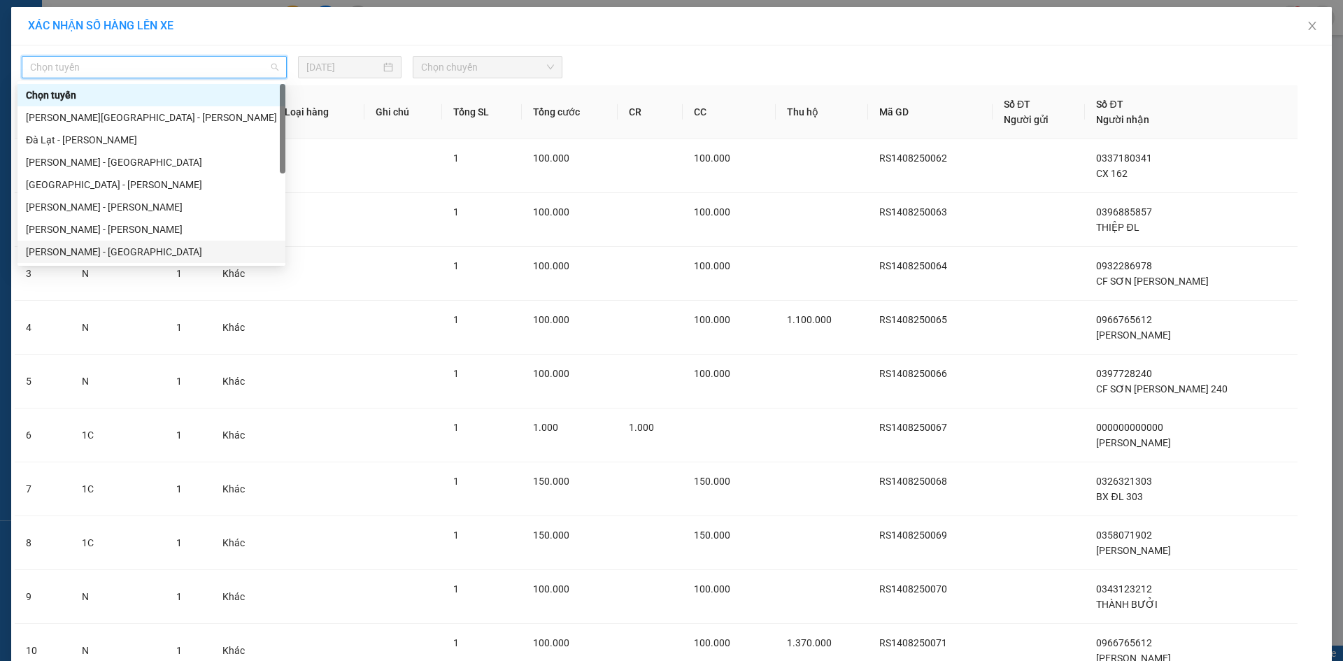
click at [124, 250] on div "Hà Tiên - Đà Nẵng" at bounding box center [151, 251] width 251 height 15
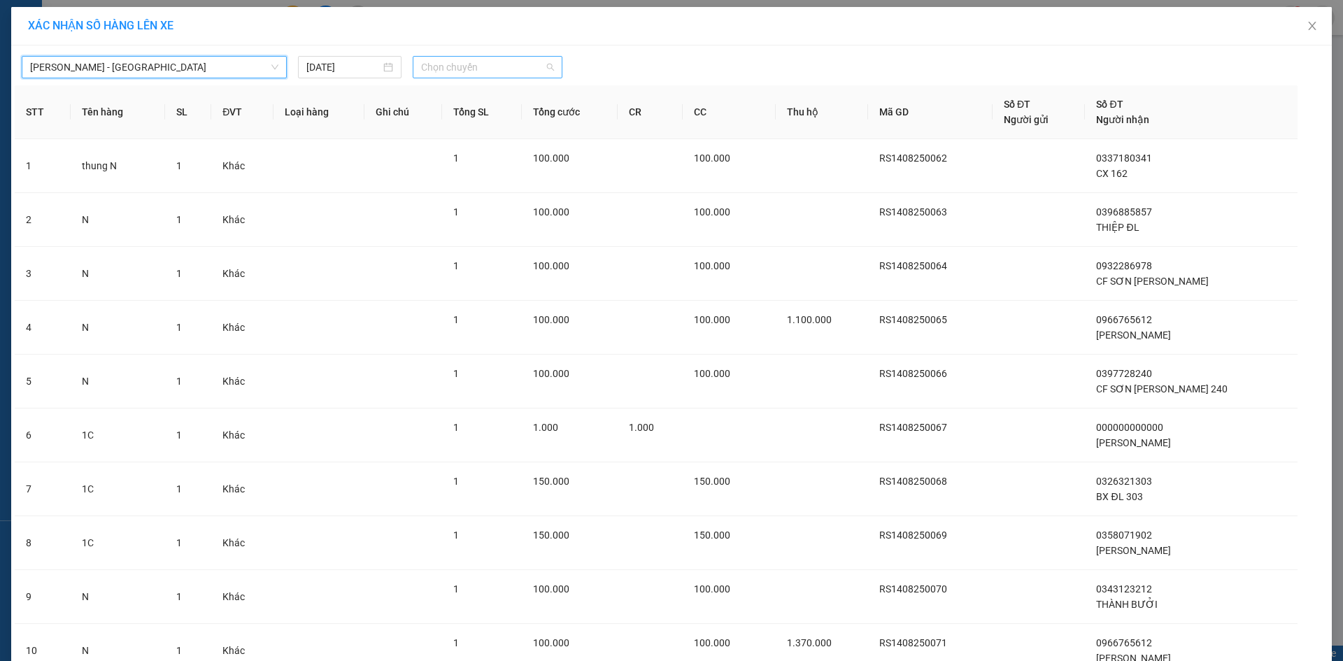
click at [469, 66] on span "Chọn chuyến" at bounding box center [487, 67] width 133 height 21
click at [218, 70] on span "Hà Tiên - Đà Nẵng" at bounding box center [154, 67] width 248 height 21
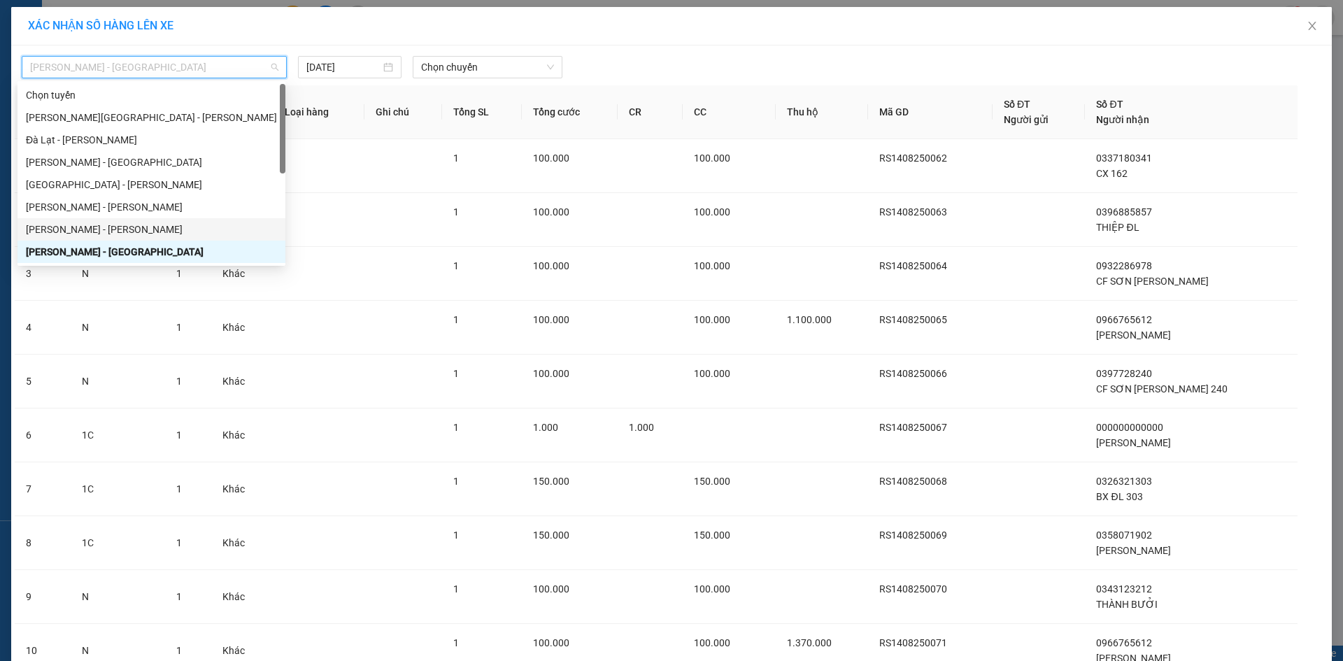
scroll to position [45, 0]
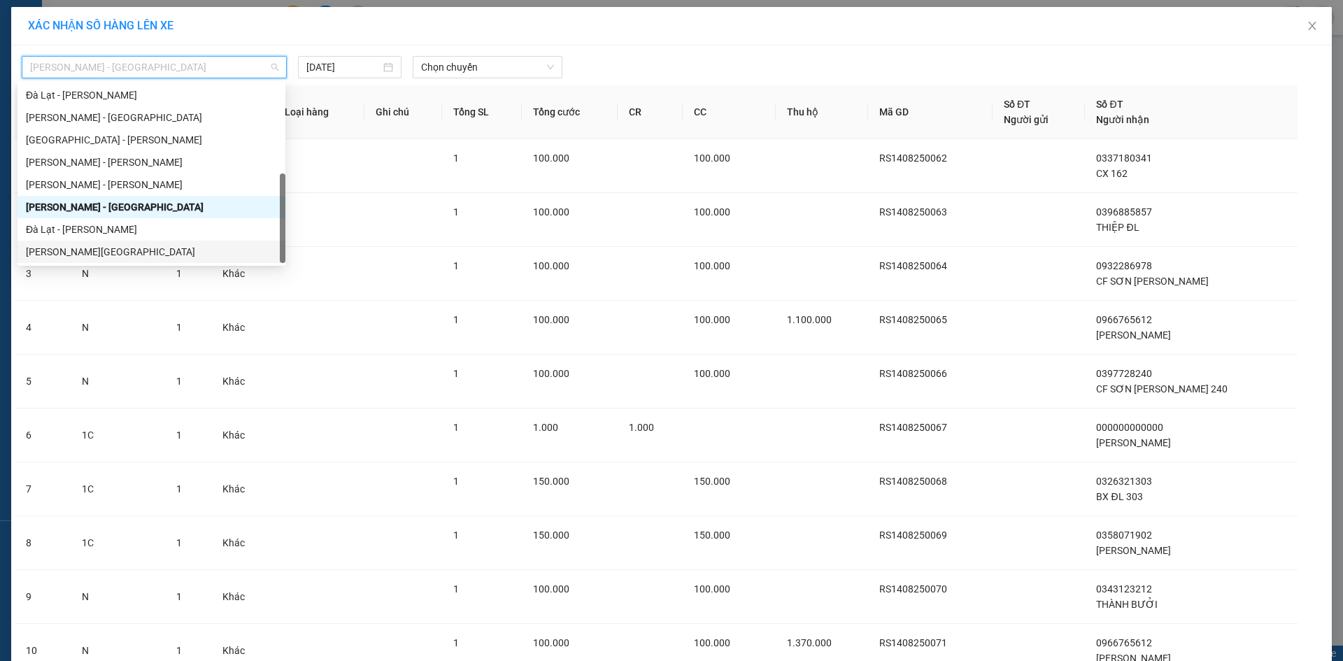
click at [156, 246] on div "Hà Tiên - Đà Lạt" at bounding box center [151, 251] width 251 height 15
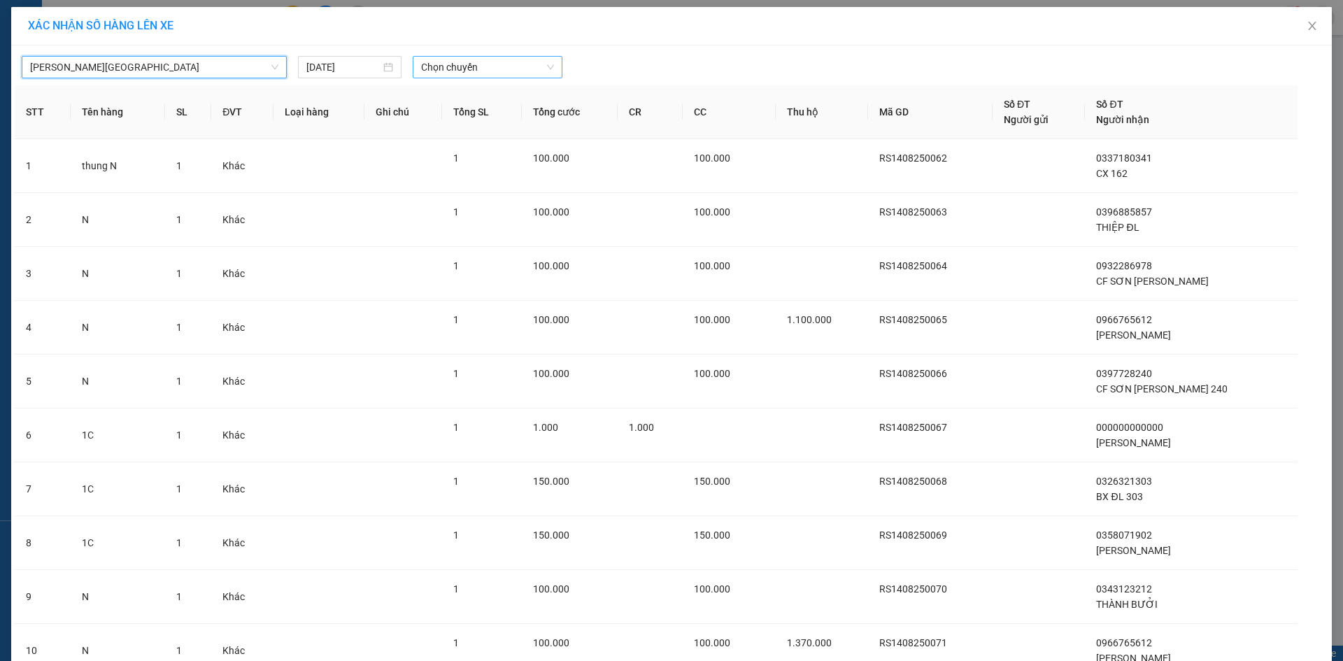
click at [514, 64] on span "Chọn chuyến" at bounding box center [487, 67] width 133 height 21
click at [507, 119] on div "14:00 - 68H-062.00" at bounding box center [470, 117] width 109 height 15
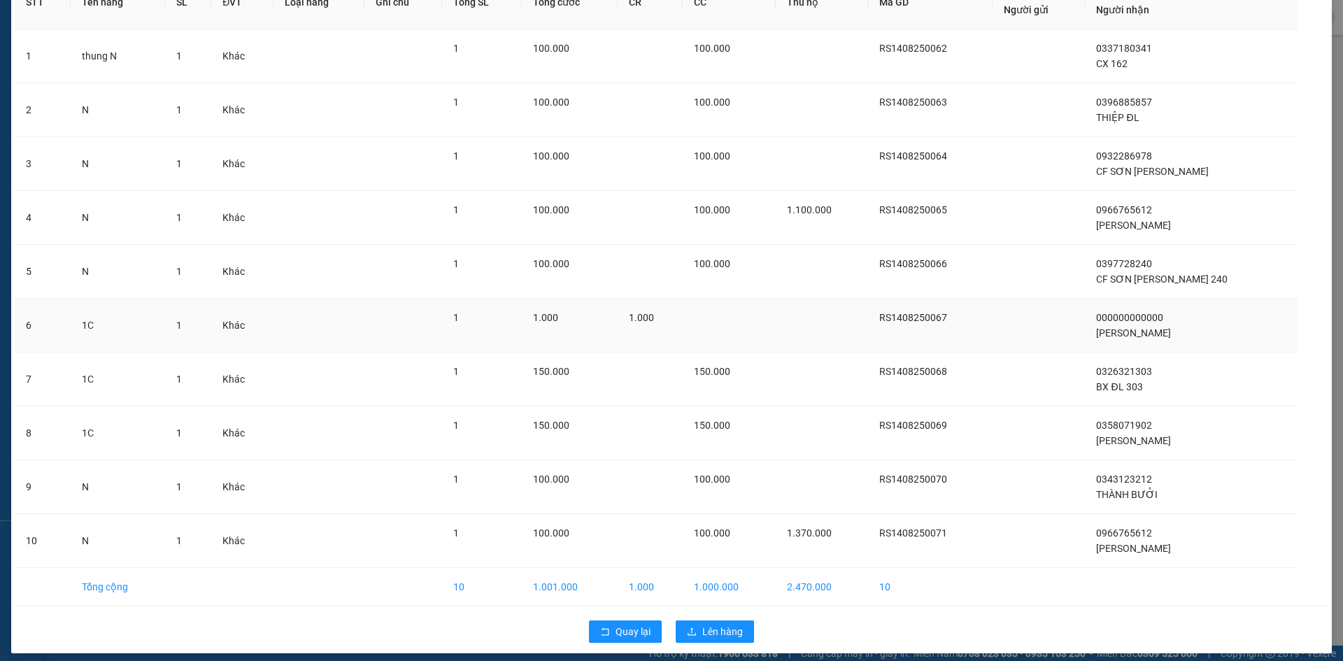
scroll to position [127, 0]
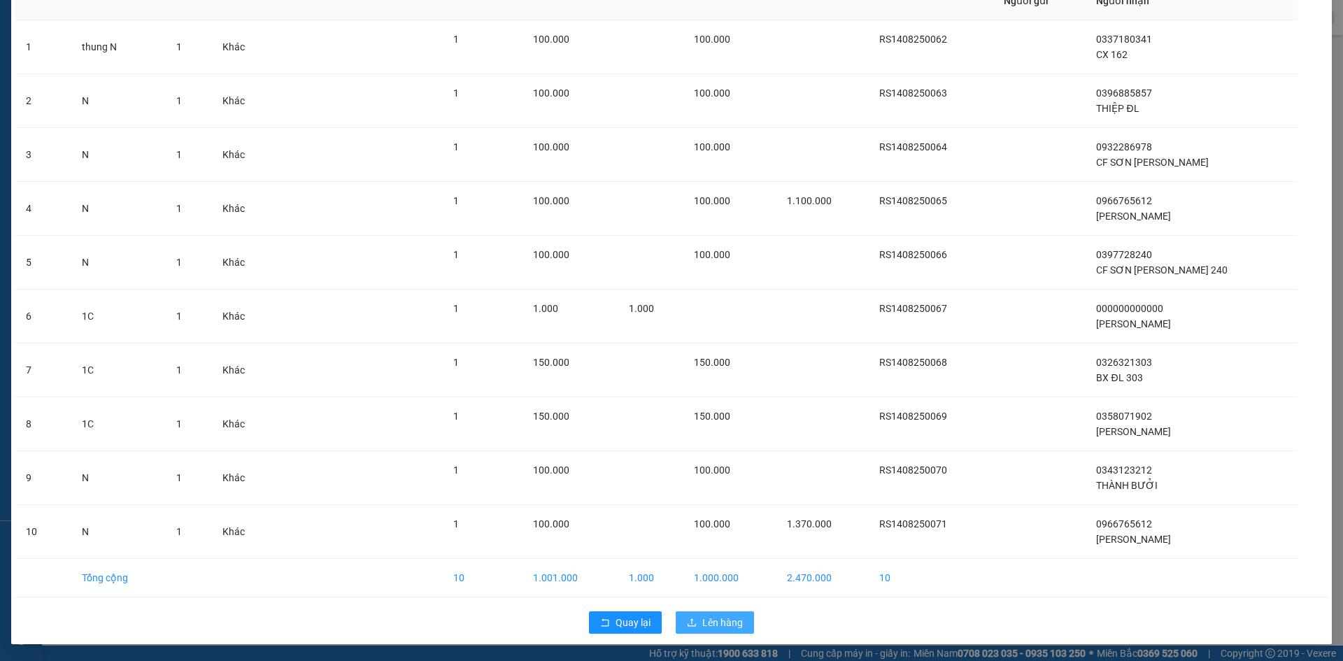
click at [710, 629] on span "Lên hàng" at bounding box center [722, 622] width 41 height 15
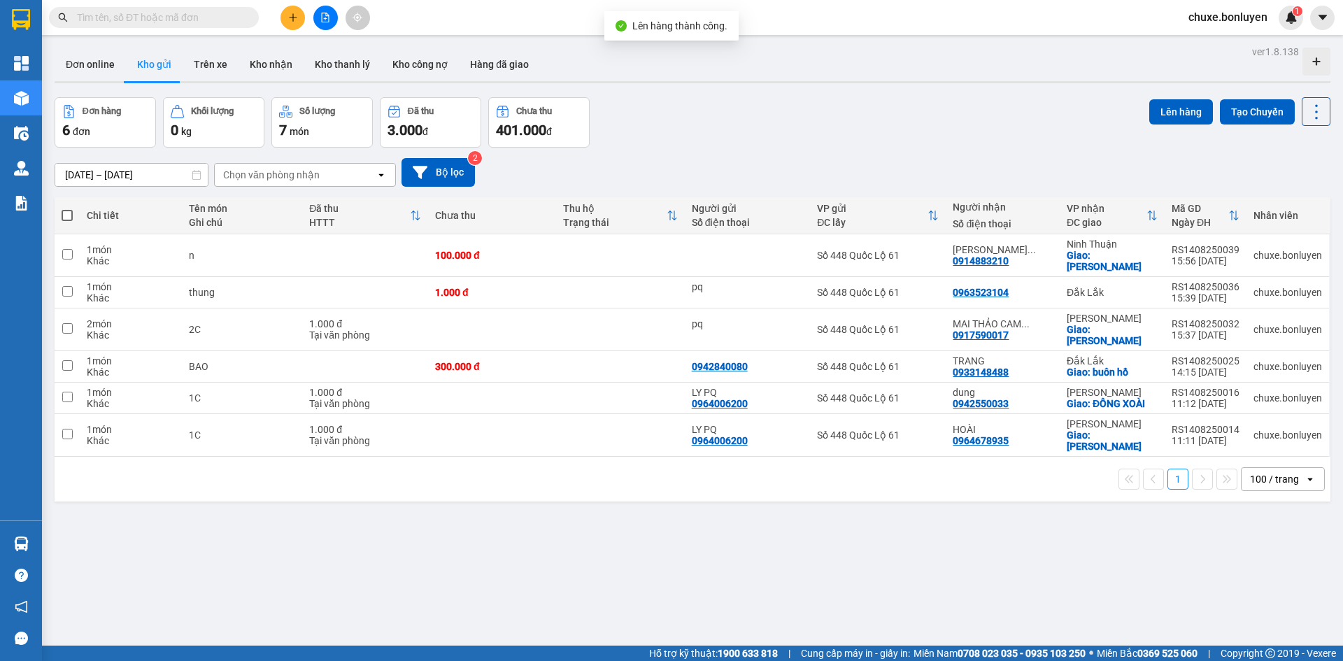
click at [322, 23] on button at bounding box center [325, 18] width 24 height 24
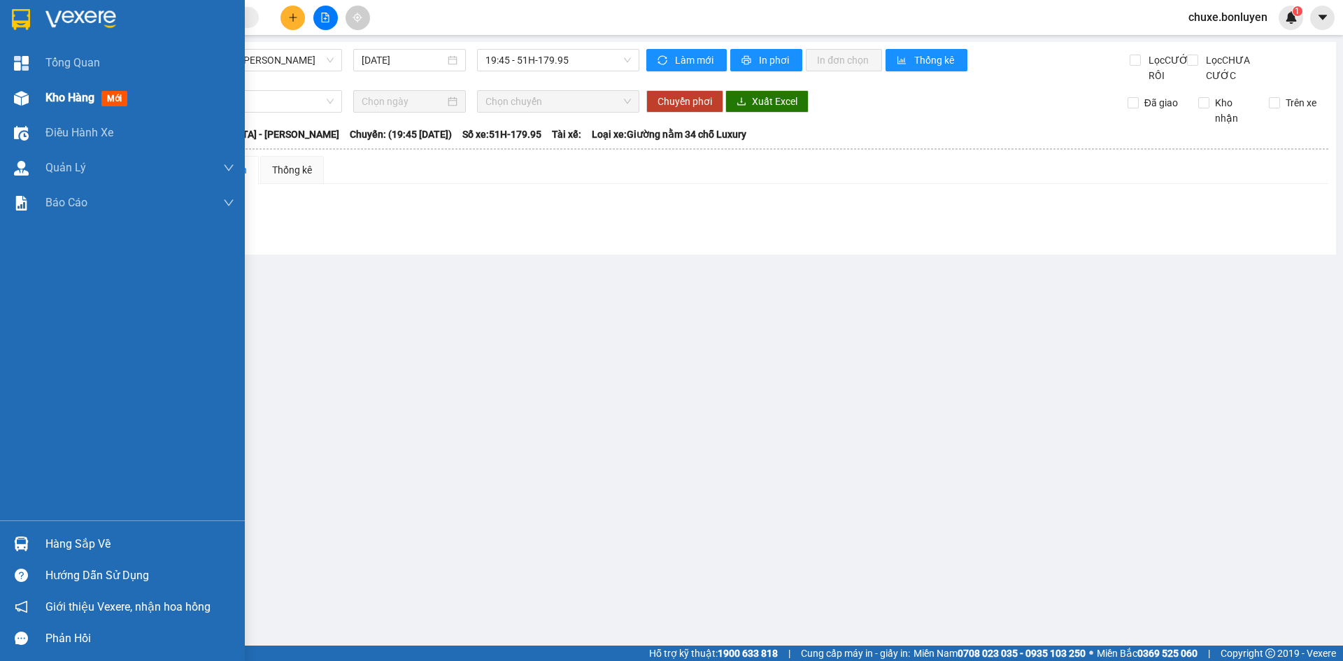
click at [19, 84] on div "Kho hàng mới" at bounding box center [122, 97] width 245 height 35
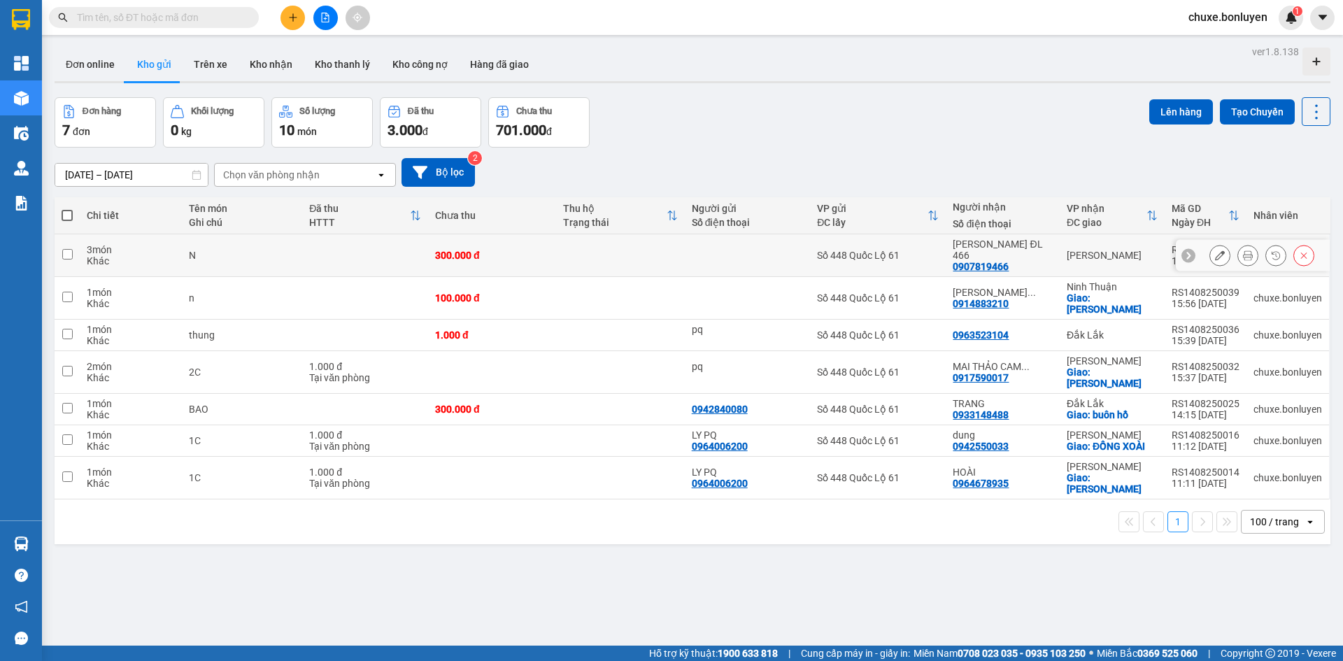
click at [1060, 242] on td "[PERSON_NAME]" at bounding box center [1112, 255] width 105 height 43
checkbox input "true"
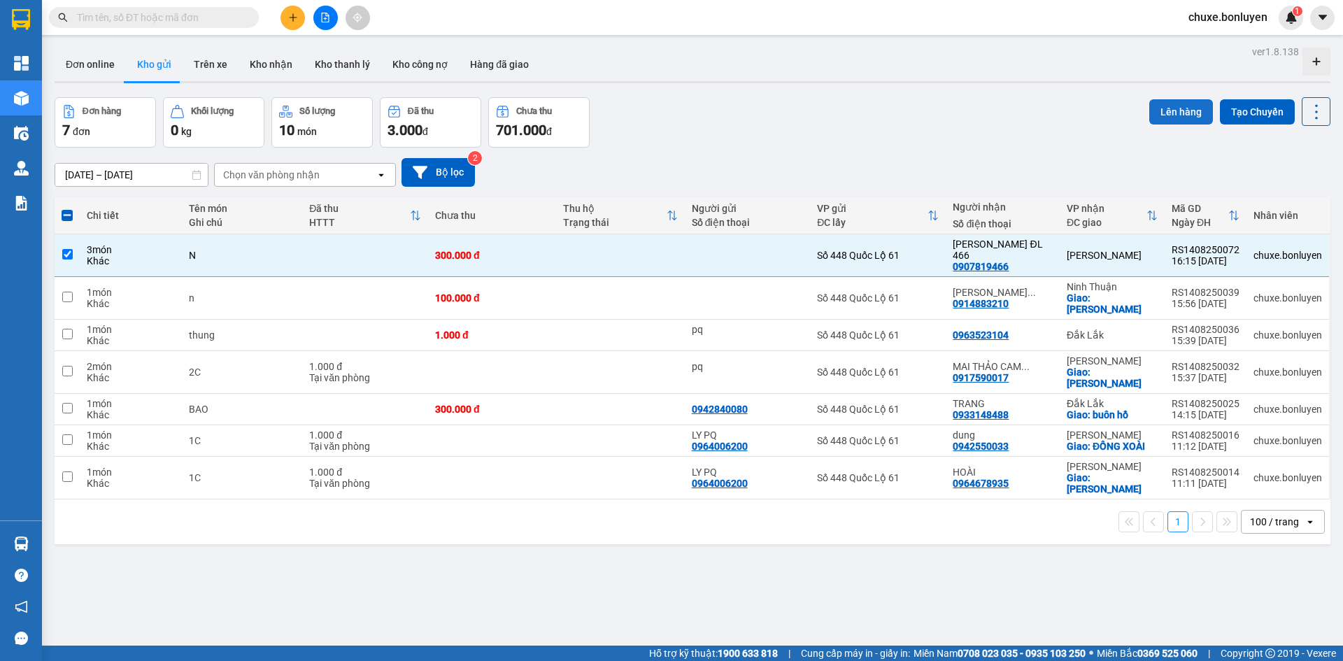
click at [1165, 118] on button "Lên hàng" at bounding box center [1181, 111] width 64 height 25
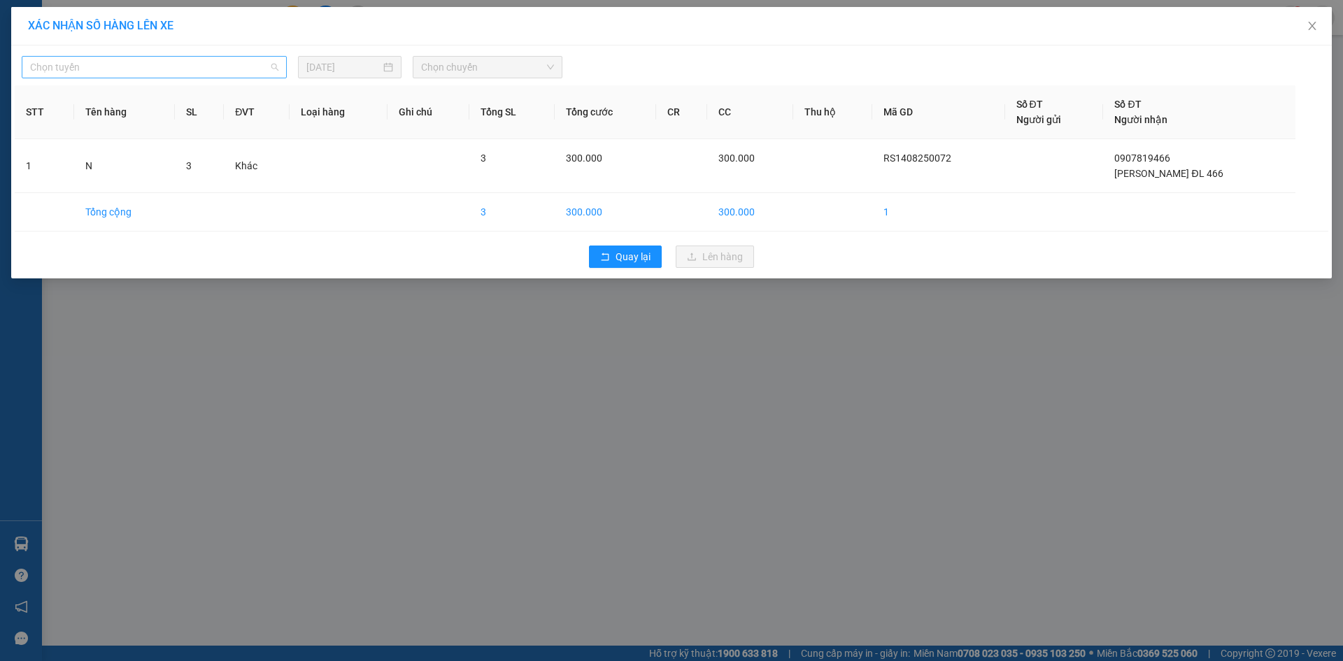
click at [190, 70] on span "Chọn tuyến" at bounding box center [154, 67] width 248 height 21
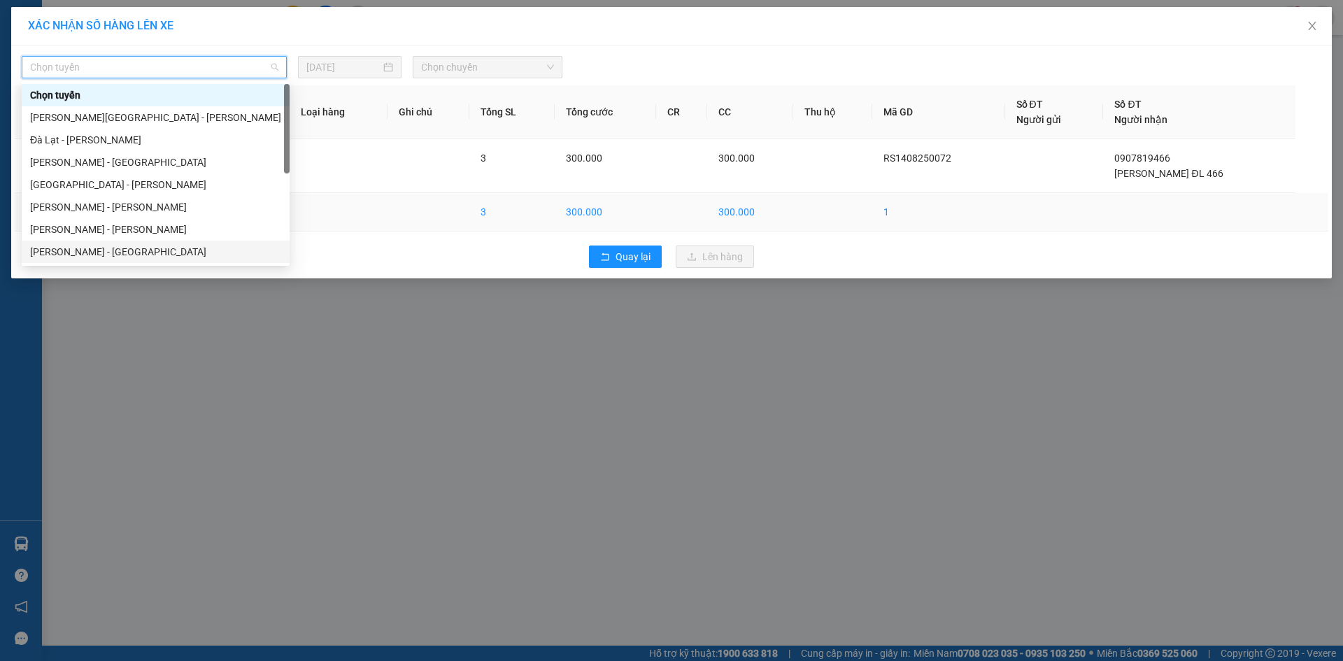
drag, startPoint x: 173, startPoint y: 259, endPoint x: 230, endPoint y: 215, distance: 72.3
click at [173, 257] on div "Hà Tiên - Đà Nẵng" at bounding box center [155, 251] width 251 height 15
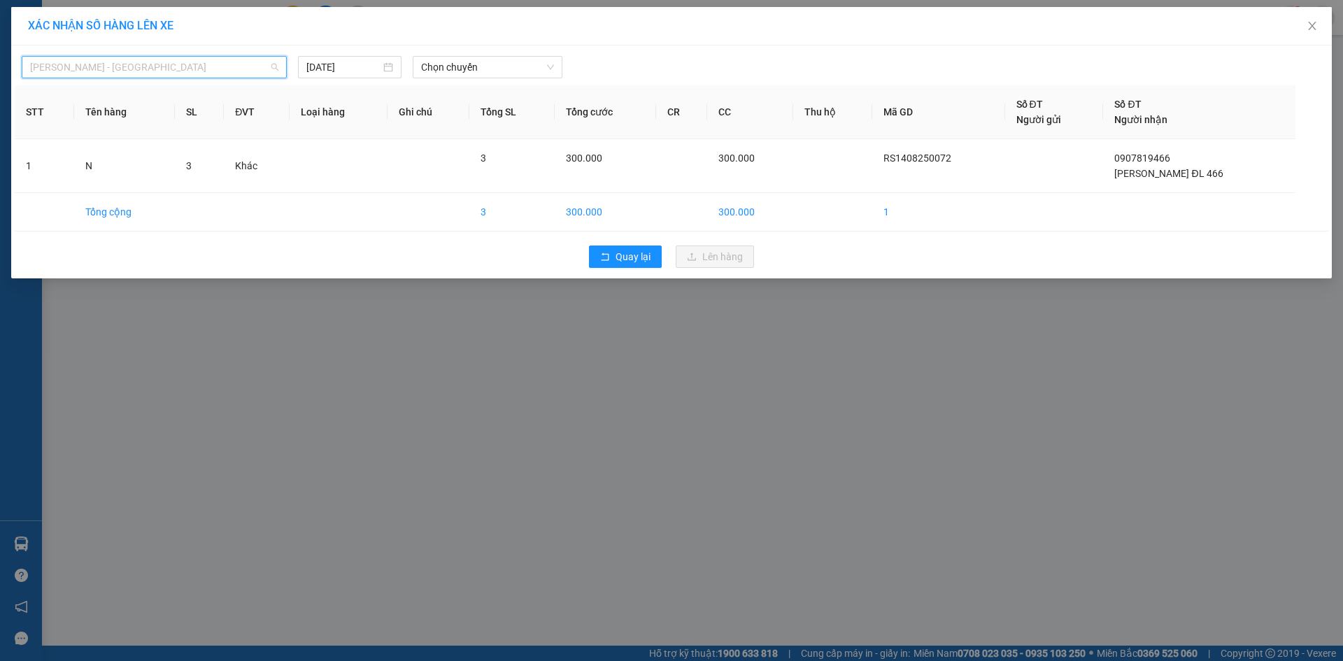
click at [94, 71] on span "Hà Tiên - Đà Nẵng" at bounding box center [154, 67] width 248 height 21
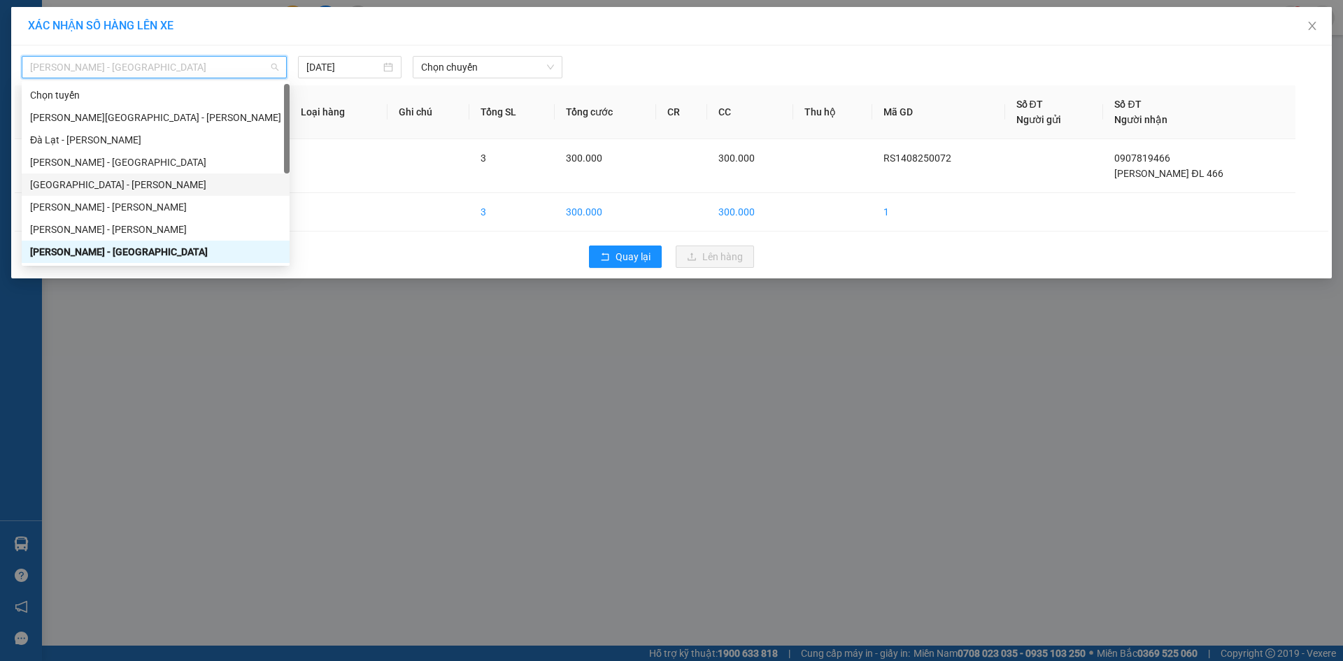
scroll to position [45, 0]
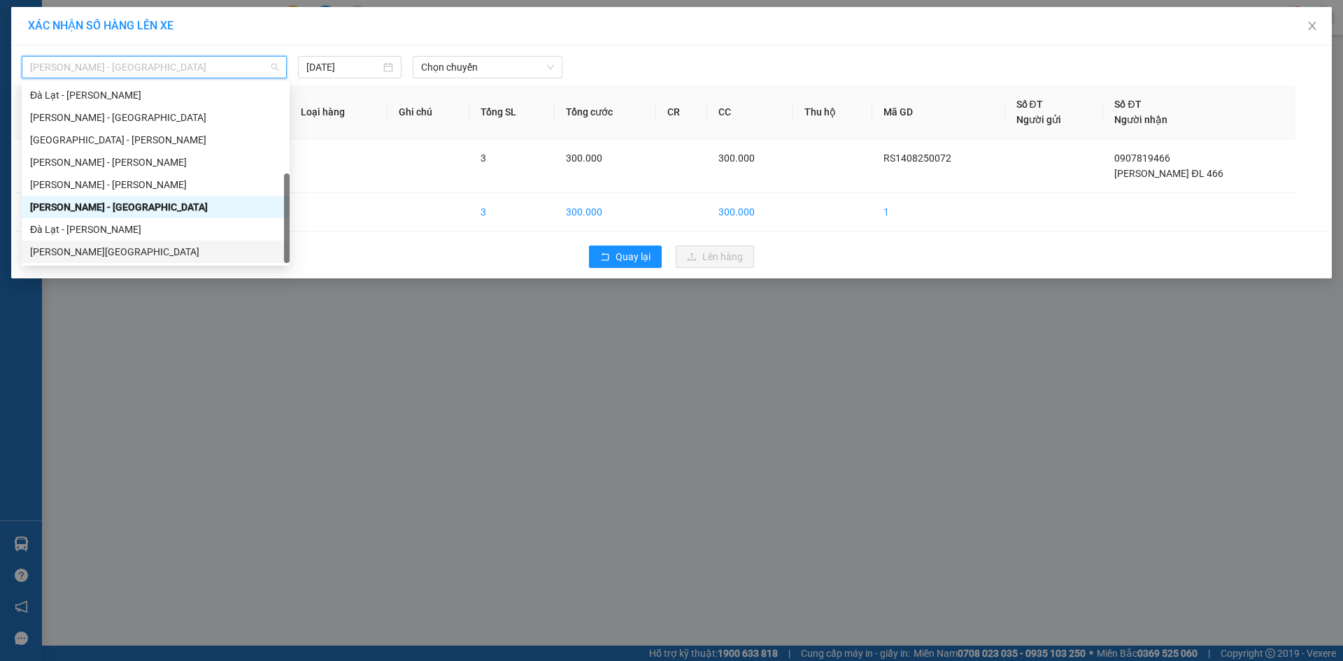
click at [109, 246] on div "Hà Tiên - Đà Lạt" at bounding box center [155, 251] width 251 height 15
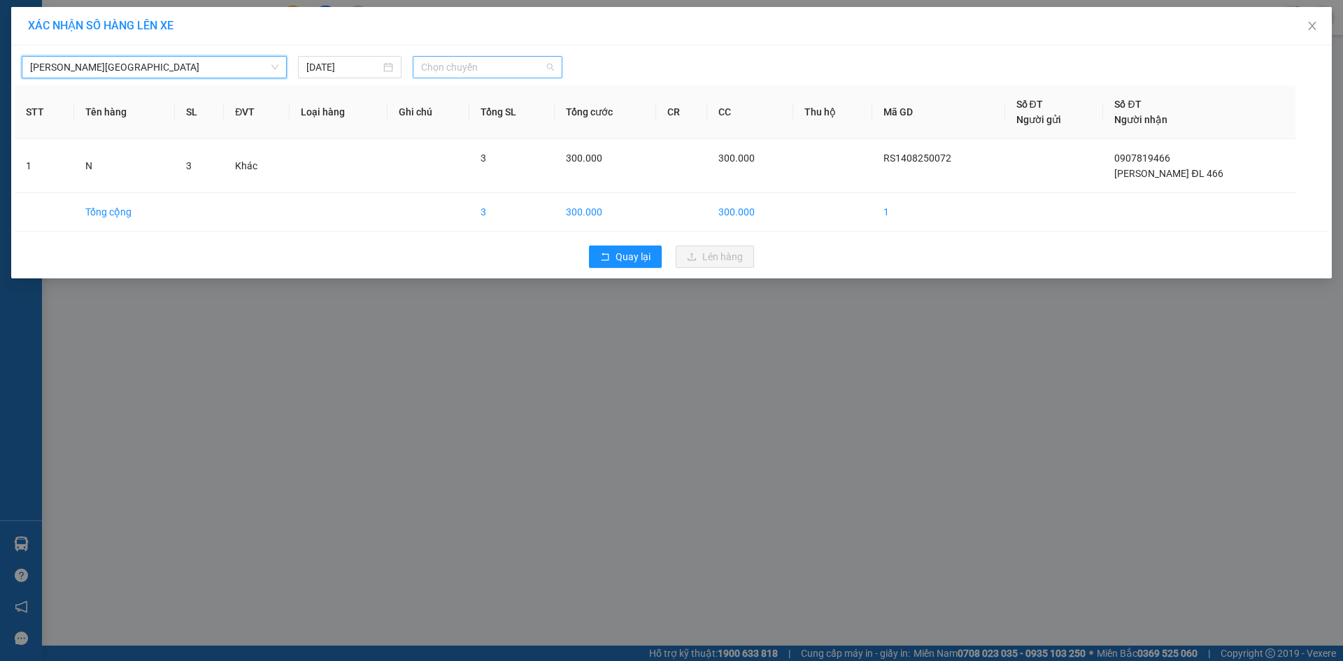
click at [484, 69] on span "Chọn chuyến" at bounding box center [487, 67] width 133 height 21
click at [474, 119] on div "14:00 - 68H-062.00" at bounding box center [475, 117] width 109 height 15
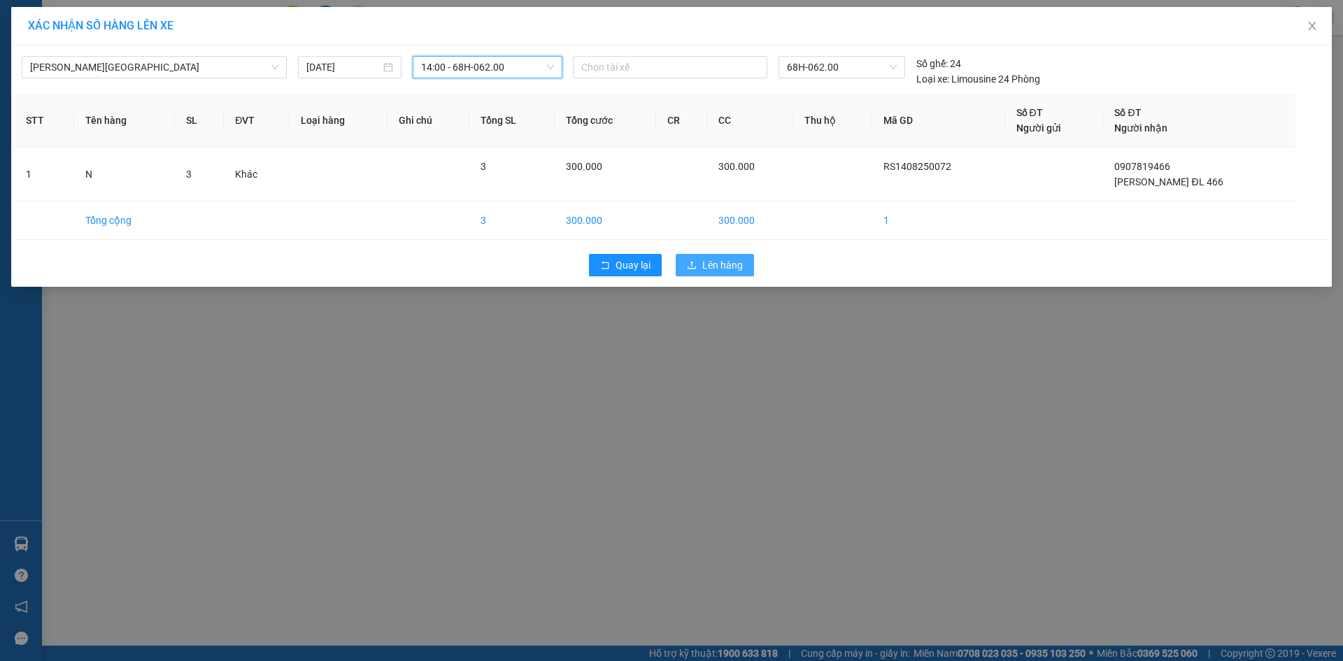
click at [730, 263] on span "Lên hàng" at bounding box center [722, 264] width 41 height 15
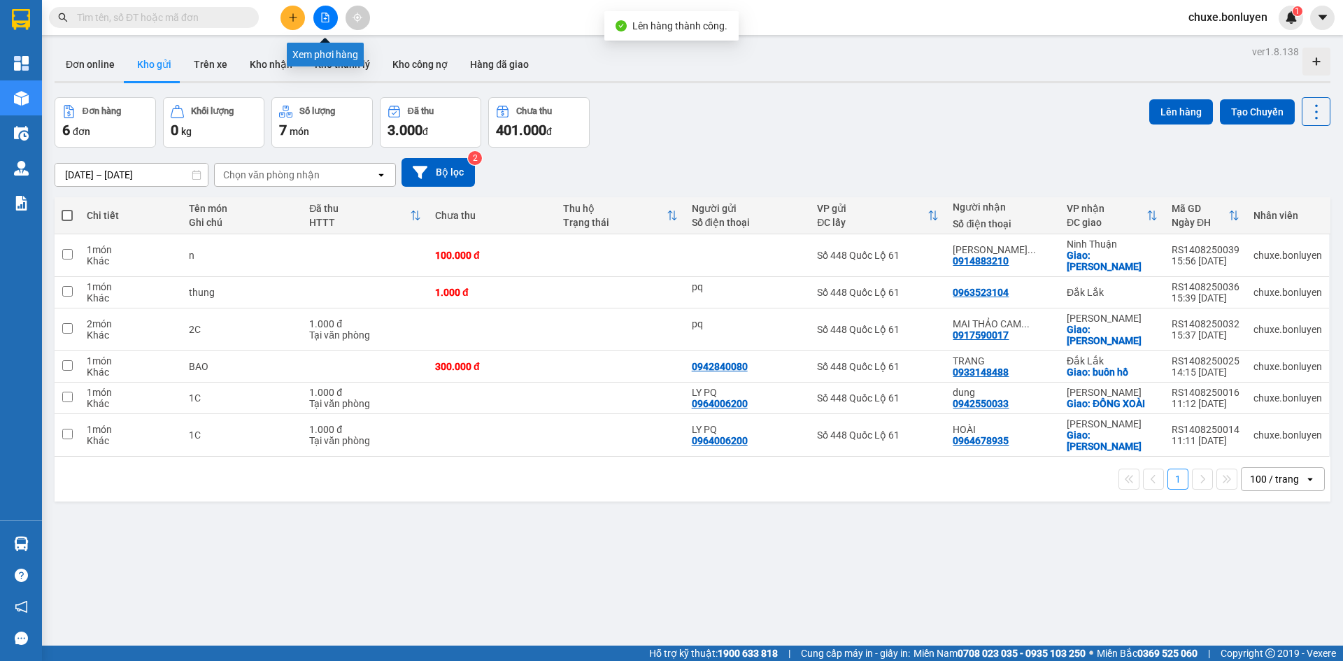
click at [329, 17] on icon "file-add" at bounding box center [326, 18] width 8 height 10
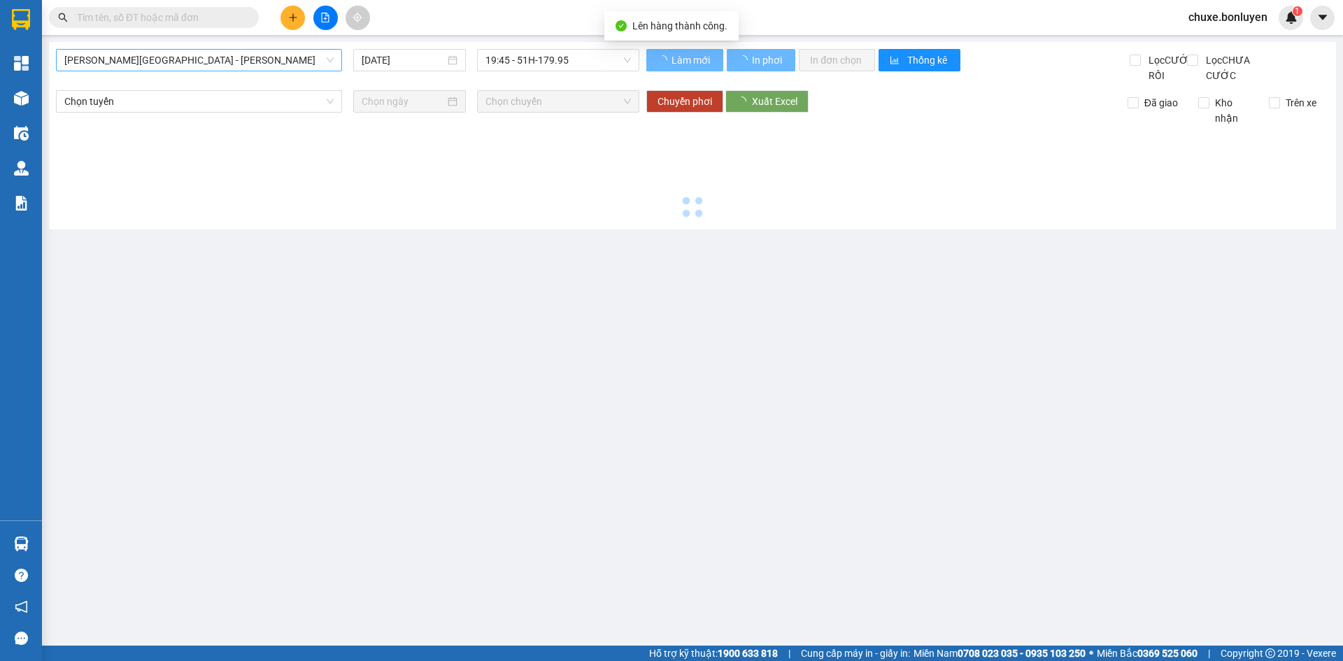
click at [176, 58] on span "Phú Quốc - Sài Gòn - Bình Phước" at bounding box center [198, 60] width 269 height 21
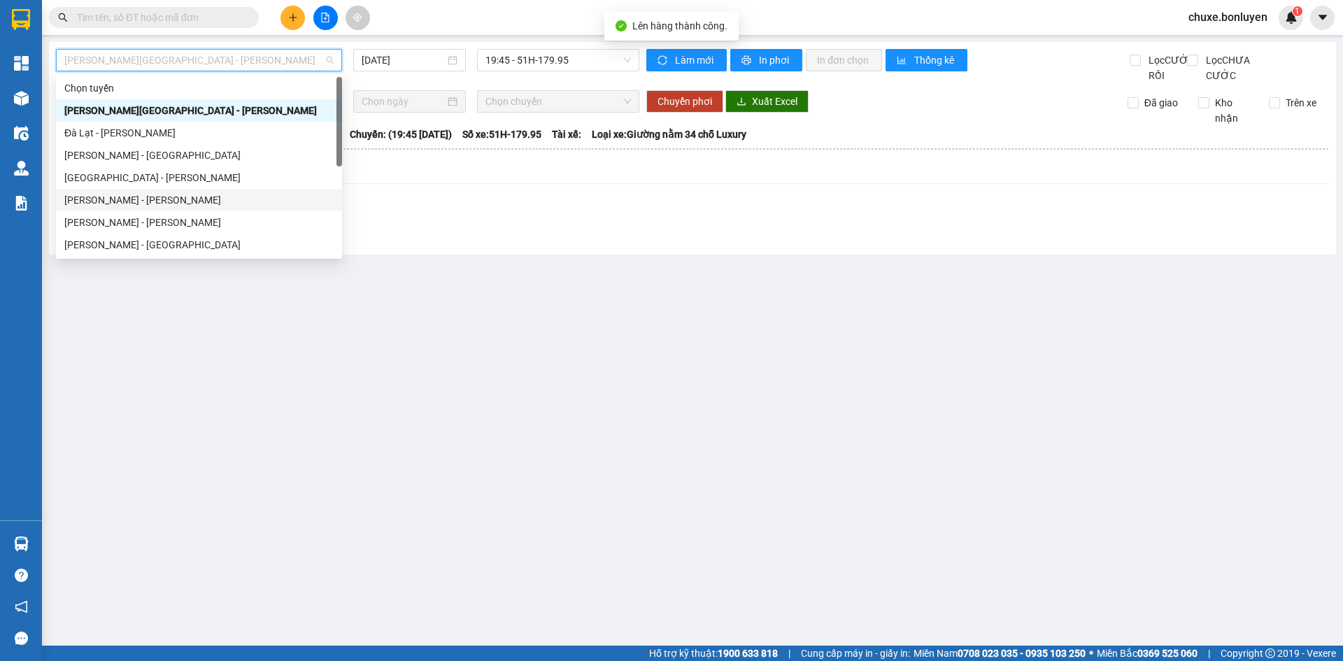
scroll to position [45, 0]
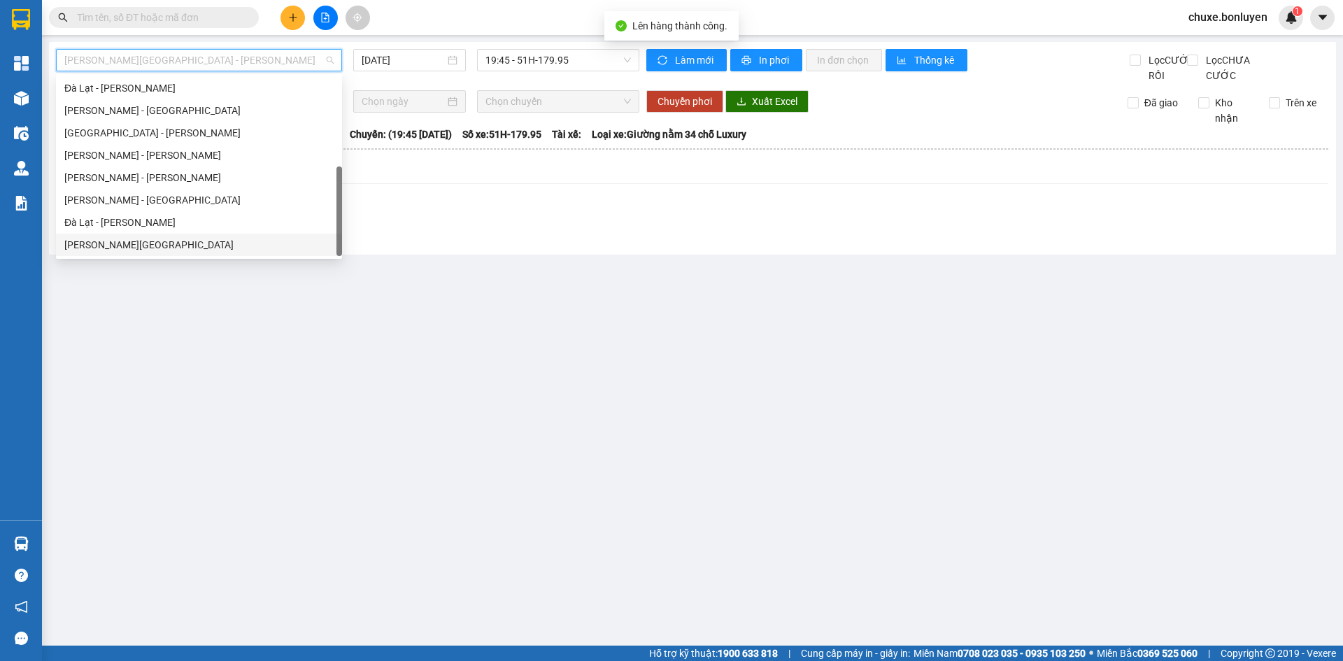
click at [170, 241] on div "Hà Tiên - Đà Lạt" at bounding box center [198, 244] width 269 height 15
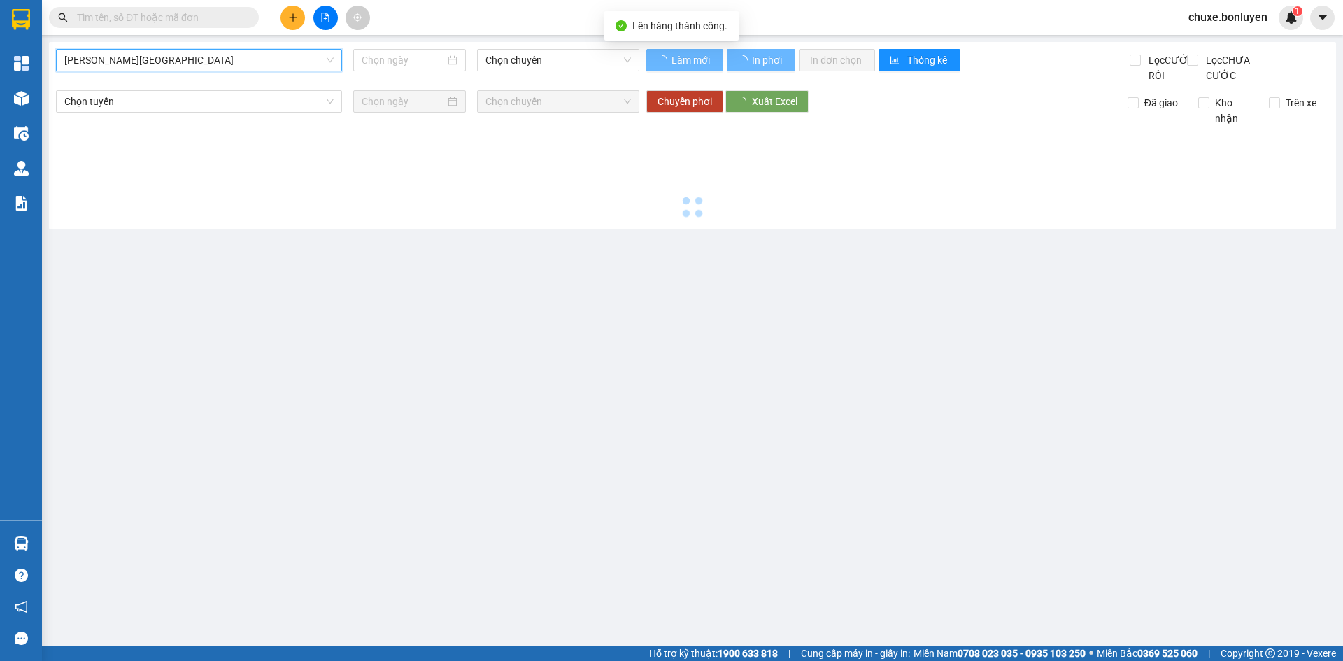
type input "14/08/2025"
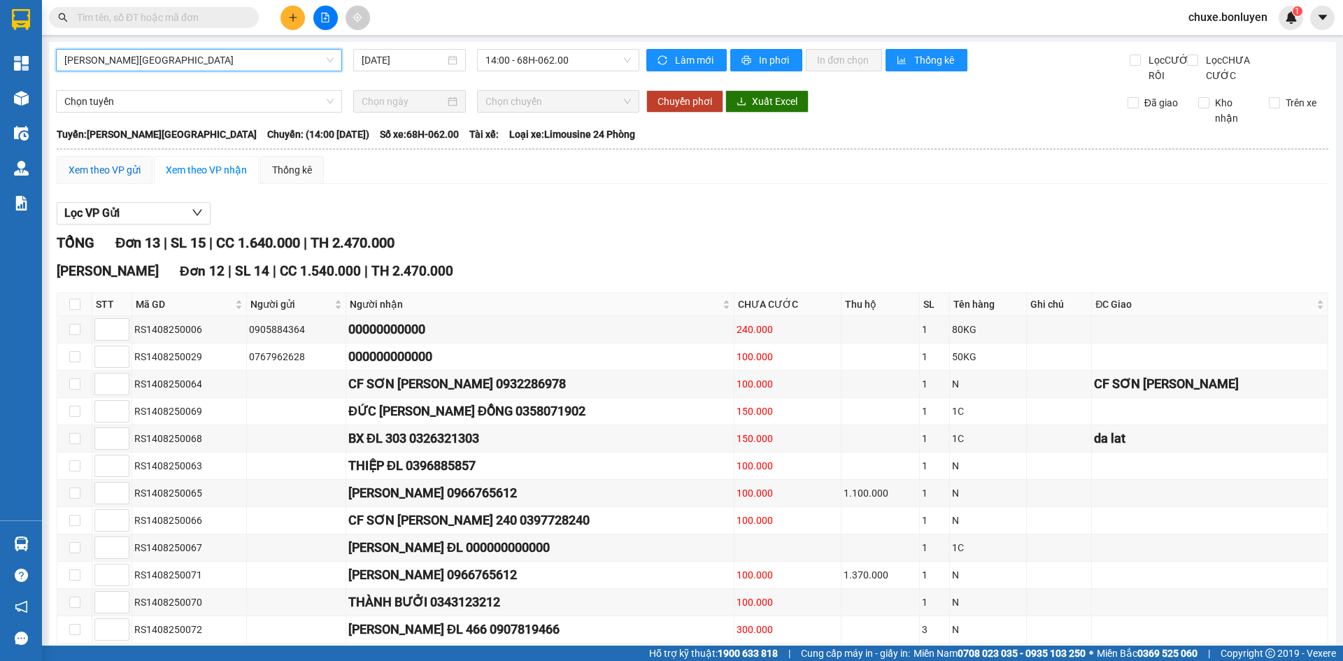
click at [106, 178] on div "Xem theo VP gửi" at bounding box center [105, 169] width 72 height 15
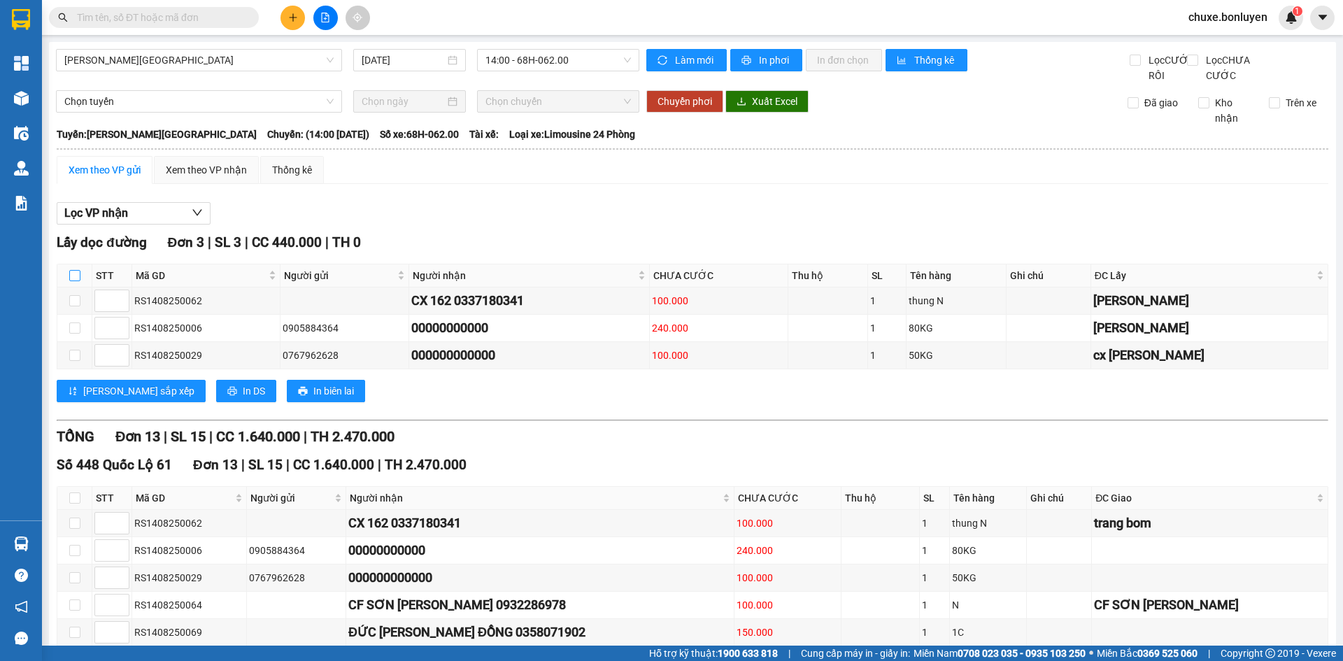
click at [77, 281] on input "checkbox" at bounding box center [74, 275] width 11 height 11
checkbox input "true"
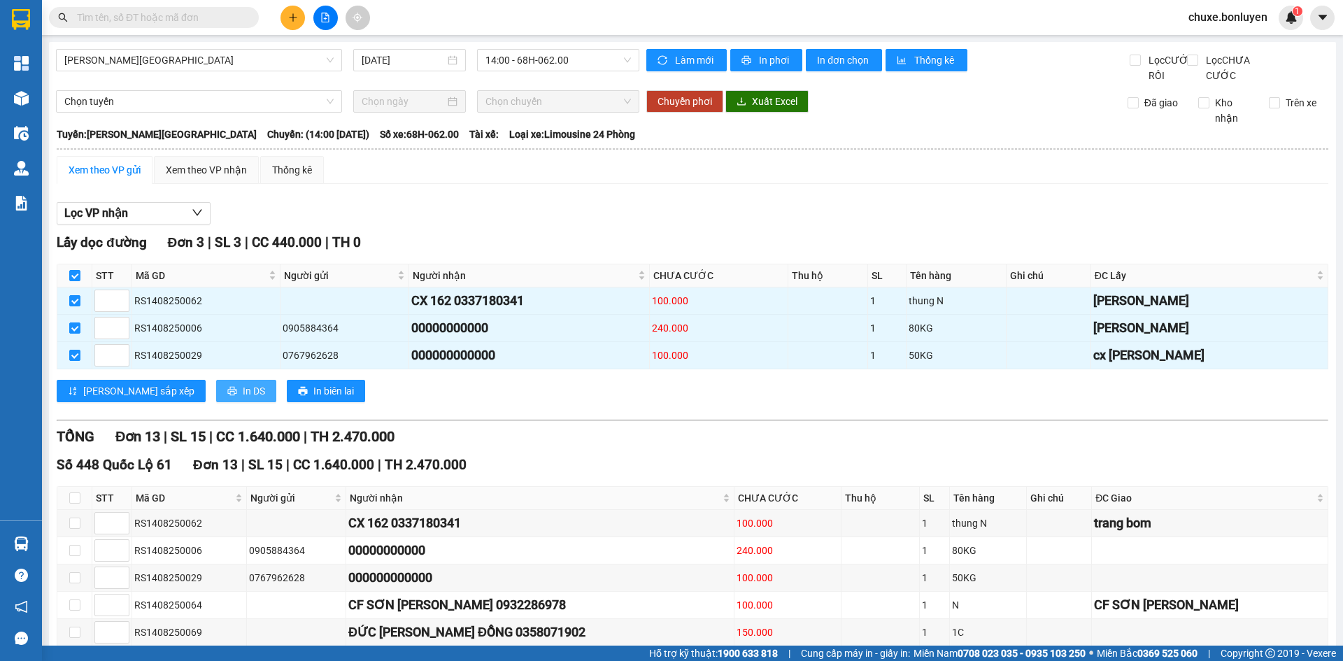
click at [243, 399] on span "In DS" at bounding box center [254, 390] width 22 height 15
click at [205, 184] on div "Xem theo VP nhận" at bounding box center [206, 170] width 105 height 28
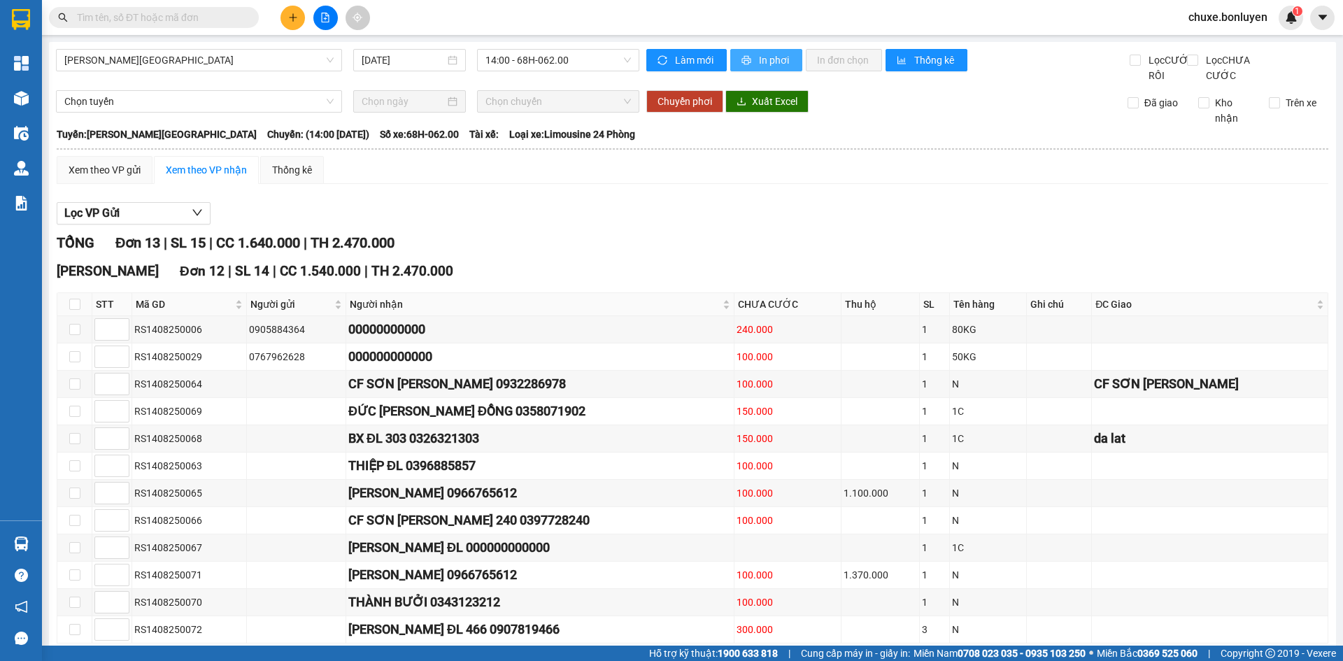
click at [765, 62] on span "In phơi" at bounding box center [775, 59] width 32 height 15
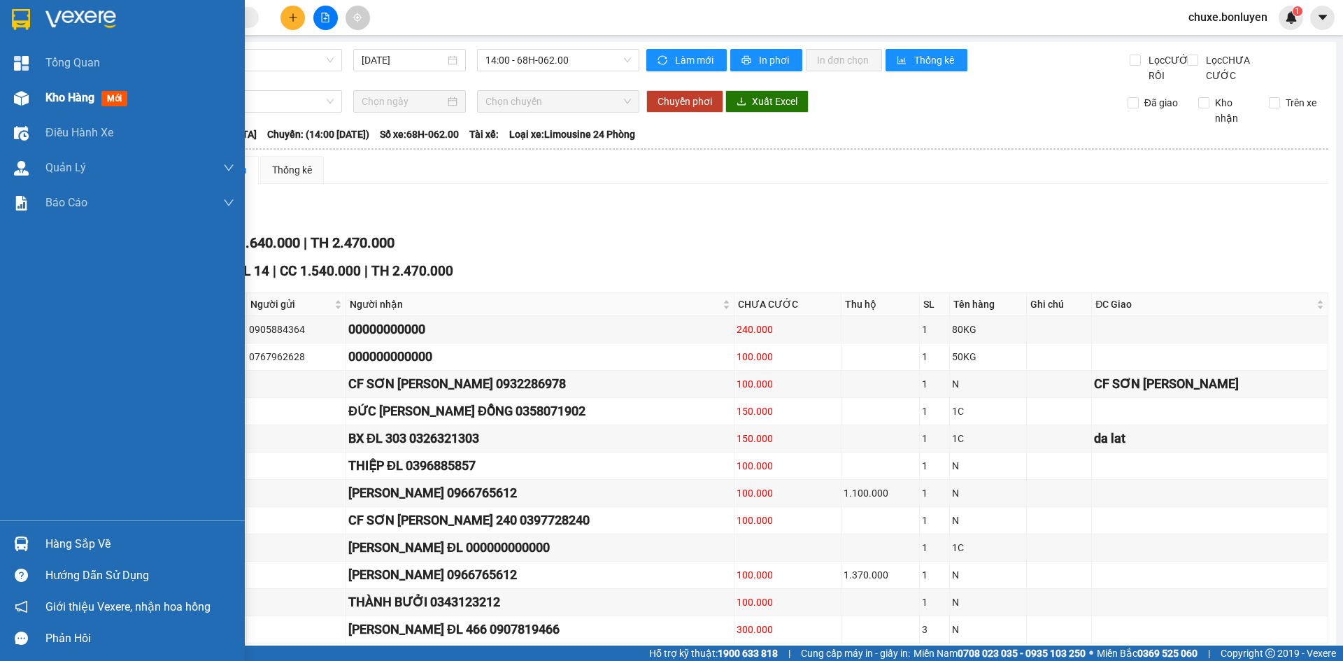
click at [31, 90] on div at bounding box center [21, 98] width 24 height 24
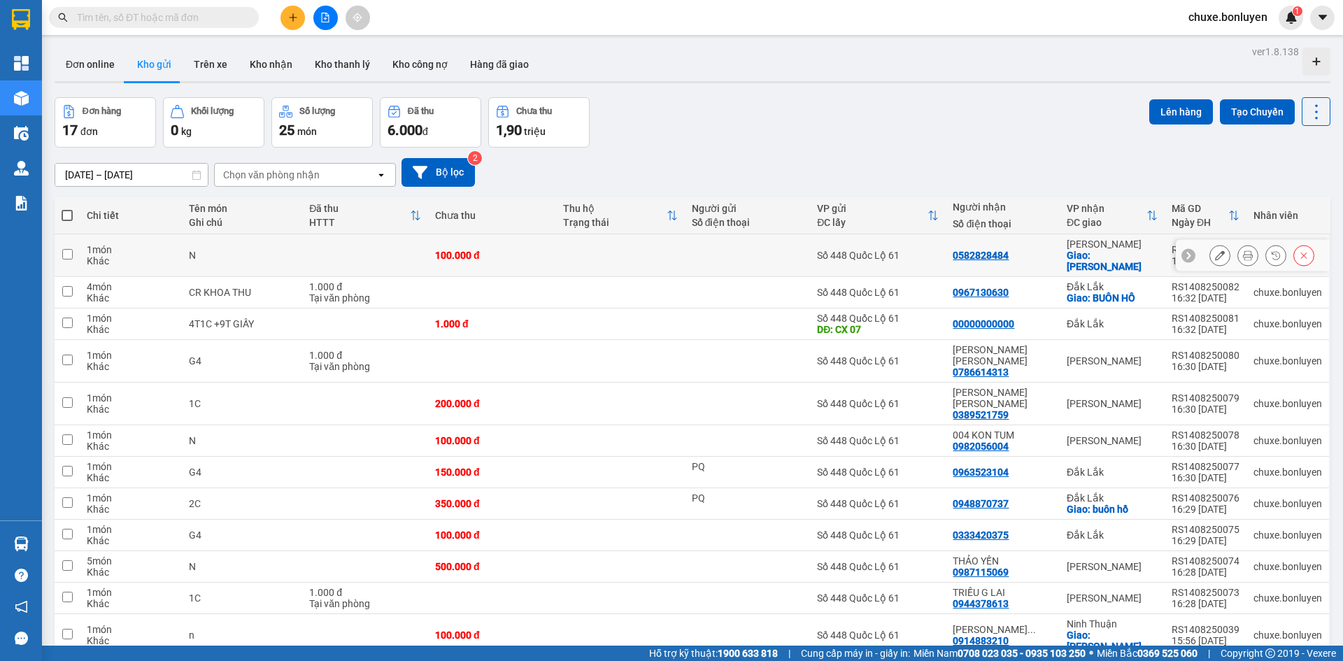
click at [898, 250] on div "Số 448 Quốc Lộ 61" at bounding box center [878, 255] width 122 height 11
checkbox input "true"
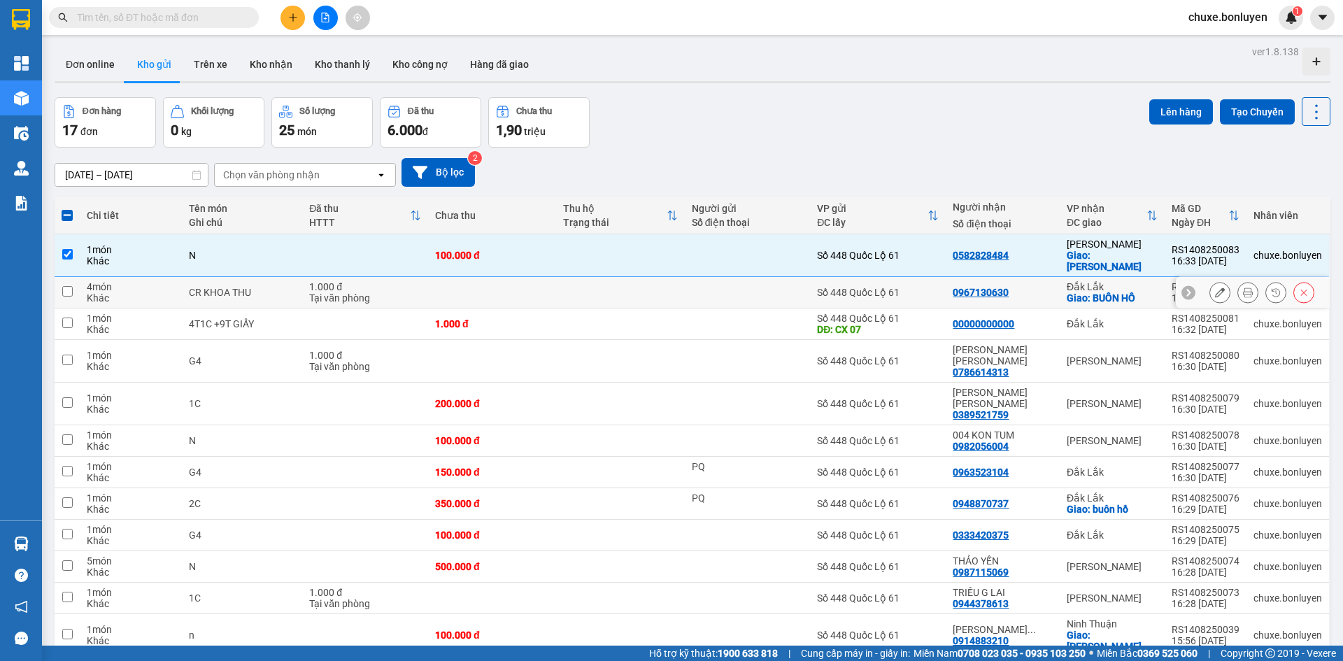
drag, startPoint x: 895, startPoint y: 283, endPoint x: 908, endPoint y: 326, distance: 44.7
click at [895, 287] on div "Số 448 Quốc Lộ 61" at bounding box center [878, 292] width 122 height 11
checkbox input "true"
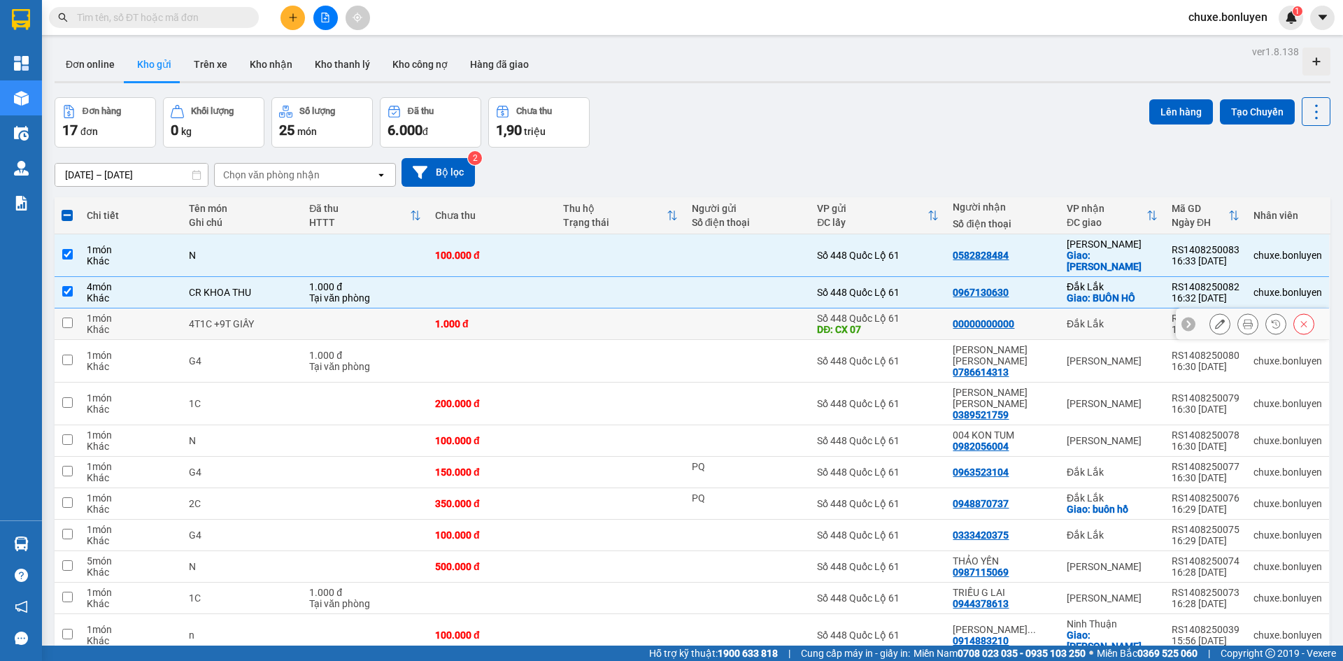
click at [909, 324] on div "DĐ: CX 07" at bounding box center [878, 329] width 122 height 11
checkbox input "true"
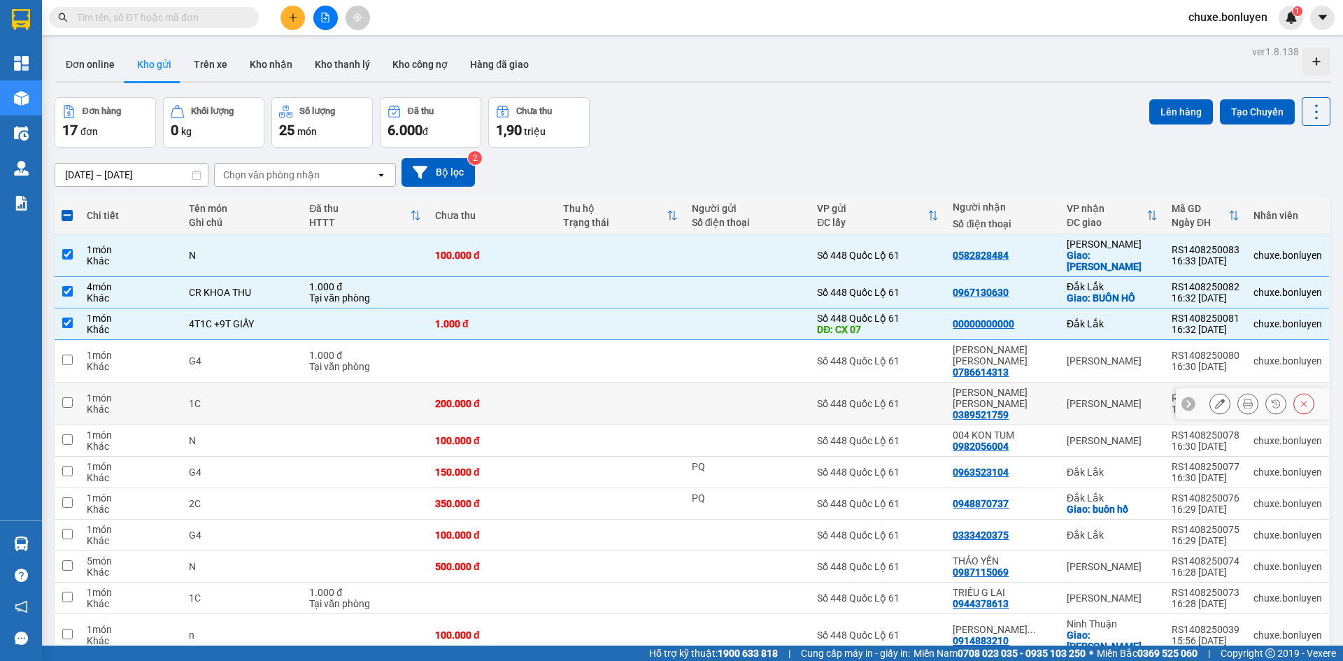
click at [903, 383] on td "Số 448 Quốc Lộ 61" at bounding box center [878, 404] width 136 height 43
checkbox input "true"
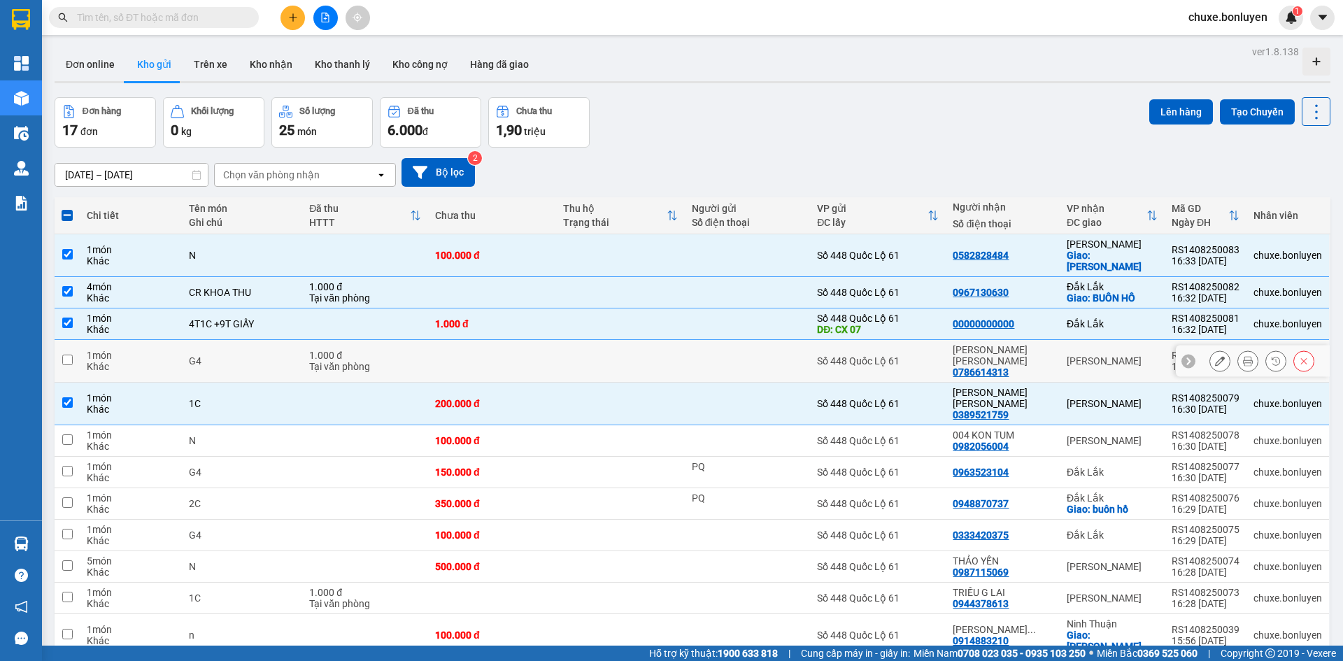
drag, startPoint x: 913, startPoint y: 339, endPoint x: 910, endPoint y: 368, distance: 29.5
click at [913, 355] on div "Số 448 Quốc Lộ 61" at bounding box center [878, 360] width 122 height 11
checkbox input "true"
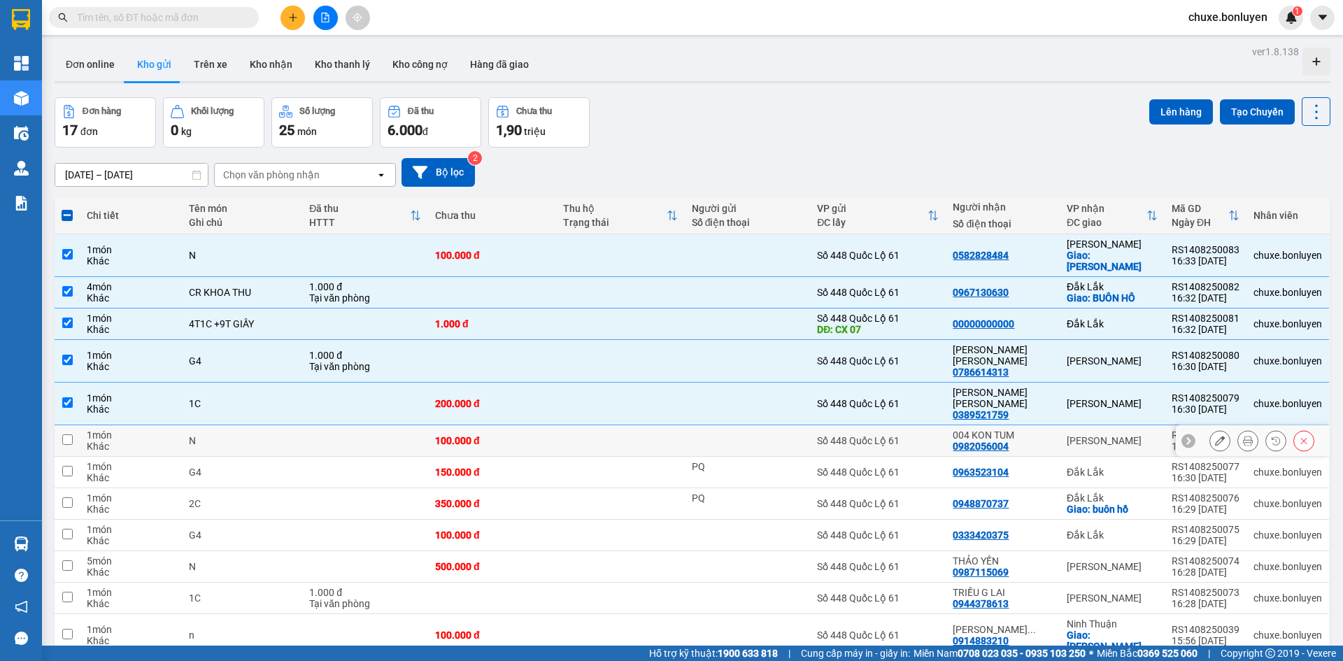
click at [910, 435] on div "Số 448 Quốc Lộ 61" at bounding box center [878, 440] width 122 height 11
checkbox input "true"
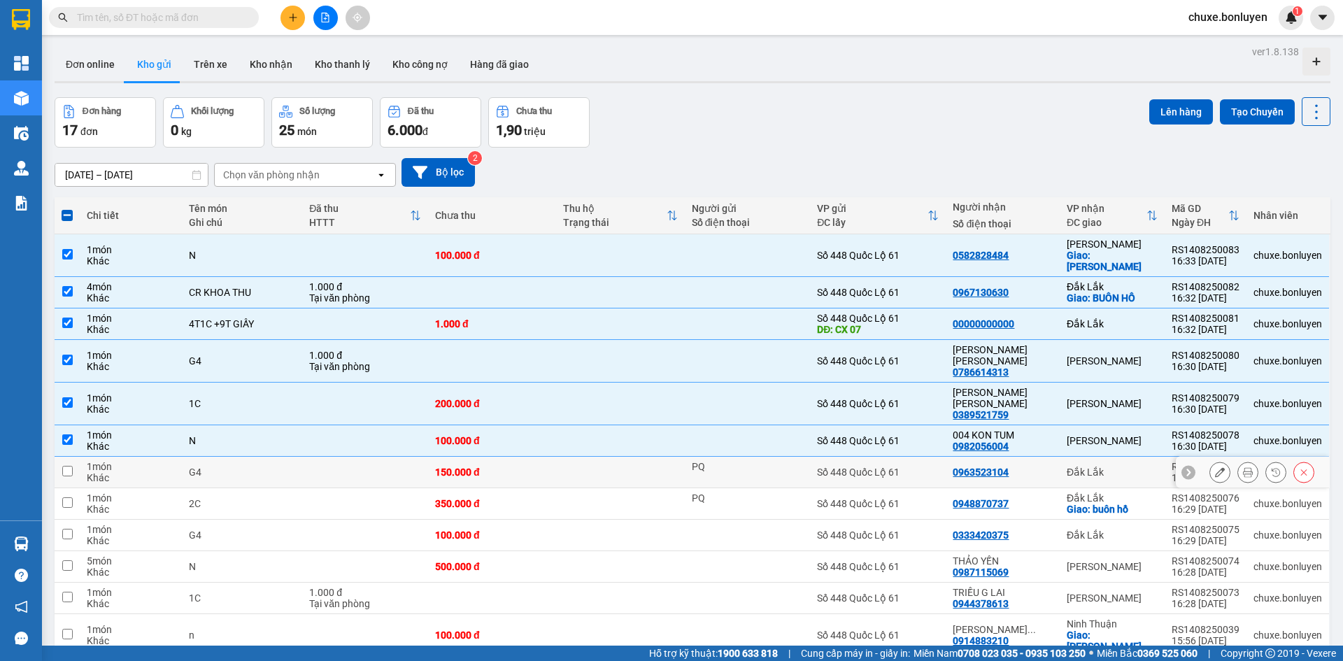
click at [911, 467] on div "Số 448 Quốc Lộ 61" at bounding box center [878, 472] width 122 height 11
checkbox input "true"
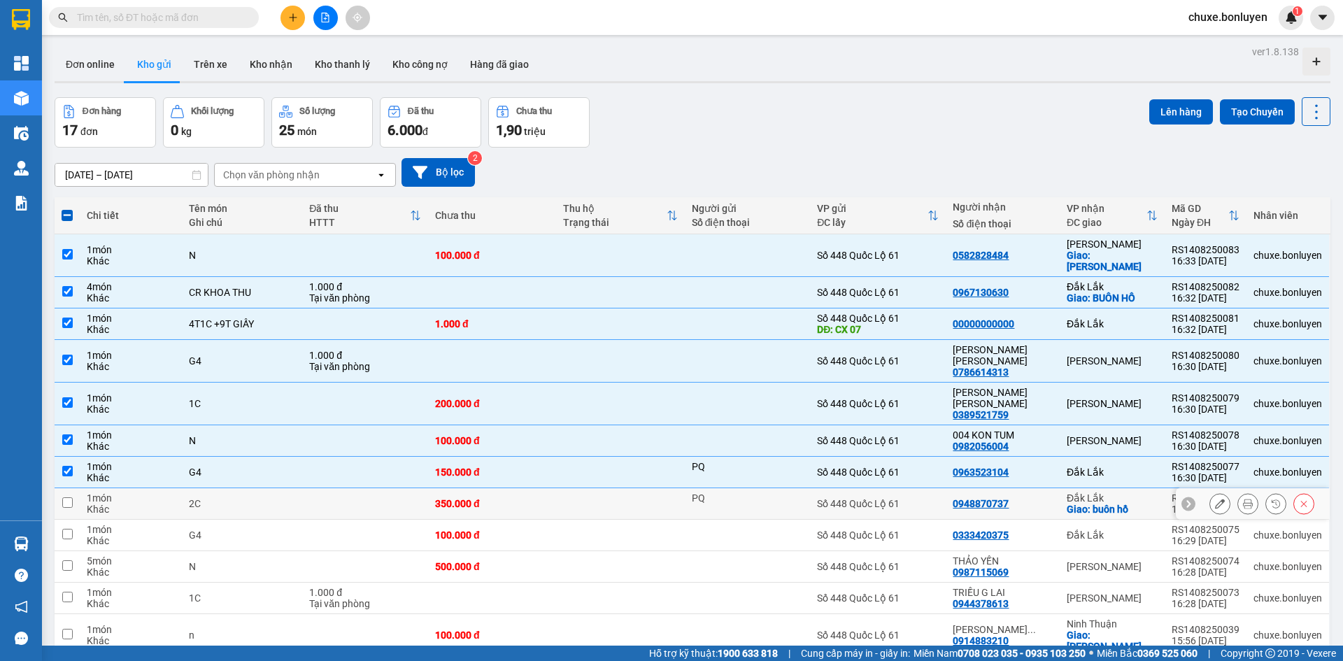
click at [900, 488] on td "Số 448 Quốc Lộ 61" at bounding box center [878, 503] width 136 height 31
checkbox input "true"
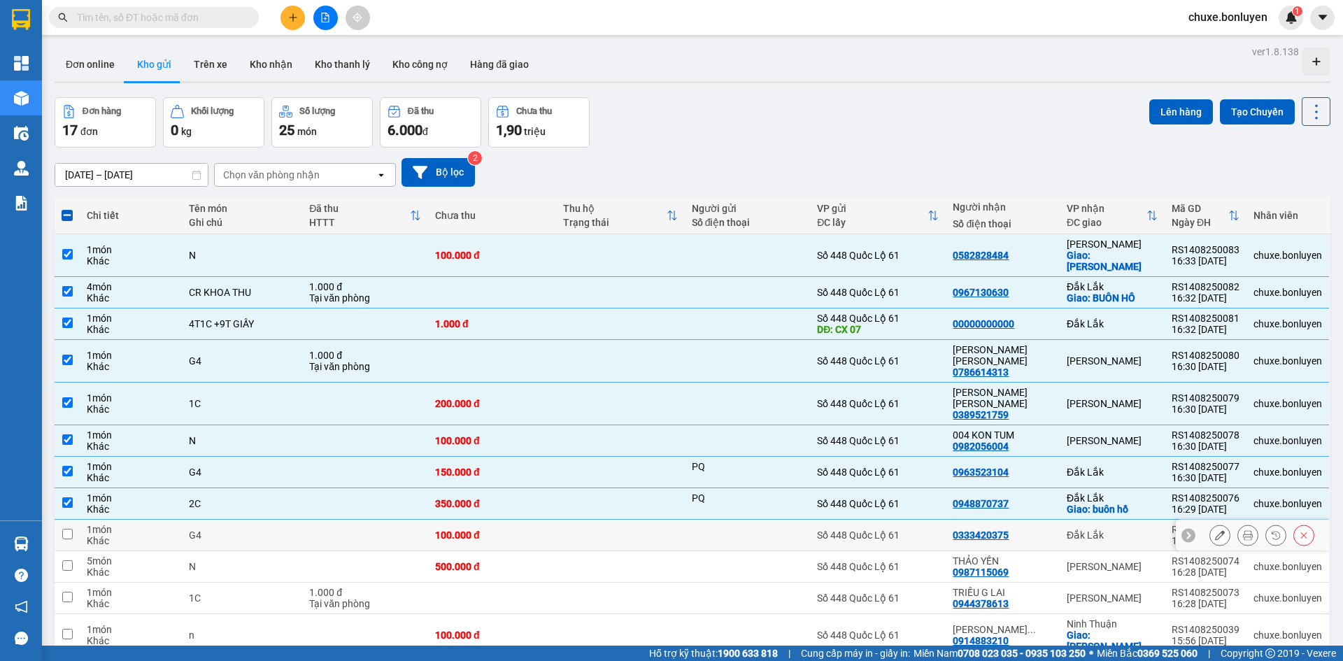
click at [900, 529] on div "Số 448 Quốc Lộ 61" at bounding box center [878, 534] width 122 height 11
checkbox input "true"
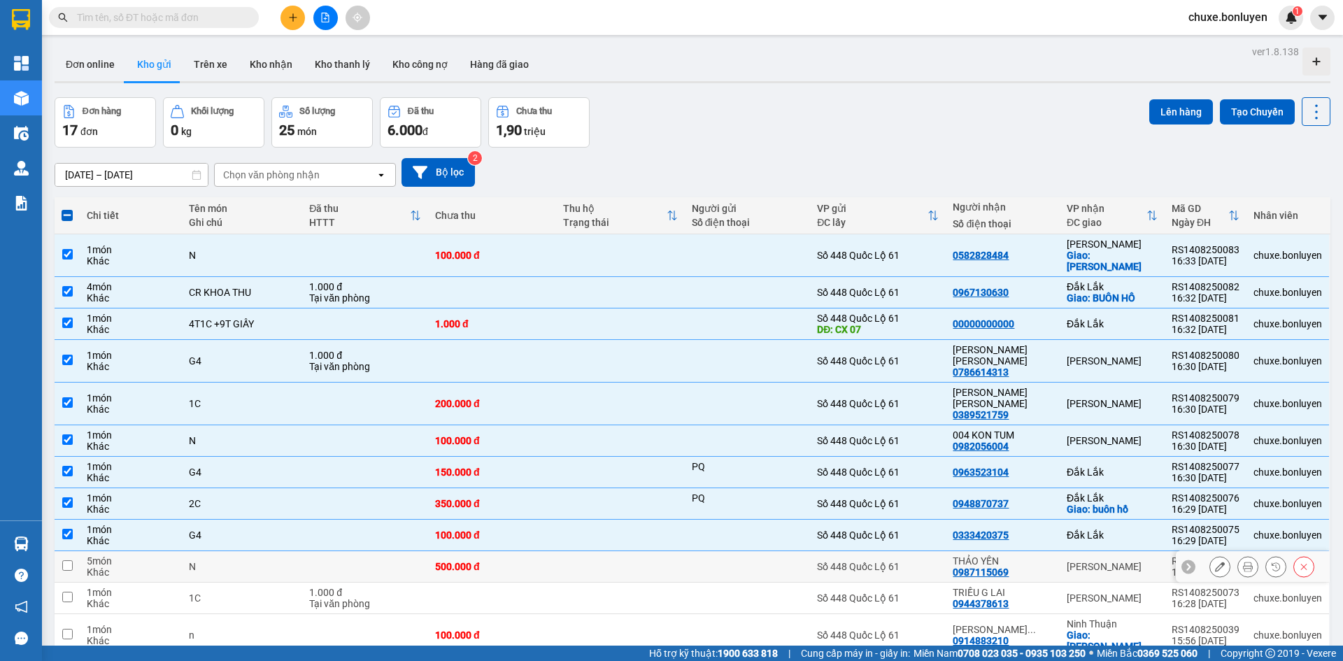
click at [909, 551] on td "Số 448 Quốc Lộ 61" at bounding box center [878, 566] width 136 height 31
checkbox input "true"
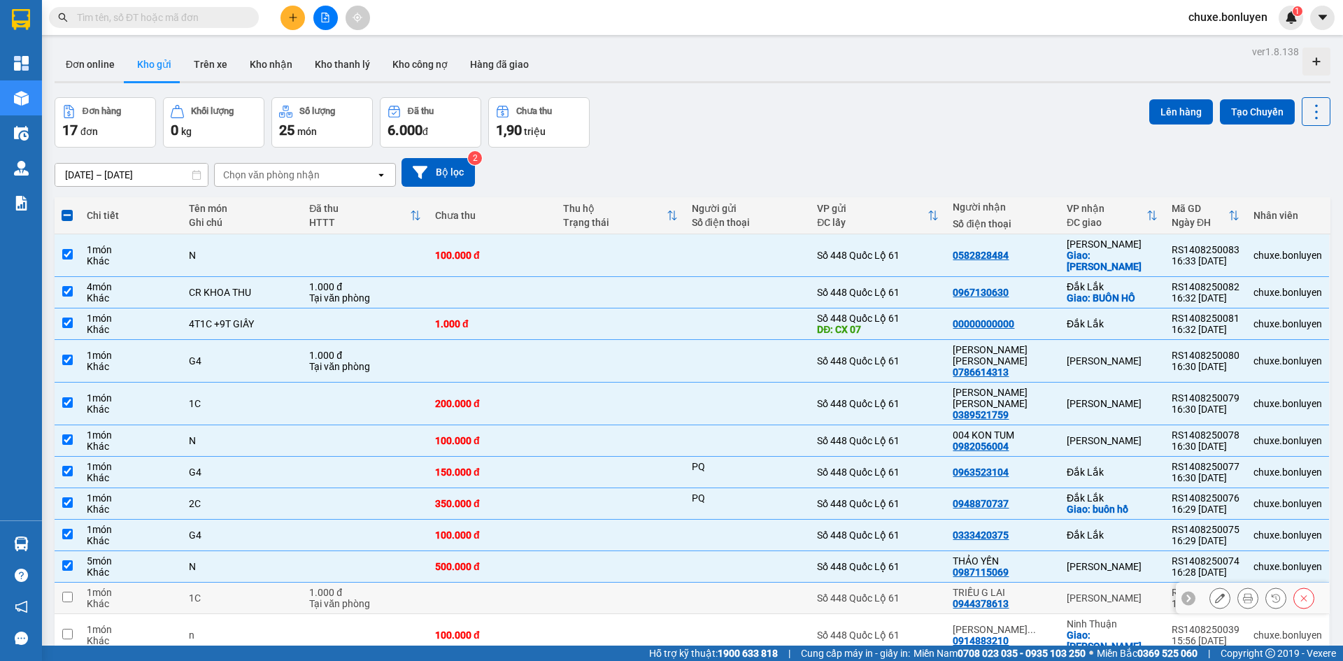
click at [913, 592] on div "Số 448 Quốc Lộ 61" at bounding box center [878, 597] width 122 height 11
checkbox input "true"
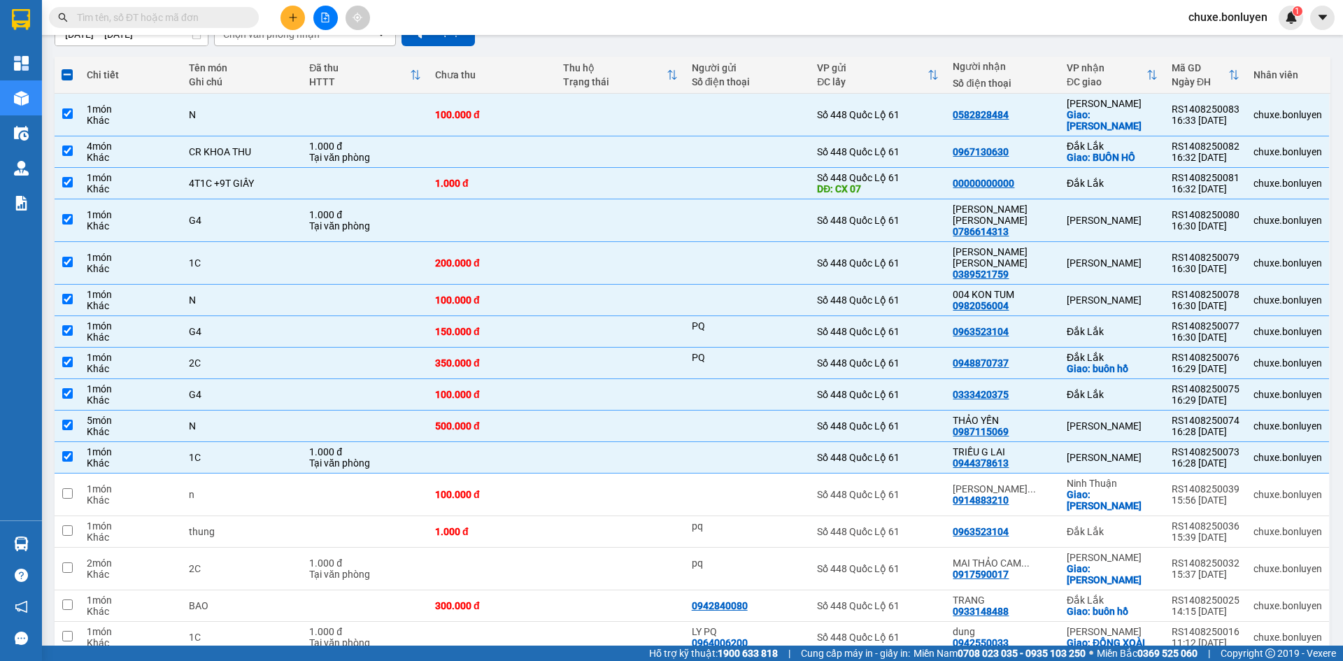
scroll to position [181, 0]
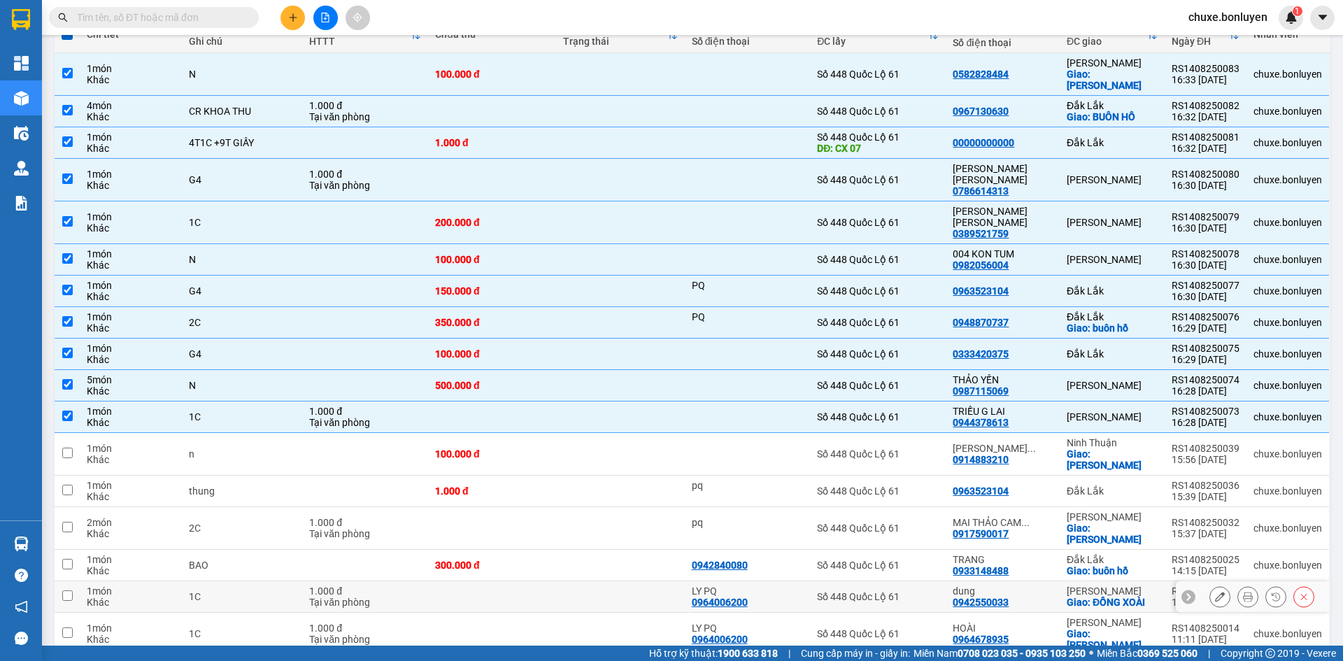
click at [937, 591] on div "Số 448 Quốc Lộ 61" at bounding box center [878, 596] width 122 height 11
checkbox input "true"
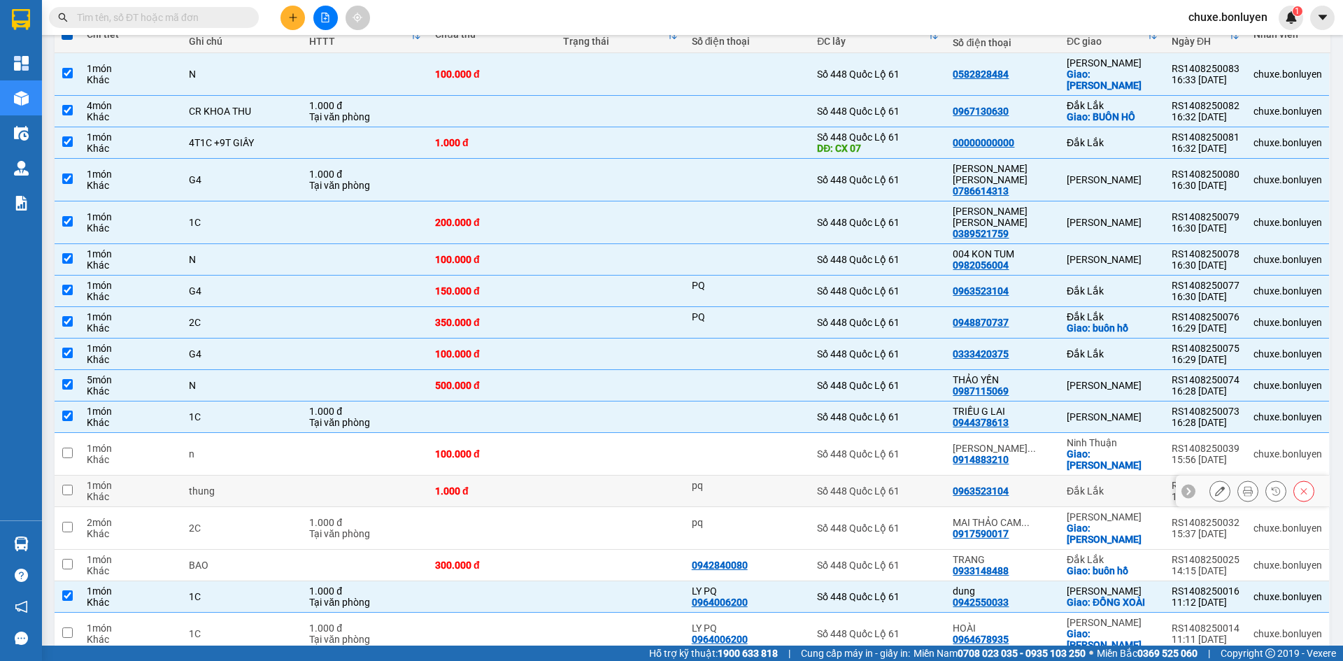
scroll to position [0, 0]
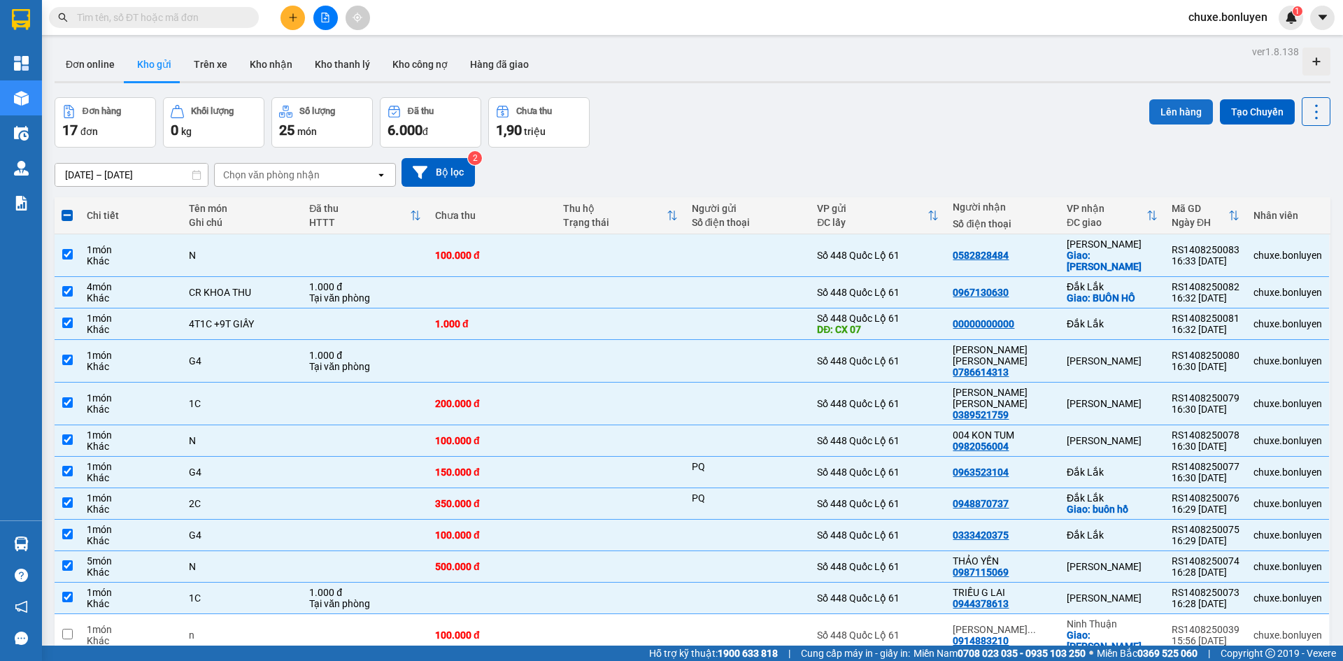
click at [1188, 120] on button "Lên hàng" at bounding box center [1181, 111] width 64 height 25
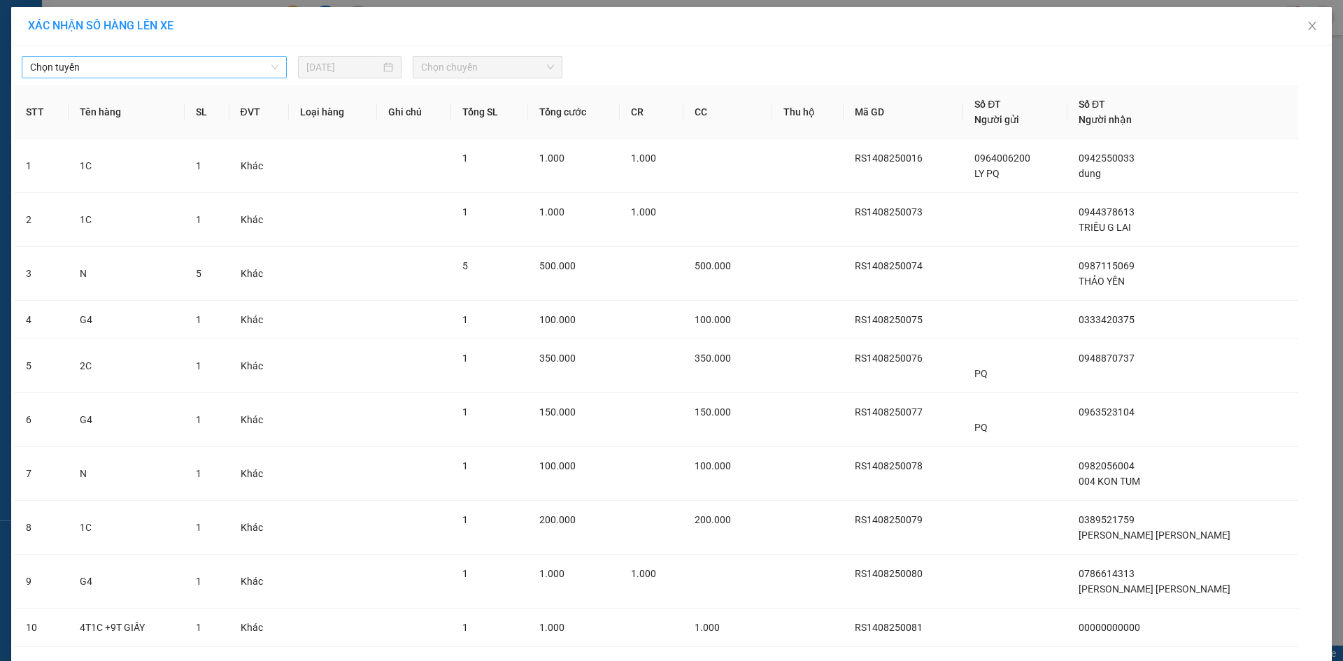
drag, startPoint x: 51, startPoint y: 64, endPoint x: 52, endPoint y: 72, distance: 7.8
click at [52, 64] on span "Chọn tuyến" at bounding box center [154, 67] width 248 height 21
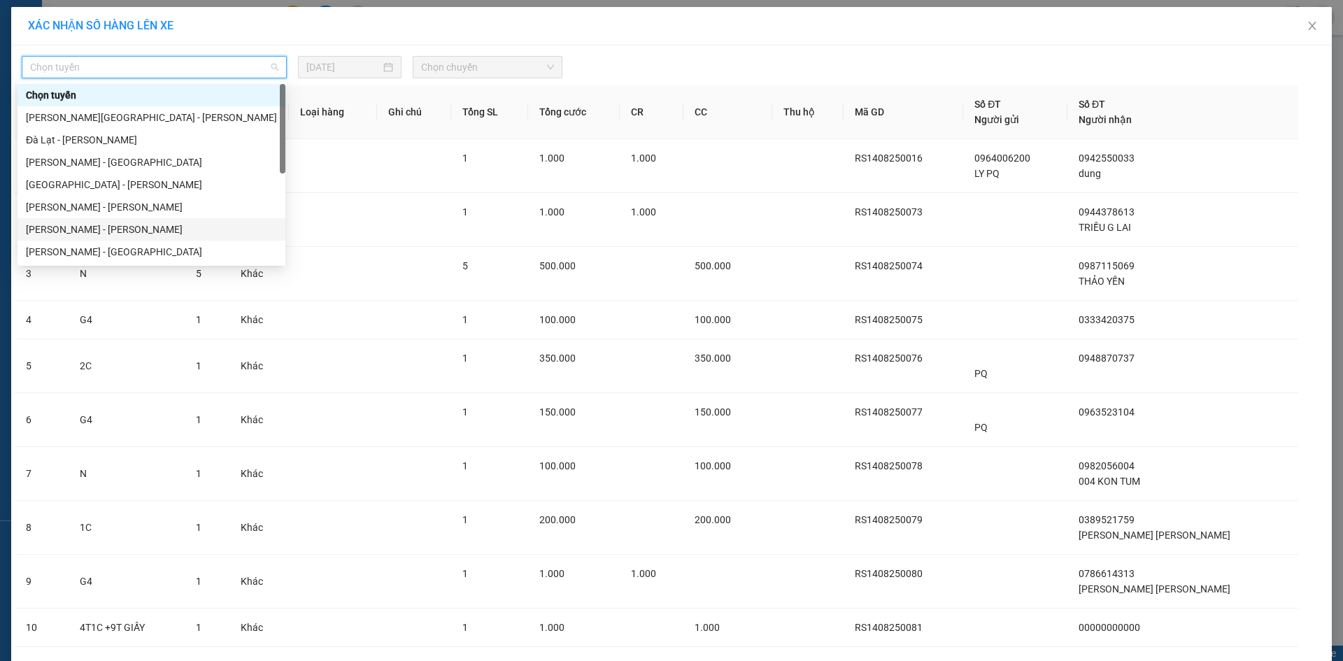
click at [104, 234] on div "Hà Tiên - Gia Lai" at bounding box center [151, 229] width 251 height 15
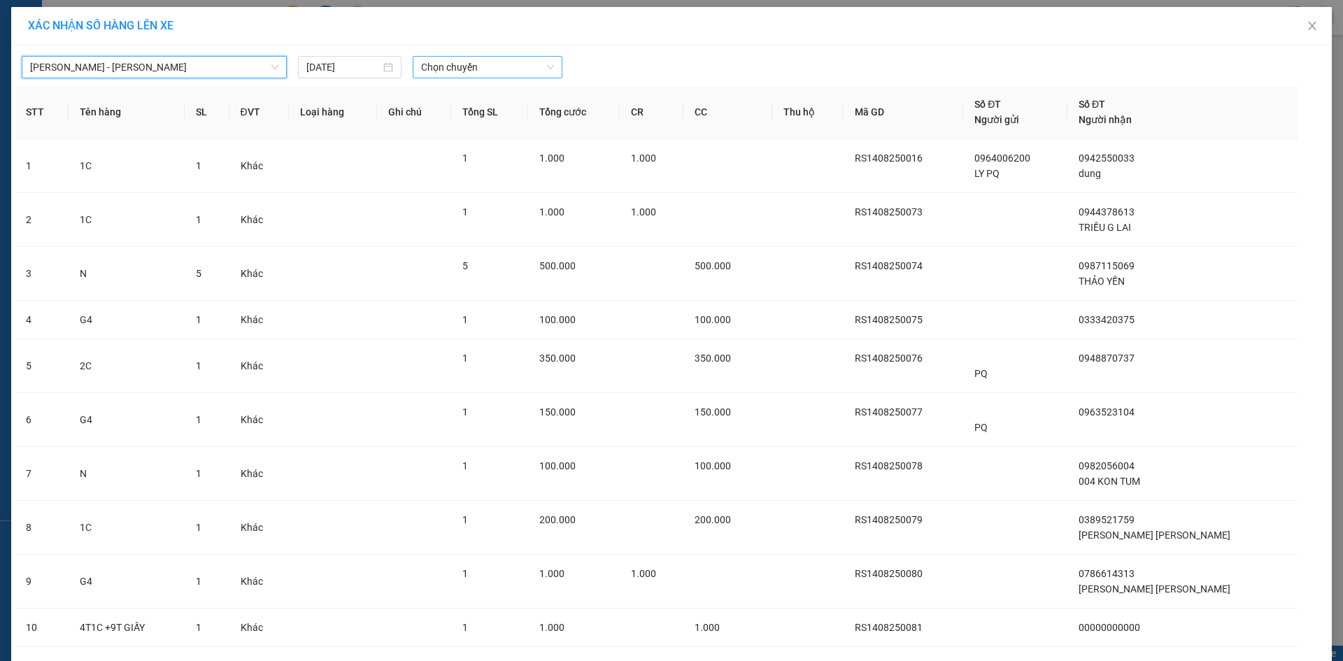
click at [462, 58] on span "Chọn chuyến" at bounding box center [487, 67] width 133 height 21
click at [464, 115] on div "14:31 - 50H-641.07" at bounding box center [470, 117] width 109 height 15
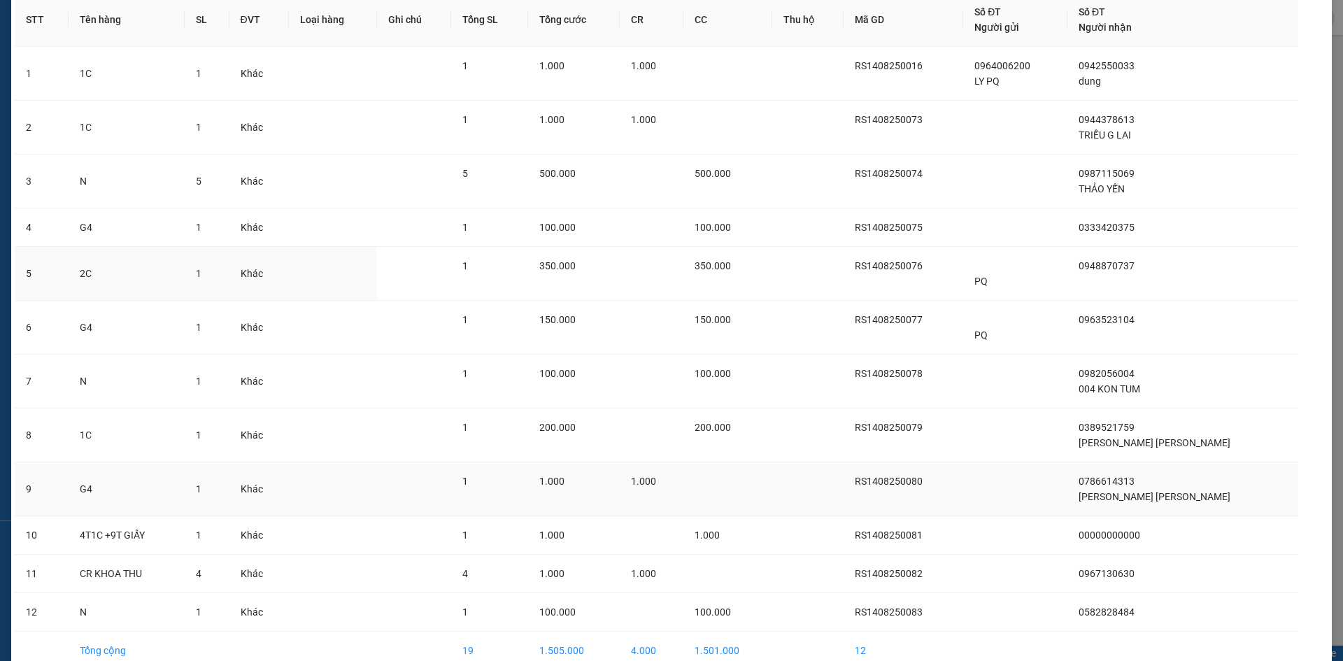
scroll to position [173, 0]
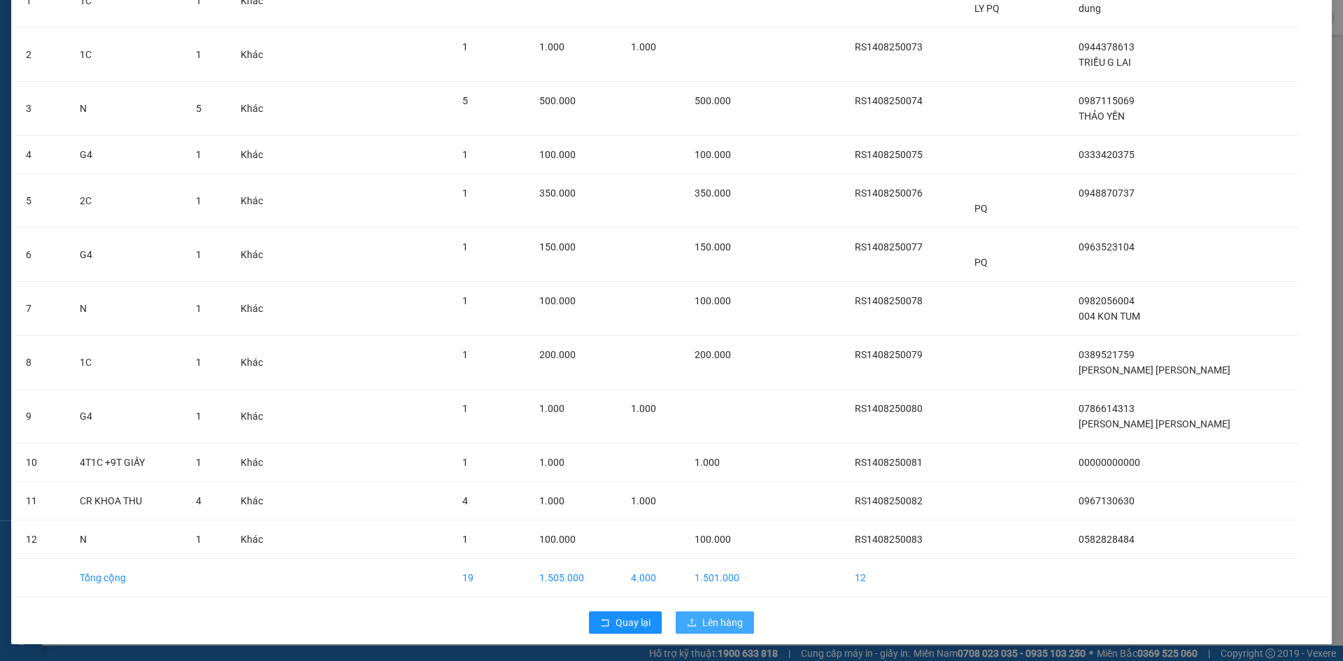
click at [723, 622] on span "Lên hàng" at bounding box center [722, 622] width 41 height 15
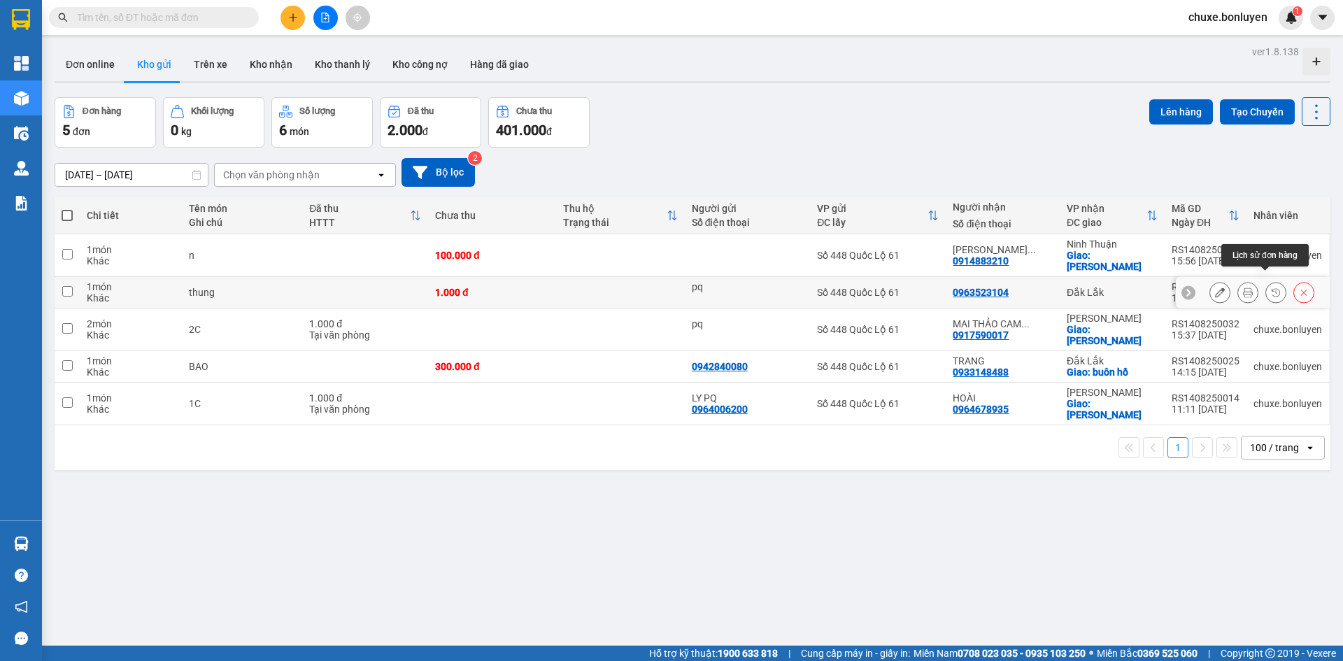
click at [1299, 287] on icon at bounding box center [1304, 292] width 10 height 10
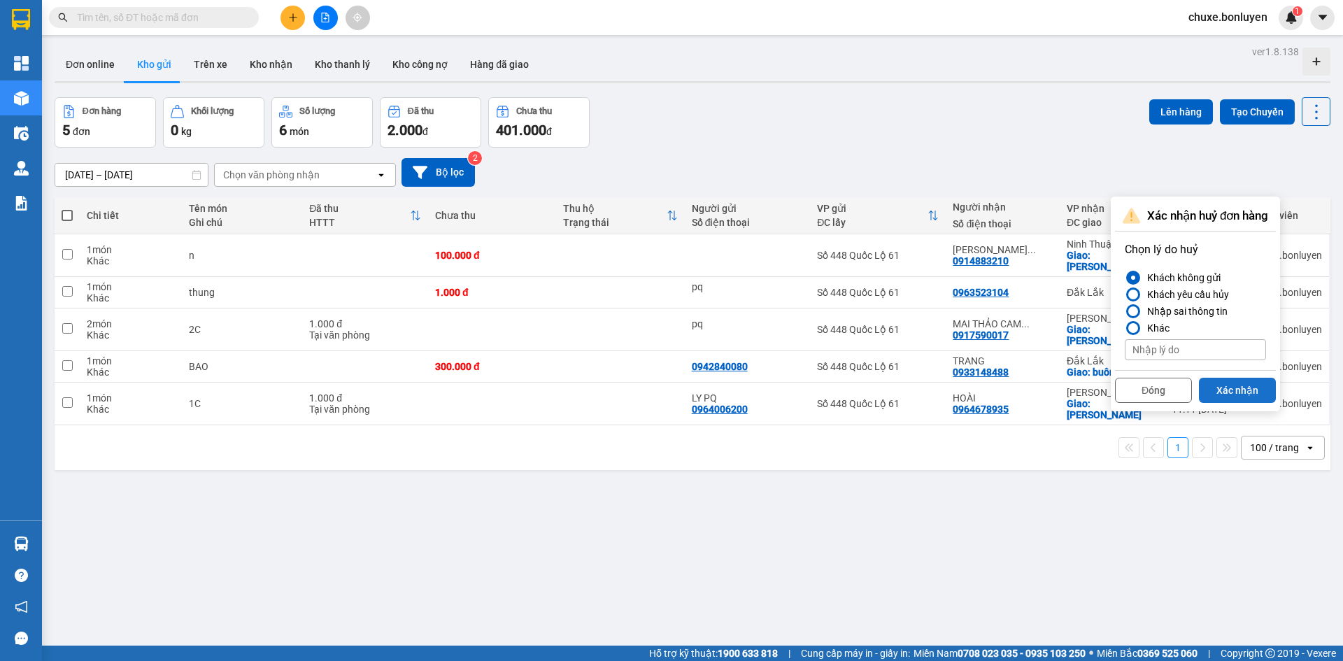
click at [1238, 391] on button "Xác nhận" at bounding box center [1237, 390] width 77 height 25
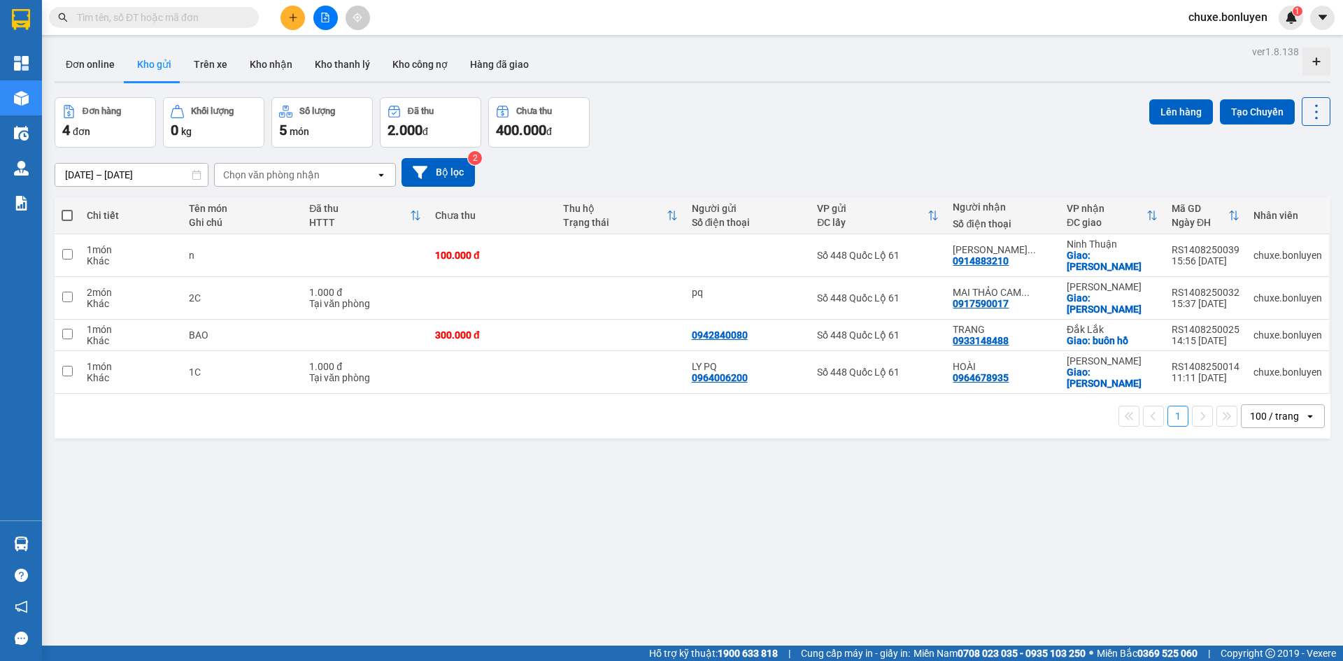
click at [332, 20] on button at bounding box center [325, 18] width 24 height 24
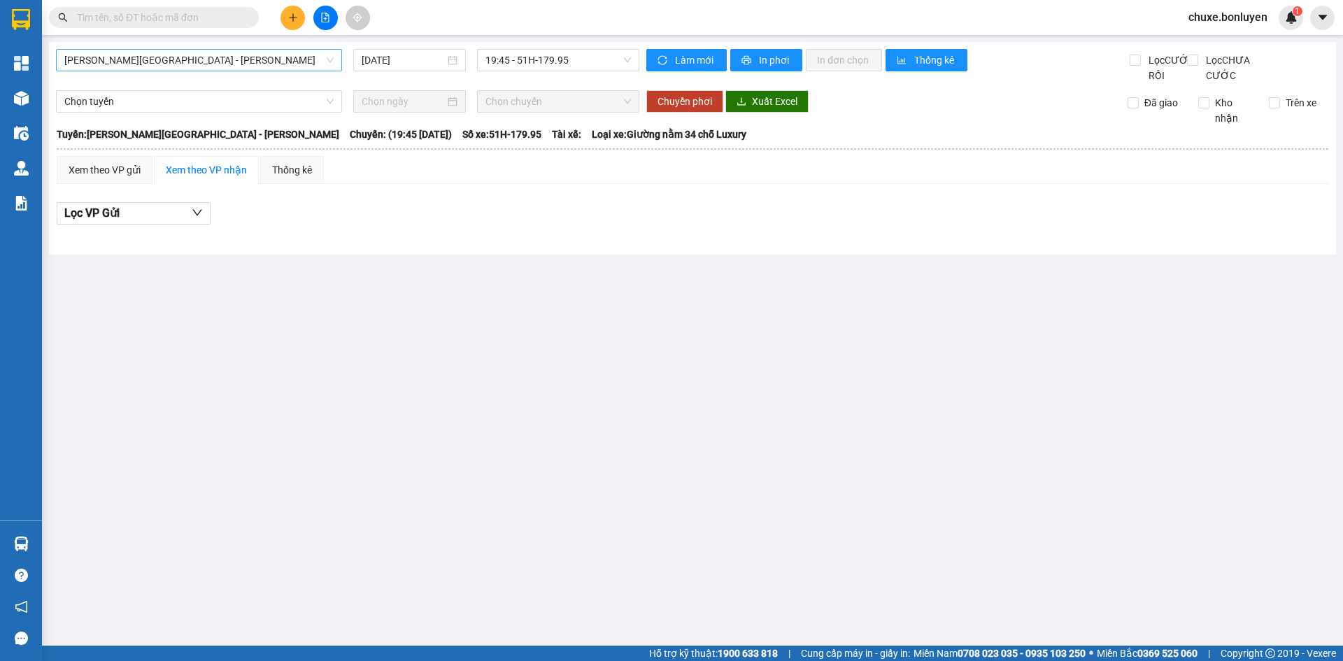
click at [253, 60] on span "Phú Quốc - Sài Gòn - Bình Phước" at bounding box center [198, 60] width 269 height 21
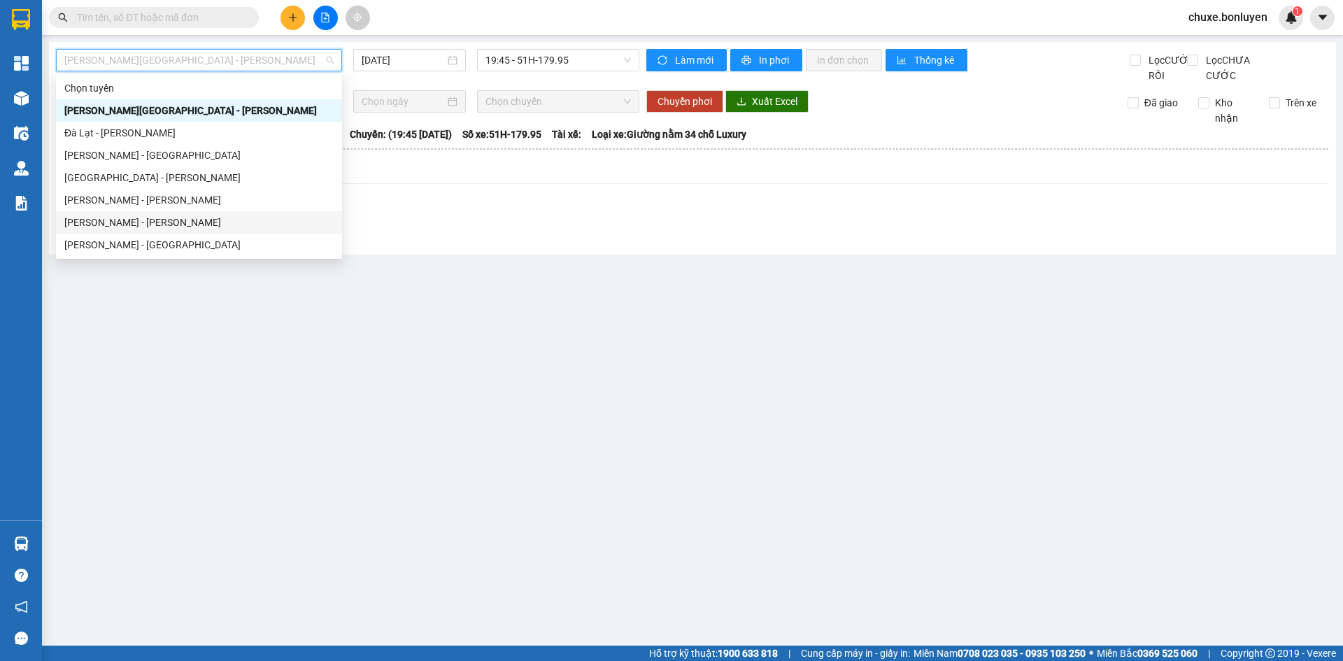
click at [221, 220] on div "Hà Tiên - Gia Lai" at bounding box center [198, 222] width 269 height 15
type input "14/08/2025"
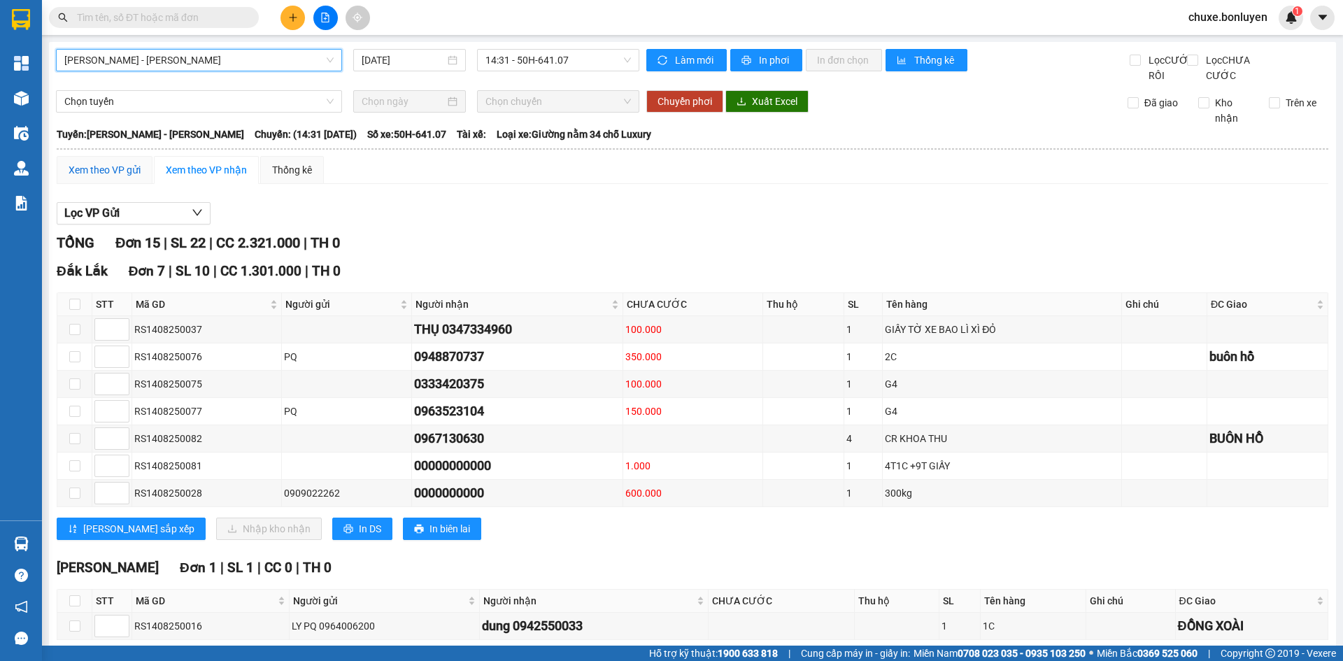
click at [102, 178] on div "Xem theo VP gửi" at bounding box center [105, 169] width 72 height 15
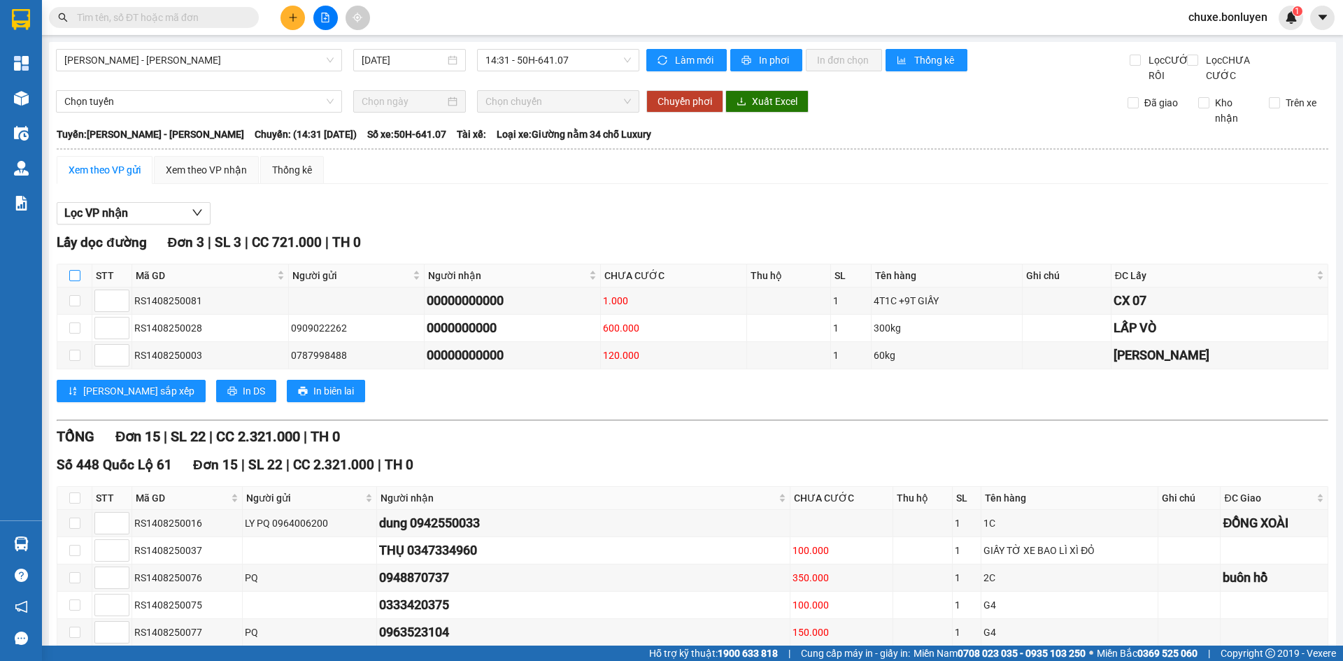
click at [79, 281] on input "checkbox" at bounding box center [74, 275] width 11 height 11
checkbox input "true"
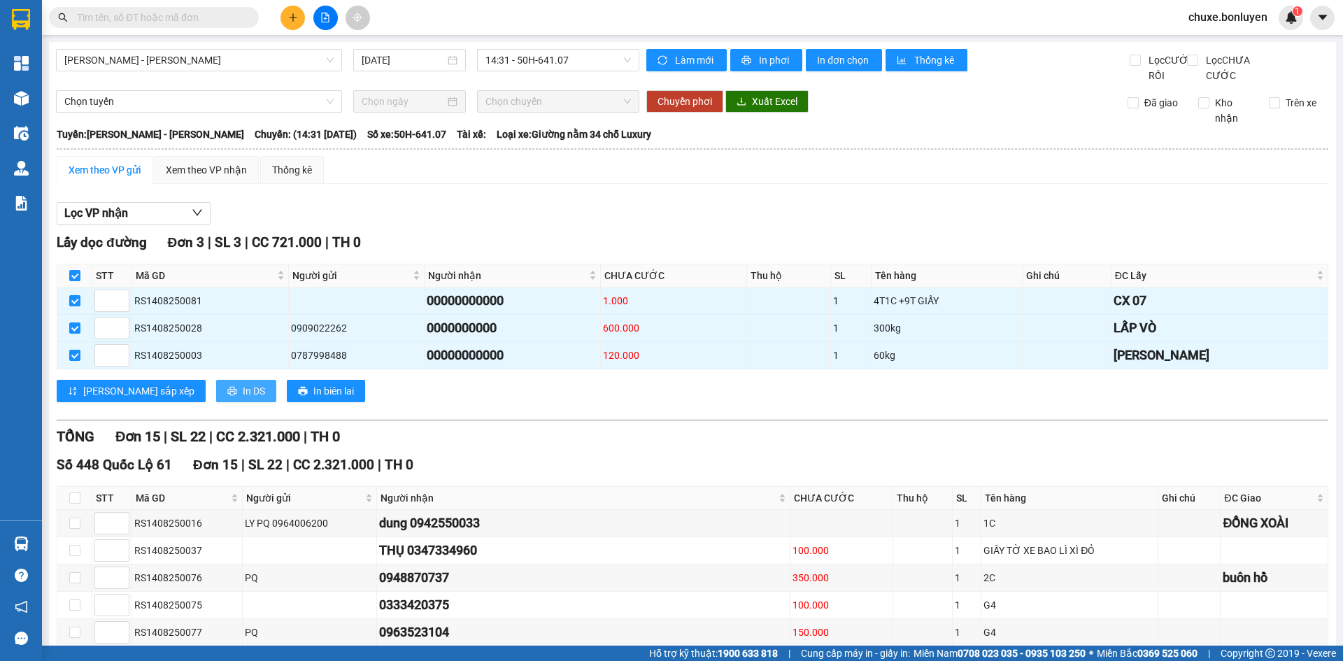
click at [216, 402] on button "In DS" at bounding box center [246, 391] width 60 height 22
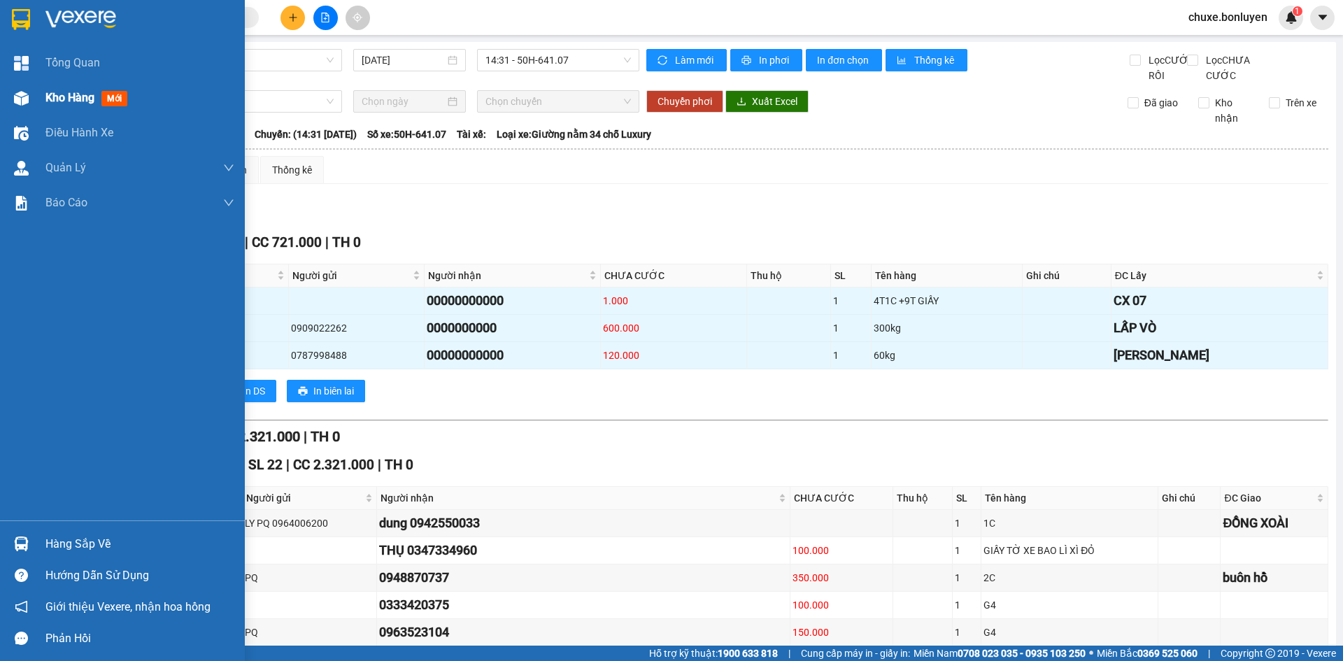
click at [38, 96] on div "Kho hàng mới" at bounding box center [122, 97] width 245 height 35
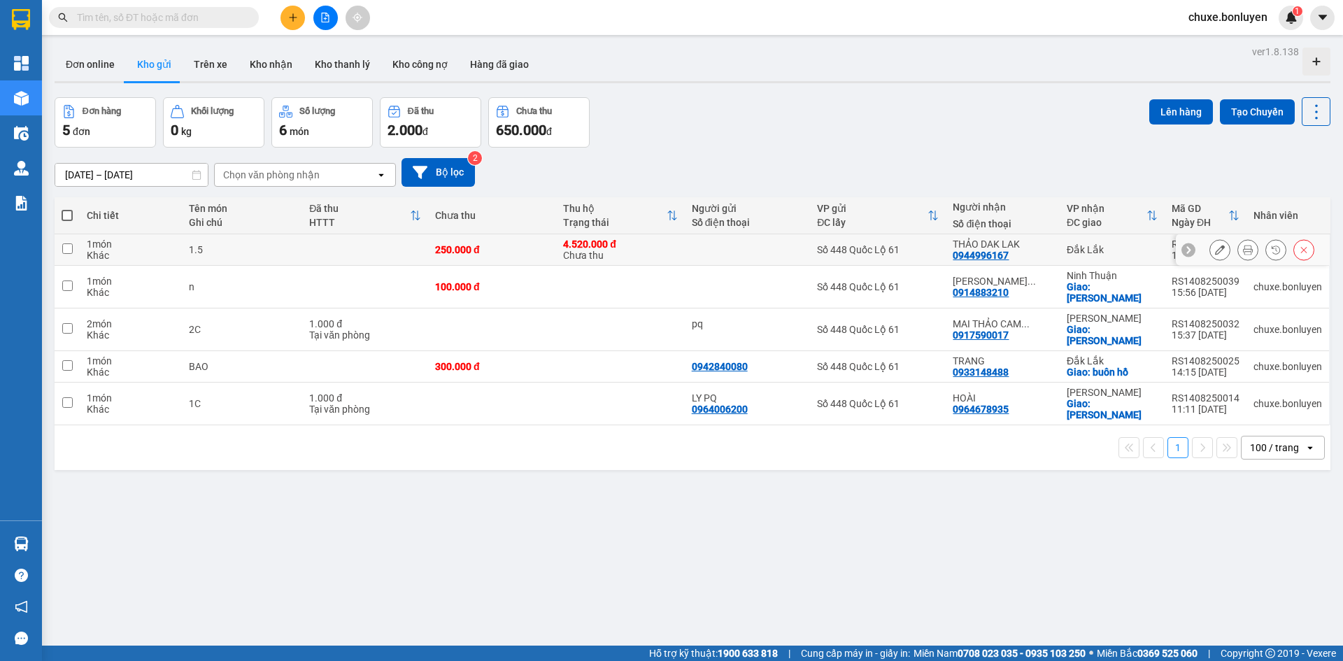
click at [1123, 248] on div "Đắk Lắk" at bounding box center [1112, 249] width 91 height 11
checkbox input "true"
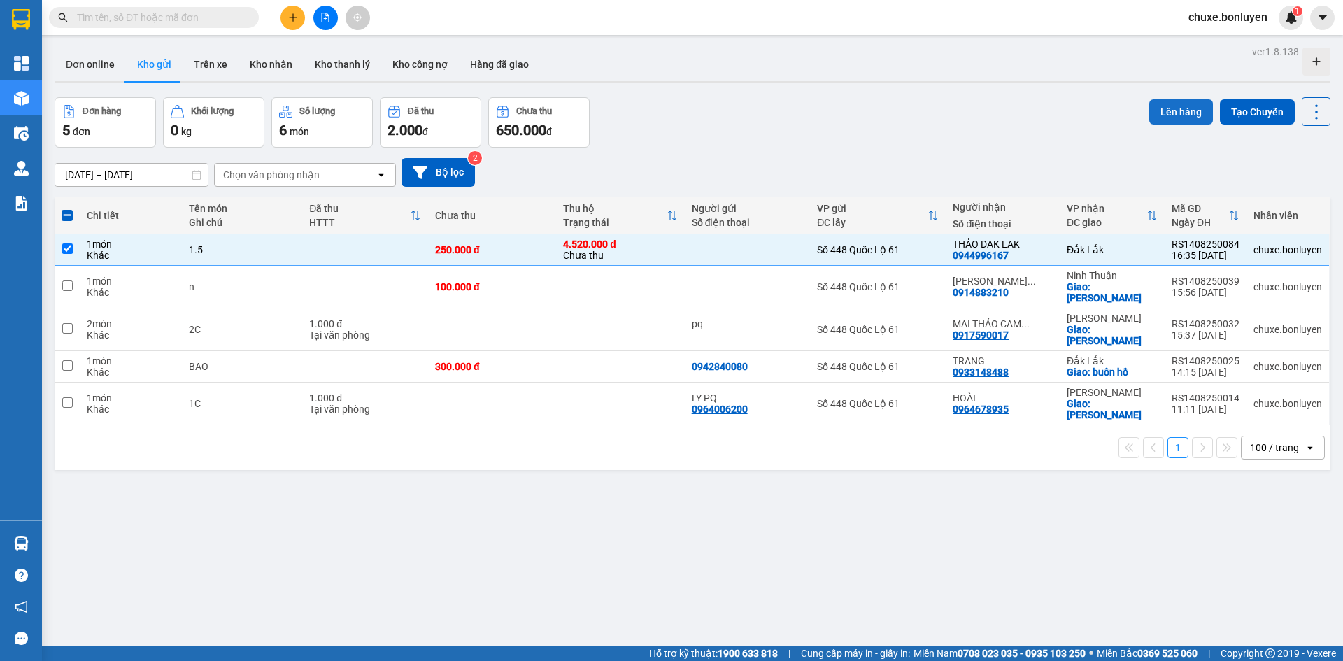
click at [1172, 123] on button "Lên hàng" at bounding box center [1181, 111] width 64 height 25
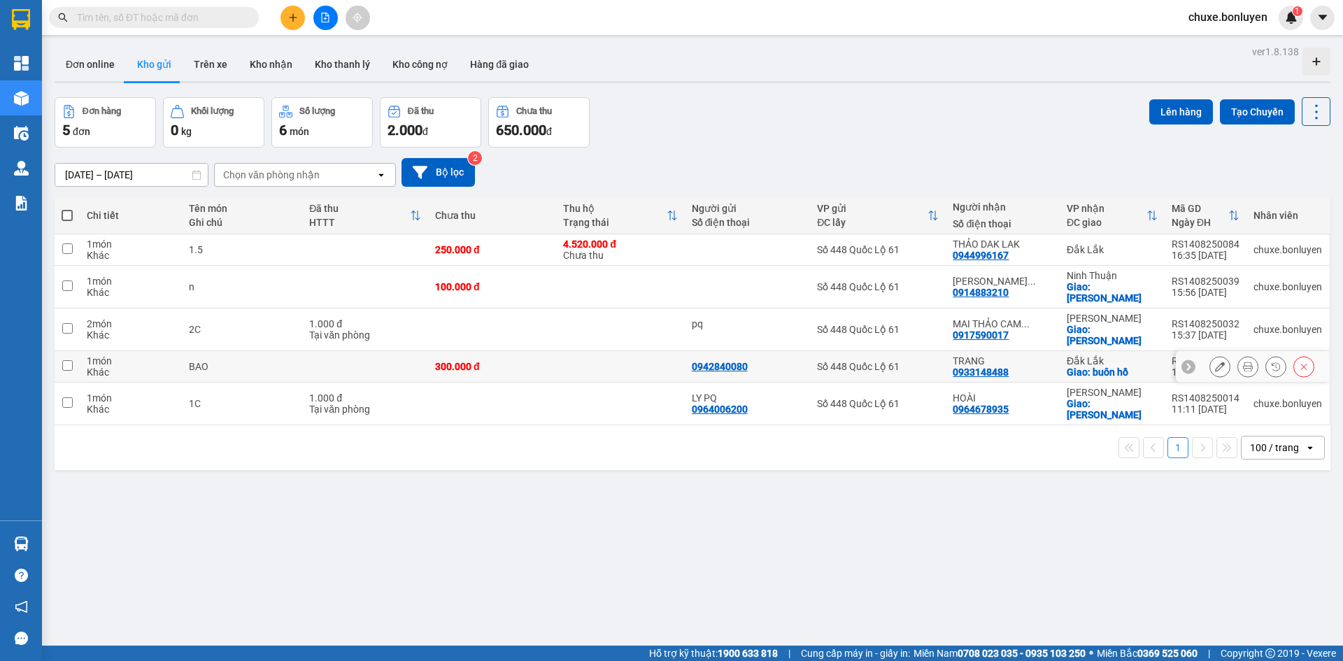
click at [1102, 355] on div "Đắk Lắk" at bounding box center [1112, 360] width 91 height 11
checkbox input "true"
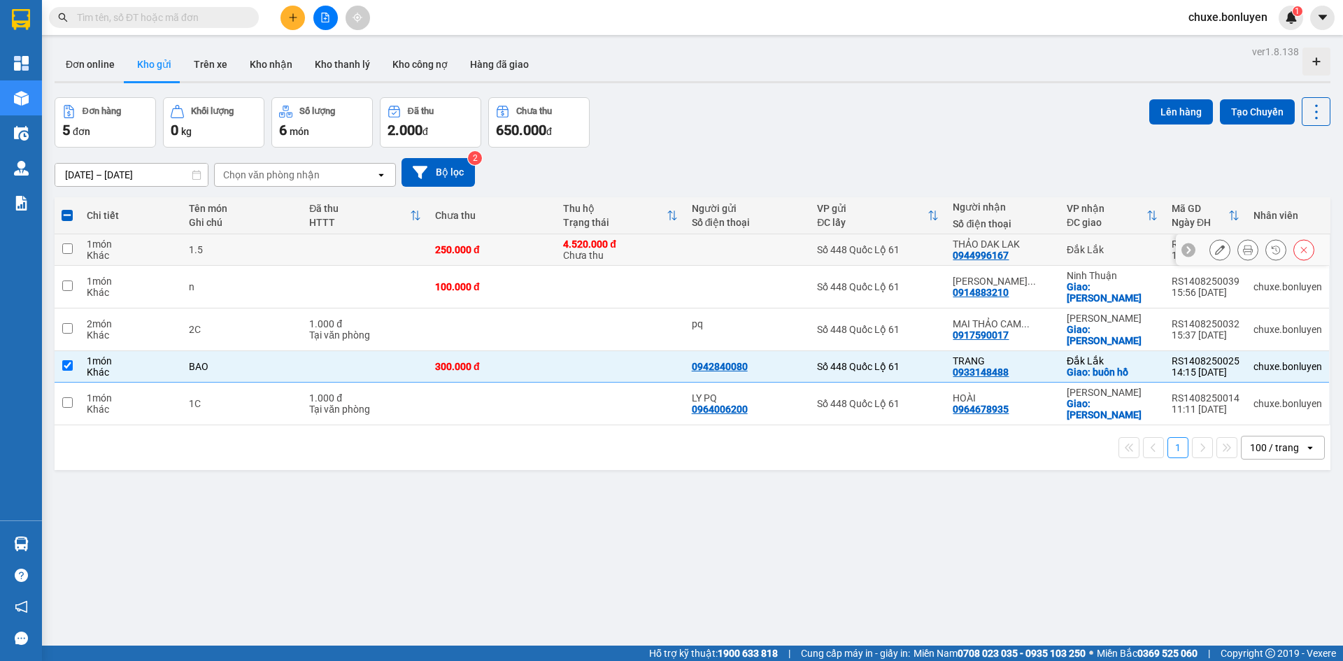
click at [1118, 251] on div "Đắk Lắk" at bounding box center [1112, 249] width 91 height 11
checkbox input "true"
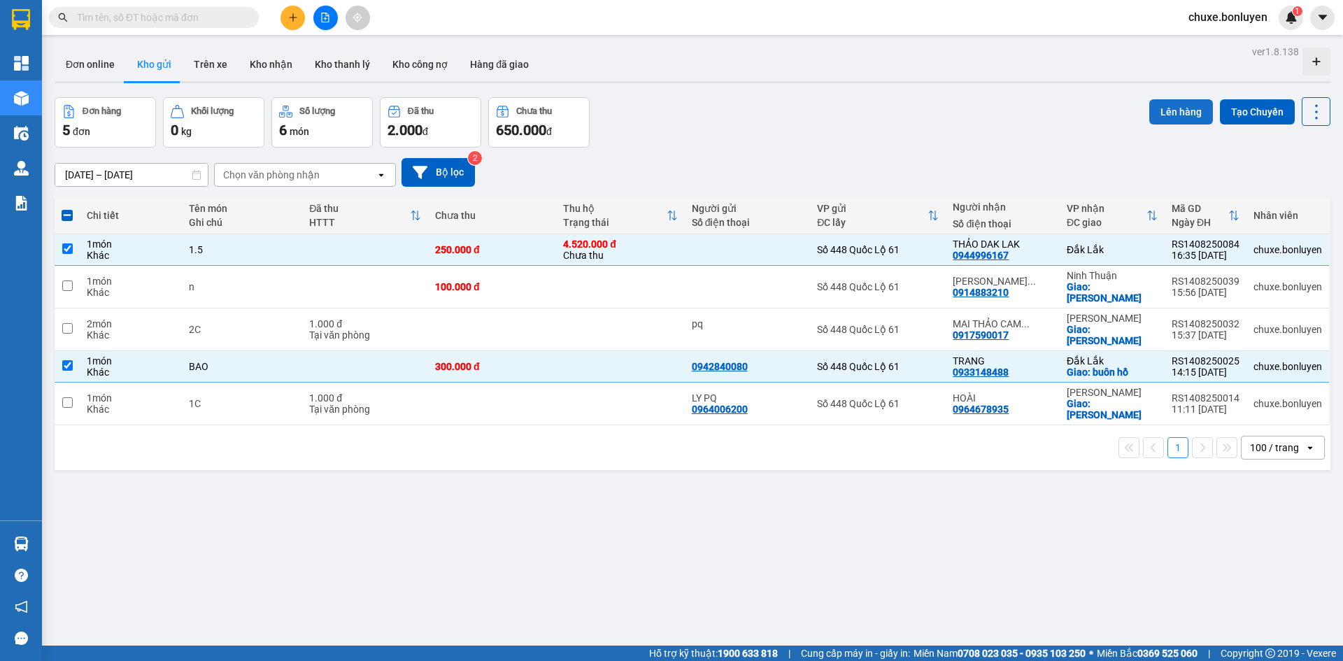
click at [1169, 111] on button "Lên hàng" at bounding box center [1181, 111] width 64 height 25
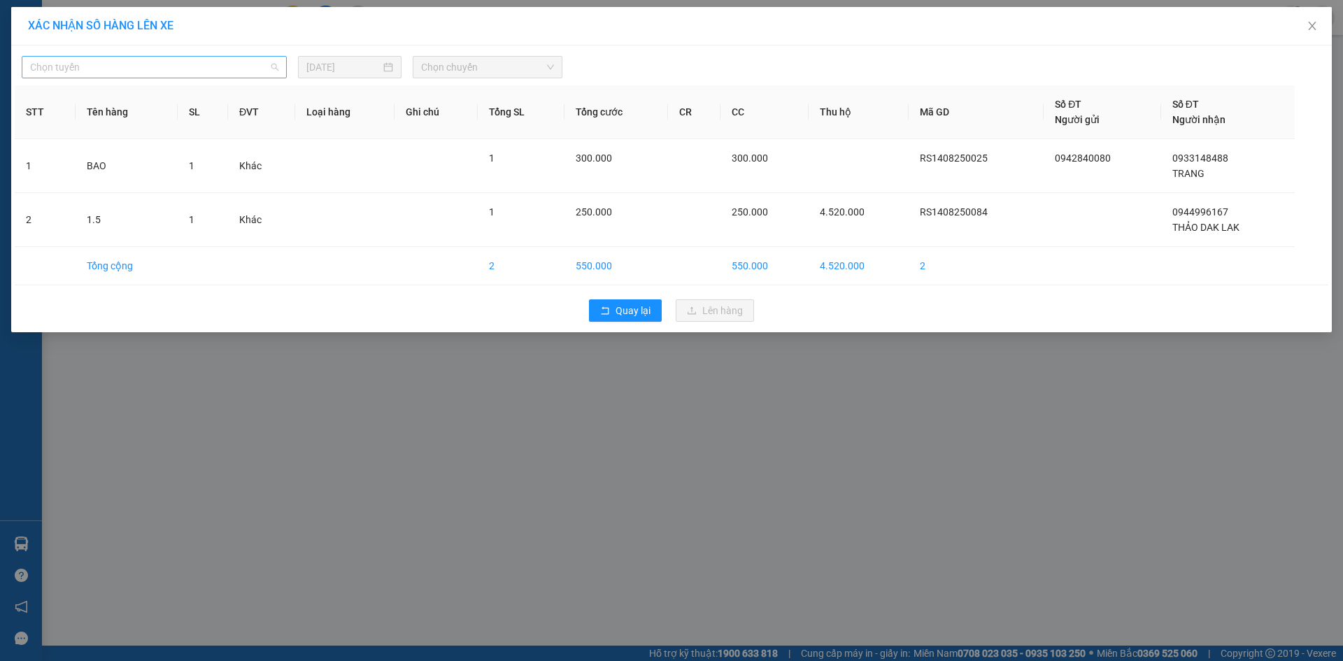
click at [215, 63] on span "Chọn tuyến" at bounding box center [154, 67] width 248 height 21
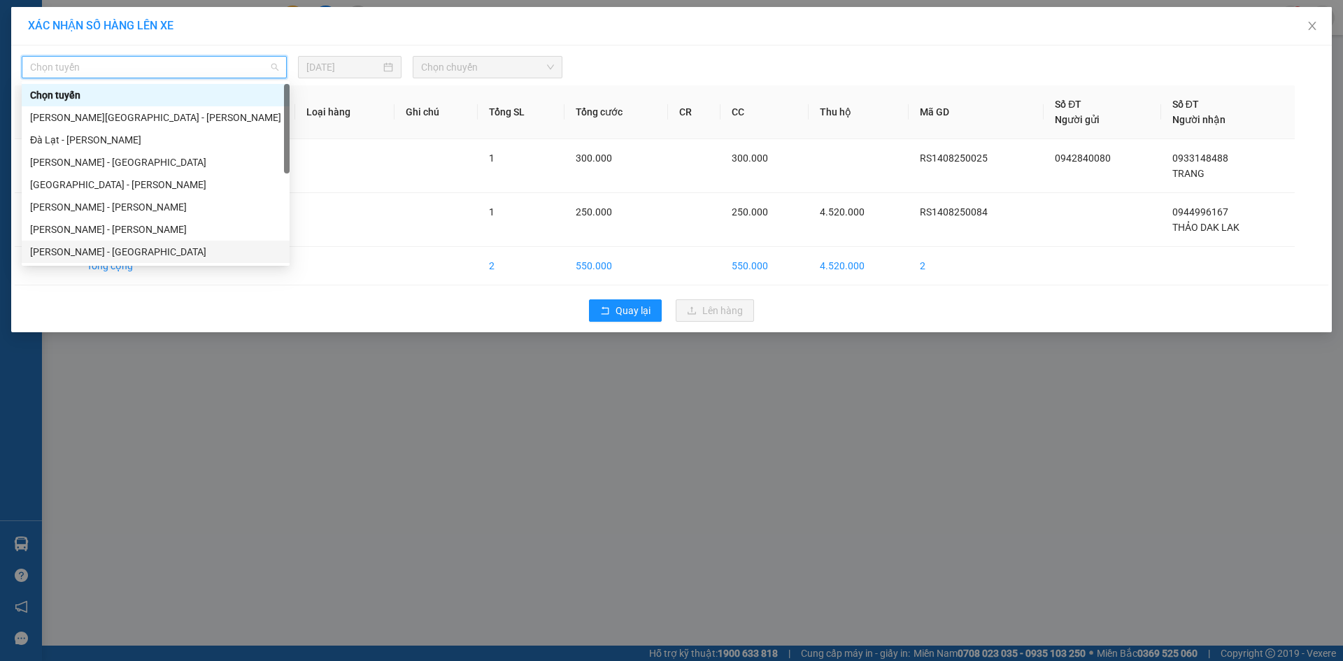
click at [187, 246] on div "Hà Tiên - Đà Nẵng" at bounding box center [155, 251] width 251 height 15
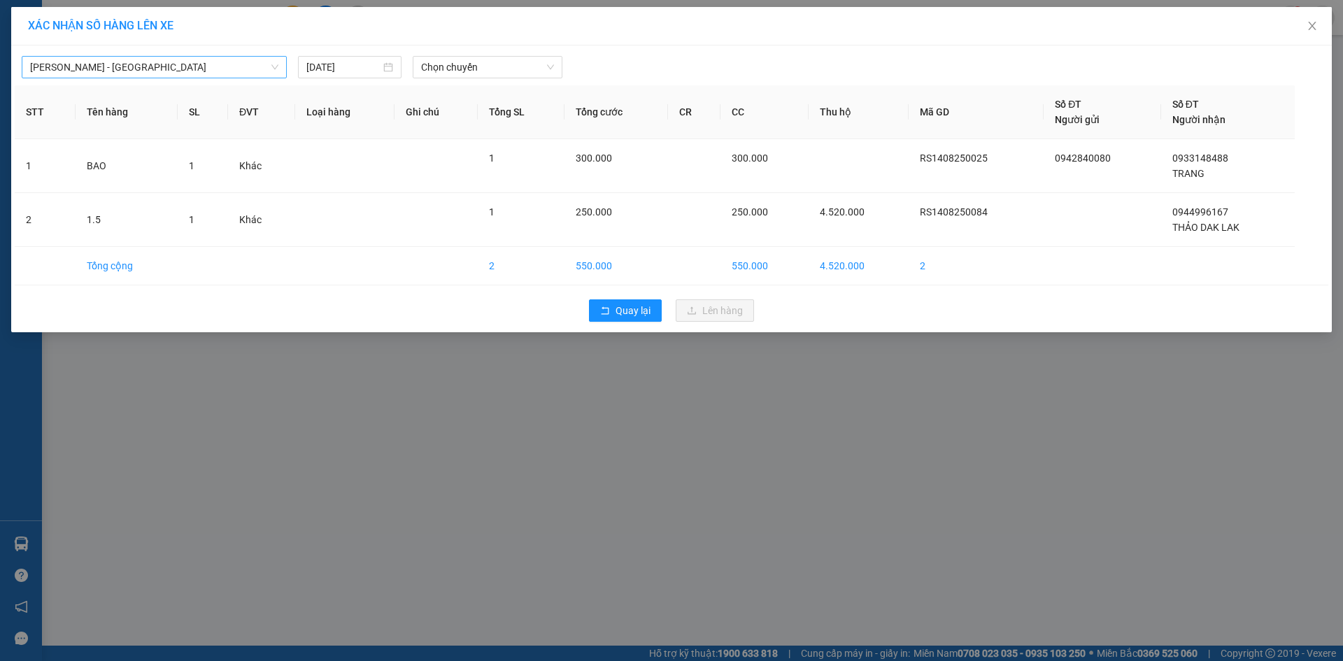
drag, startPoint x: 157, startPoint y: 80, endPoint x: 161, endPoint y: 73, distance: 7.2
click at [159, 76] on div "Hà Tiên - Đà Nẵng 14/08/2025 Chọn chuyến STT Tên hàng SL ĐVT Loại hàng Ghi chú…" at bounding box center [671, 188] width 1321 height 287
click at [162, 73] on span "Hà Tiên - Đà Nẵng" at bounding box center [154, 67] width 248 height 21
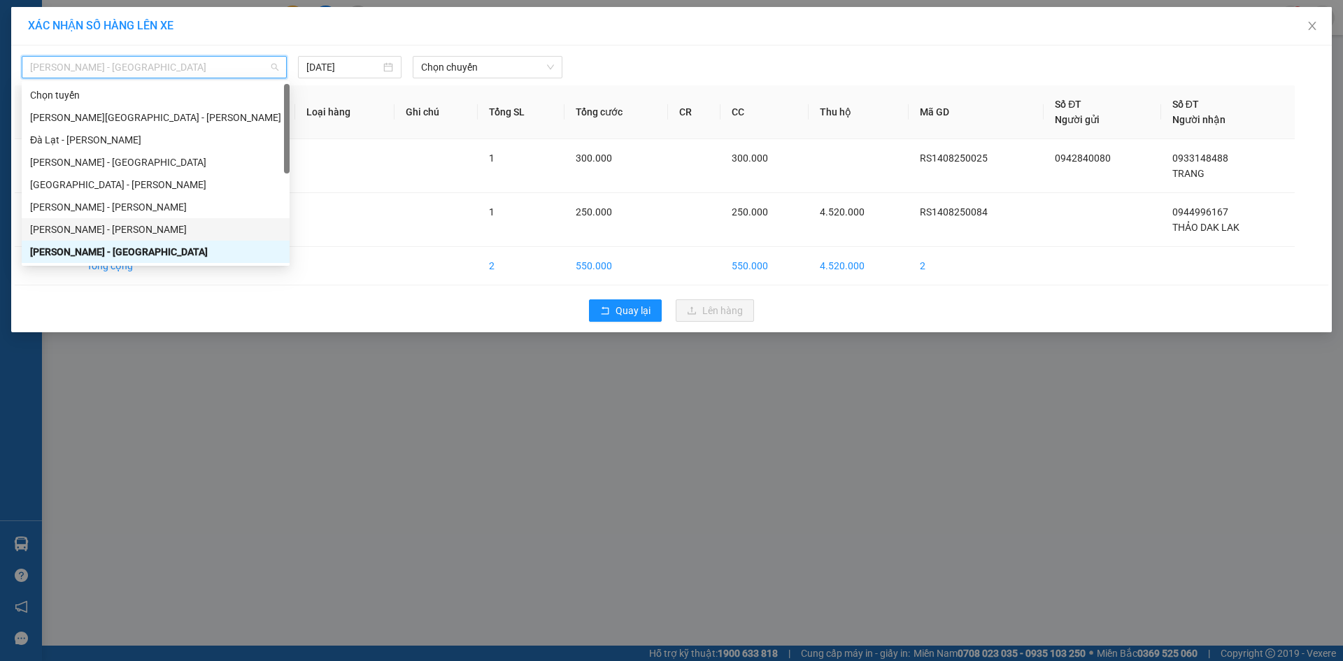
click at [159, 227] on div "Hà Tiên - Gia Lai" at bounding box center [155, 229] width 251 height 15
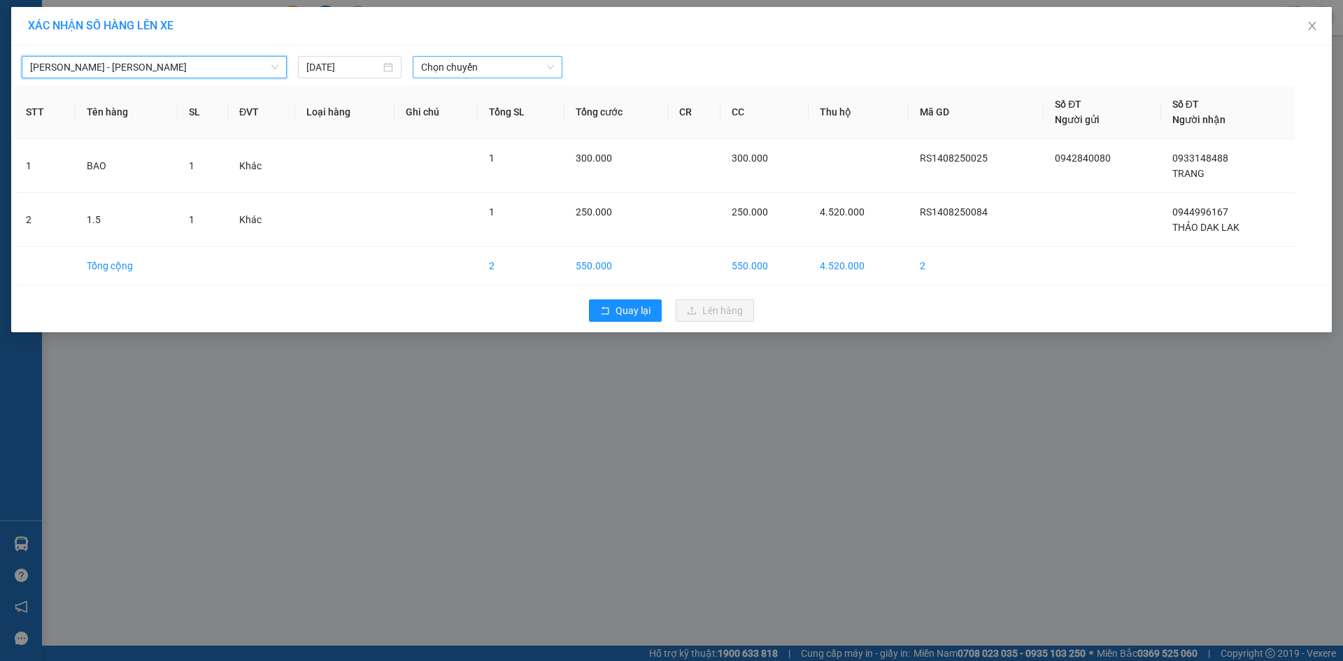
click at [531, 64] on span "Chọn chuyến" at bounding box center [487, 67] width 133 height 21
click at [514, 114] on div "14:31 - 50H-641.07" at bounding box center [475, 117] width 109 height 15
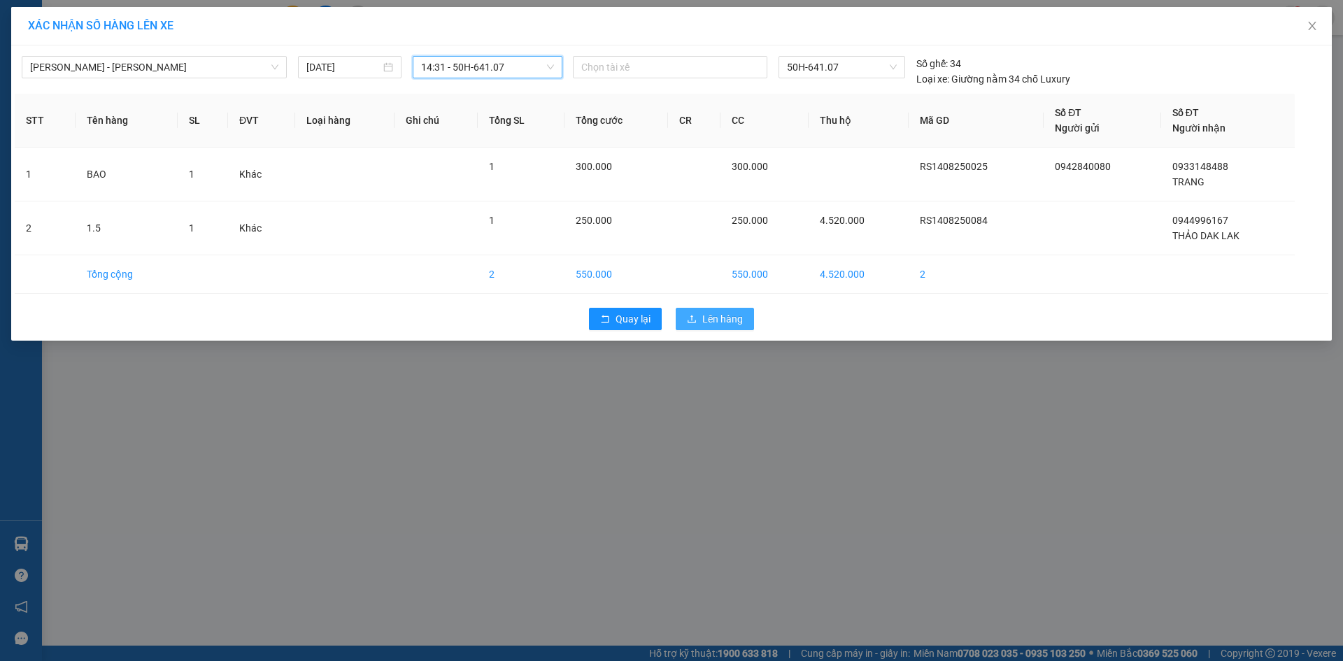
drag, startPoint x: 727, startPoint y: 325, endPoint x: 728, endPoint y: 315, distance: 9.8
click at [727, 324] on span "Lên hàng" at bounding box center [722, 318] width 41 height 15
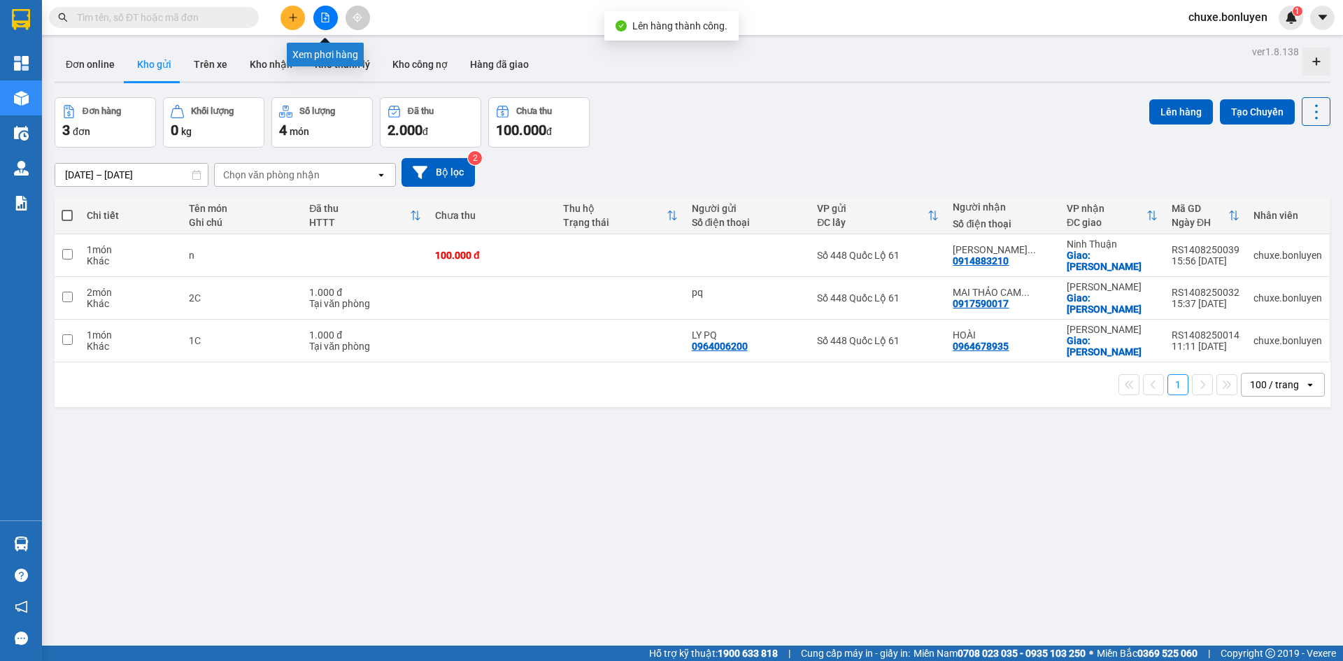
click at [329, 18] on icon "file-add" at bounding box center [326, 18] width 8 height 10
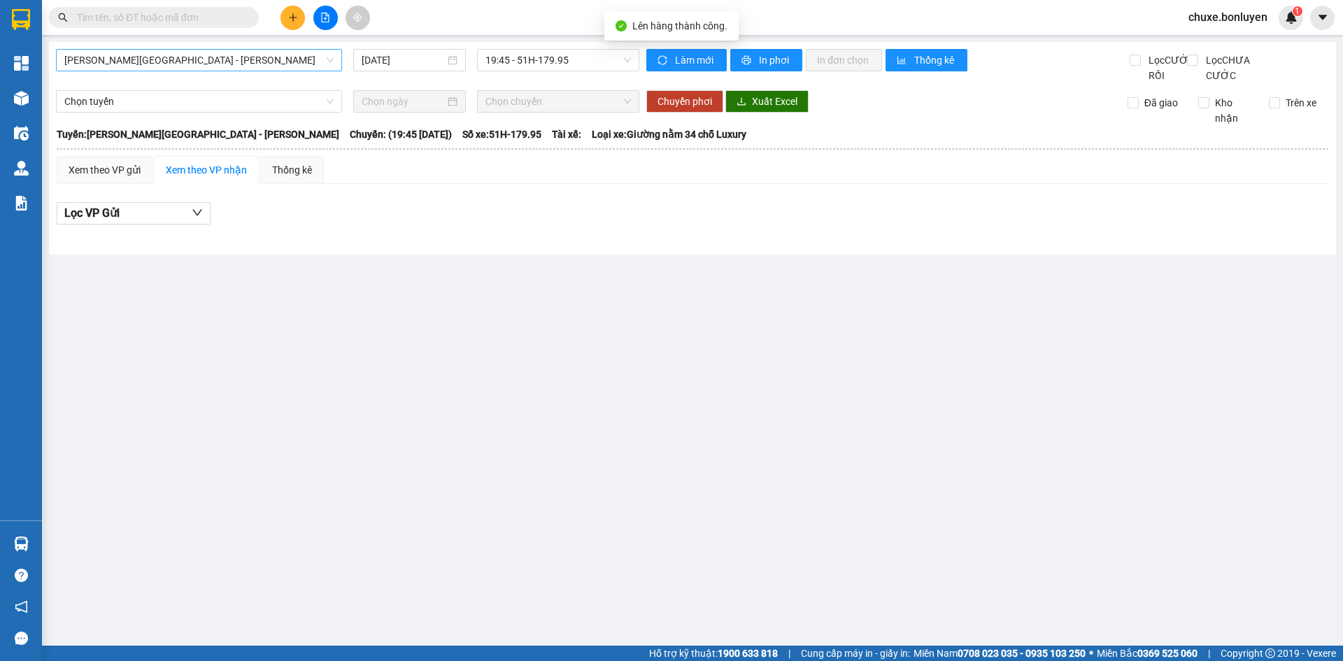
click at [220, 66] on span "Phú Quốc - Sài Gòn - Bình Phước" at bounding box center [198, 60] width 269 height 21
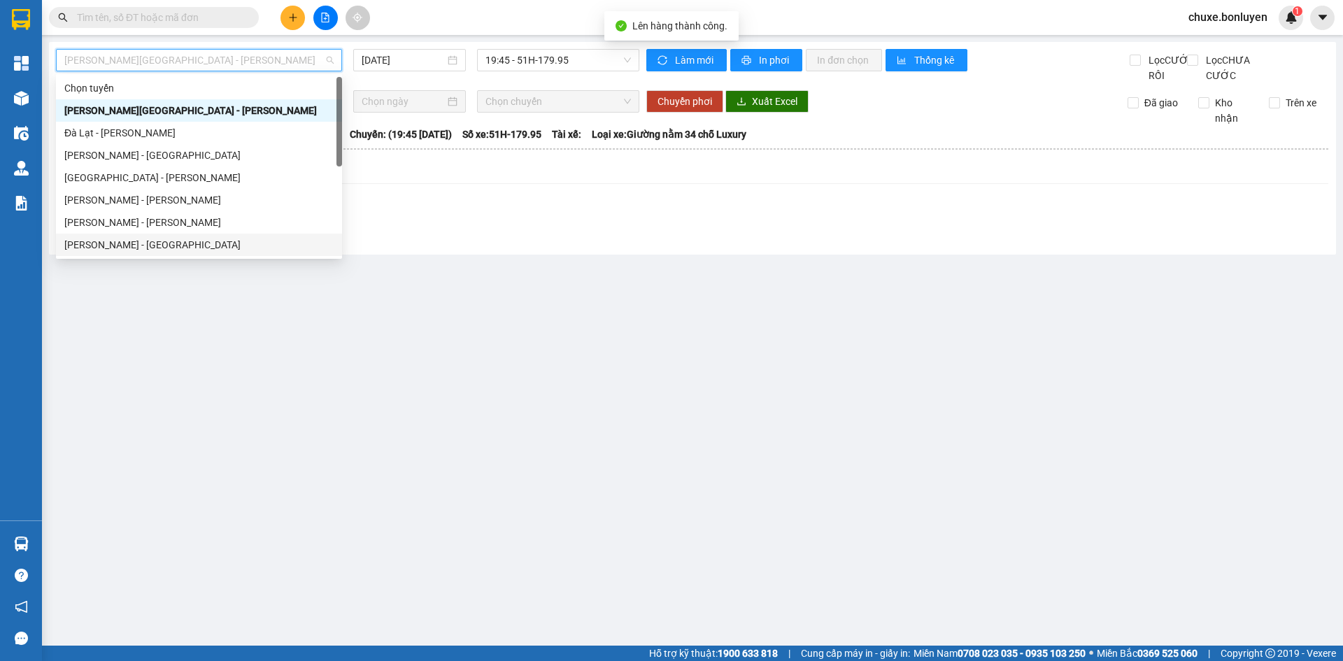
scroll to position [45, 0]
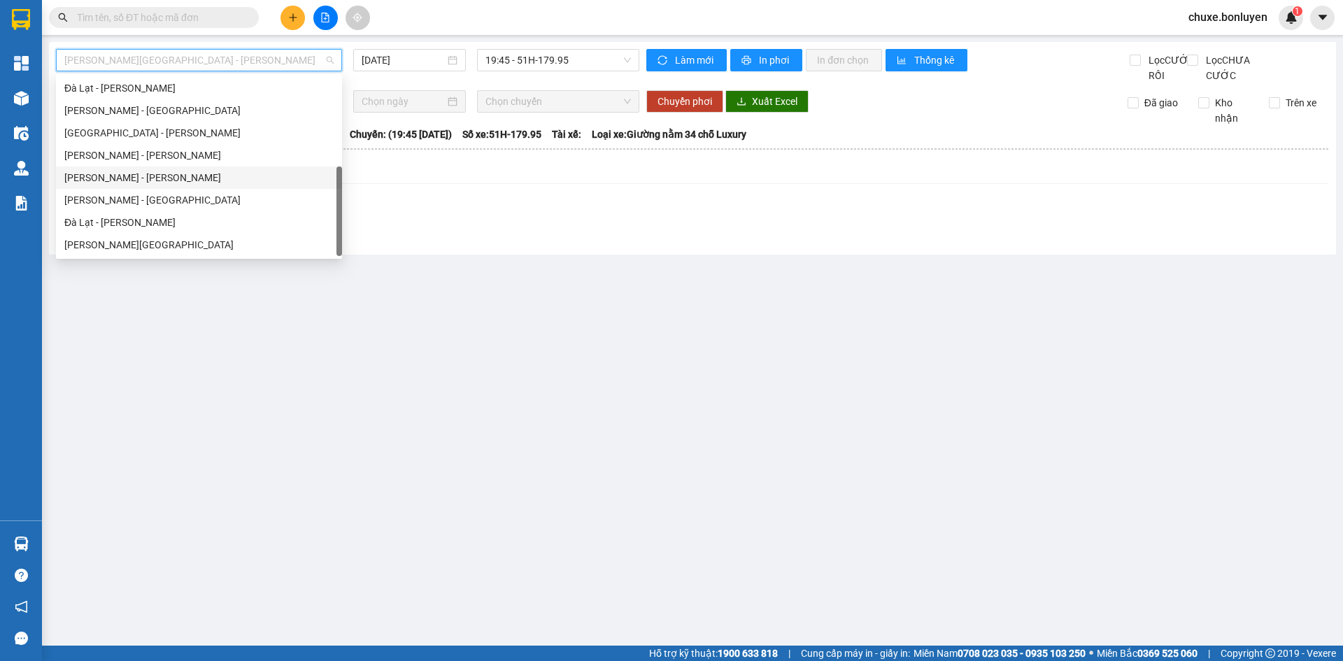
click at [202, 183] on div "Hà Tiên - Gia Lai" at bounding box center [198, 177] width 269 height 15
type input "14/08/2025"
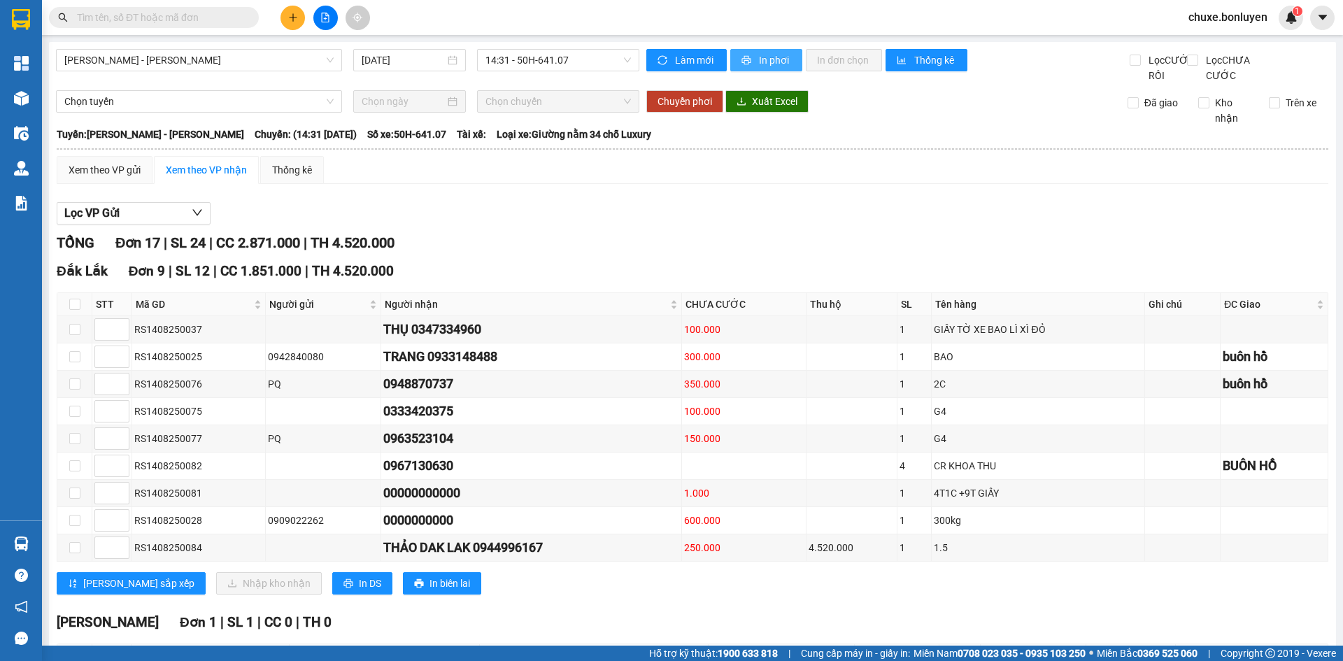
click at [773, 63] on span "In phơi" at bounding box center [775, 59] width 32 height 15
drag, startPoint x: 182, startPoint y: 120, endPoint x: 117, endPoint y: 151, distance: 72.3
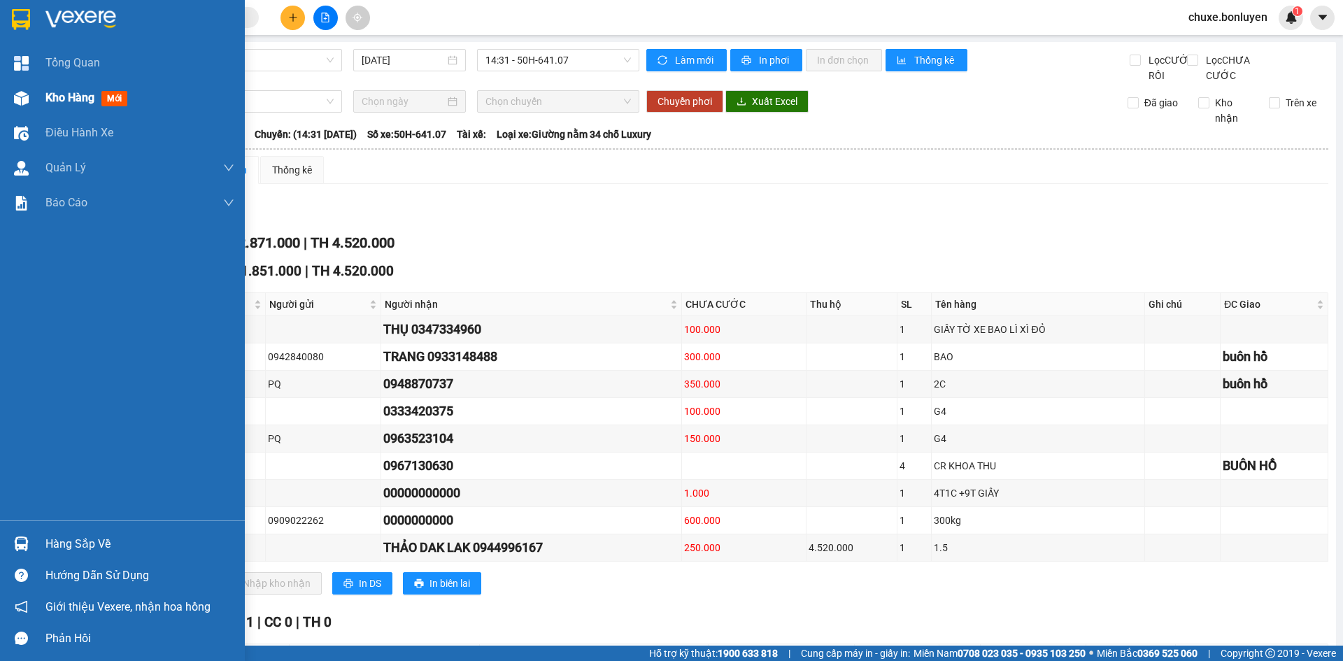
drag, startPoint x: 117, startPoint y: 151, endPoint x: 29, endPoint y: 96, distance: 104.0
click at [29, 96] on div at bounding box center [21, 98] width 24 height 24
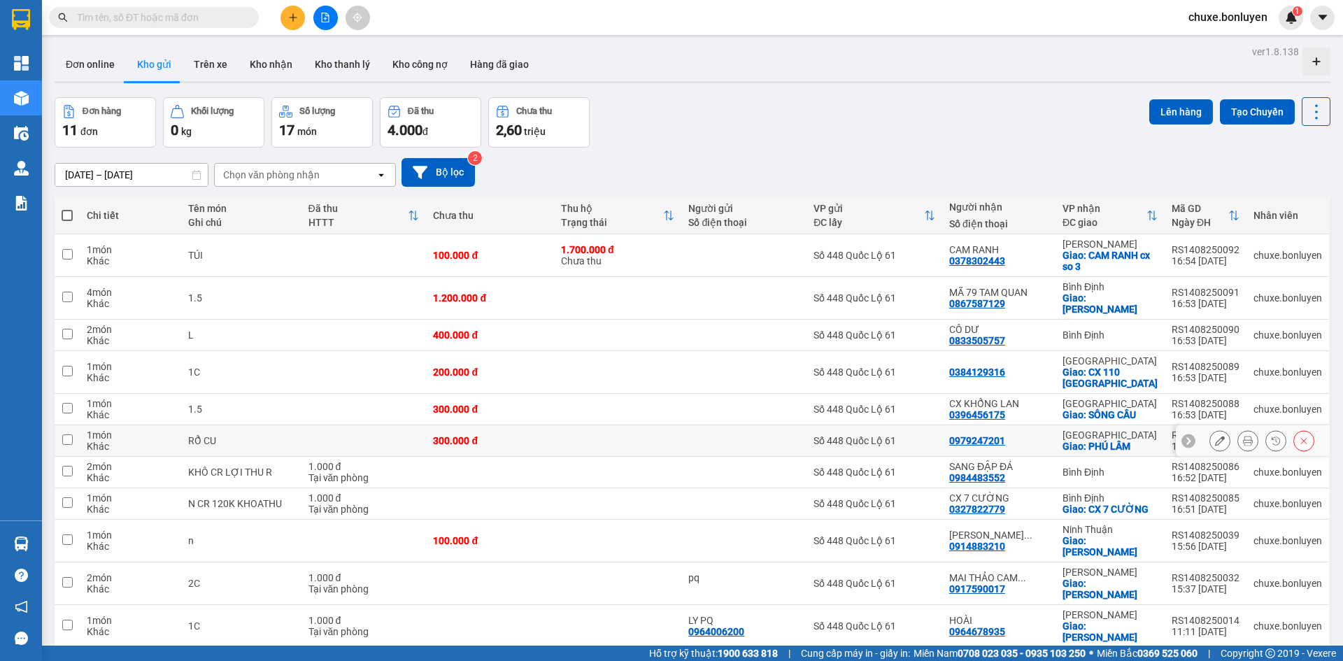
click at [1215, 436] on icon at bounding box center [1220, 441] width 10 height 10
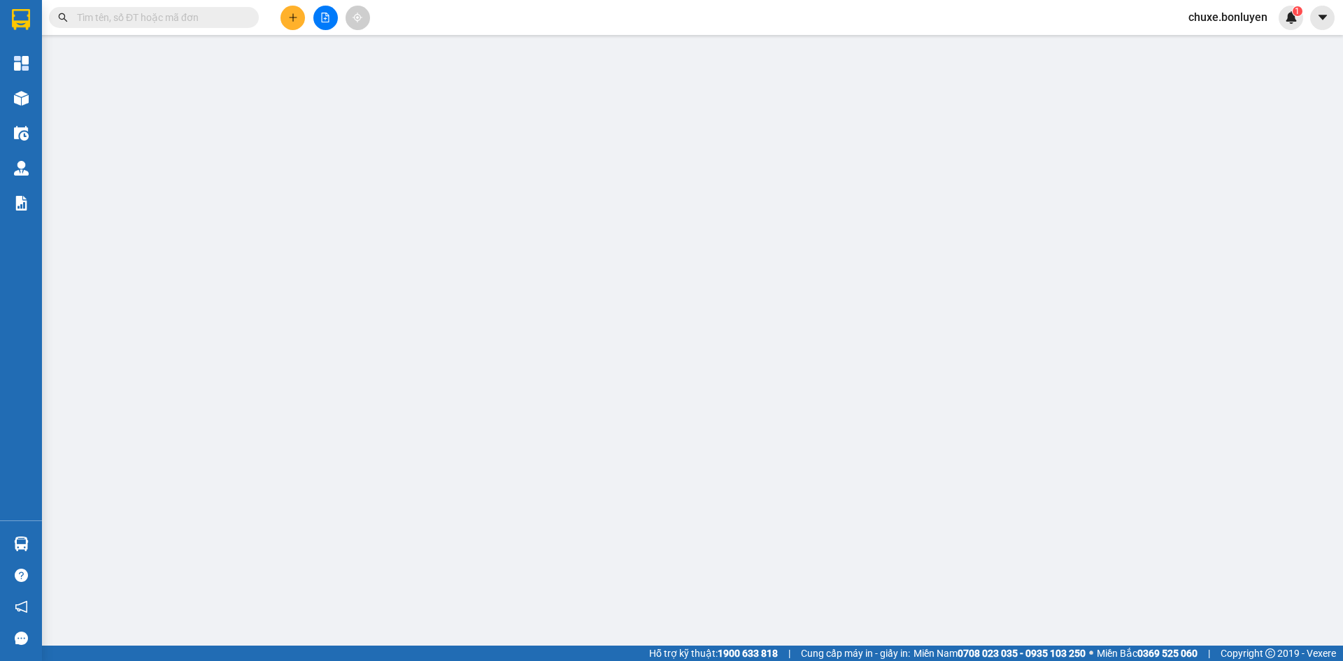
type input "0979247201"
checkbox input "true"
type input "PHÚ LÂM"
type input "300.000"
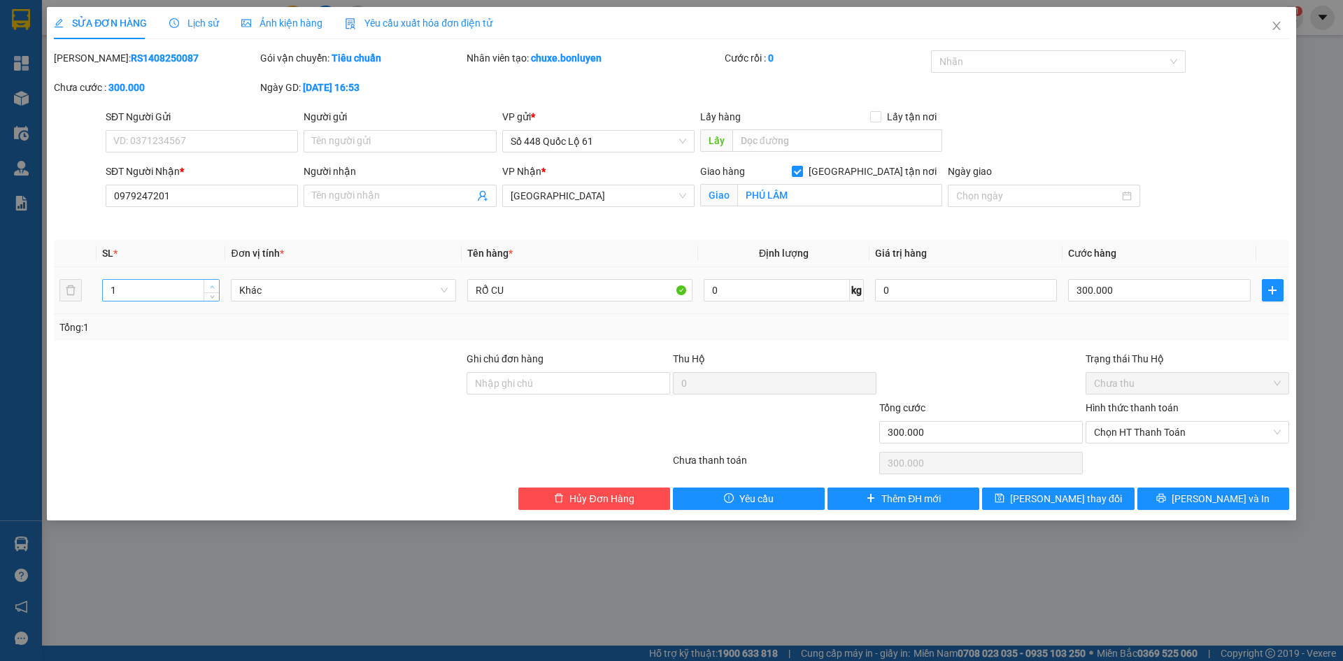
type input "2"
click at [211, 281] on span "Increase Value" at bounding box center [211, 286] width 15 height 13
click at [1180, 290] on input "300.000" at bounding box center [1159, 290] width 182 height 22
type input "6"
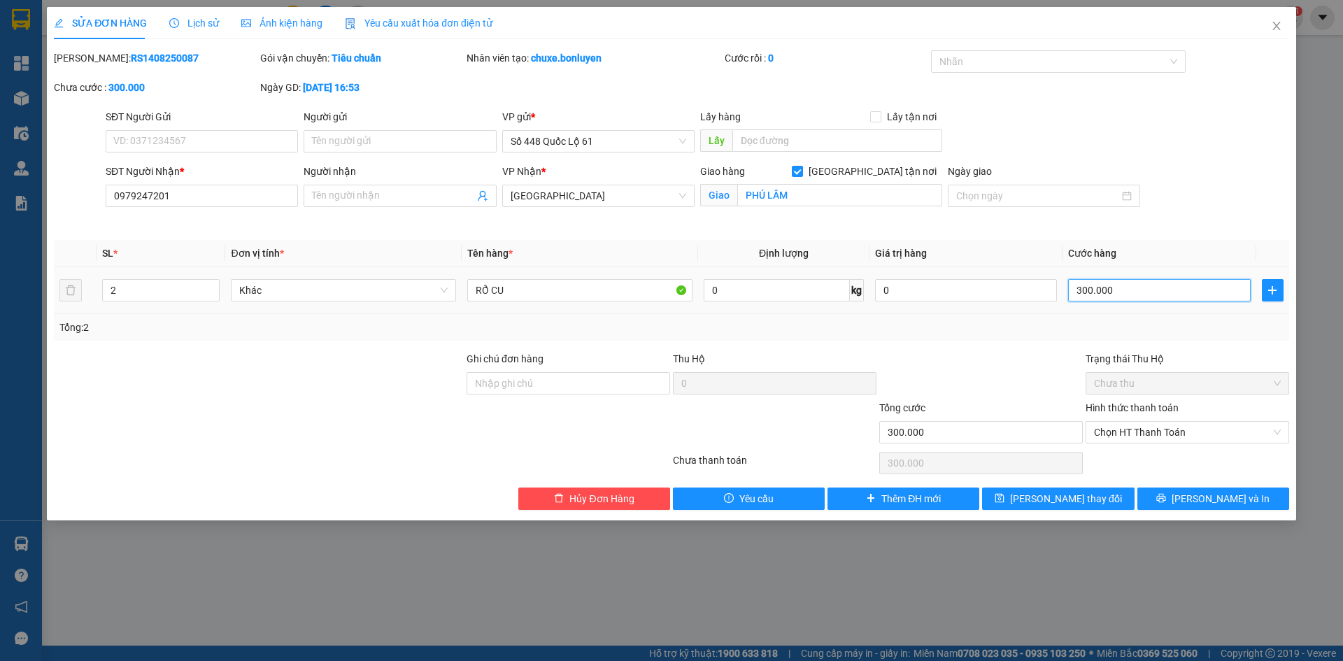
type input "00.006"
type input "60"
type input "0.000.060"
type input "600"
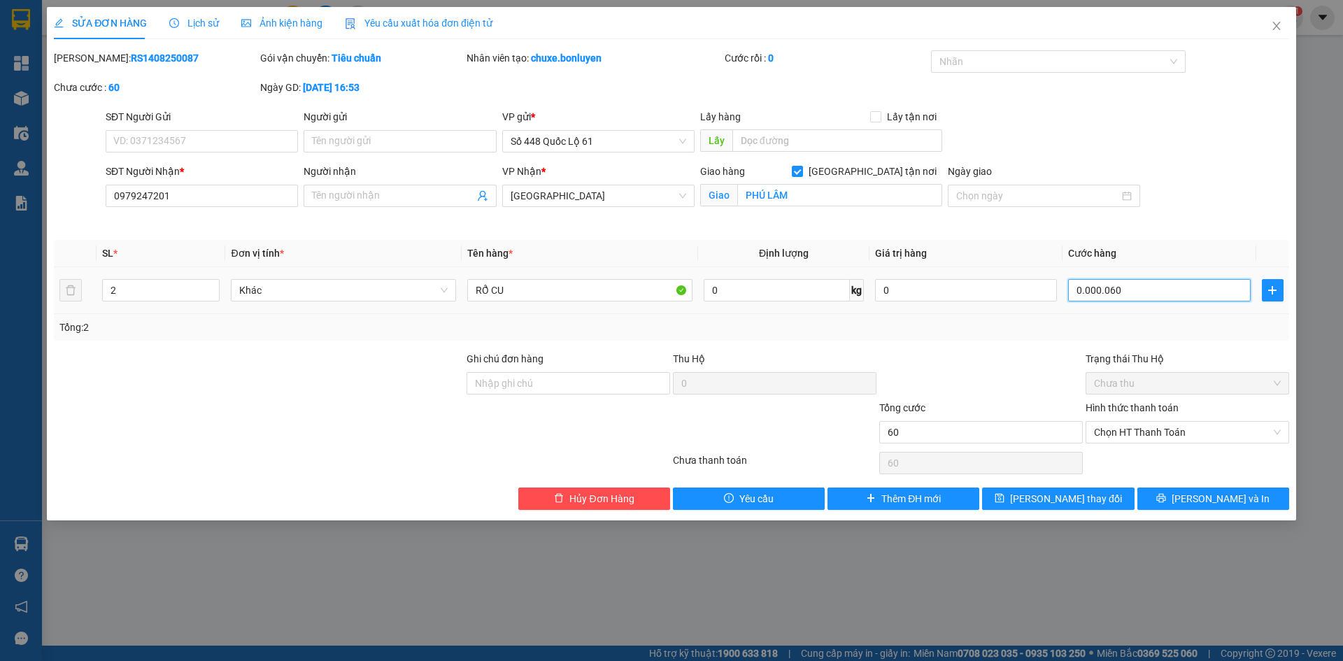
type input "600"
type input "000.000.600"
type input "600.000"
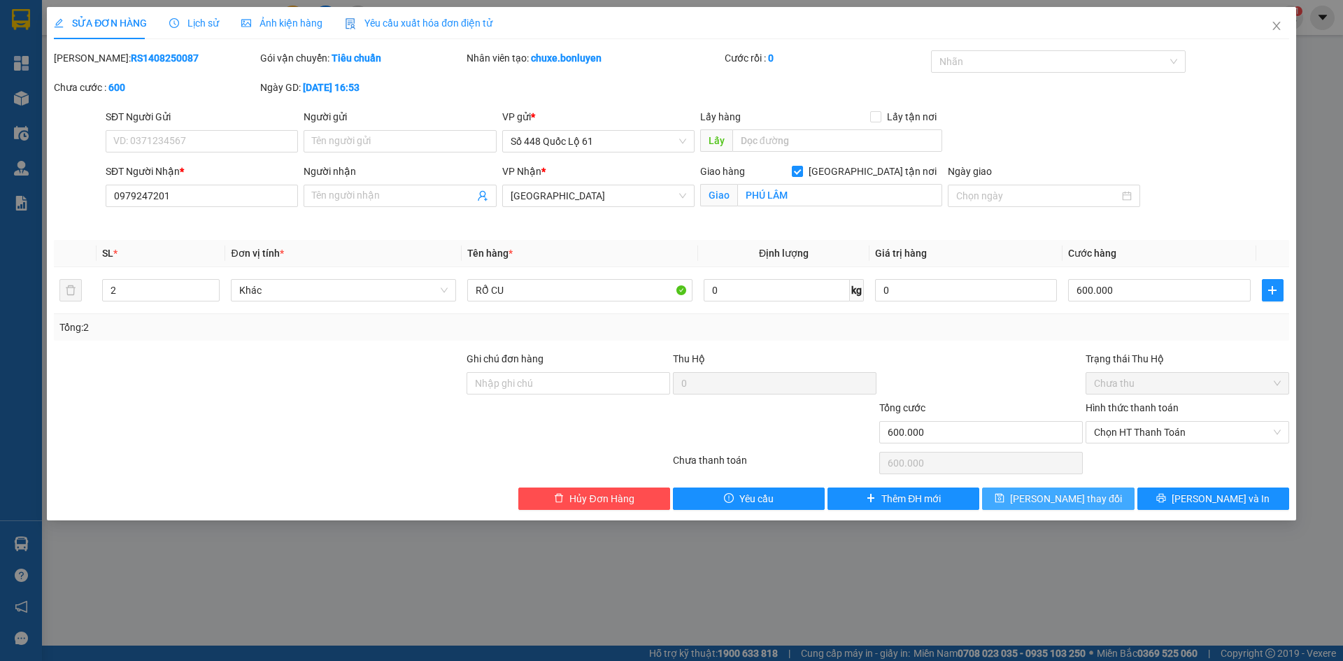
click at [1088, 499] on span "[PERSON_NAME] thay đổi" at bounding box center [1066, 498] width 112 height 15
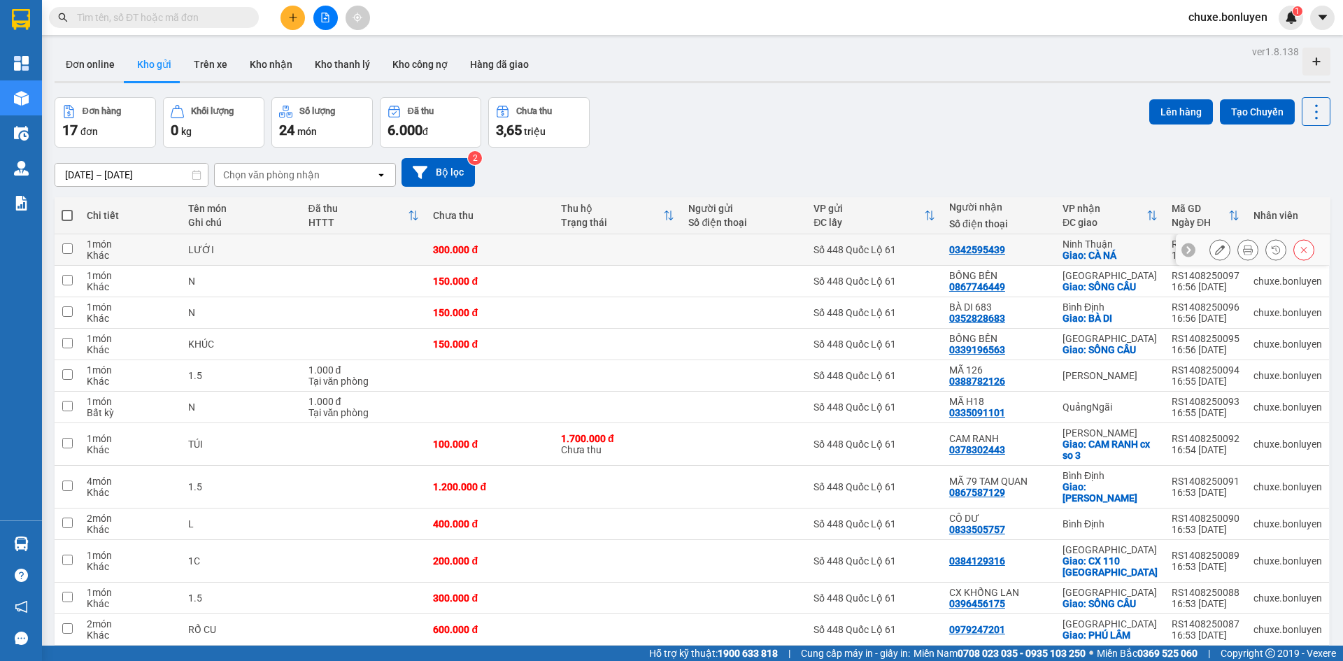
click at [1215, 254] on icon at bounding box center [1220, 250] width 10 height 10
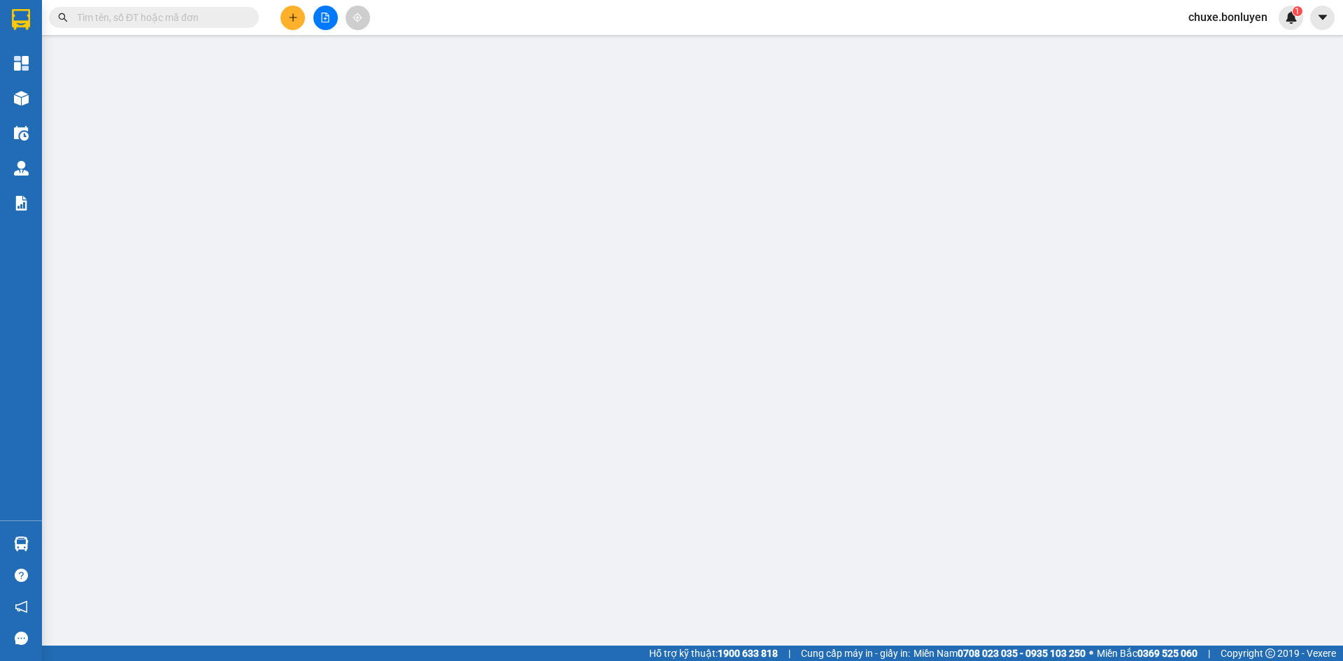
type input "0342595439"
checkbox input "true"
type input "CÀ NÁ"
type input "300.000"
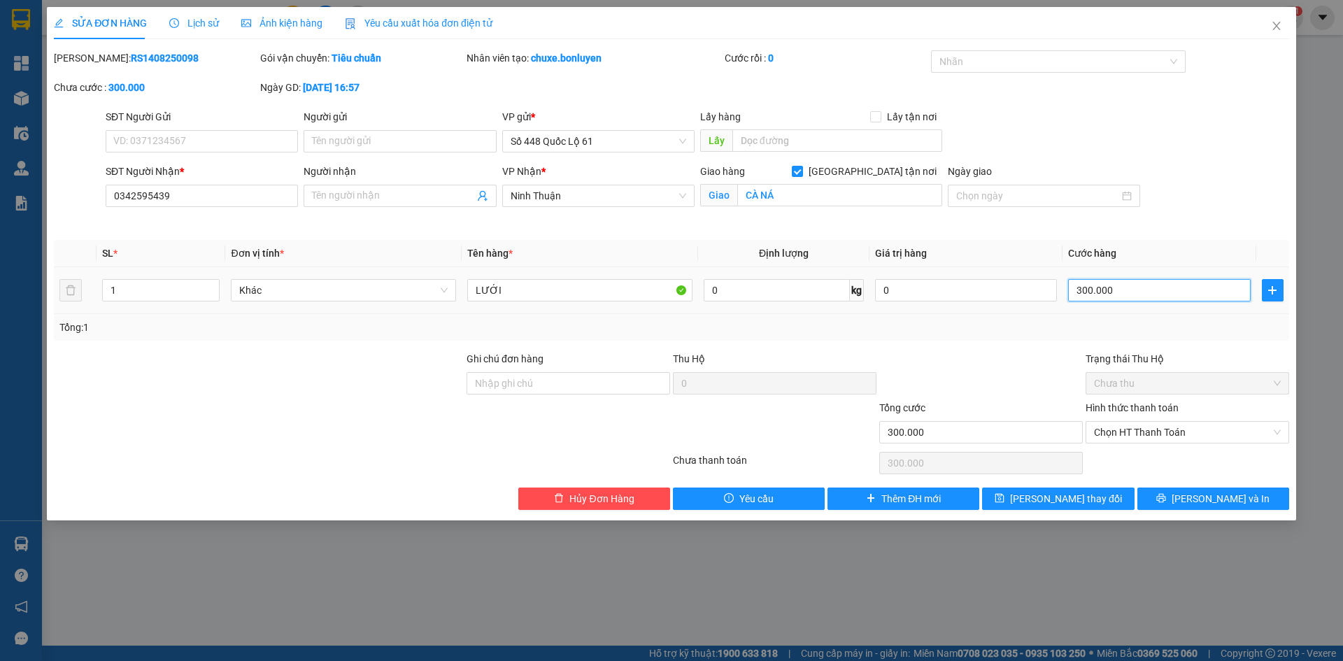
click at [1151, 289] on input "300.000" at bounding box center [1159, 290] width 182 height 22
type input "2"
type input "00.002"
type input "20"
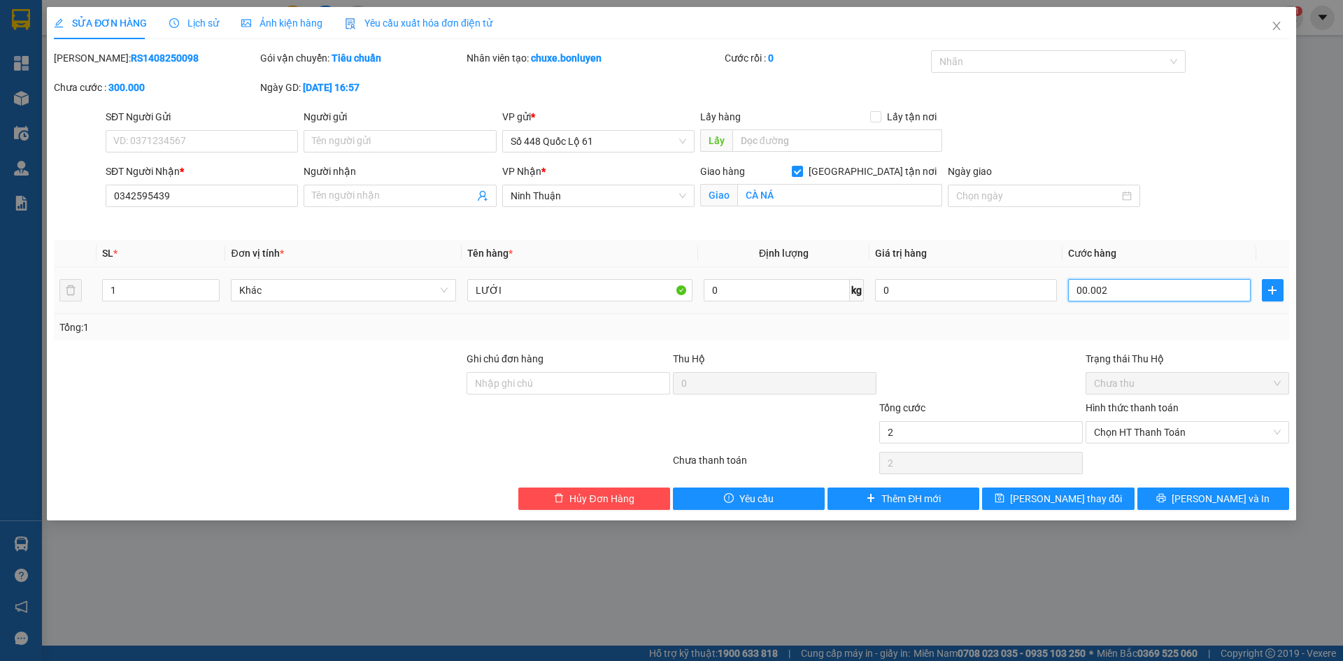
type input "20"
type input "000.000.200"
type input "200"
type input "000.000.200"
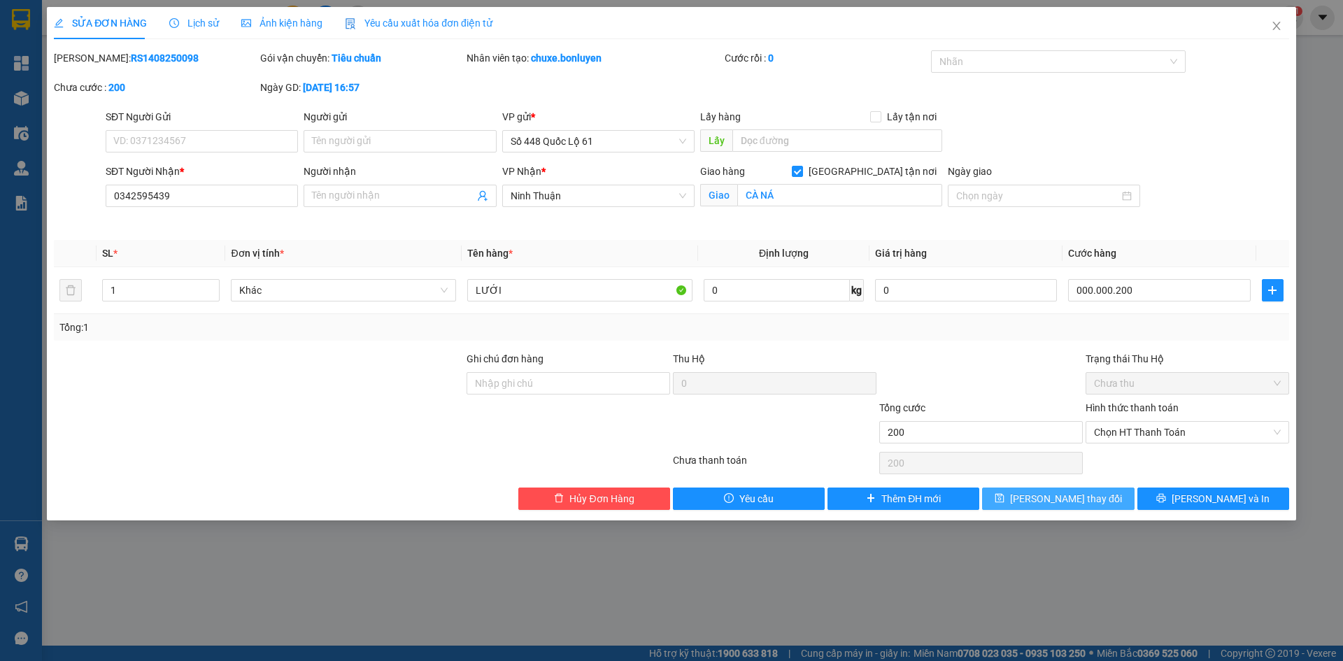
type input "200.000"
click at [1078, 502] on span "[PERSON_NAME] thay đổi" at bounding box center [1066, 498] width 112 height 15
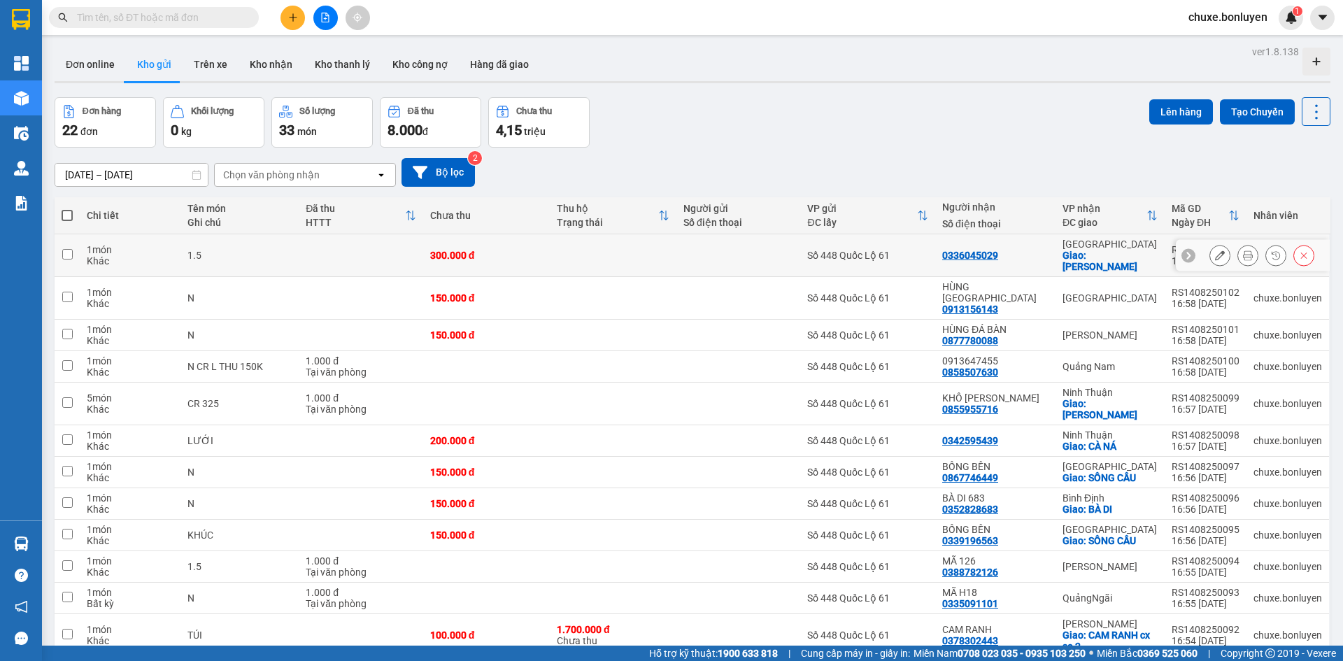
click at [583, 262] on td at bounding box center [613, 255] width 127 height 43
checkbox input "true"
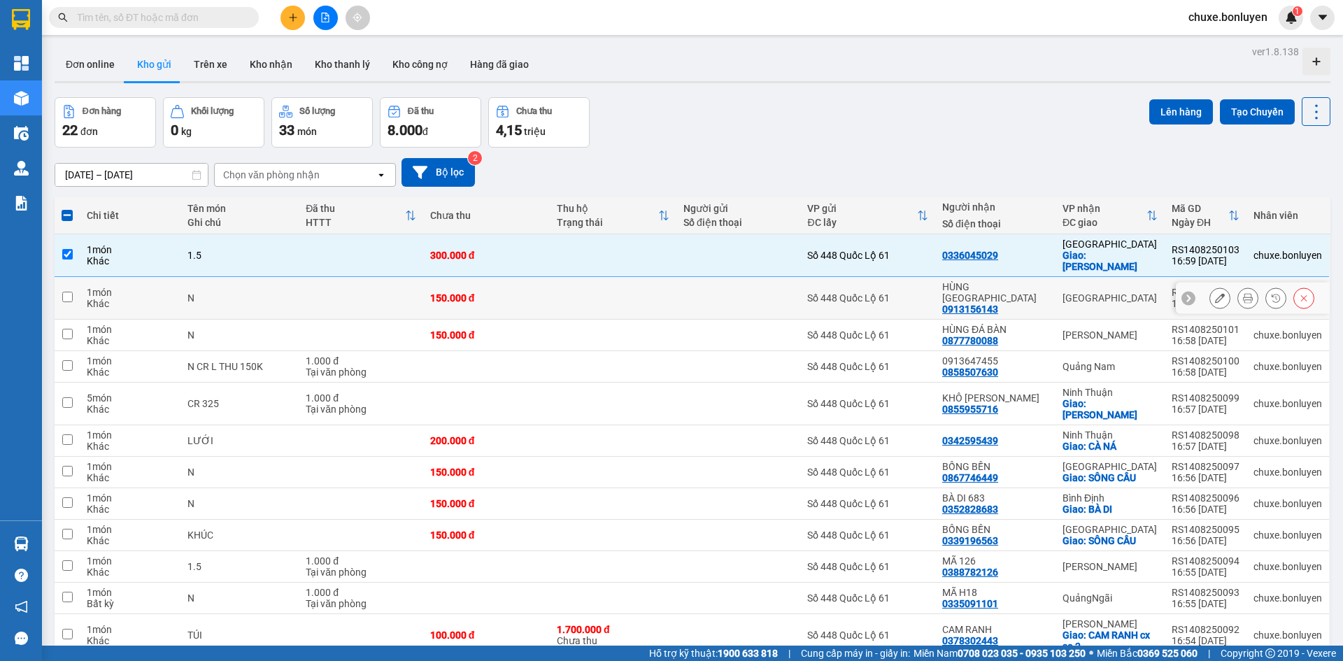
click at [588, 277] on td at bounding box center [613, 298] width 127 height 43
checkbox input "true"
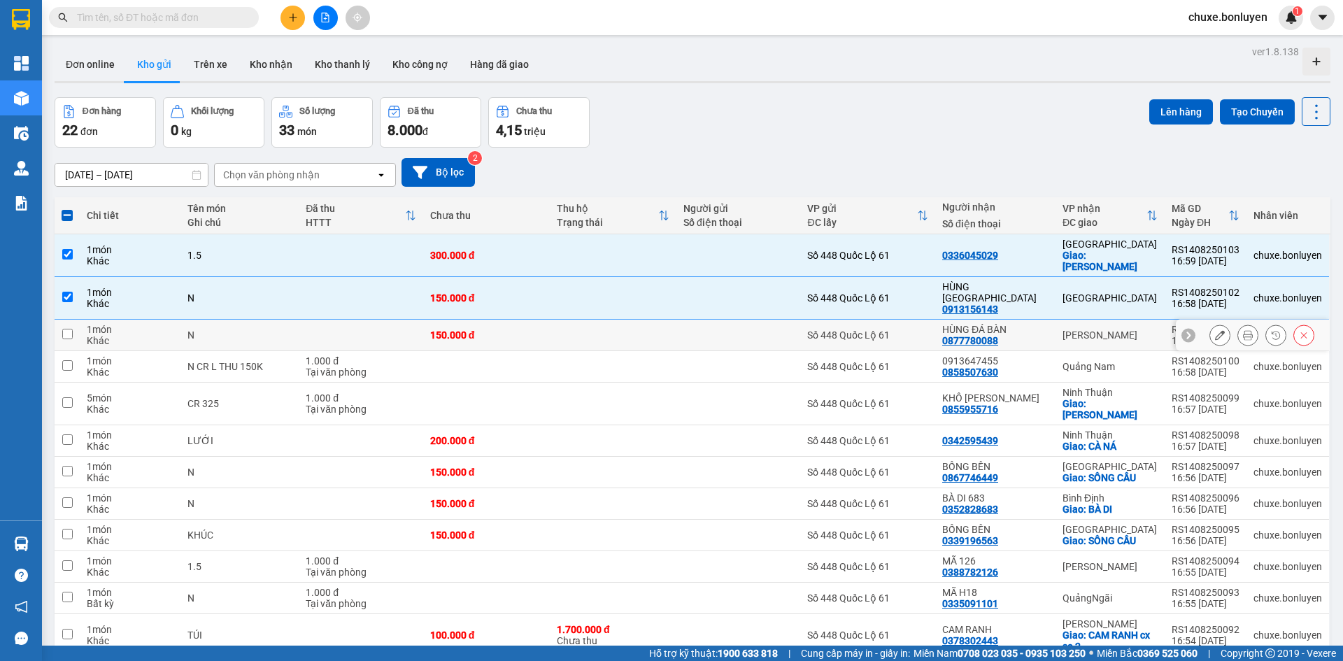
click at [588, 320] on td at bounding box center [613, 335] width 127 height 31
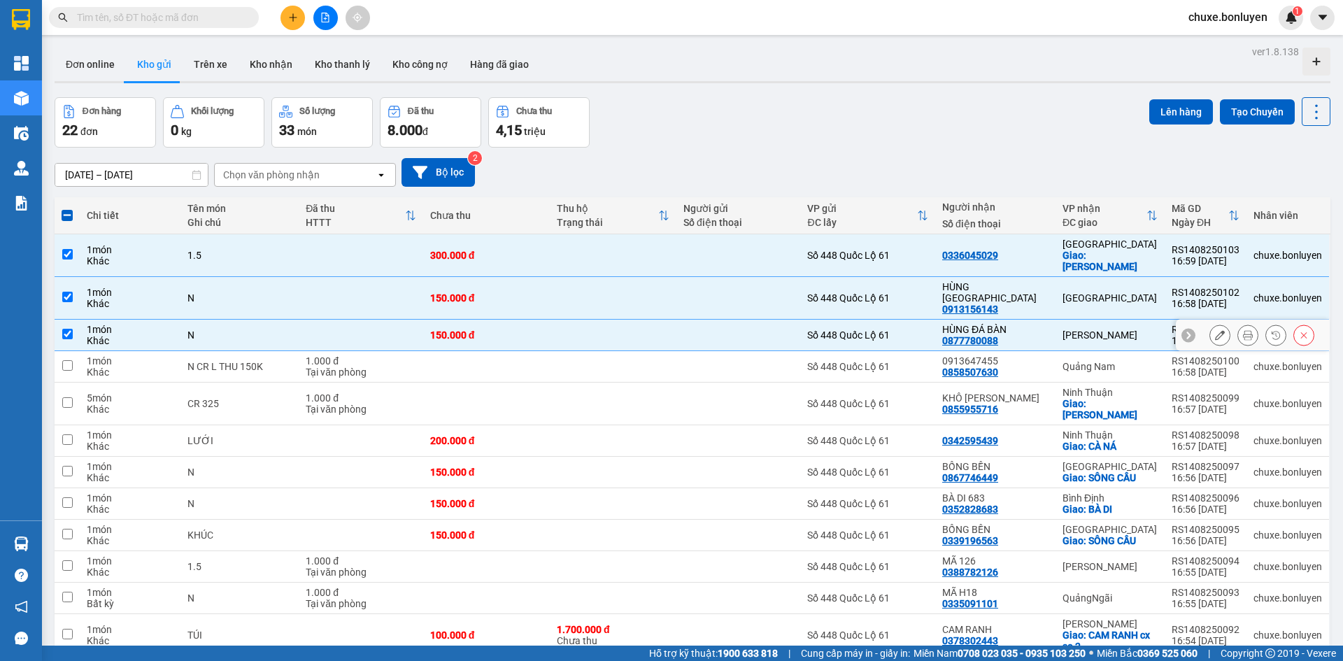
click at [588, 325] on td at bounding box center [613, 335] width 127 height 31
checkbox input "false"
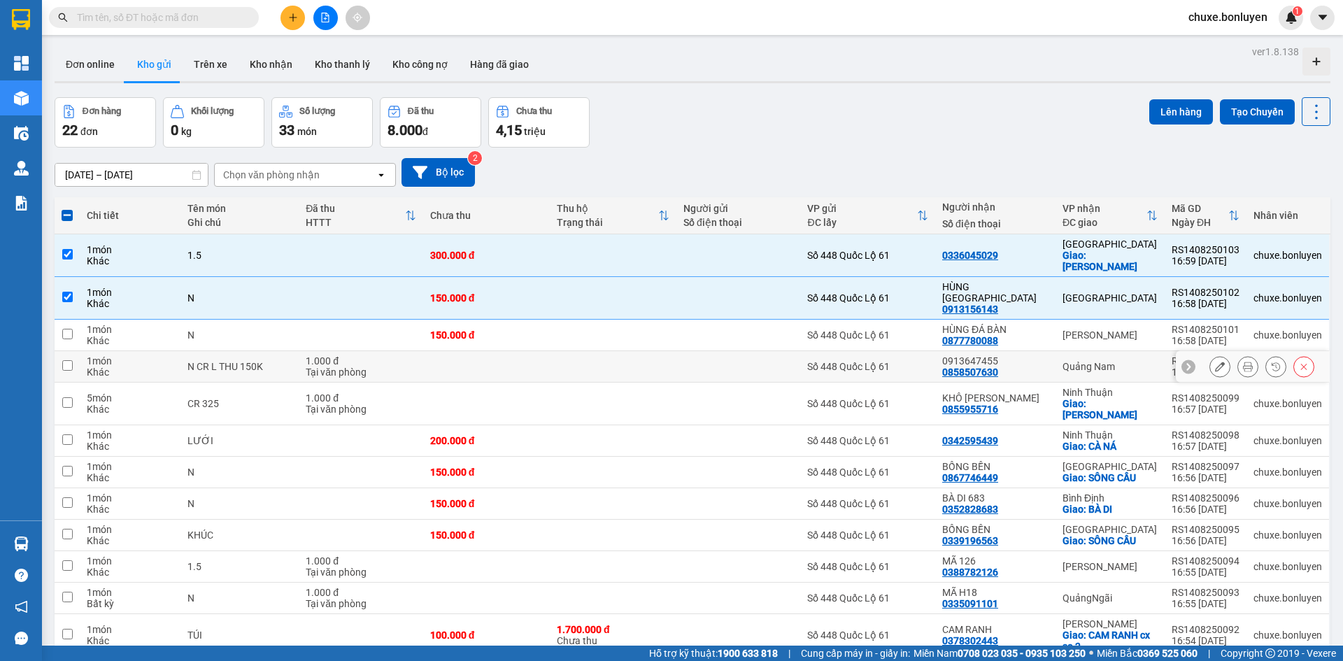
click at [593, 351] on td at bounding box center [613, 366] width 127 height 31
checkbox input "true"
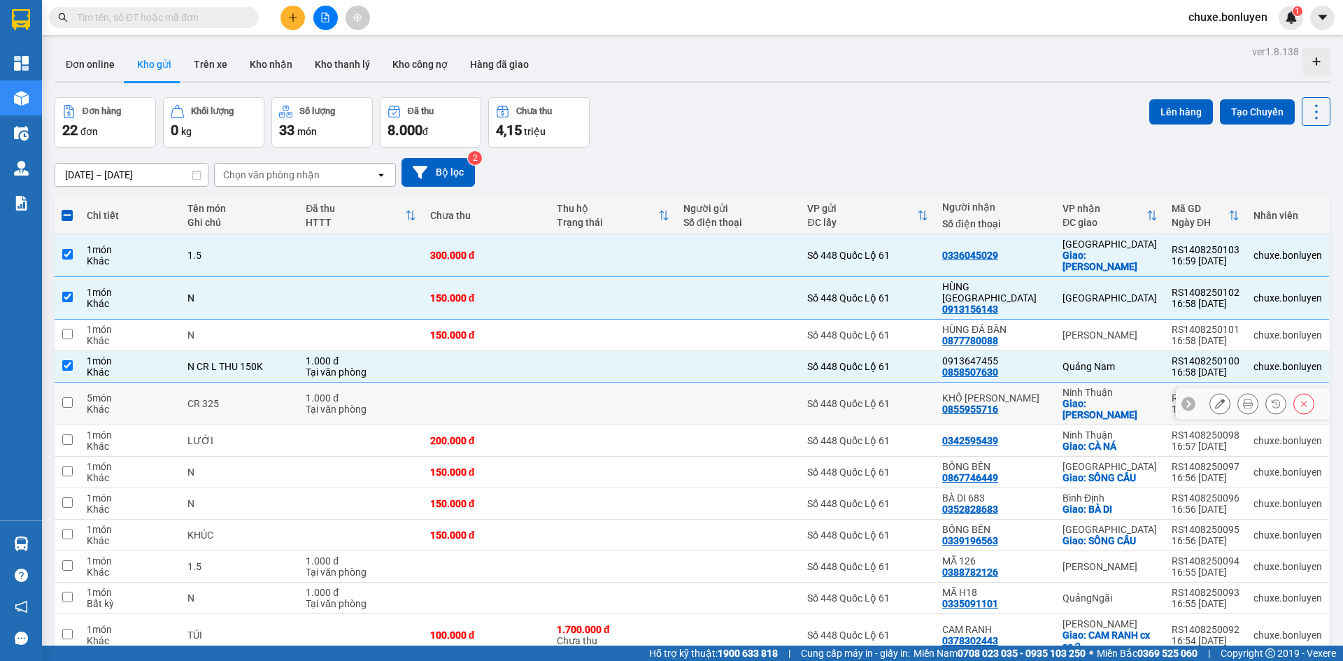
click at [599, 383] on td at bounding box center [613, 404] width 127 height 43
checkbox input "true"
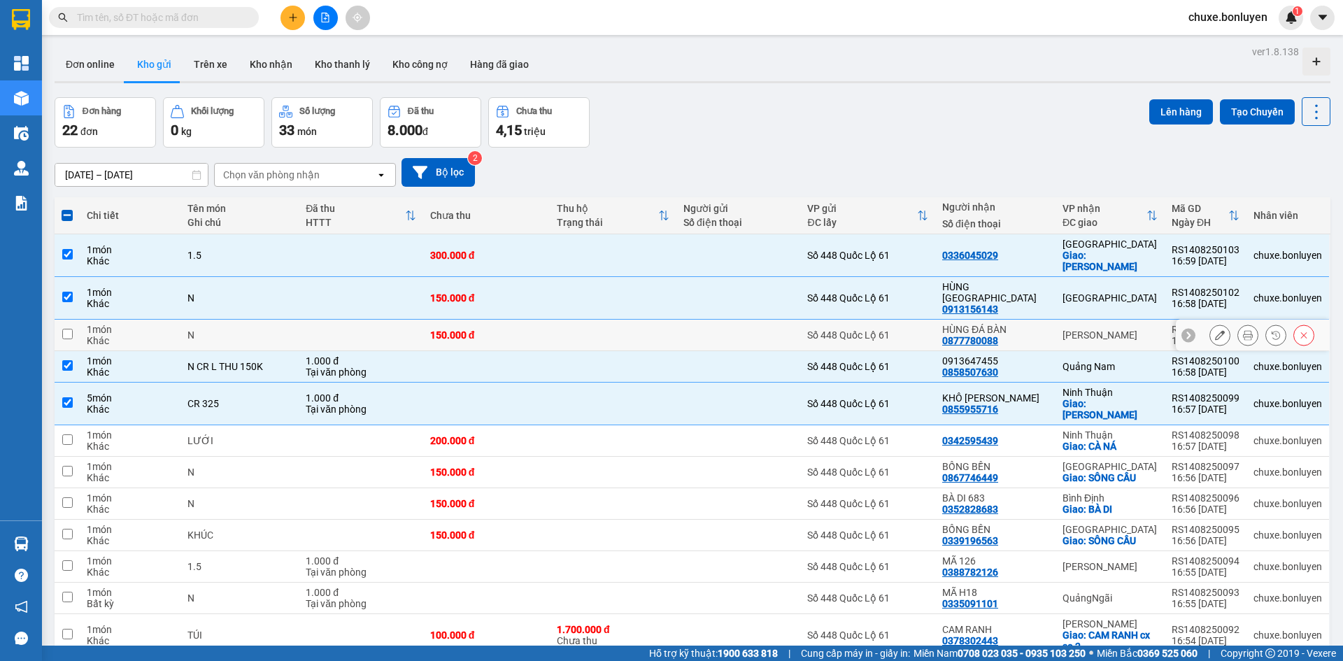
click at [606, 326] on td at bounding box center [613, 335] width 127 height 31
checkbox input "true"
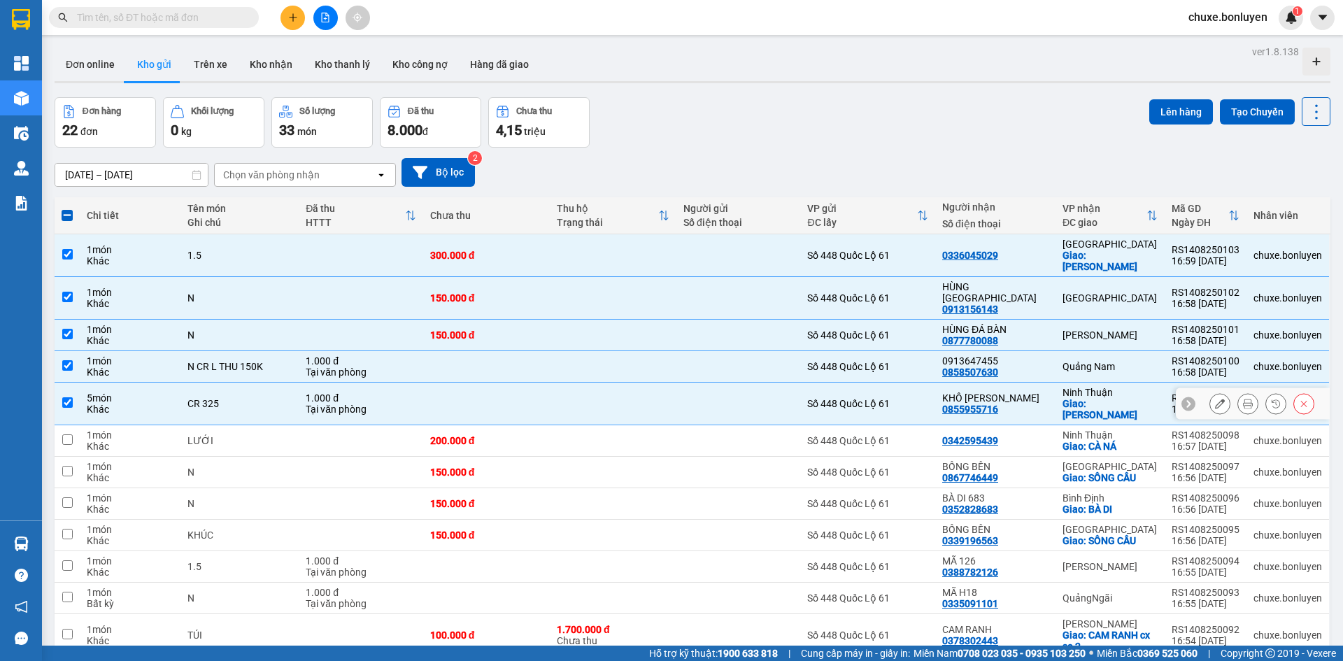
click at [602, 390] on td at bounding box center [613, 404] width 127 height 43
checkbox input "false"
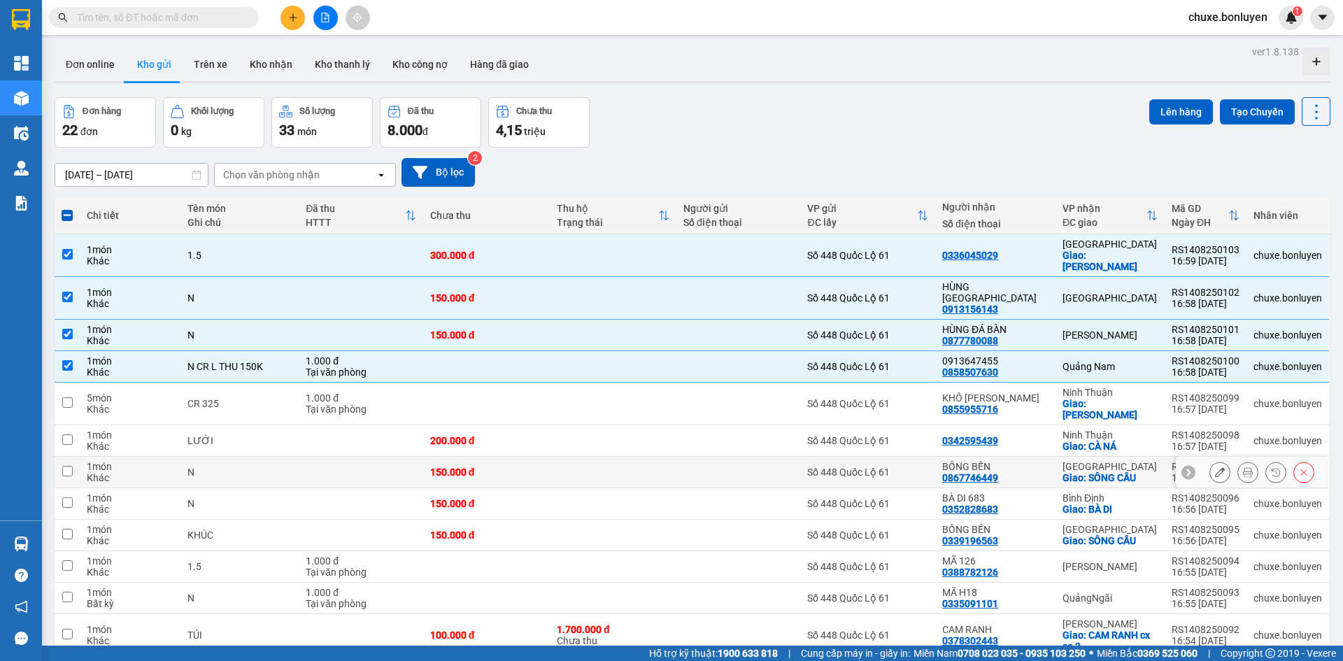
click at [600, 457] on td at bounding box center [613, 472] width 127 height 31
checkbox input "true"
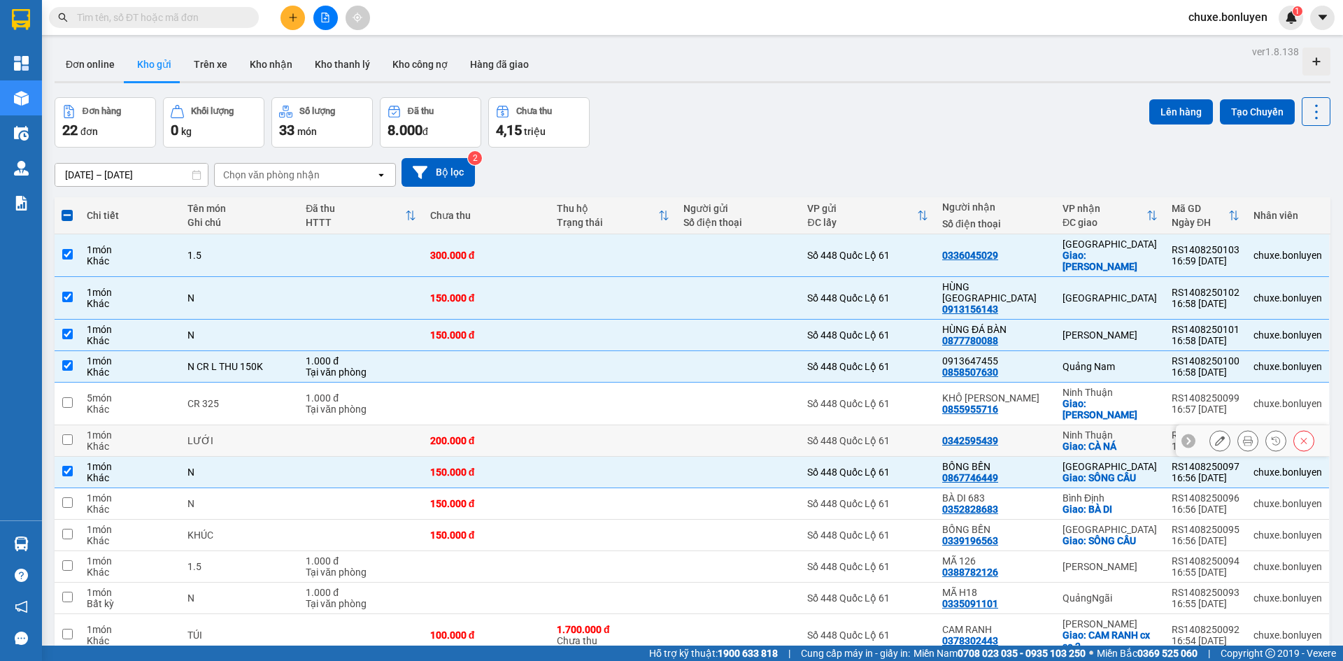
click at [605, 425] on td at bounding box center [613, 440] width 127 height 31
checkbox input "true"
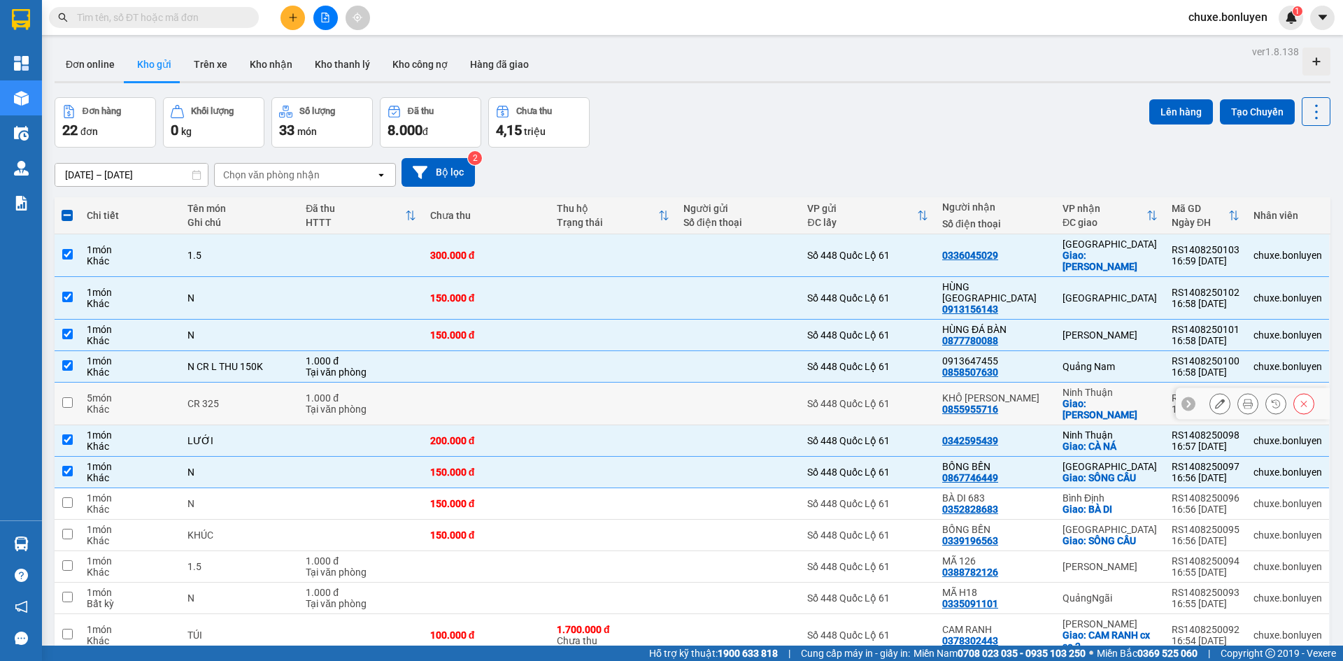
click at [611, 383] on td at bounding box center [613, 404] width 127 height 43
checkbox input "true"
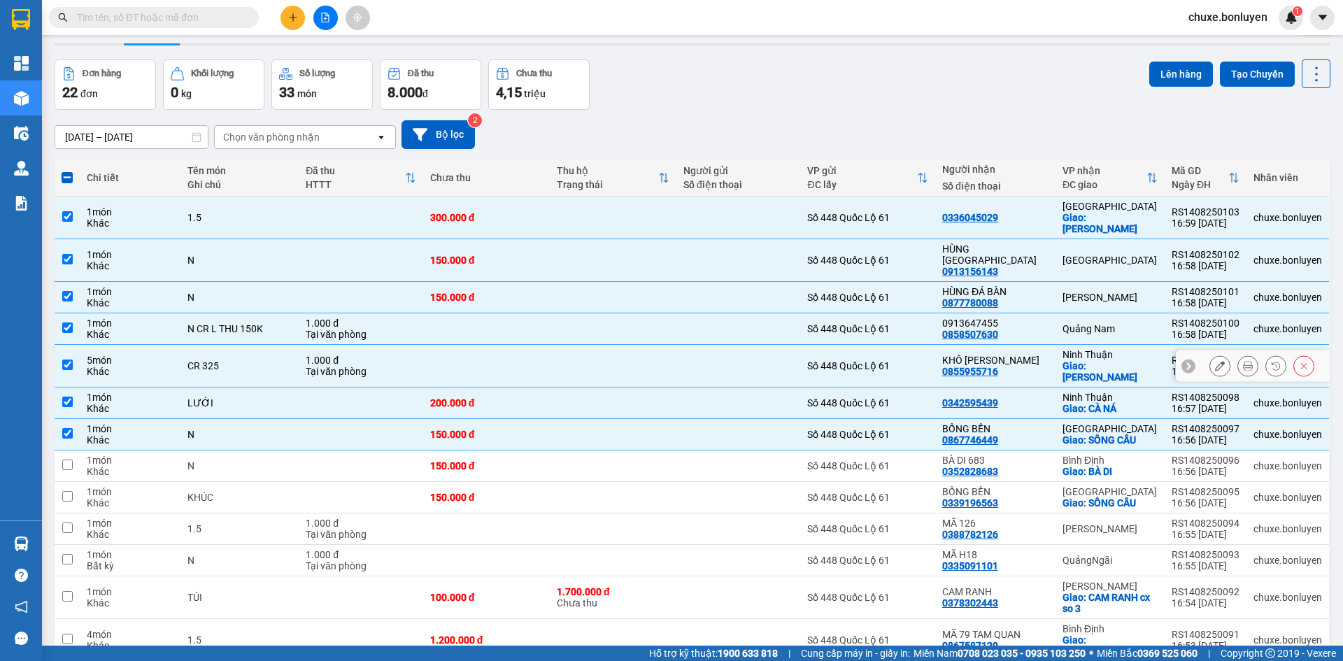
scroll to position [70, 0]
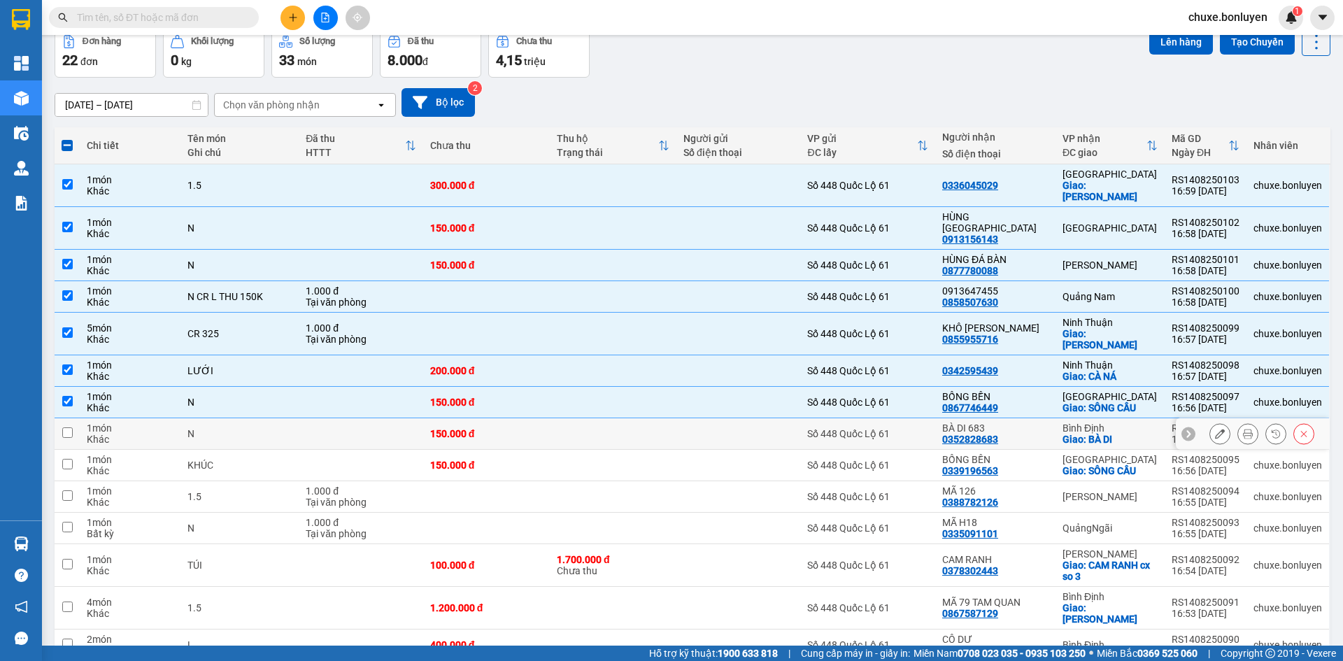
click at [637, 418] on td at bounding box center [613, 433] width 127 height 31
checkbox input "true"
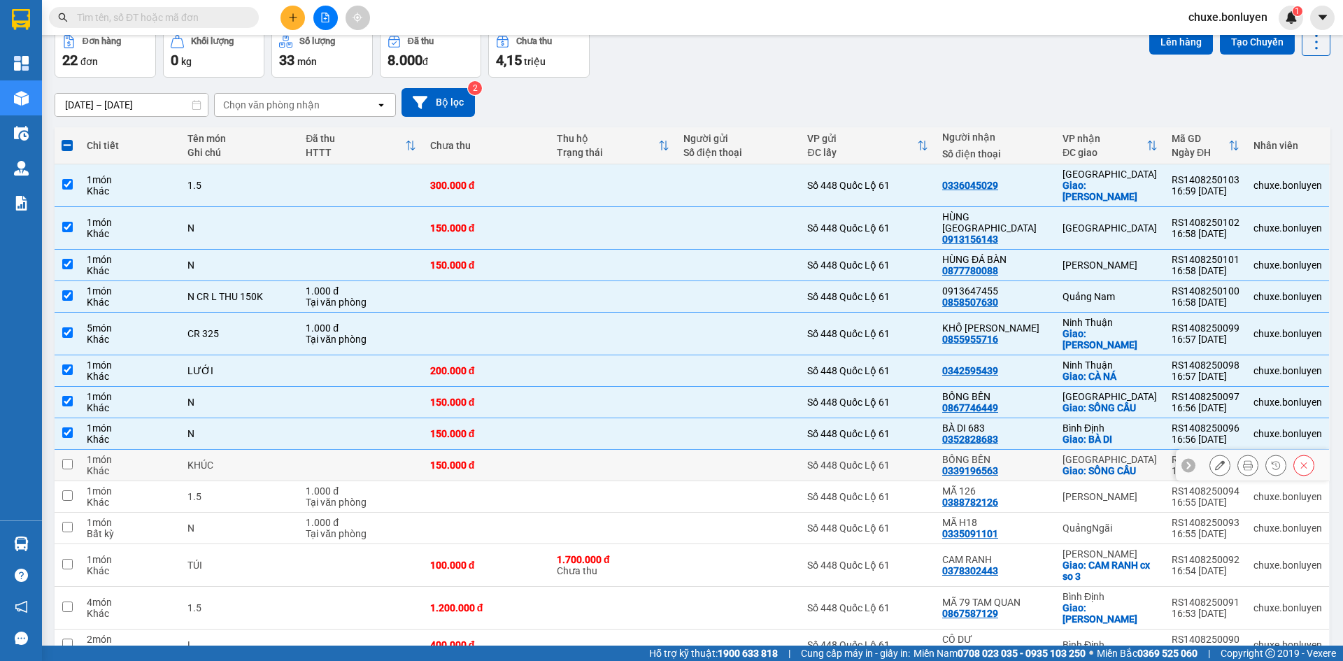
click at [637, 450] on td at bounding box center [613, 465] width 127 height 31
checkbox input "true"
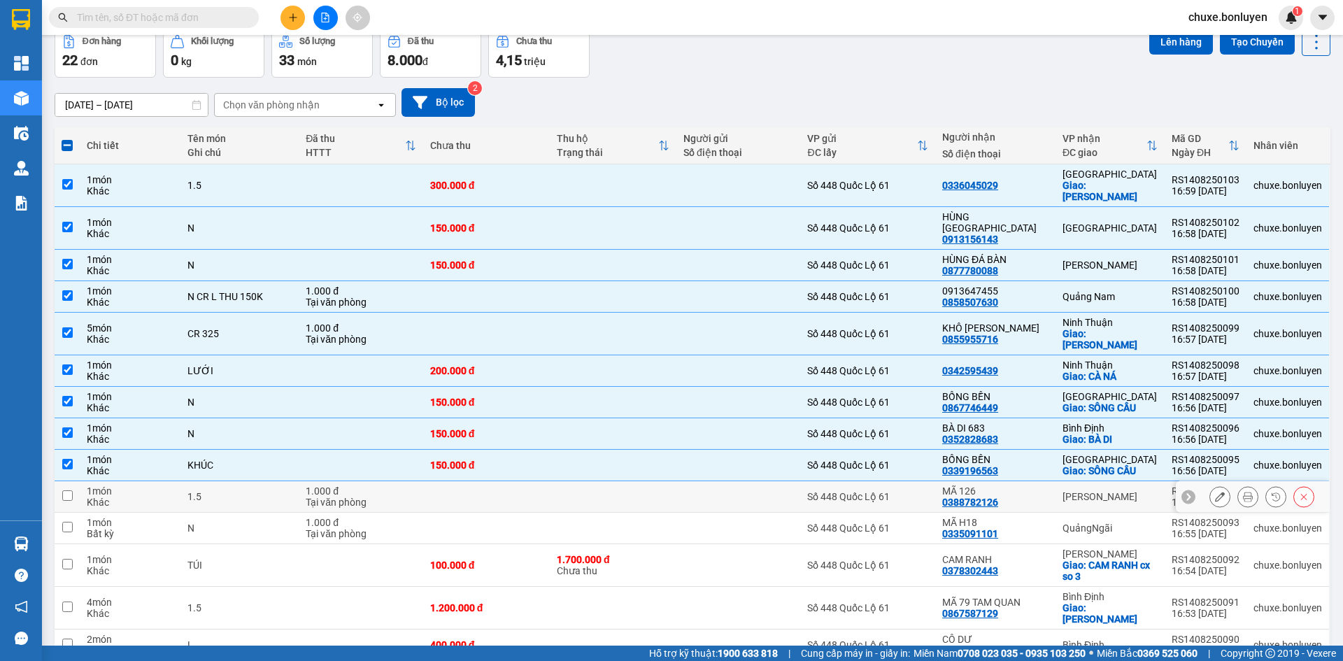
click at [646, 481] on td at bounding box center [613, 496] width 127 height 31
checkbox input "true"
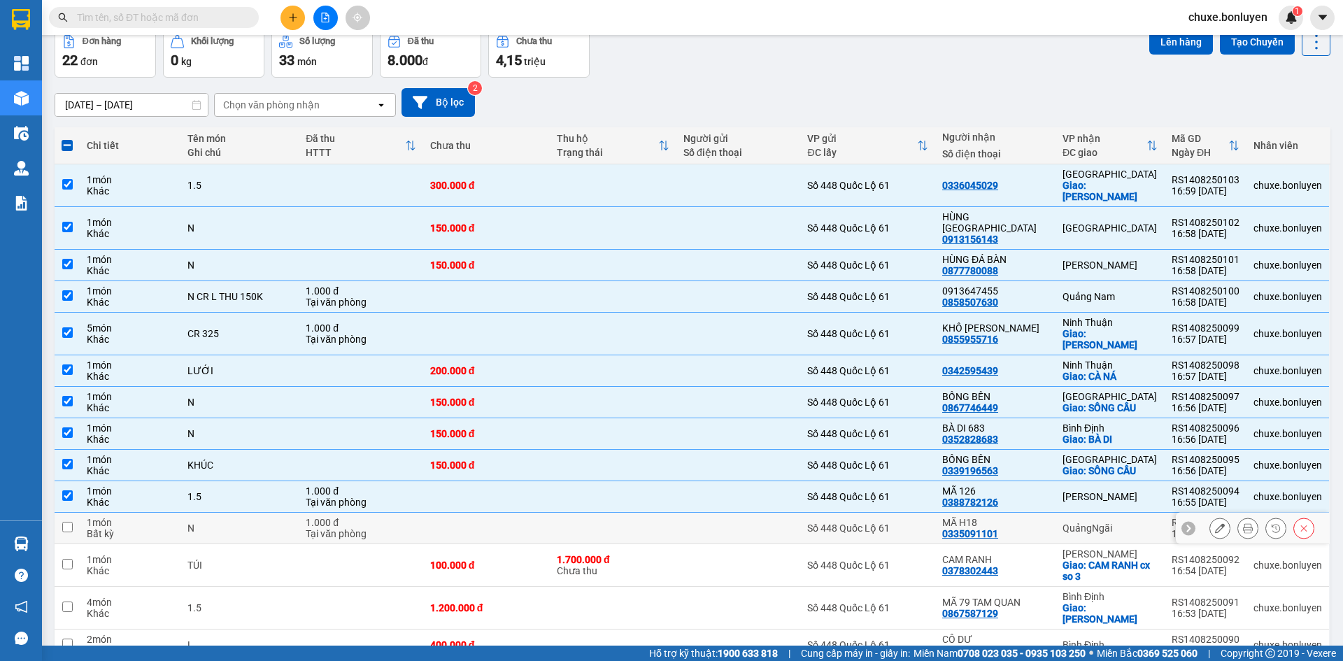
click at [667, 513] on td at bounding box center [613, 528] width 127 height 31
checkbox input "true"
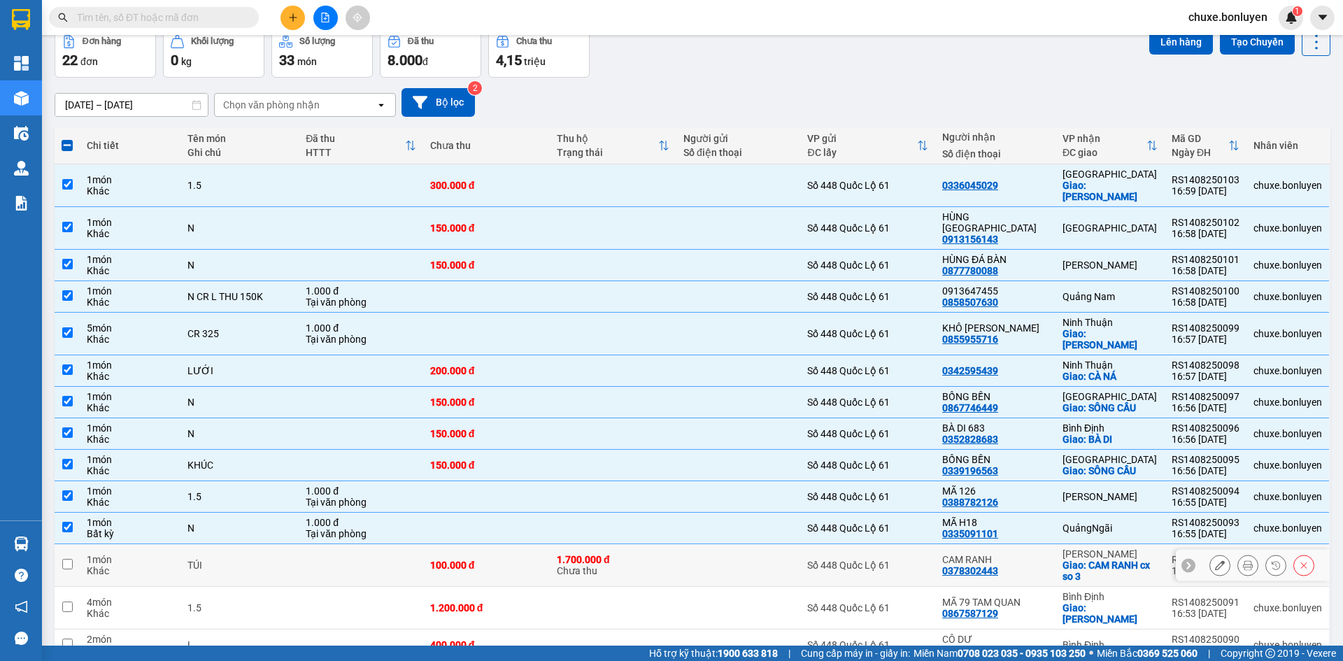
click at [667, 554] on div "1.700.000 đ" at bounding box center [613, 559] width 113 height 11
checkbox input "true"
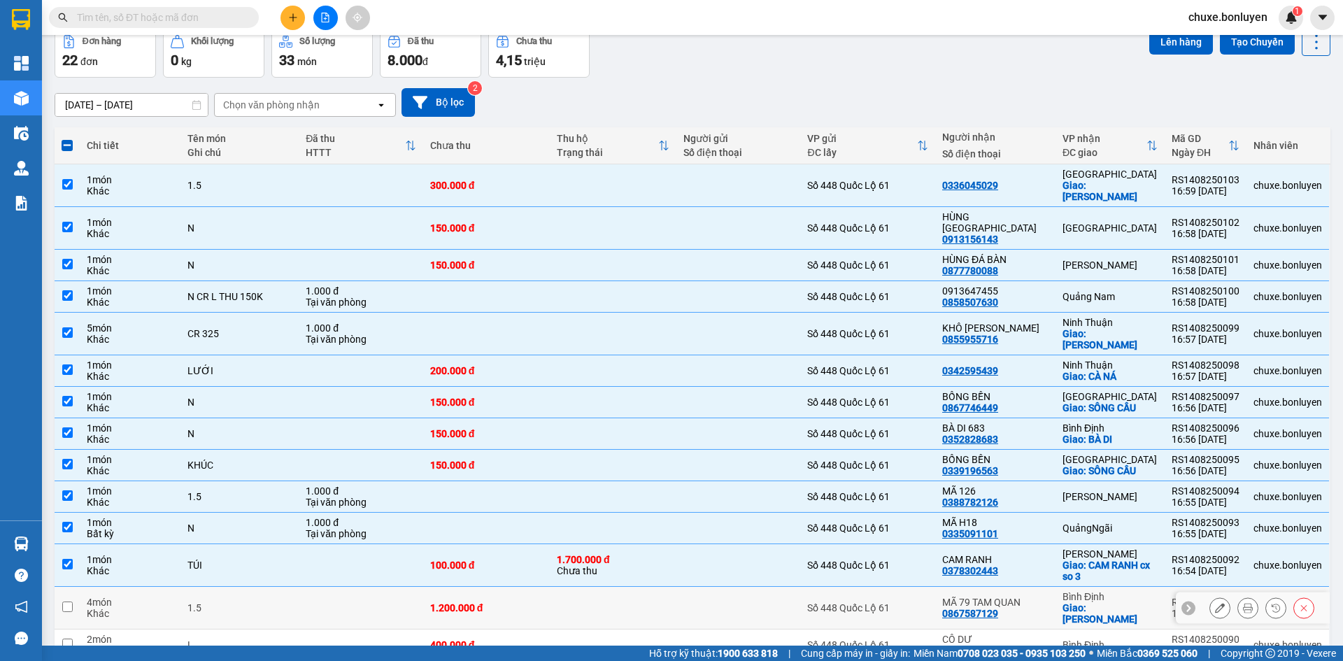
click at [672, 587] on td at bounding box center [613, 608] width 127 height 43
checkbox input "true"
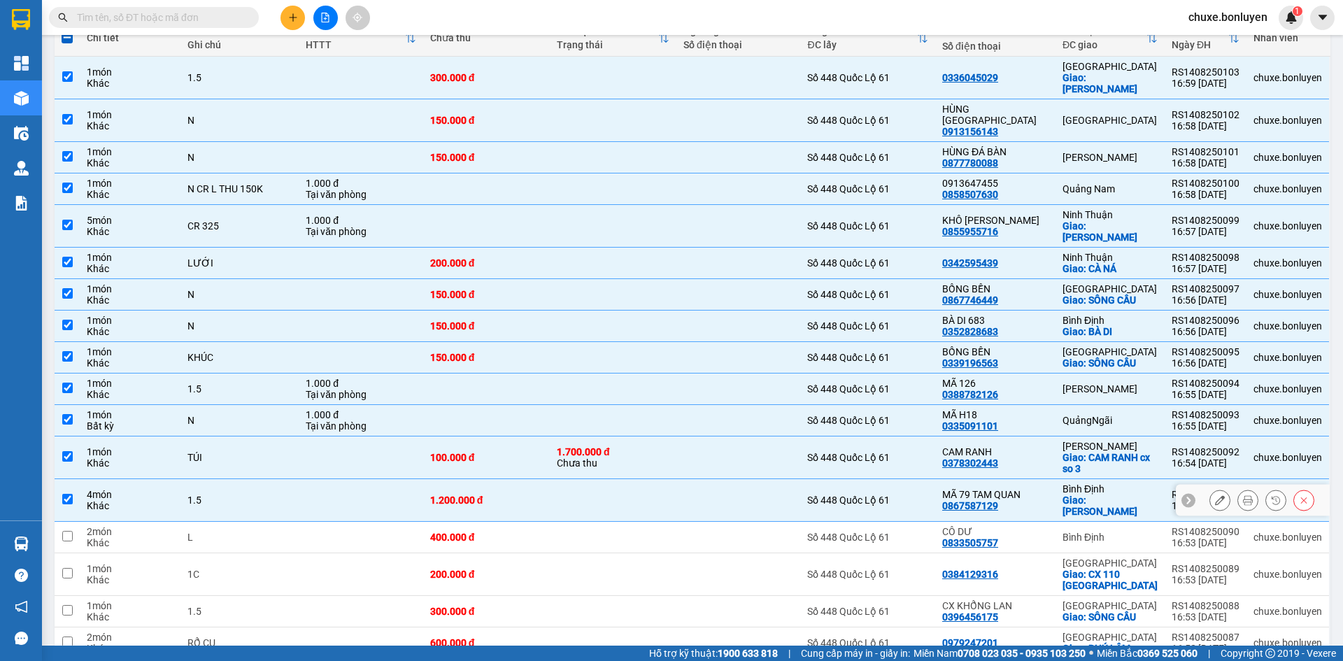
scroll to position [210, 0]
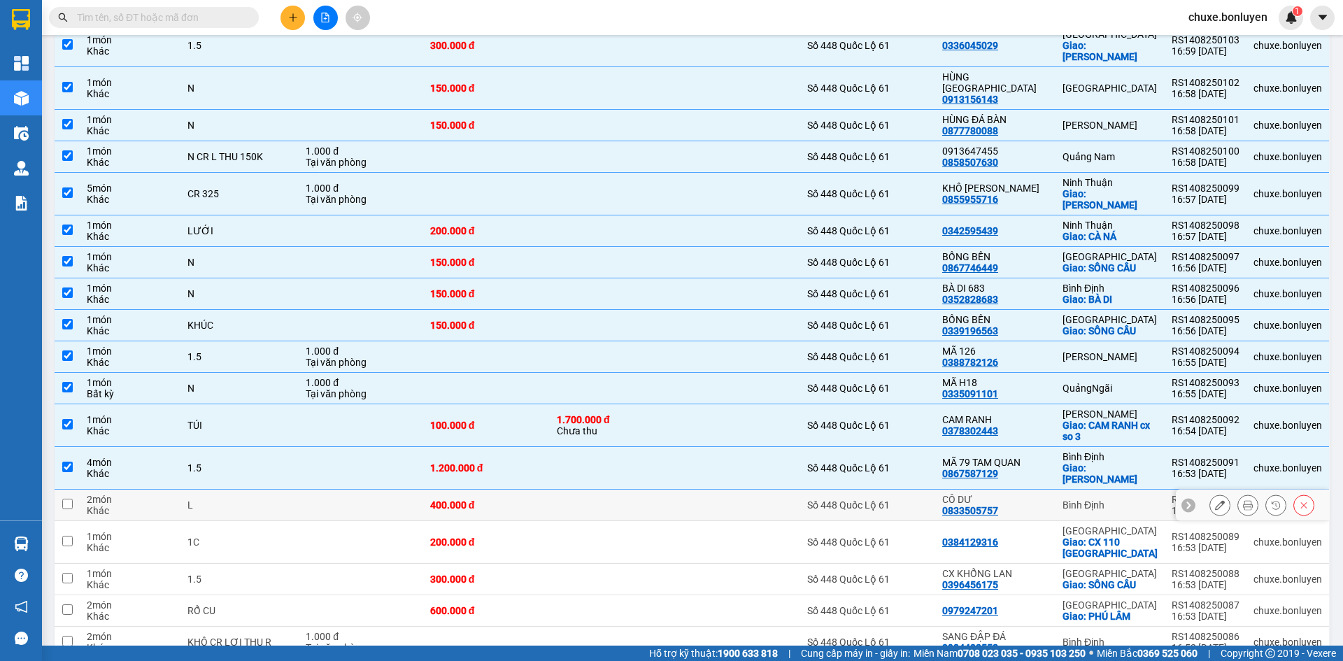
click at [735, 499] on div at bounding box center [738, 504] width 110 height 11
checkbox input "true"
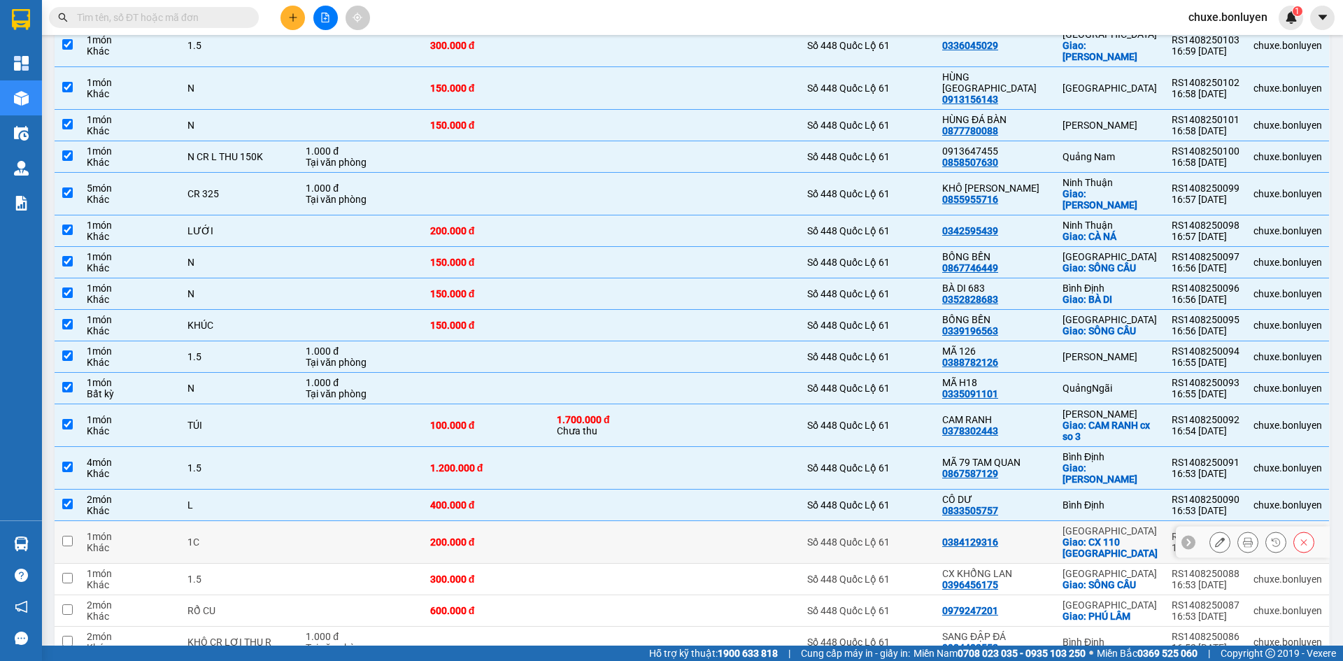
click at [727, 521] on td at bounding box center [738, 542] width 124 height 43
checkbox input "true"
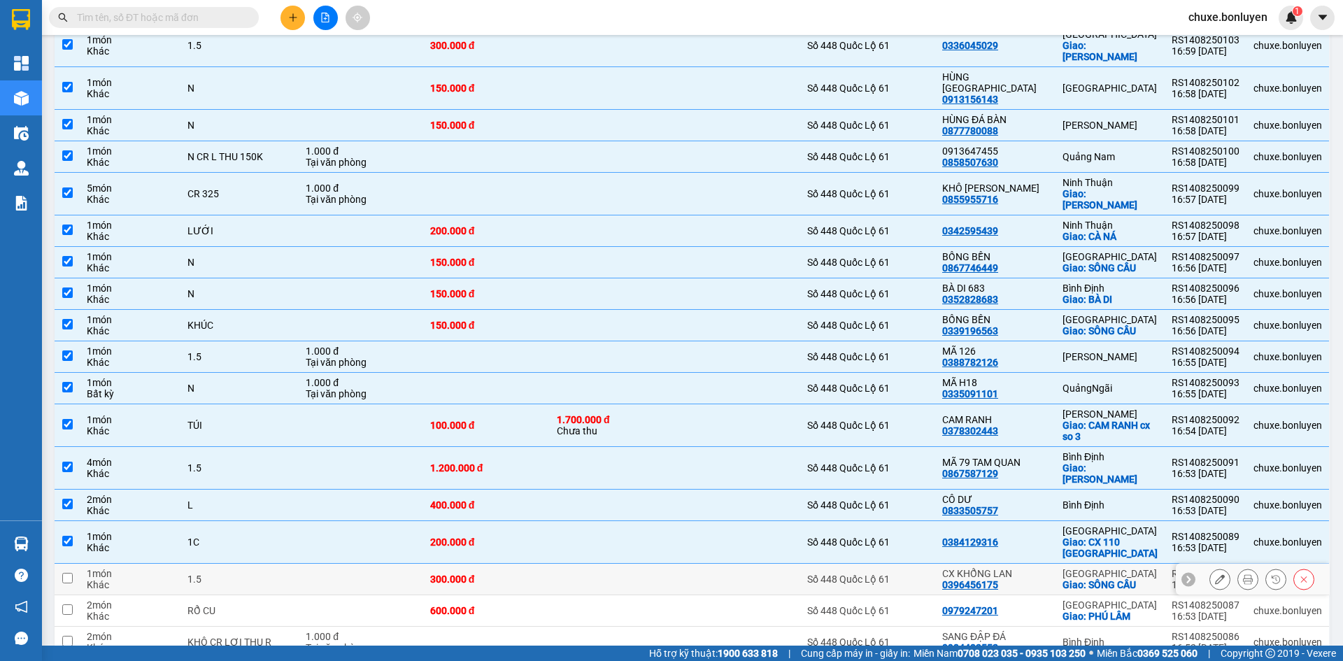
click at [718, 574] on div at bounding box center [738, 579] width 110 height 11
checkbox input "true"
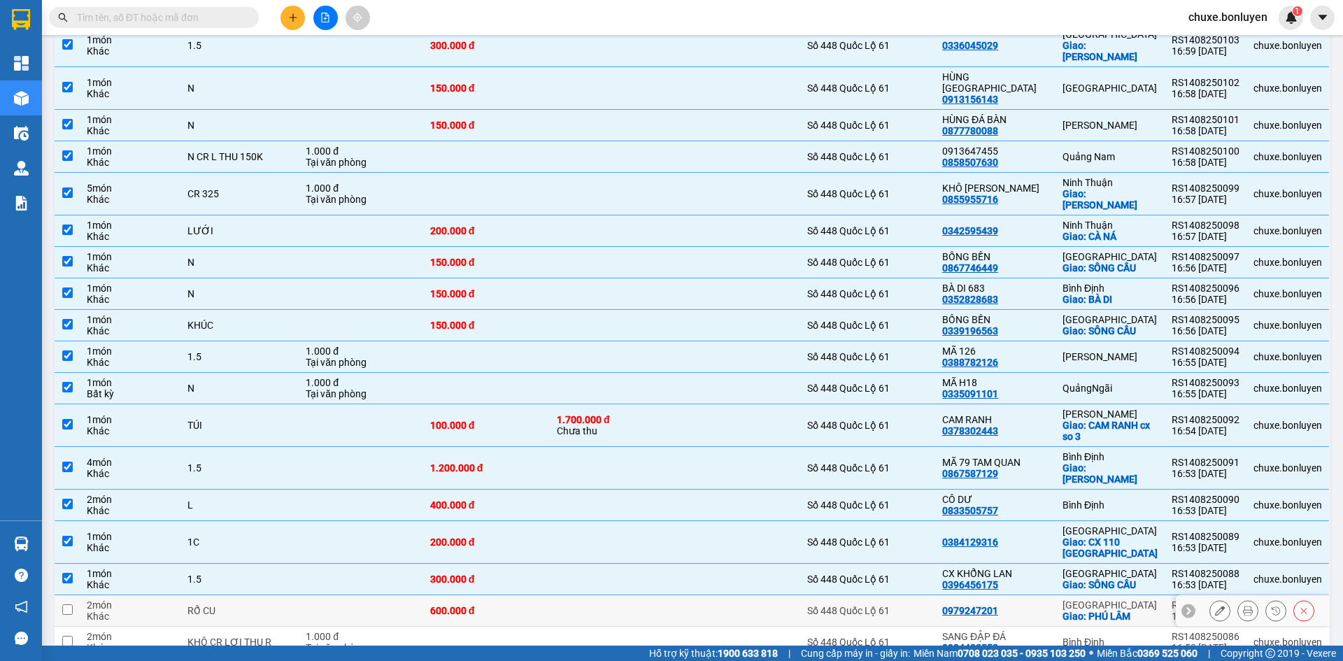
click at [718, 605] on div at bounding box center [738, 610] width 110 height 11
checkbox input "true"
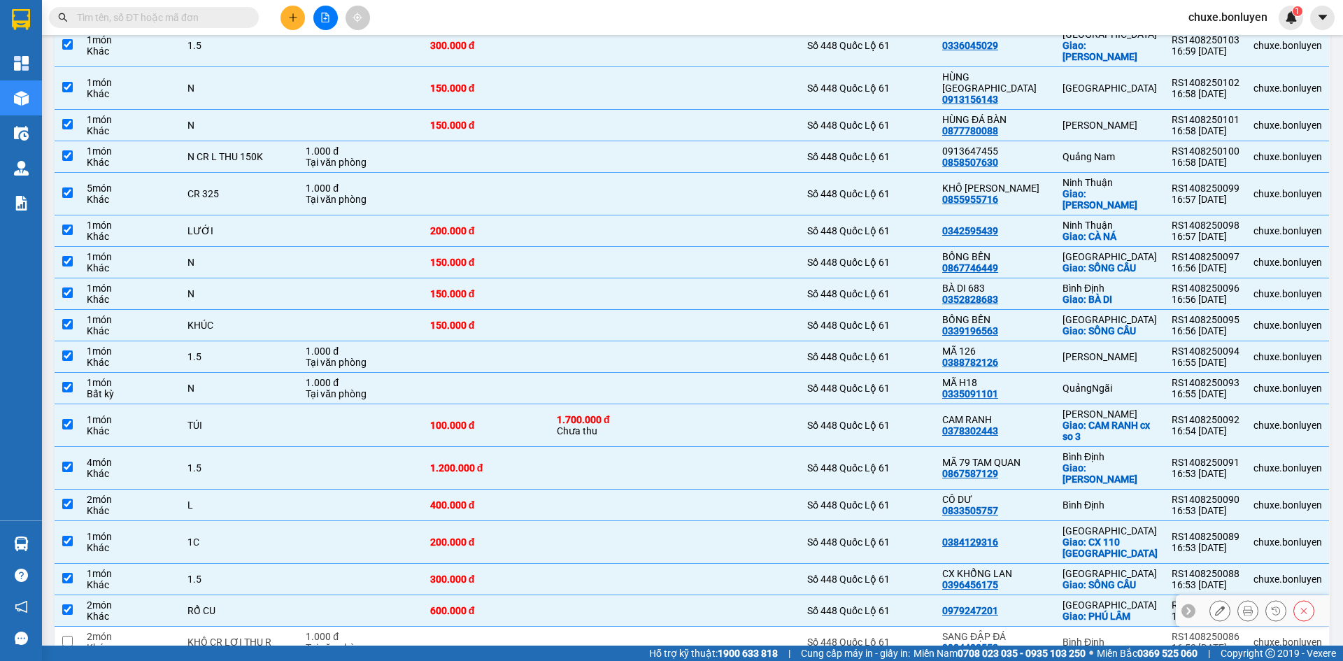
scroll to position [280, 0]
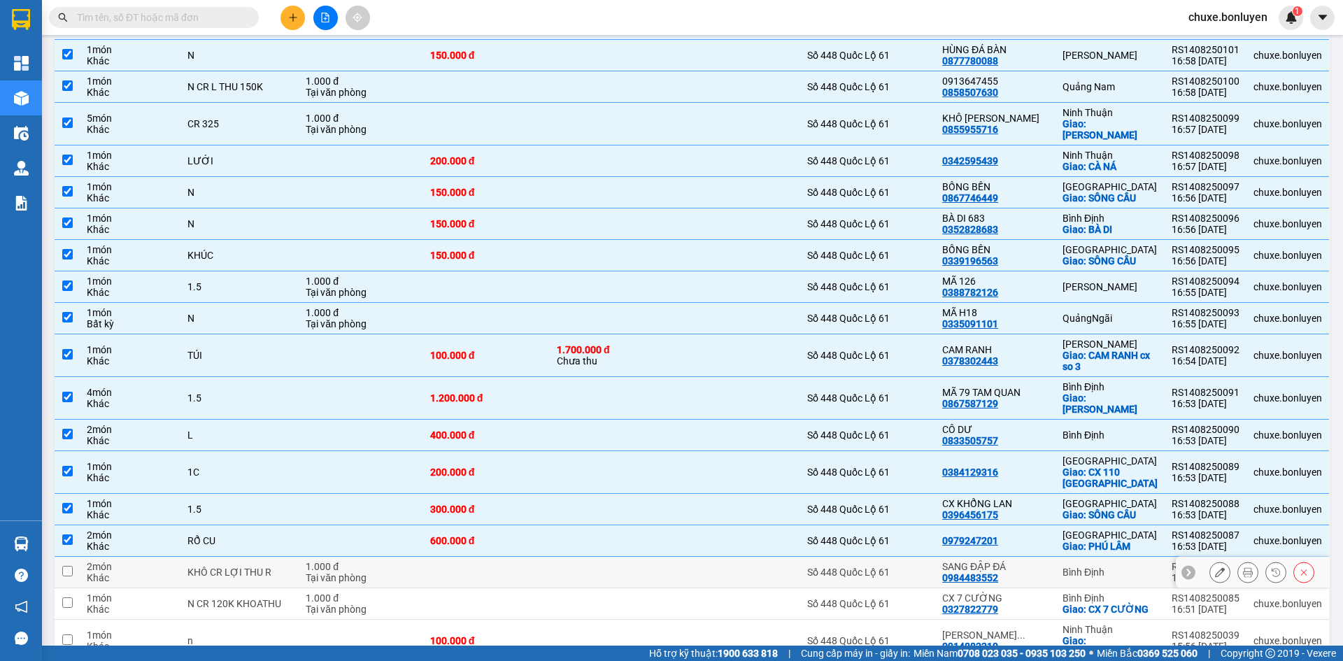
click at [725, 567] on div at bounding box center [738, 572] width 110 height 11
checkbox input "true"
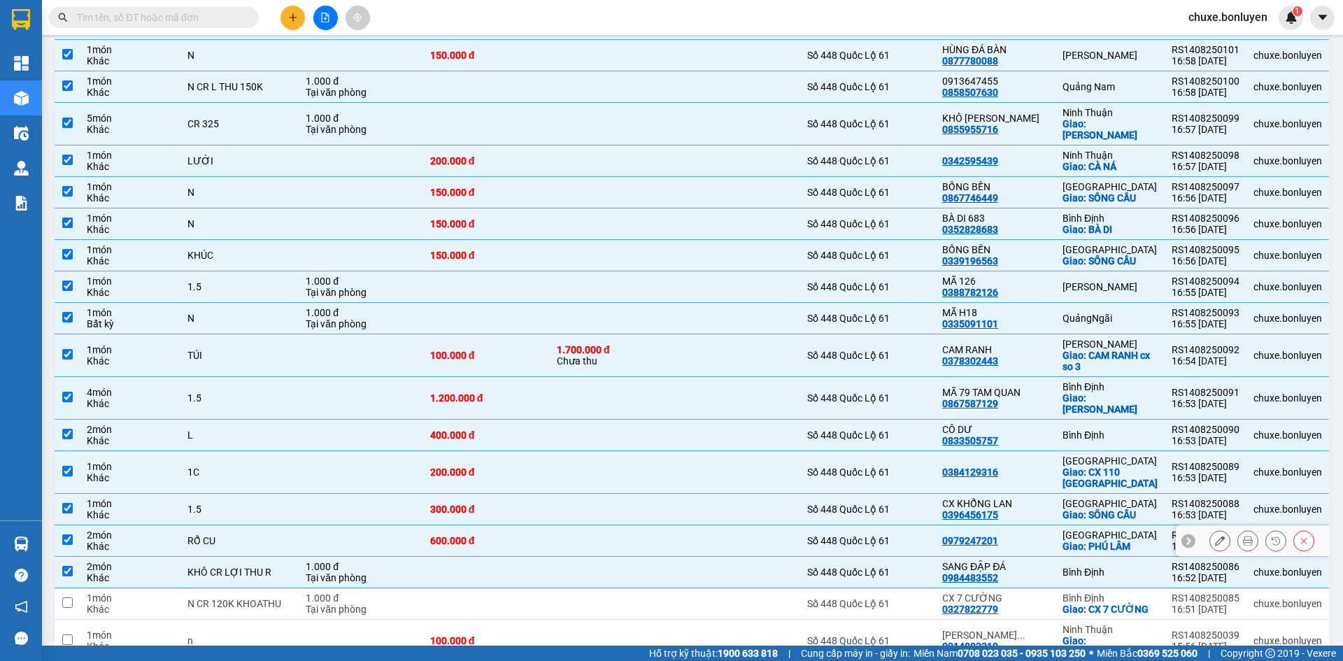
click at [837, 535] on div "Số 448 Quốc Lộ 61" at bounding box center [867, 540] width 121 height 11
checkbox input "false"
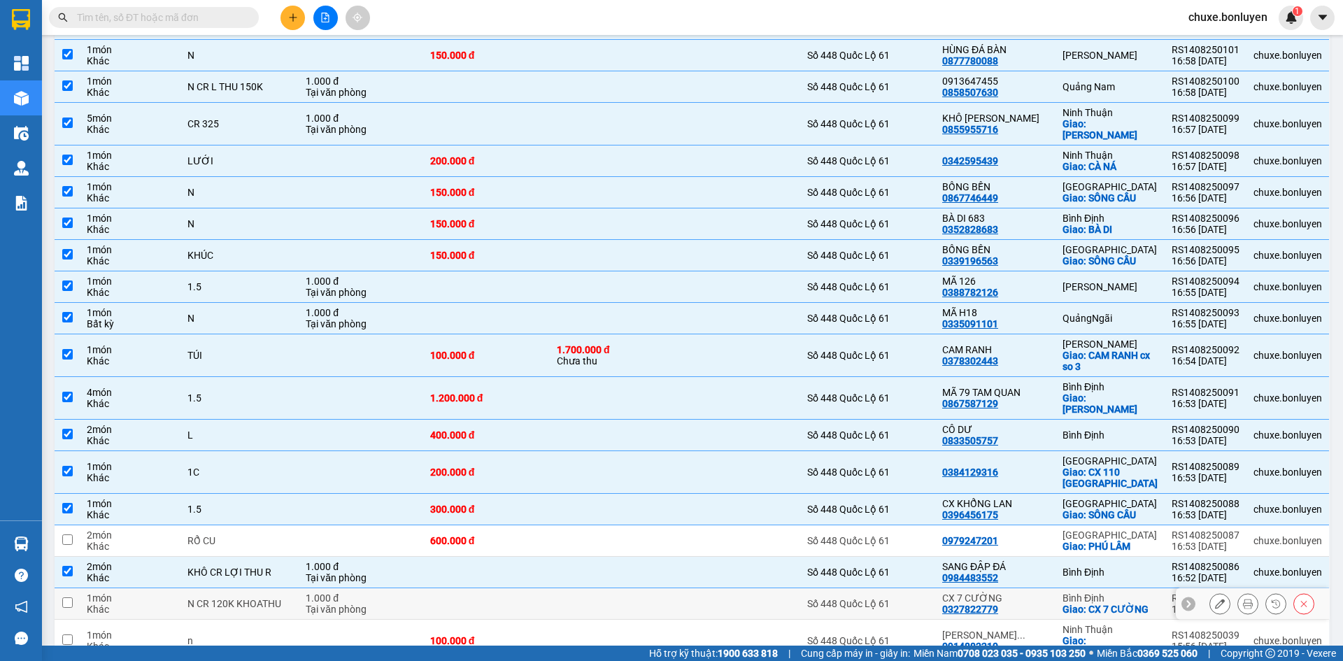
click at [857, 588] on td "Số 448 Quốc Lộ 61" at bounding box center [867, 603] width 135 height 31
checkbox input "true"
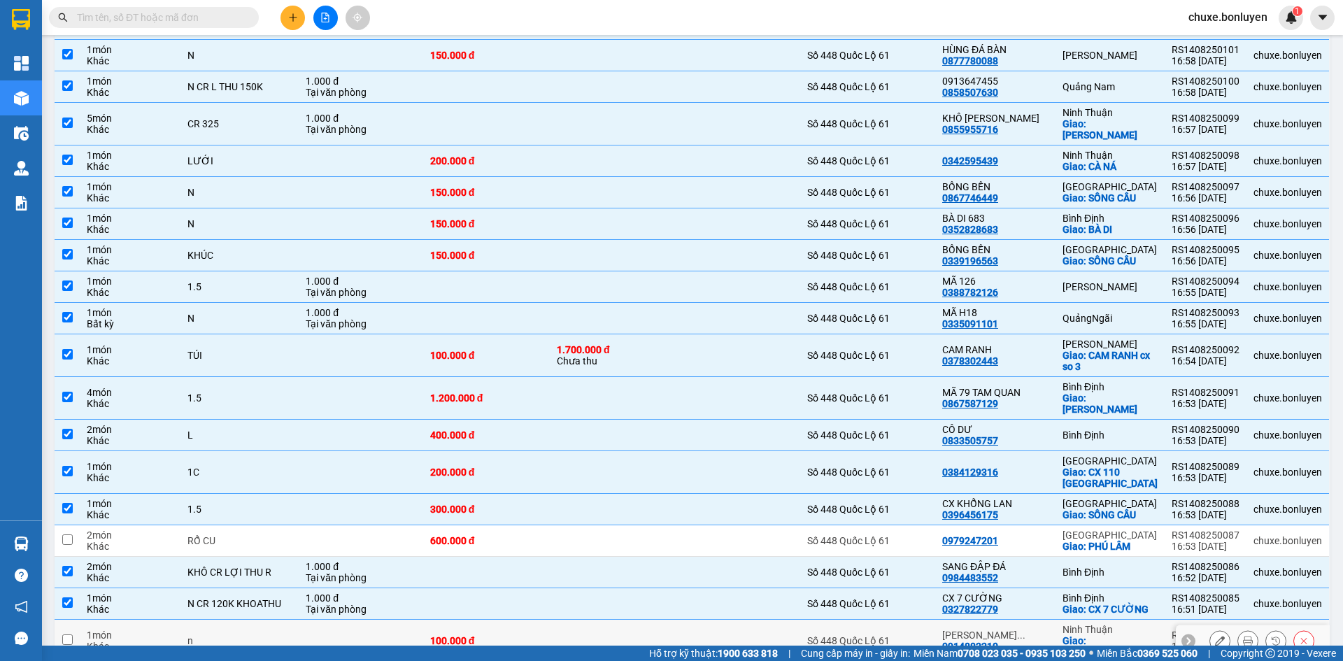
scroll to position [350, 0]
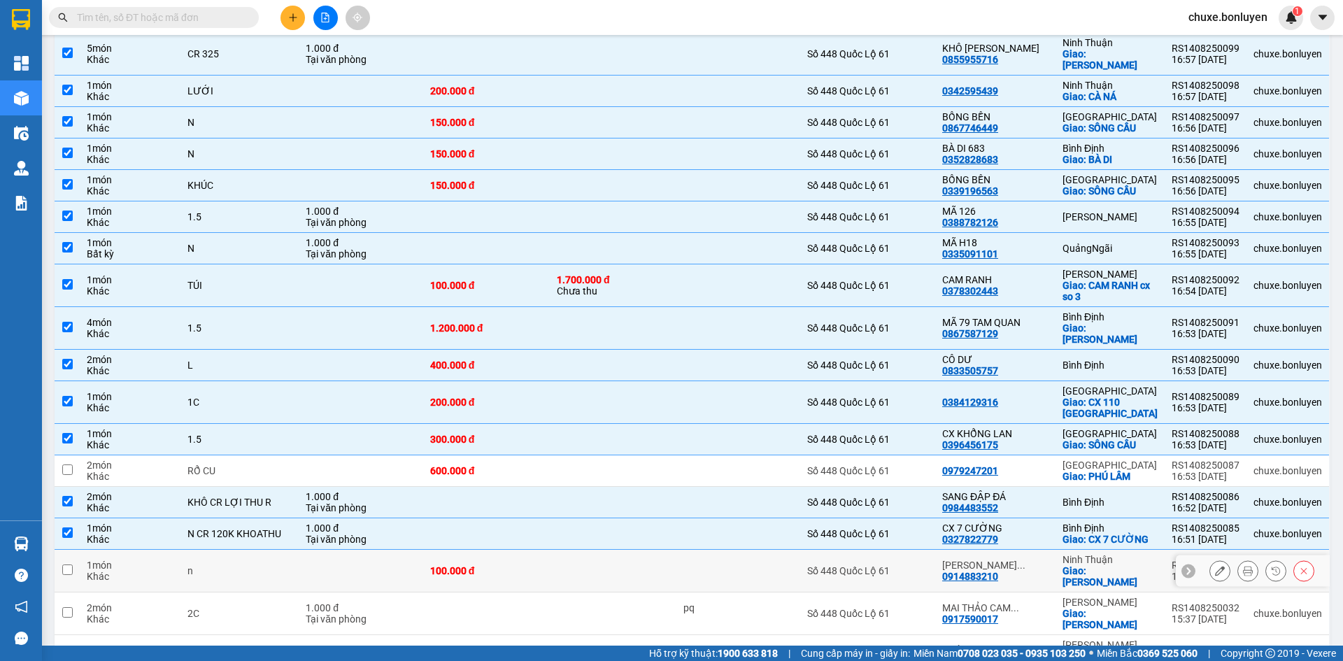
click at [913, 565] on div "Số 448 Quốc Lộ 61" at bounding box center [867, 570] width 121 height 11
checkbox input "true"
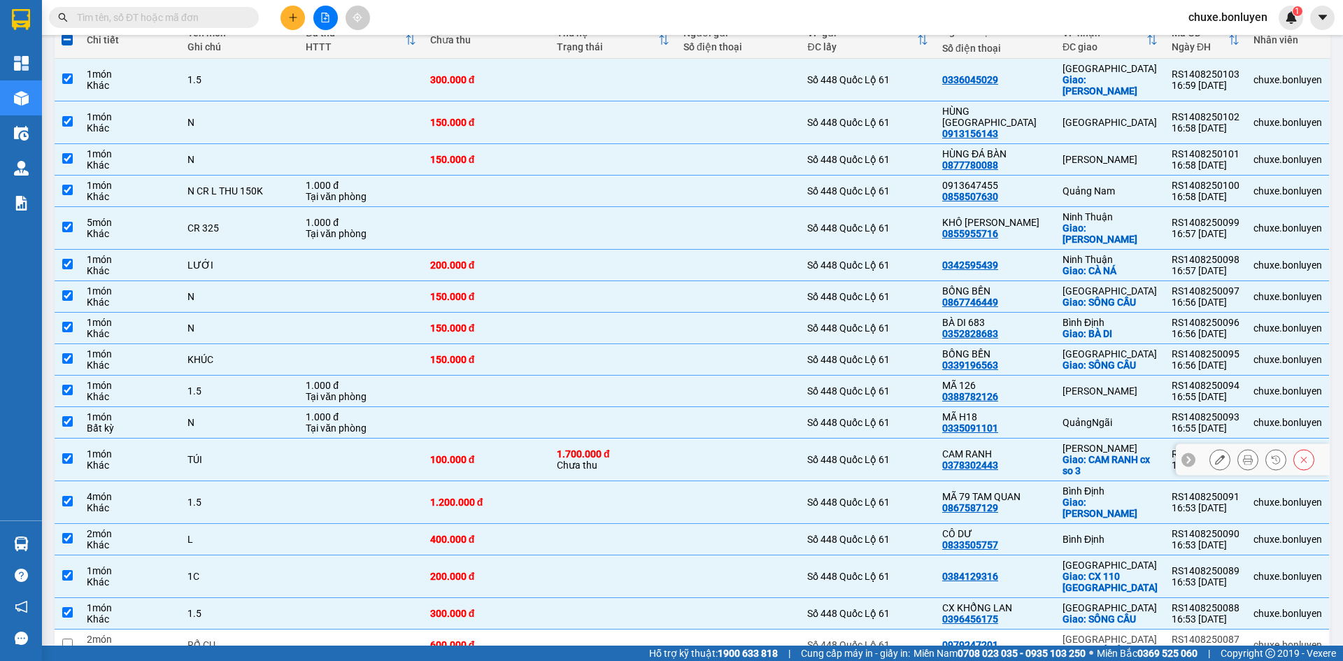
scroll to position [70, 0]
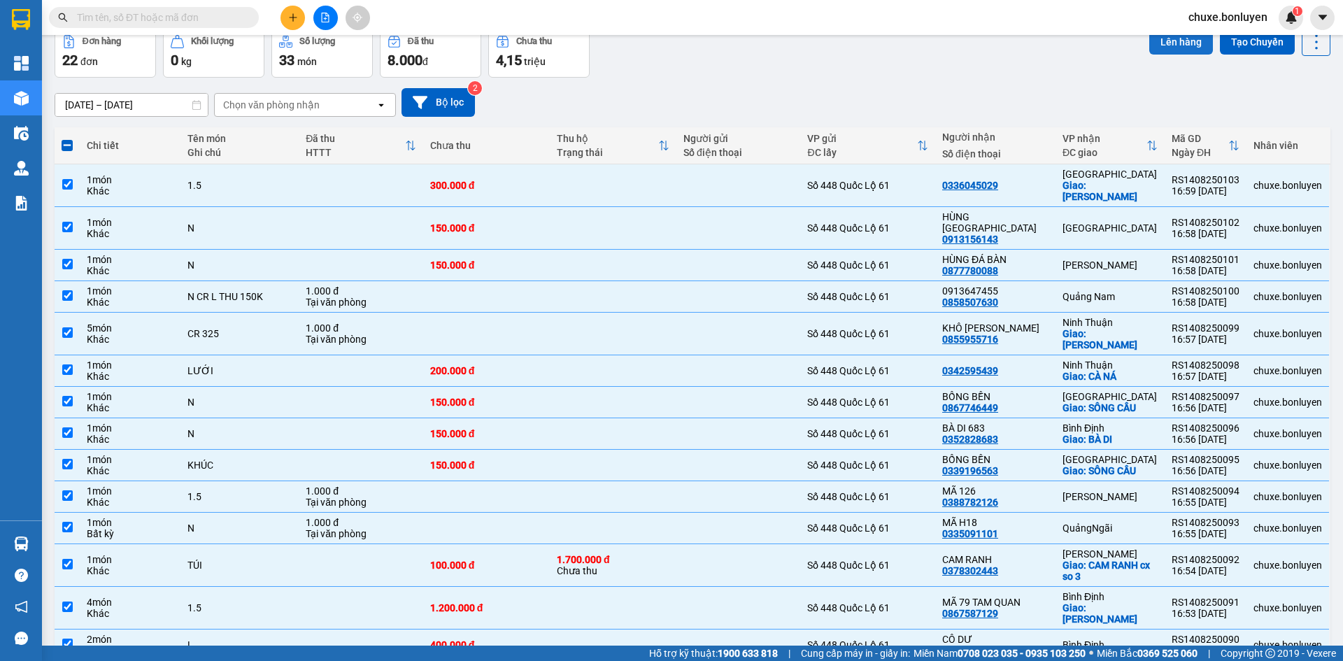
click at [1181, 52] on button "Lên hàng" at bounding box center [1181, 41] width 64 height 25
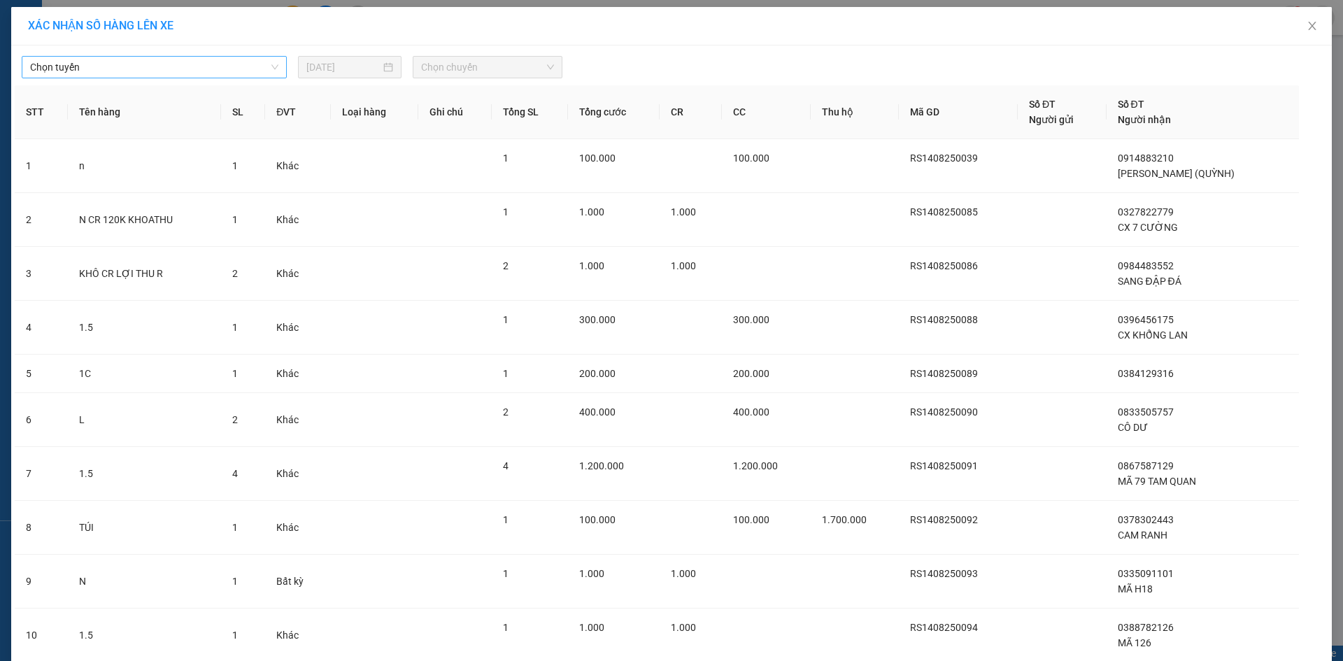
click at [51, 67] on span "Chọn tuyến" at bounding box center [154, 67] width 248 height 21
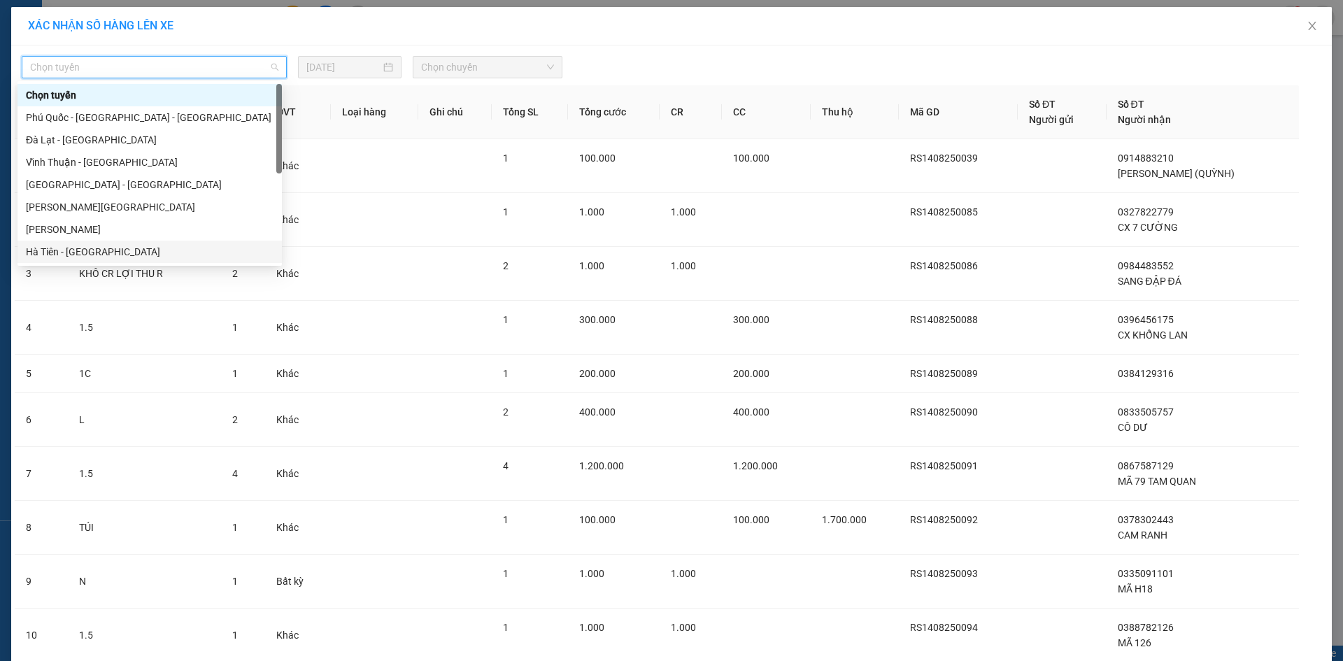
drag, startPoint x: 81, startPoint y: 251, endPoint x: 98, endPoint y: 246, distance: 17.5
click at [83, 253] on div "Hà Tiên - Đà Nẵng" at bounding box center [150, 251] width 248 height 15
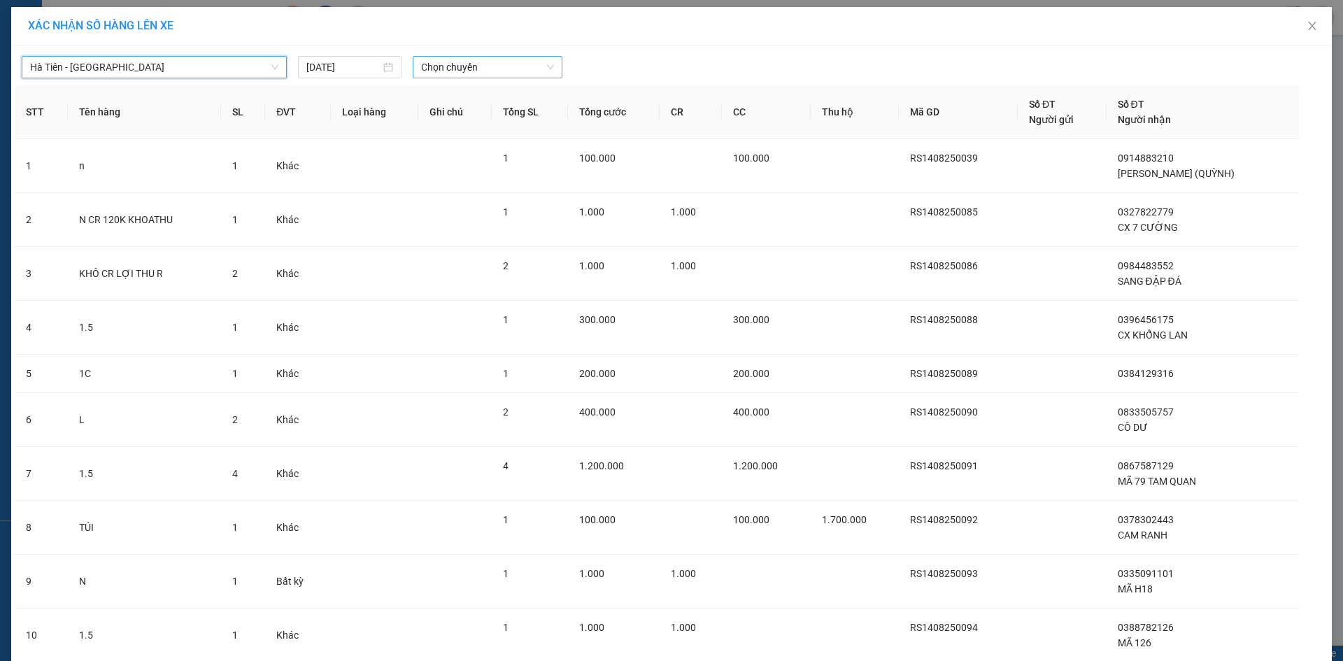
click at [483, 58] on span "Chọn chuyến" at bounding box center [487, 67] width 133 height 21
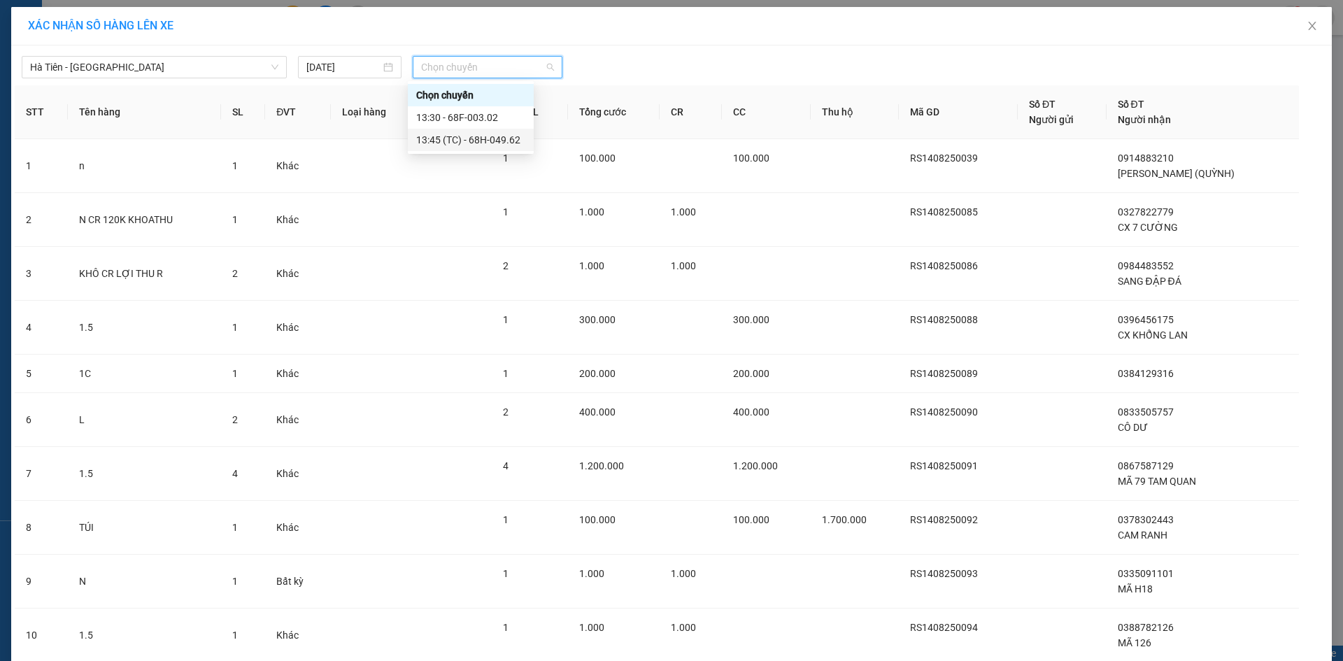
click at [508, 143] on div "13:45 (TC) - 68H-049.62" at bounding box center [470, 139] width 109 height 15
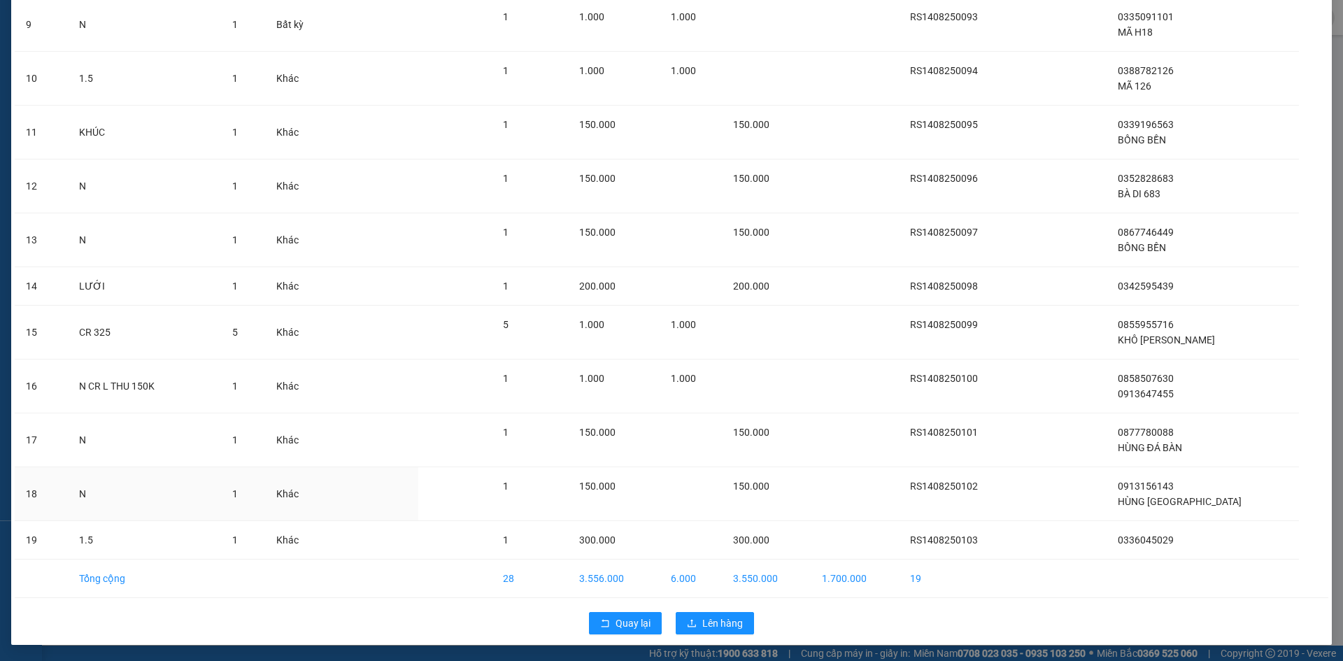
scroll to position [566, 0]
click at [713, 619] on span "Lên hàng" at bounding box center [722, 622] width 41 height 15
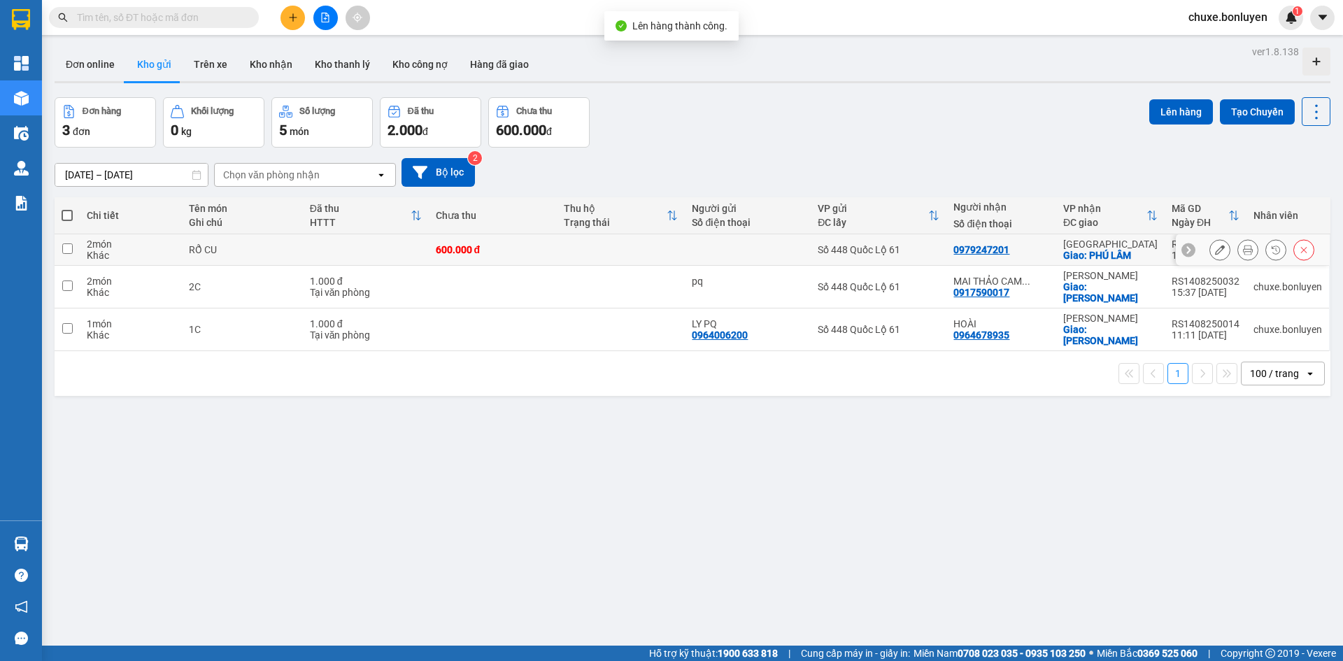
click at [1215, 248] on icon at bounding box center [1220, 250] width 10 height 10
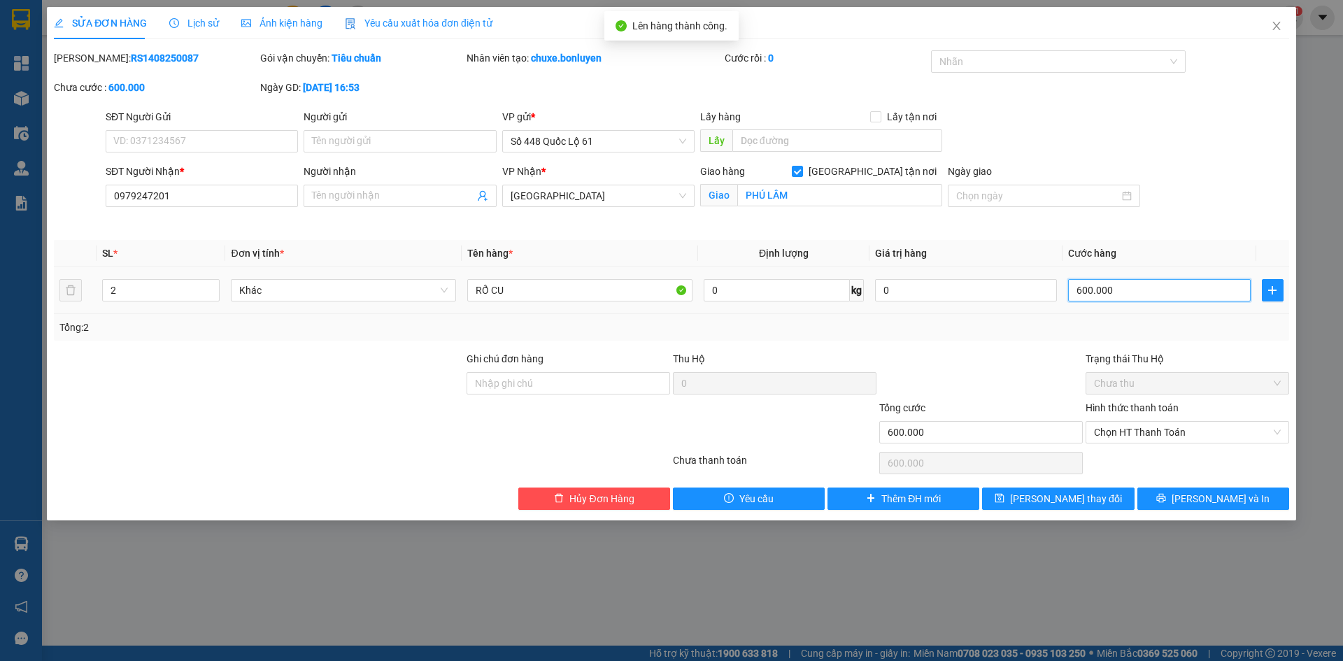
click at [1161, 295] on input "600.000" at bounding box center [1159, 290] width 182 height 22
type input "00.004"
type input "4"
type input "00.000.040"
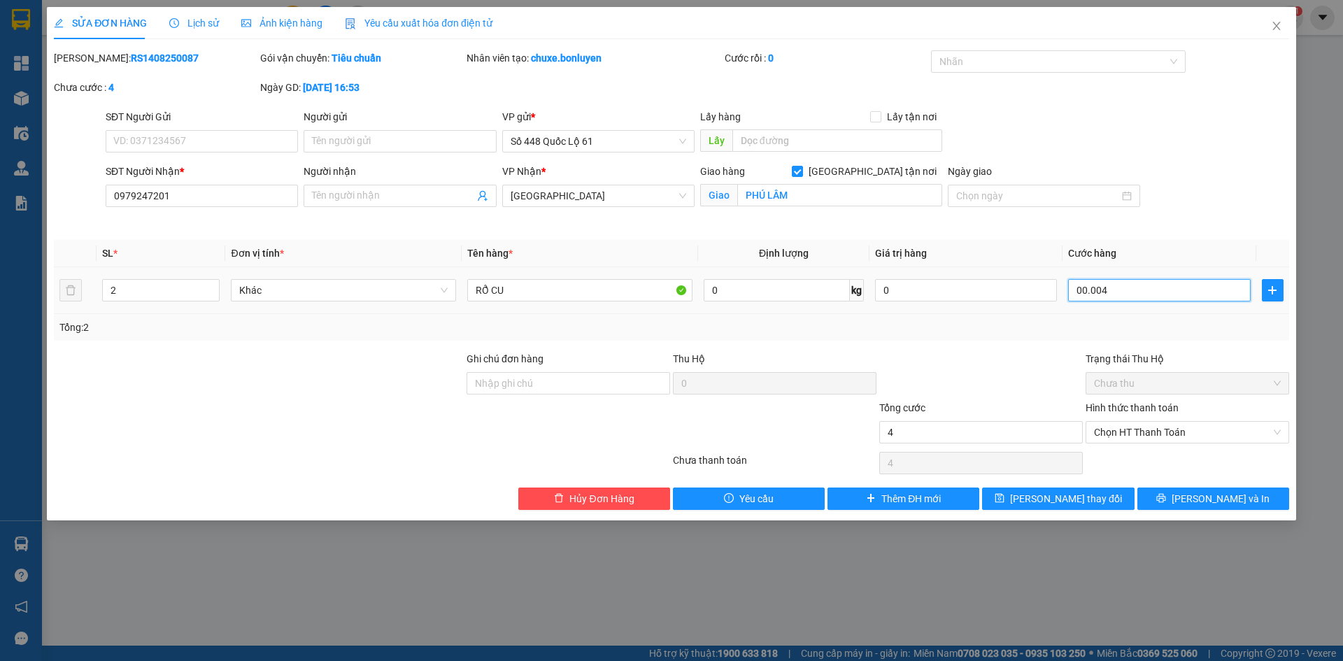
type input "40"
type input "0.000.000.400"
type input "400"
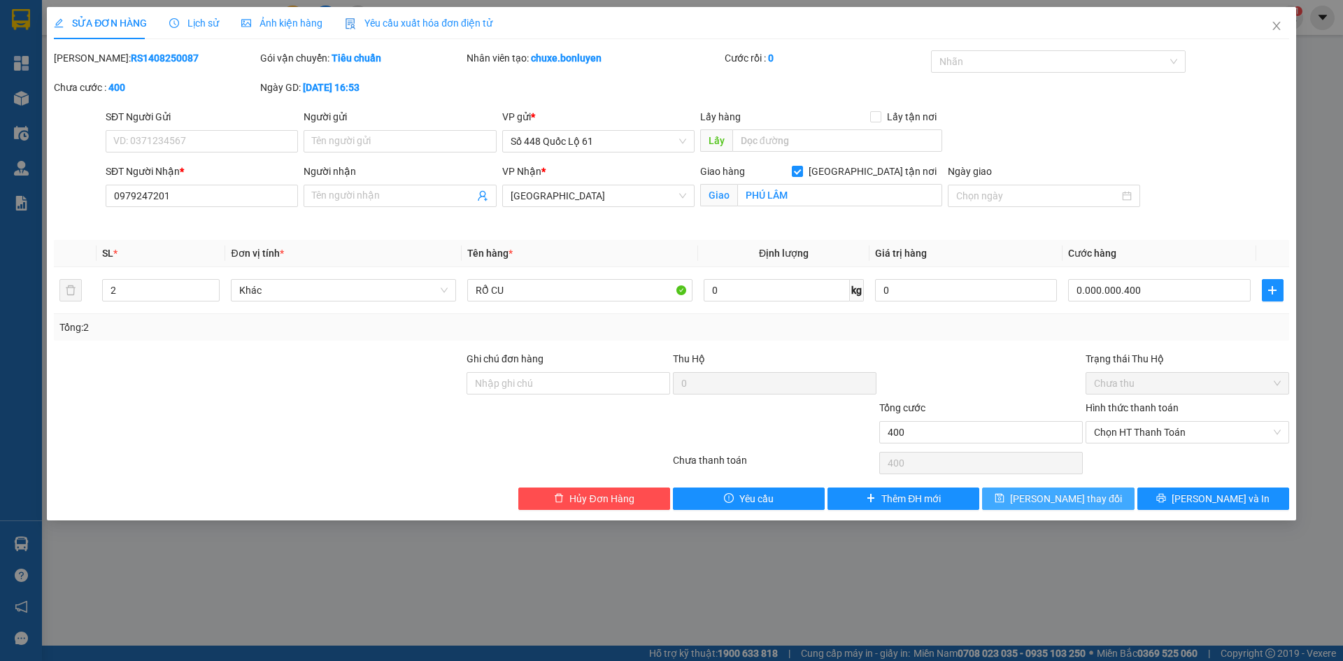
type input "400.000"
click at [1055, 492] on span "Lưu thay đổi" at bounding box center [1066, 498] width 112 height 15
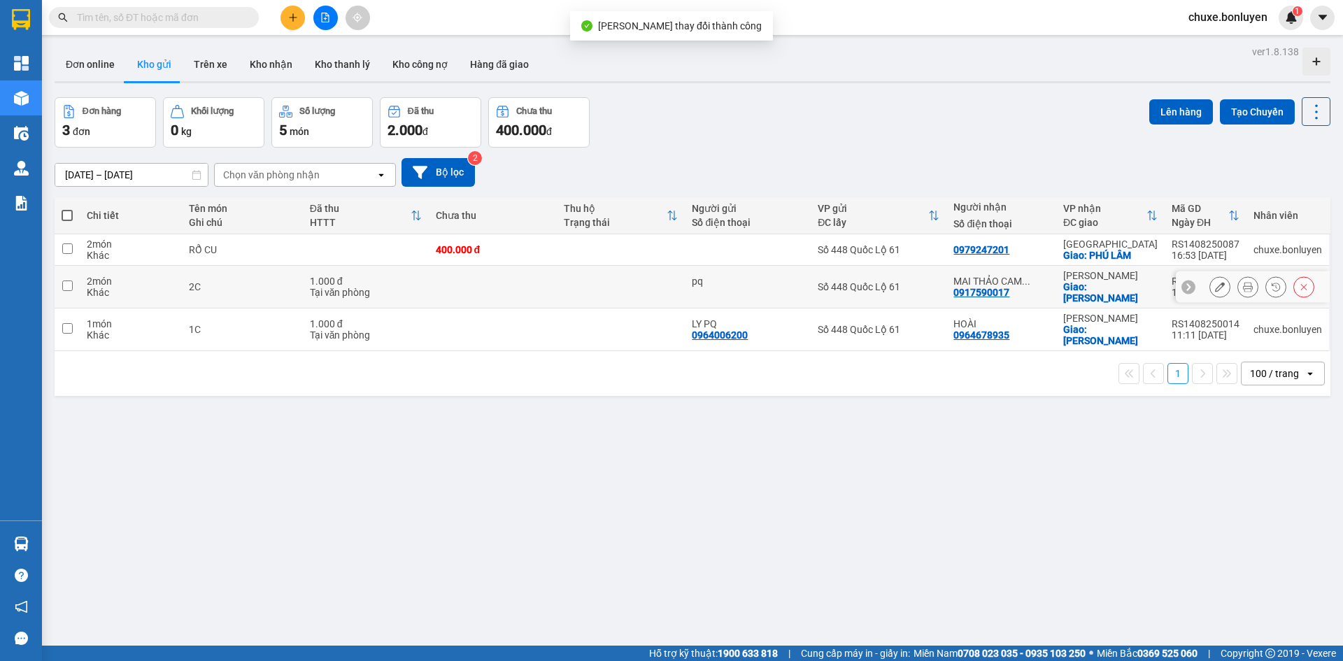
click at [805, 266] on td "pq" at bounding box center [748, 287] width 126 height 43
checkbox input "true"
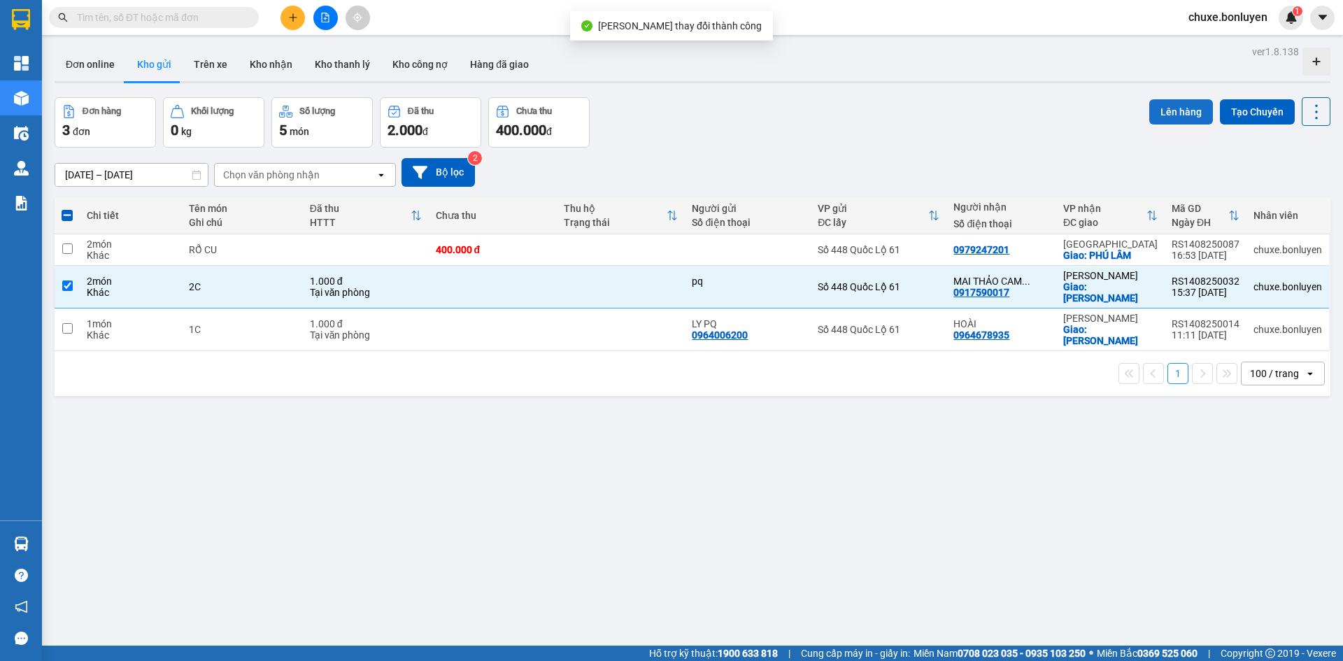
click at [1168, 106] on button "Lên hàng" at bounding box center [1181, 111] width 64 height 25
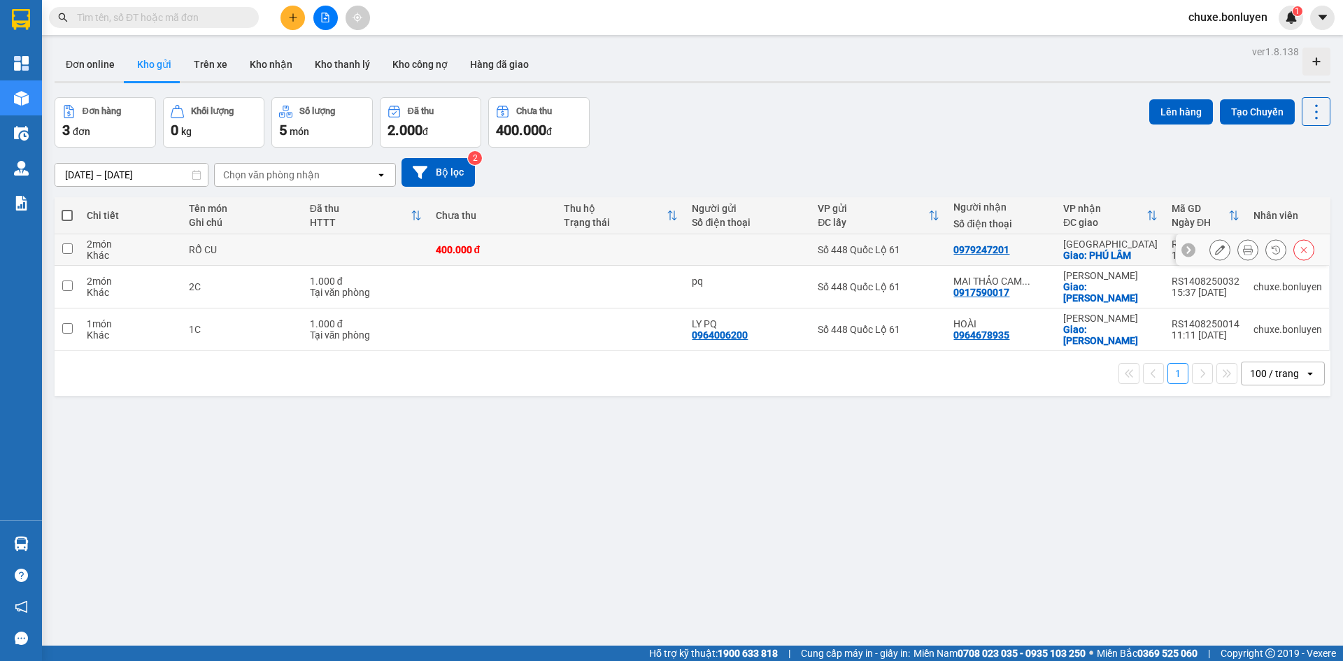
click at [824, 253] on div "Số 448 Quốc Lộ 61" at bounding box center [879, 249] width 122 height 11
checkbox input "true"
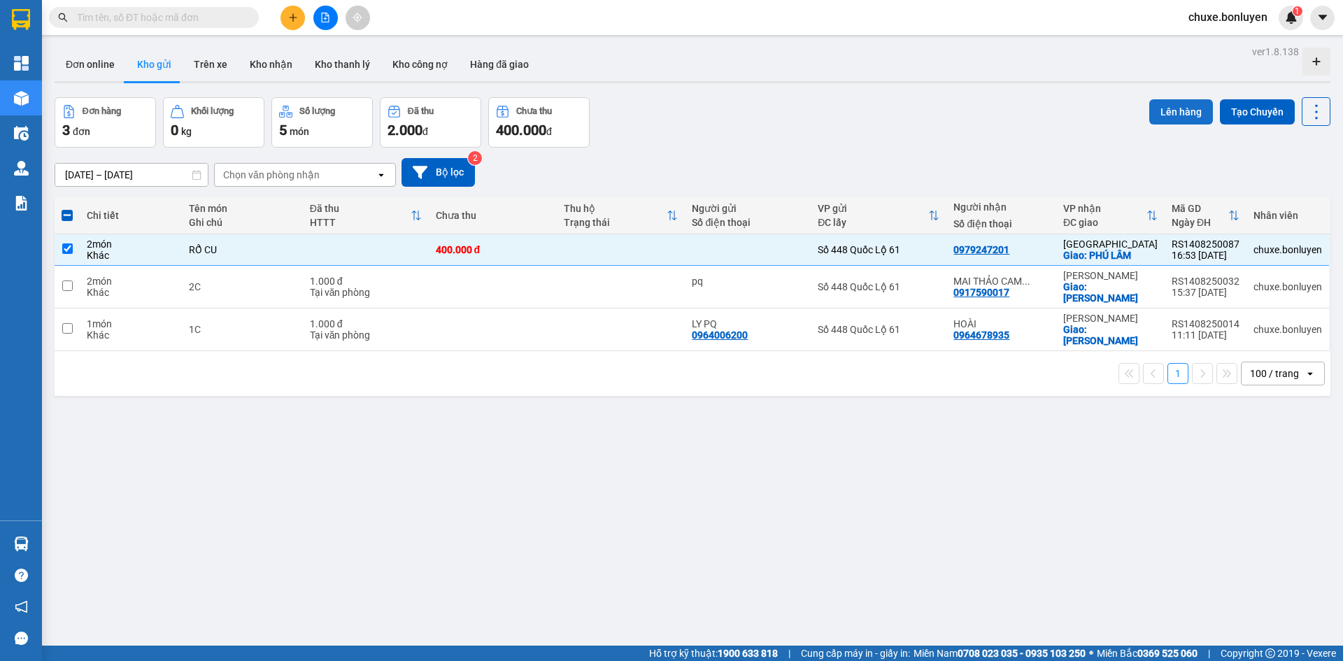
click at [1156, 120] on button "Lên hàng" at bounding box center [1181, 111] width 64 height 25
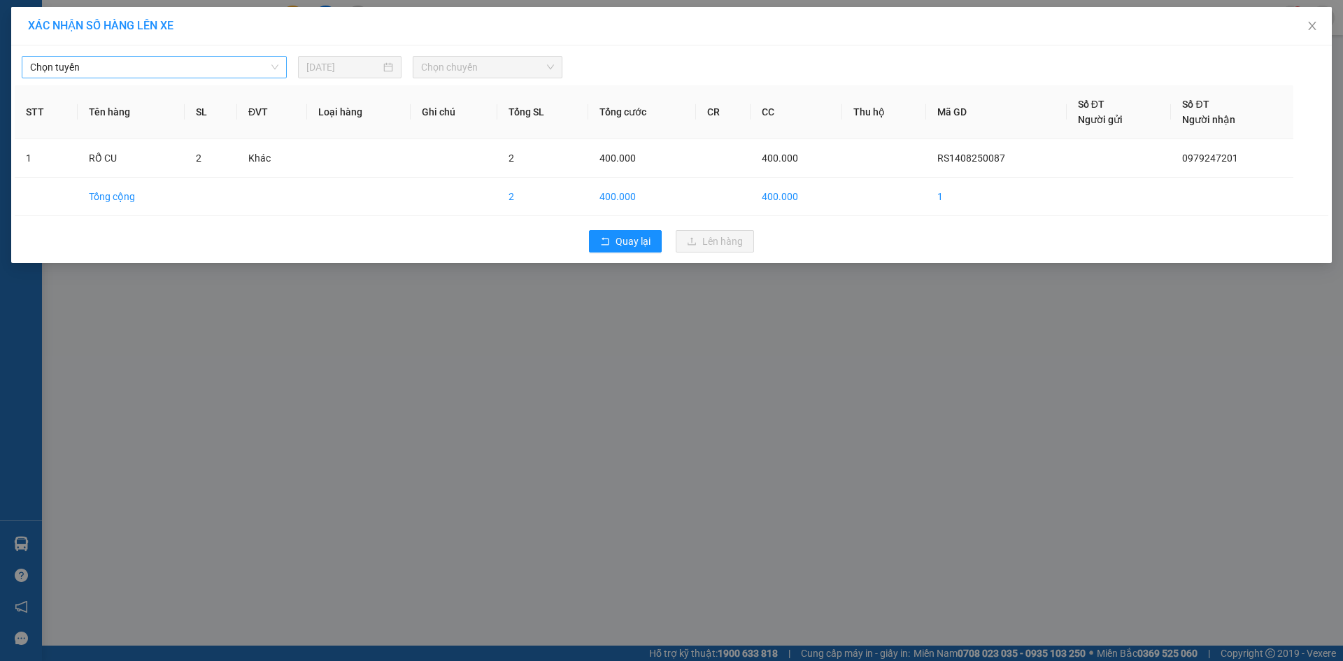
click at [108, 68] on span "Chọn tuyến" at bounding box center [154, 67] width 248 height 21
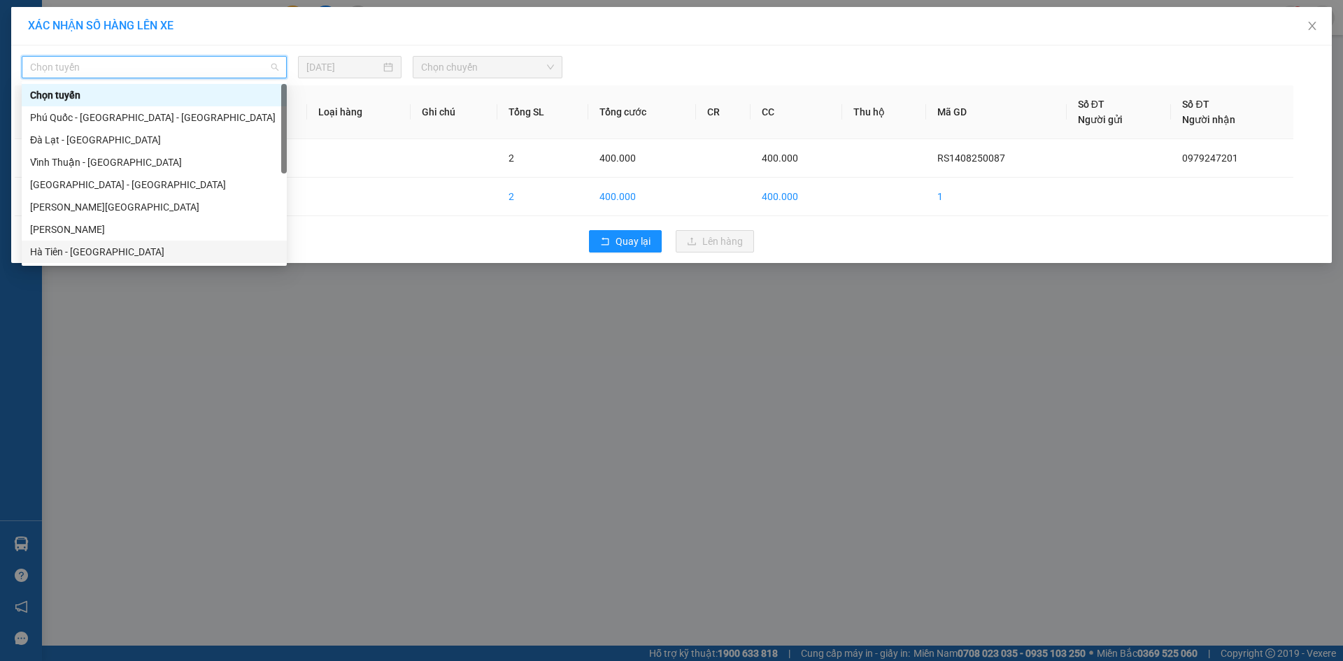
drag, startPoint x: 115, startPoint y: 253, endPoint x: 151, endPoint y: 227, distance: 44.6
click at [115, 252] on div "Hà Tiên - Đà Nẵng" at bounding box center [154, 251] width 248 height 15
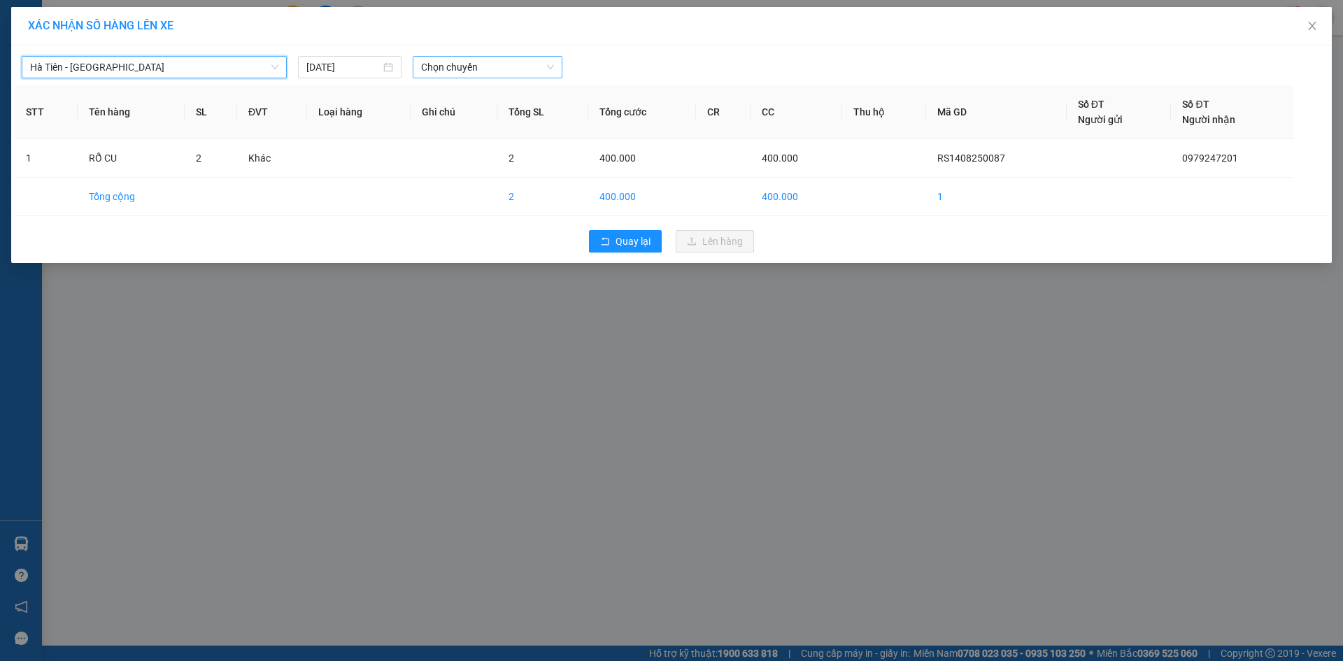
click at [478, 65] on span "Chọn chuyến" at bounding box center [487, 67] width 133 height 21
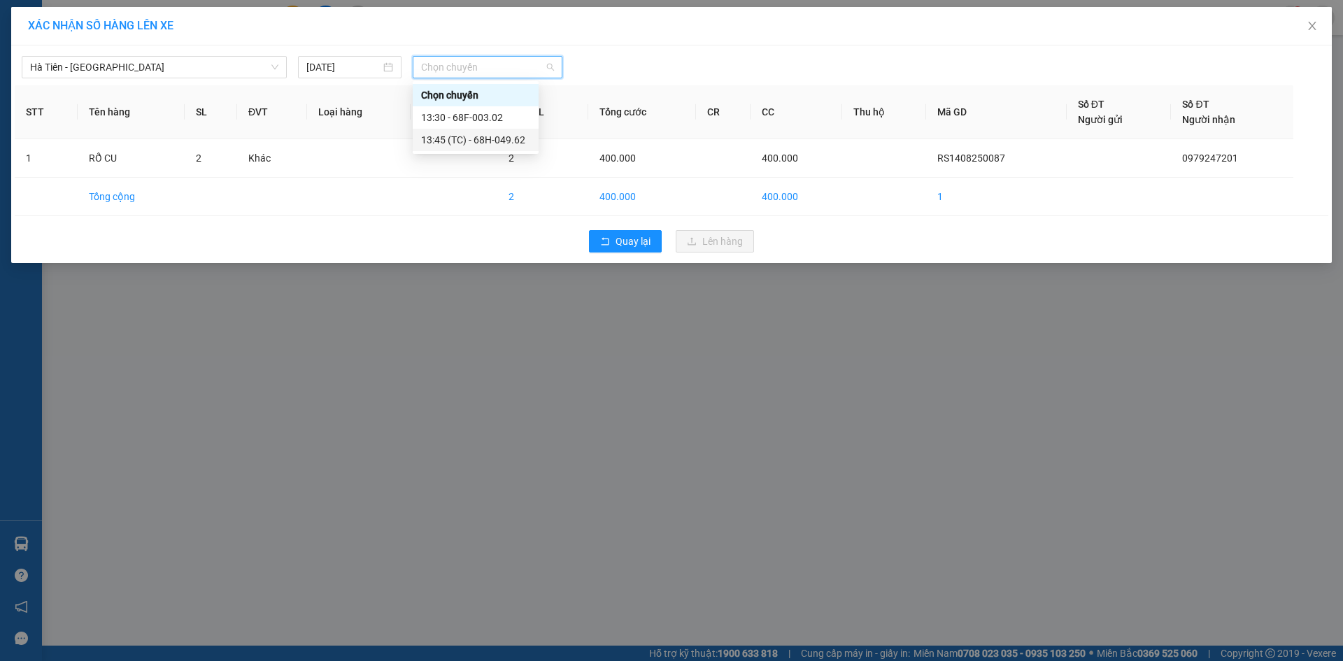
drag, startPoint x: 495, startPoint y: 138, endPoint x: 506, endPoint y: 146, distance: 13.6
click at [497, 141] on div "13:45 (TC) - 68H-049.62" at bounding box center [475, 139] width 109 height 15
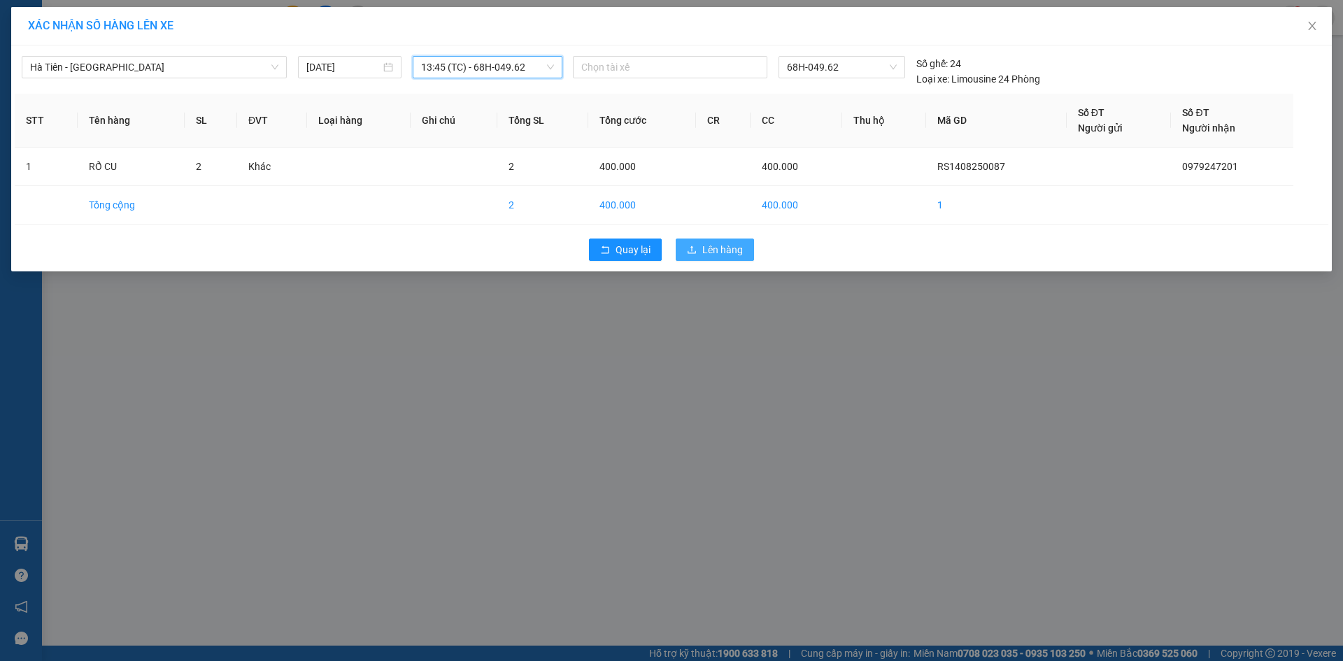
click at [729, 250] on span "Lên hàng" at bounding box center [722, 249] width 41 height 15
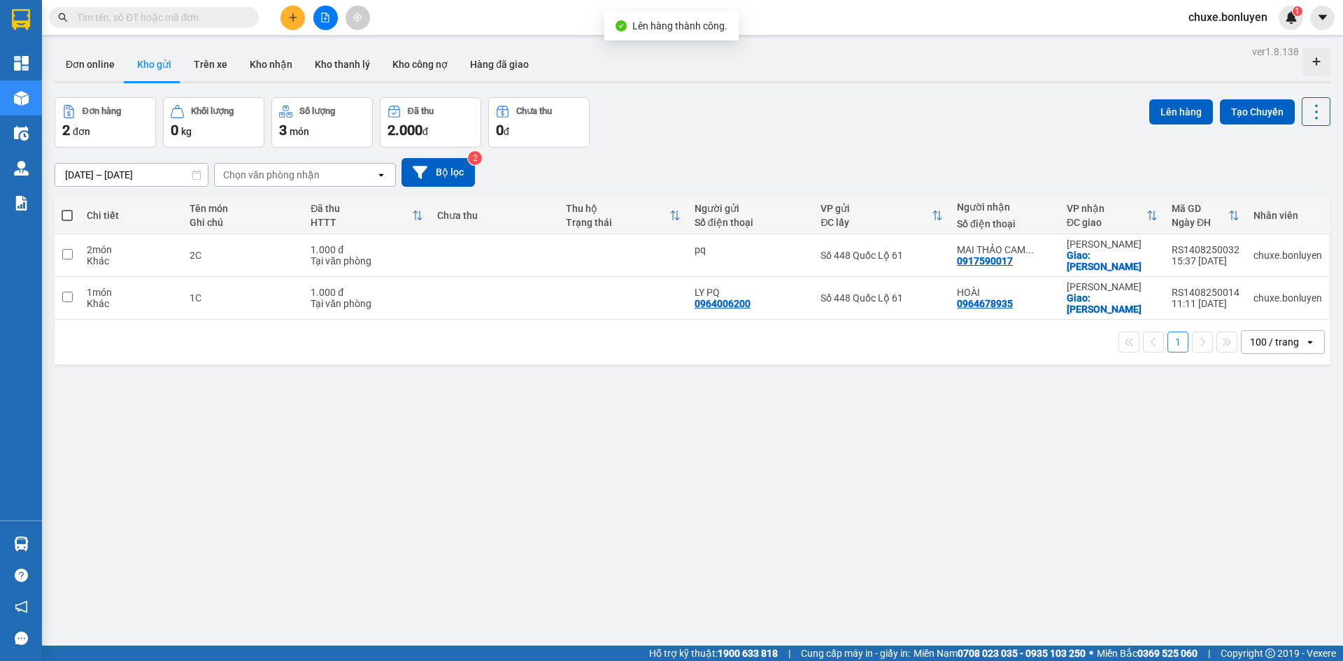
click at [327, 22] on icon "file-add" at bounding box center [326, 18] width 8 height 10
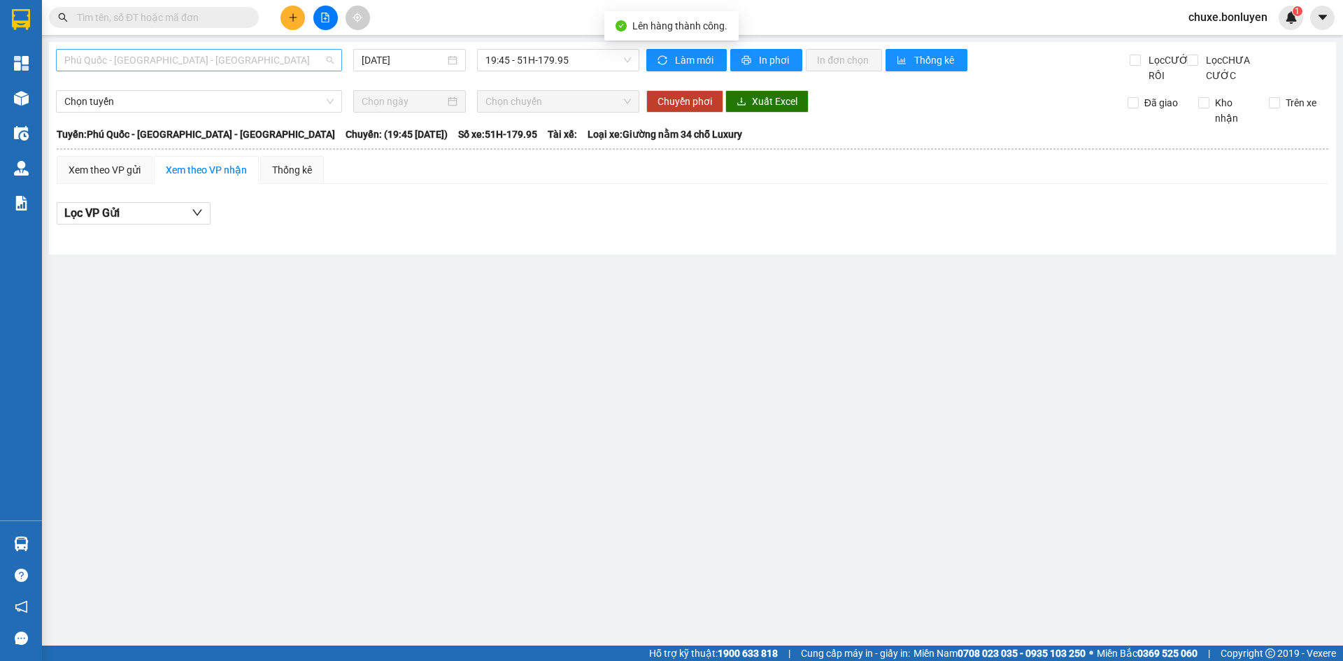
click at [231, 65] on span "Phú Quốc - Sài Gòn - Bình Phước" at bounding box center [198, 60] width 269 height 21
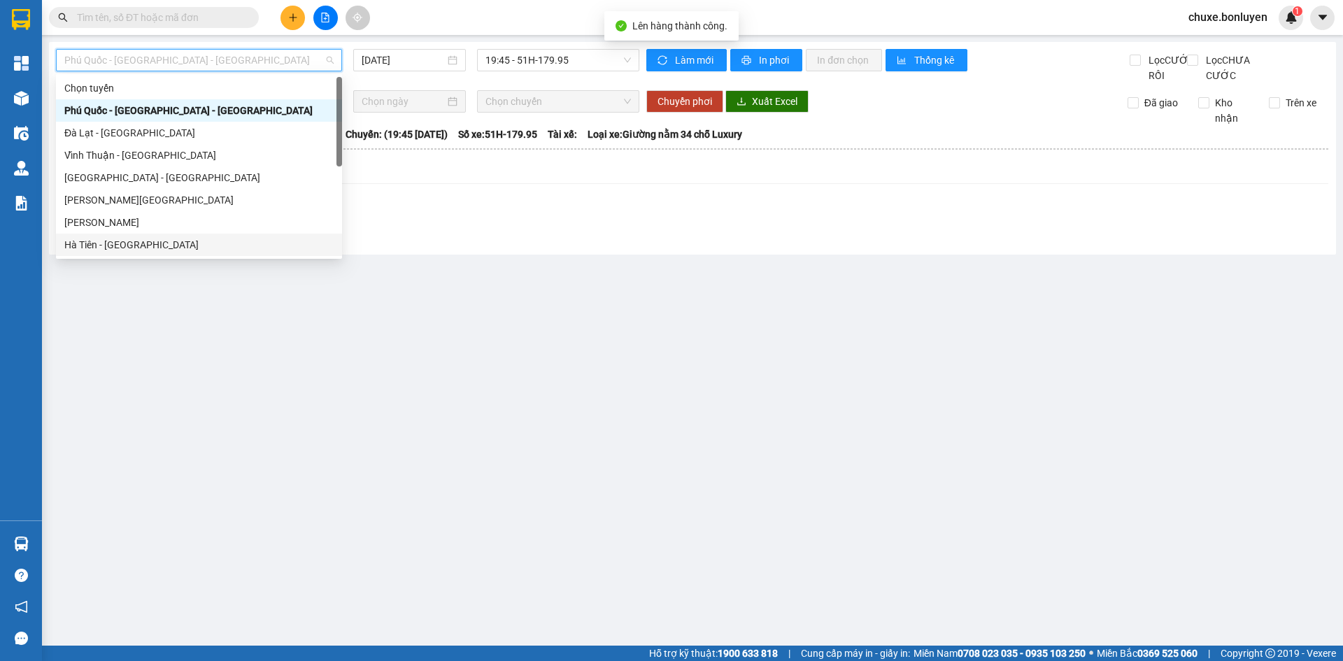
drag, startPoint x: 146, startPoint y: 245, endPoint x: 166, endPoint y: 241, distance: 20.7
click at [146, 246] on div "Hà Tiên - Đà Nẵng" at bounding box center [198, 244] width 269 height 15
type input "14/08/2025"
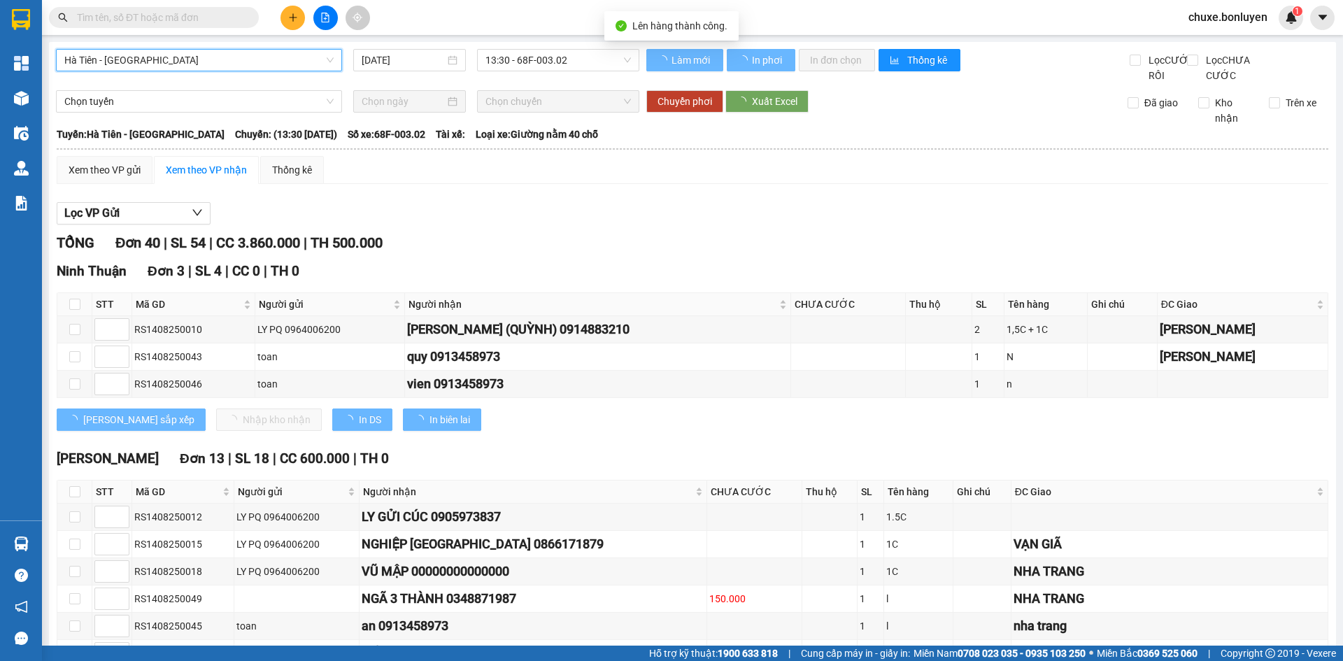
click at [576, 64] on span "13:30 - 68F-003.02" at bounding box center [557, 60] width 145 height 21
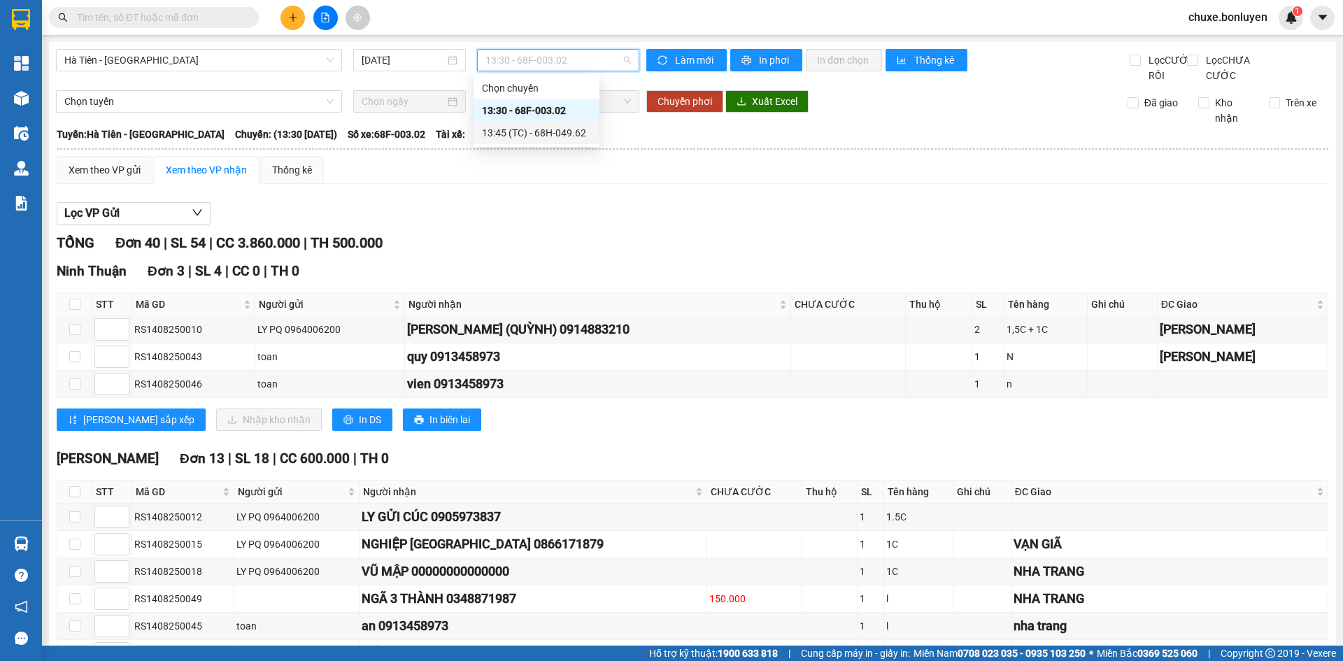
click at [574, 127] on div "13:45 (TC) - 68H-049.62" at bounding box center [536, 132] width 109 height 15
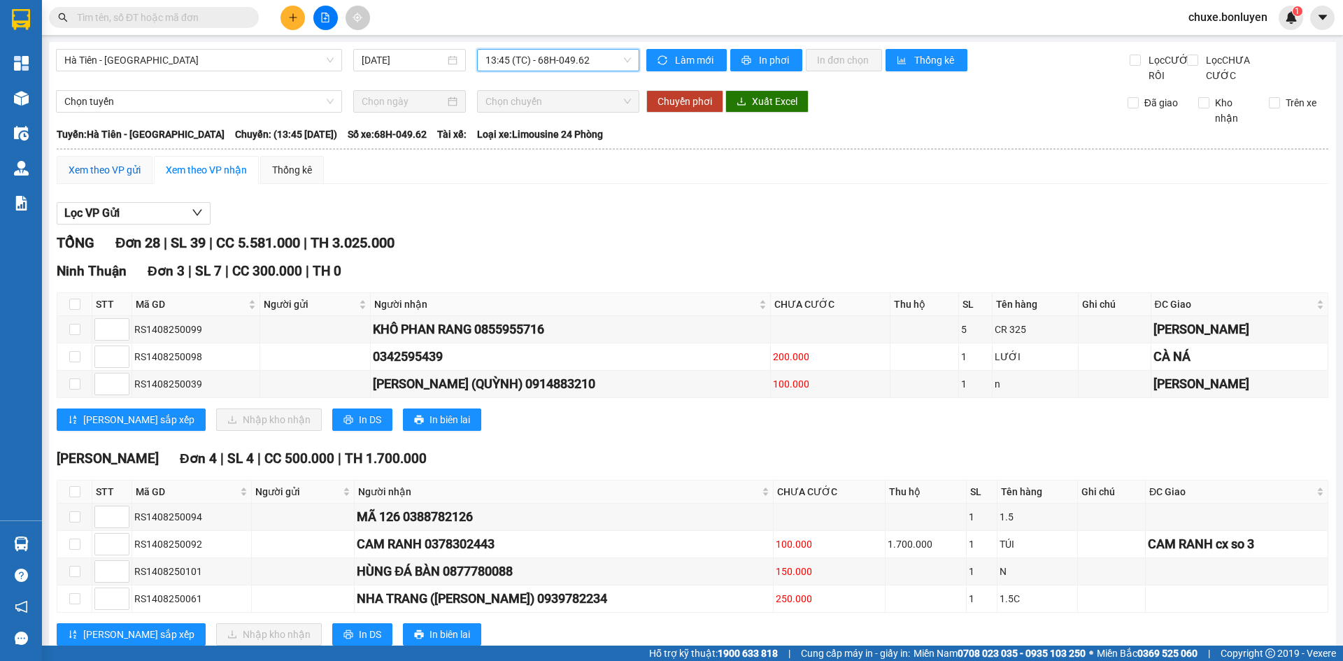
click at [125, 178] on div "Xem theo VP gửi" at bounding box center [105, 169] width 72 height 15
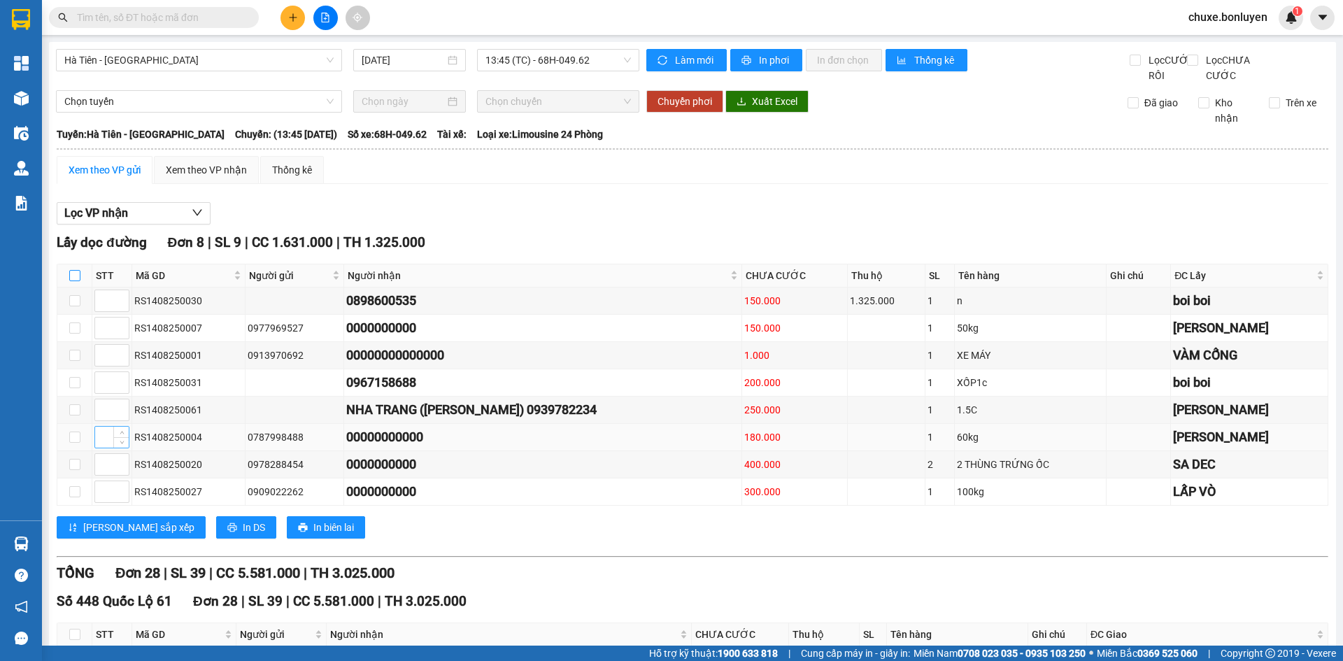
drag, startPoint x: 72, startPoint y: 287, endPoint x: 106, endPoint y: 446, distance: 161.8
click at [73, 281] on input "checkbox" at bounding box center [74, 275] width 11 height 11
checkbox input "true"
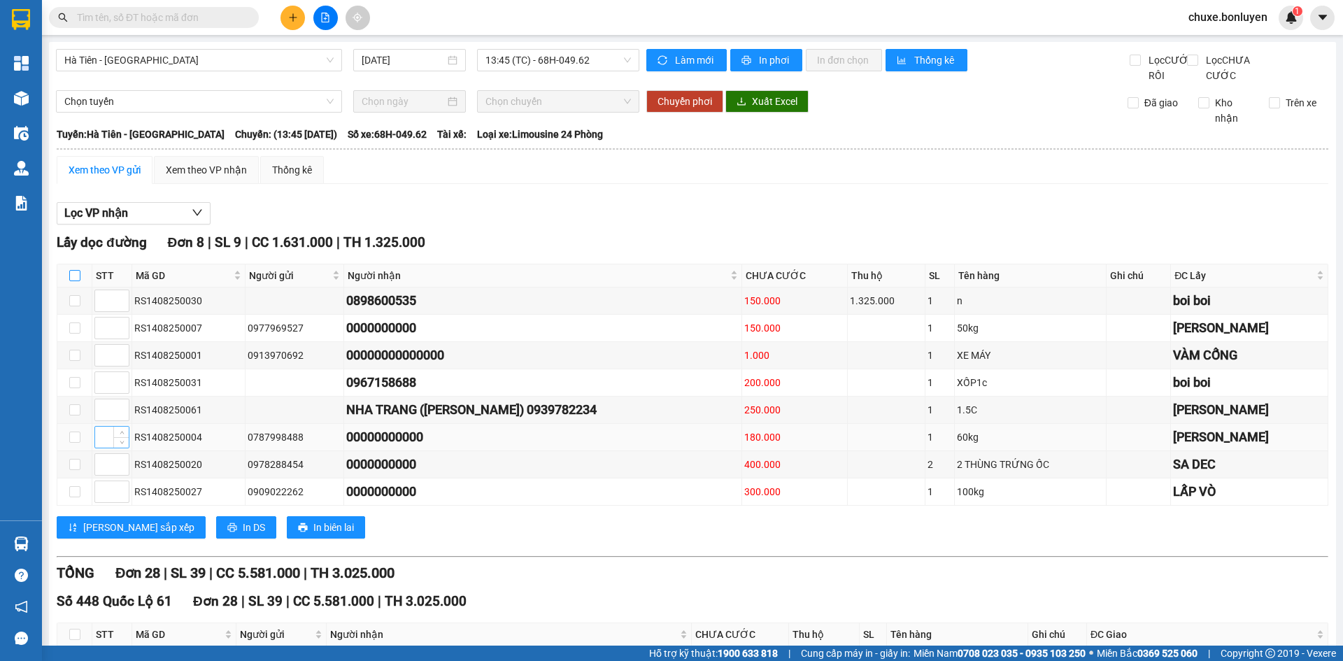
checkbox input "true"
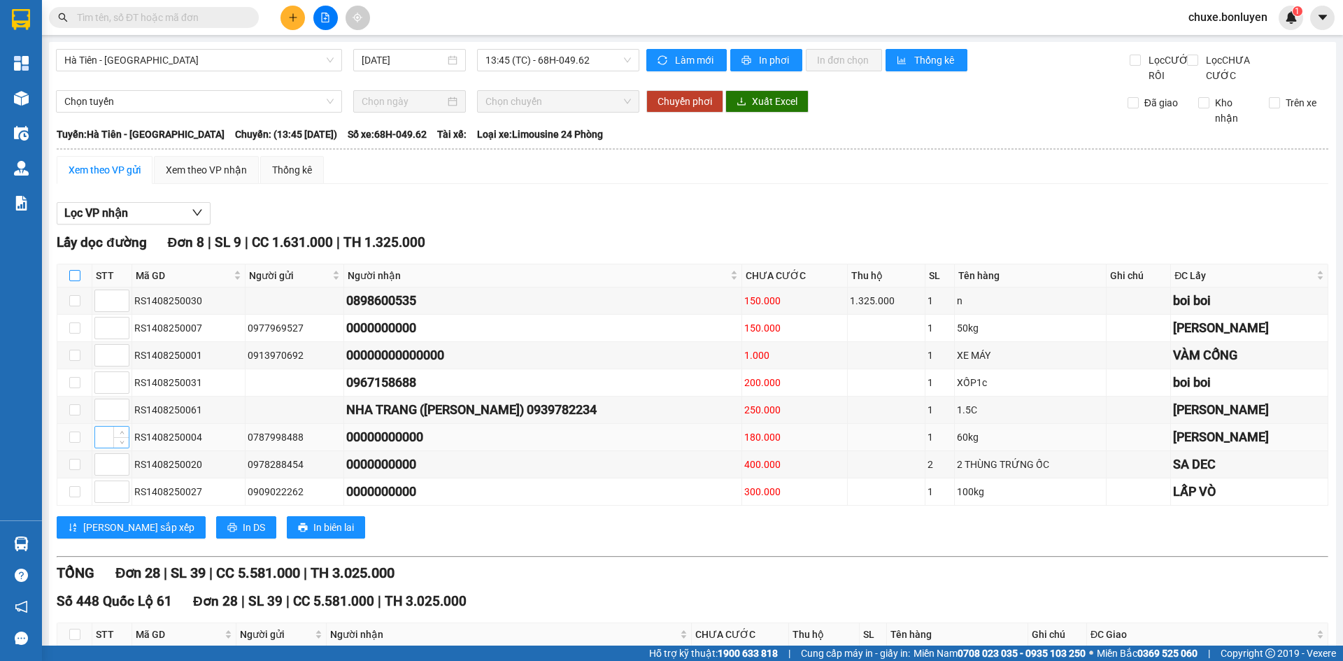
checkbox input "true"
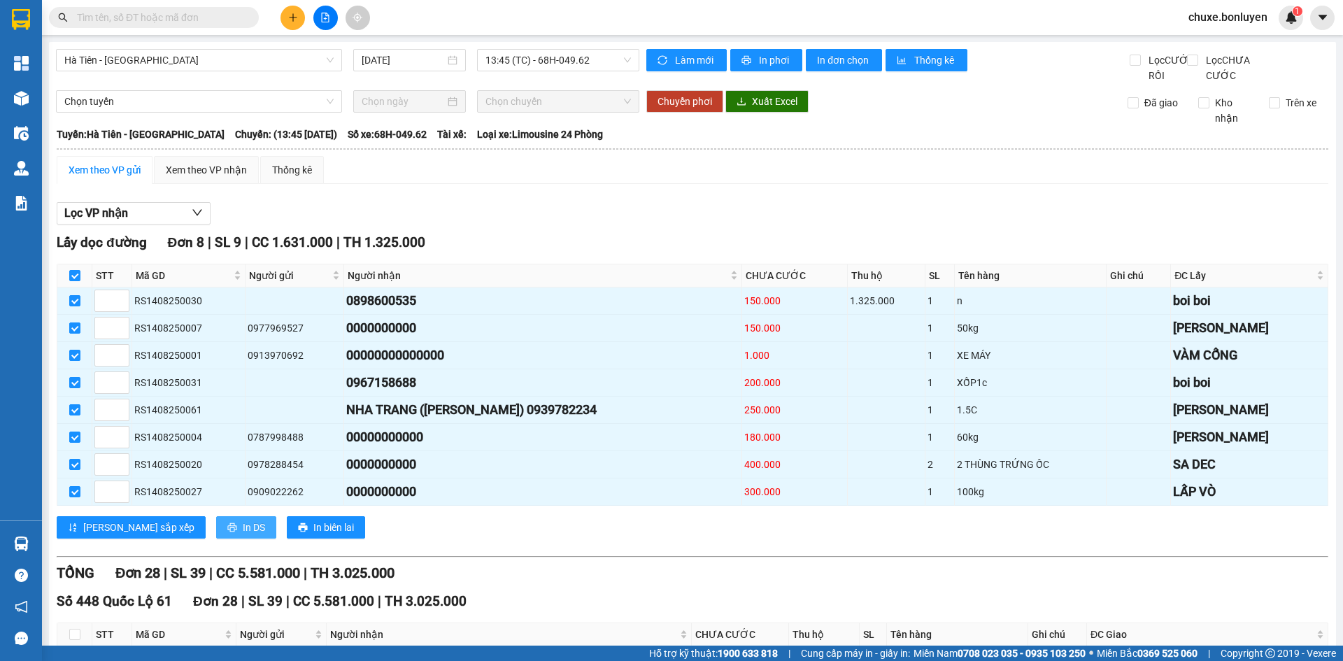
click at [243, 534] on span "In DS" at bounding box center [254, 527] width 22 height 15
click at [195, 184] on div "Xem theo VP nhận" at bounding box center [206, 170] width 105 height 28
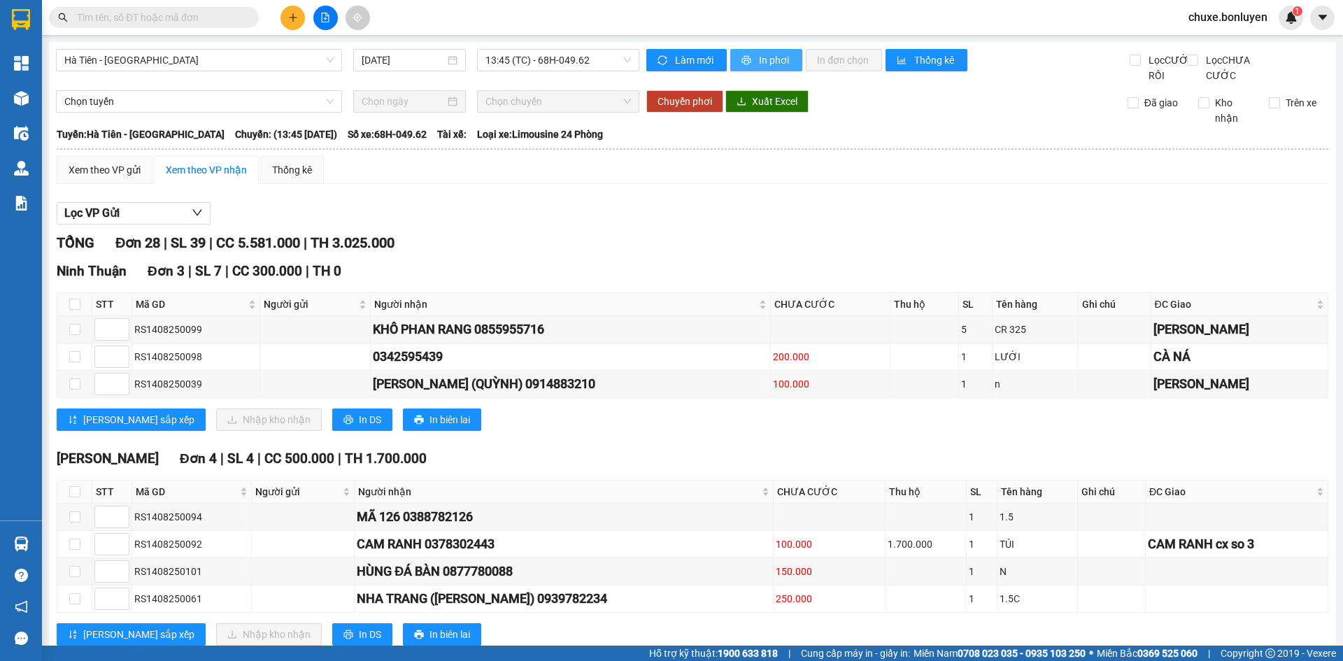
click at [773, 59] on span "In phơi" at bounding box center [775, 59] width 32 height 15
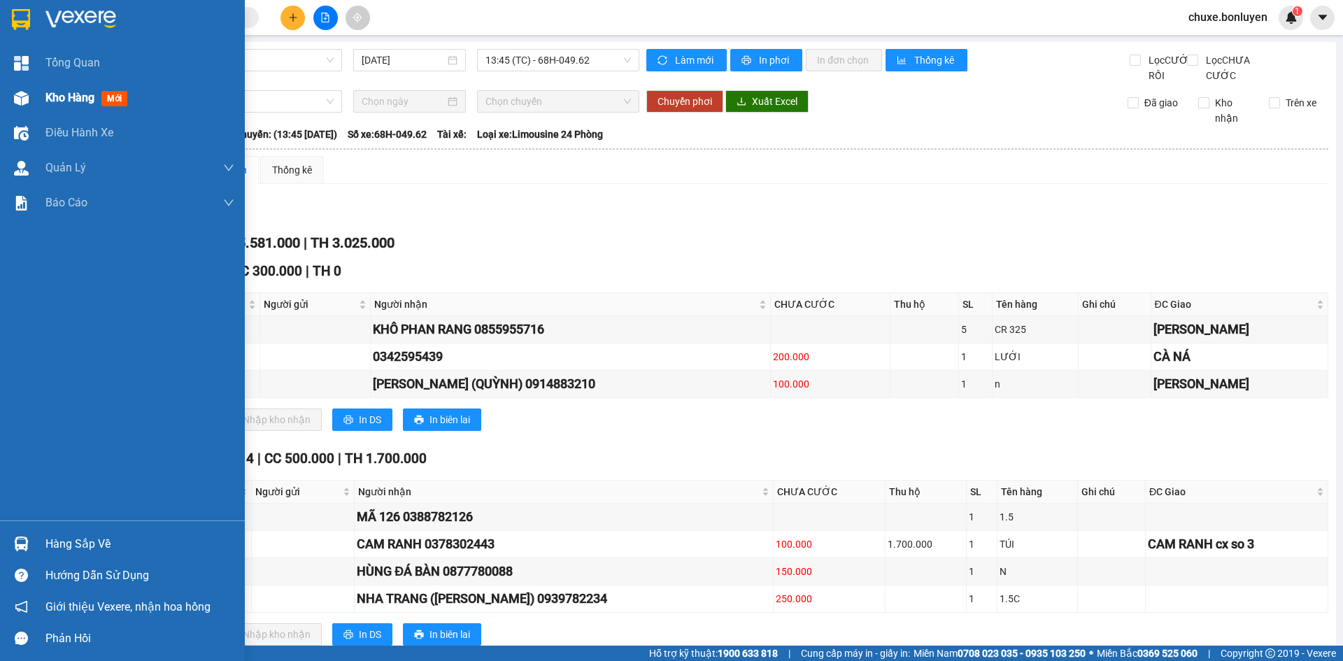
click at [23, 93] on img at bounding box center [21, 98] width 15 height 15
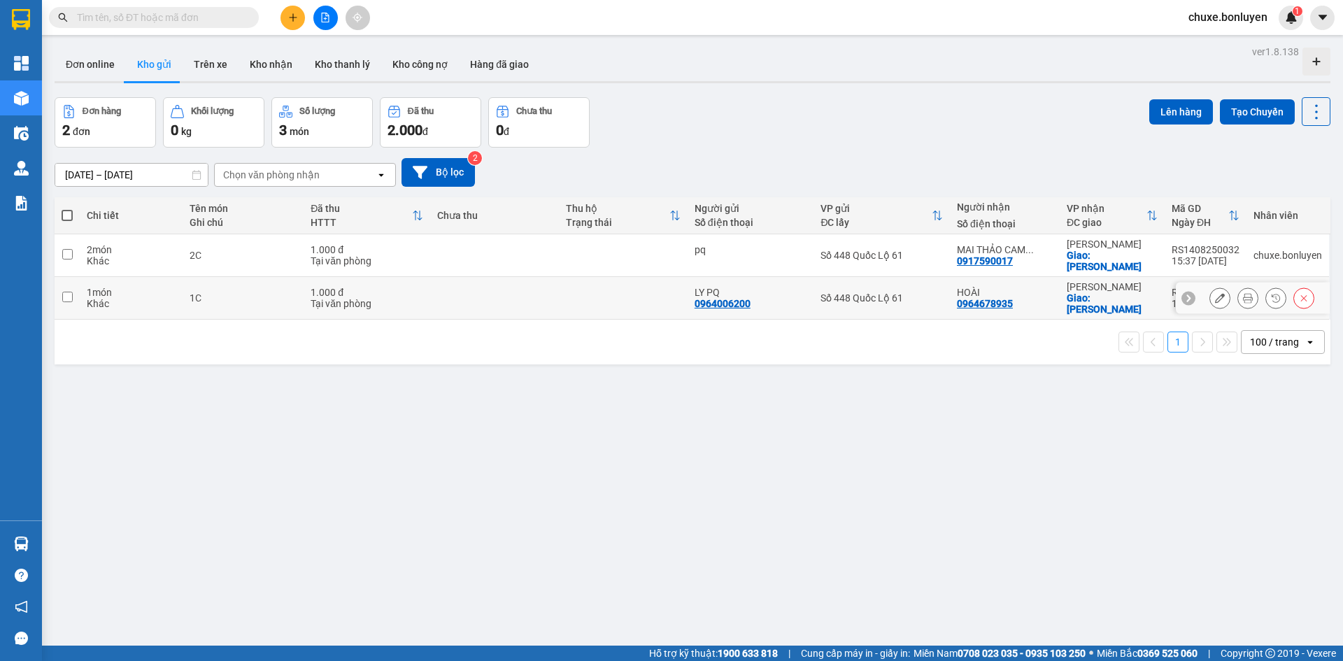
click at [756, 287] on div "LY PQ" at bounding box center [751, 292] width 113 height 11
checkbox input "true"
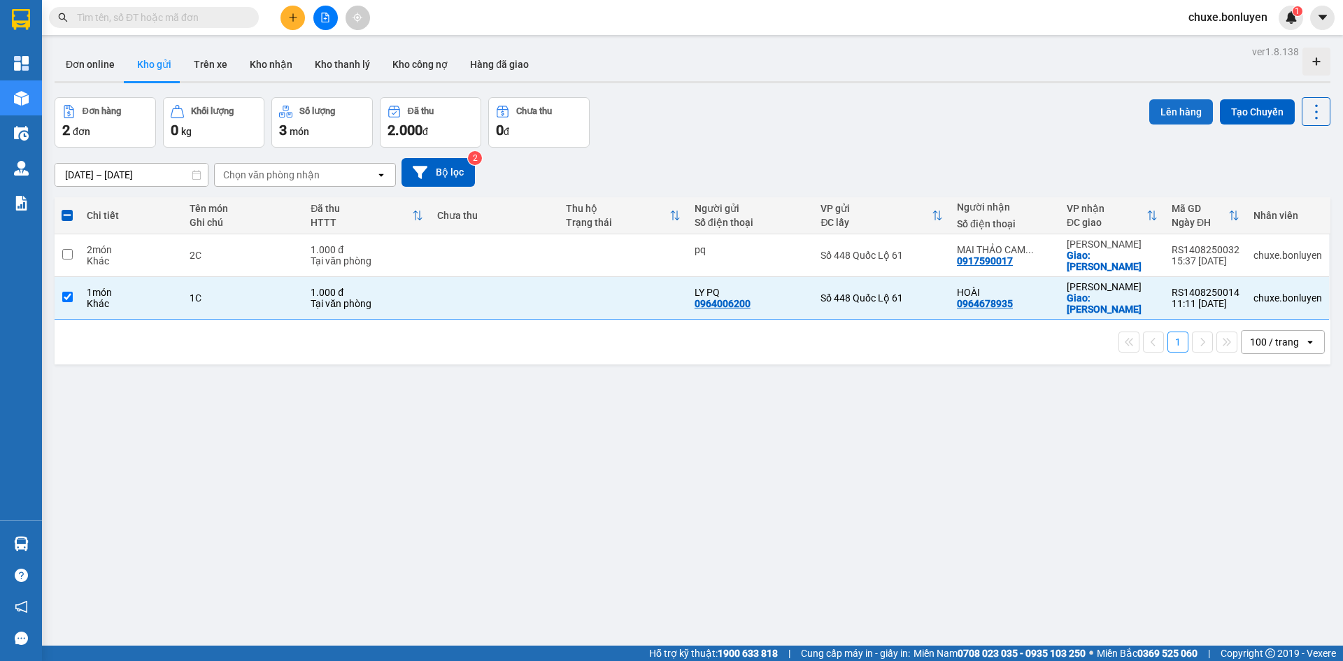
click at [1177, 108] on button "Lên hàng" at bounding box center [1181, 111] width 64 height 25
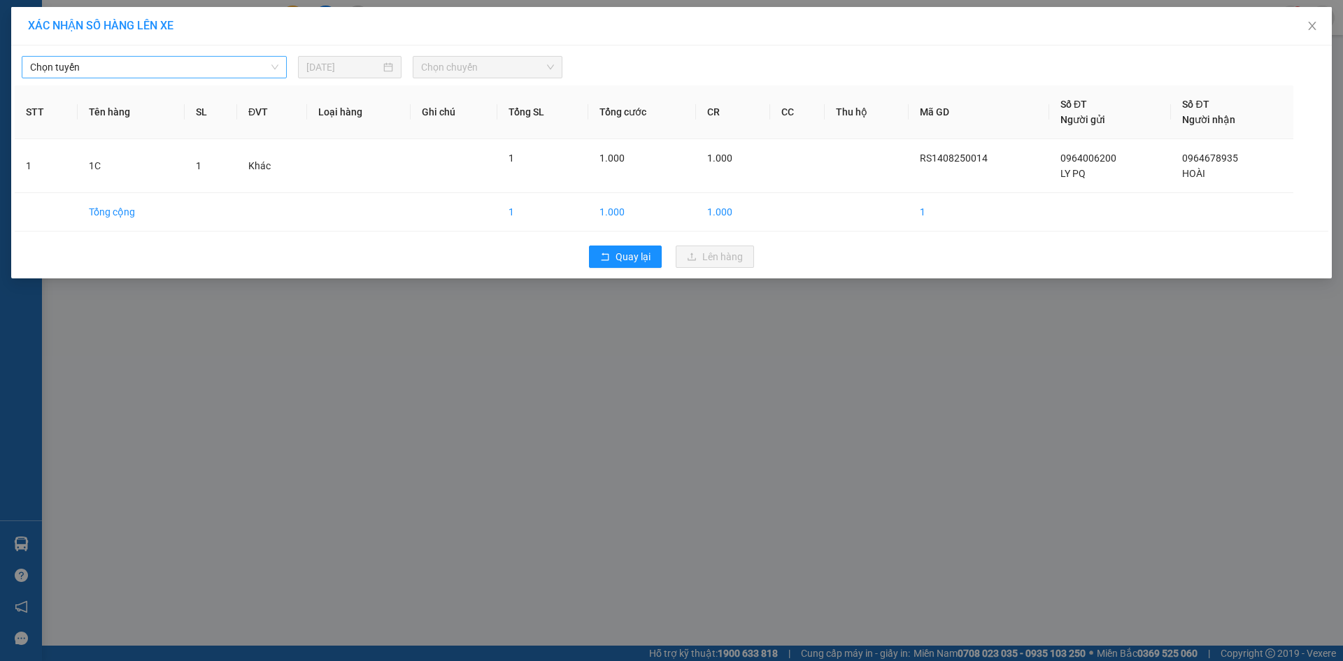
click at [199, 73] on span "Chọn tuyến" at bounding box center [154, 67] width 248 height 21
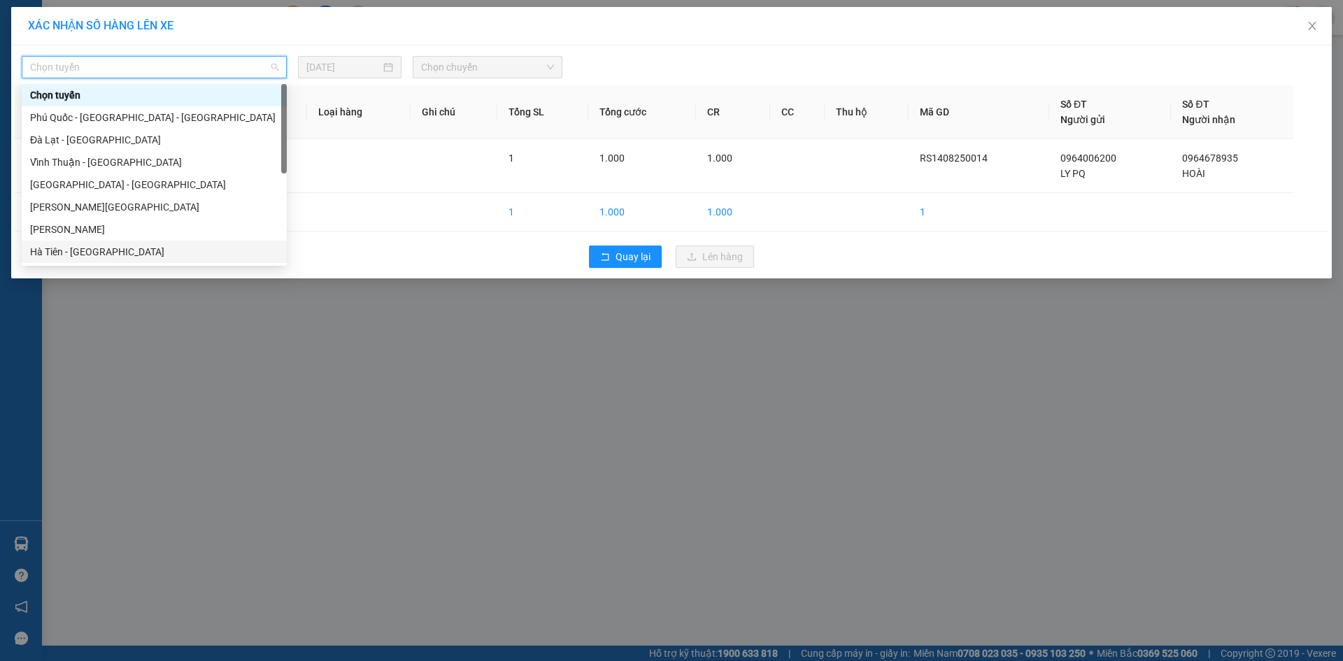
click at [157, 252] on div "Hà Tiên - Đà Nẵng" at bounding box center [154, 251] width 248 height 15
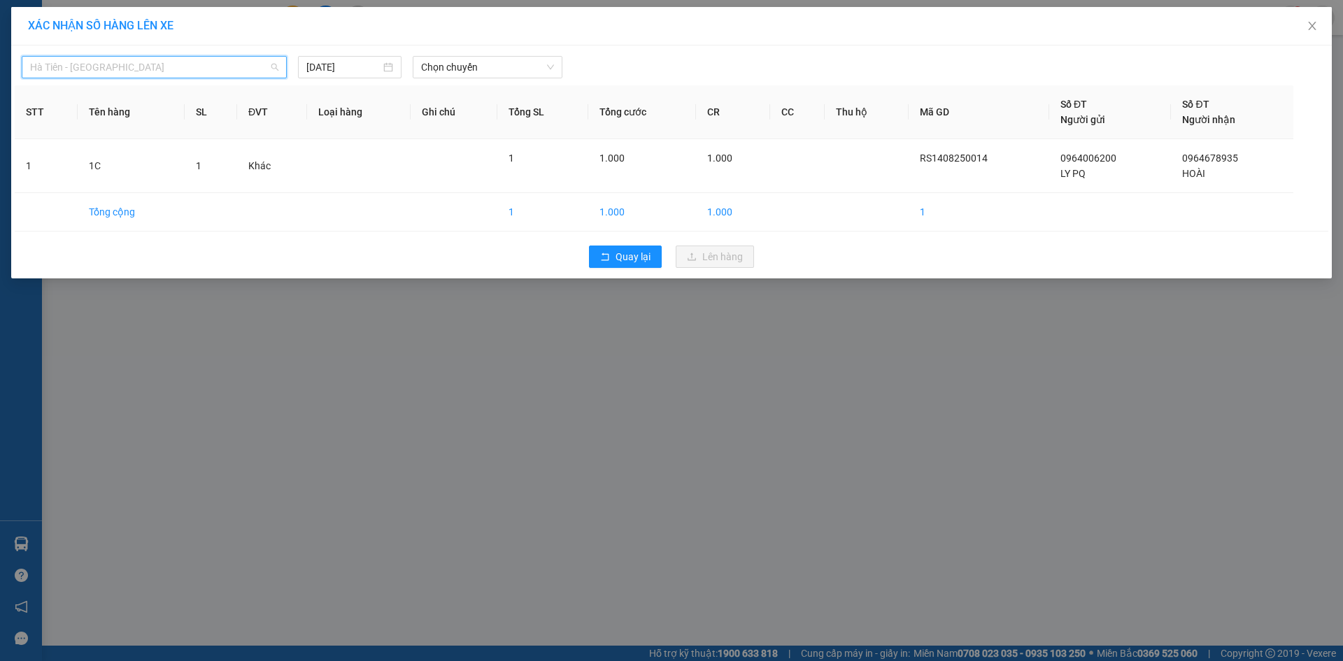
click at [226, 70] on span "Hà Tiên - Đà Nẵng" at bounding box center [154, 67] width 248 height 21
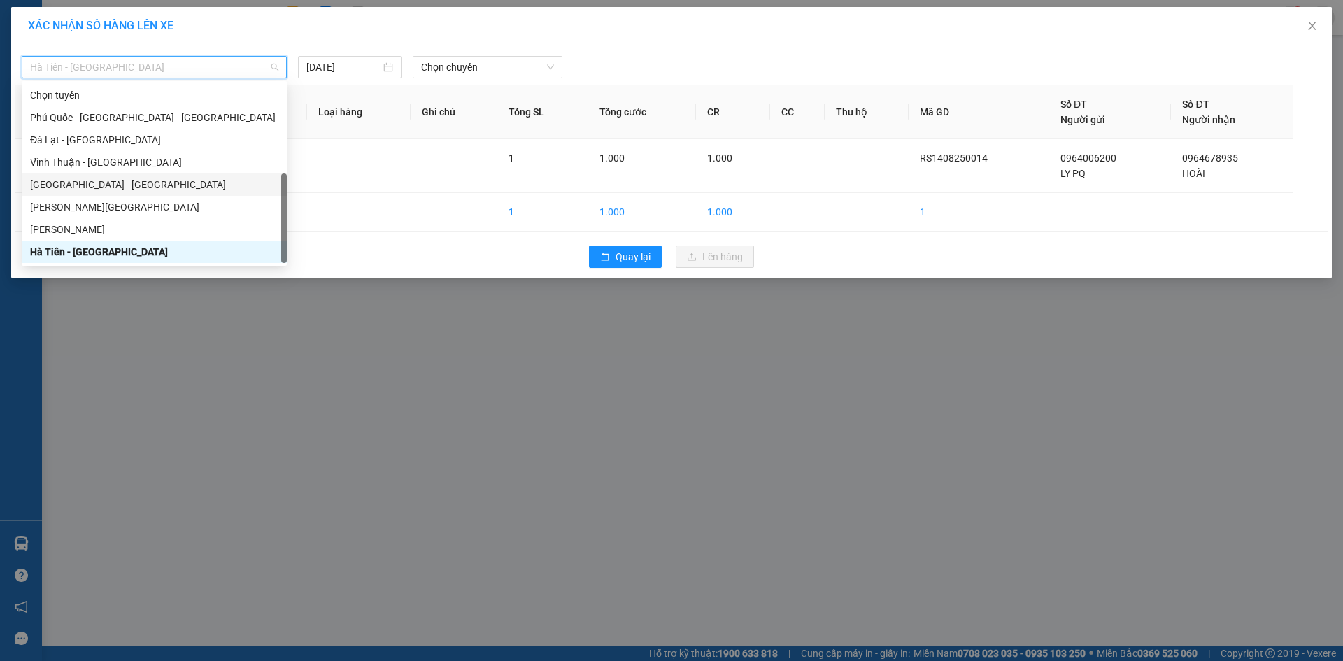
scroll to position [45, 0]
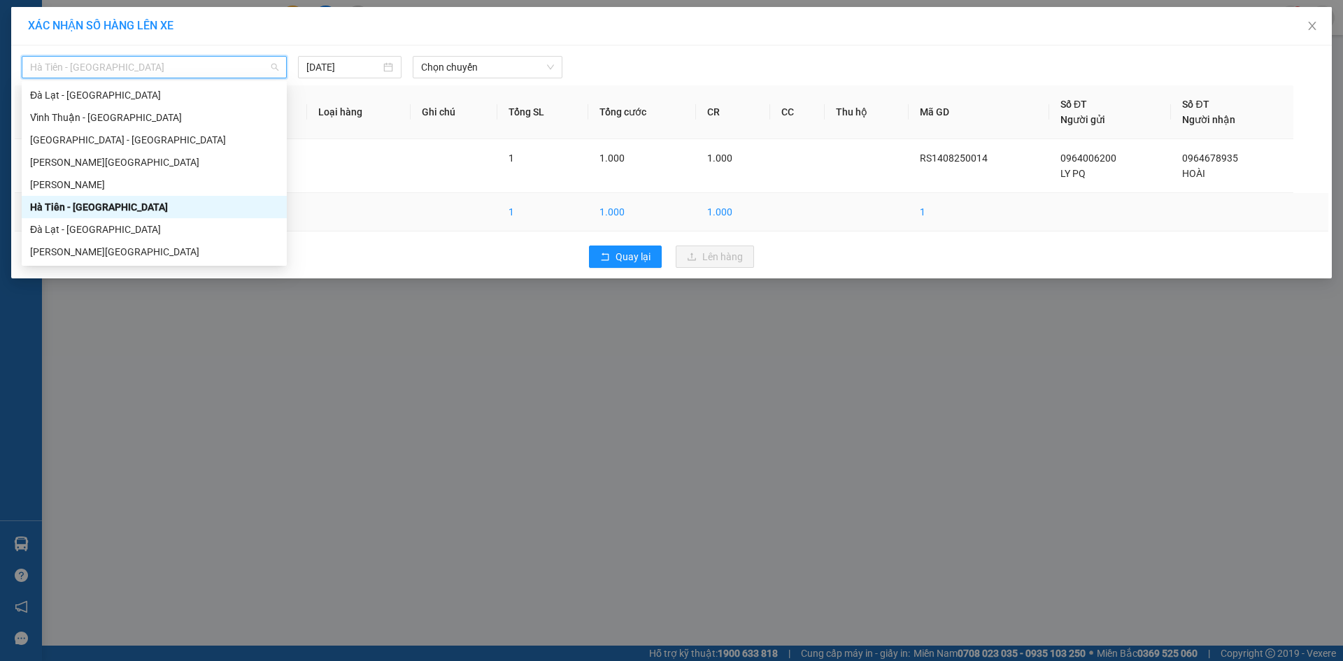
click at [125, 208] on div "Hà Tiên - Đà Nẵng" at bounding box center [154, 206] width 248 height 15
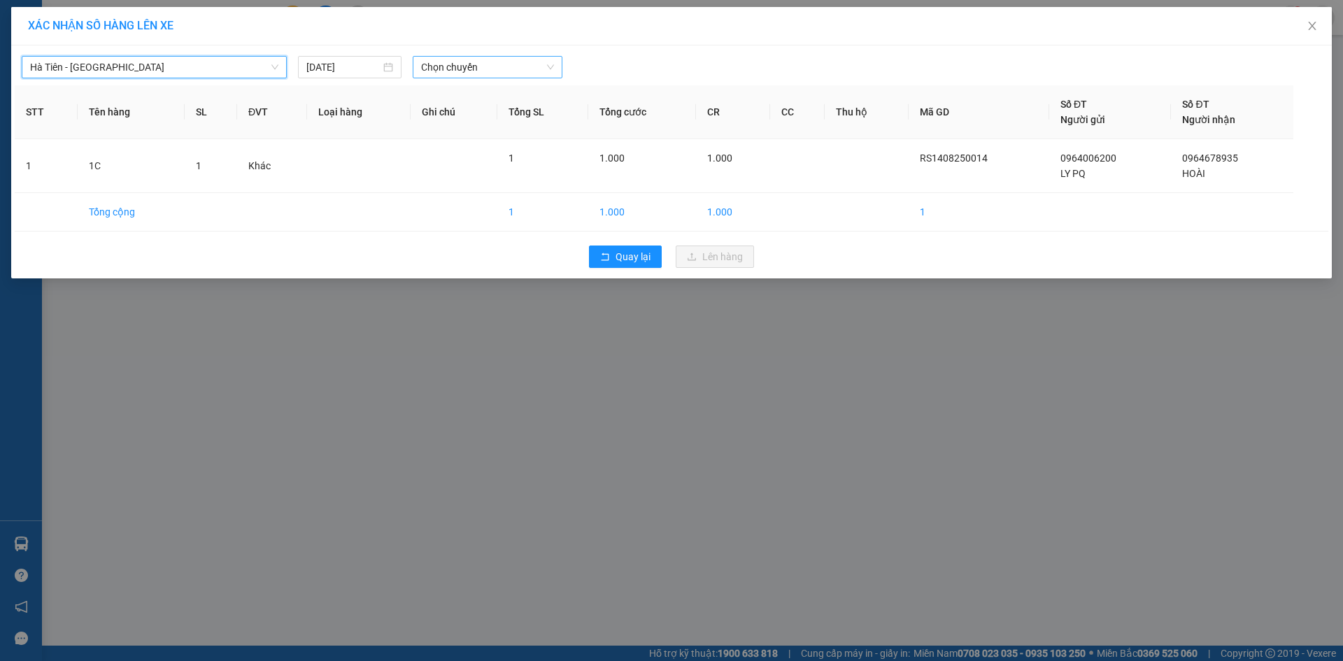
click at [466, 71] on span "Chọn chuyến" at bounding box center [487, 67] width 133 height 21
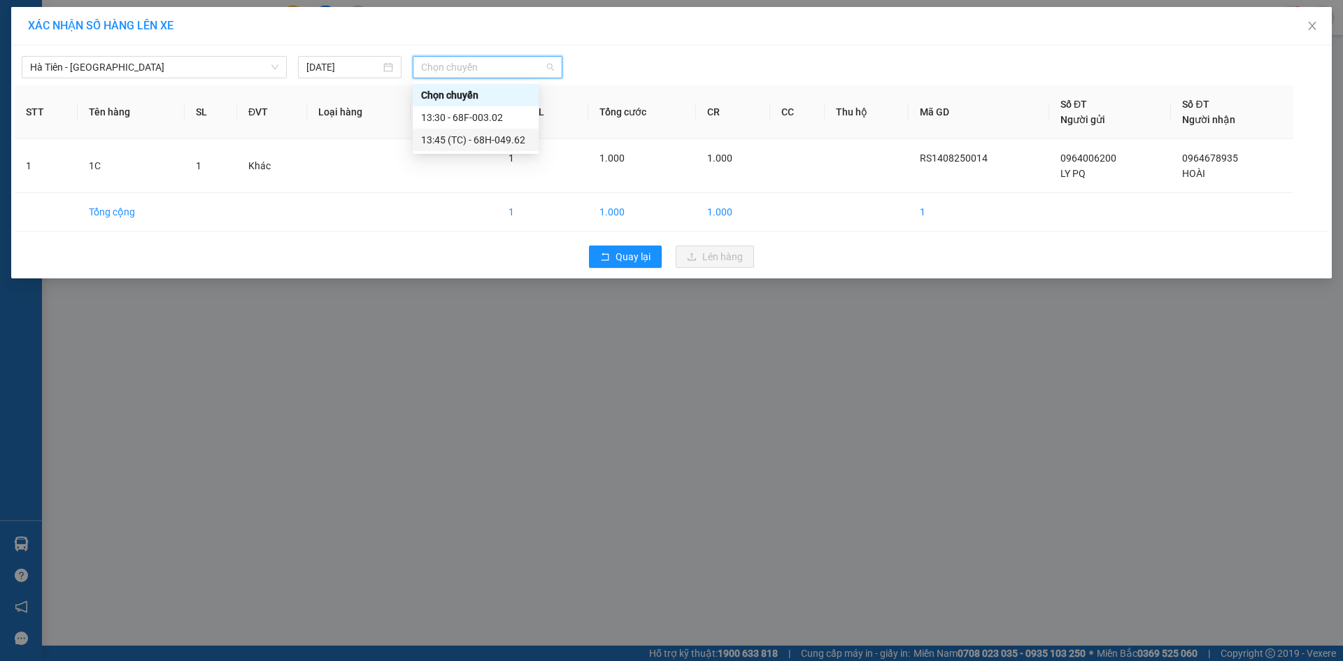
click at [472, 139] on div "13:45 (TC) - 68H-049.62" at bounding box center [475, 139] width 109 height 15
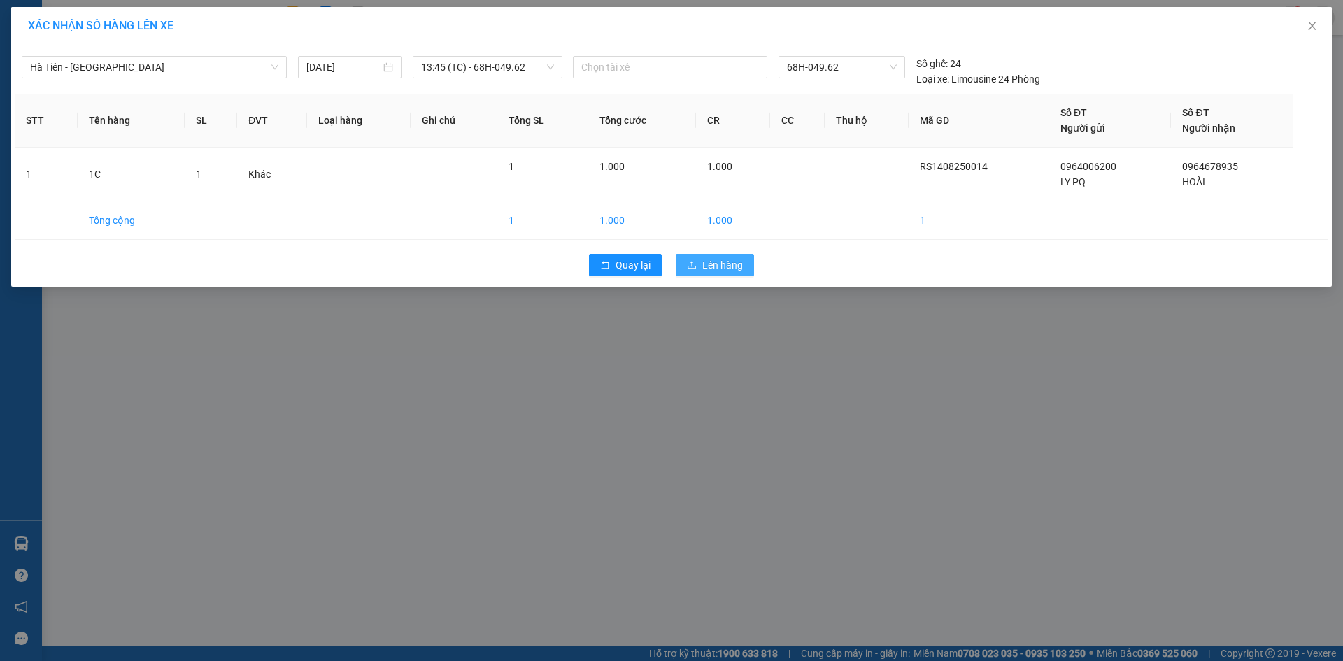
click at [720, 265] on span "Lên hàng" at bounding box center [722, 264] width 41 height 15
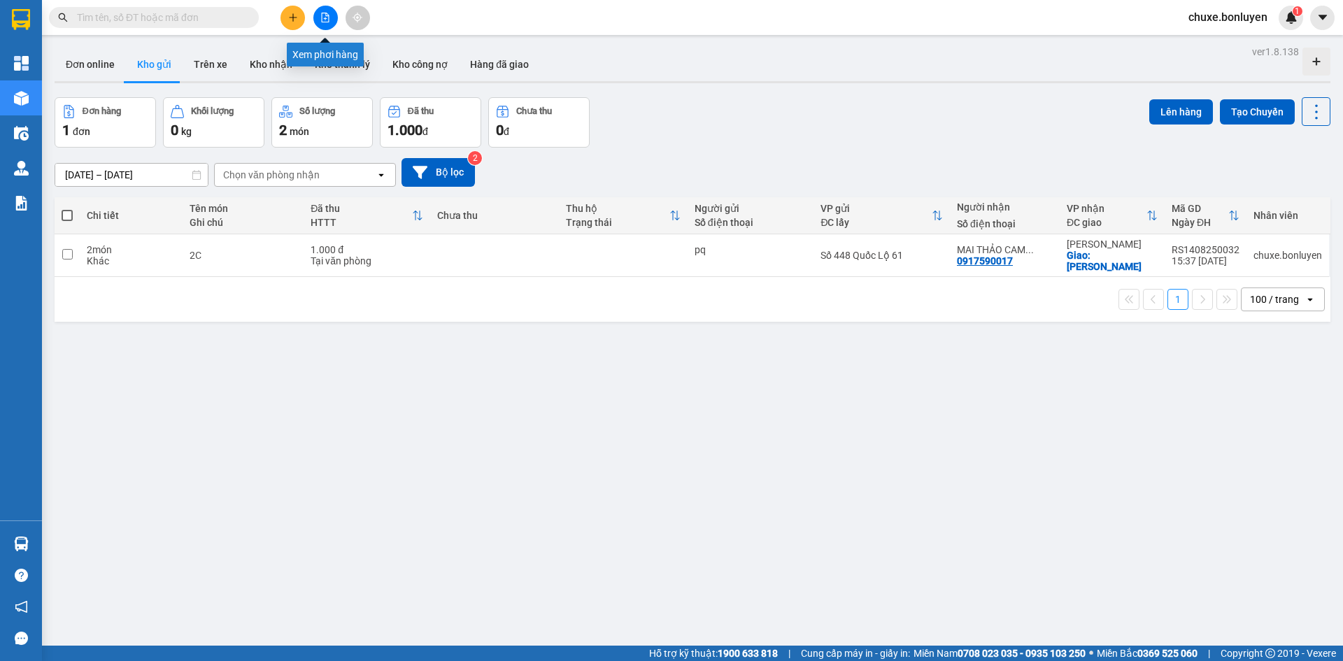
click at [318, 14] on button at bounding box center [325, 18] width 24 height 24
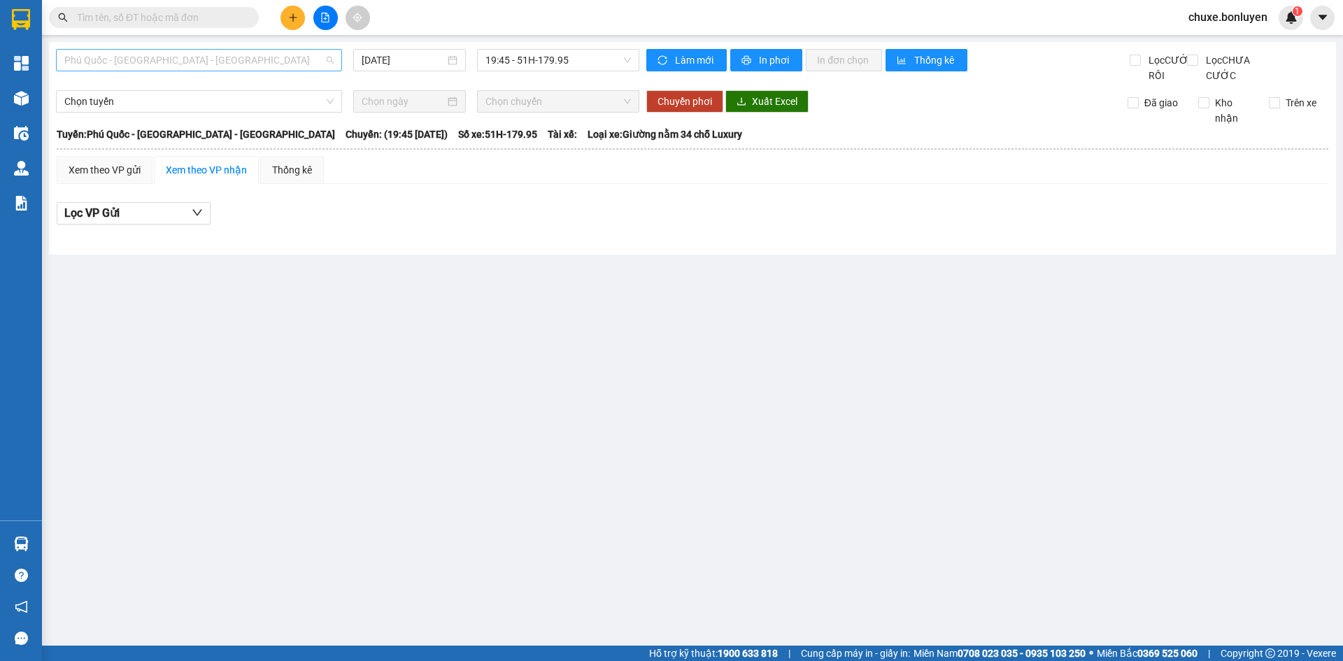
click at [227, 62] on span "Phú Quốc - Sài Gòn - Bình Phước" at bounding box center [198, 60] width 269 height 21
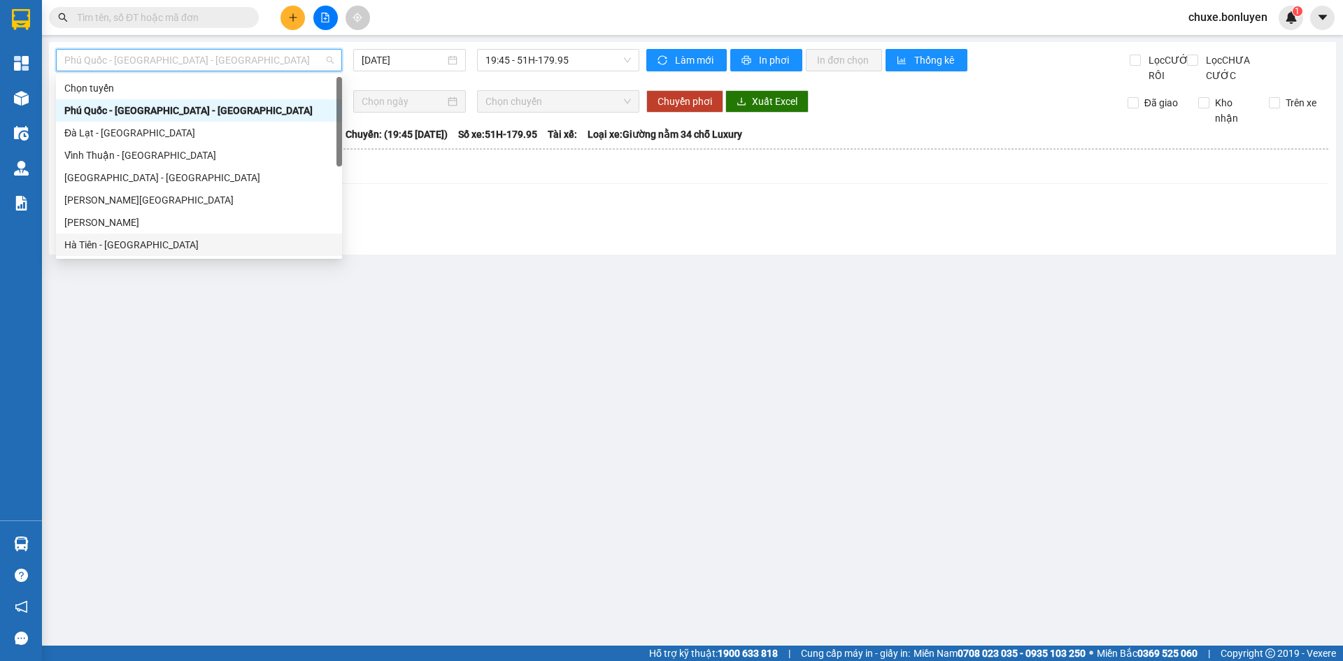
click at [192, 251] on div "Hà Tiên - Đà Nẵng" at bounding box center [198, 244] width 269 height 15
type input "14/08/2025"
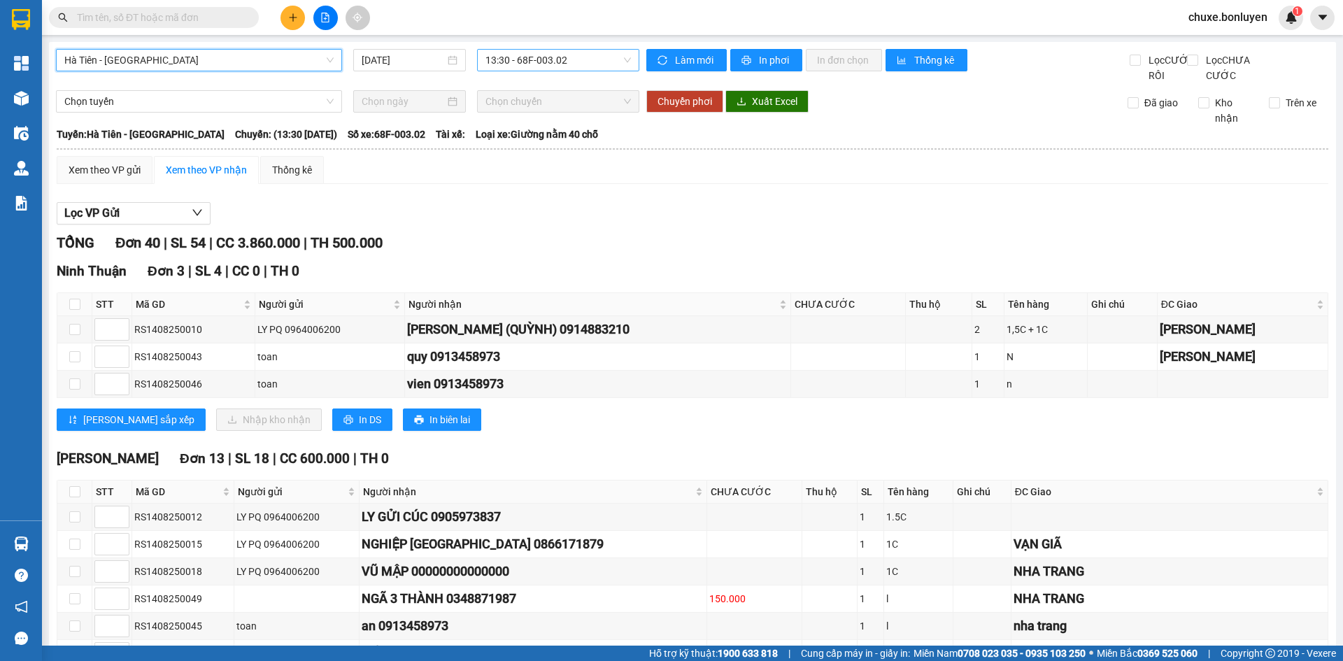
click at [576, 58] on span "13:30 - 68F-003.02" at bounding box center [557, 60] width 145 height 21
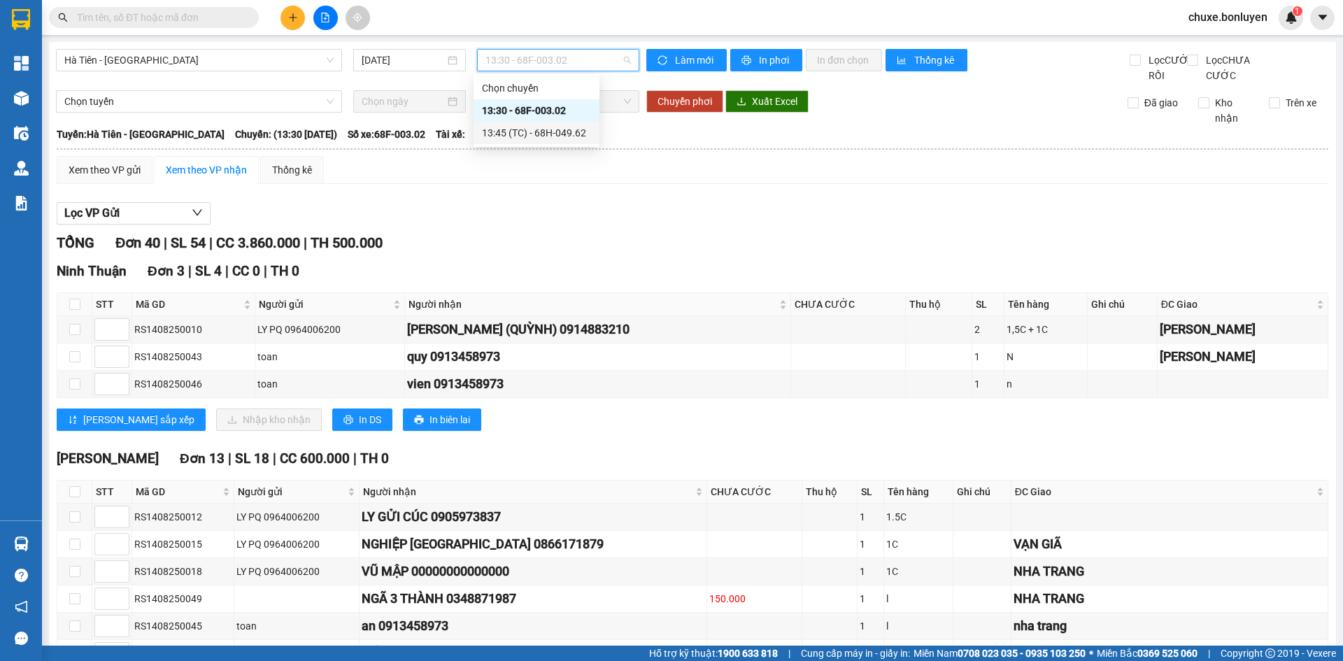
click at [534, 127] on div "13:45 (TC) - 68H-049.62" at bounding box center [536, 132] width 109 height 15
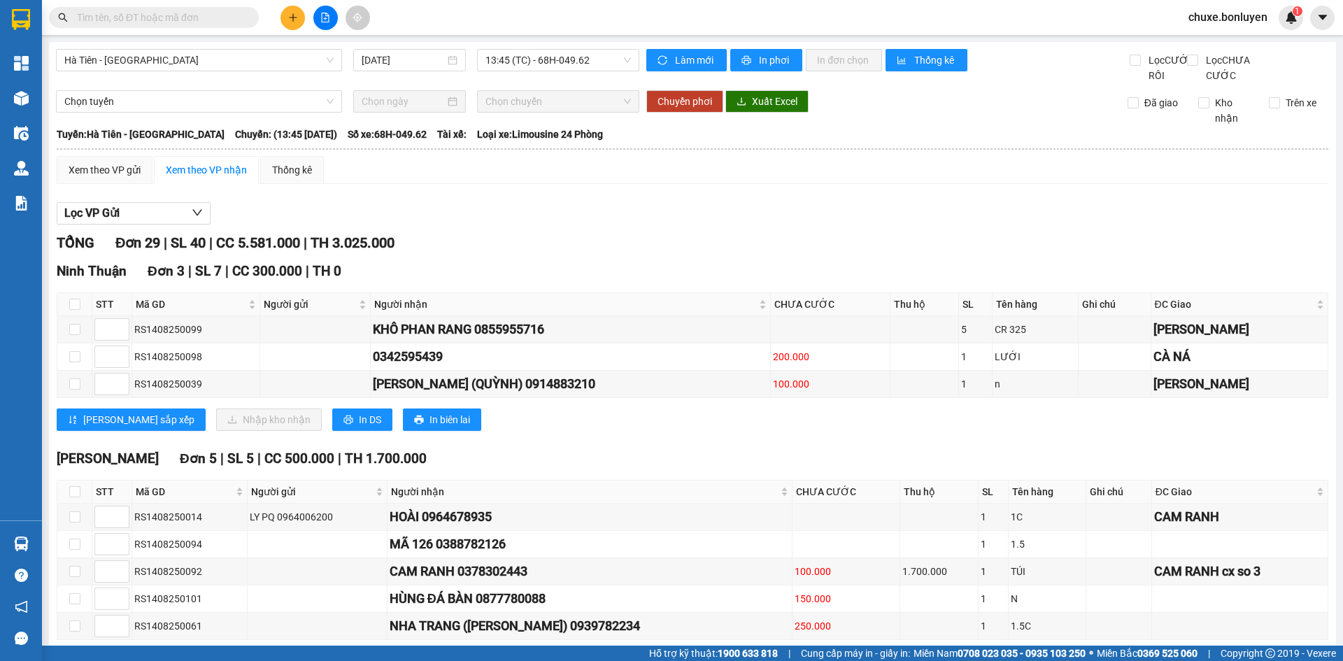
click at [185, 18] on input "text" at bounding box center [159, 17] width 165 height 15
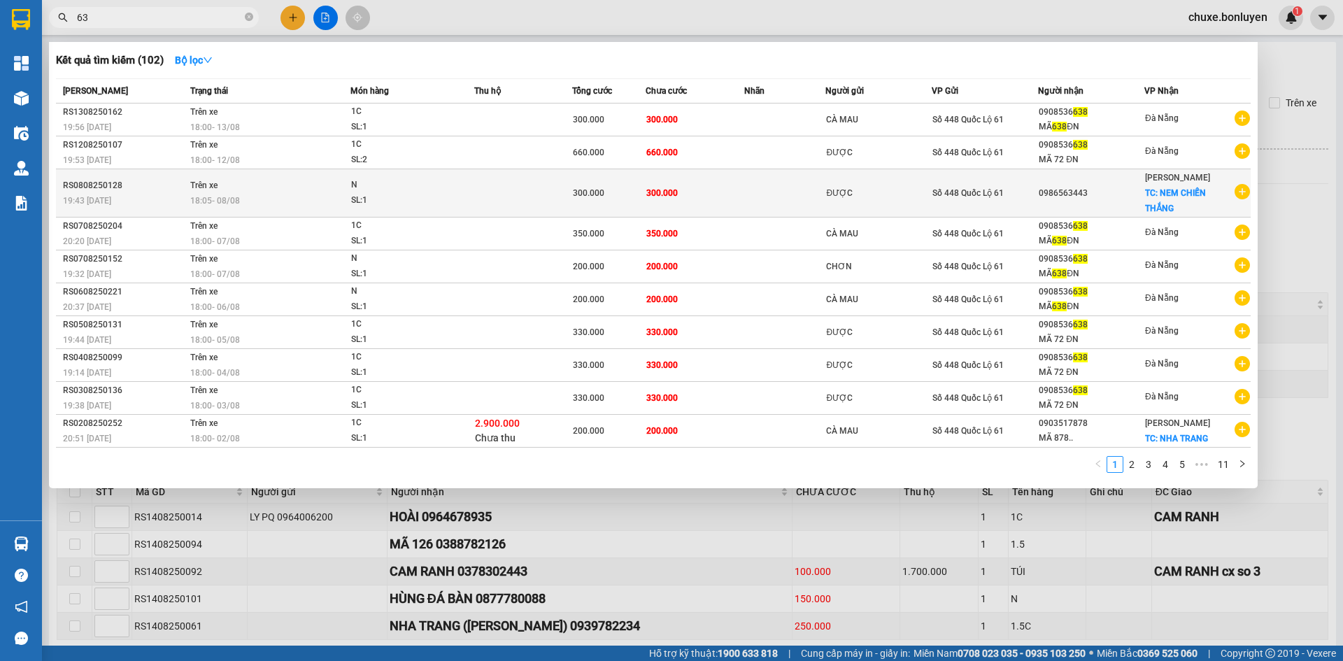
type input "6"
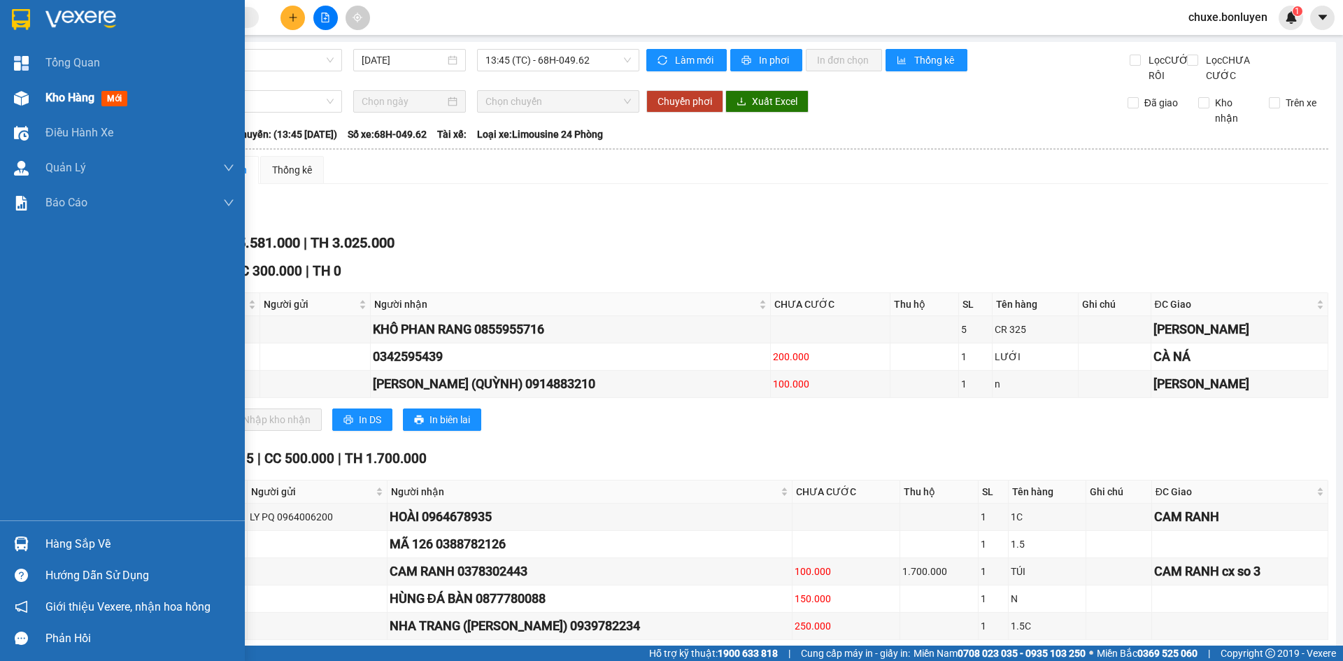
click at [29, 93] on div at bounding box center [21, 98] width 24 height 24
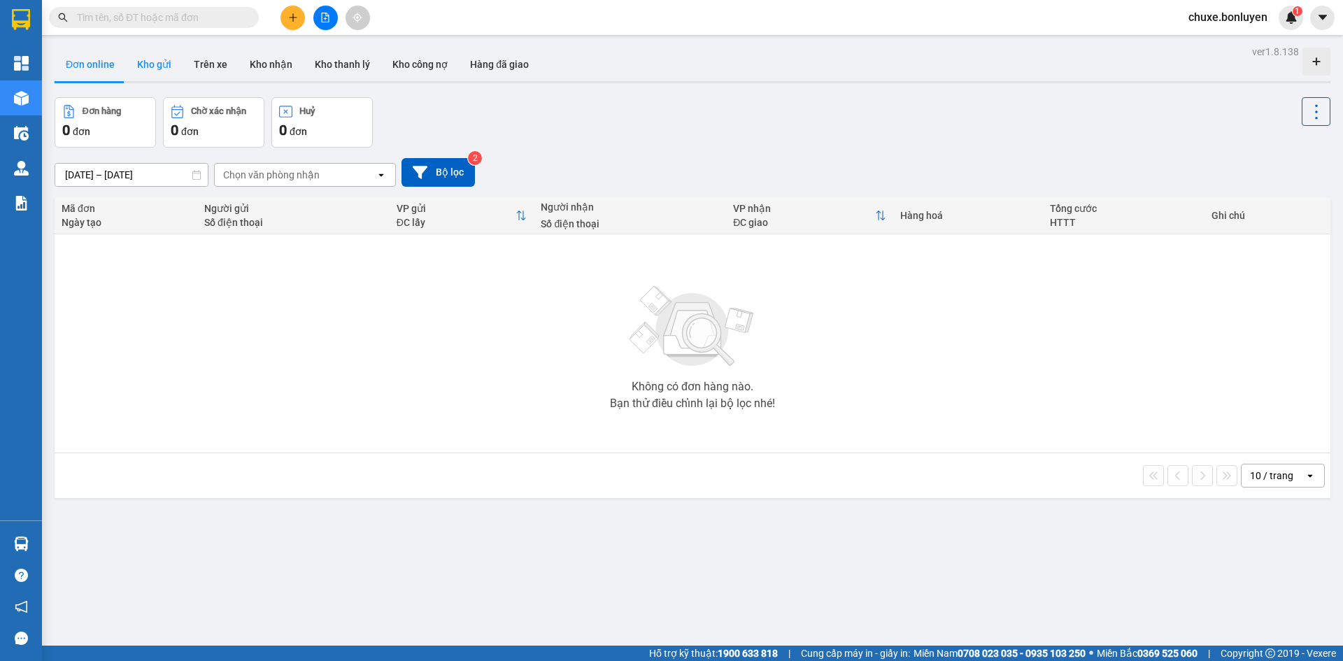
click at [141, 62] on button "Kho gửi" at bounding box center [154, 65] width 57 height 34
type input "[DATE] – [DATE]"
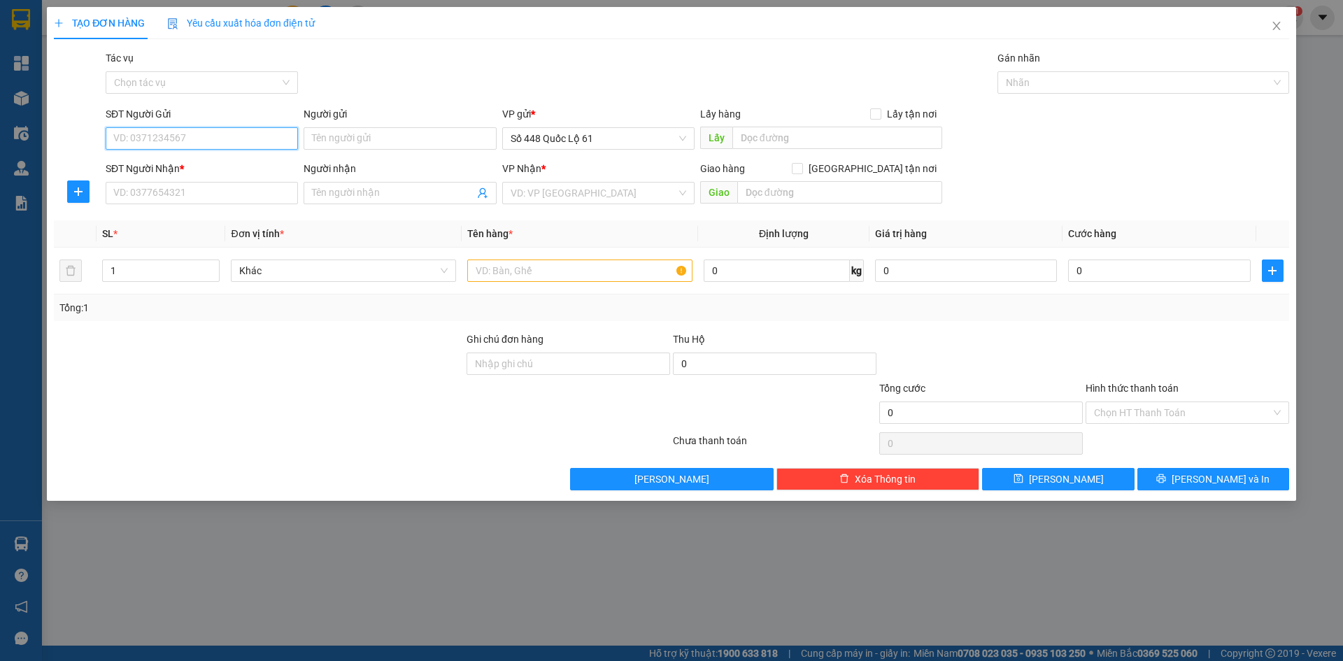
click at [256, 145] on input "SĐT Người Gửi" at bounding box center [202, 138] width 192 height 22
click at [232, 166] on div "0909200132" at bounding box center [202, 166] width 176 height 15
type input "0909200132"
type input "BINH DIEN"
type input "000000000000"
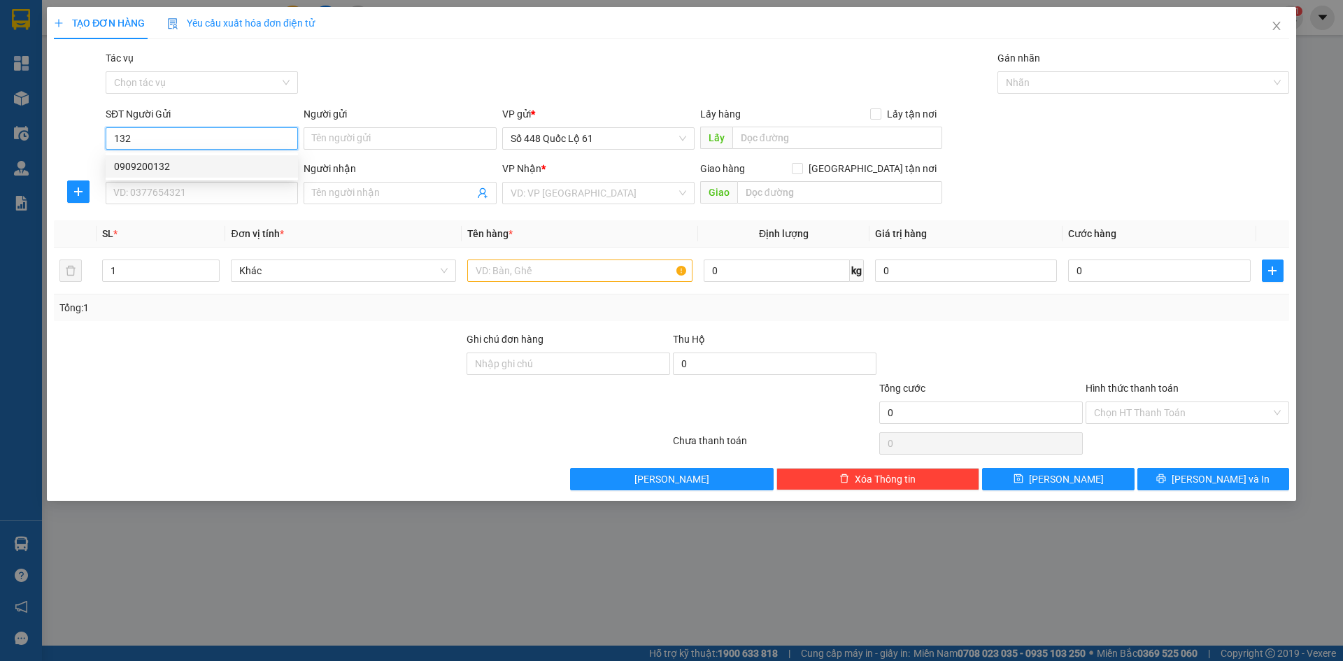
type input "[PERSON_NAME]"
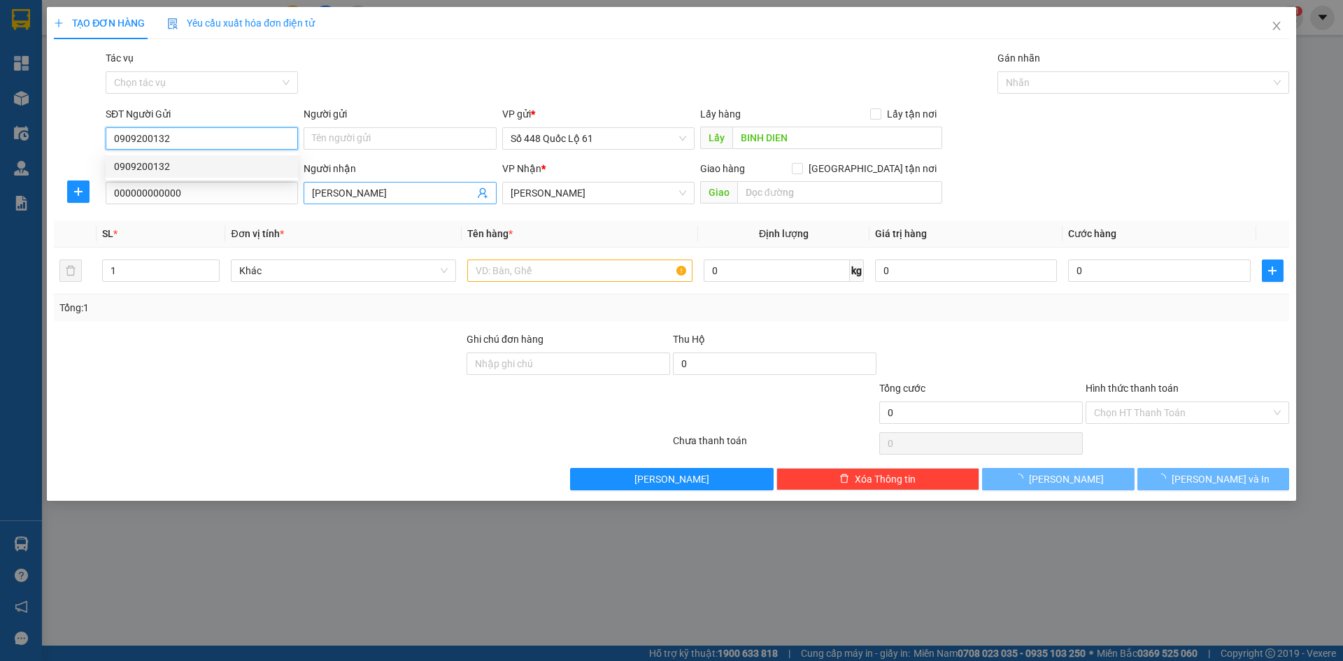
type input "1.000"
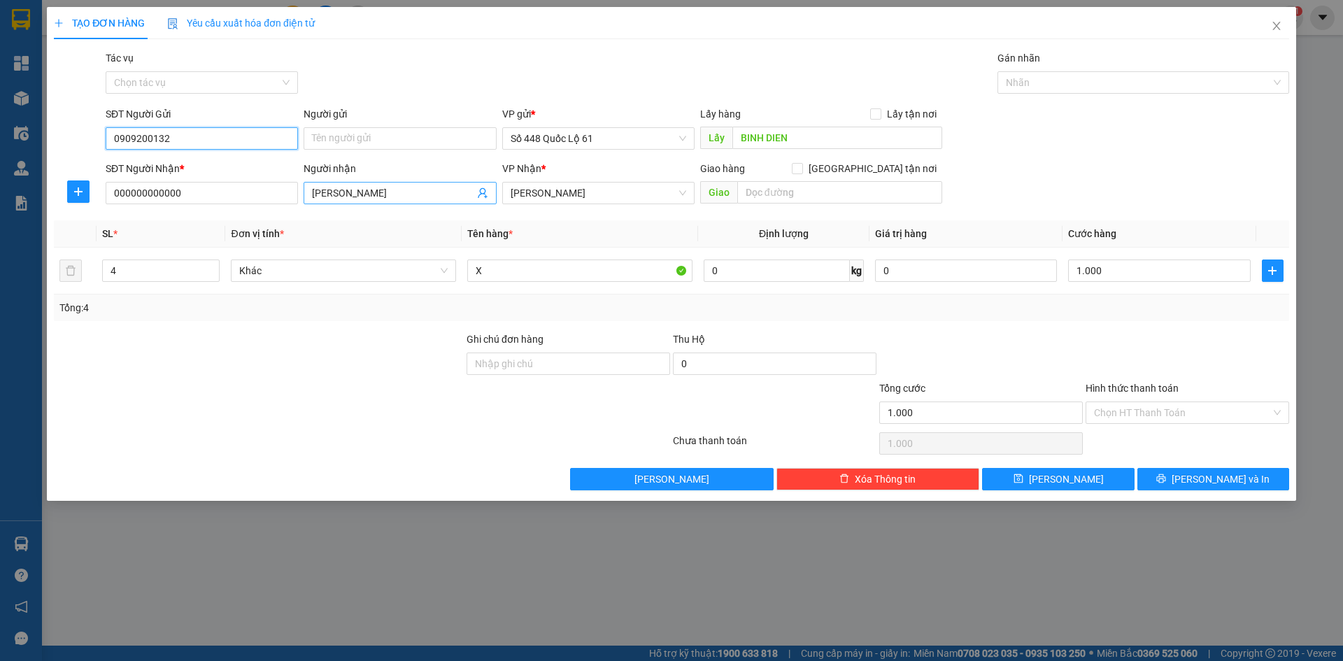
type input "0909200132"
drag, startPoint x: 404, startPoint y: 202, endPoint x: 183, endPoint y: 248, distance: 225.8
click at [204, 246] on div "Transit Pickup Surcharge Ids Transit Deliver Surcharge Ids Transit Deliver Surc…" at bounding box center [671, 270] width 1235 height 440
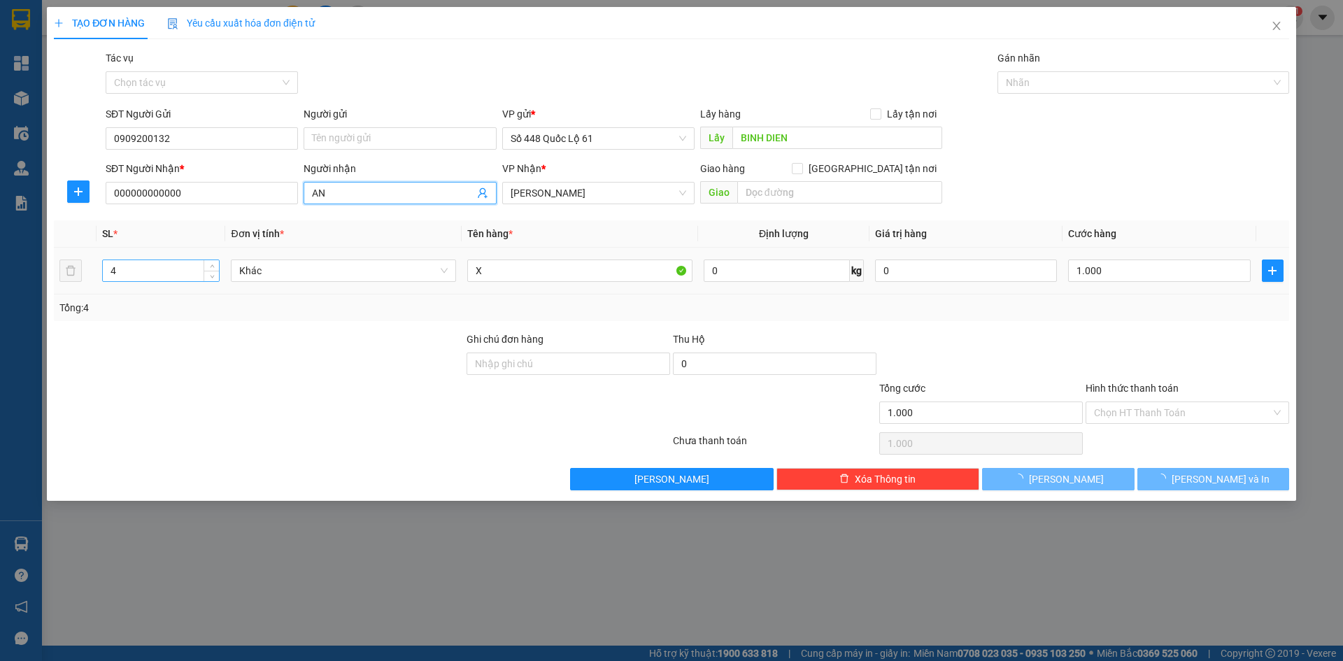
type input "A"
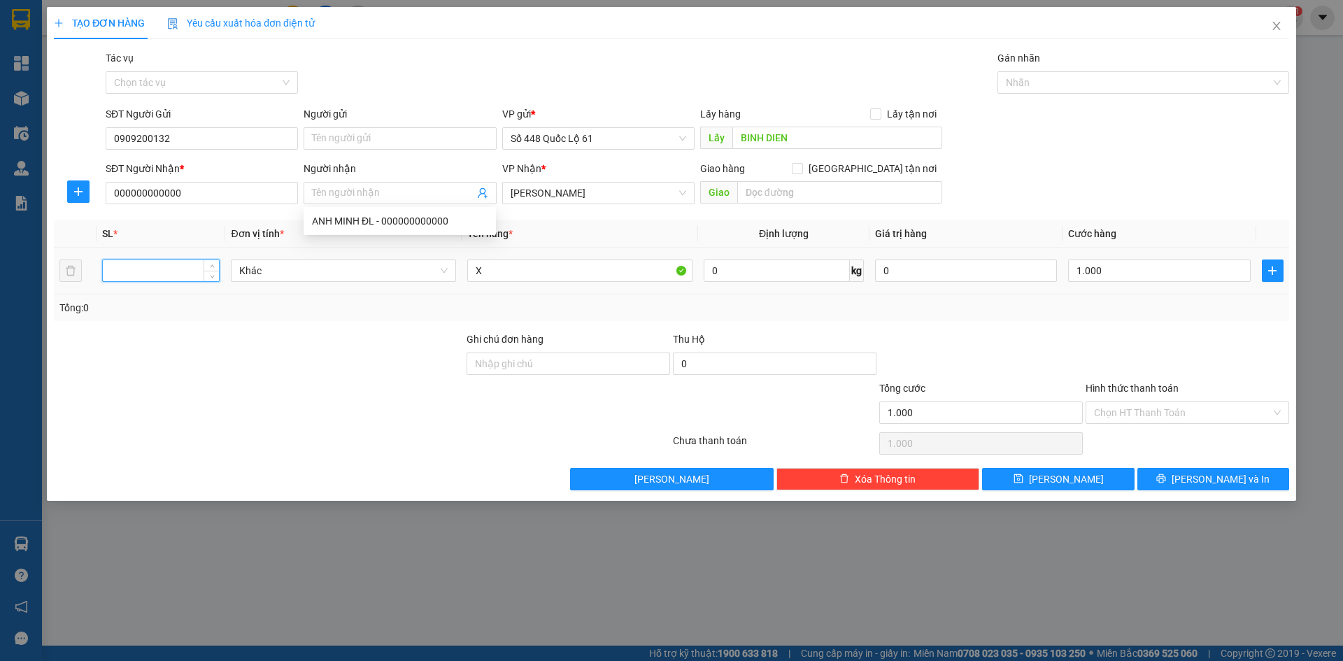
click at [59, 271] on tr "Khác X 0 kg 0 1.000" at bounding box center [671, 271] width 1235 height 47
type input "2"
click at [1133, 273] on input "1.000" at bounding box center [1159, 271] width 182 height 22
type input "0"
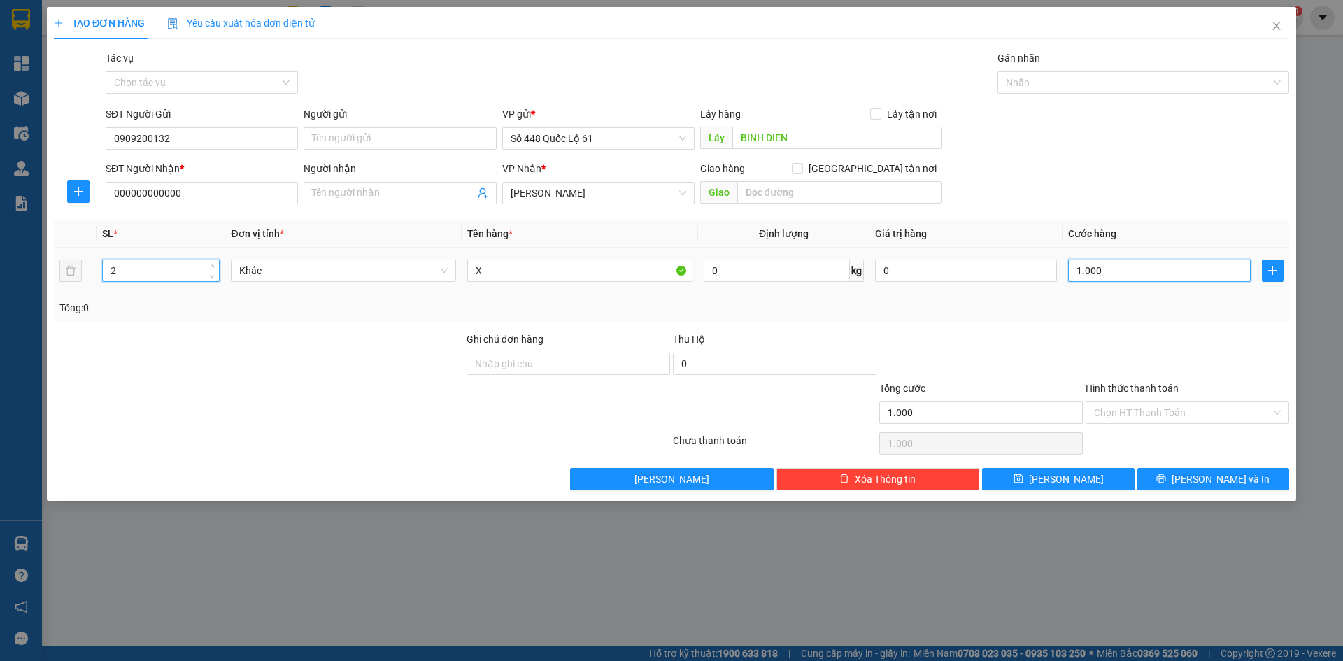
type input "0"
type input "1"
type input "001"
click at [1137, 414] on input "Hình thức thanh toán" at bounding box center [1182, 412] width 177 height 21
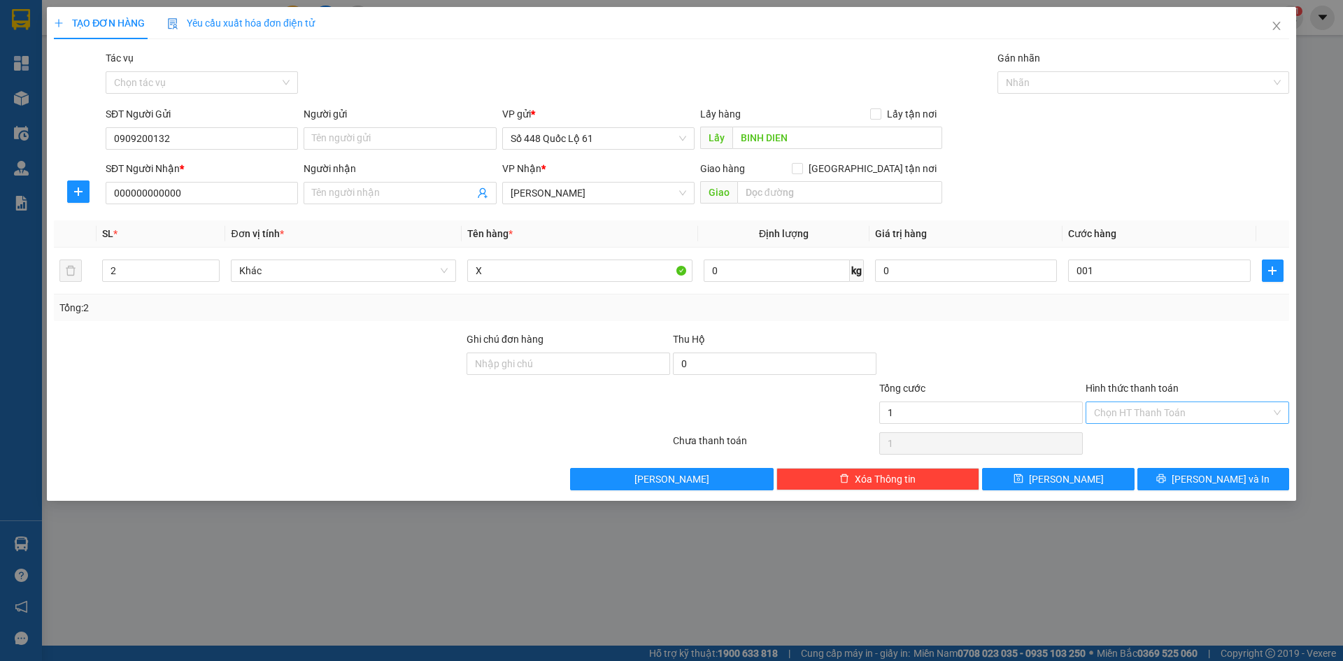
type input "1.000"
click at [1138, 439] on div "Tại văn phòng" at bounding box center [1187, 440] width 187 height 15
type input "0"
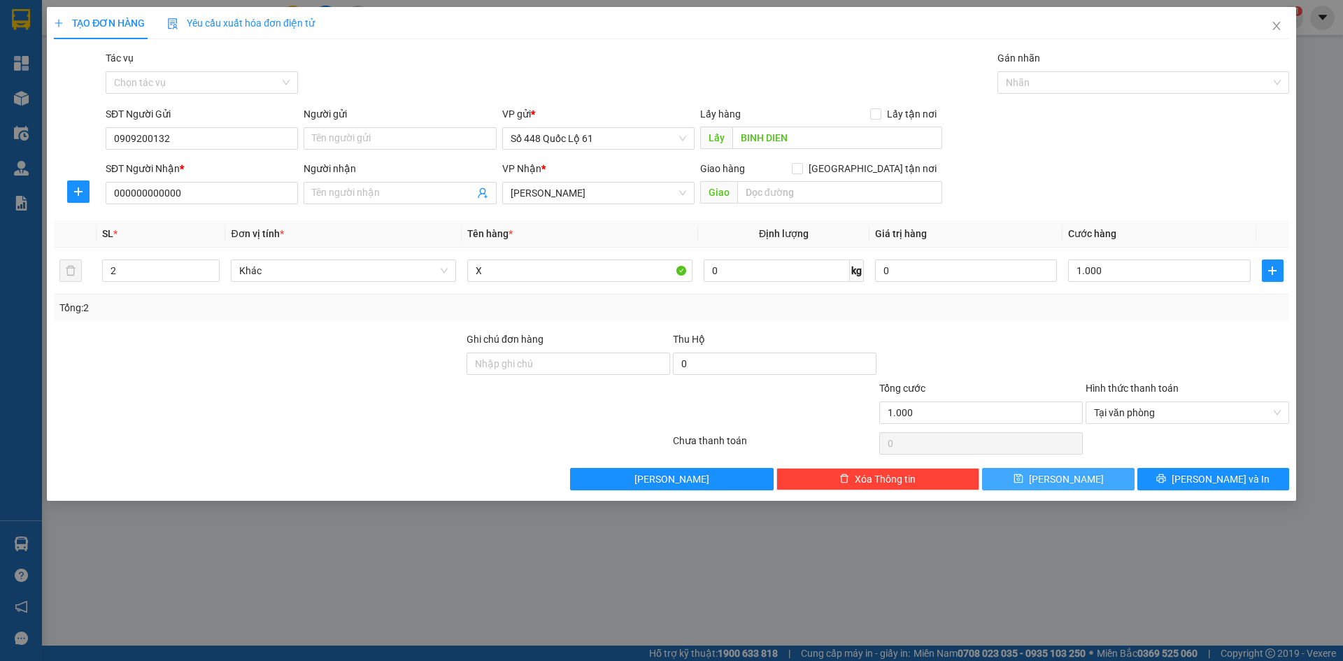
click at [1097, 481] on button "[PERSON_NAME]" at bounding box center [1058, 479] width 152 height 22
type input "0"
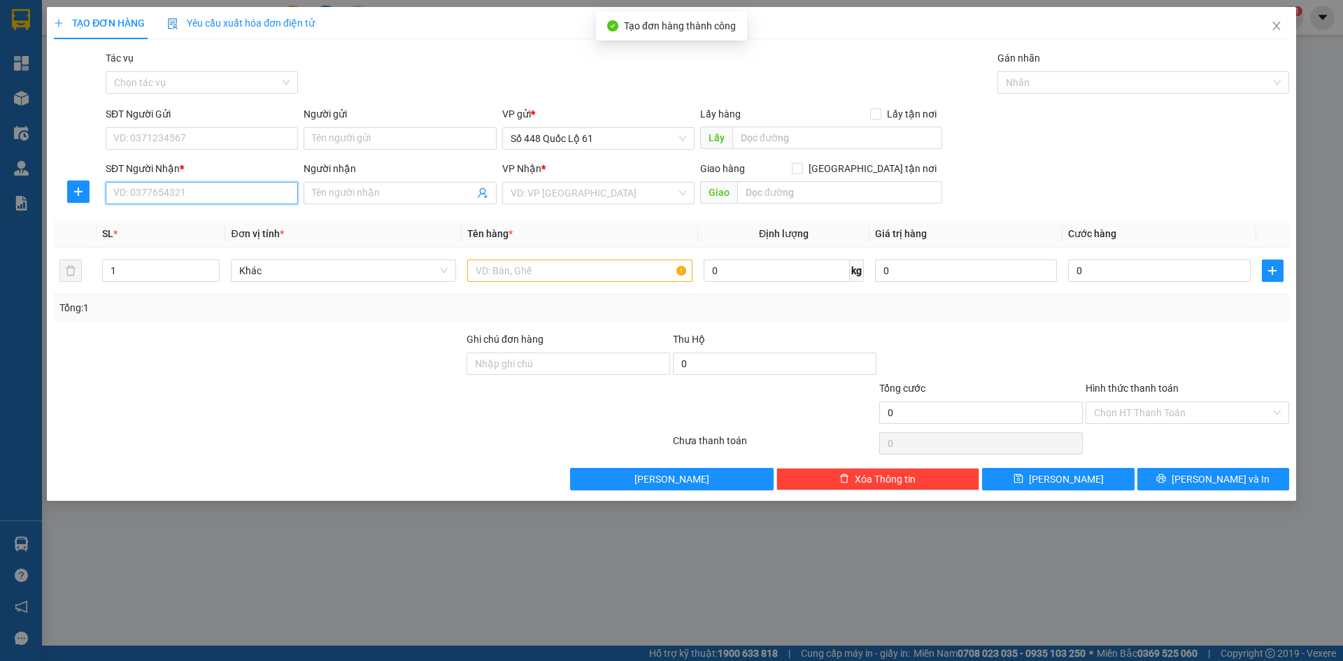
click at [162, 190] on input "SĐT Người Nhận *" at bounding box center [202, 193] width 192 height 22
type input "0918065085"
click at [513, 191] on input "search" at bounding box center [594, 193] width 166 height 21
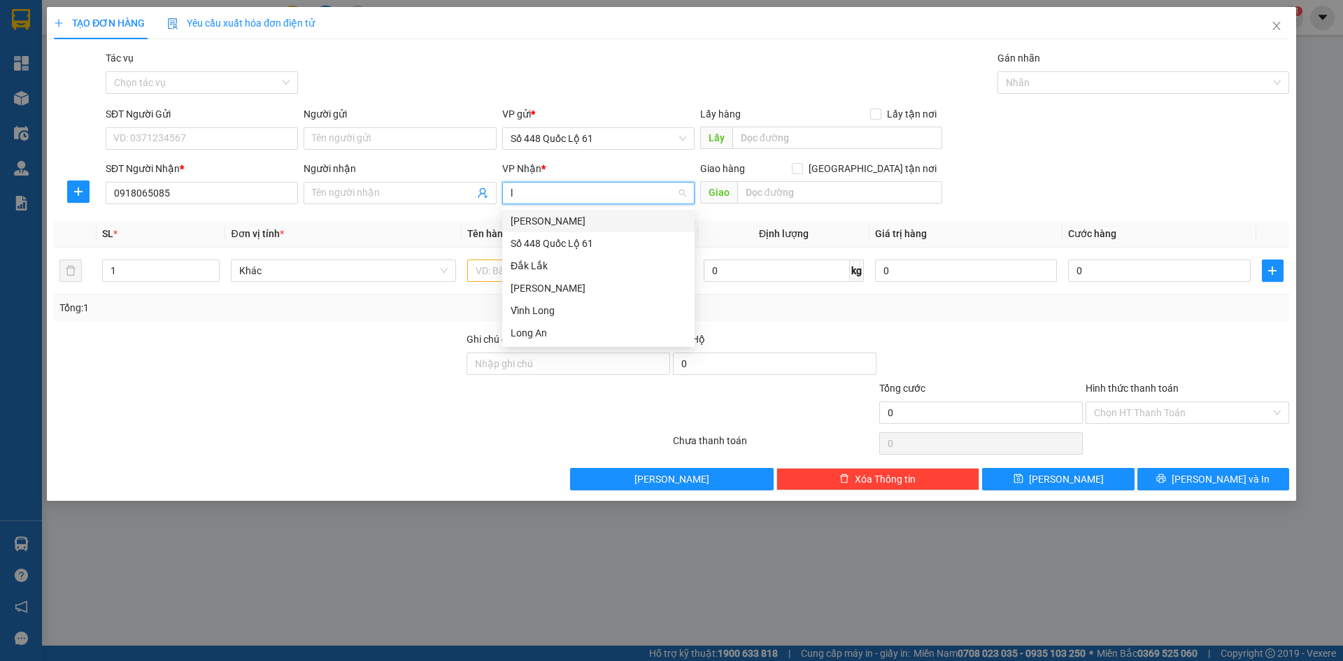
type input "la"
click at [532, 223] on div "[PERSON_NAME]" at bounding box center [599, 220] width 176 height 15
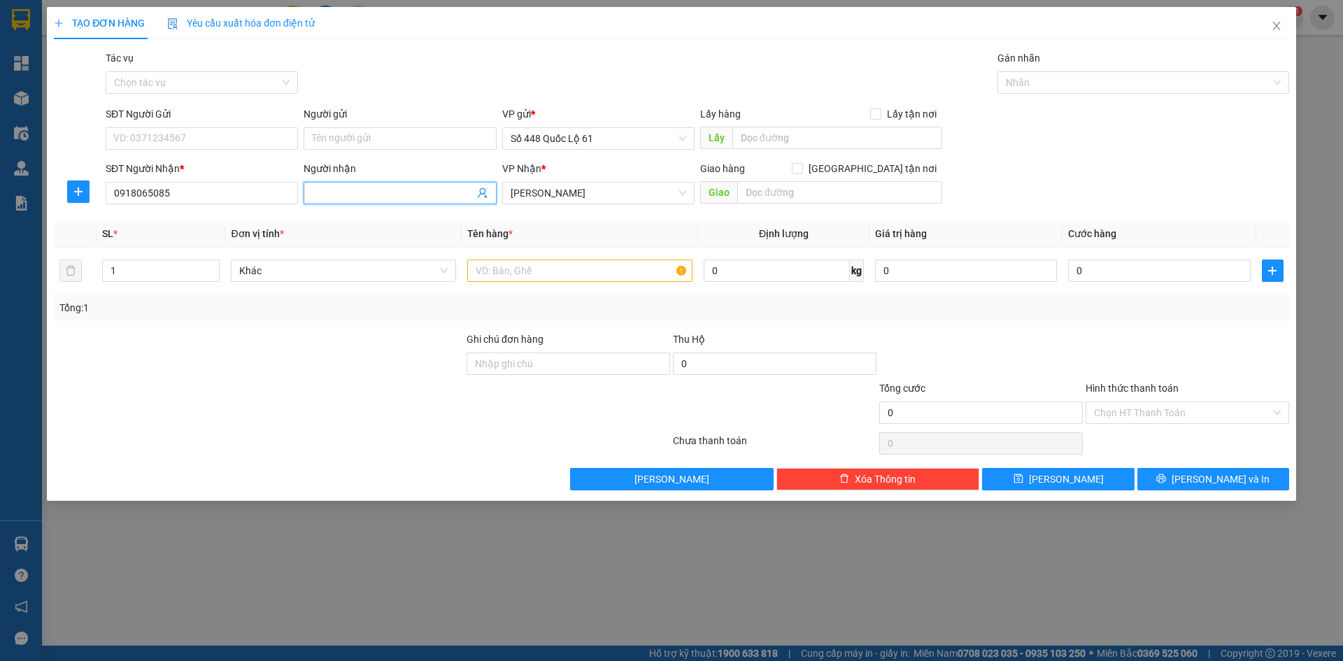
click at [360, 200] on input "Người nhận" at bounding box center [393, 192] width 162 height 15
type input "c"
type input "CÀ PHÊ SƠN LÂM"
click at [599, 277] on input "text" at bounding box center [579, 271] width 225 height 22
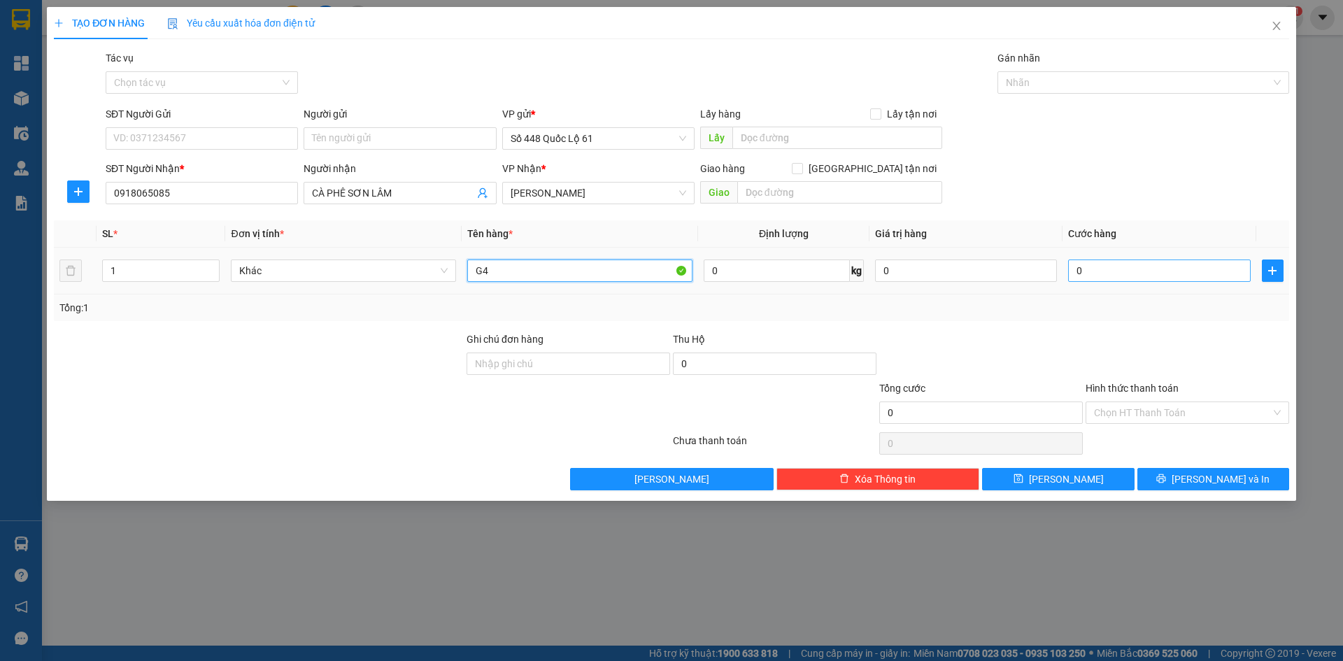
type input "G4"
click at [1107, 264] on input "0" at bounding box center [1159, 271] width 182 height 22
type input "1"
type input "001"
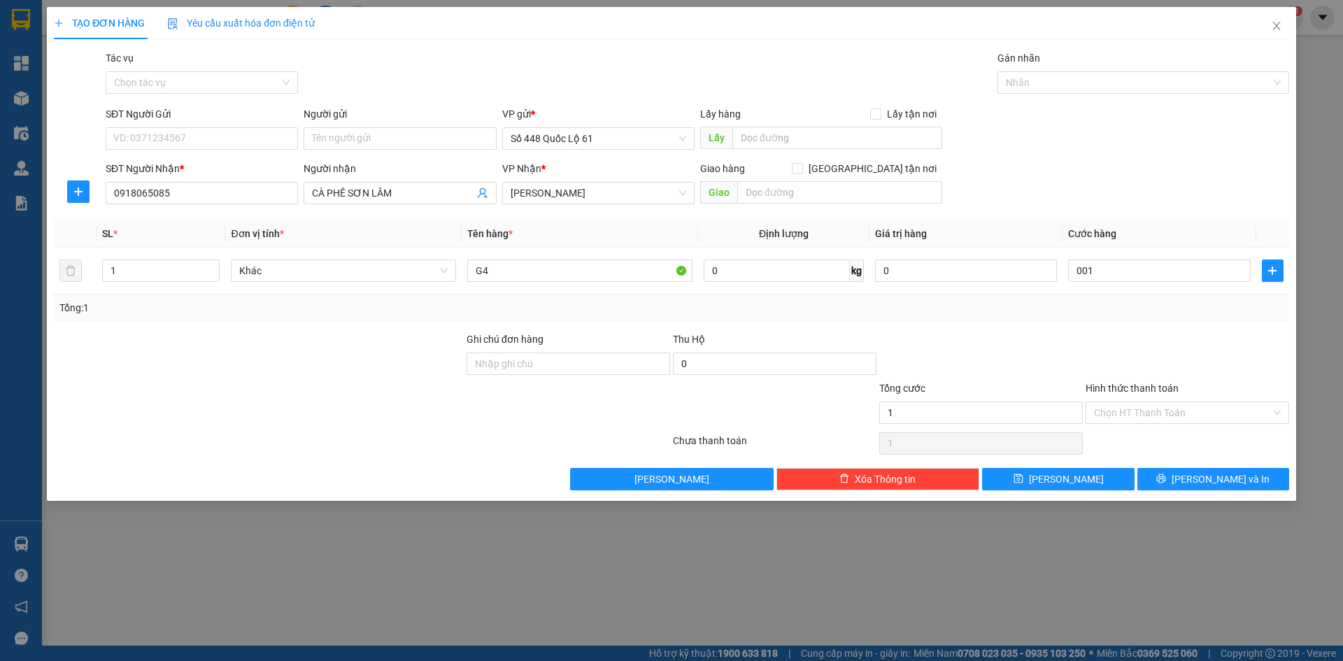
type input "1.000"
drag, startPoint x: 1101, startPoint y: 329, endPoint x: 1114, endPoint y: 409, distance: 81.5
click at [1103, 339] on div "Transit Pickup Surcharge Ids Transit Deliver Surcharge Ids Transit Deliver Surc…" at bounding box center [671, 270] width 1235 height 440
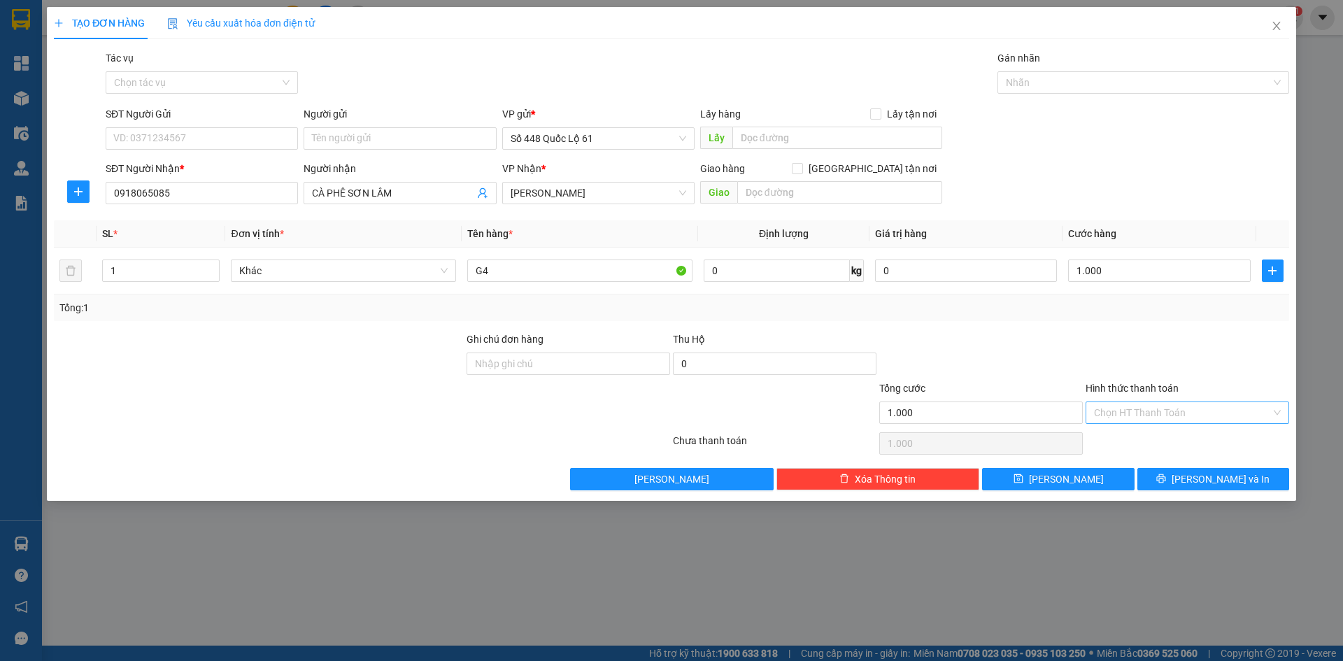
click at [1114, 410] on input "Hình thức thanh toán" at bounding box center [1182, 412] width 177 height 21
click at [1135, 449] on div "Tại văn phòng" at bounding box center [1188, 440] width 204 height 22
type input "0"
click at [1095, 471] on button "[PERSON_NAME]" at bounding box center [1058, 479] width 152 height 22
type input "0"
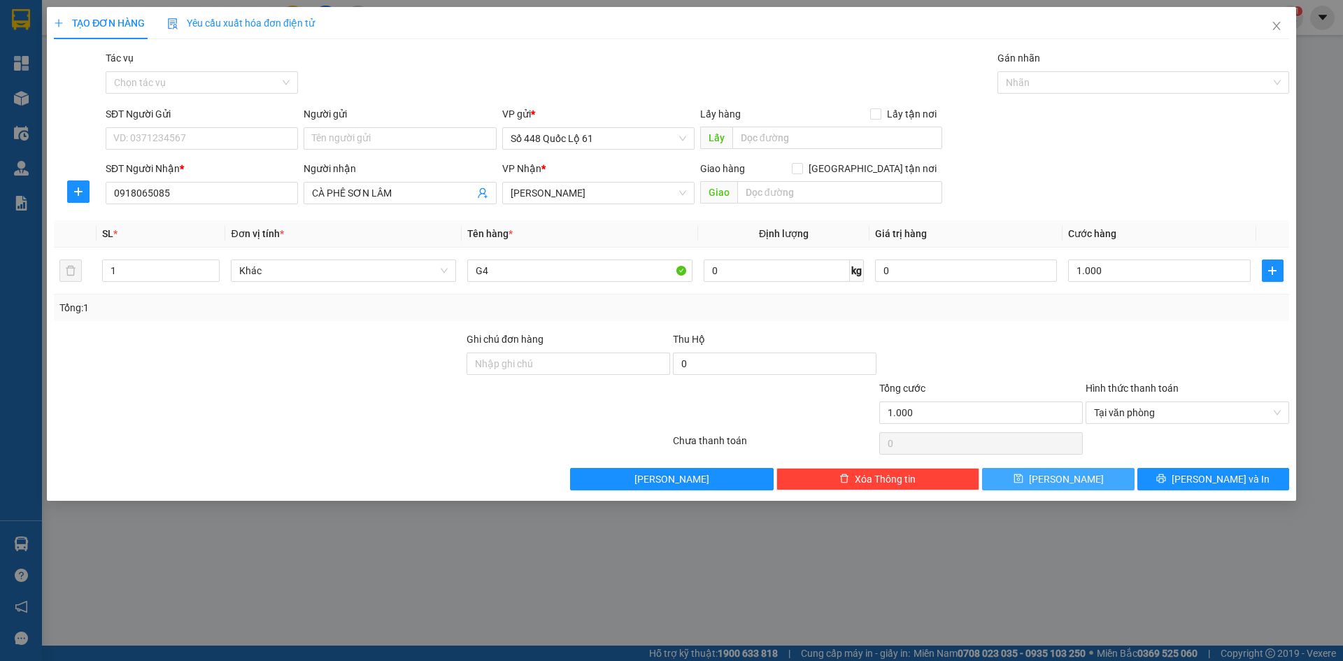
type input "0"
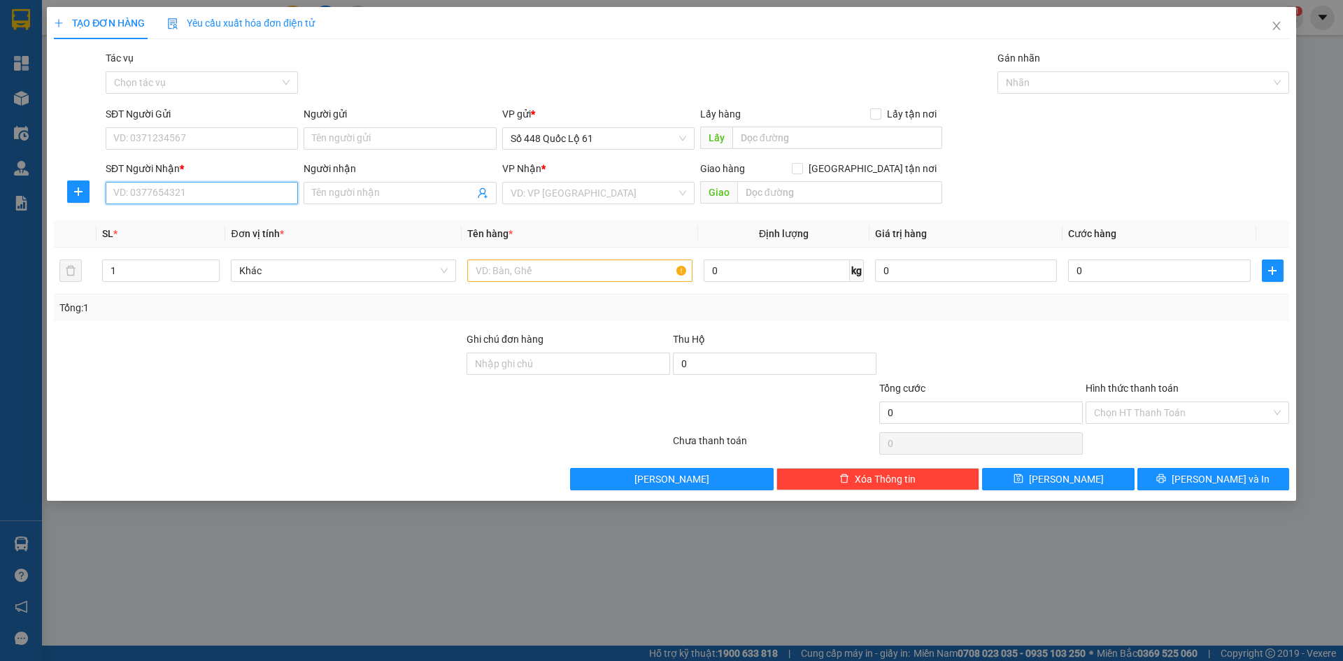
click at [239, 186] on input "SĐT Người Nhận *" at bounding box center [202, 193] width 192 height 22
type input "0986682224"
click at [570, 195] on input "search" at bounding box center [594, 193] width 166 height 21
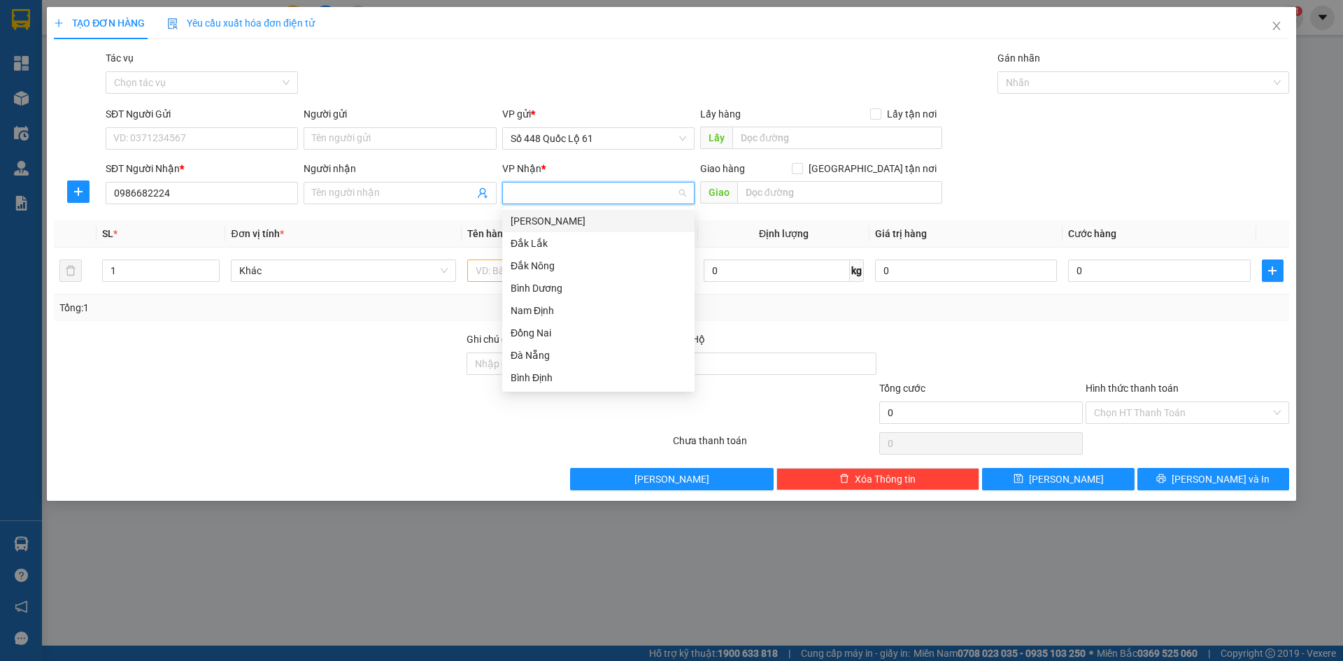
type input "D"
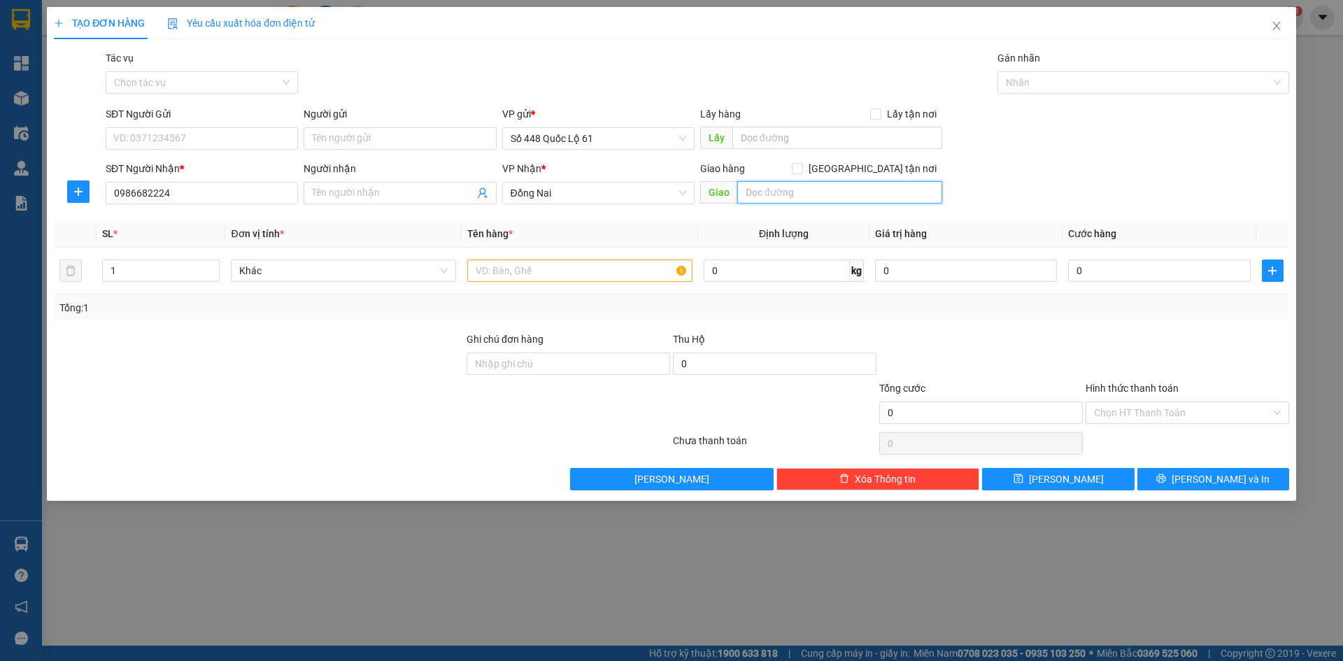
click at [794, 194] on input "text" at bounding box center [839, 192] width 205 height 22
type input "ĐỊNH QUÁN"
click at [802, 172] on input "Giao tận nơi" at bounding box center [797, 168] width 10 height 10
checkbox input "true"
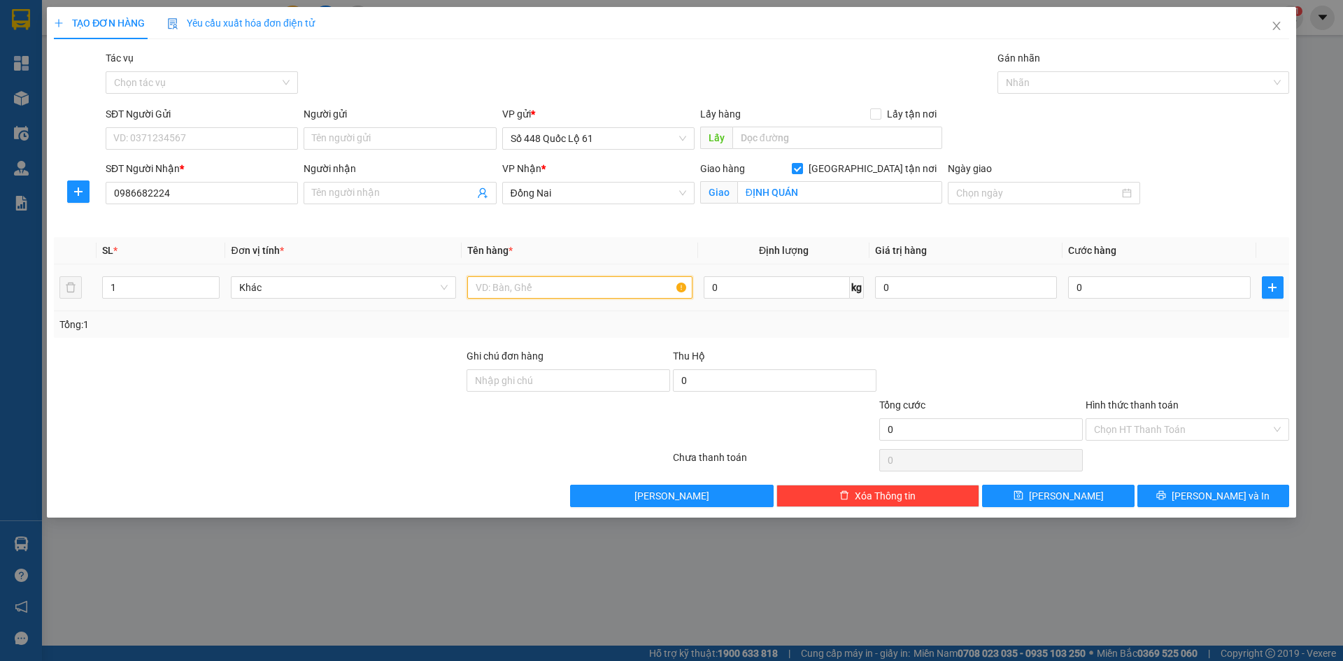
click at [597, 284] on input "text" at bounding box center [579, 287] width 225 height 22
type input "N"
click at [780, 379] on input "0" at bounding box center [775, 380] width 204 height 22
type input "3.200.000"
drag, startPoint x: 1122, startPoint y: 268, endPoint x: 1097, endPoint y: 266, distance: 24.5
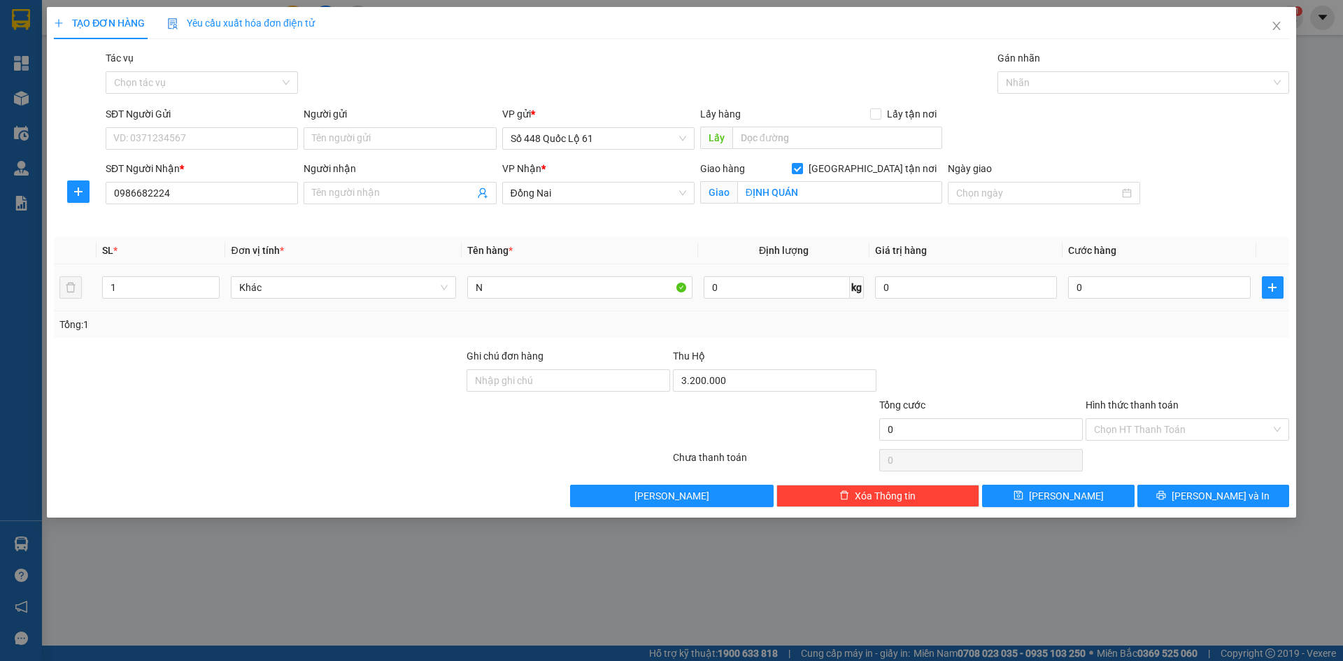
click at [1122, 268] on td "0" at bounding box center [1158, 287] width 193 height 47
click at [1097, 296] on input "0" at bounding box center [1159, 287] width 182 height 22
type input "1"
type input "001"
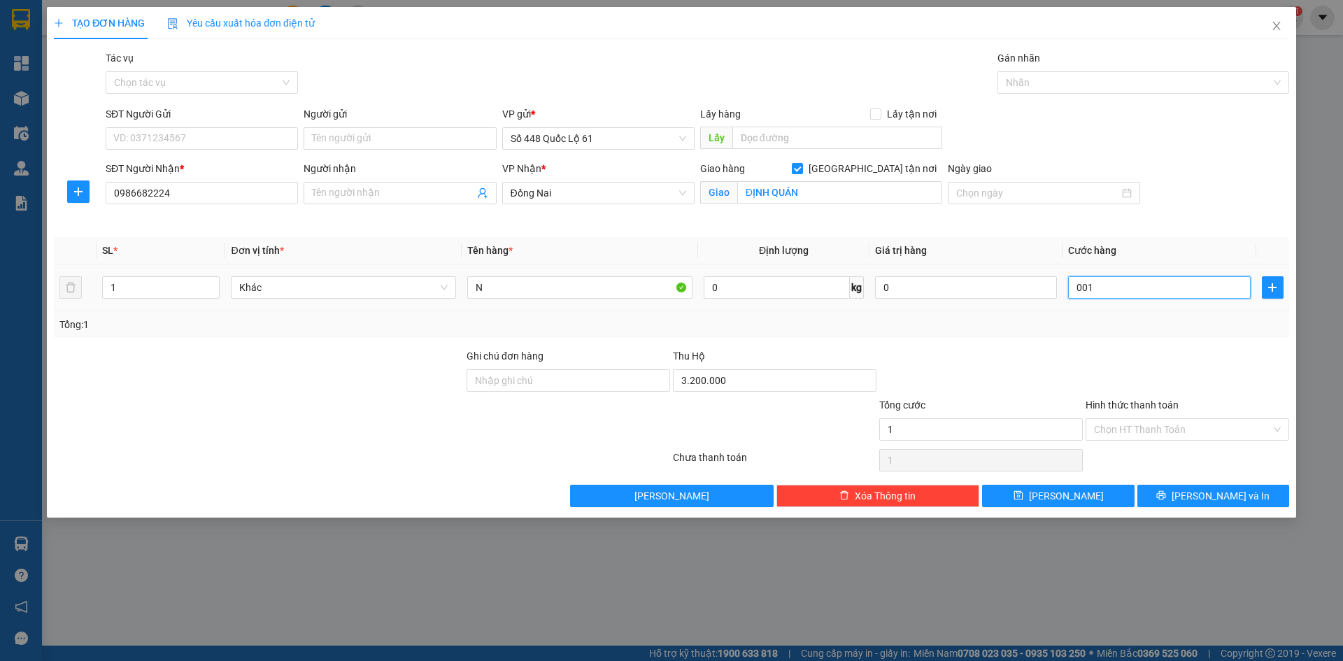
type input "15"
type input "0.015"
type input "150"
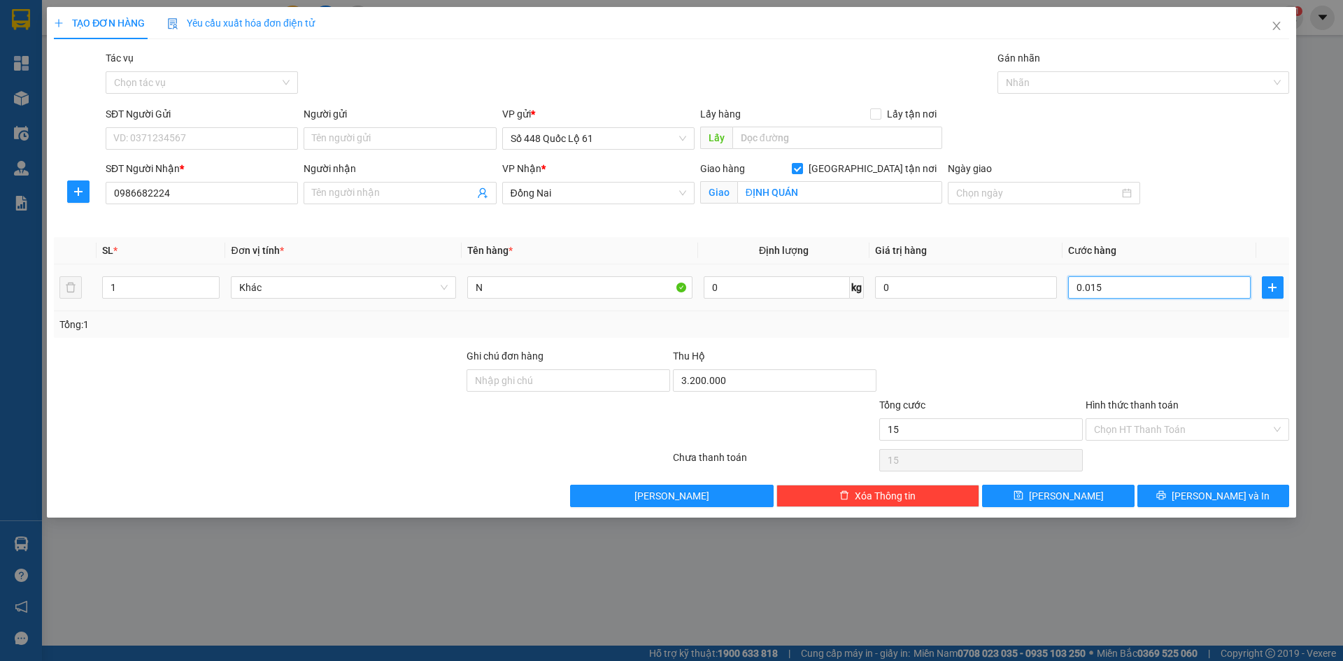
type input "00.150"
type input "150"
type input "00.150"
drag, startPoint x: 1122, startPoint y: 290, endPoint x: 991, endPoint y: 306, distance: 131.9
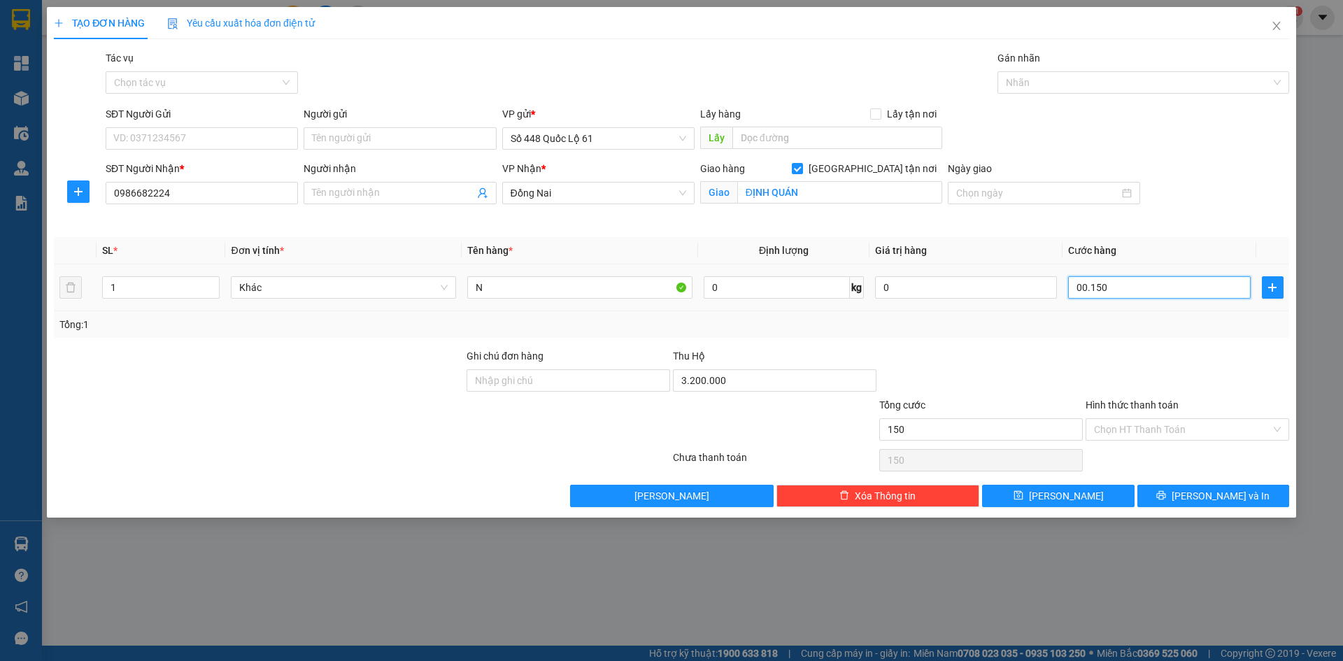
click at [1023, 294] on tr "1 Khác N 0 kg 0 00.150" at bounding box center [671, 287] width 1235 height 47
type input "1"
type input "10"
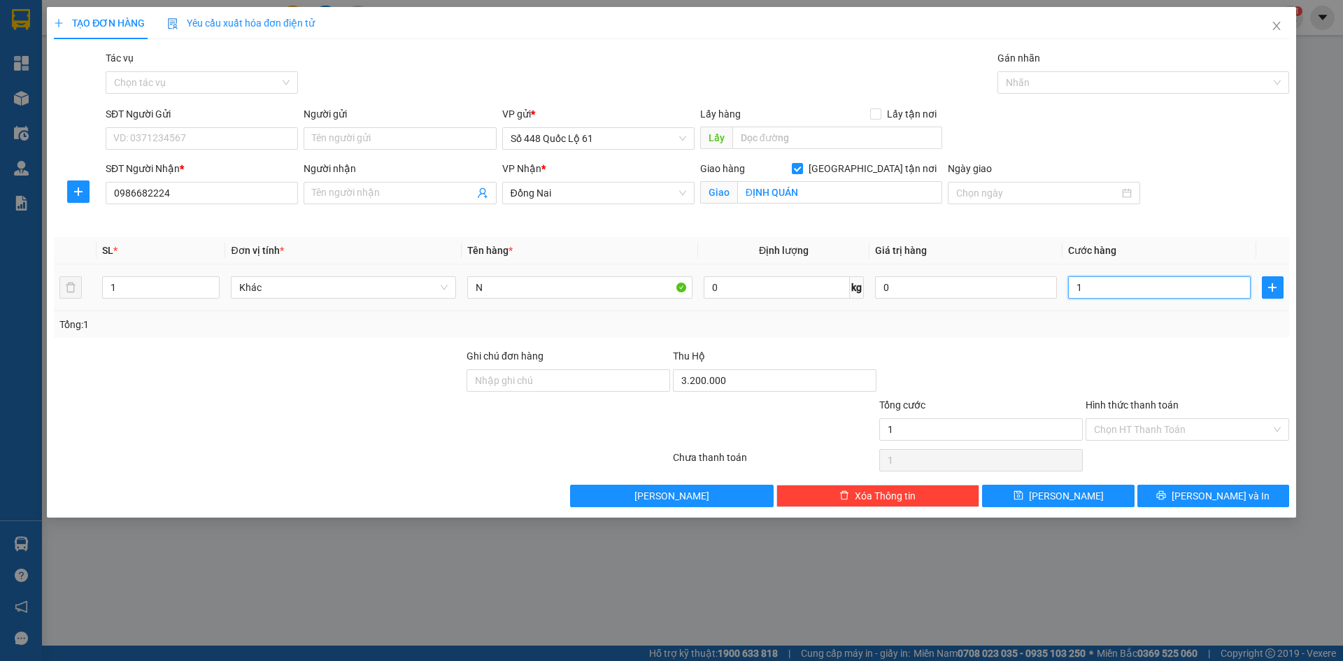
type input "10"
type input "100"
type input "0.100"
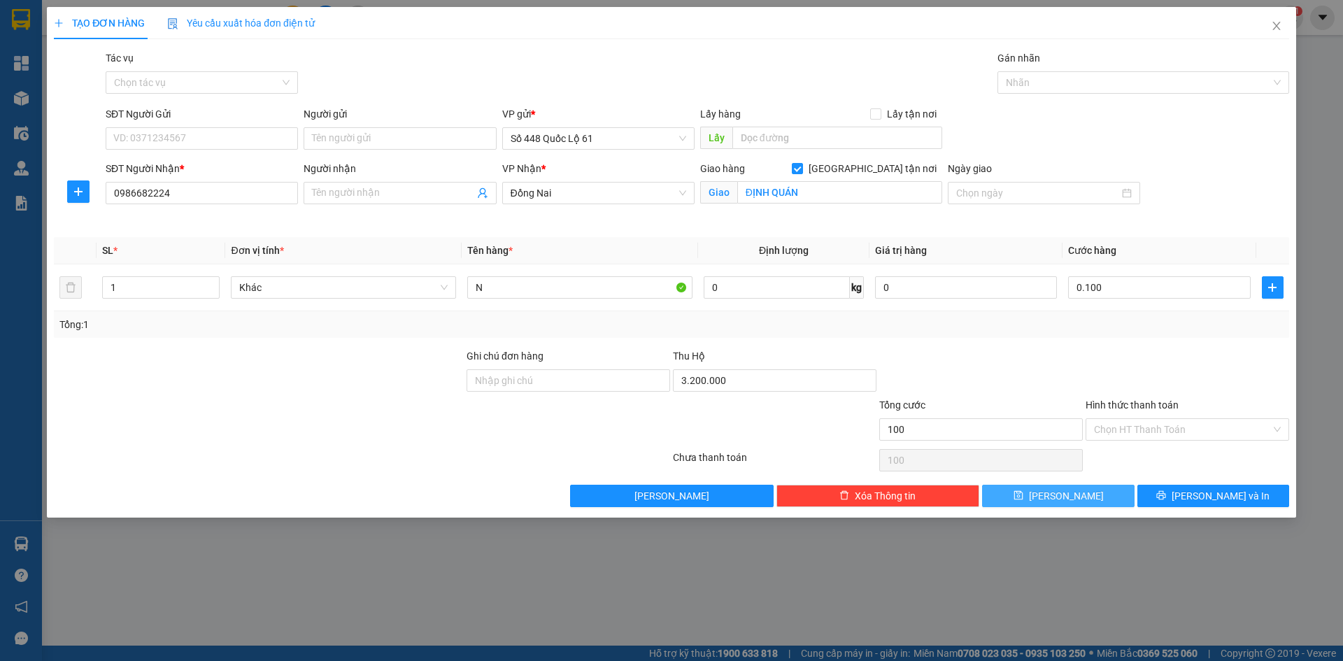
type input "100.000"
click at [1036, 497] on button "[PERSON_NAME]" at bounding box center [1058, 496] width 152 height 22
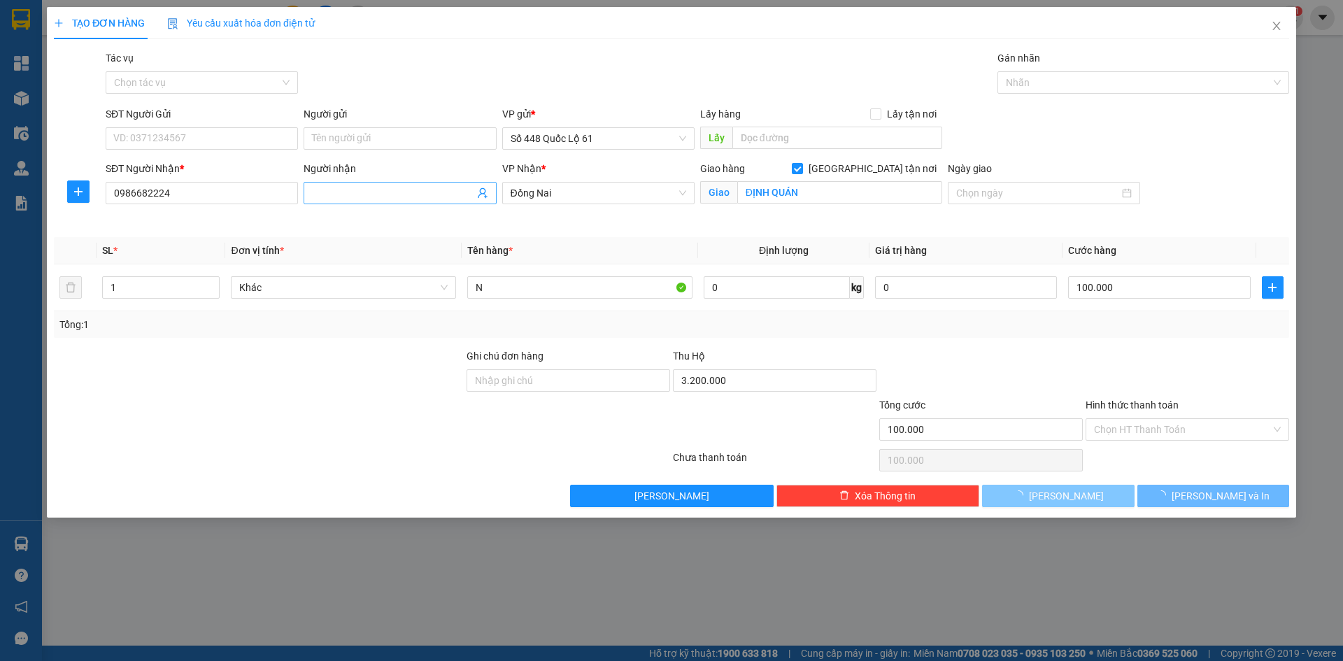
checkbox input "false"
type input "0"
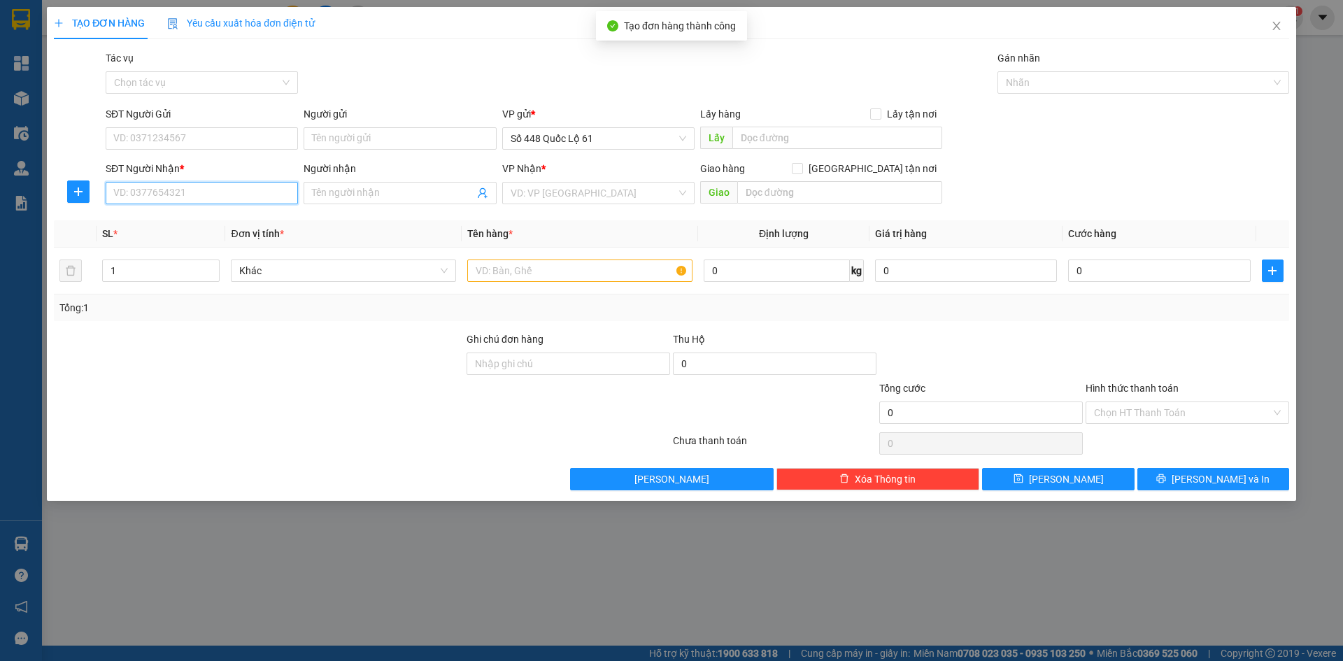
click at [270, 193] on input "SĐT Người Nhận *" at bounding box center [202, 193] width 192 height 22
type input "0000000000000"
click at [359, 197] on input "Người nhận" at bounding box center [393, 192] width 162 height 15
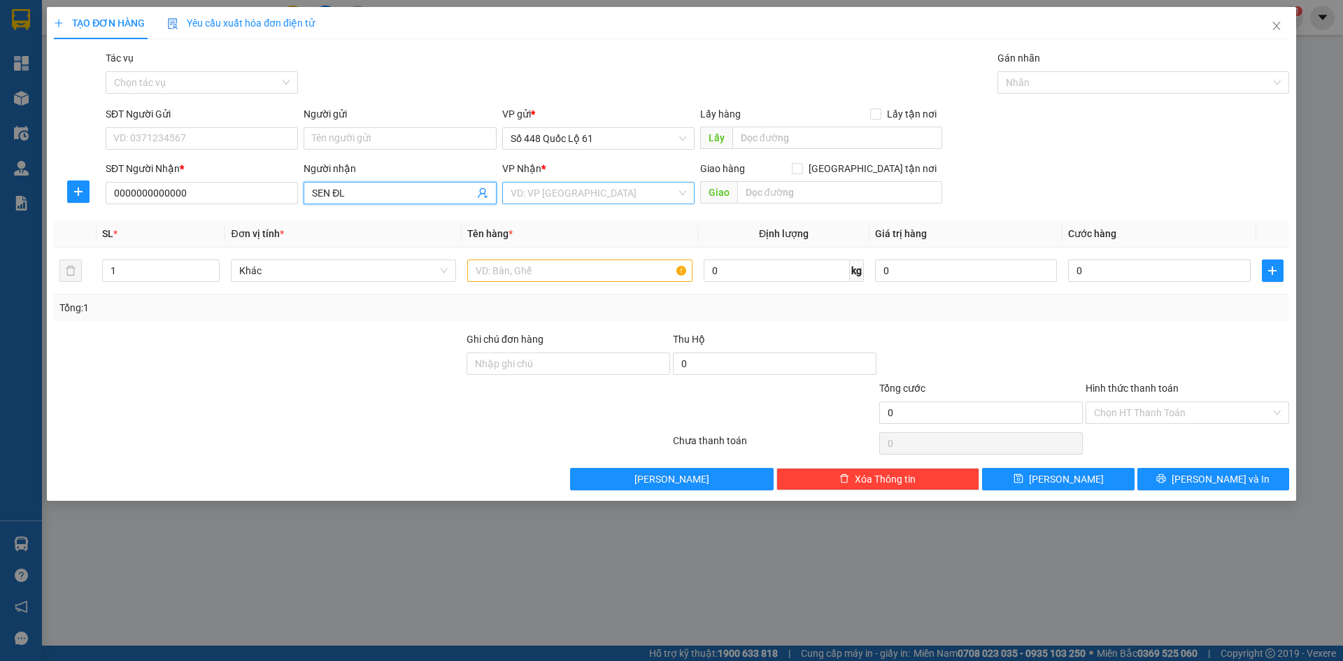
type input "SEN ĐL"
click at [600, 198] on input "search" at bounding box center [594, 193] width 166 height 21
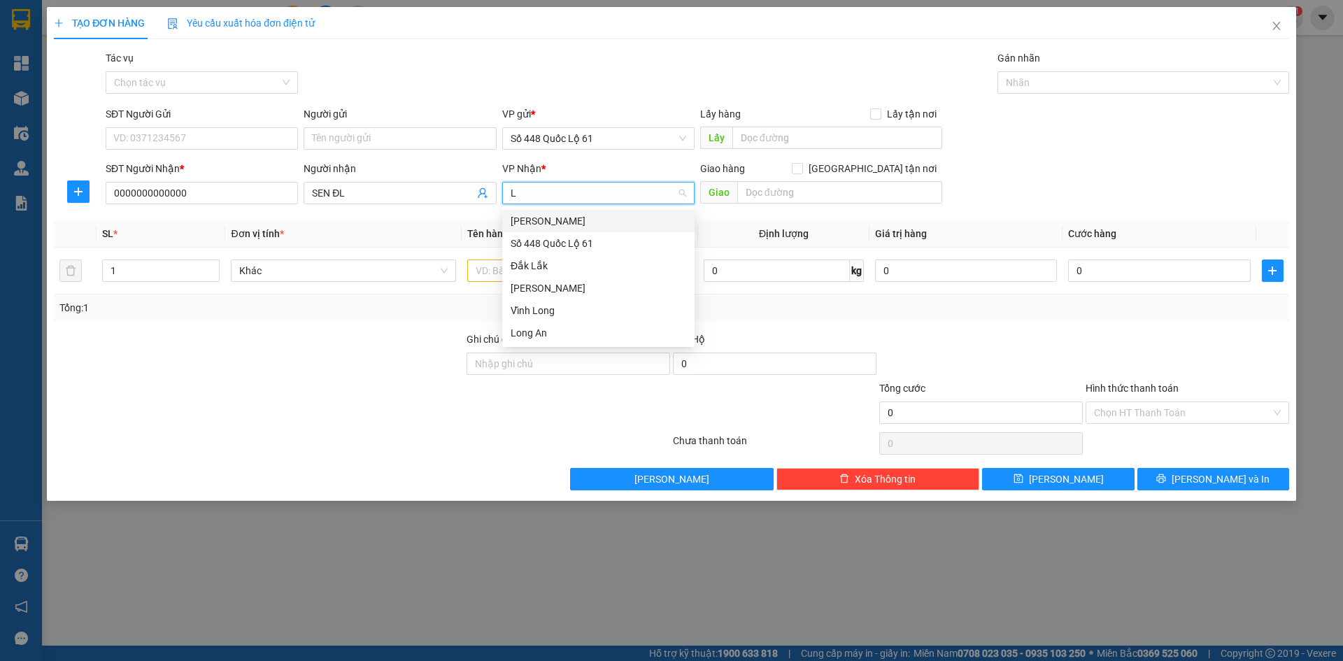
type input "L"
click at [585, 208] on body "Kết quả tìm kiếm ( 0 ) Bộ lọc No Data chuxe.bonluyen 1 Tổng Quan Kho hàng mới Đ…" at bounding box center [671, 330] width 1343 height 661
click at [581, 190] on input "search" at bounding box center [594, 193] width 166 height 21
type input "L"
click at [572, 227] on div "[PERSON_NAME]" at bounding box center [599, 220] width 176 height 15
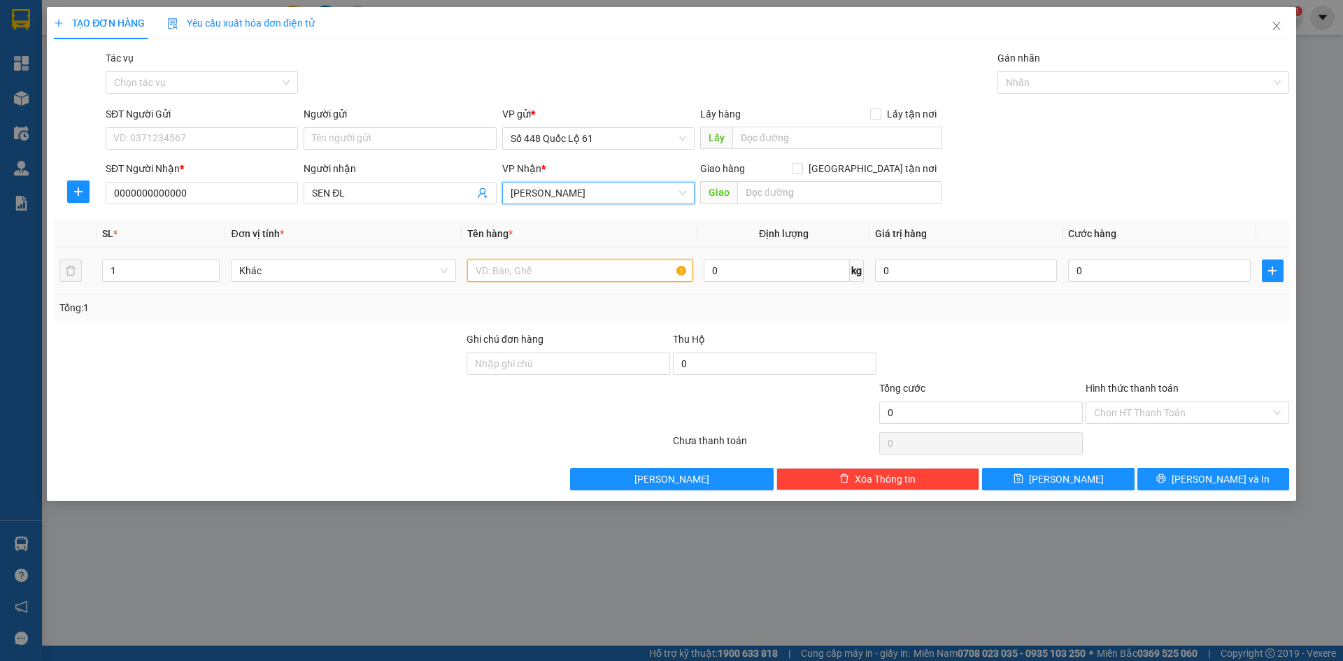
click at [497, 268] on input "text" at bounding box center [579, 271] width 225 height 22
type input "N"
click at [1170, 259] on div "0" at bounding box center [1159, 271] width 182 height 28
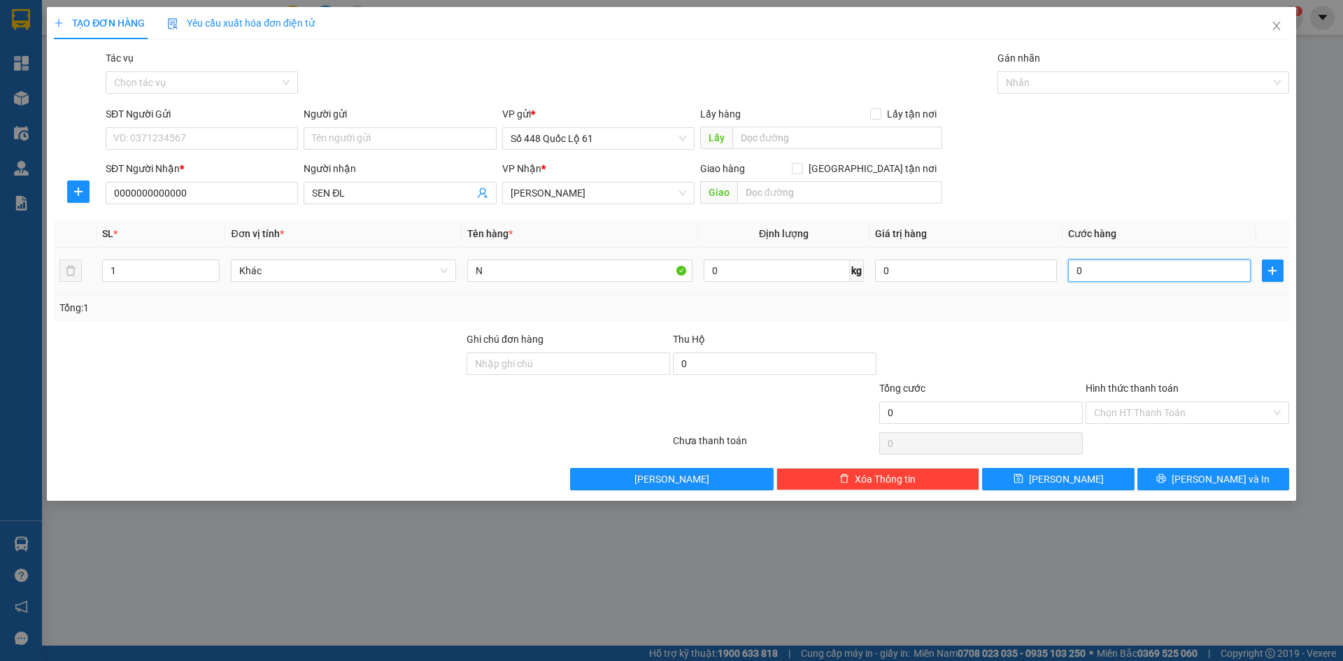
type input "1"
type input "001"
type input "10"
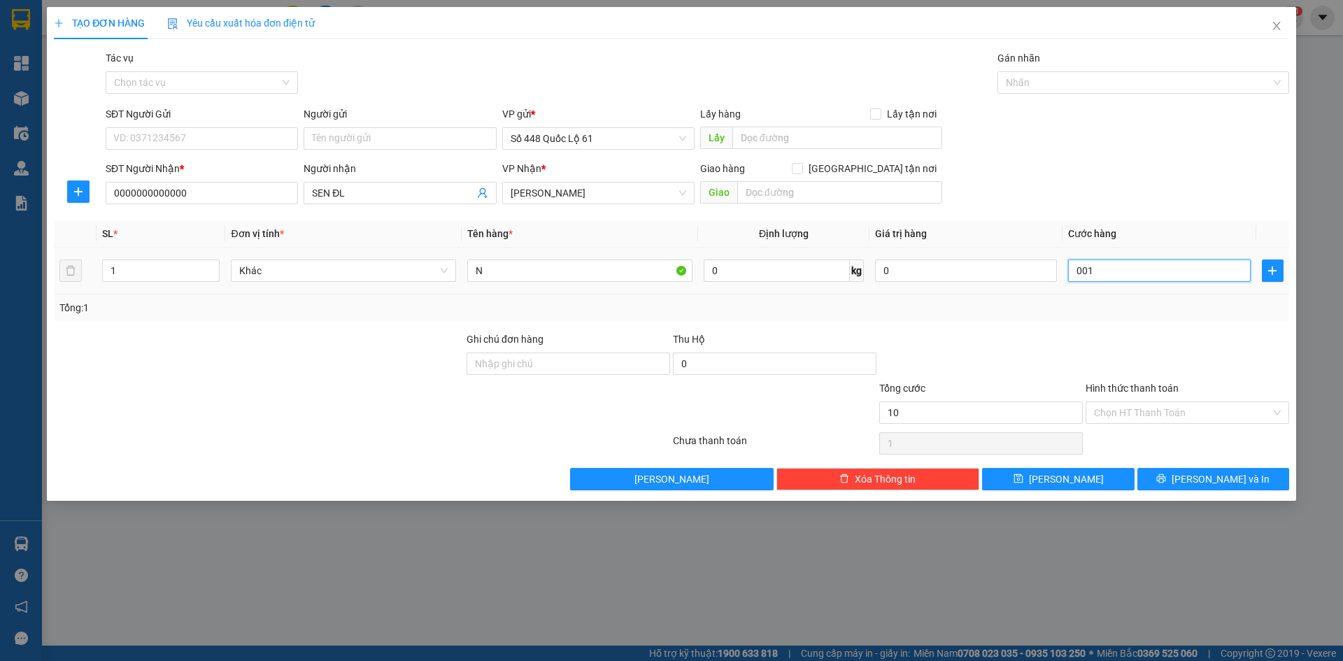
type input "0.010"
type input "100"
type input "00.100"
type input "100.000"
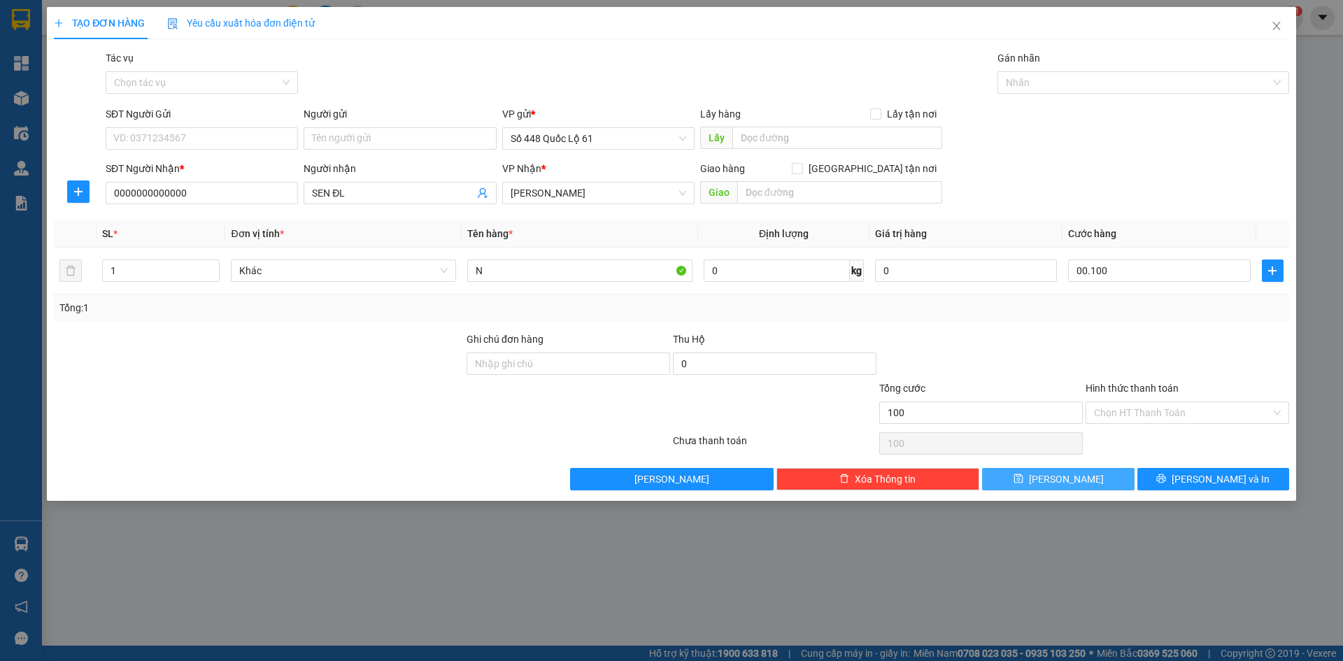
type input "100.000"
drag, startPoint x: 1095, startPoint y: 474, endPoint x: 1091, endPoint y: 463, distance: 12.0
click at [1094, 474] on button "[PERSON_NAME]" at bounding box center [1058, 479] width 152 height 22
type input "0"
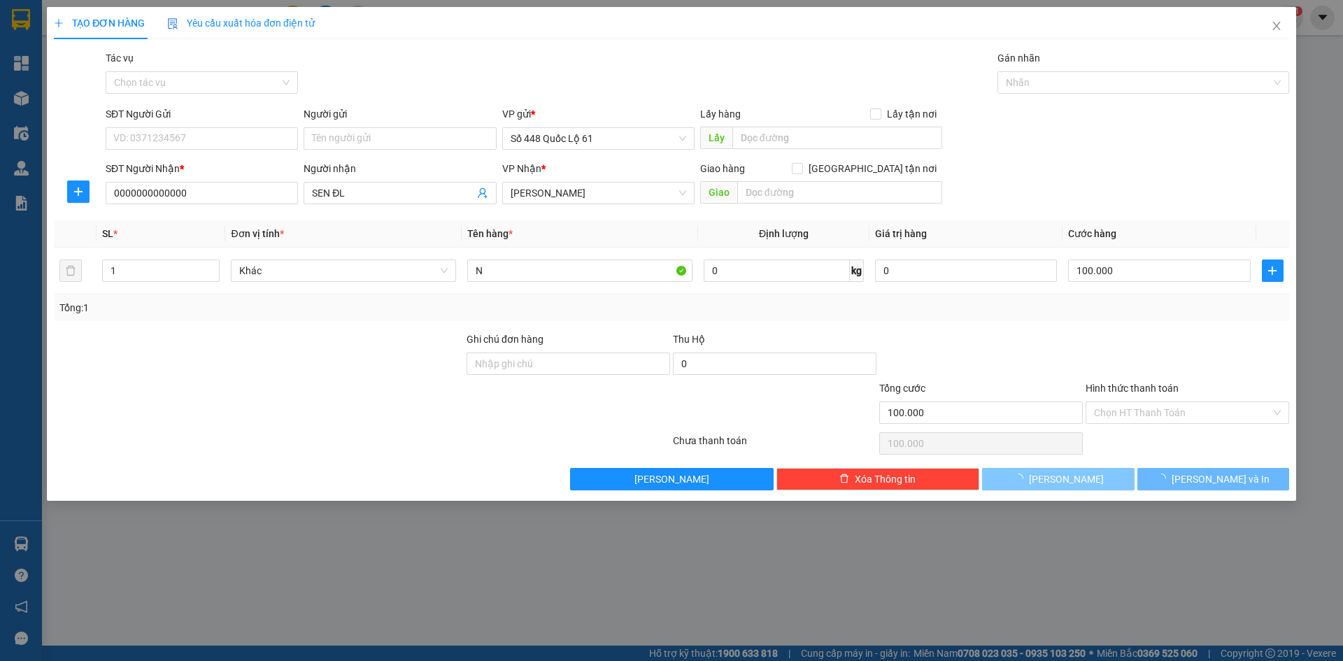
type input "0"
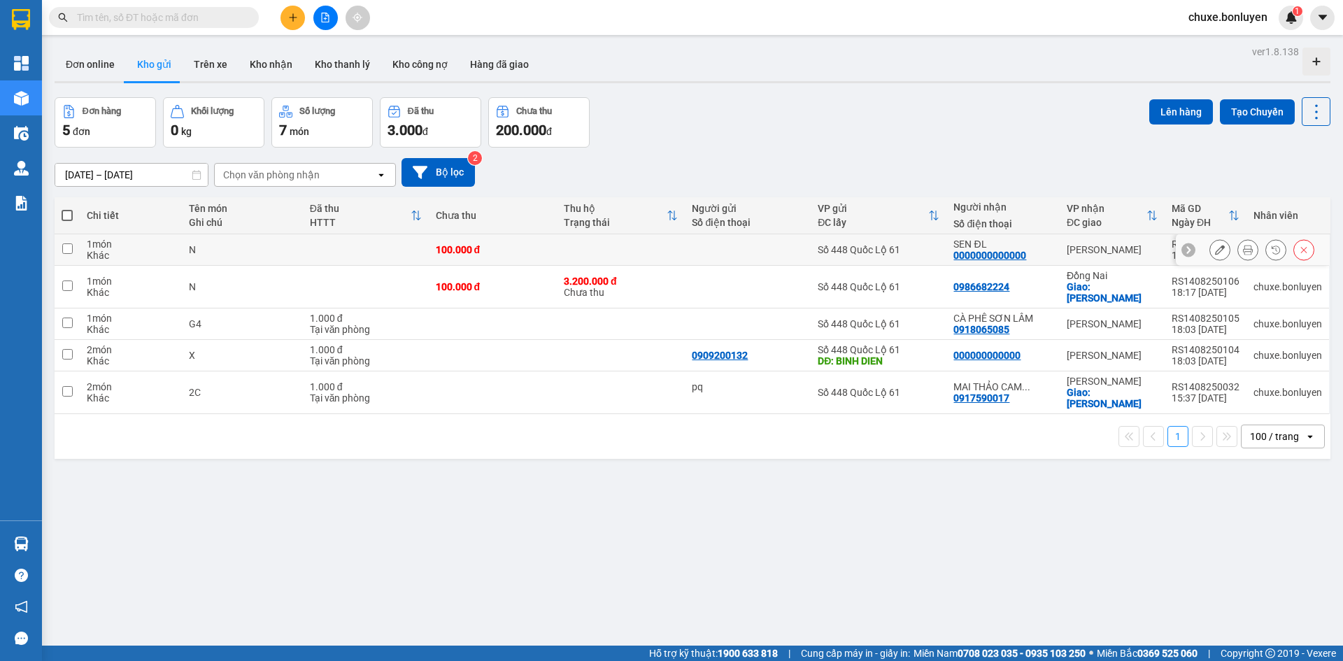
click at [854, 249] on div "Số 448 Quốc Lộ 61" at bounding box center [879, 249] width 122 height 11
checkbox input "true"
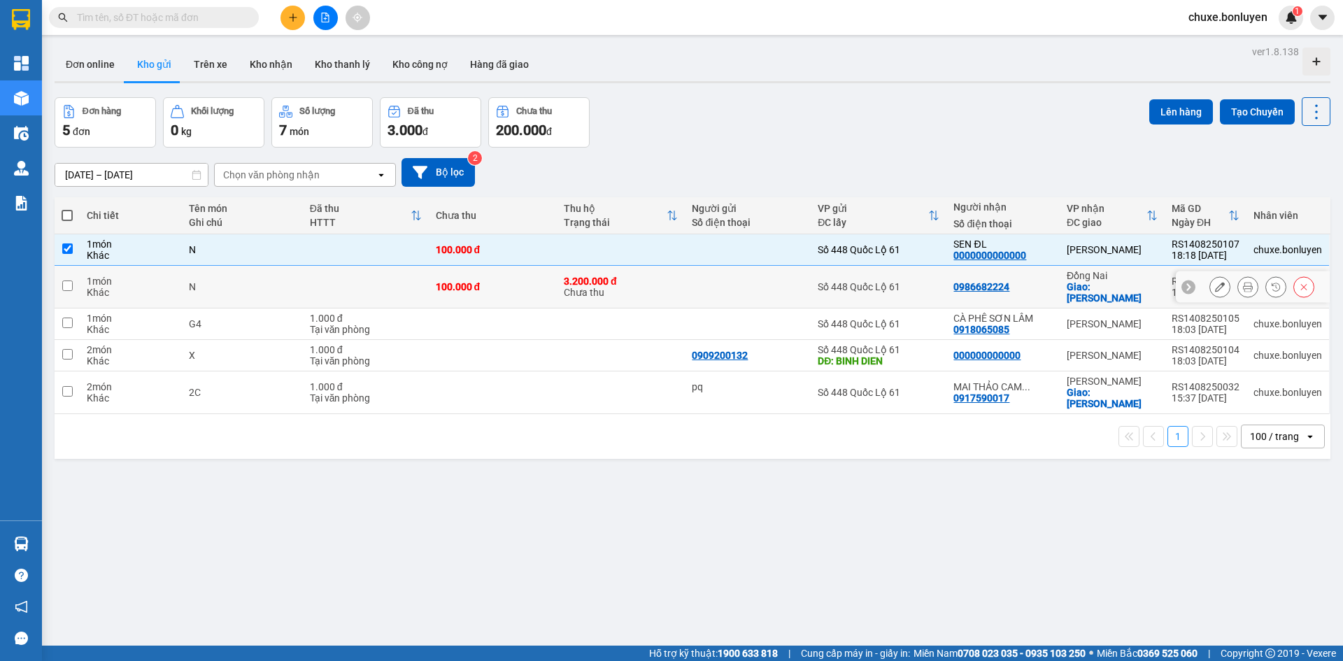
click at [858, 288] on td "Số 448 Quốc Lộ 61" at bounding box center [879, 287] width 136 height 43
checkbox input "true"
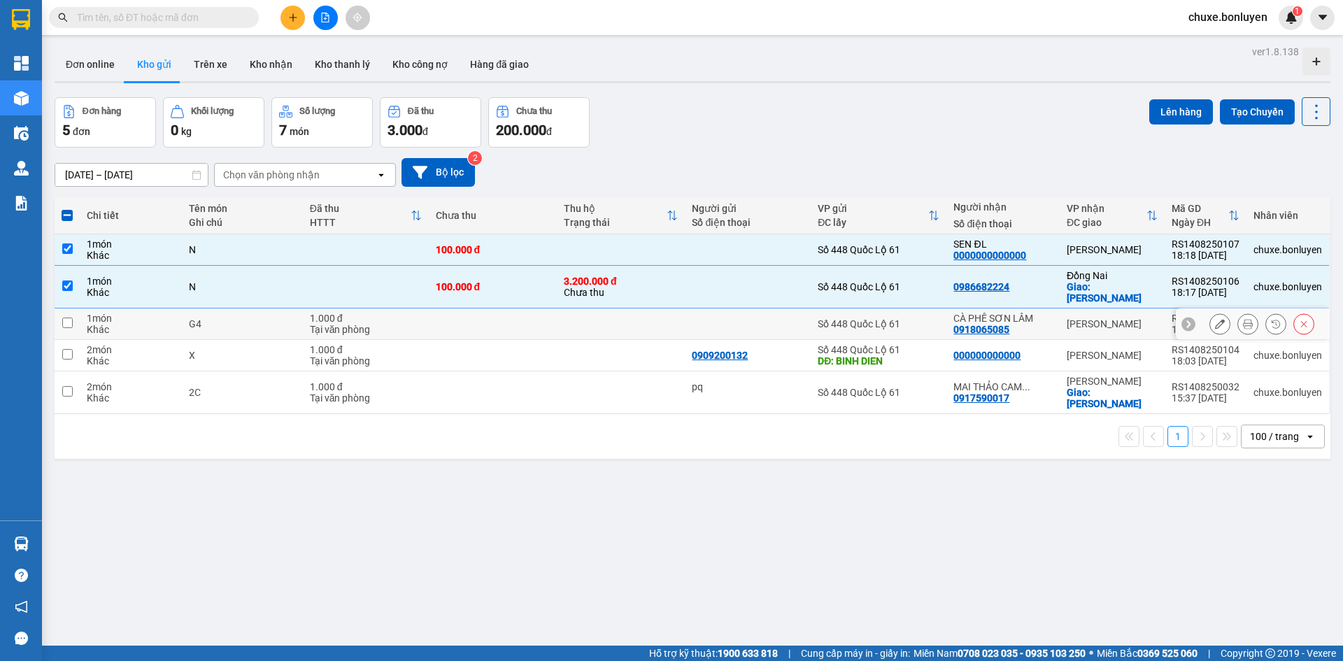
click at [804, 314] on td at bounding box center [748, 323] width 126 height 31
checkbox input "true"
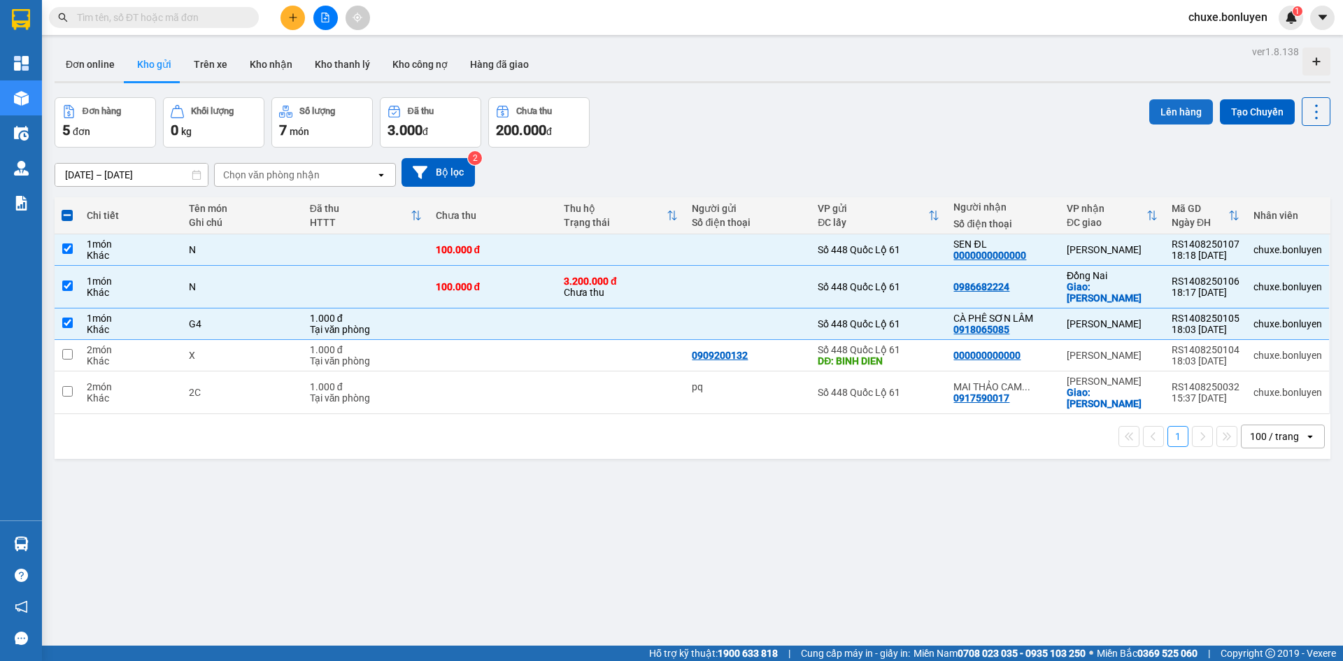
click at [1194, 119] on button "Lên hàng" at bounding box center [1181, 111] width 64 height 25
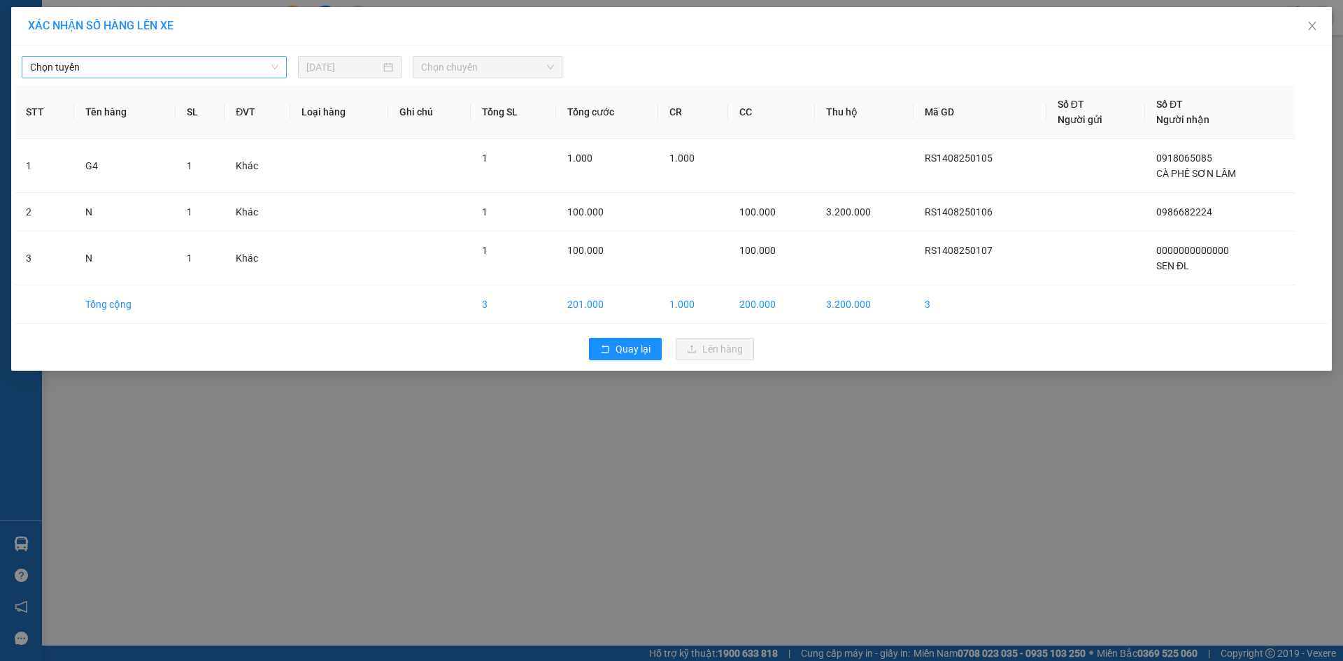
click at [74, 73] on span "Chọn tuyến" at bounding box center [154, 67] width 248 height 21
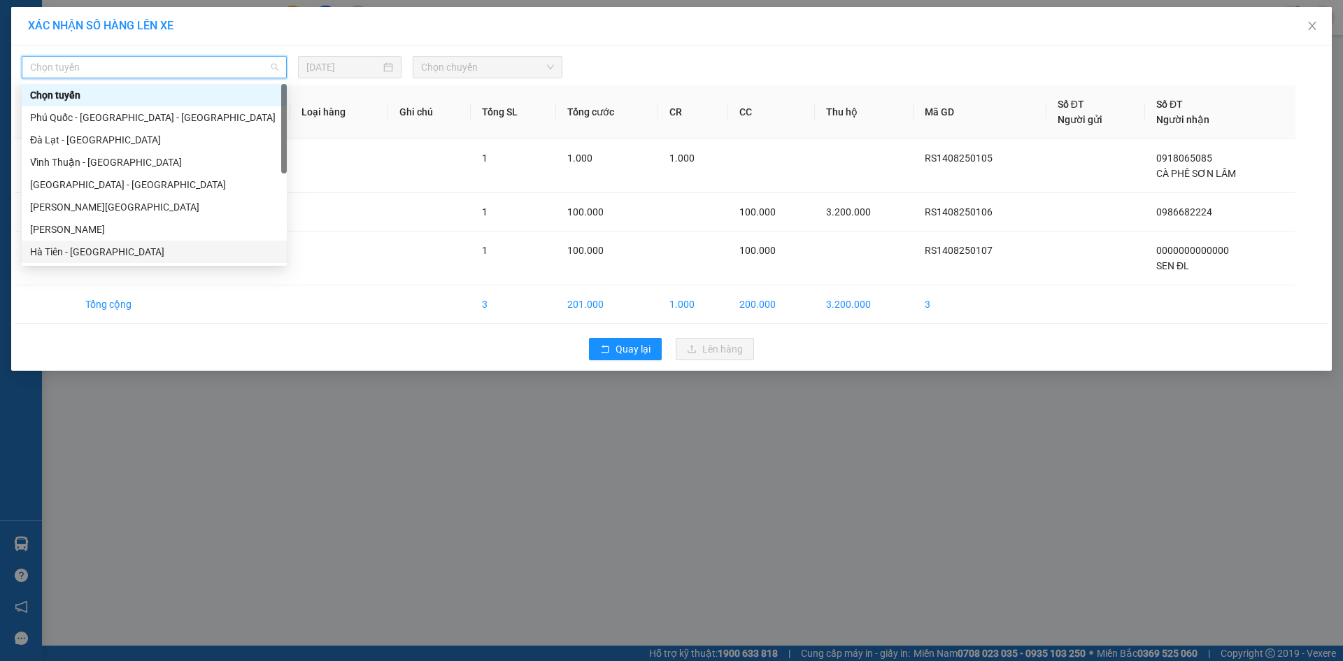
click at [92, 257] on div "Hà Tiên - [GEOGRAPHIC_DATA]" at bounding box center [154, 251] width 248 height 15
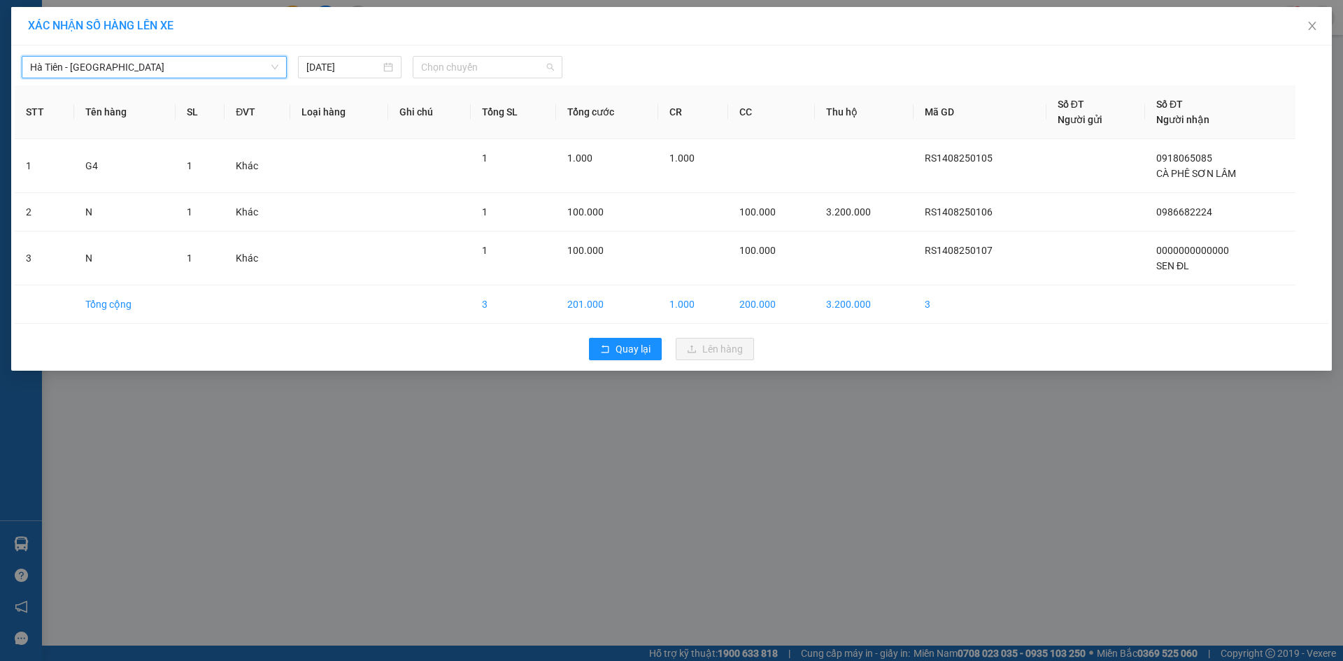
drag, startPoint x: 454, startPoint y: 73, endPoint x: 451, endPoint y: 89, distance: 16.3
click at [454, 72] on span "Chọn chuyến" at bounding box center [487, 67] width 133 height 21
click at [189, 70] on span "Hà Tiên - [GEOGRAPHIC_DATA]" at bounding box center [154, 67] width 248 height 21
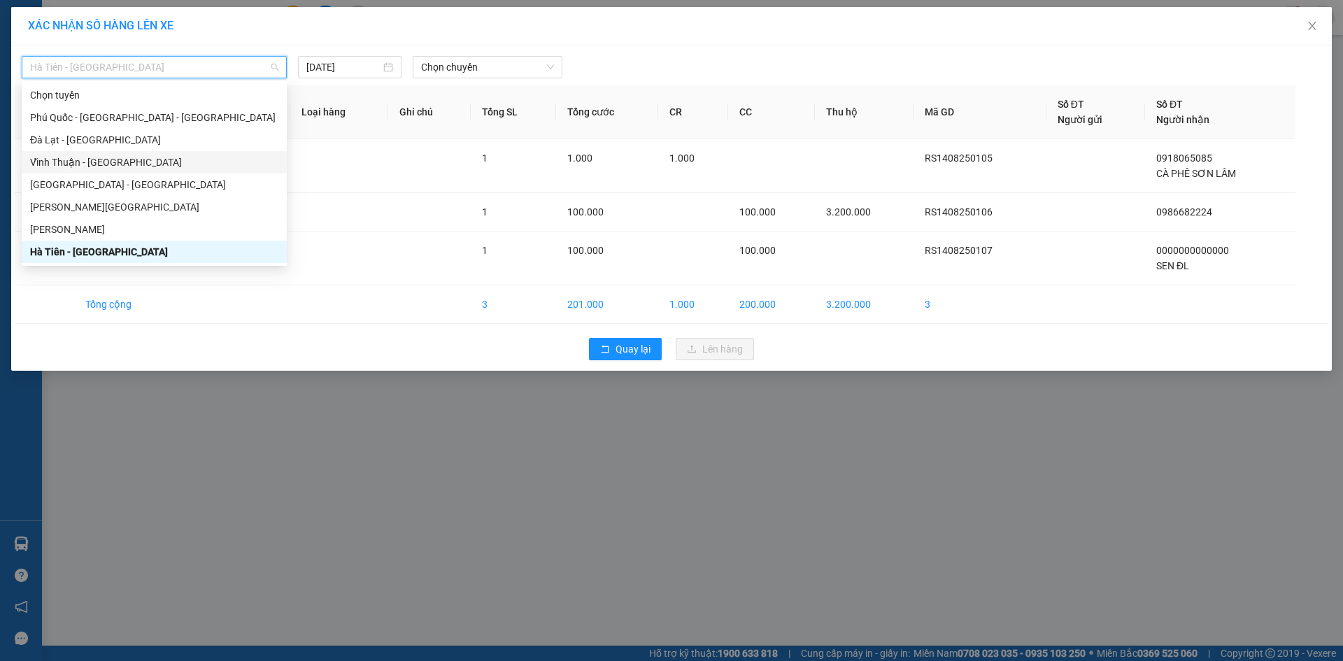
click at [163, 159] on div "Vĩnh Thuận - [GEOGRAPHIC_DATA]" at bounding box center [154, 162] width 248 height 15
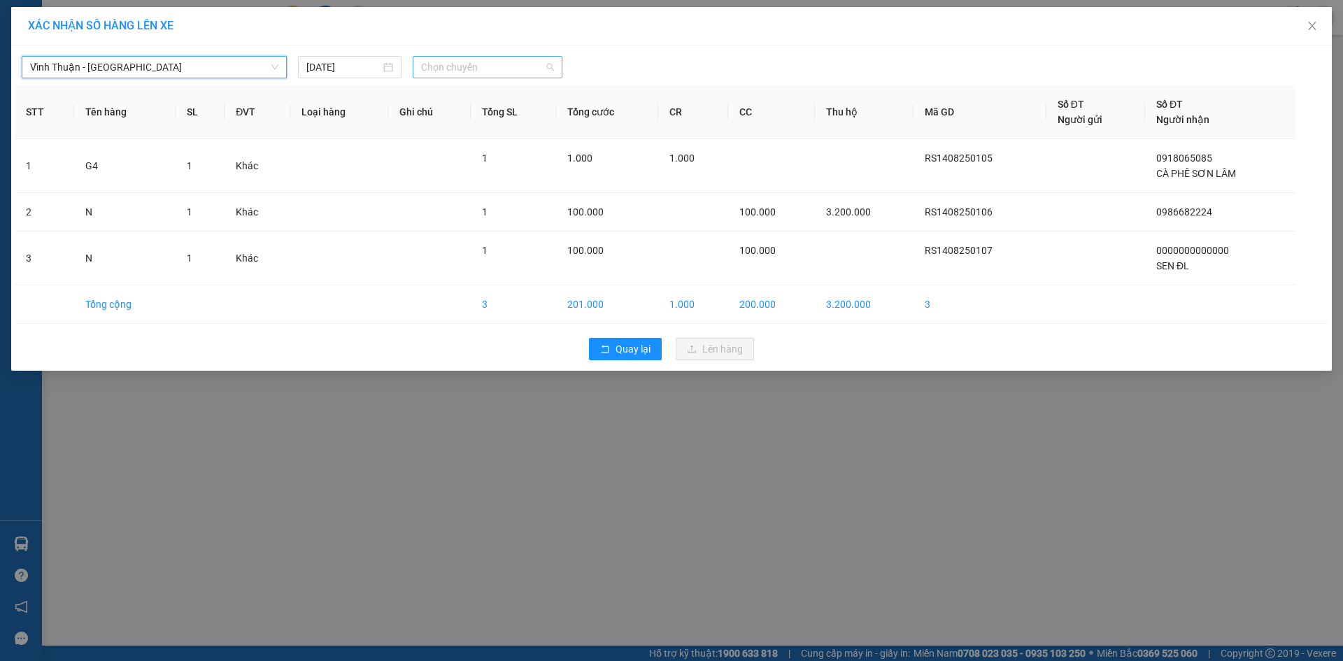
click at [514, 69] on span "Chọn chuyến" at bounding box center [487, 67] width 133 height 21
click at [505, 124] on div "16:15 - 50E-200.81 - (Đã hủy)" at bounding box center [483, 117] width 125 height 15
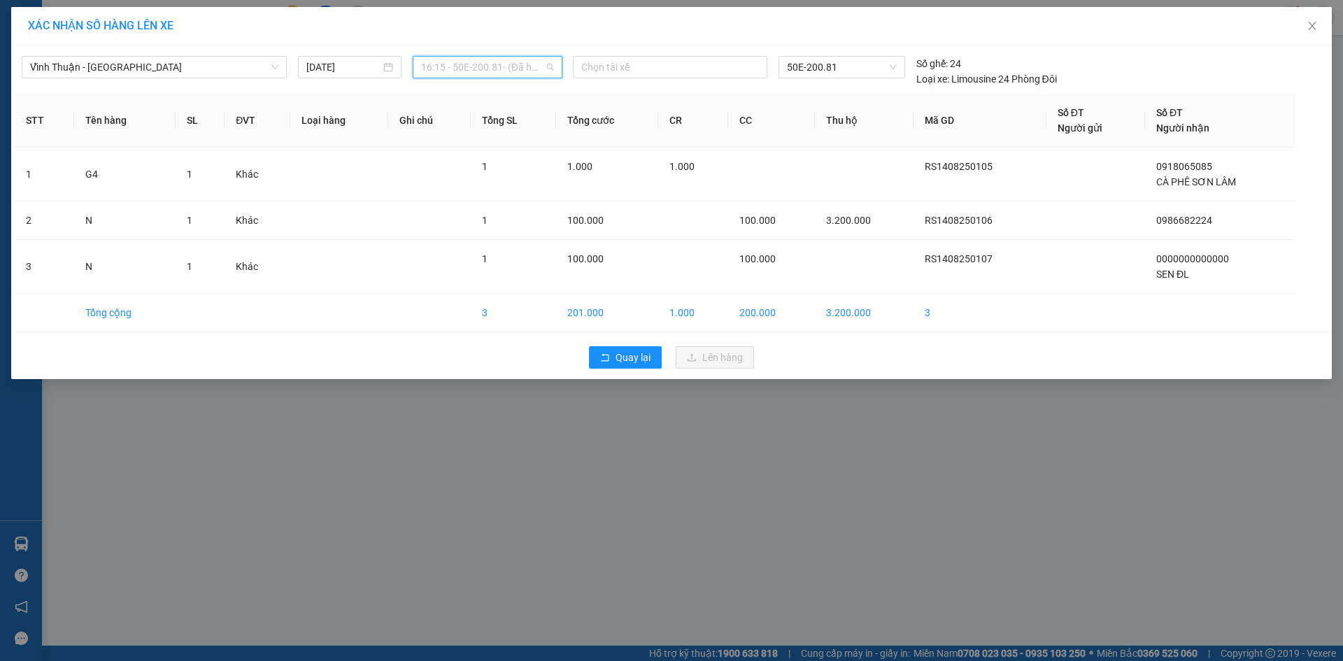
click at [506, 74] on span "16:15 - 50E-200.81 - (Đã hủy)" at bounding box center [487, 67] width 133 height 21
drag, startPoint x: 211, startPoint y: 74, endPoint x: 206, endPoint y: 94, distance: 20.7
click at [210, 74] on span "Vĩnh Thuận - [GEOGRAPHIC_DATA]" at bounding box center [154, 67] width 248 height 21
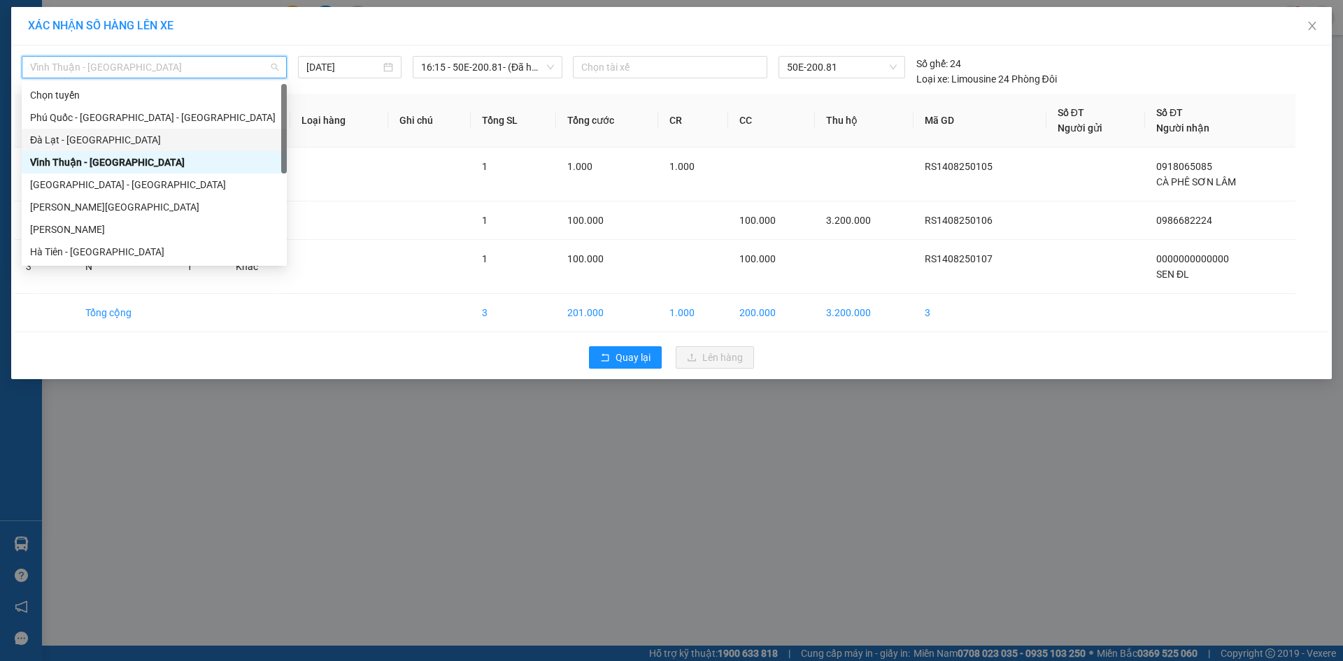
click at [168, 130] on div "Đà Lạt - [GEOGRAPHIC_DATA]" at bounding box center [154, 140] width 265 height 22
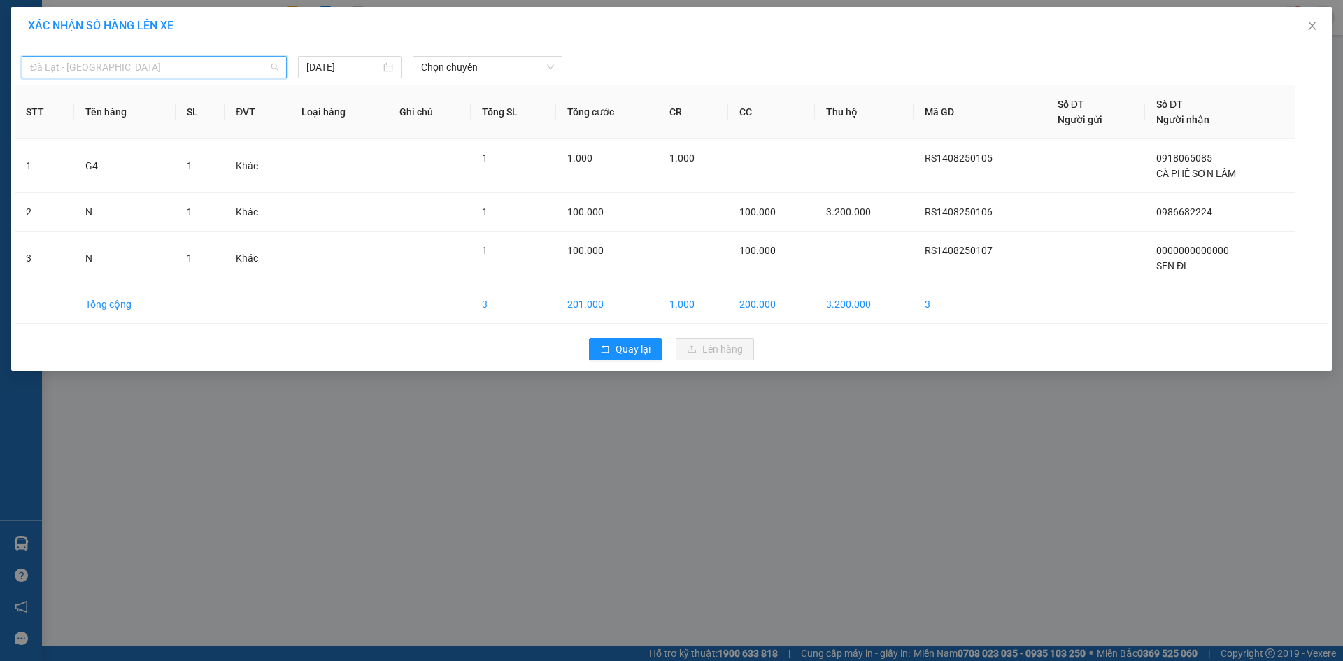
click at [166, 66] on span "Đà Lạt - [GEOGRAPHIC_DATA]" at bounding box center [154, 67] width 248 height 21
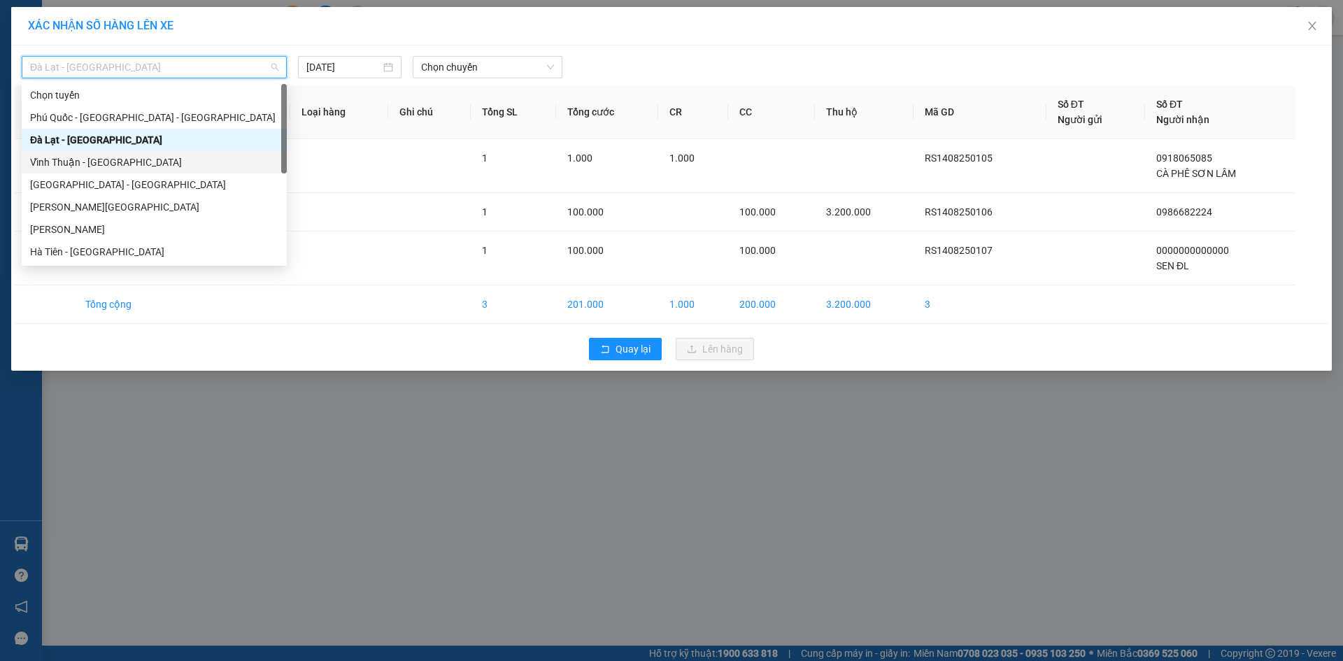
drag, startPoint x: 151, startPoint y: 162, endPoint x: 374, endPoint y: 110, distance: 228.4
click at [152, 162] on div "Vĩnh Thuận - [GEOGRAPHIC_DATA]" at bounding box center [154, 162] width 248 height 15
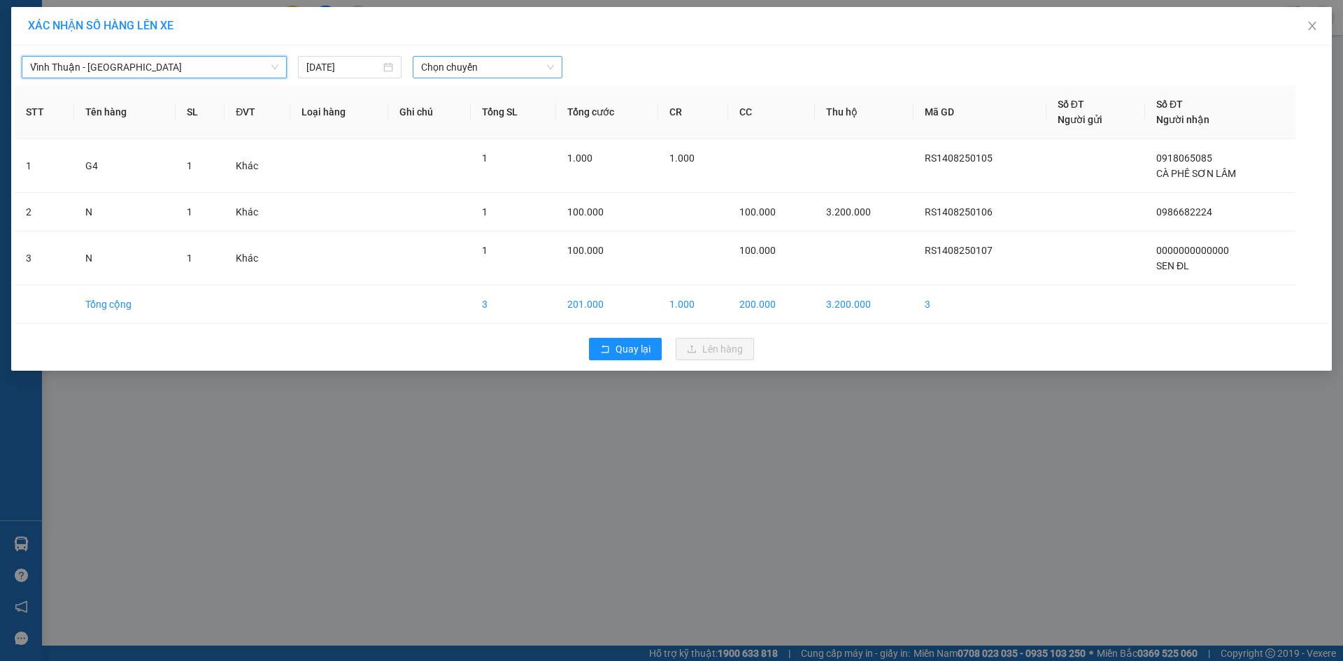
click at [441, 64] on span "Chọn chuyến" at bounding box center [487, 67] width 133 height 21
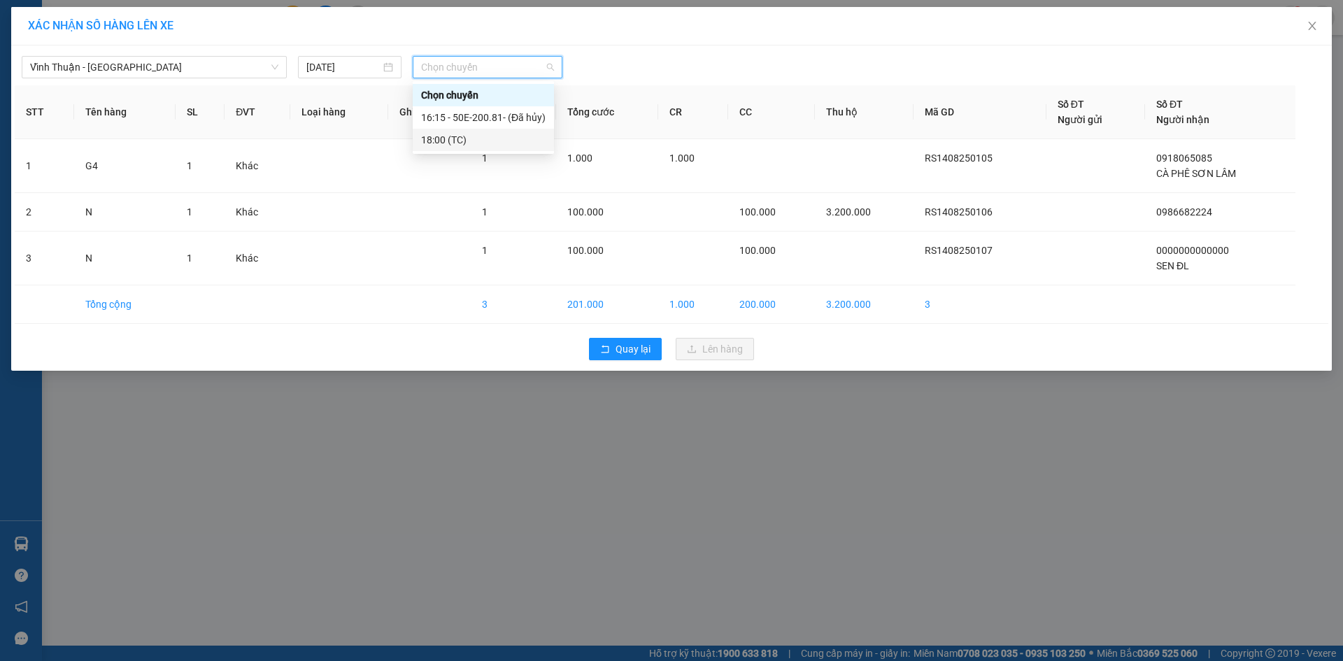
click at [450, 138] on div "18:00 (TC)" at bounding box center [483, 139] width 125 height 15
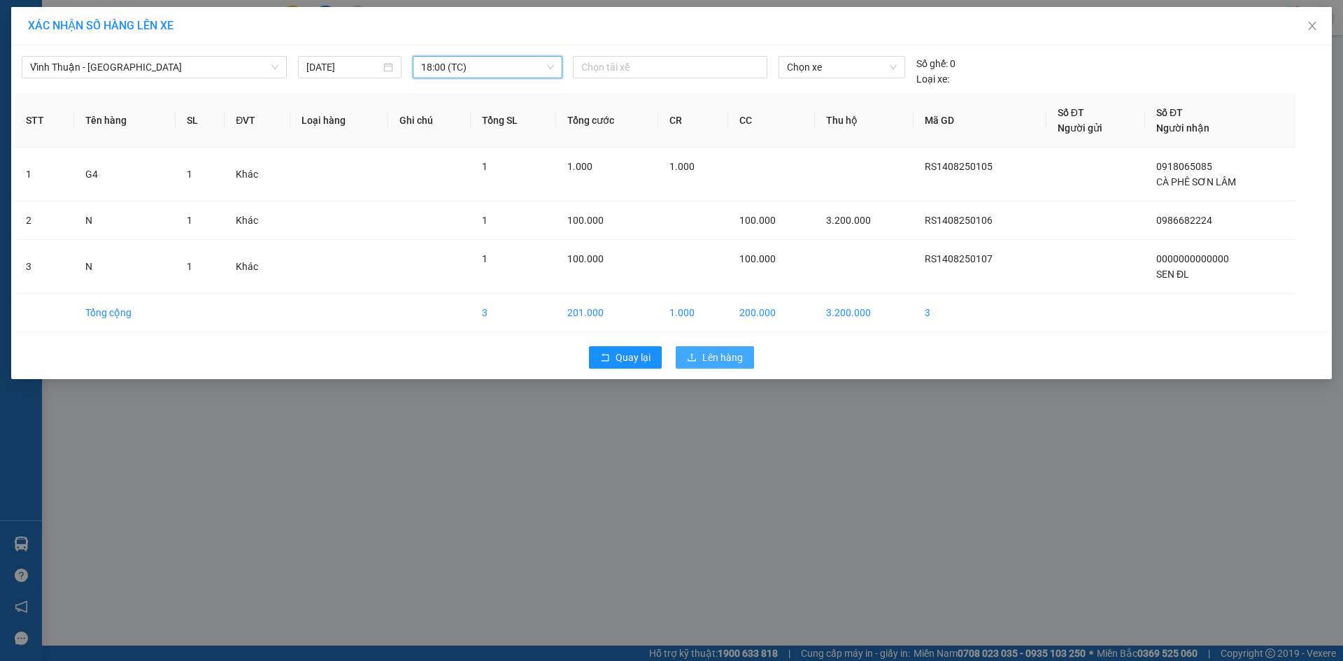
click at [727, 353] on span "Lên hàng" at bounding box center [722, 357] width 41 height 15
click at [461, 66] on span "18:00 (TC)" at bounding box center [487, 67] width 133 height 21
click at [706, 357] on span "Lên hàng" at bounding box center [722, 357] width 41 height 15
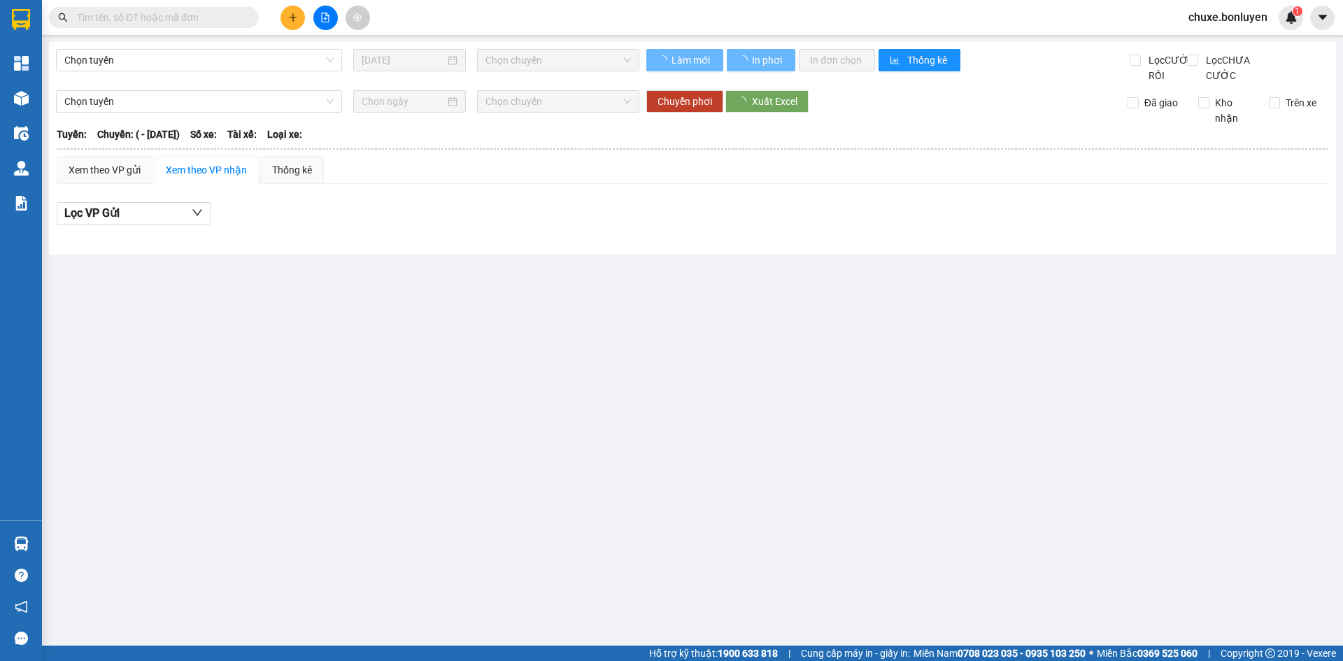
type input "[DATE]"
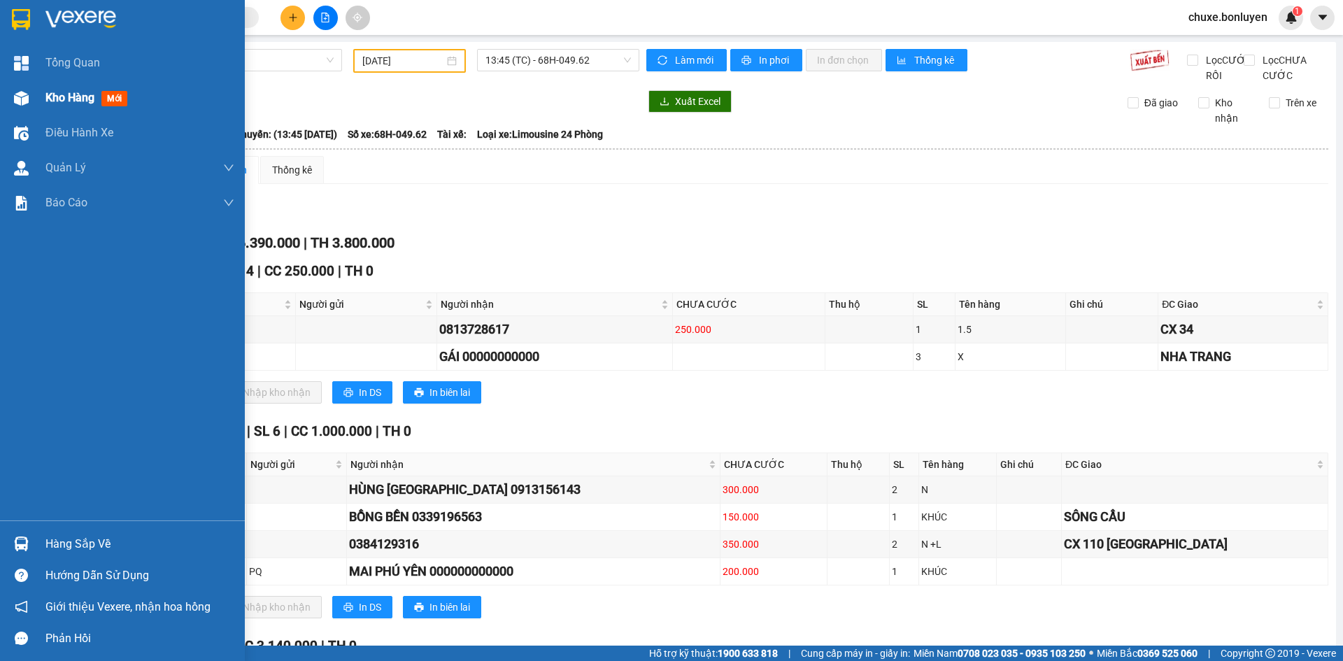
click at [26, 96] on img at bounding box center [21, 98] width 15 height 15
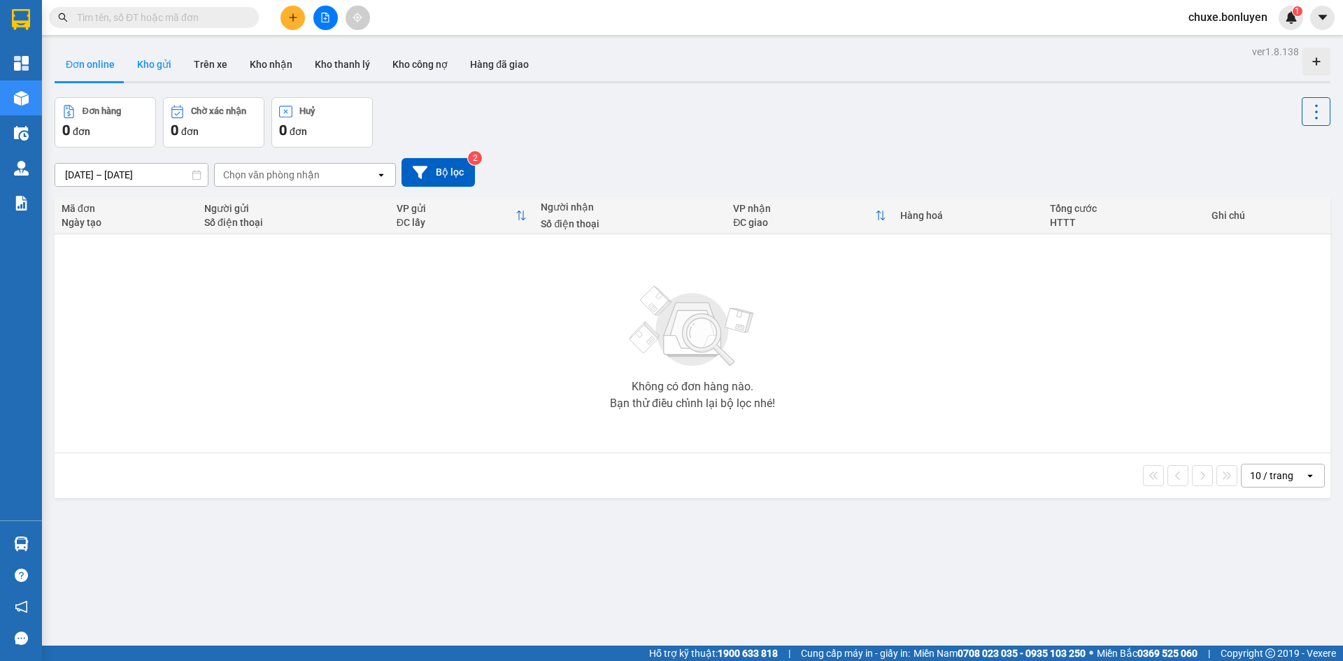
click at [169, 62] on button "Kho gửi" at bounding box center [154, 65] width 57 height 34
type input "[DATE] – [DATE]"
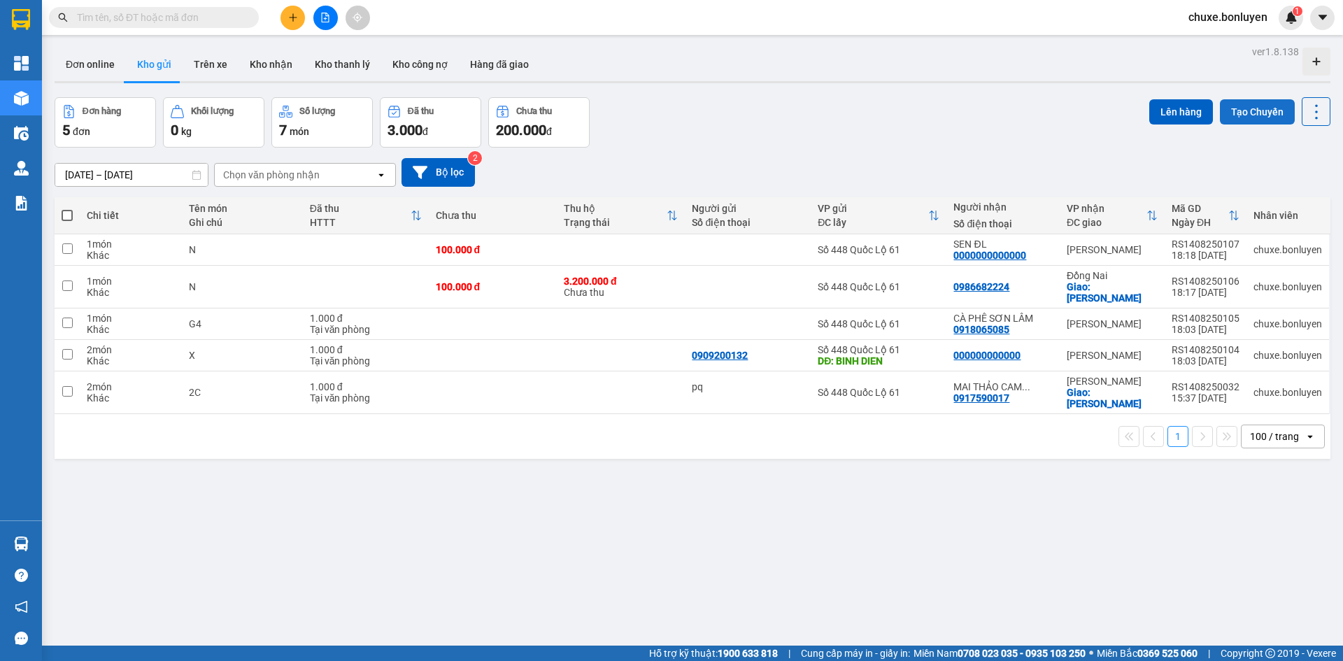
click at [1244, 107] on button "Tạo Chuyến" at bounding box center [1257, 111] width 75 height 25
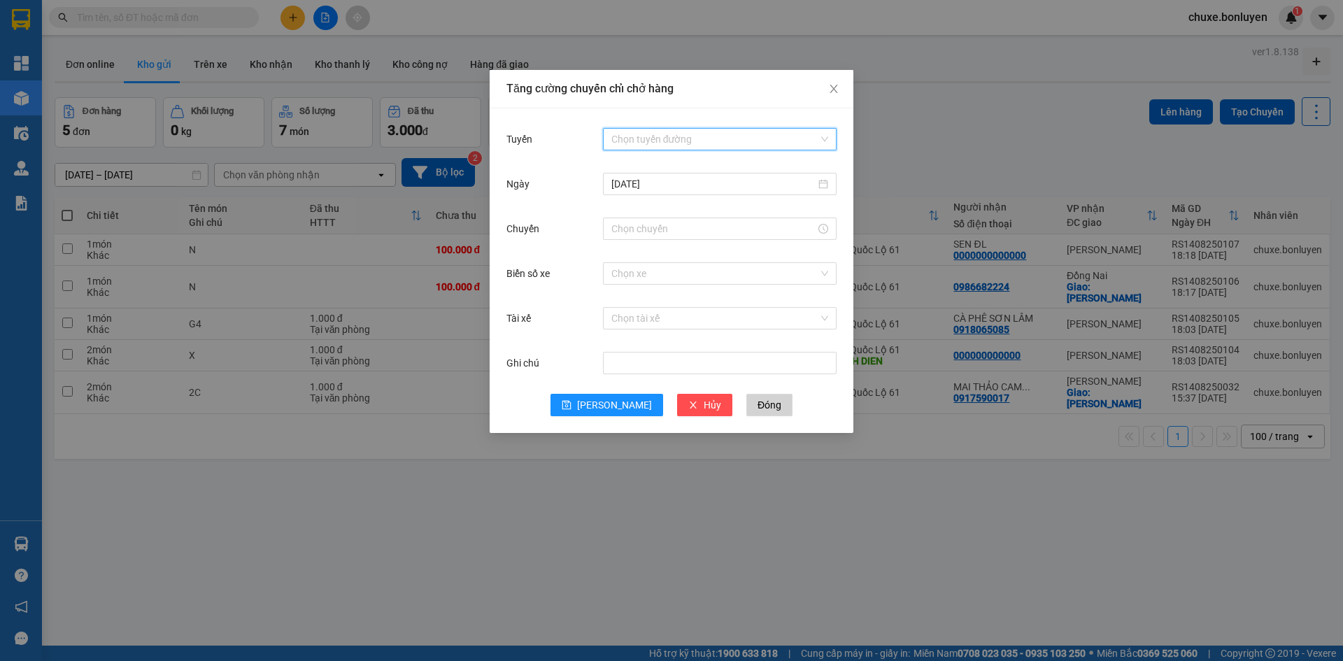
click at [644, 138] on input "Tuyến" at bounding box center [714, 139] width 207 height 21
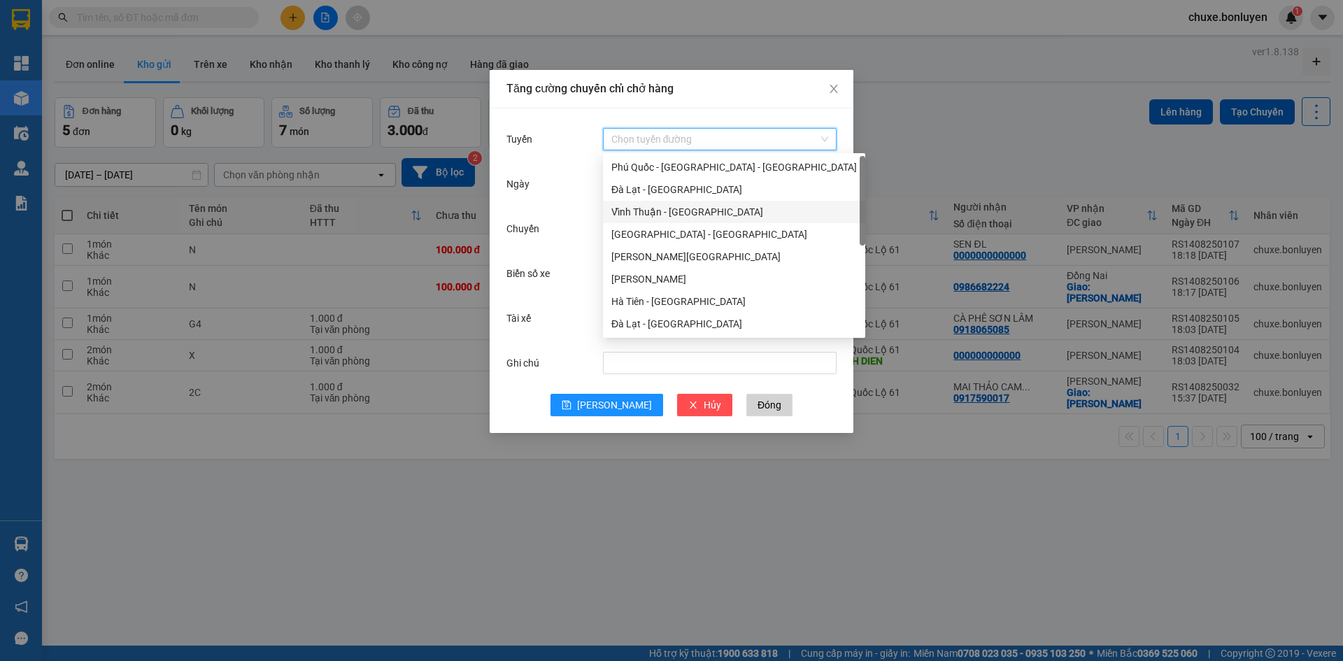
click at [659, 210] on div "Vĩnh Thuận - [GEOGRAPHIC_DATA]" at bounding box center [734, 211] width 246 height 15
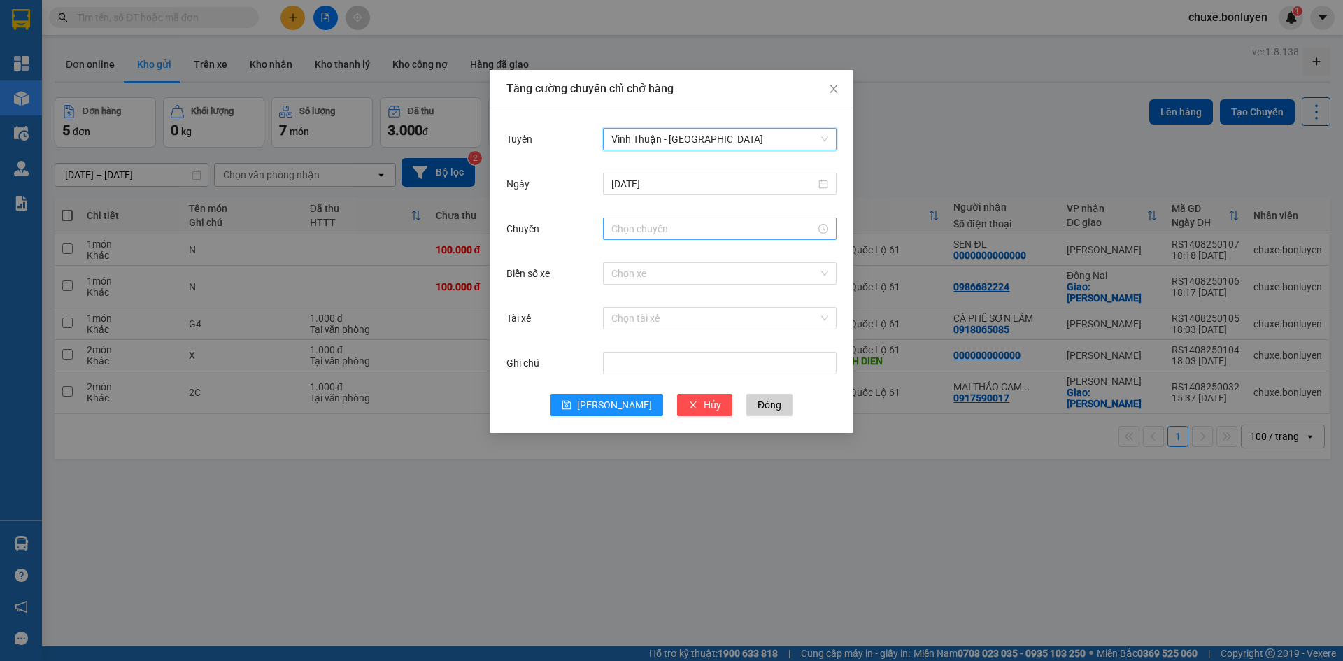
click at [659, 233] on input "Chuyến" at bounding box center [713, 228] width 204 height 15
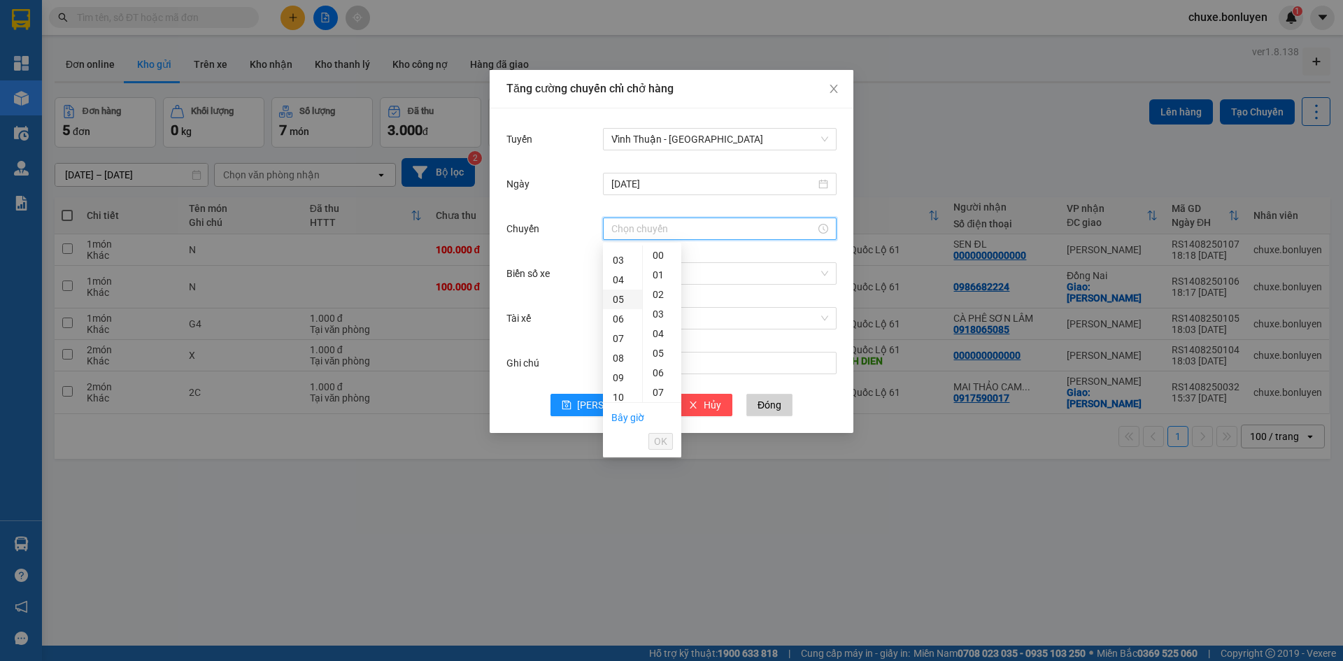
scroll to position [140, 0]
click at [616, 325] on div "18" at bounding box center [622, 328] width 39 height 20
type input "18:00"
drag, startPoint x: 663, startPoint y: 438, endPoint x: 653, endPoint y: 428, distance: 13.8
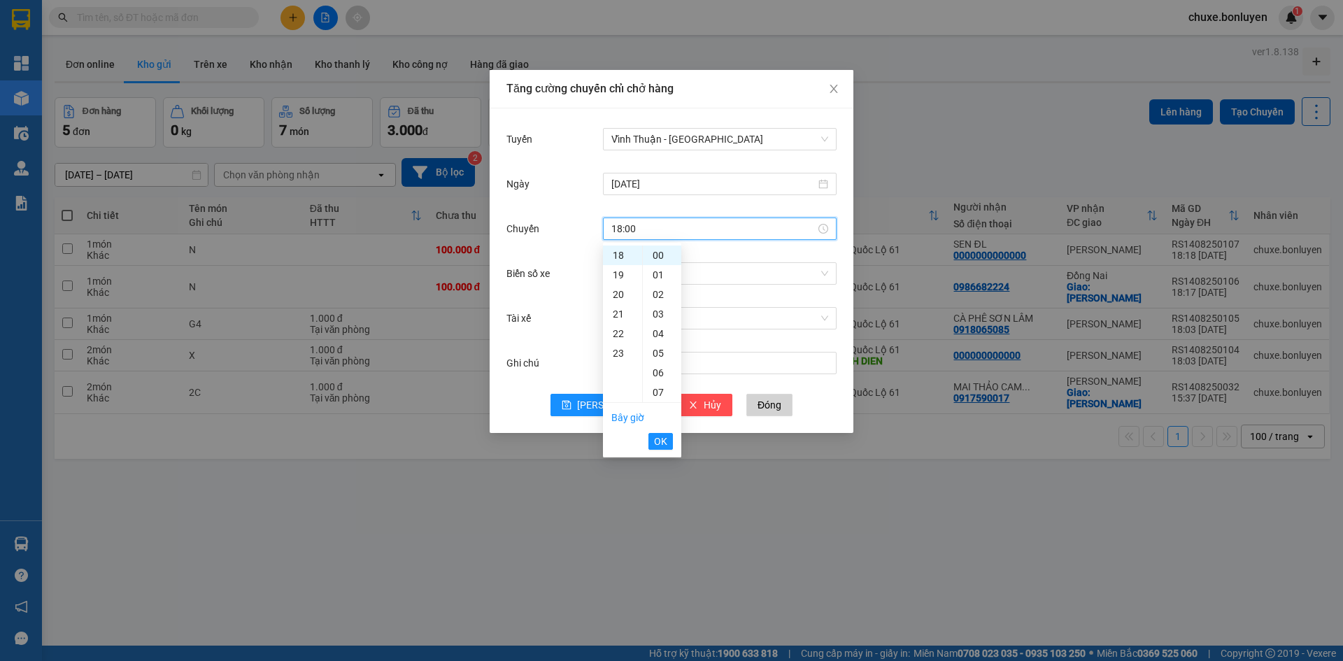
click at [663, 439] on span "OK" at bounding box center [660, 441] width 13 height 15
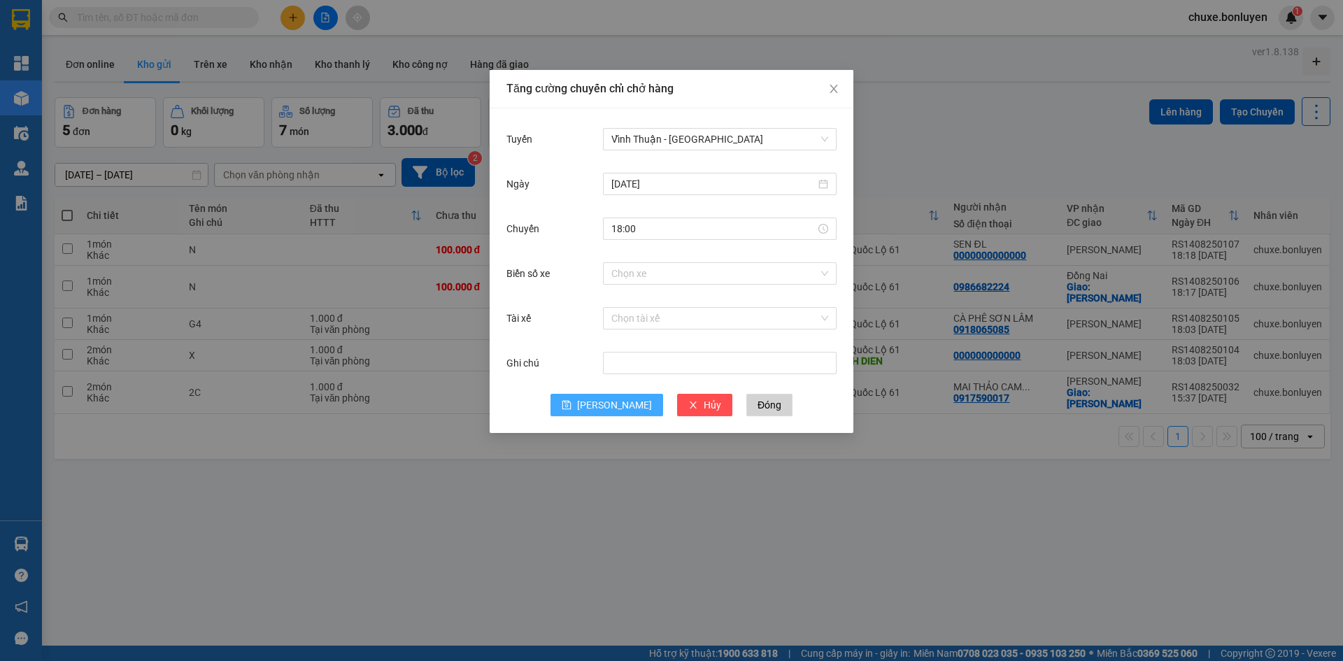
click at [609, 400] on span "[PERSON_NAME]" at bounding box center [614, 404] width 75 height 15
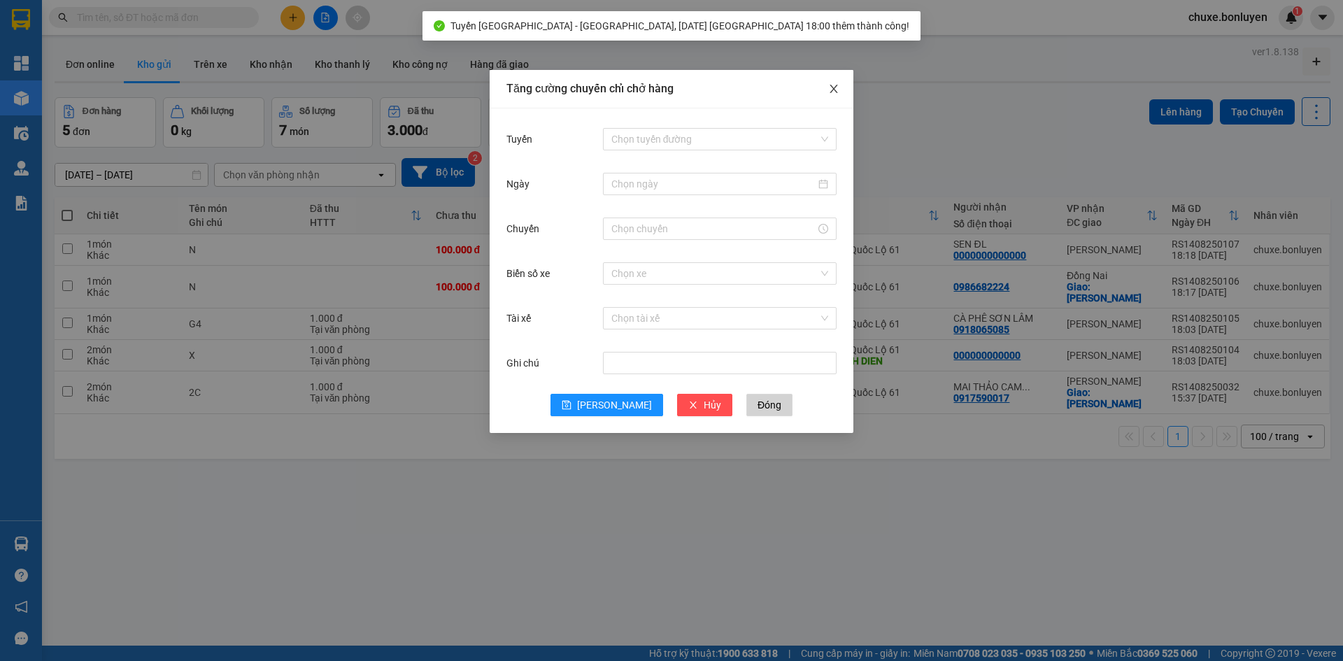
click at [832, 93] on icon "close" at bounding box center [833, 88] width 11 height 11
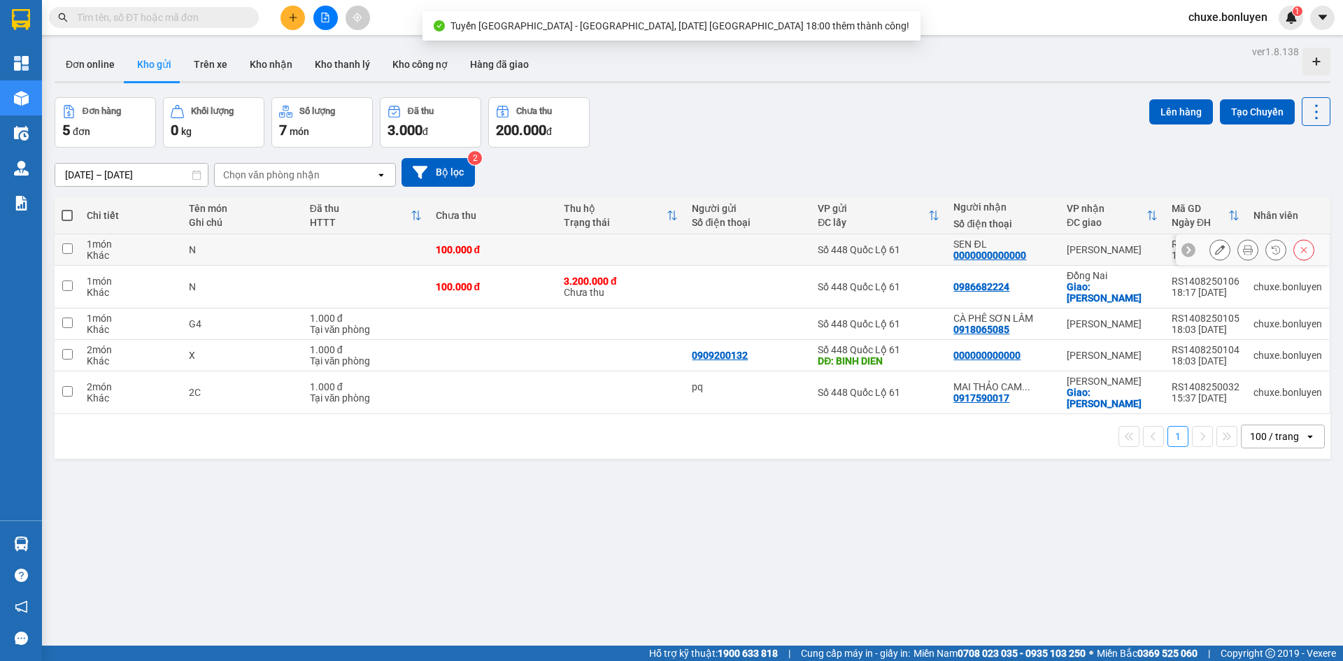
click at [913, 237] on td "Số 448 Quốc Lộ 61" at bounding box center [879, 249] width 136 height 31
checkbox input "true"
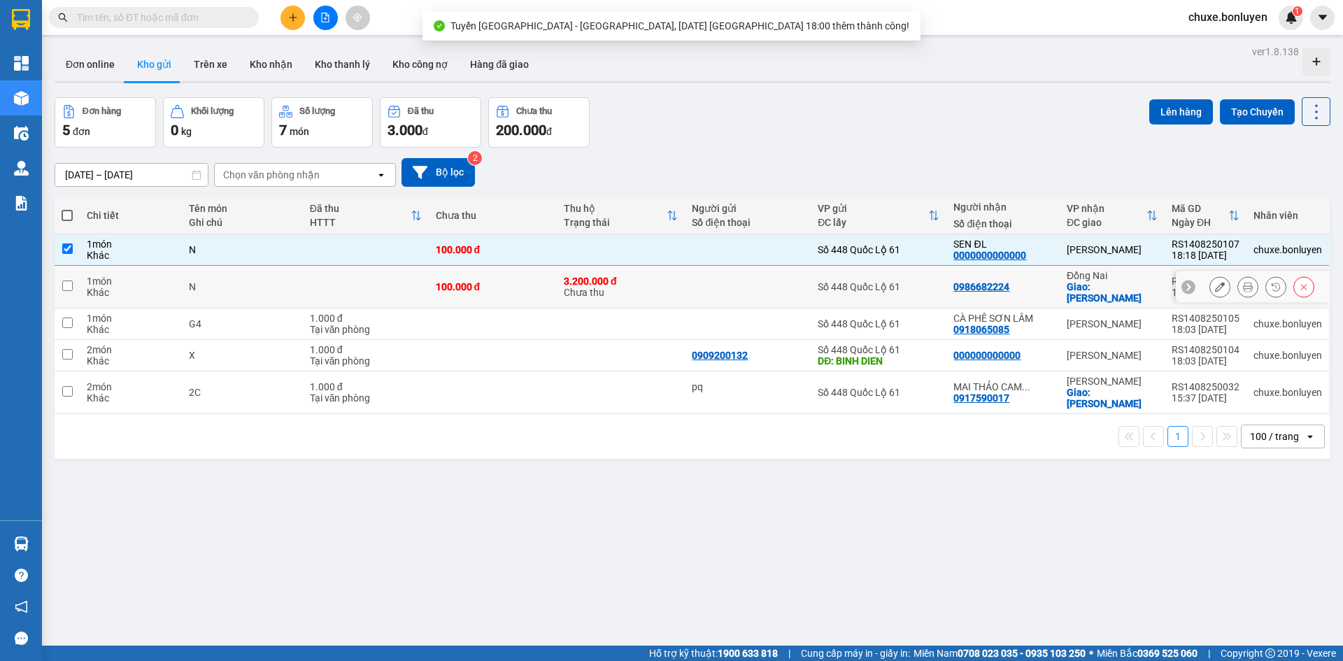
drag, startPoint x: 912, startPoint y: 280, endPoint x: 912, endPoint y: 304, distance: 23.8
click at [912, 281] on div "Số 448 Quốc Lộ 61" at bounding box center [879, 286] width 122 height 11
checkbox input "true"
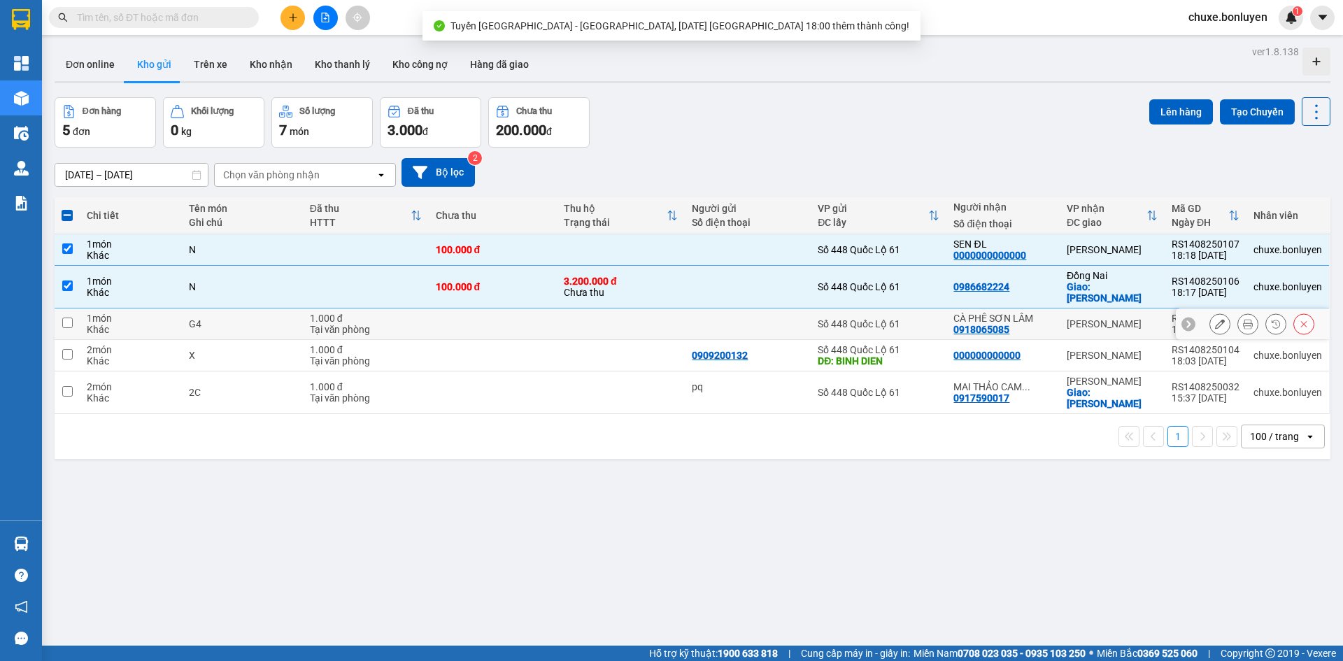
click at [912, 318] on div "Số 448 Quốc Lộ 61" at bounding box center [879, 323] width 122 height 11
checkbox input "true"
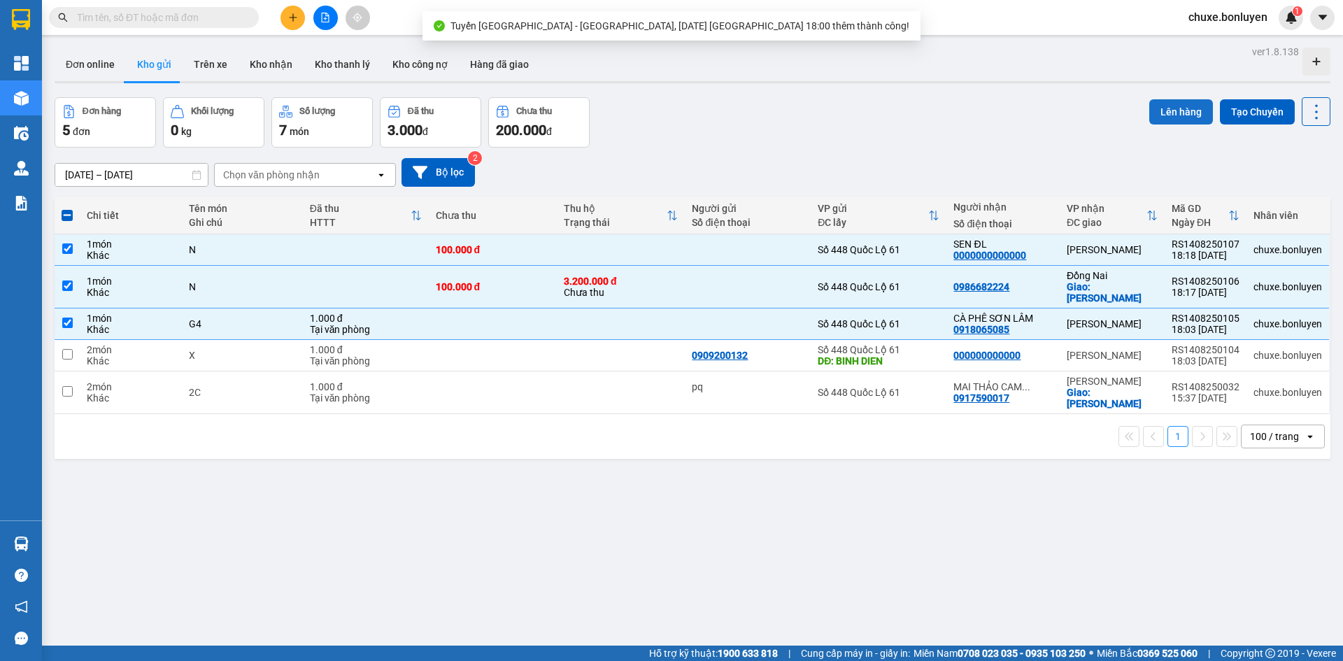
click at [1177, 110] on button "Lên hàng" at bounding box center [1181, 111] width 64 height 25
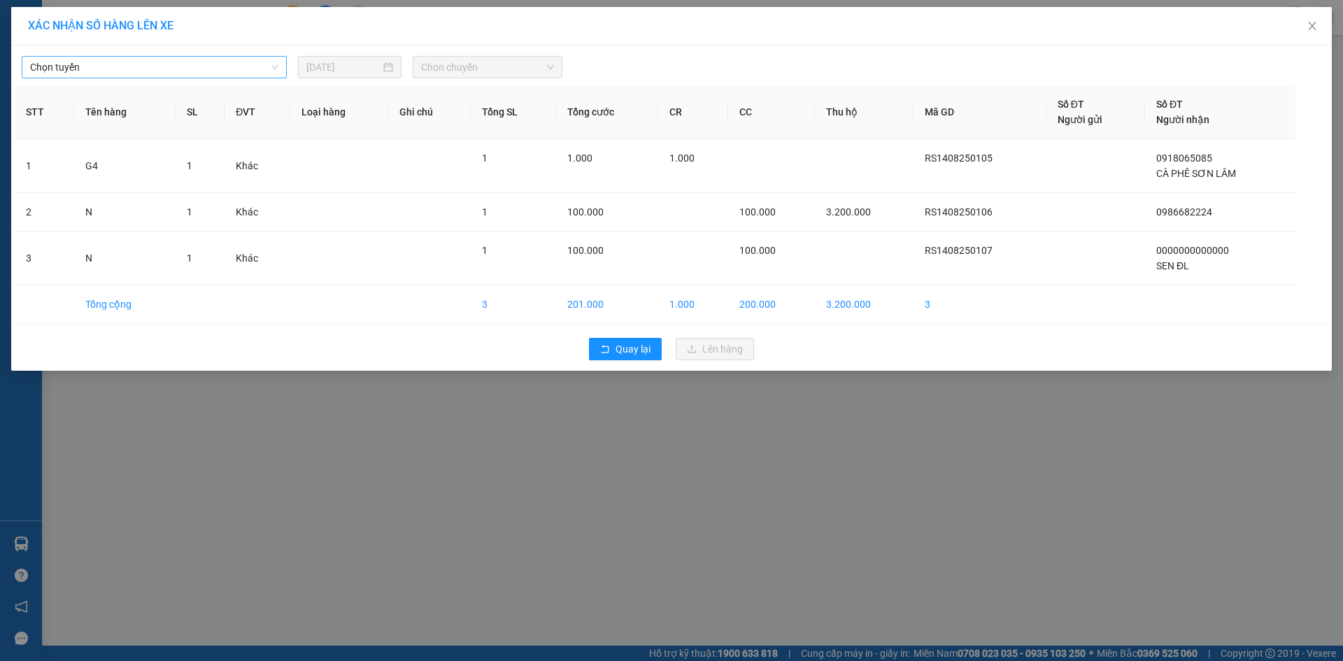
click at [143, 69] on span "Chọn tuyến" at bounding box center [154, 67] width 248 height 21
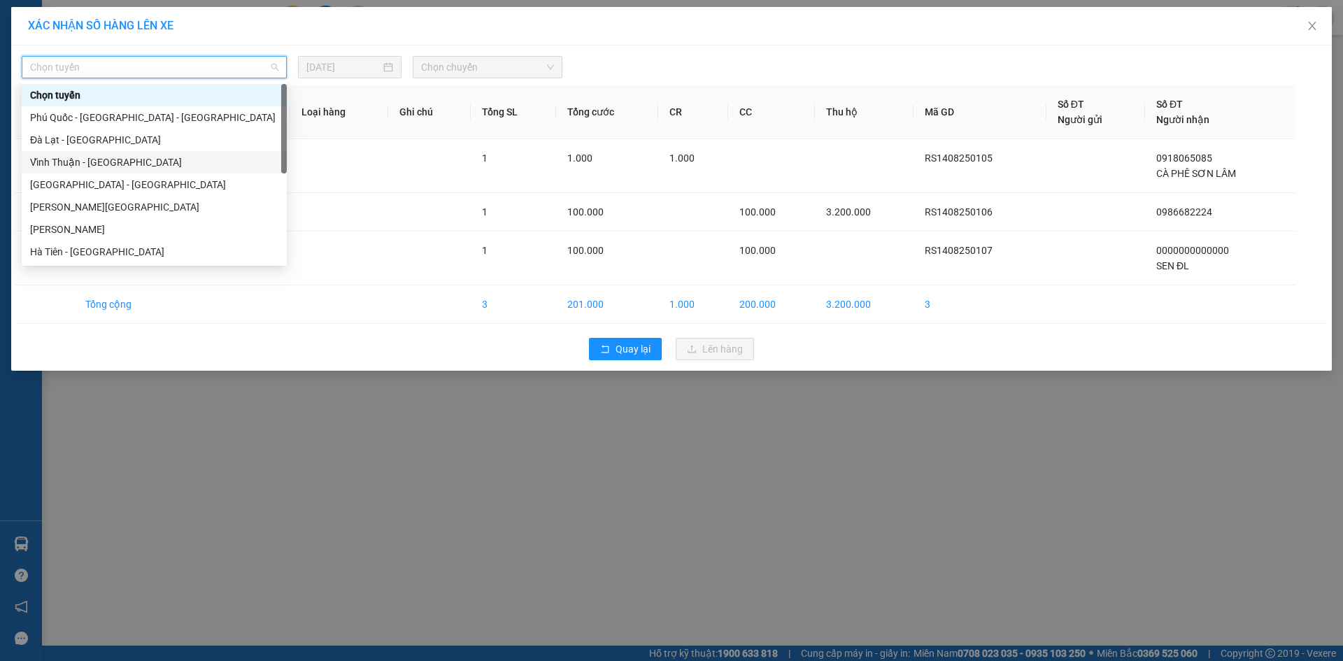
click at [115, 157] on div "Vĩnh Thuận - [GEOGRAPHIC_DATA]" at bounding box center [154, 162] width 248 height 15
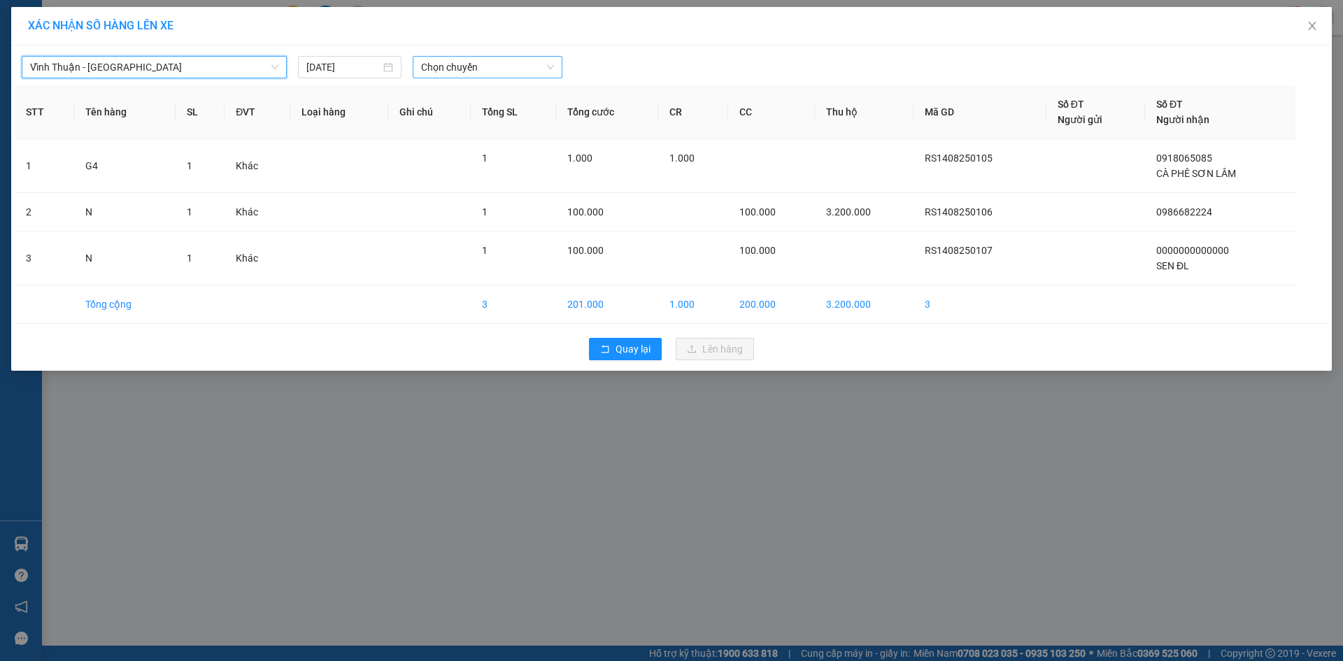
click at [504, 68] on span "Chọn chuyến" at bounding box center [487, 67] width 133 height 21
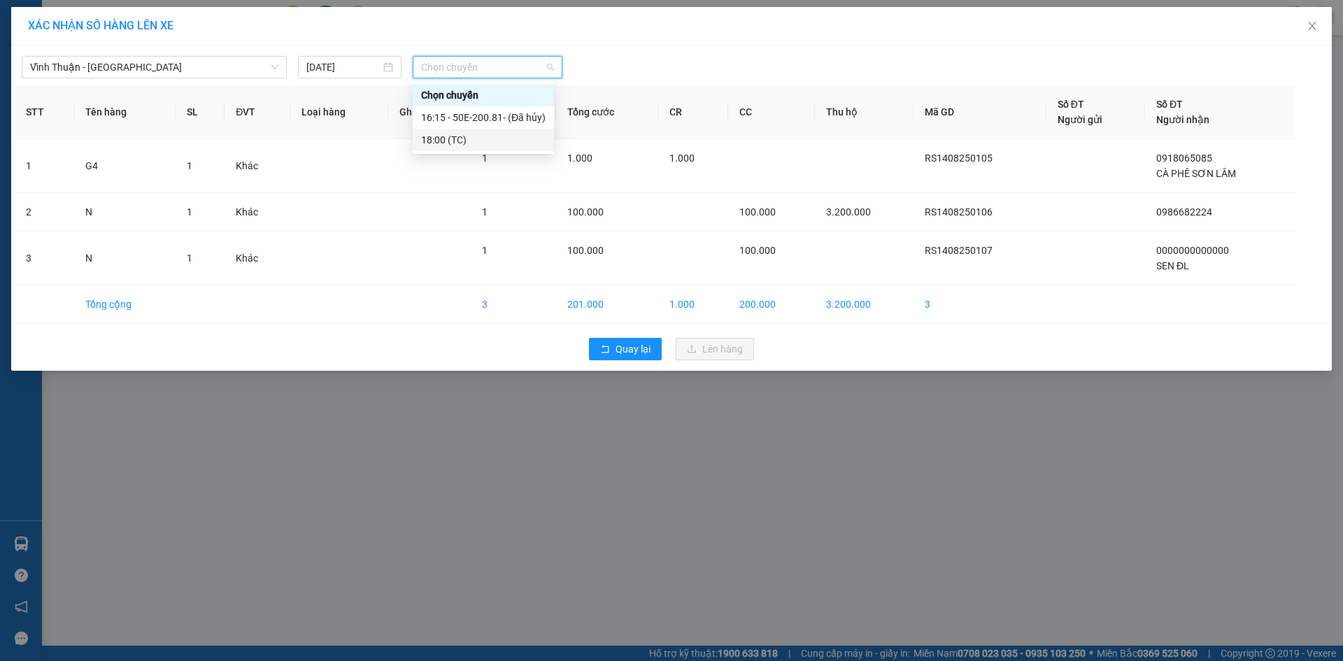
click at [491, 141] on div "18:00 (TC)" at bounding box center [483, 139] width 125 height 15
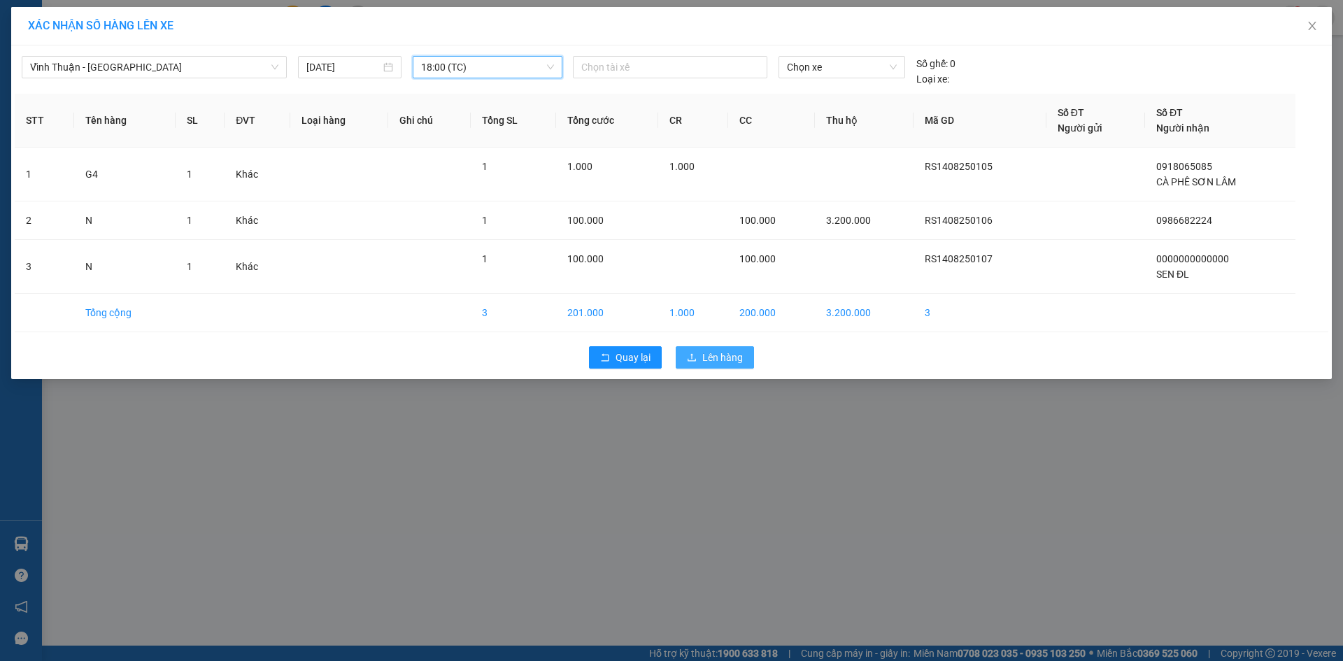
click at [708, 352] on span "Lên hàng" at bounding box center [722, 357] width 41 height 15
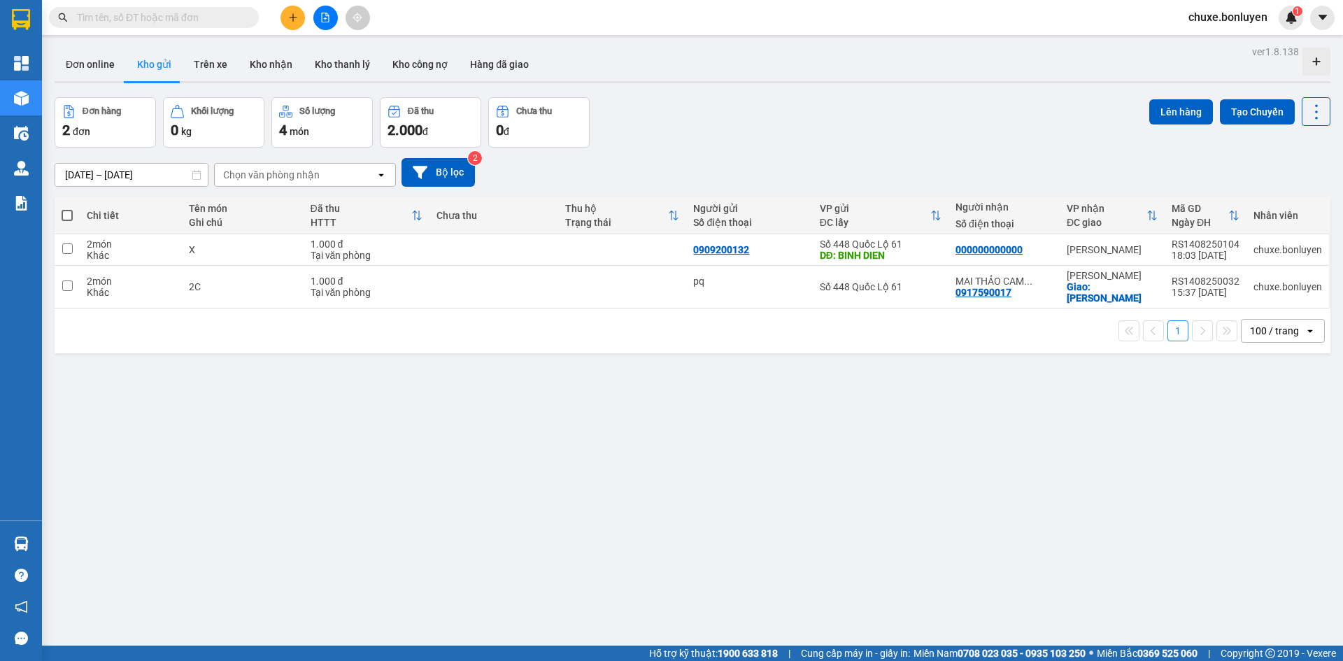
click at [816, 125] on div "Đơn hàng 2 đơn Khối lượng 0 kg Số lượng 4 món Đã thu 2.000 đ Chưa thu 0 đ Lên h…" at bounding box center [693, 122] width 1276 height 50
click at [958, 164] on div "[DATE] – [DATE] Press the down arrow key to interact with the calendar and sele…" at bounding box center [693, 172] width 1276 height 29
click at [324, 17] on icon "file-add" at bounding box center [325, 18] width 10 height 10
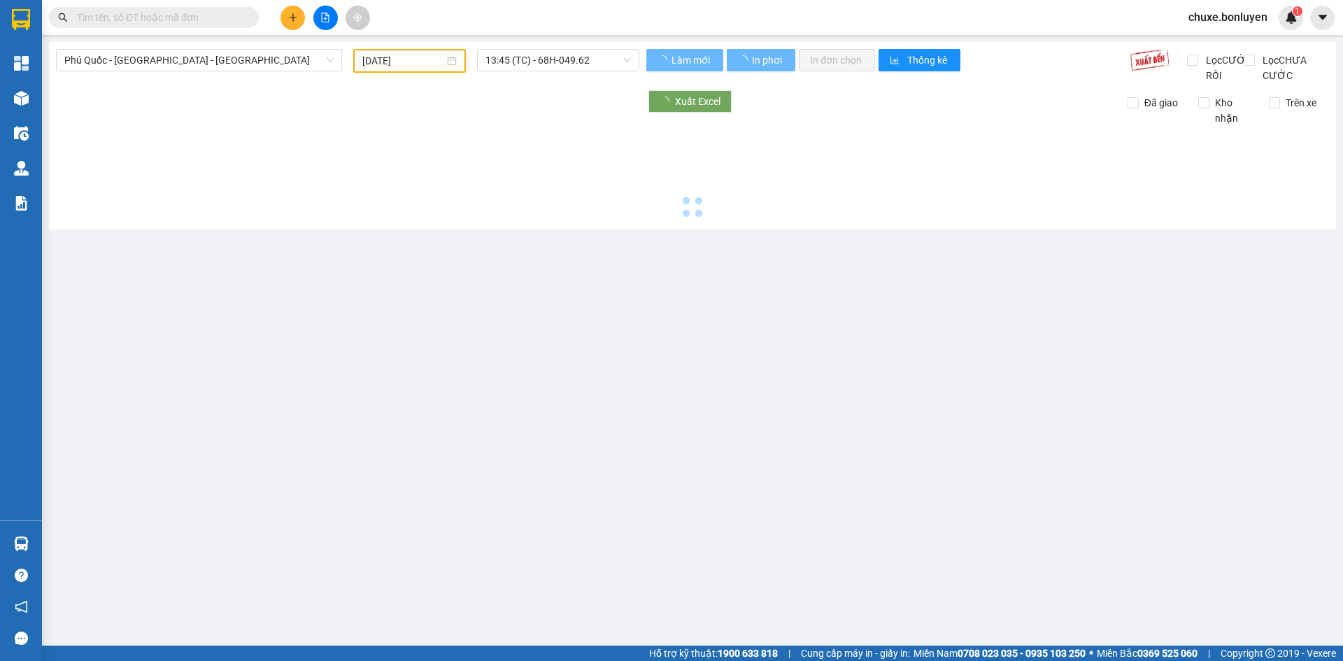
type input "[DATE]"
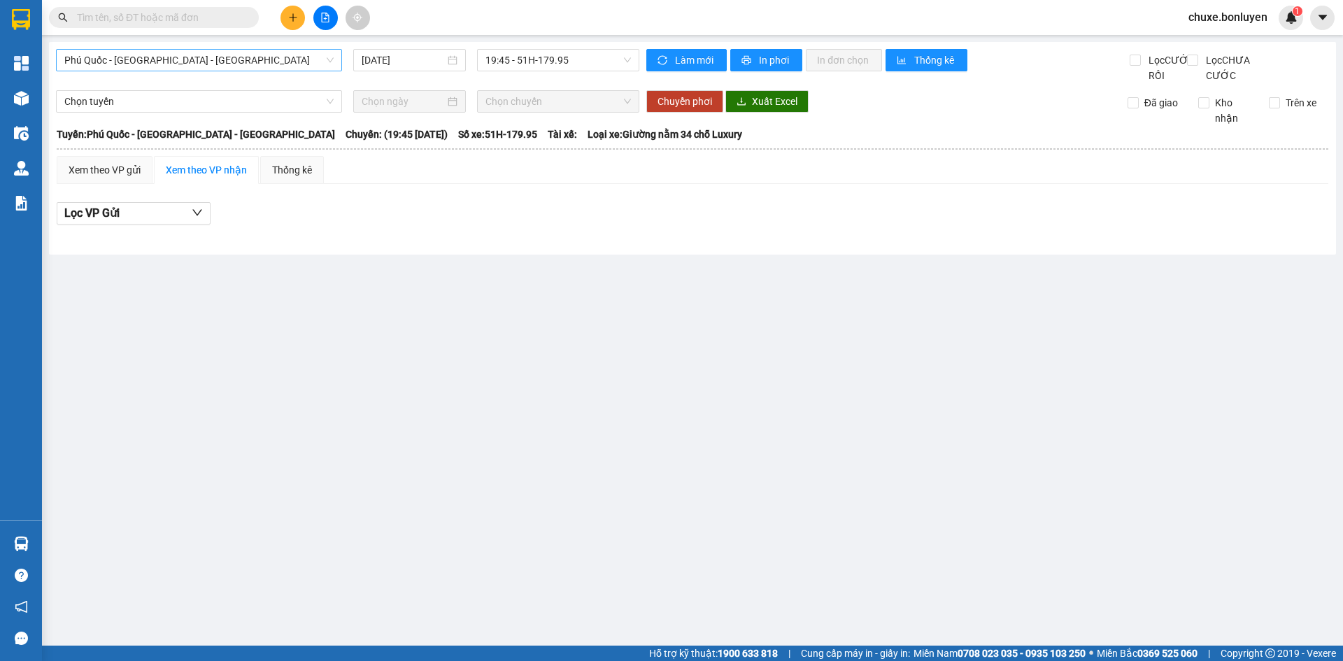
click at [289, 59] on span "Phú Quốc - [GEOGRAPHIC_DATA] - [GEOGRAPHIC_DATA]" at bounding box center [198, 60] width 269 height 21
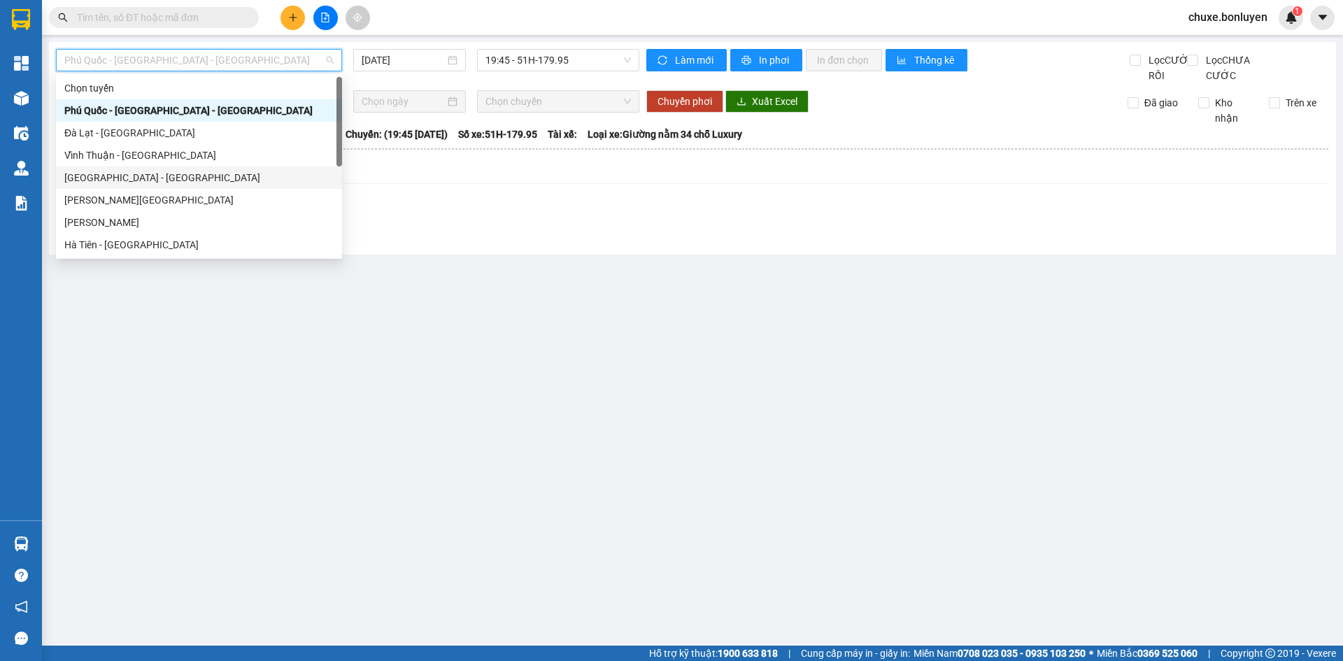
click at [252, 180] on div "[GEOGRAPHIC_DATA] - [GEOGRAPHIC_DATA]" at bounding box center [198, 177] width 269 height 15
type input "[DATE]"
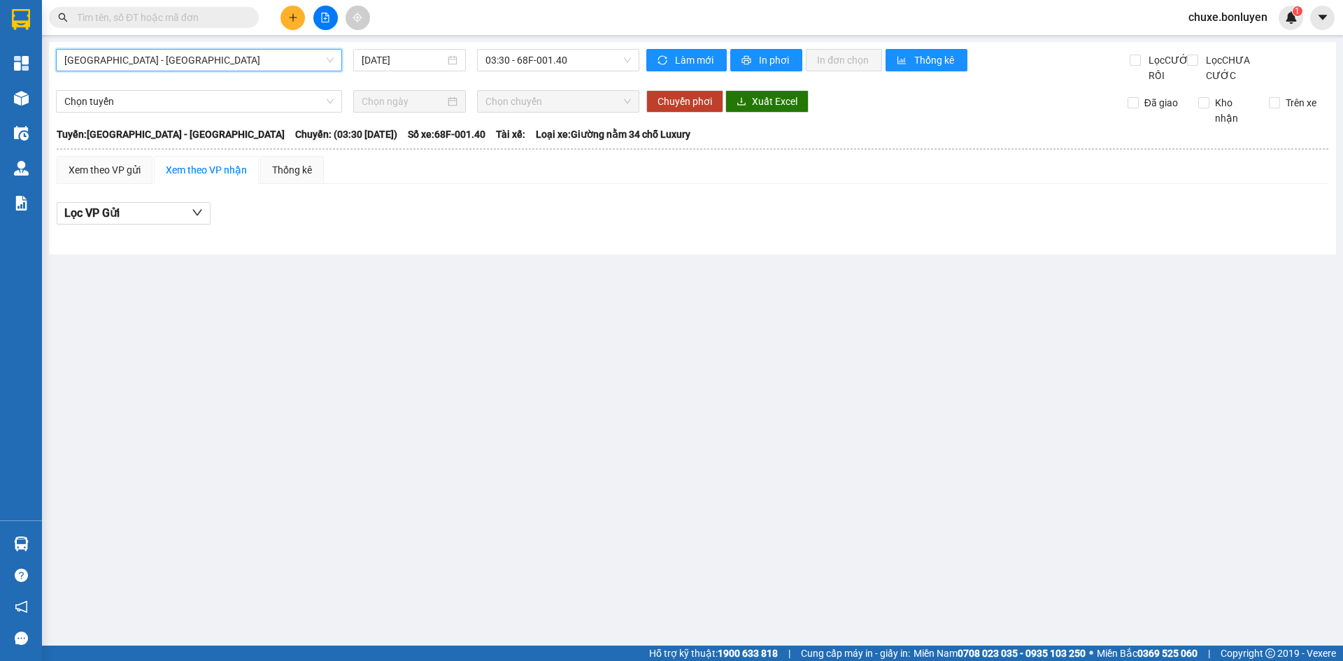
click at [128, 64] on span "[GEOGRAPHIC_DATA] - [GEOGRAPHIC_DATA]" at bounding box center [198, 60] width 269 height 21
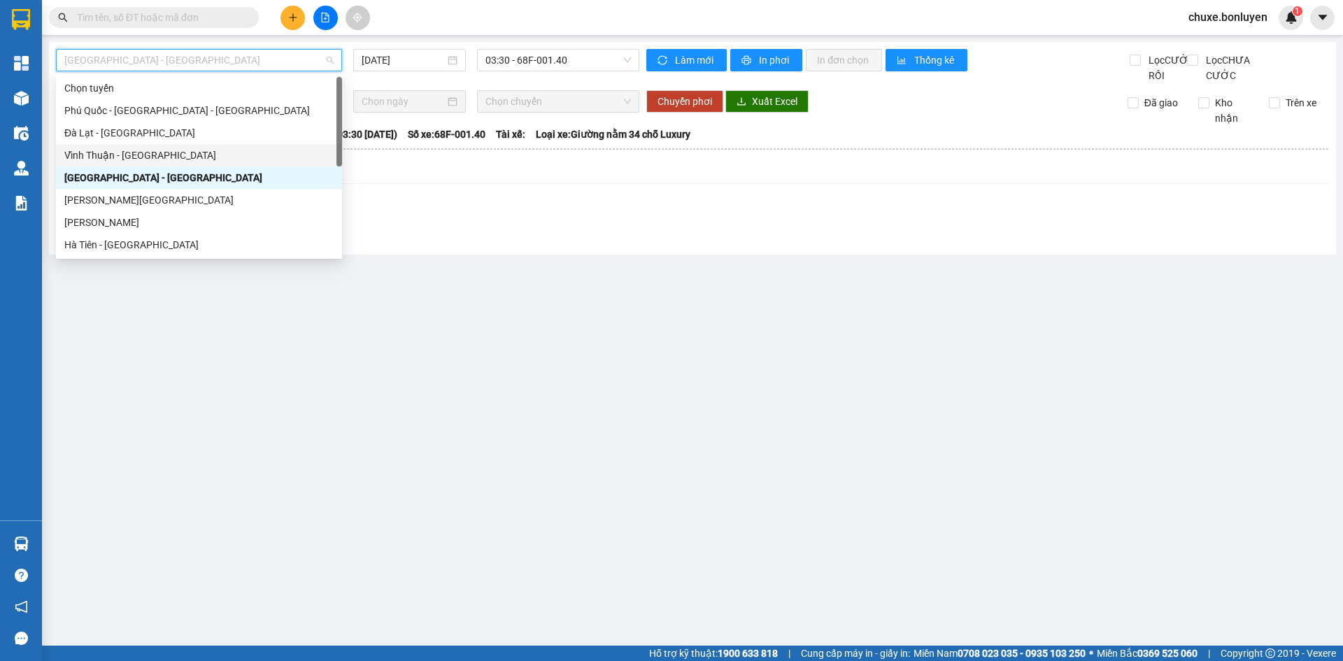
drag, startPoint x: 145, startPoint y: 156, endPoint x: 351, endPoint y: 136, distance: 206.6
click at [145, 157] on div "Vĩnh Thuận - [GEOGRAPHIC_DATA]" at bounding box center [198, 155] width 269 height 15
type input "[DATE]"
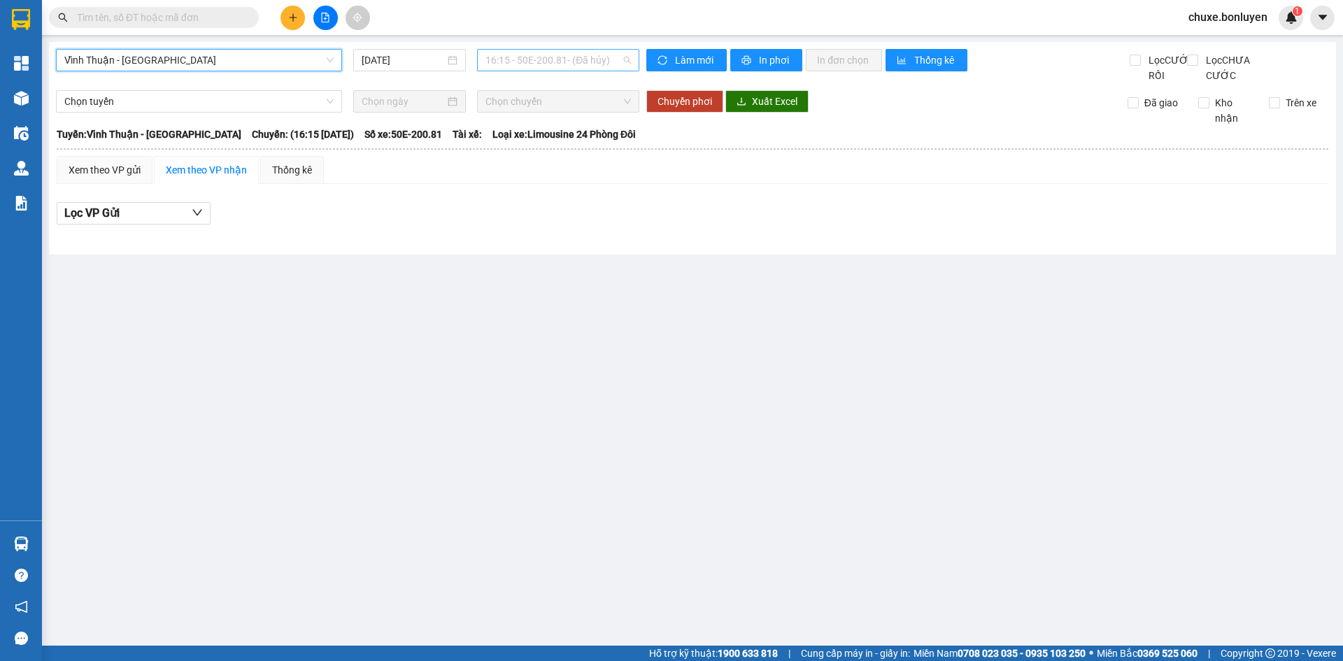
click at [544, 62] on span "16:15 - 50E-200.81 - (Đã hủy)" at bounding box center [557, 60] width 145 height 21
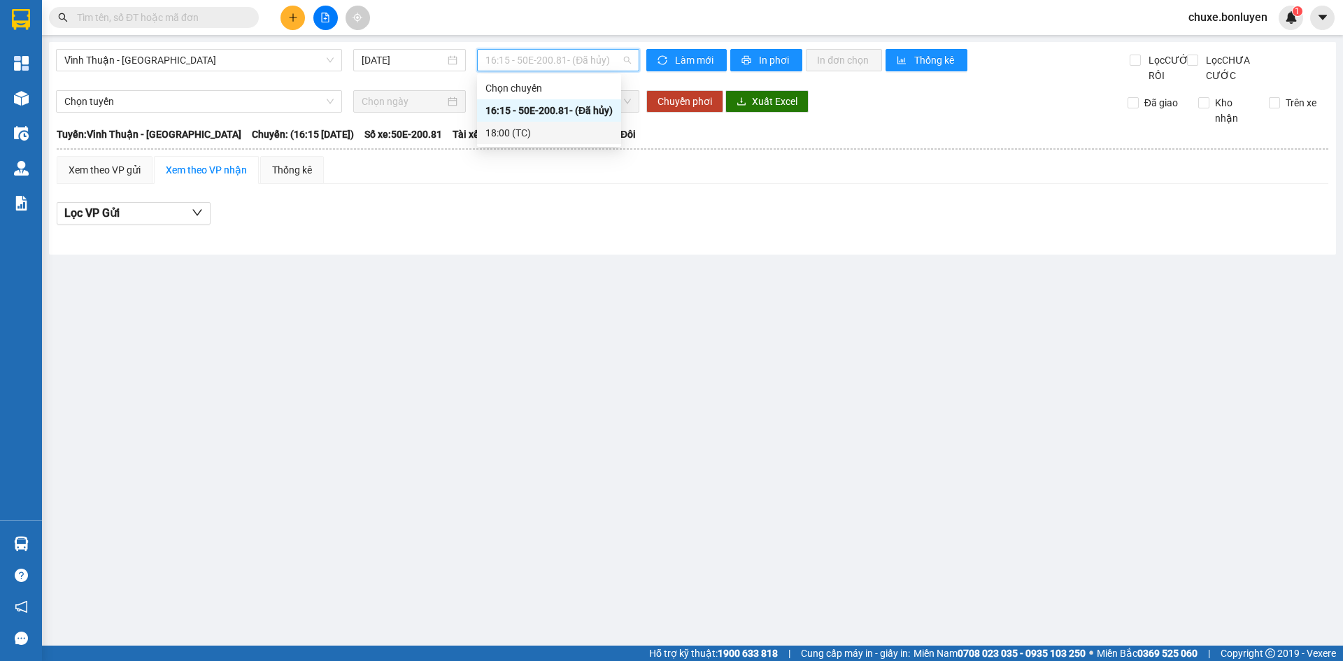
click at [544, 132] on div "18:00 (TC)" at bounding box center [548, 132] width 127 height 15
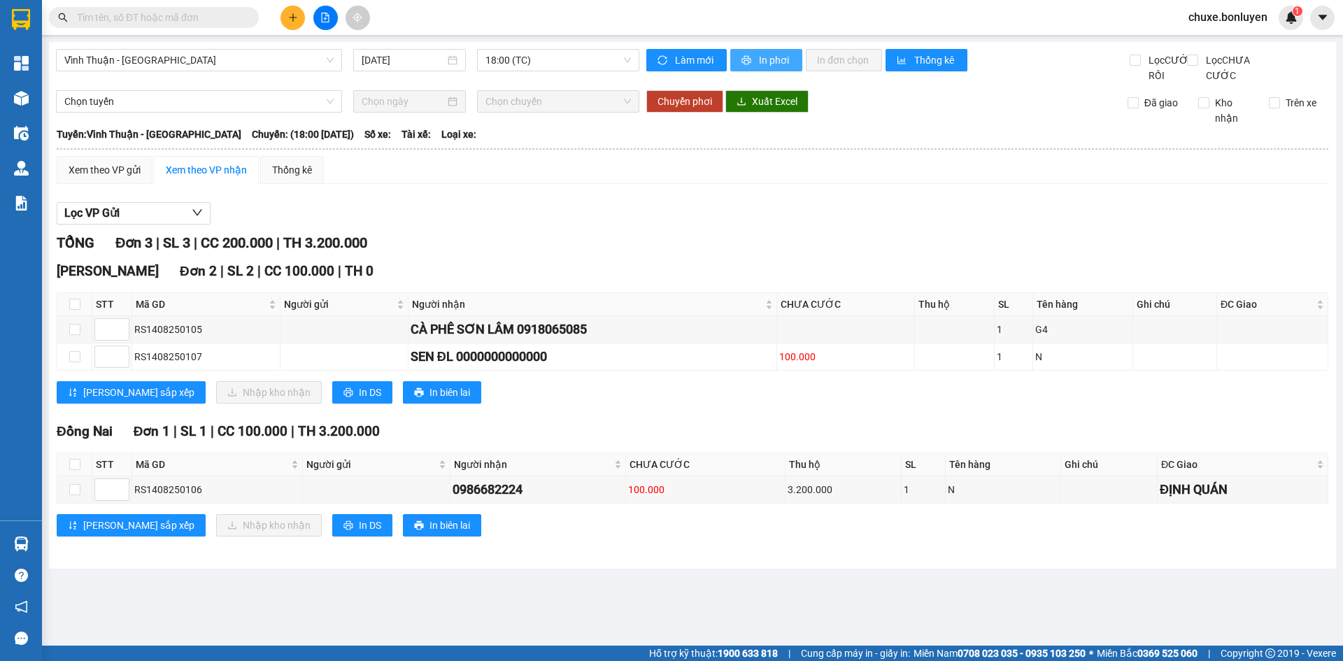
click at [782, 62] on span "In phơi" at bounding box center [775, 59] width 32 height 15
click at [106, 178] on div "Xem theo VP gửi" at bounding box center [105, 169] width 72 height 15
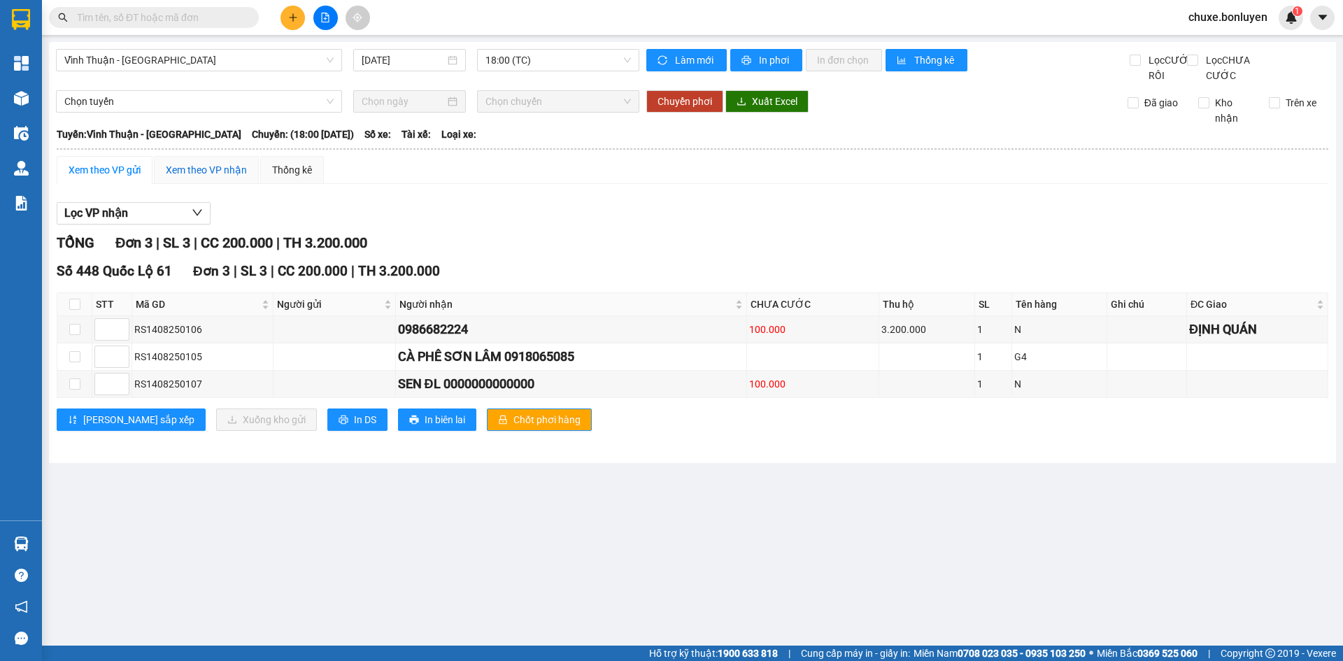
click at [184, 178] on div "Xem theo VP nhận" at bounding box center [206, 169] width 81 height 15
